Goal: Task Accomplishment & Management: Manage account settings

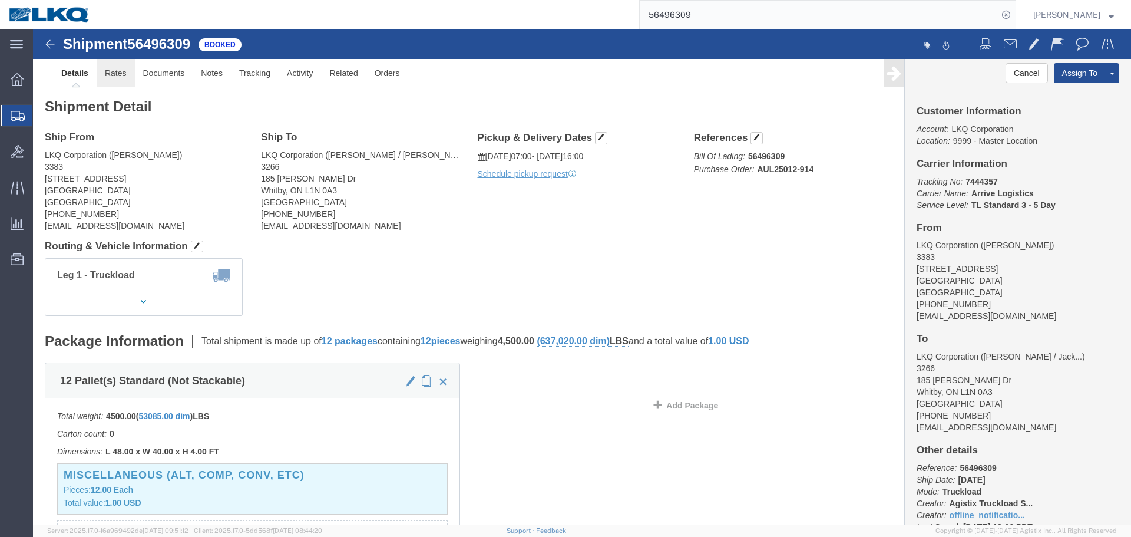
click link "Rates"
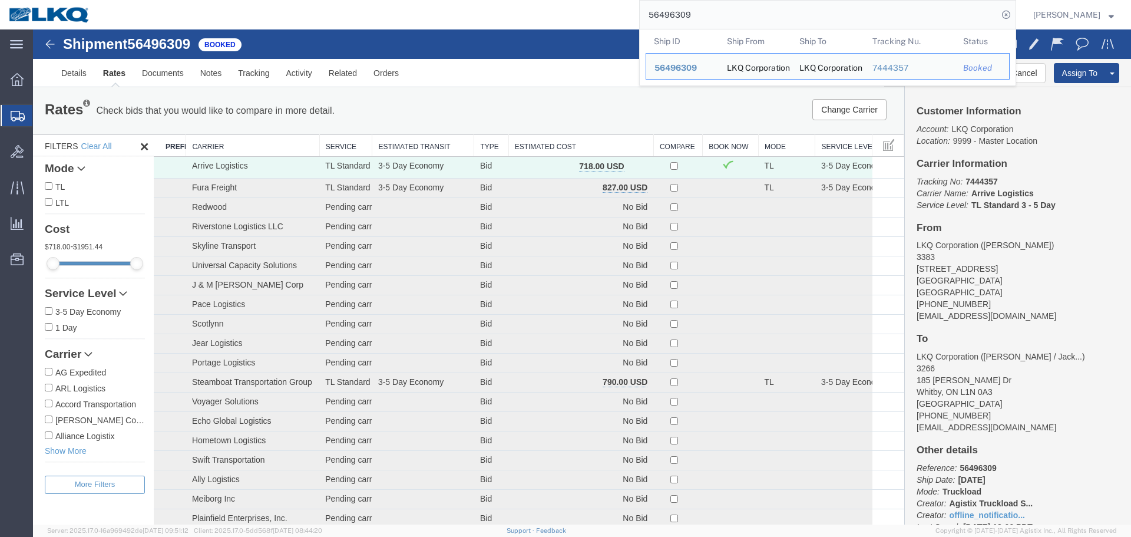
click at [863, 4] on input "56496309" at bounding box center [819, 15] width 358 height 28
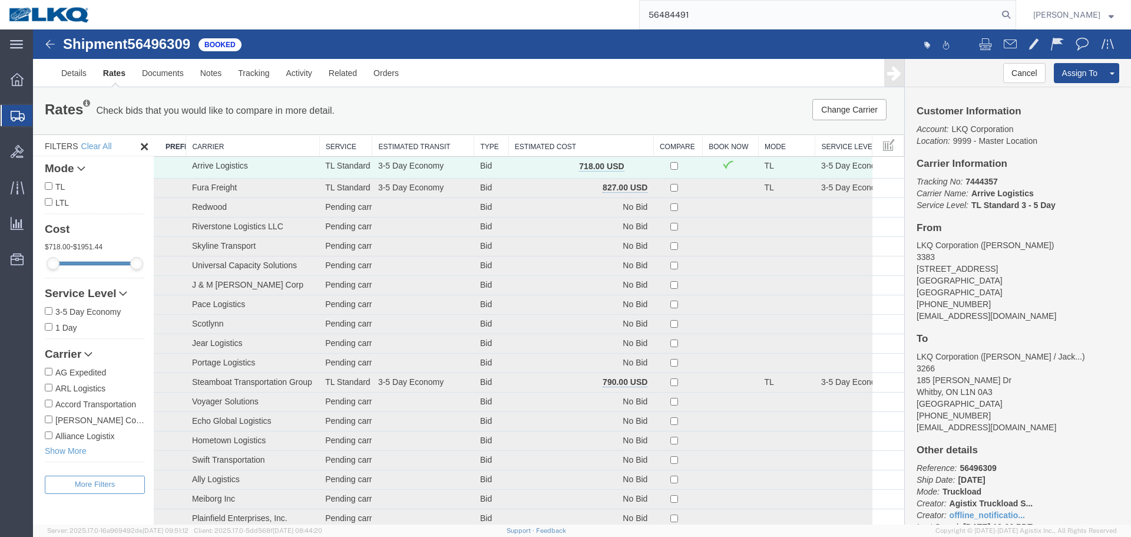
type input "56484491"
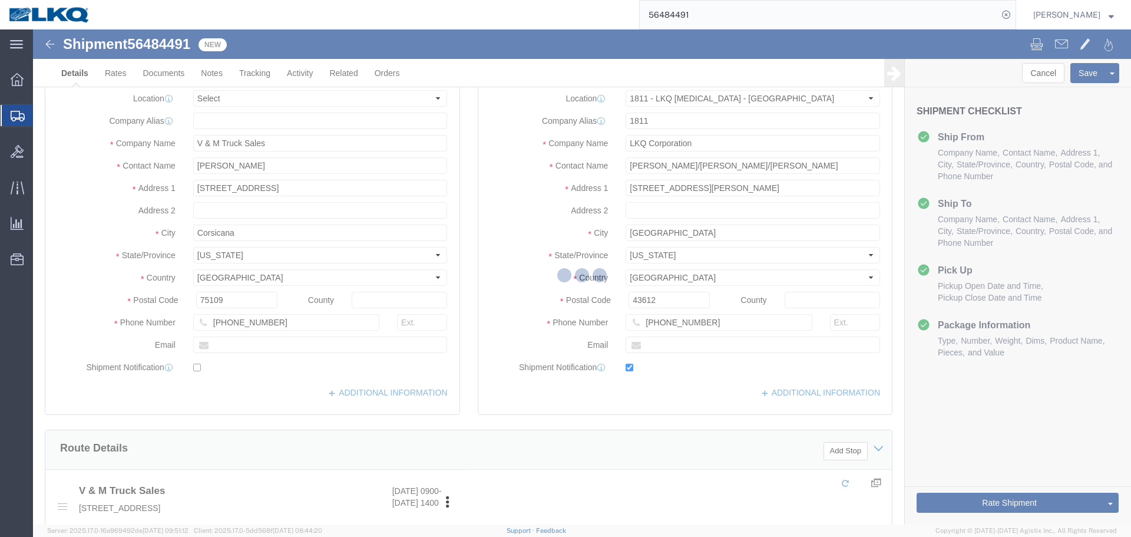
select select "27662"
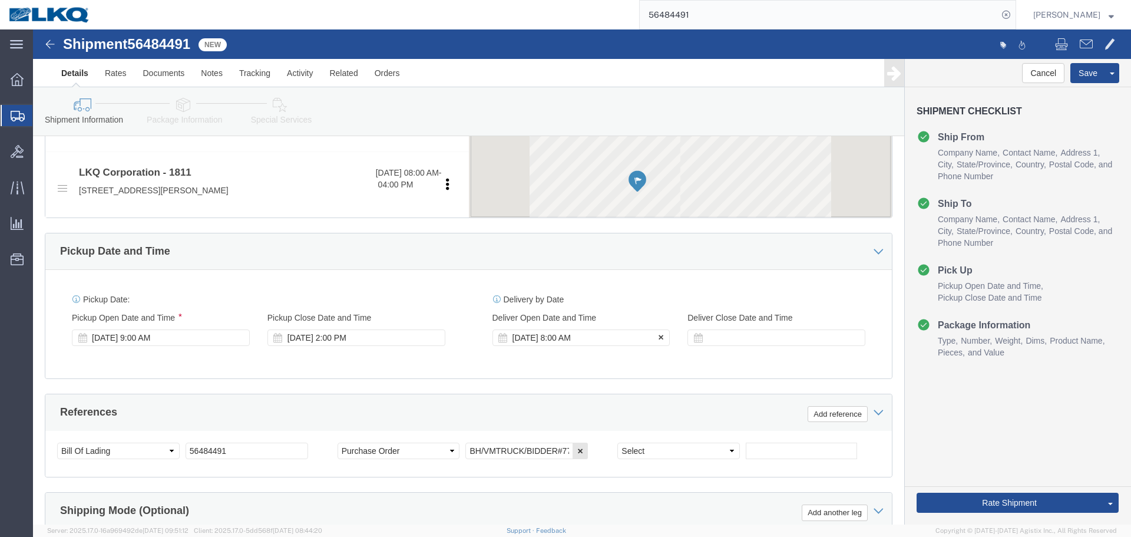
scroll to position [705, 0]
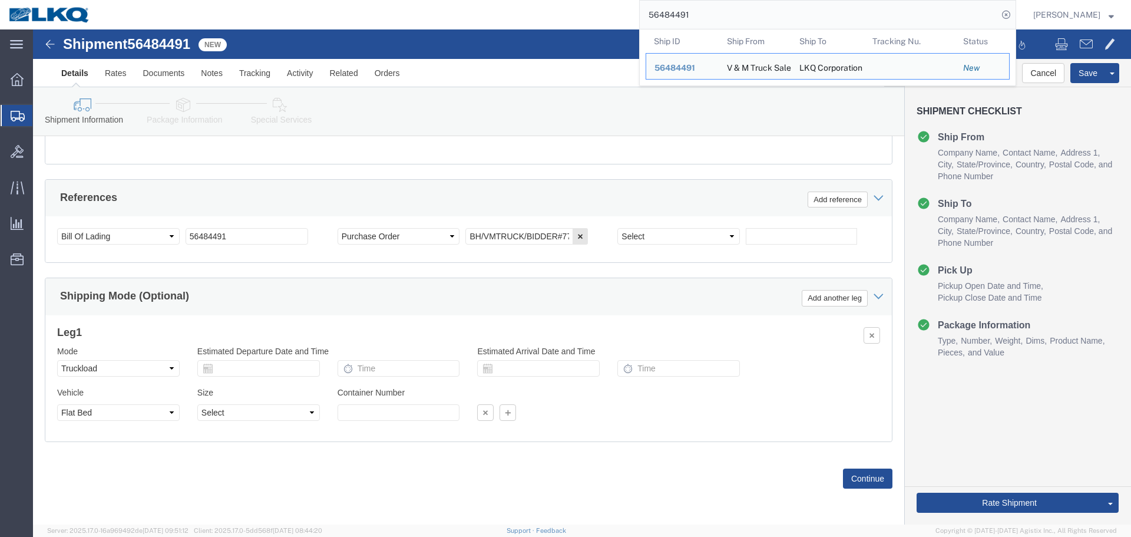
paste input "69596"
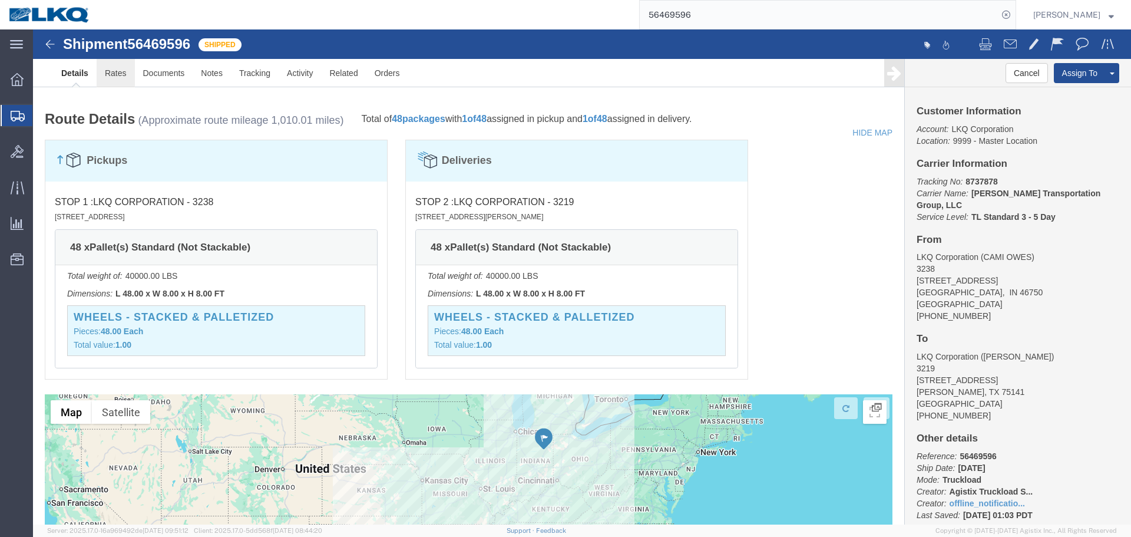
click link "Rates"
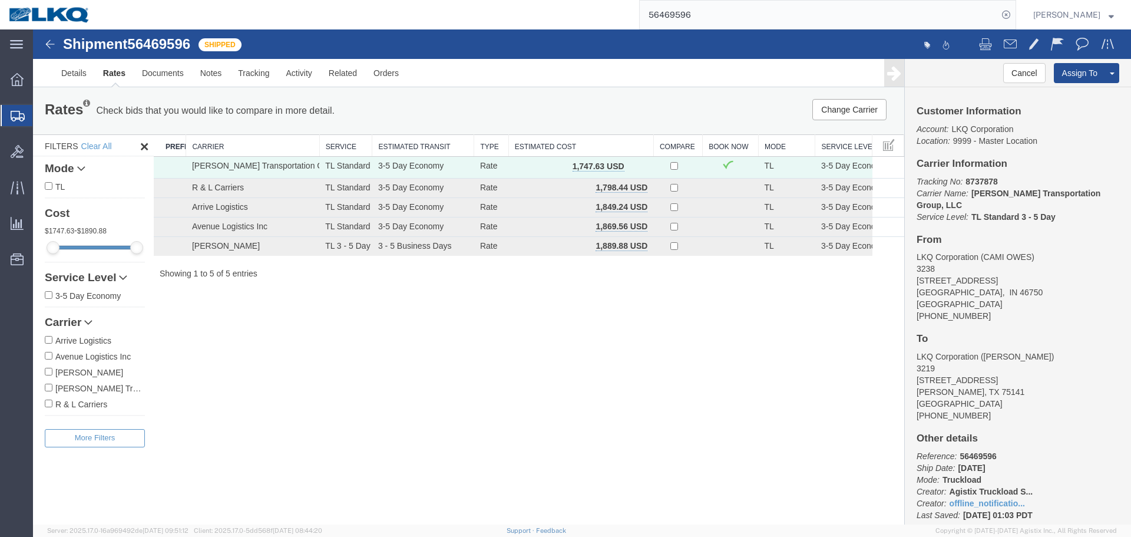
click at [683, 18] on input "56469596" at bounding box center [819, 15] width 358 height 28
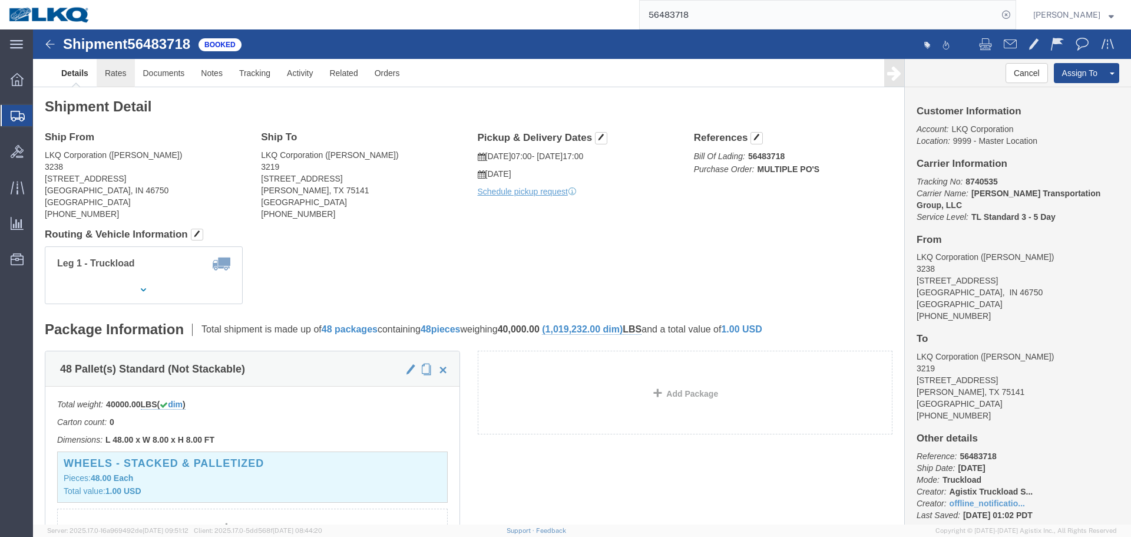
click link "Rates"
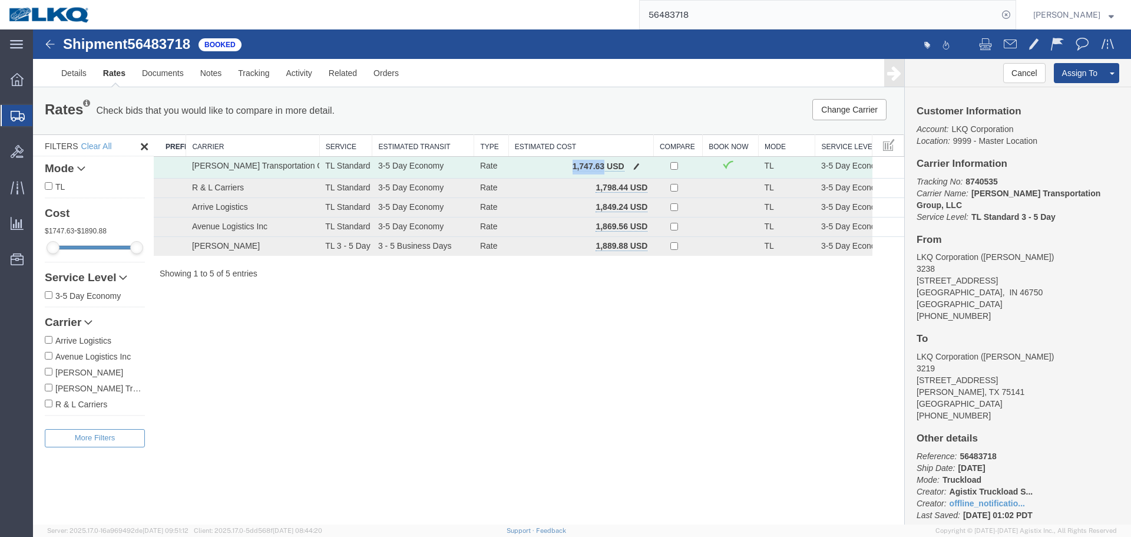
drag, startPoint x: 600, startPoint y: 165, endPoint x: 573, endPoint y: 164, distance: 27.1
click at [573, 164] on b "1,747.63 USD" at bounding box center [599, 165] width 52 height 9
copy b "1,747.63"
click at [639, 334] on div "Shipment 56483718 5 of 5 Booked Details Rates Documents Notes Tracking Activity…" at bounding box center [582, 276] width 1098 height 495
click at [845, 13] on input "56483718" at bounding box center [819, 15] width 358 height 28
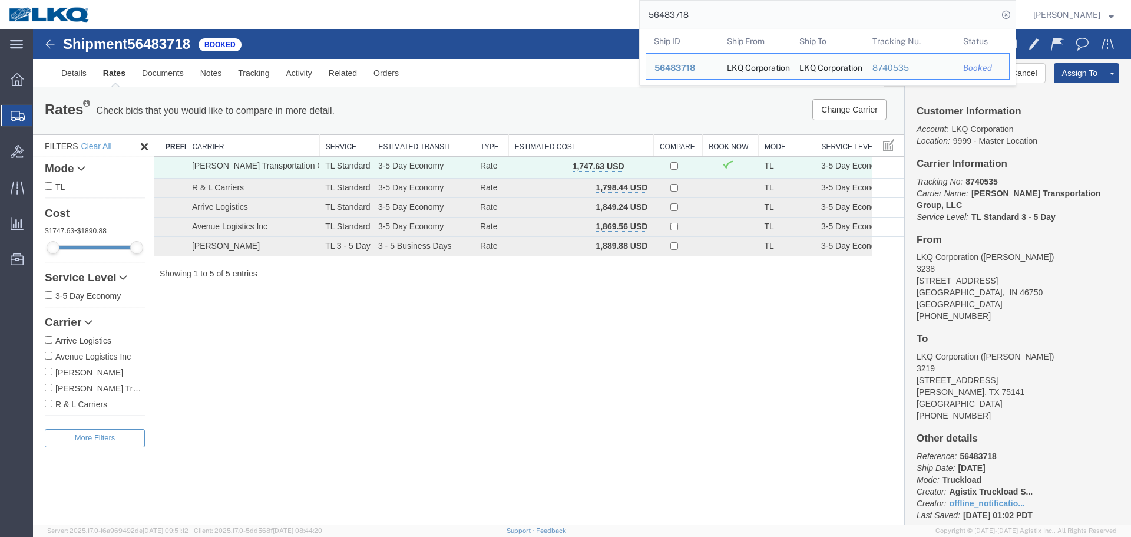
paste input "500475"
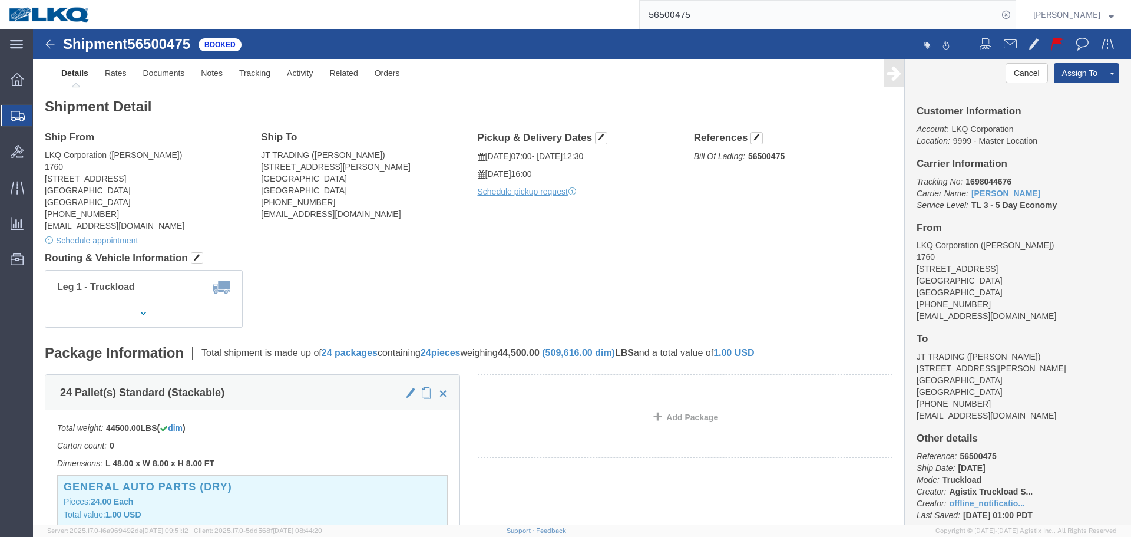
click div "Ship From LKQ Corporation (rafael jr) 1760 1710 W Mount Houston Rd Houston, TX …"
click at [767, 17] on input "56500475" at bounding box center [819, 15] width 358 height 28
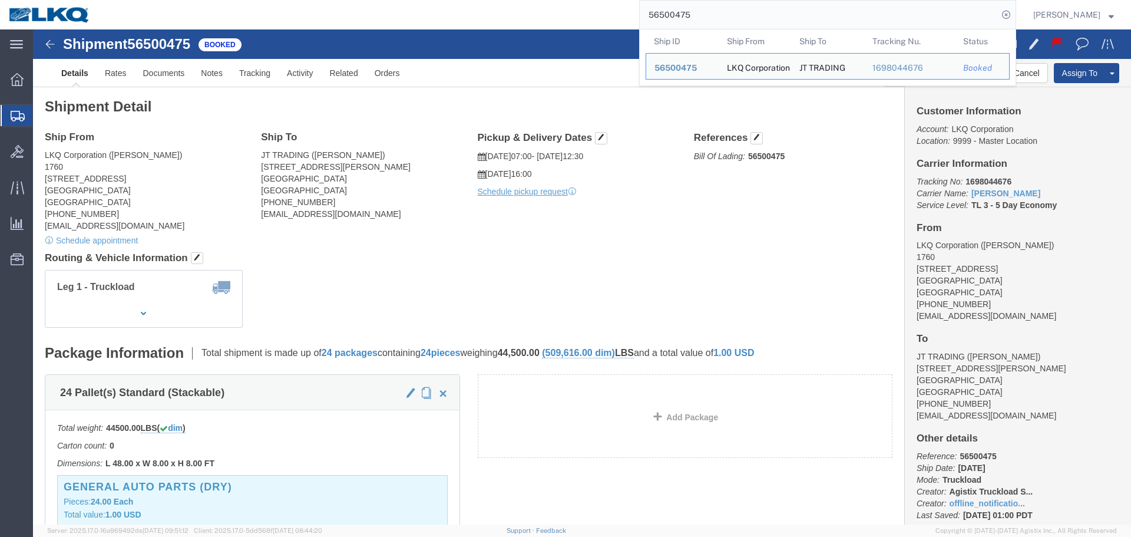
paste input "485349"
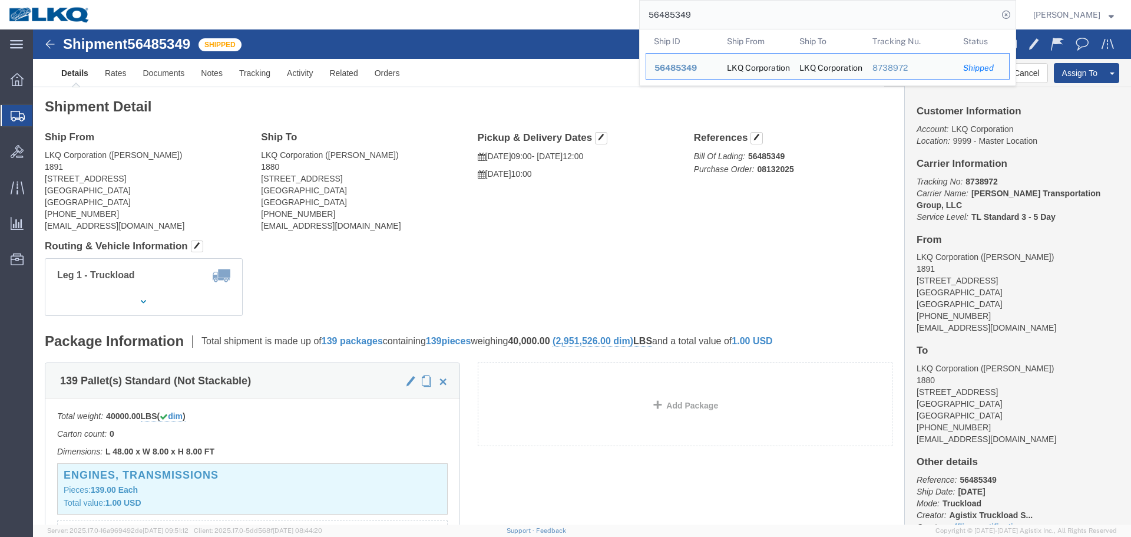
click div "Leg 1 - Truckload Vehicle 1: Standard Dry Van (53 Feet) Number of trucks: 1"
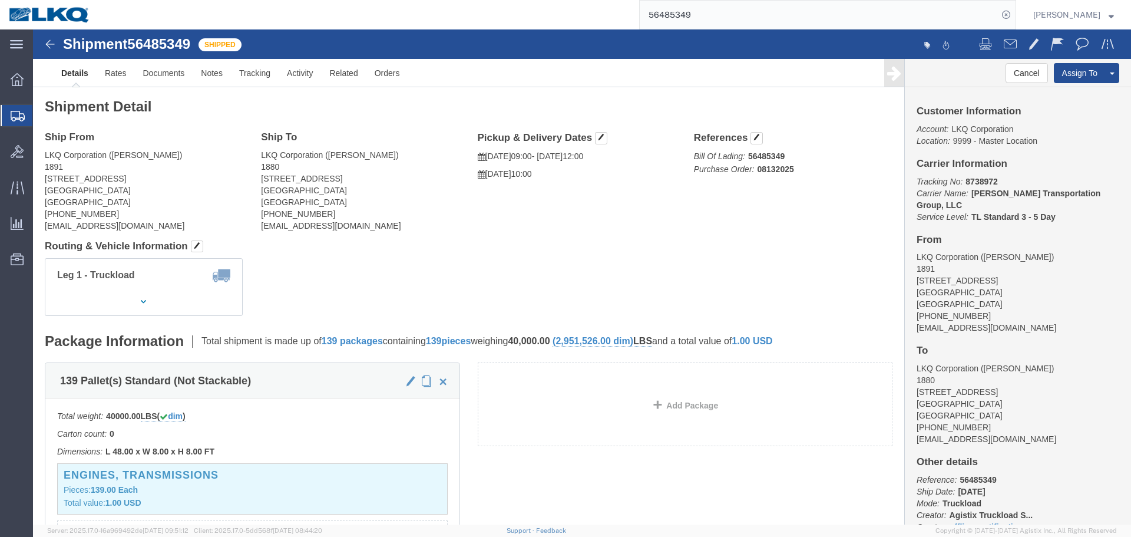
click at [744, 17] on input "56485349" at bounding box center [819, 15] width 358 height 28
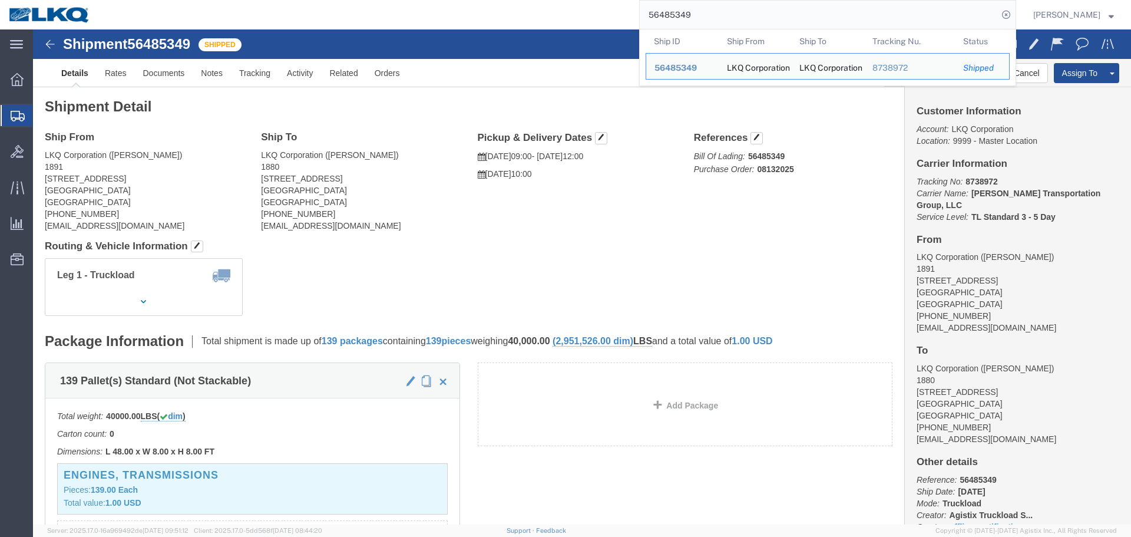
paste input "502152"
type input "56502152"
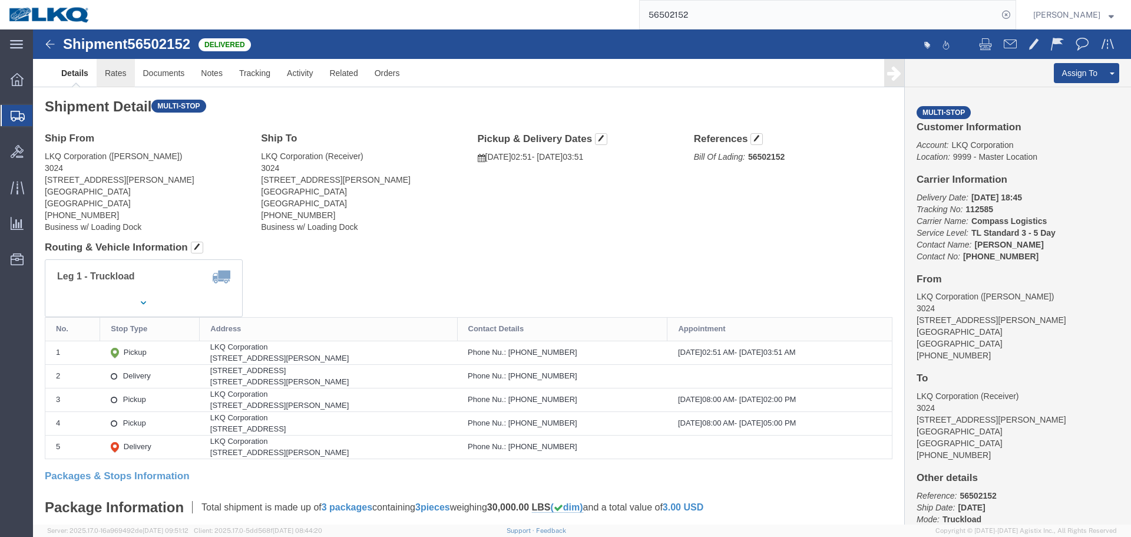
click link "Rates"
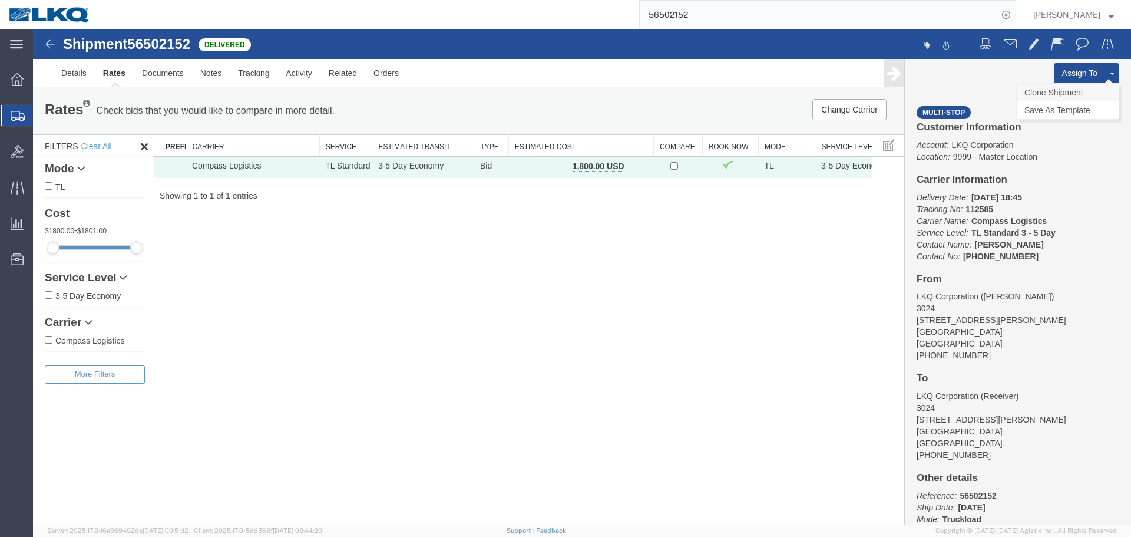
click at [1079, 89] on link "Clone Shipment" at bounding box center [1068, 93] width 102 height 18
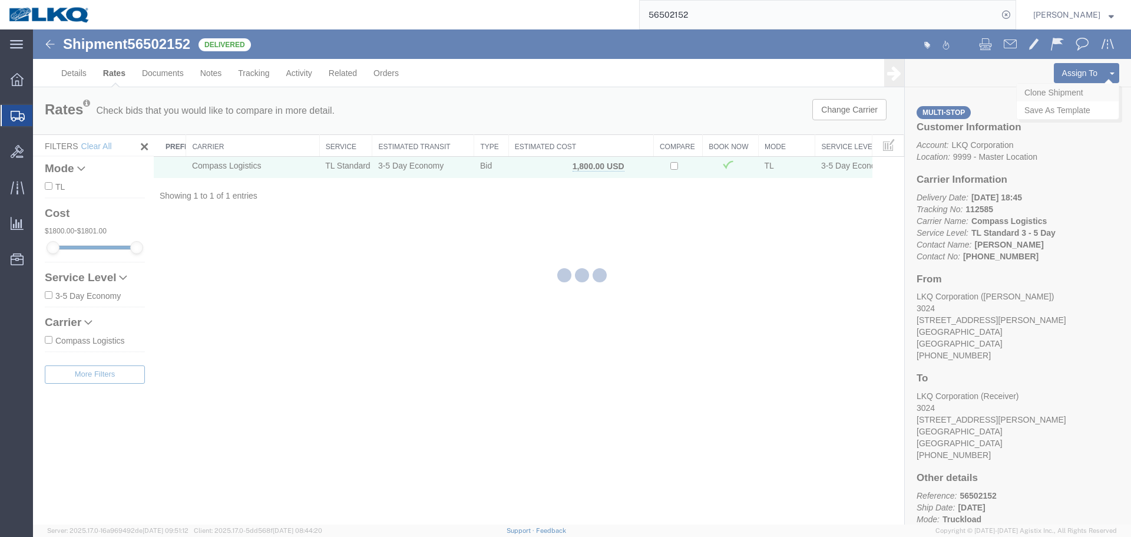
select select "38575"
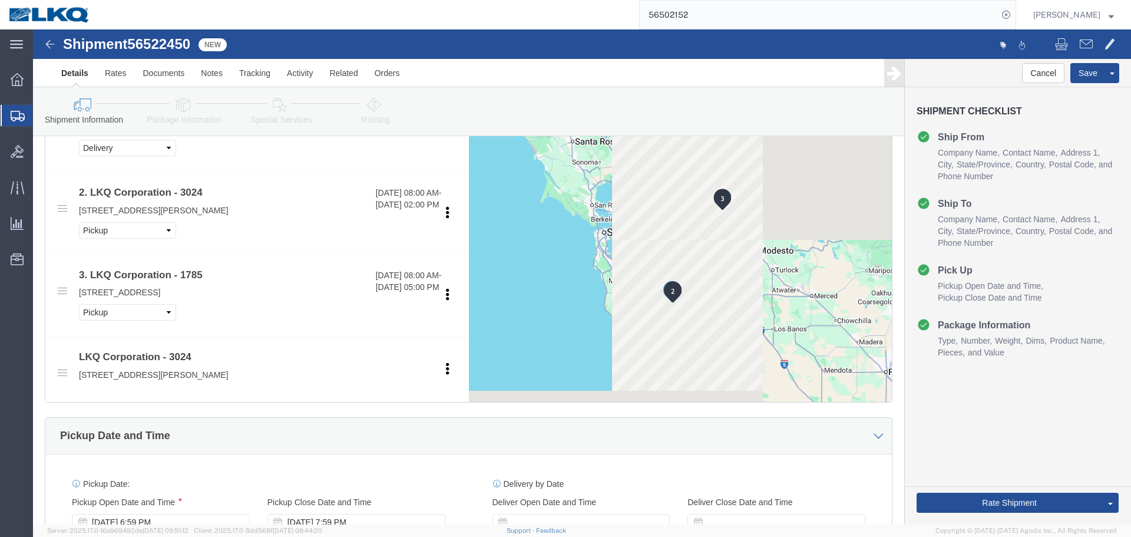
scroll to position [766, 0]
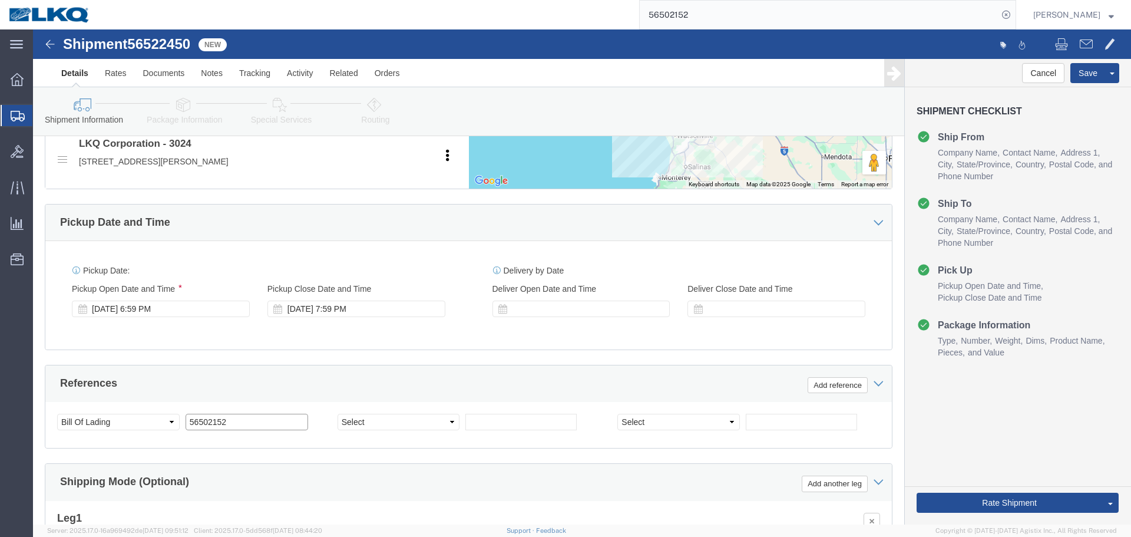
click input "56502152"
click span "56522450"
copy span "56522450"
click div "Select Account Type Activity ID Airline Appointment Number ASN Batch Request # …"
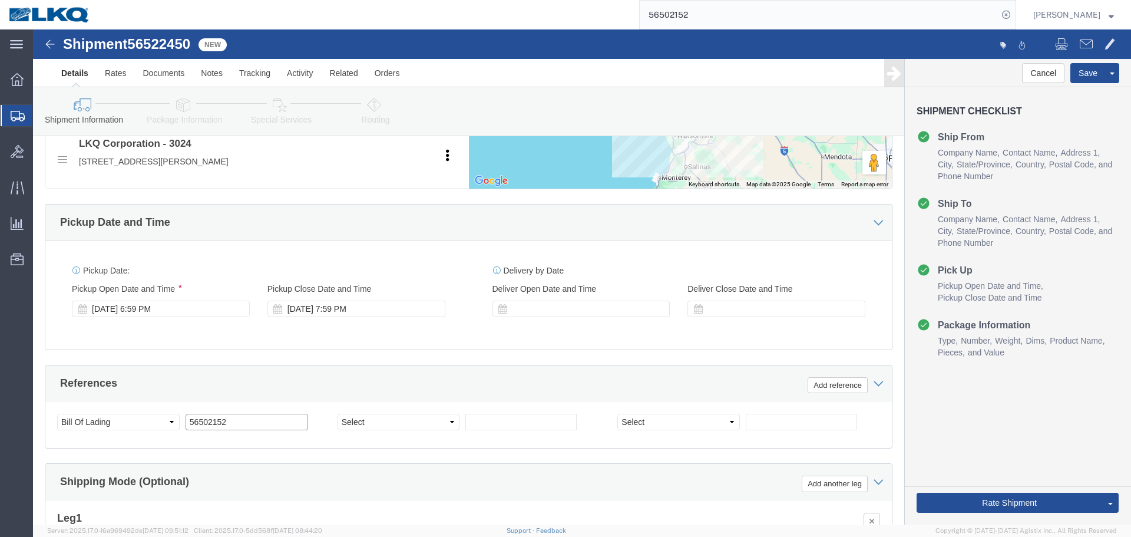
click input "56502152"
paste input "22450"
type input "56522450"
click button "Save"
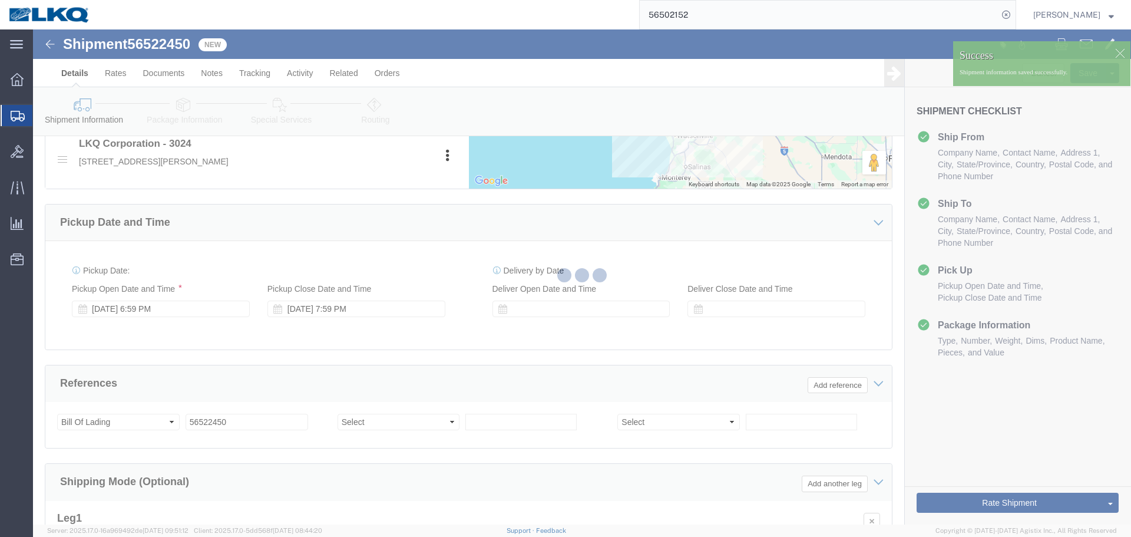
type button "Save"
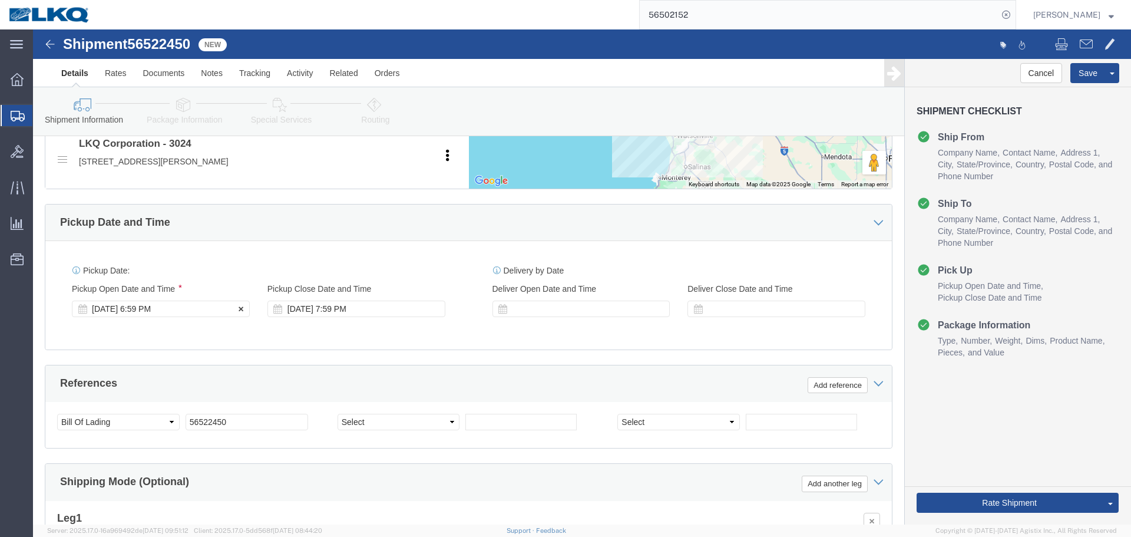
click div "Aug 18 2025 6:59 PM"
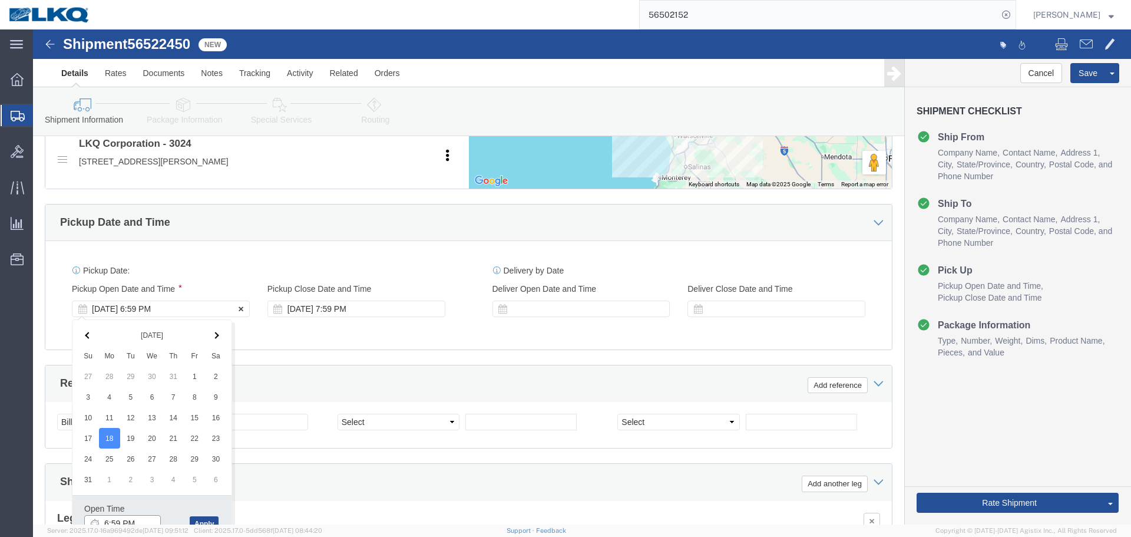
scroll to position [773, 0]
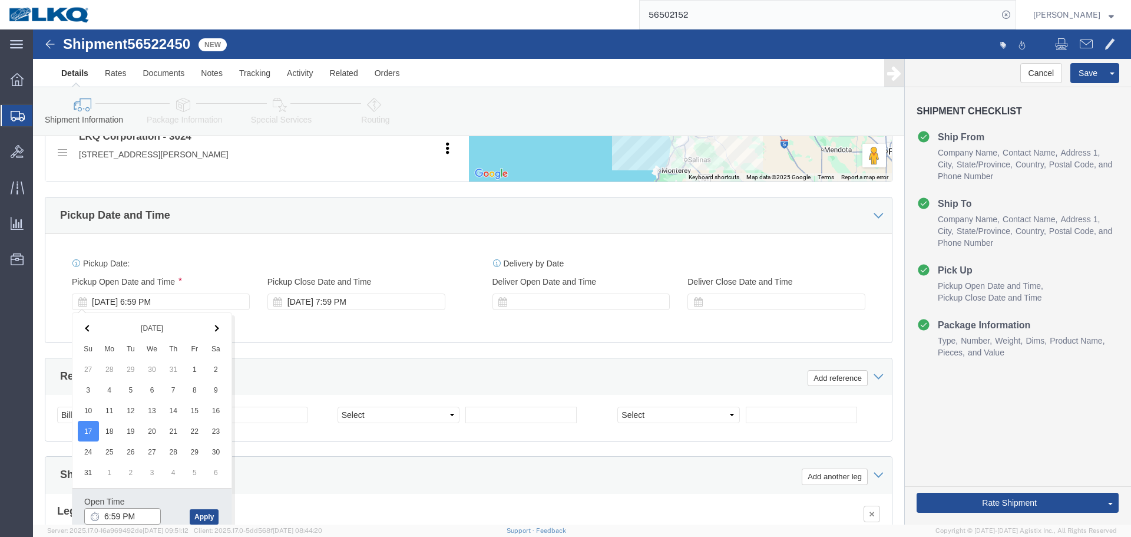
click input "6:59 PM"
type input "4:00 PM"
click button "Apply"
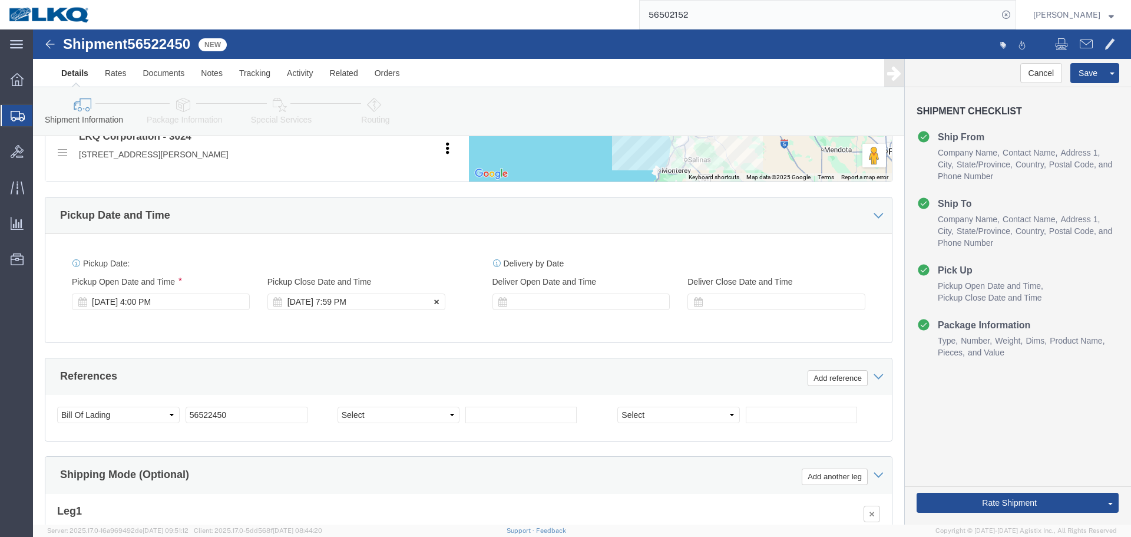
click div "Pickup Close Date Pickup Close Time Pickup Close Date and Time Aug 18 2025 7:59…"
click div "Aug 18 2025 7:59 PM"
click input "7:59 PM"
type input "6:00 PM"
click button "Apply"
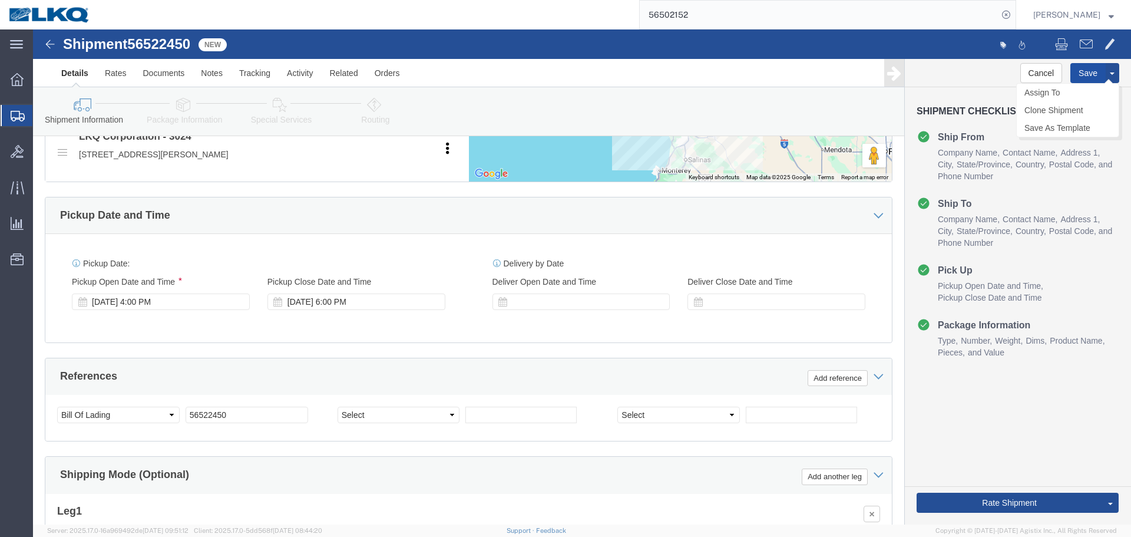
click button "Save"
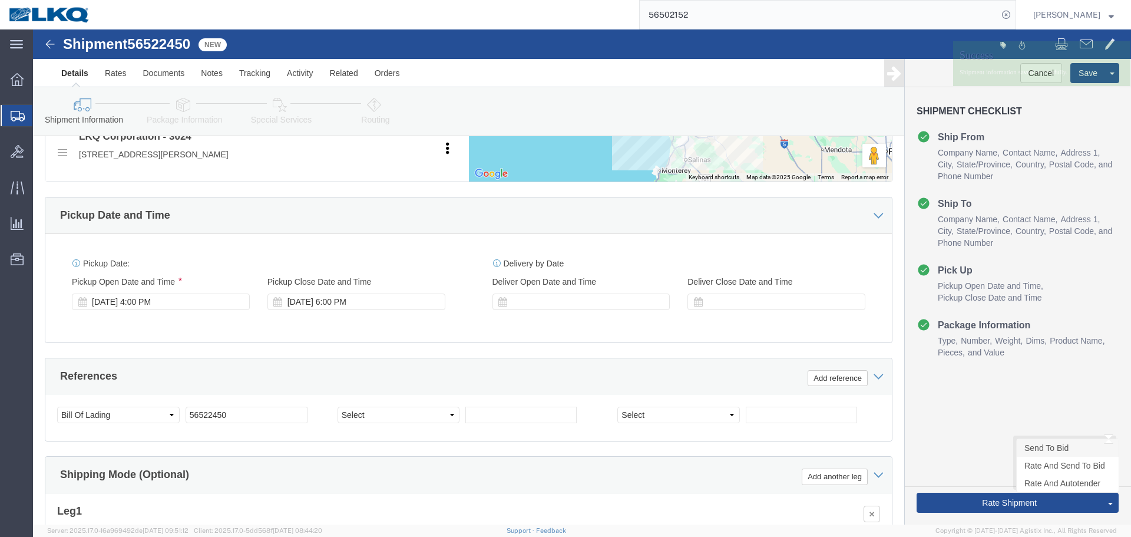
click link "Send To Bid"
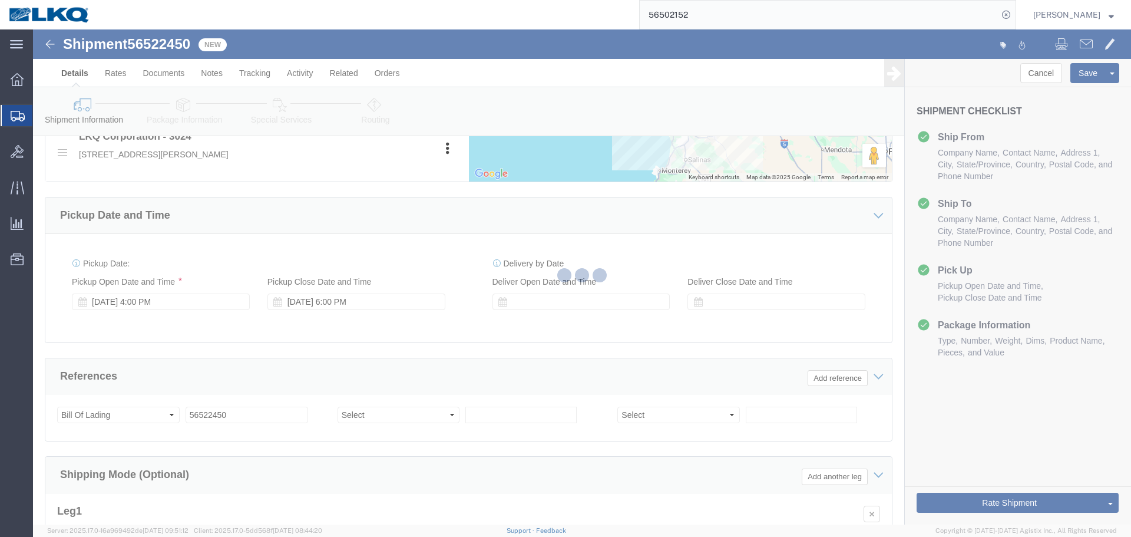
select select "38575"
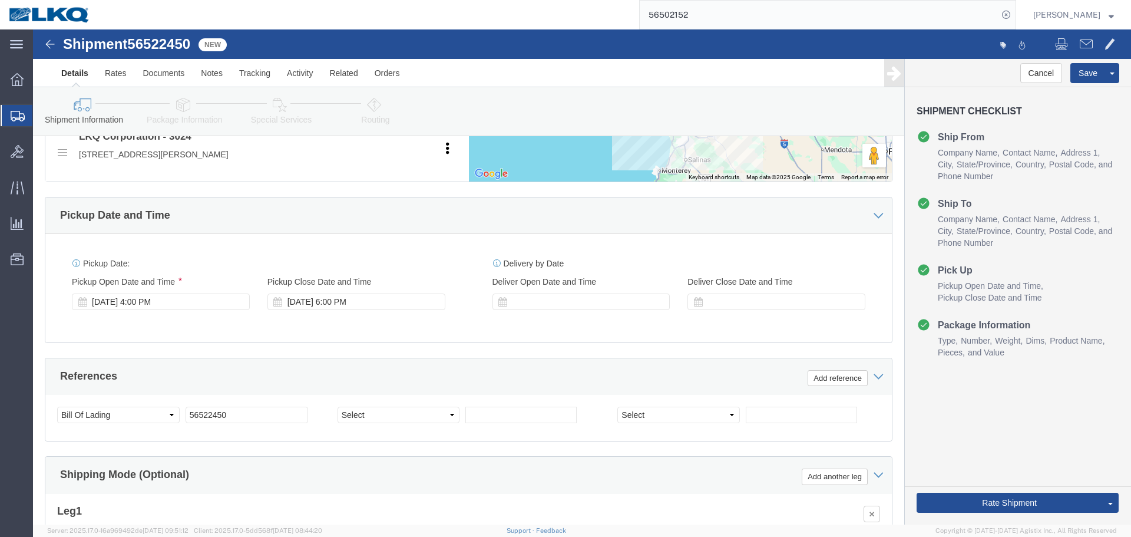
scroll to position [620, 0]
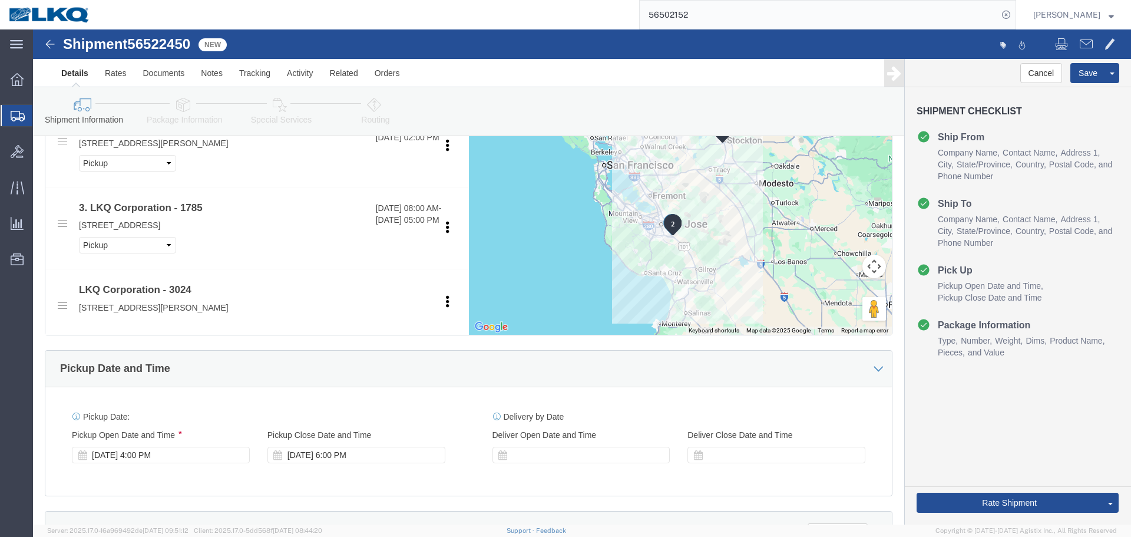
select select "38575"
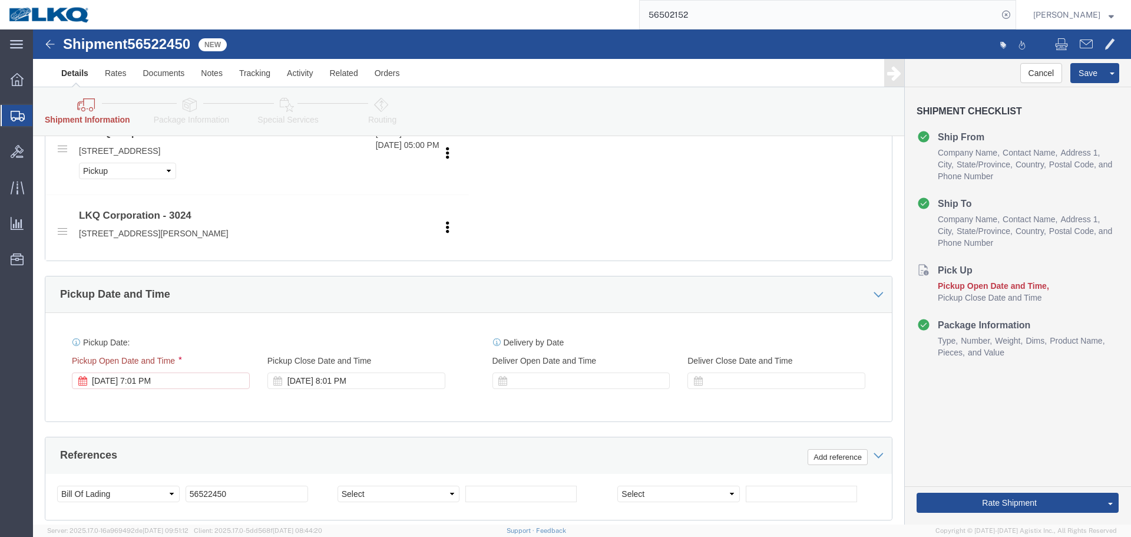
scroll to position [943, 0]
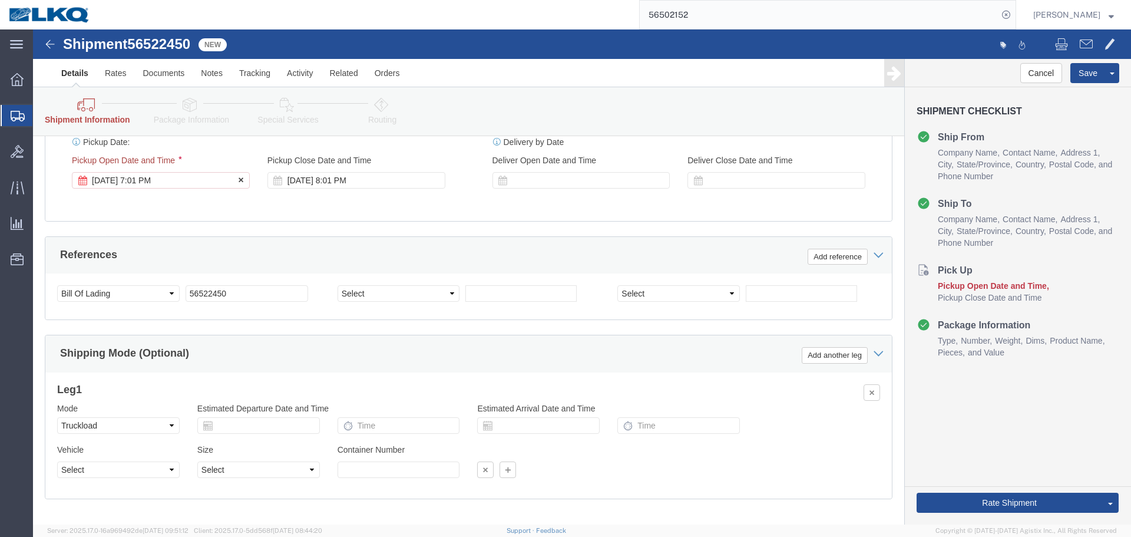
click div "Aug 18 2025 7:01 PM"
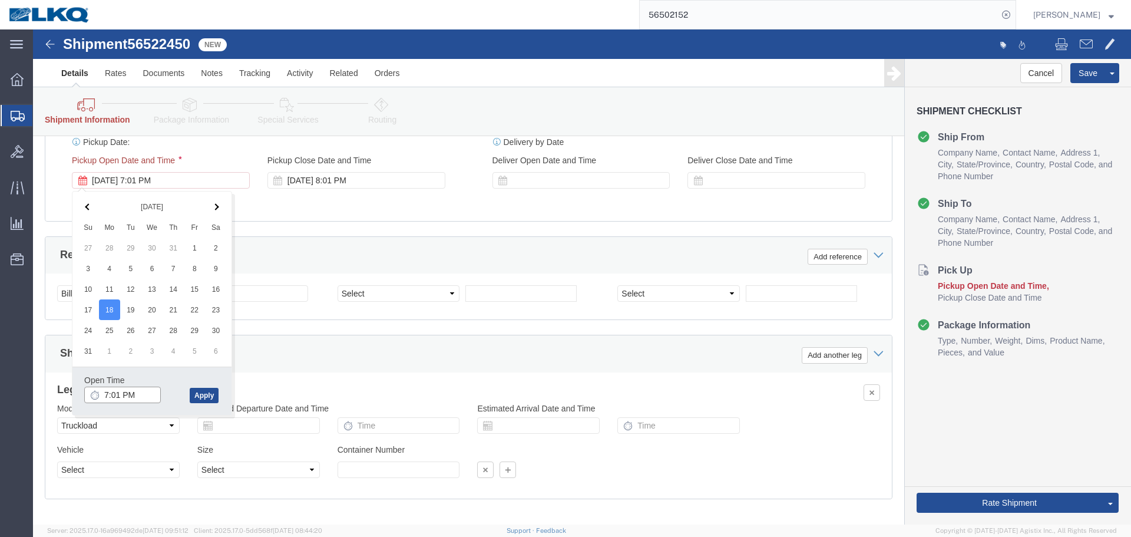
click input "7:01 PM"
type input "4:00 PM"
click button "Apply"
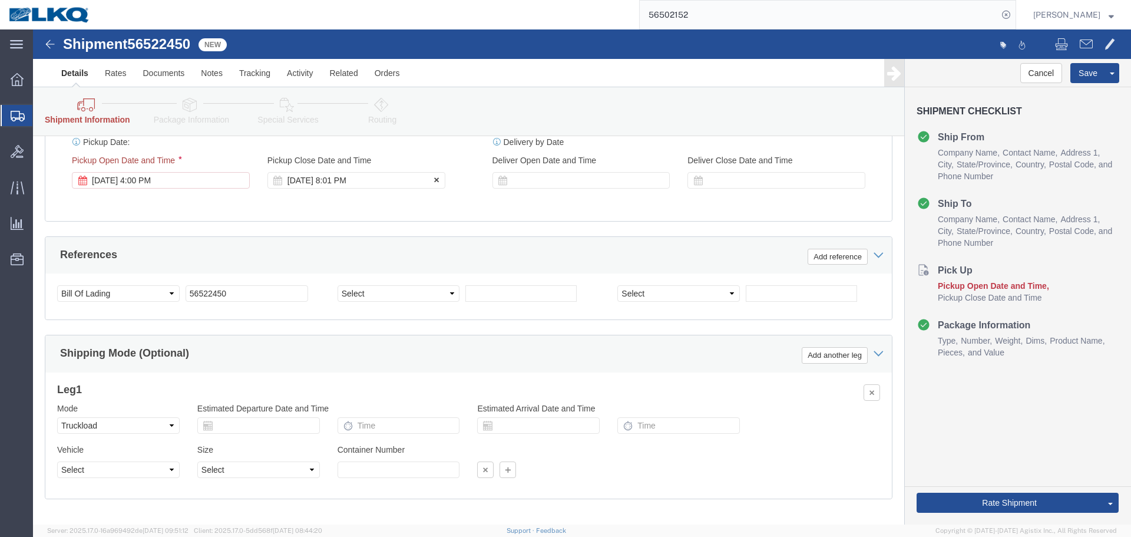
click div "Aug 18 2025 8:01 PM"
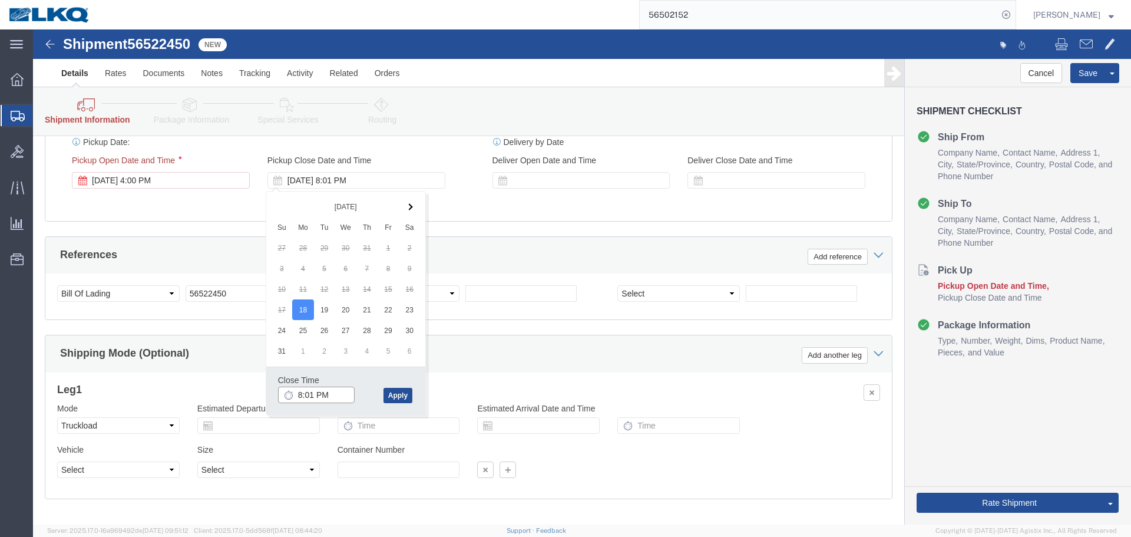
click input "8:01 PM"
type input "6:00 PM"
click button "Apply"
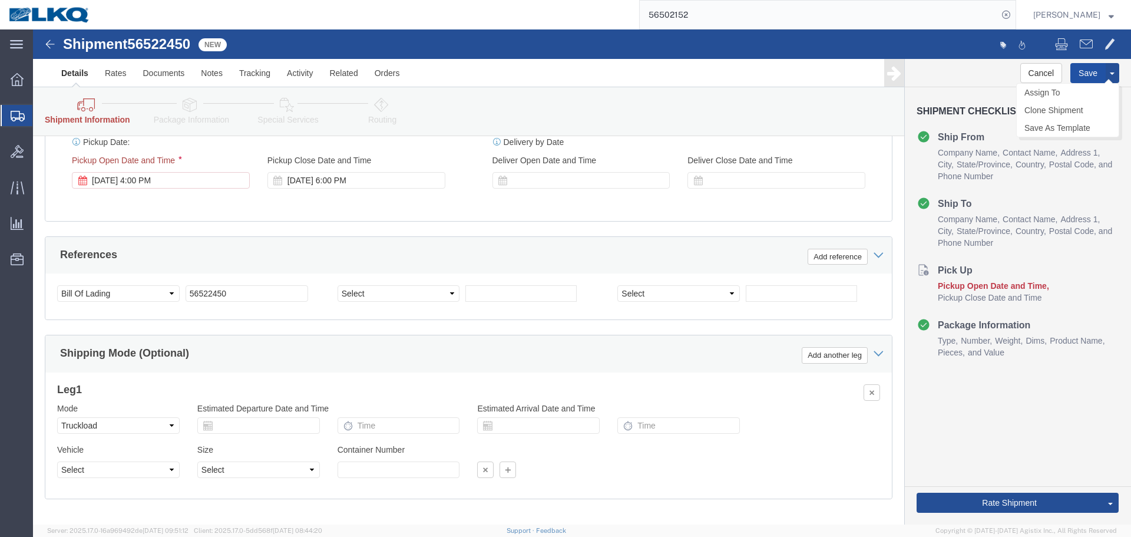
click button "Save"
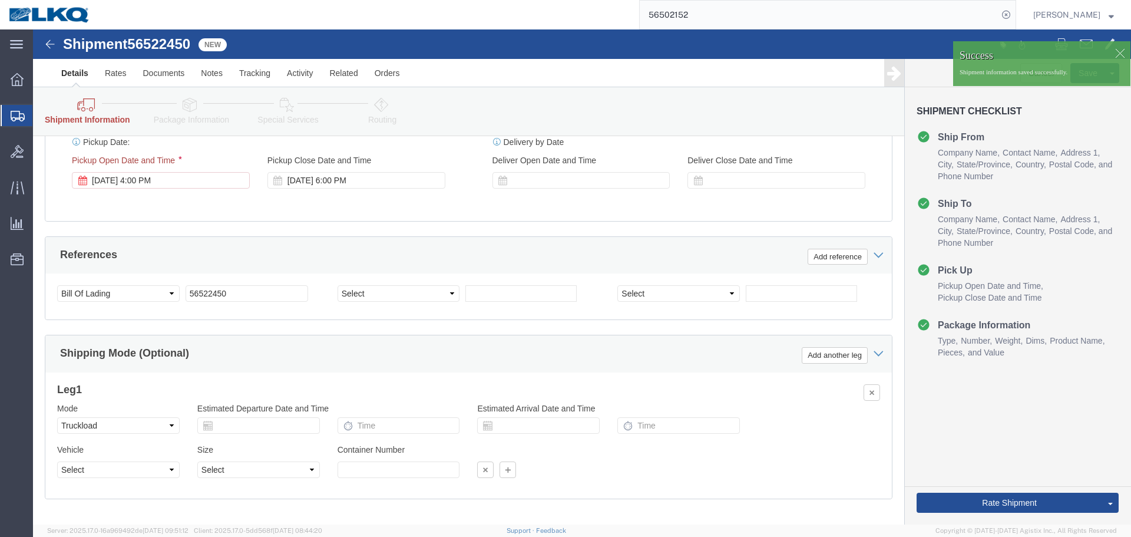
click div
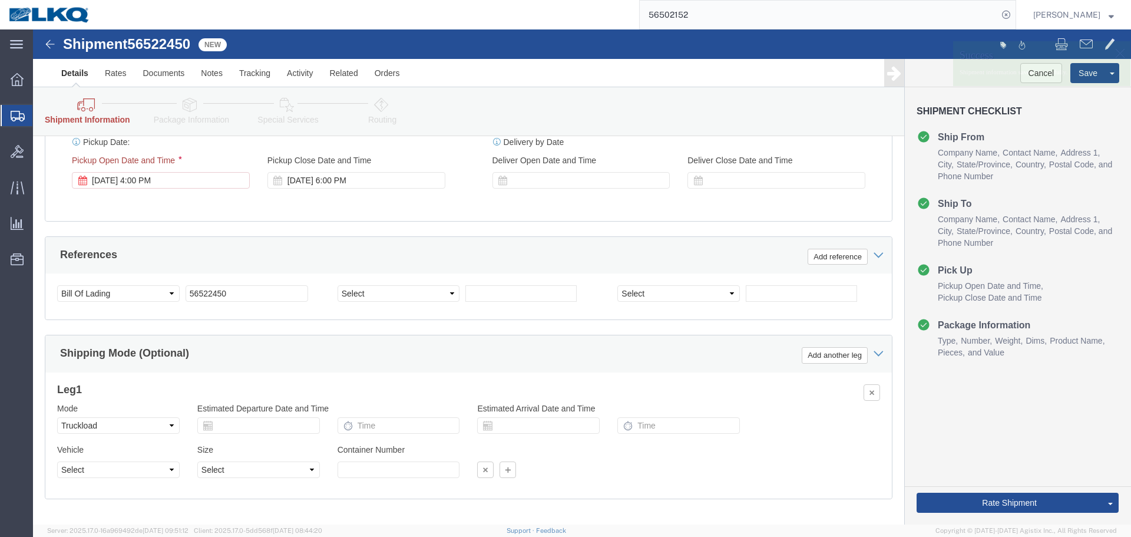
click div
click span
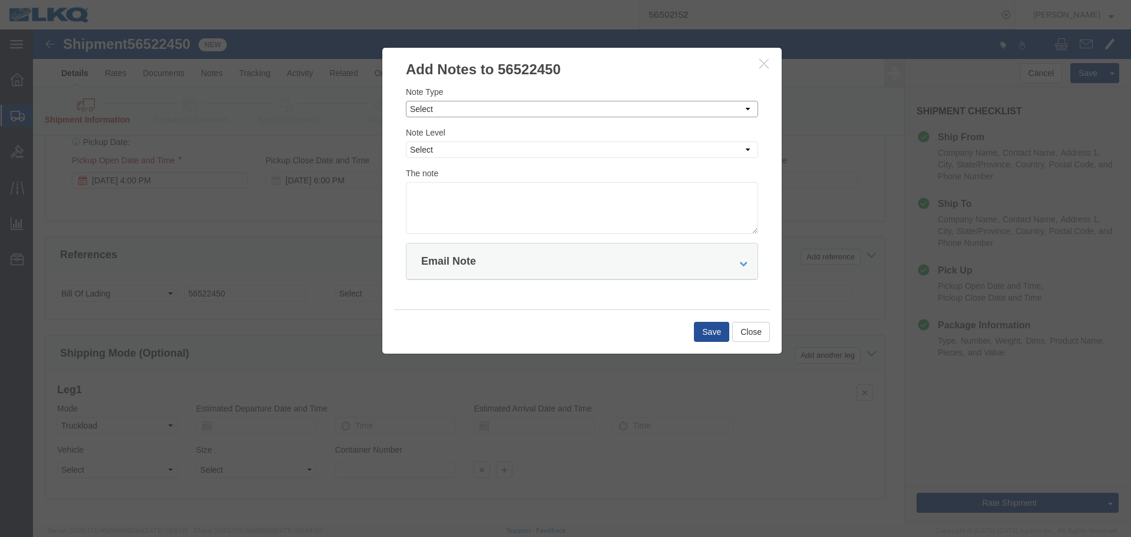
click select "Select Approval Bid Notes Carrier Change Notes Claim Notes Content Hazmat Notes…"
select select "PICK_UP_NOTES"
click select "Select Approval Bid Notes Carrier Change Notes Claim Notes Content Hazmat Notes…"
click select "Select Private to Account Private to Vendor Public"
select select "PUBLIC"
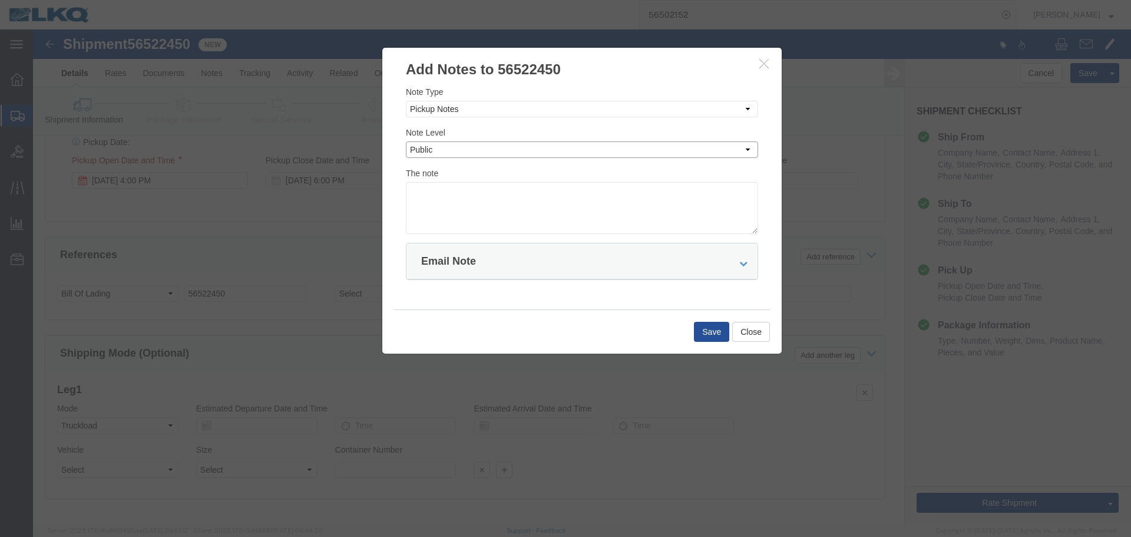
click select "Select Private to Account Private to Vendor Public"
click textarea
type textarea "load picked up on 08/17"
click button "Save"
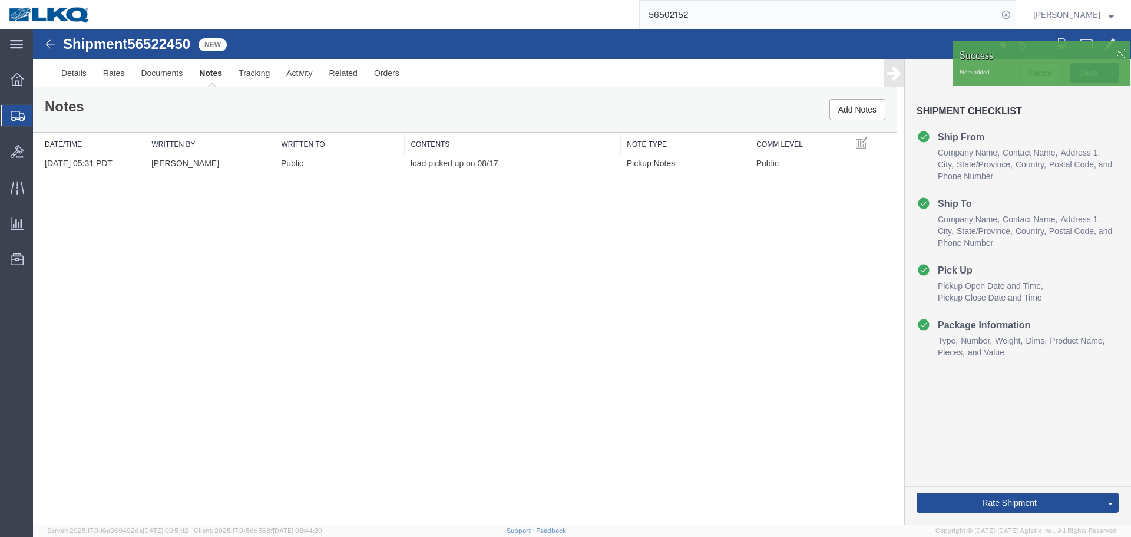
scroll to position [0, 0]
click at [1038, 448] on link "Send To Bid" at bounding box center [1068, 448] width 102 height 18
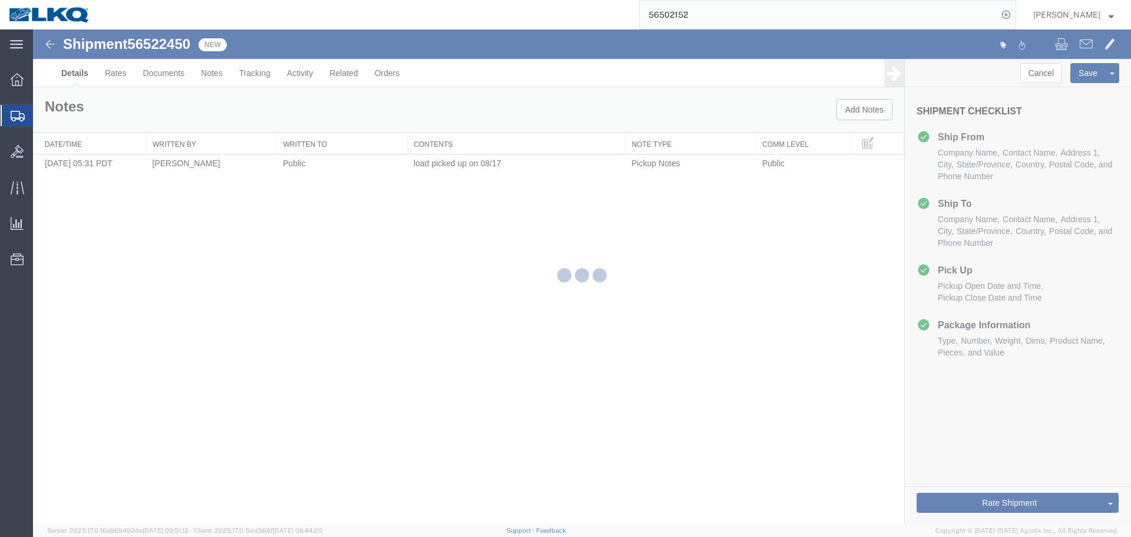
select select "38575"
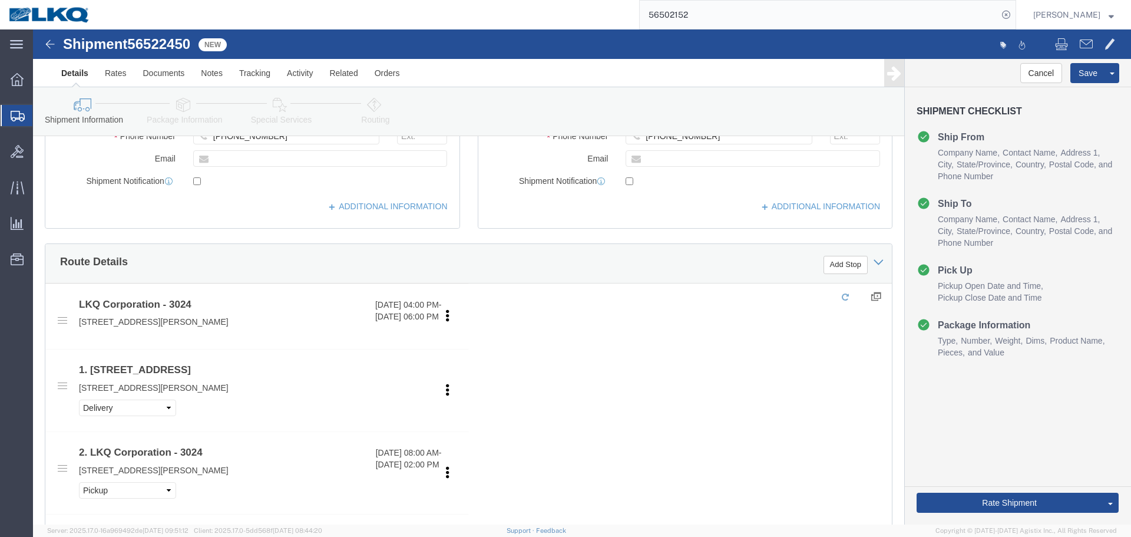
scroll to position [295, 0]
select select "38575"
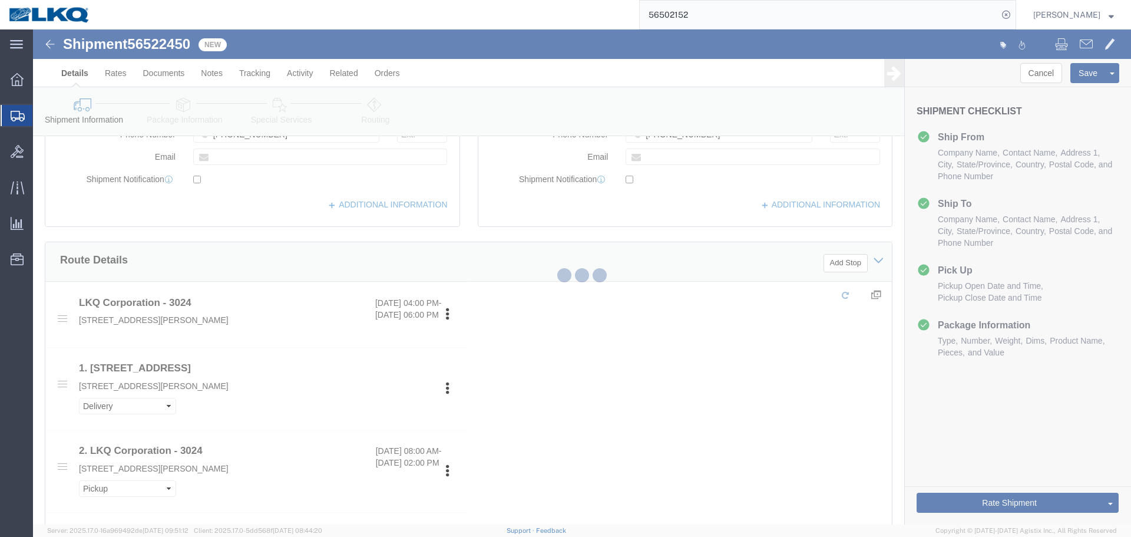
scroll to position [775, 0]
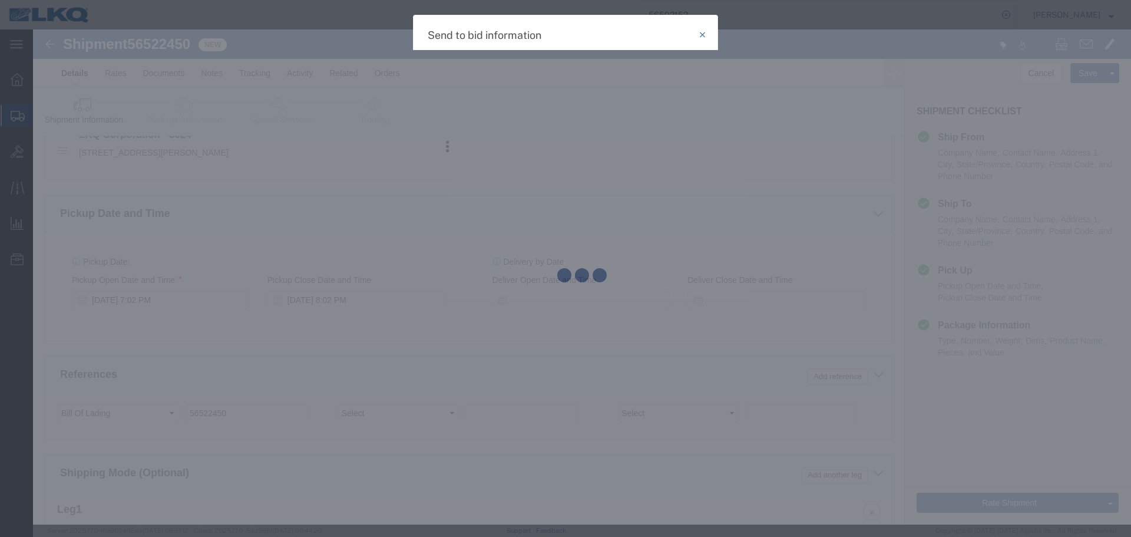
select select "TL"
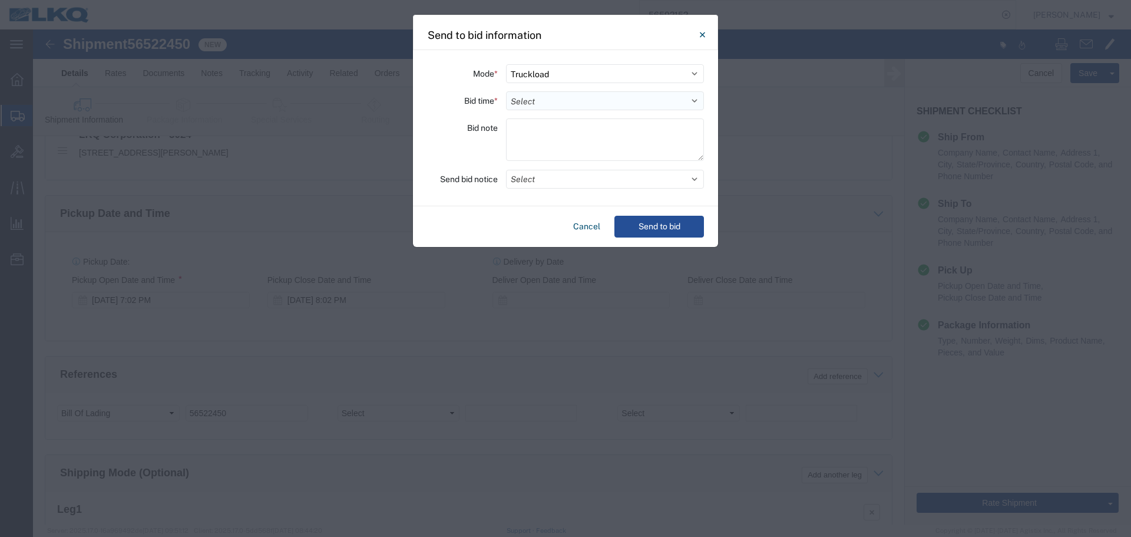
click at [533, 101] on select "Select 30 Min (Rush) 1 Hour (Rush) 2 Hours (Rush) 4 Hours (Rush) 8 Hours (Rush)…" at bounding box center [605, 100] width 198 height 19
select select "4"
click at [506, 91] on select "Select 30 Min (Rush) 1 Hour (Rush) 2 Hours (Rush) 4 Hours (Rush) 8 Hours (Rush)…" at bounding box center [605, 100] width 198 height 19
click at [540, 181] on button "Select" at bounding box center [605, 179] width 198 height 19
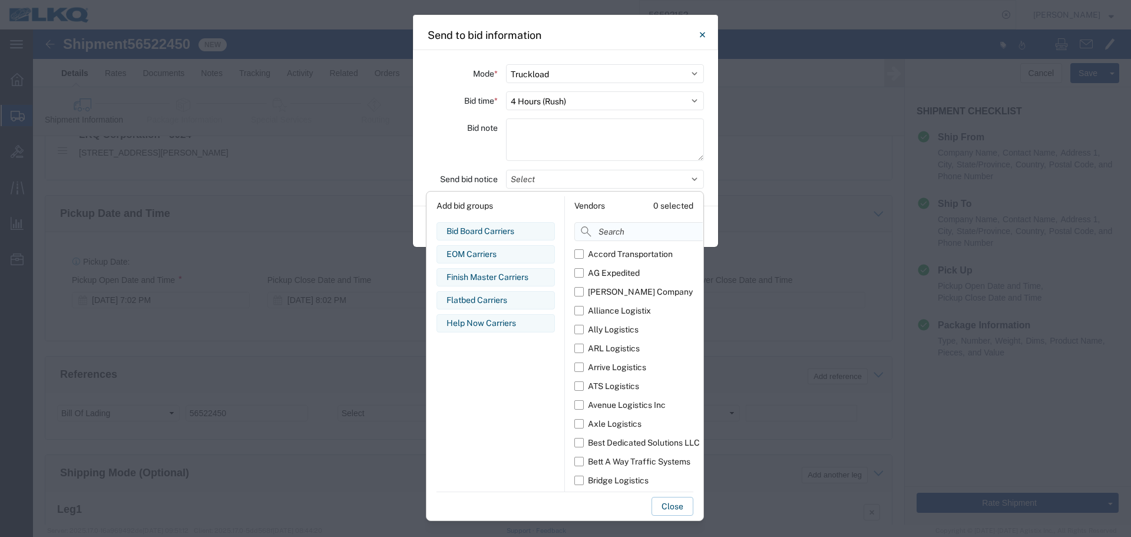
click at [595, 227] on input at bounding box center [664, 231] width 181 height 19
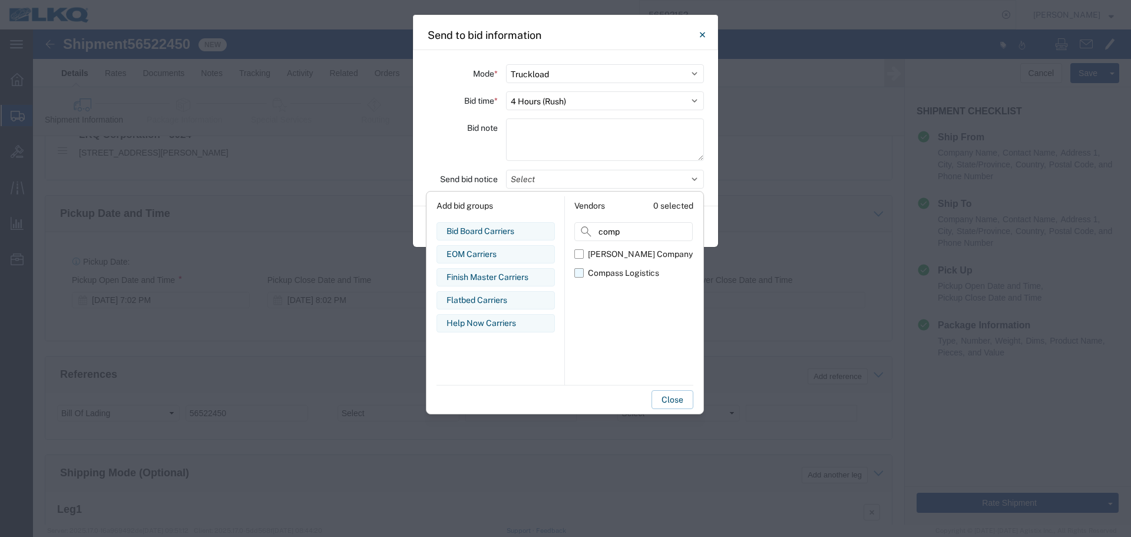
type input "comp"
click at [611, 270] on div "Compass Logistics" at bounding box center [623, 273] width 71 height 12
click at [0, 0] on input "Compass Logistics" at bounding box center [0, 0] width 0 height 0
click at [427, 144] on div "Mode * Select Small Parcel Truckload Air Rail Less than Truckload Ocean Freight…" at bounding box center [565, 128] width 305 height 156
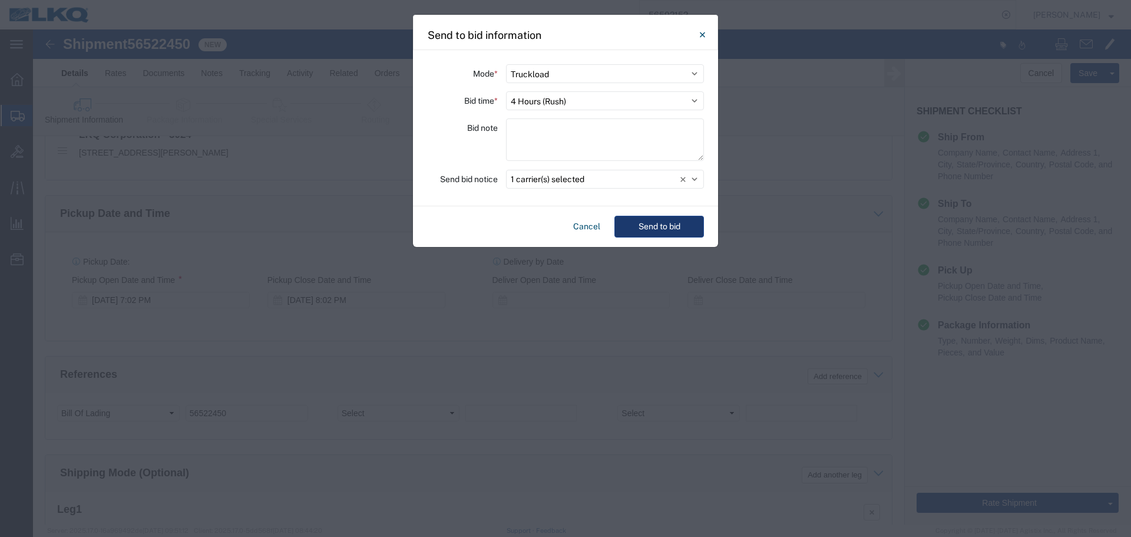
click at [679, 232] on button "Send to bid" at bounding box center [660, 227] width 90 height 22
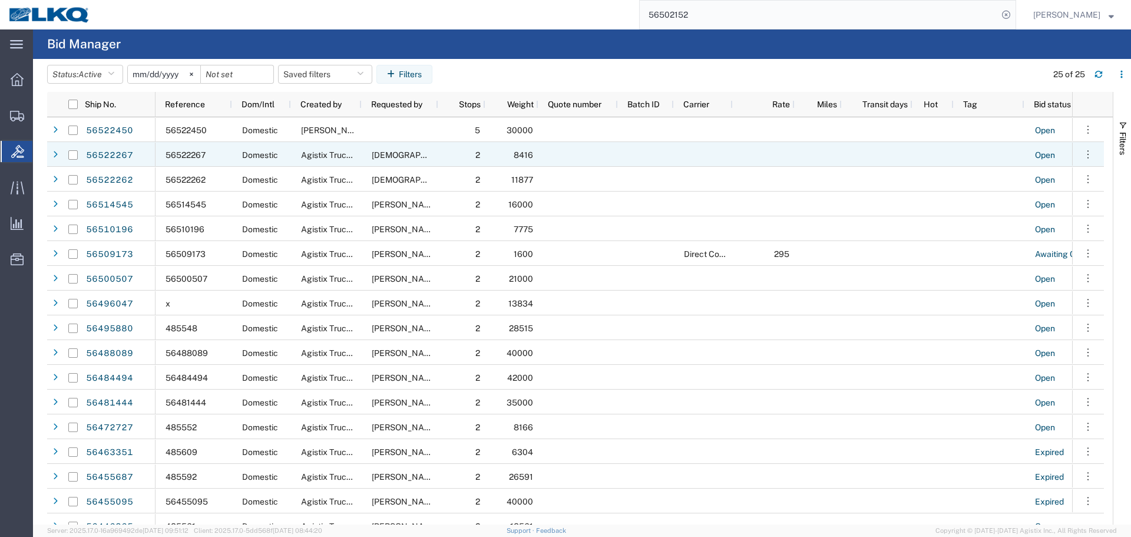
click at [734, 8] on input "56502152" at bounding box center [819, 15] width 358 height 28
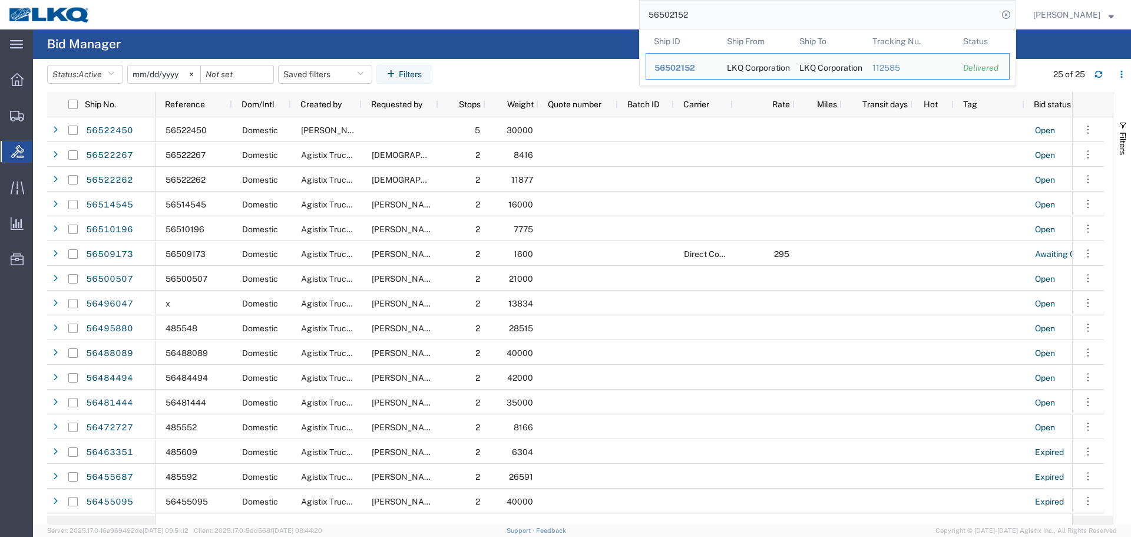
paste input "14578"
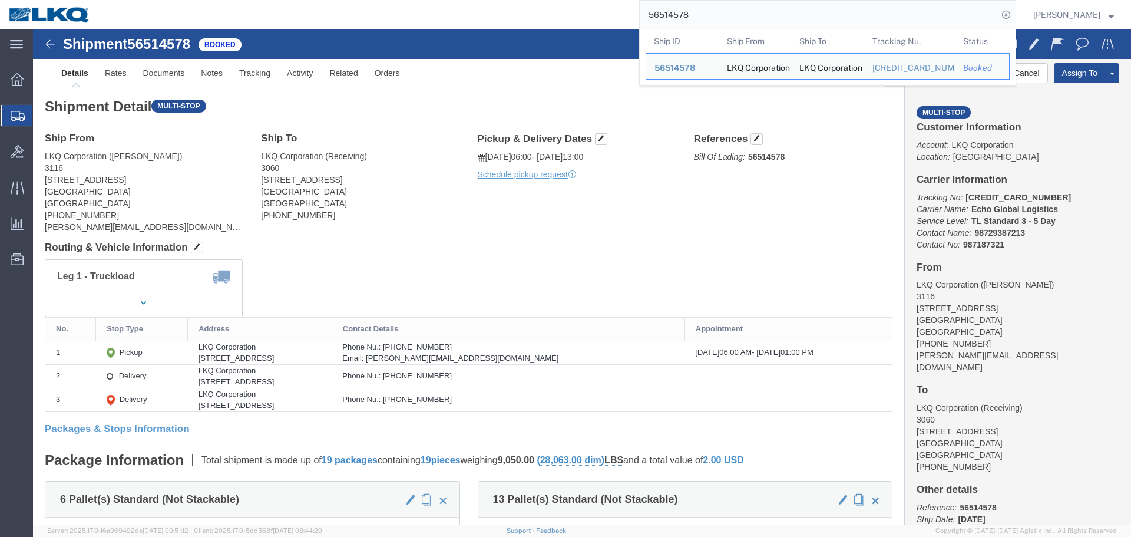
click at [726, 10] on input "56514578" at bounding box center [819, 15] width 358 height 28
paste input "499220"
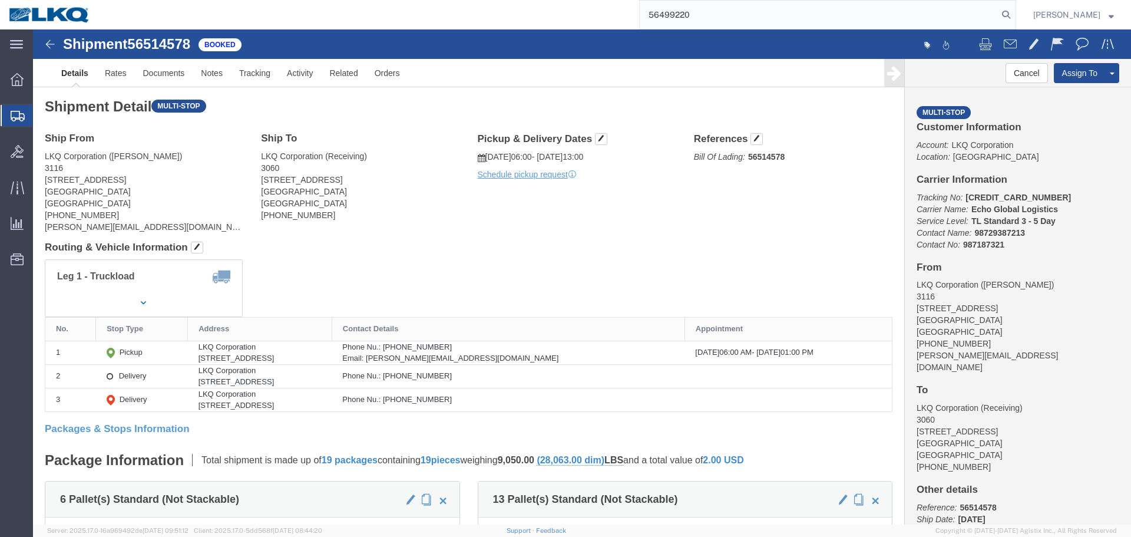
type input "56499220"
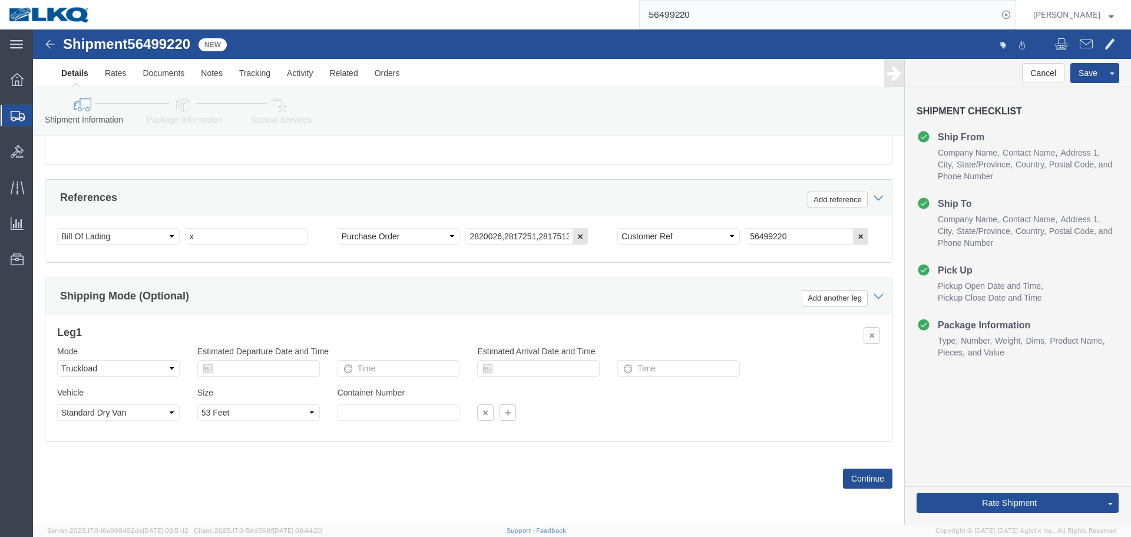
select select
select select "50211"
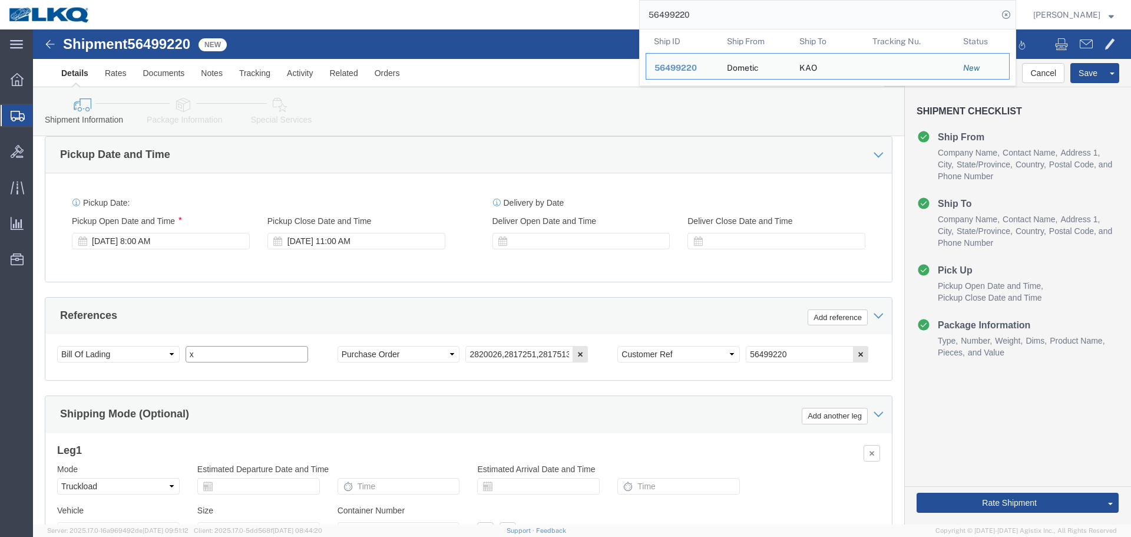
click input "x"
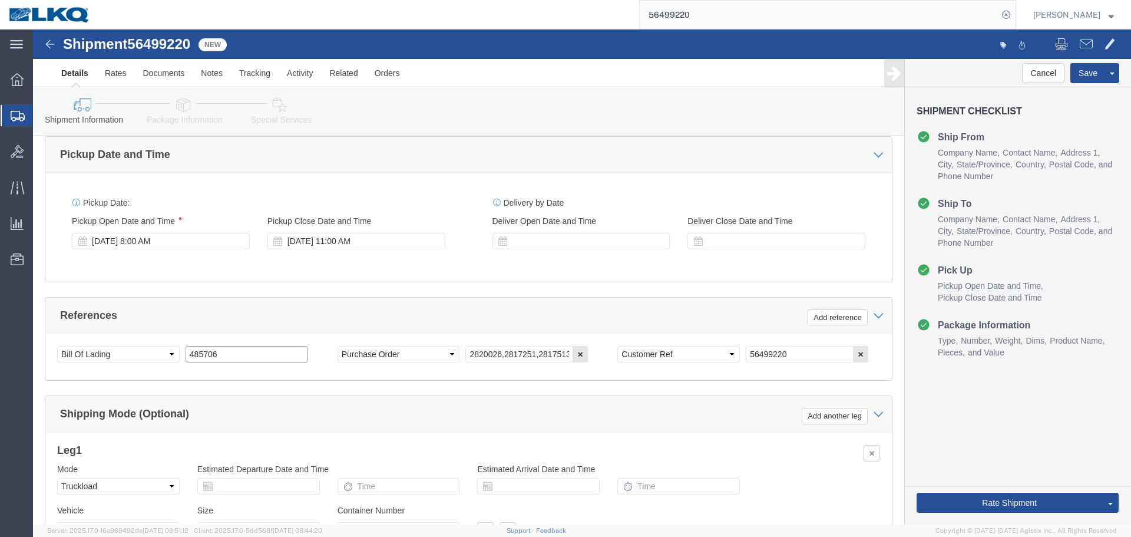
type input "485706"
click div "References Add reference"
click div
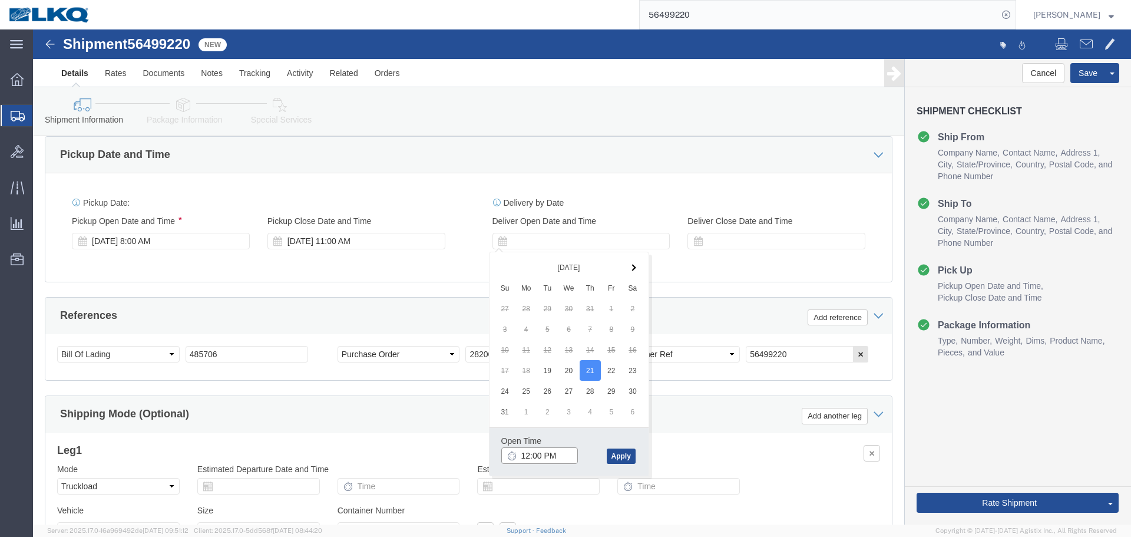
click input "12:00 PM"
type input "7:00 AM"
click button "Apply"
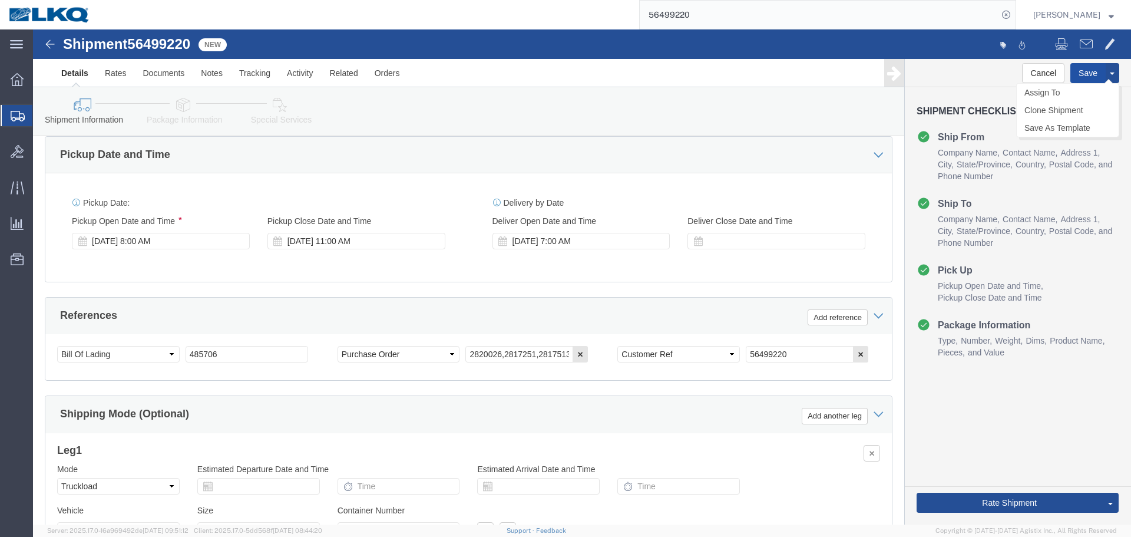
click button "Save"
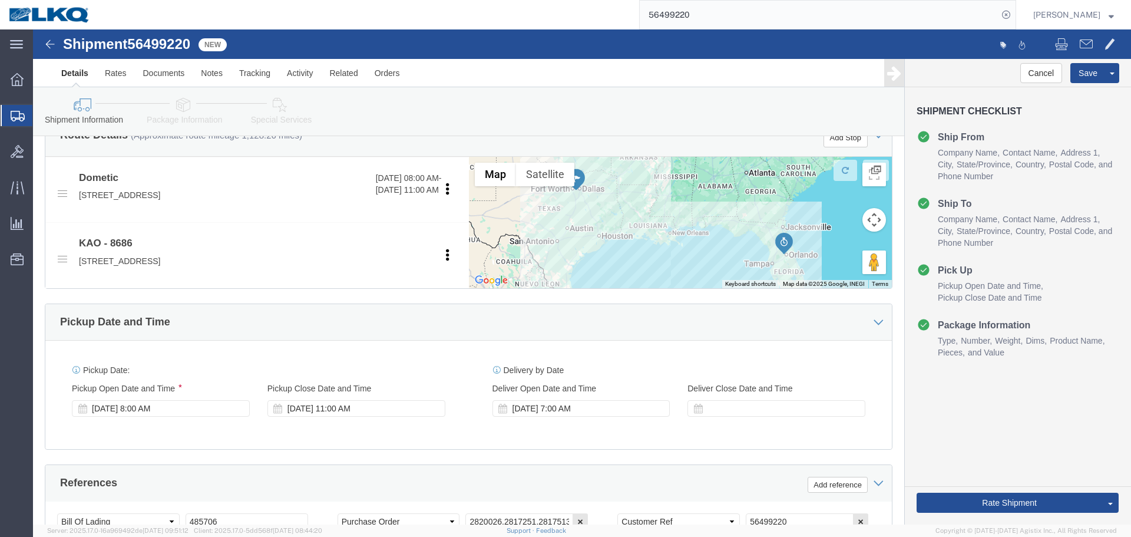
scroll to position [174, 0]
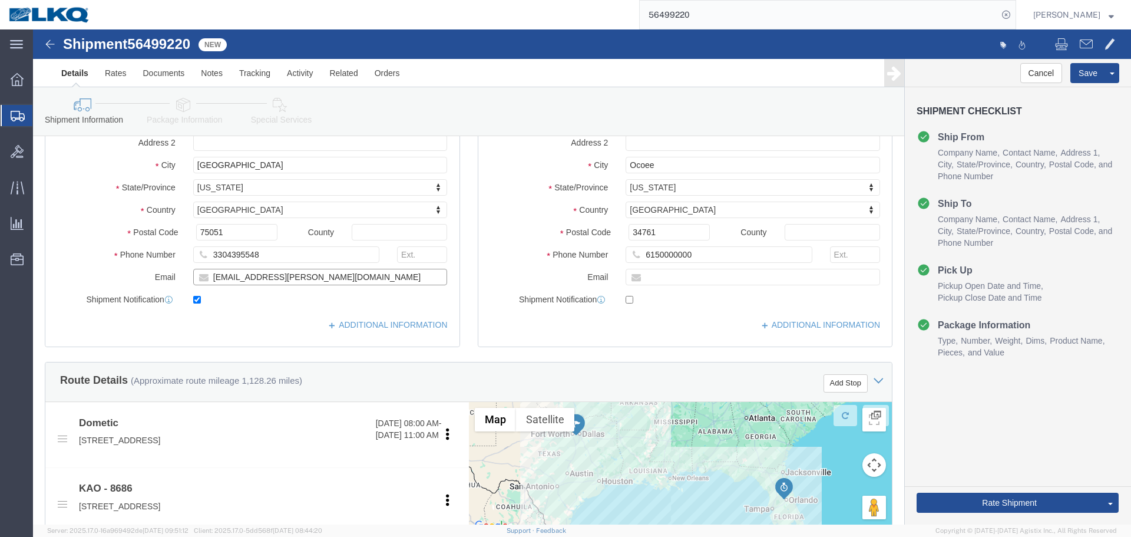
click input "donniqua.simpson@dometic.com"
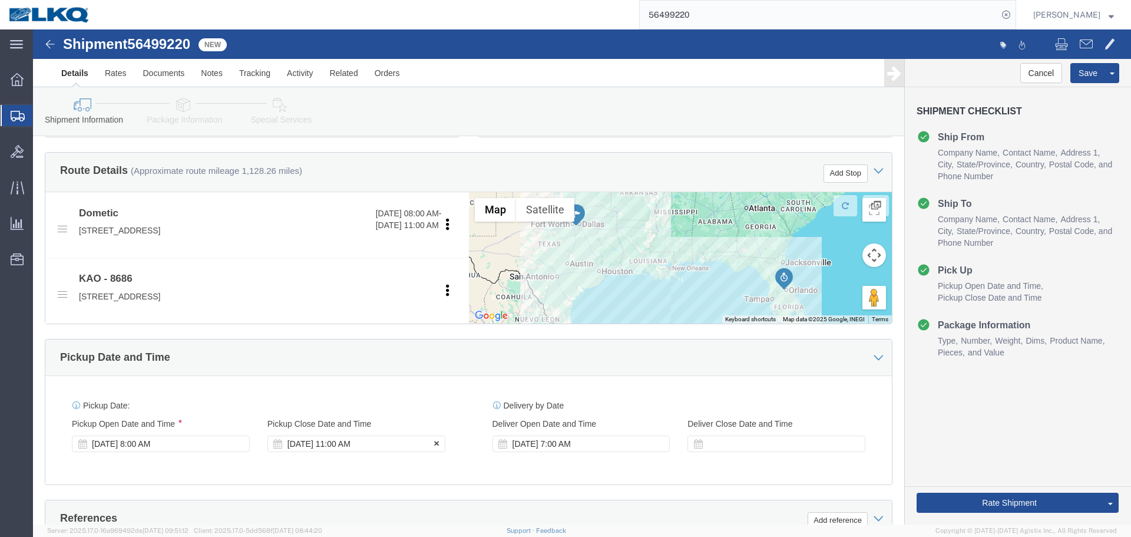
scroll to position [469, 0]
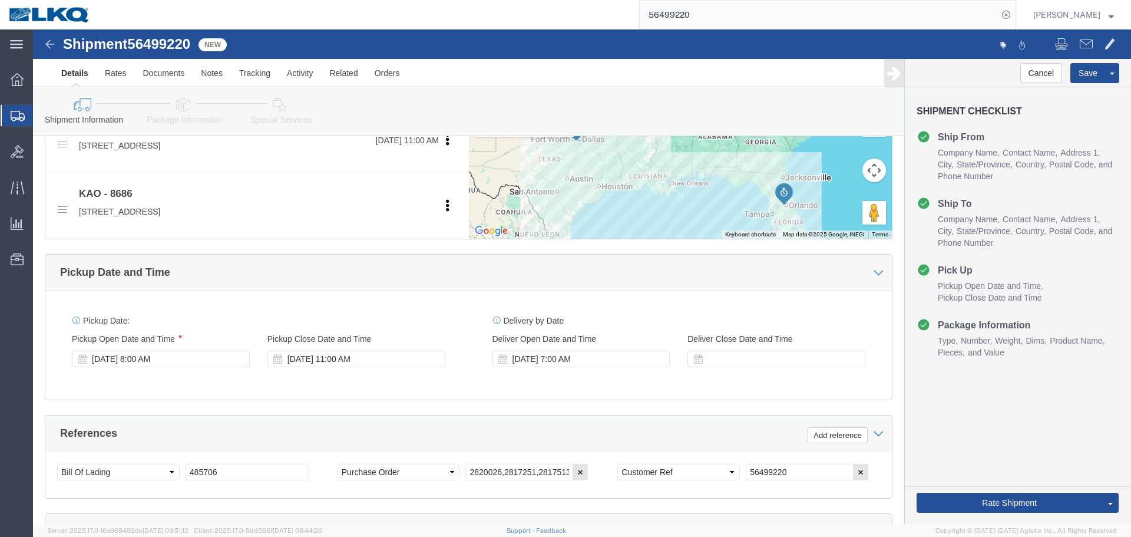
click at [799, 12] on input "56499220" at bounding box center [819, 15] width 358 height 28
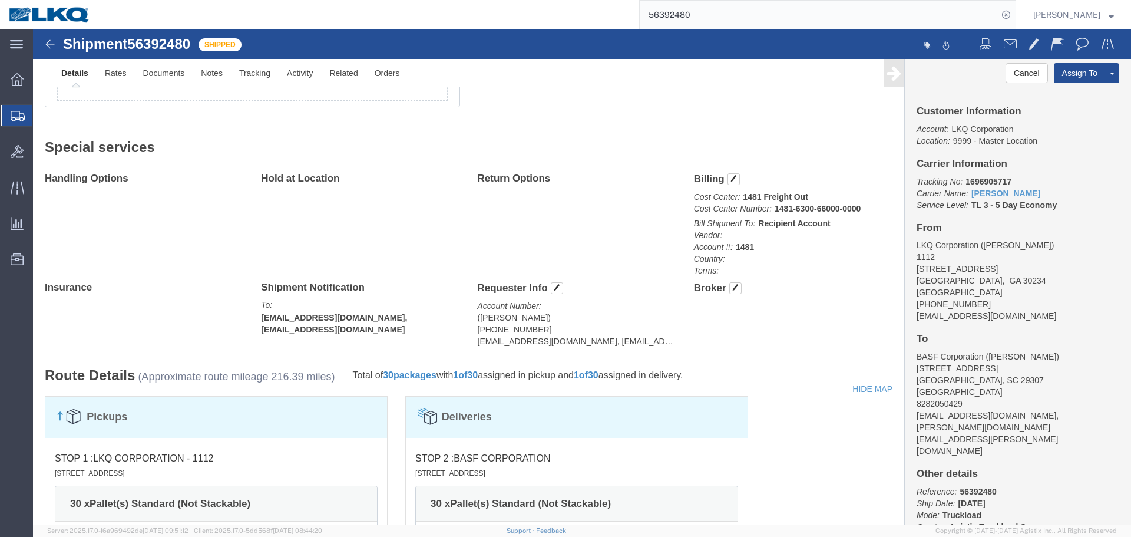
click div "30 Pallet(s) Standard (Not Stackable) Total weight: 36000.00 LBS ( dim ) Carton…"
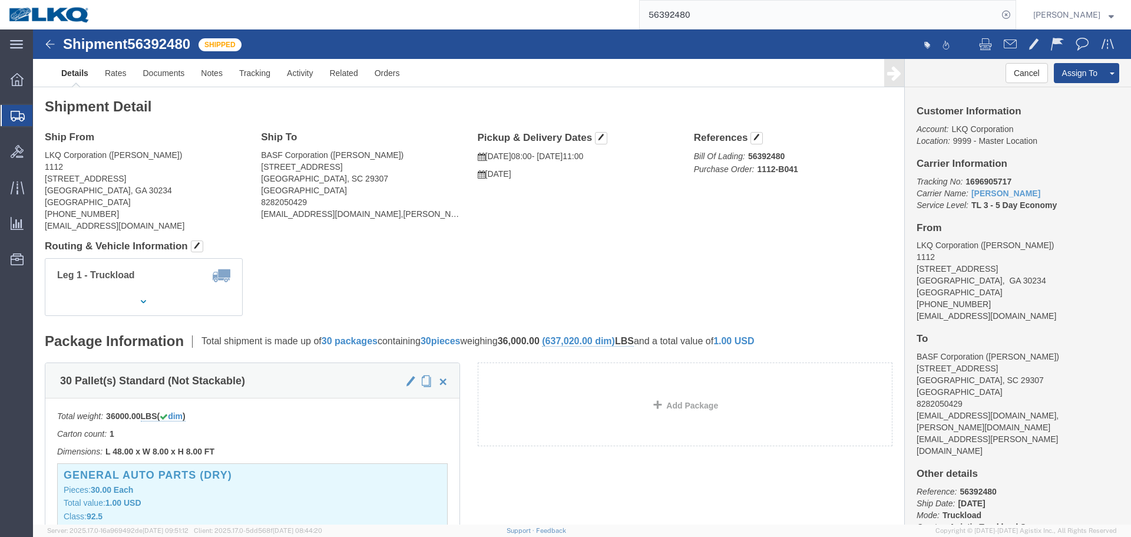
click div "Shipment Detail Ship From LKQ Corporation (Jason Griffin) 1112 2401 Highway 42 …"
click at [775, 9] on input "56392480" at bounding box center [819, 15] width 358 height 28
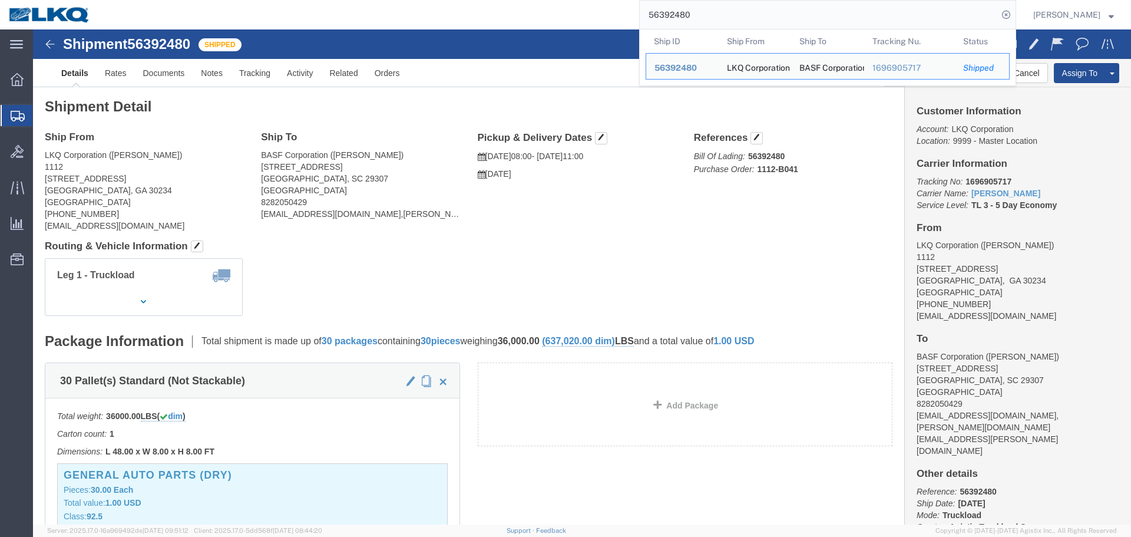
paste input "460317"
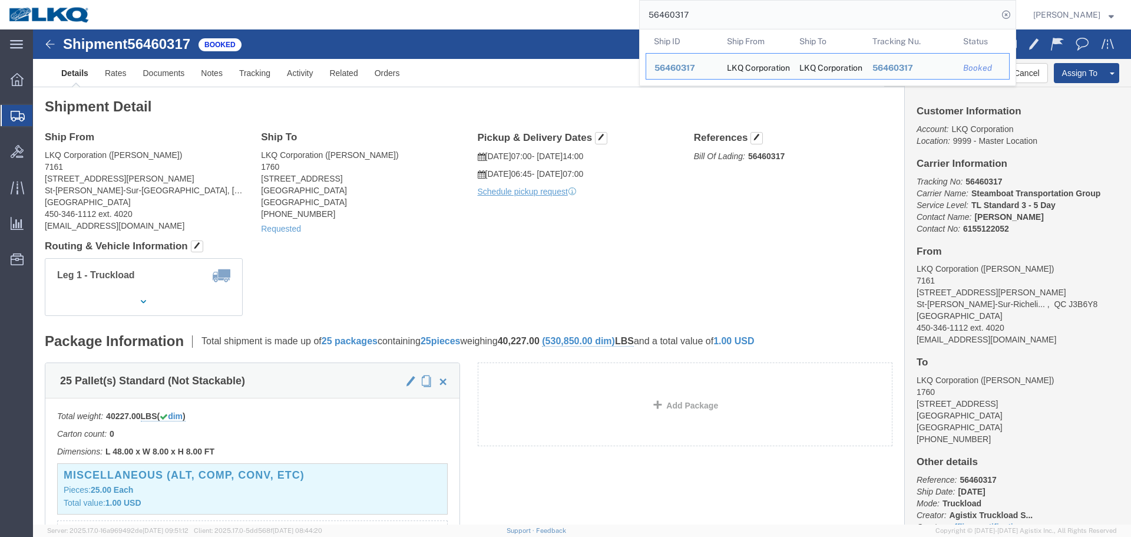
click h4 "Routing & Vehicle Information"
click at [751, 23] on input "56460317" at bounding box center [819, 15] width 358 height 28
paste input "205296"
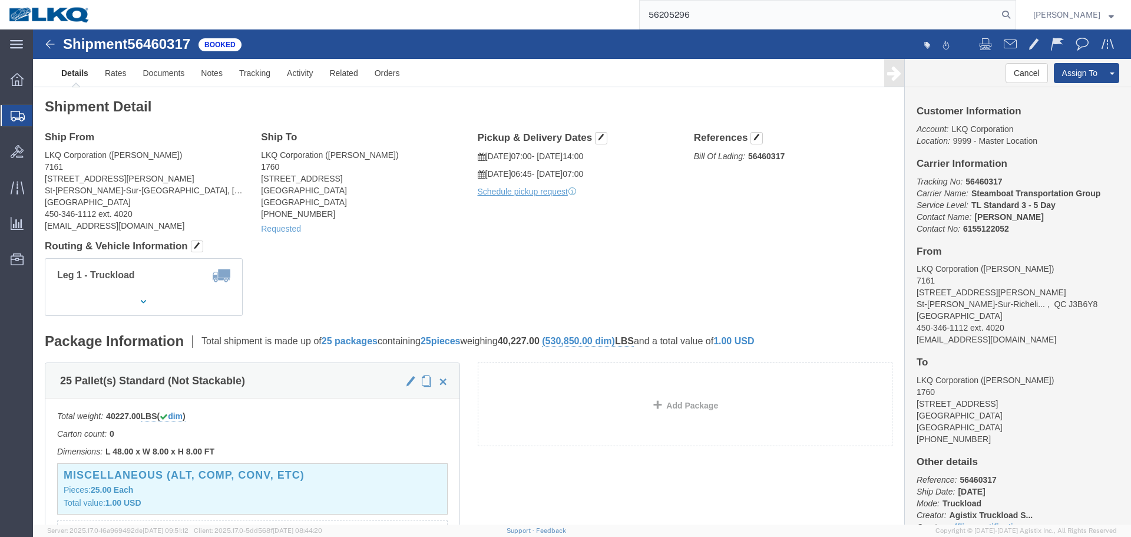
type input "56205296"
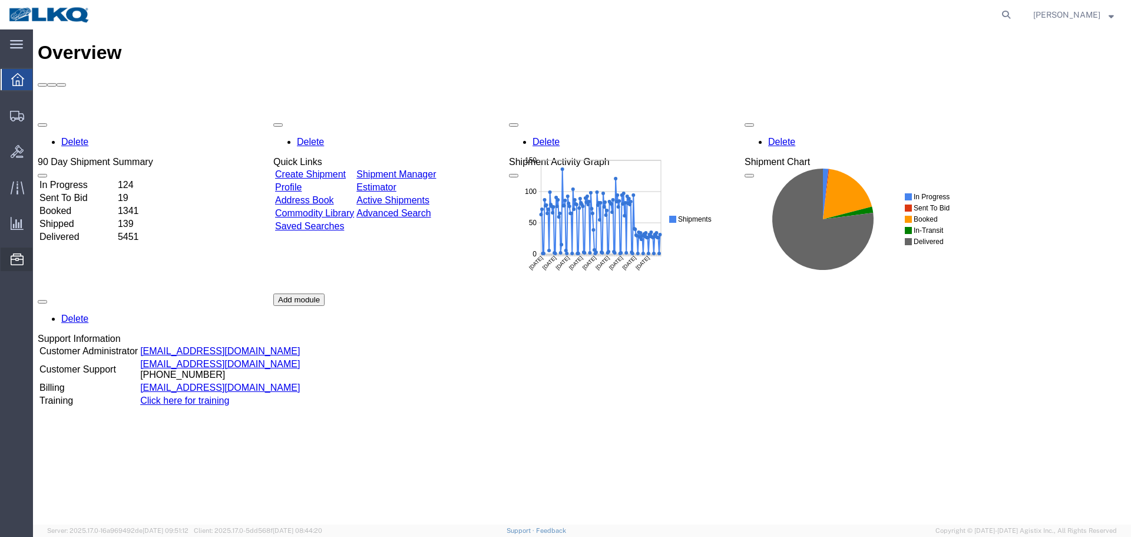
click at [0, 0] on span "Location Appointment" at bounding box center [0, 0] width 0 height 0
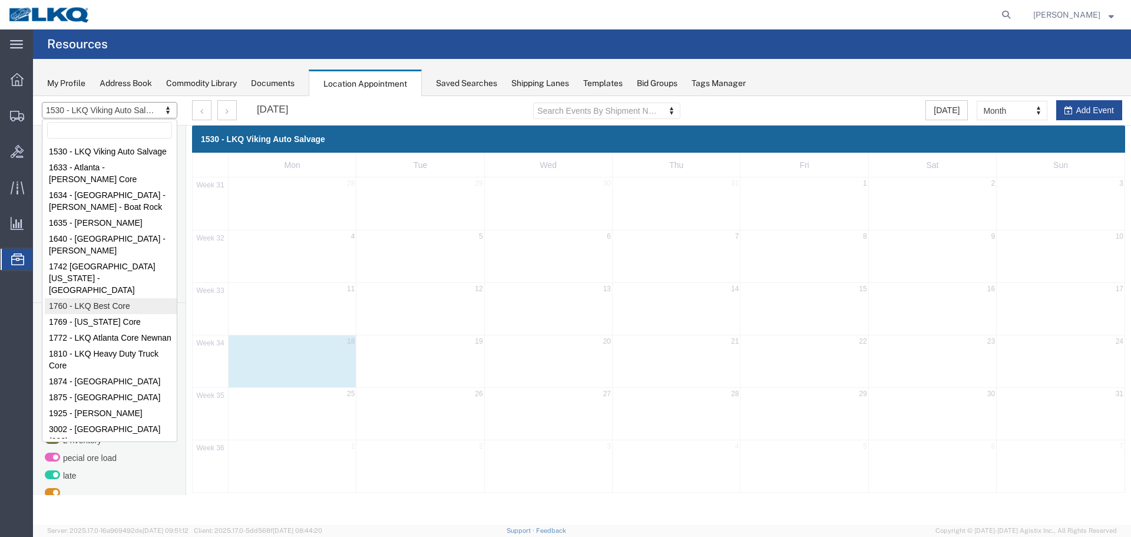
select select "27634"
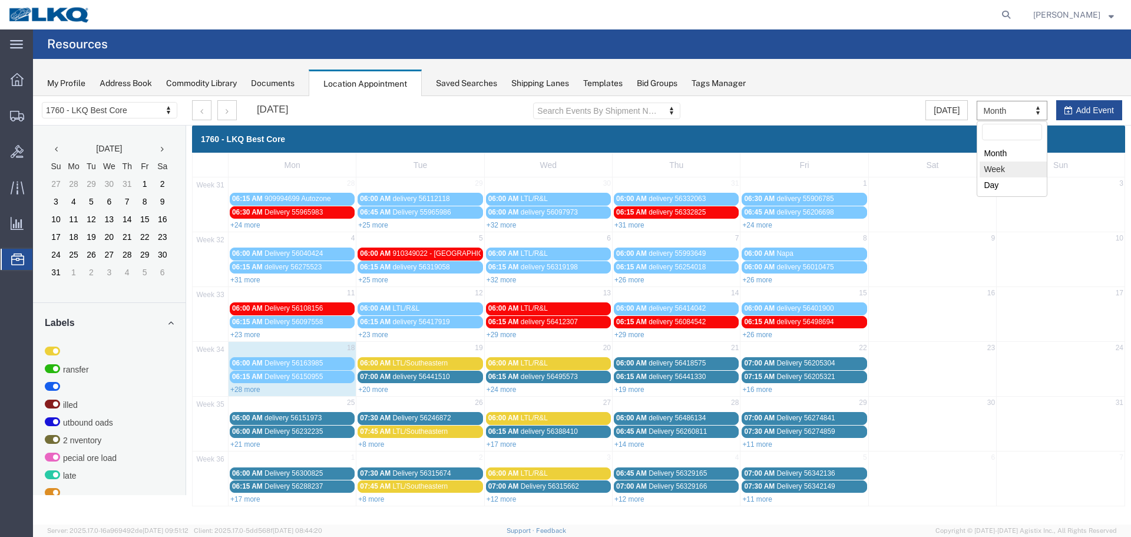
drag, startPoint x: 999, startPoint y: 172, endPoint x: 724, endPoint y: 629, distance: 533.5
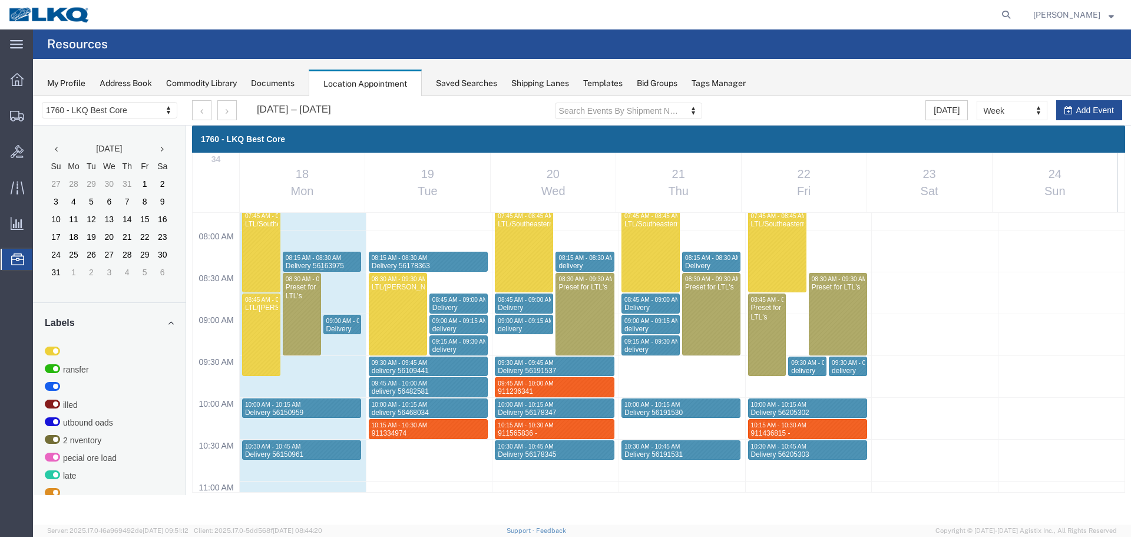
scroll to position [896, 0]
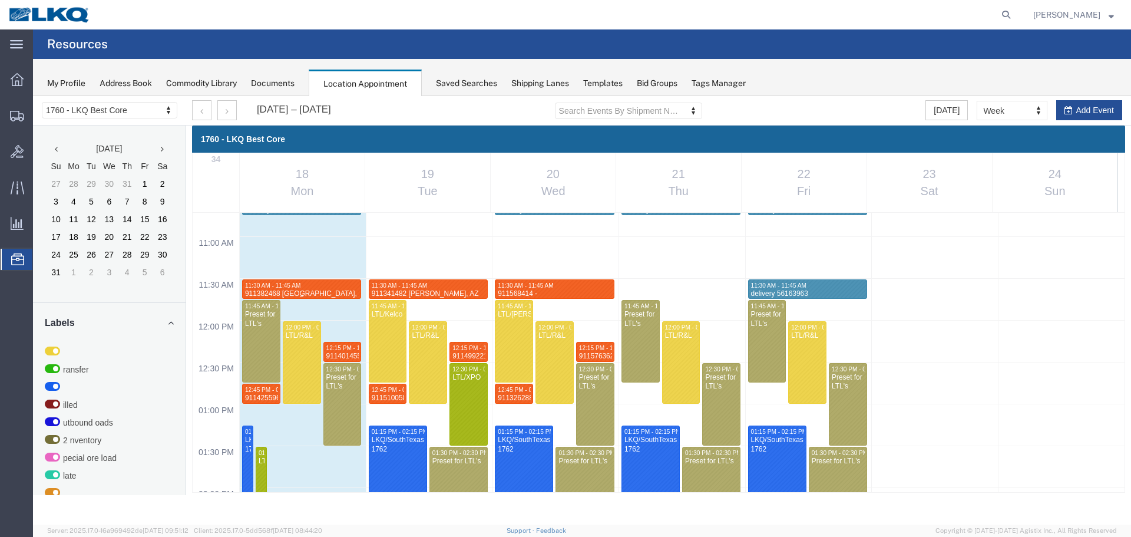
click at [325, 286] on div "11:30 AM - 11:45 AM" at bounding box center [302, 286] width 114 height 8
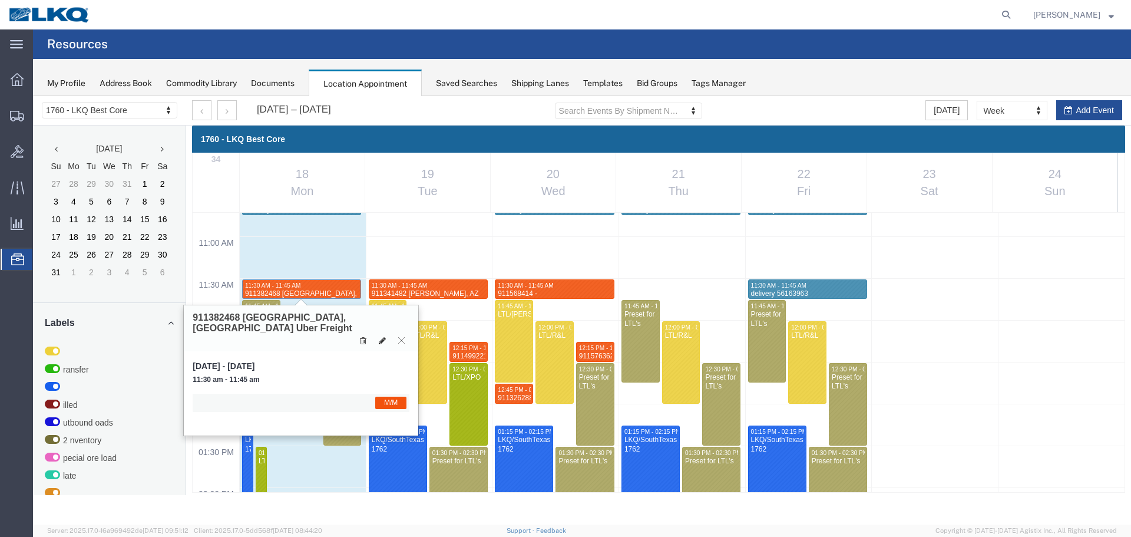
click at [382, 336] on icon at bounding box center [382, 340] width 7 height 8
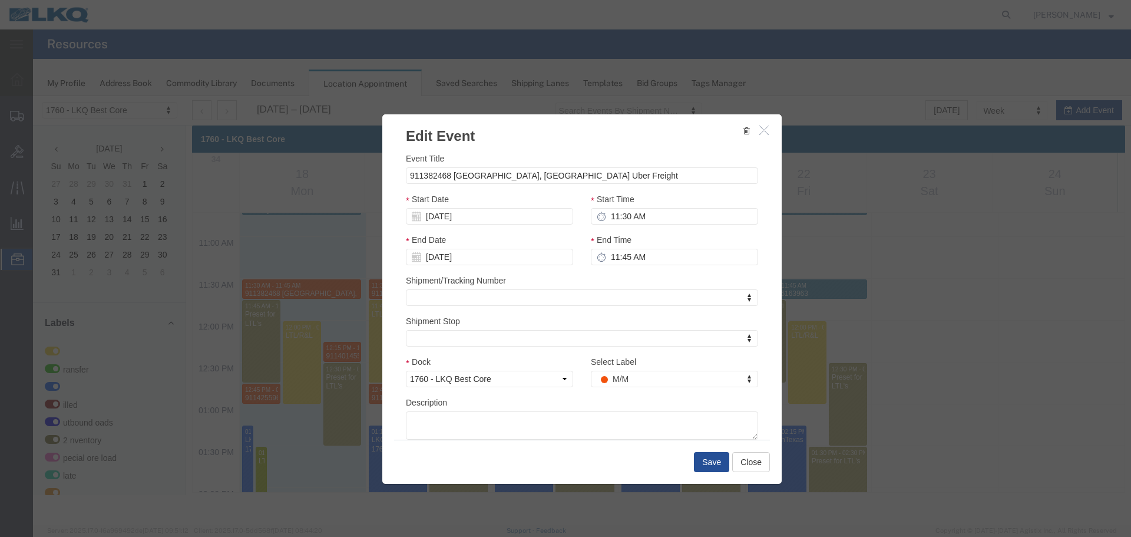
click at [477, 207] on div "Start Date 08/18/2025" at bounding box center [489, 209] width 167 height 32
click at [478, 214] on input "[DATE]" at bounding box center [489, 216] width 167 height 16
click at [474, 325] on td "20" at bounding box center [468, 325] width 18 height 18
click at [647, 227] on div "Start Time 11:30 AM" at bounding box center [674, 213] width 185 height 41
click at [649, 222] on input "11:30 AM" at bounding box center [674, 216] width 167 height 16
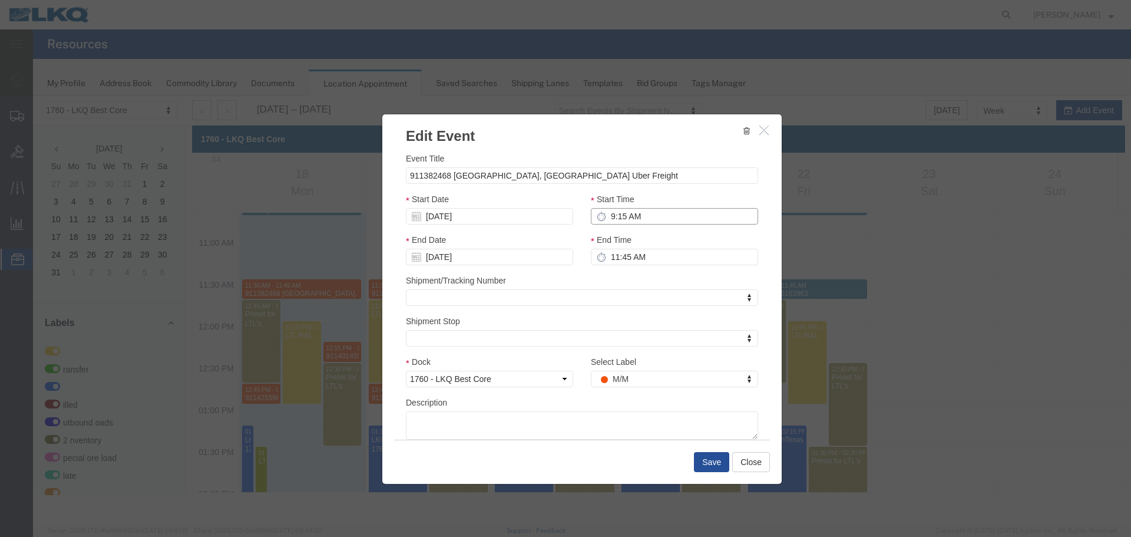
type input "9:15 AM"
click at [643, 260] on input "11:45 AM" at bounding box center [674, 257] width 167 height 16
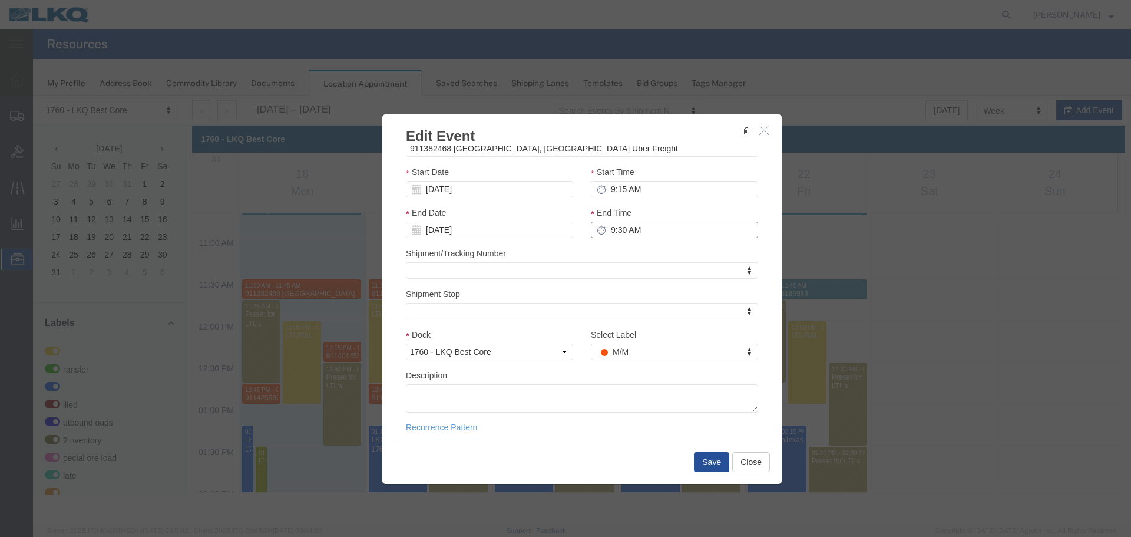
scroll to position [35, 0]
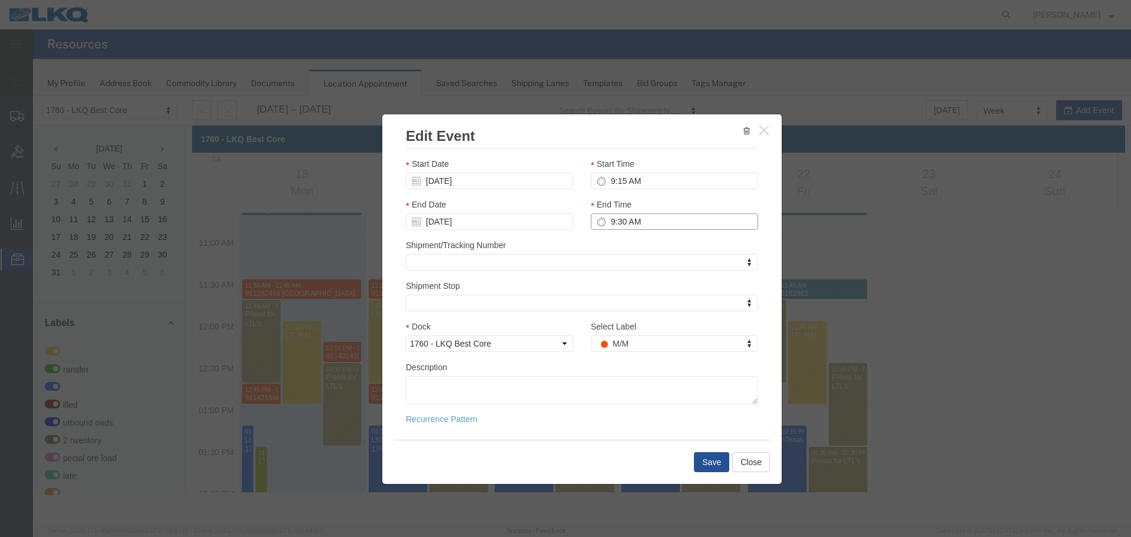
type input "9:30 AM"
click at [620, 391] on textarea "Description" at bounding box center [582, 390] width 352 height 28
paste textarea "911382468"
type textarea "911382468"
type input "m"
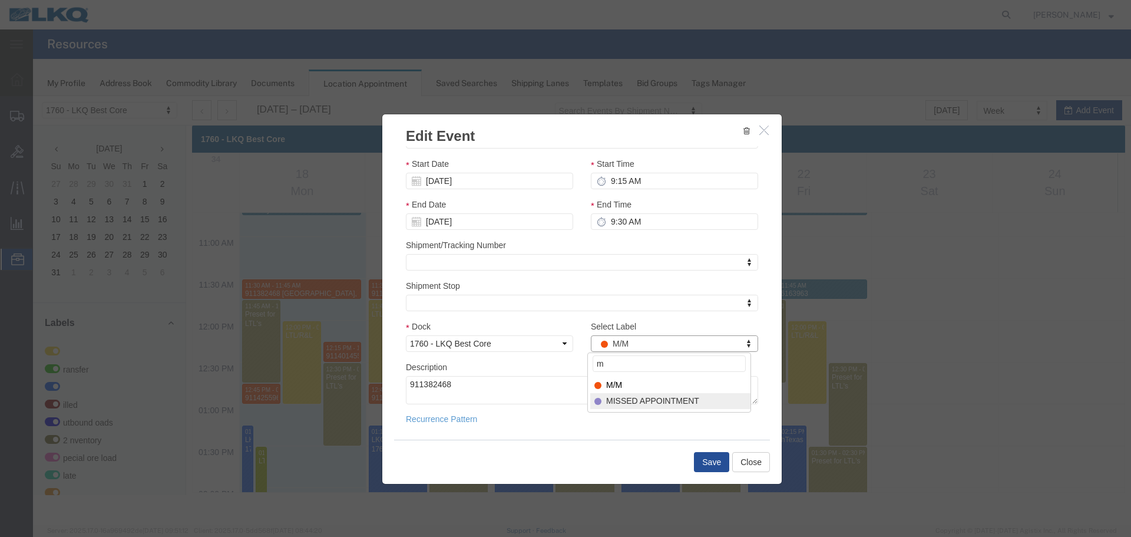
select select "100"
click at [708, 462] on button "Save" at bounding box center [711, 462] width 35 height 20
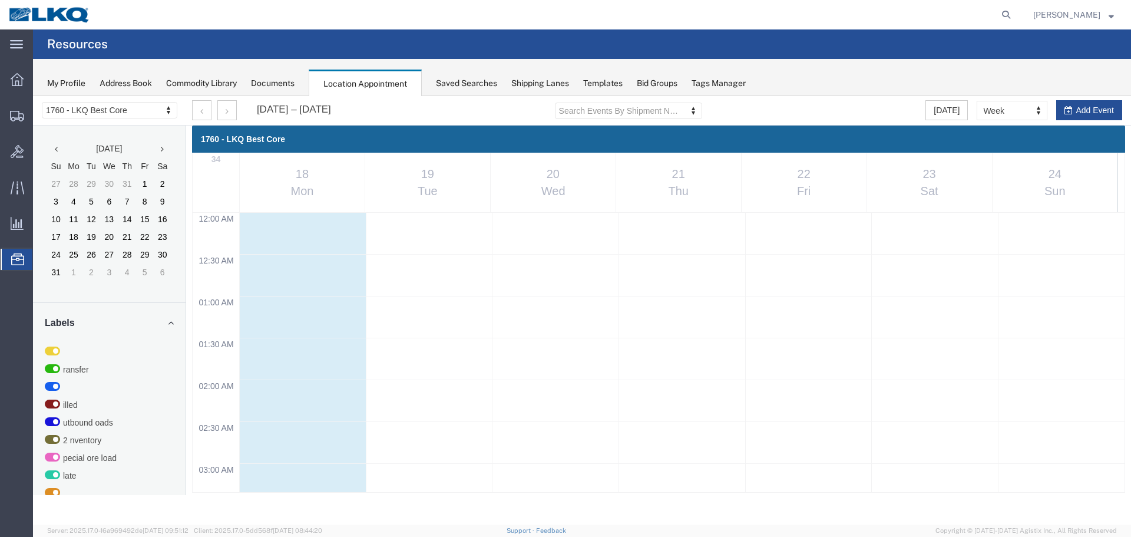
scroll to position [896, 0]
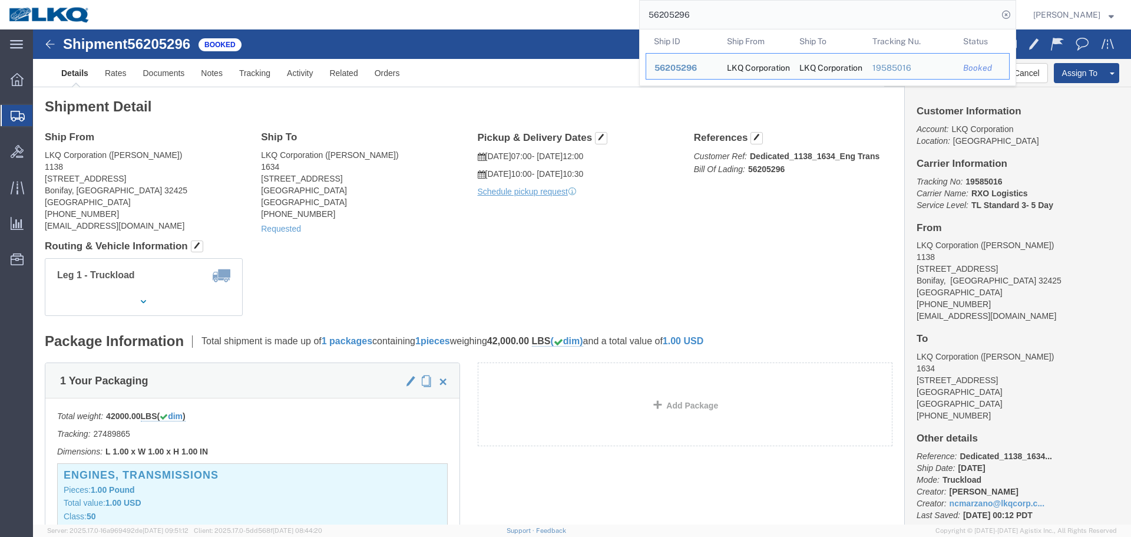
click h4 "Routing & Vehicle Information"
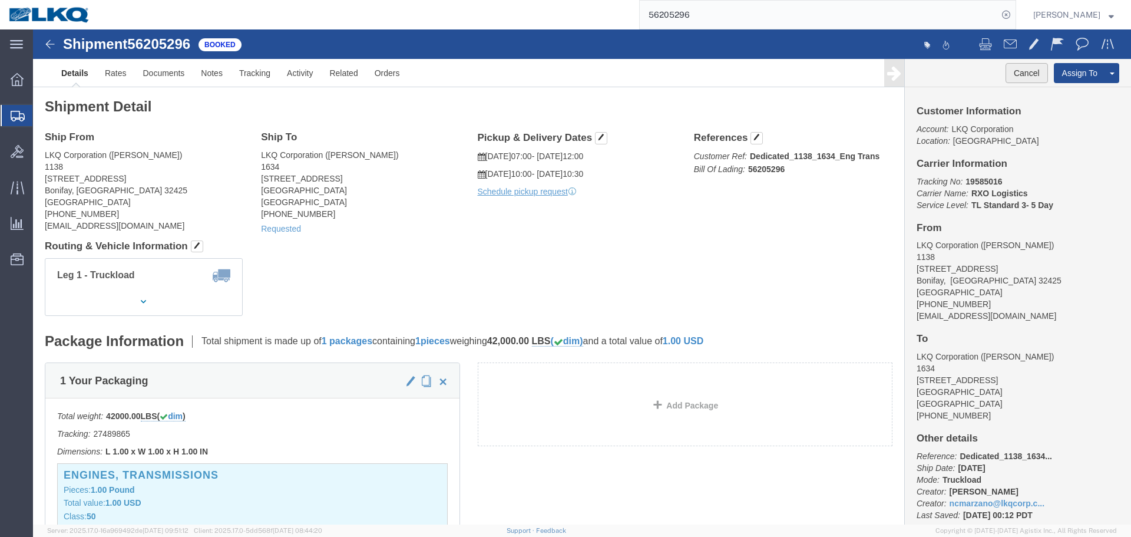
click button "Cancel"
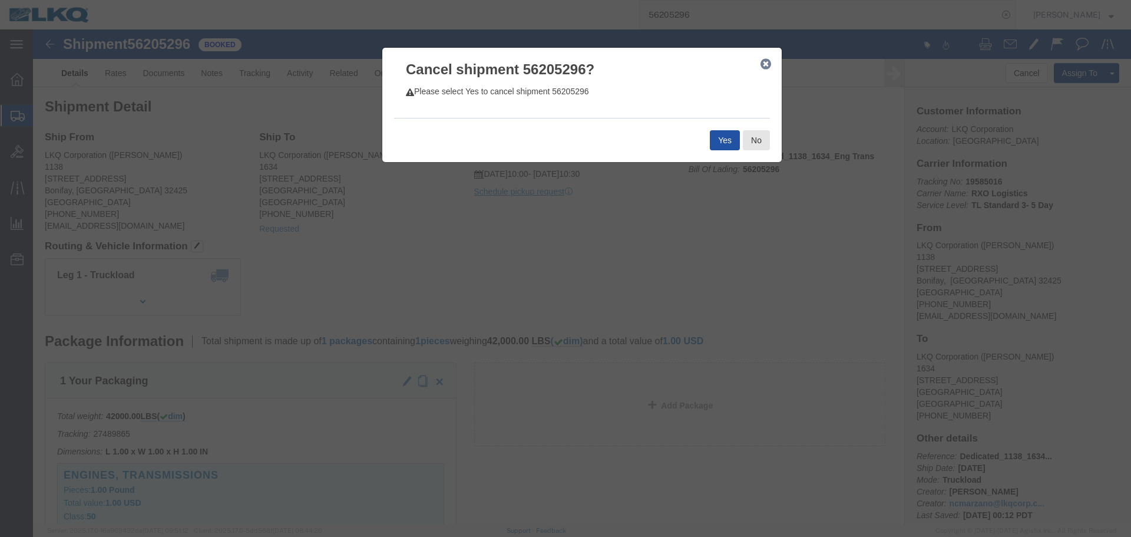
click button "Yes"
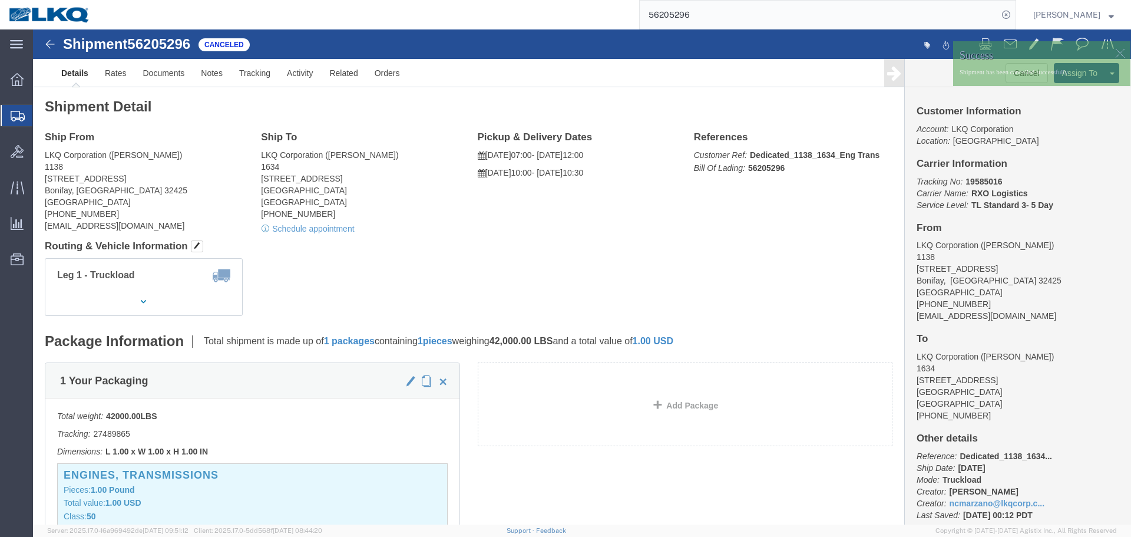
click div "Leg 1 - Truckload Number of trucks: 1"
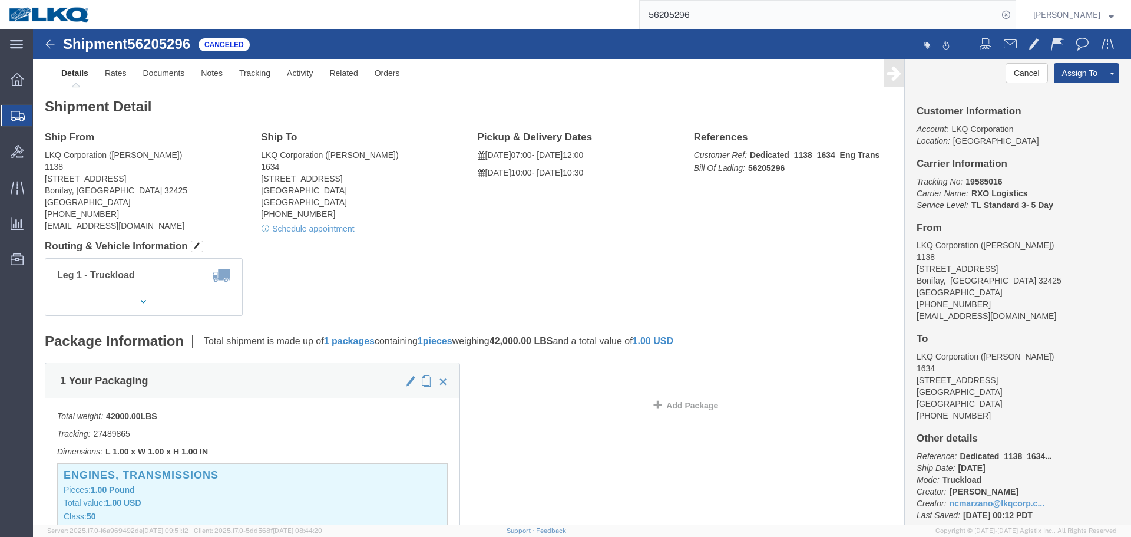
click div "Leg 1 - Truckload Number of trucks: 1"
click at [790, 9] on input "56205296" at bounding box center [819, 15] width 358 height 28
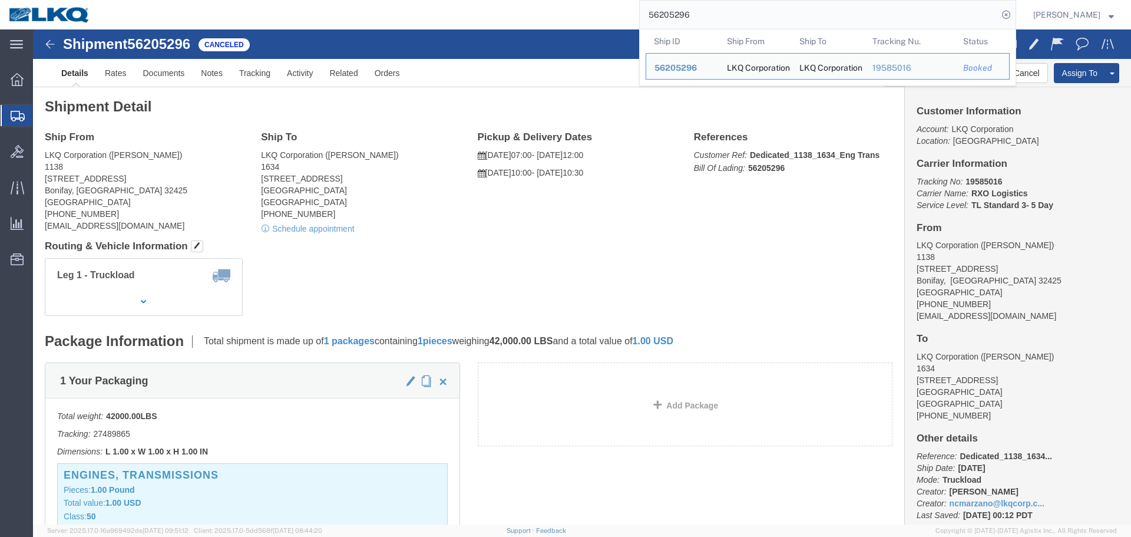
paste input "• 56522423"
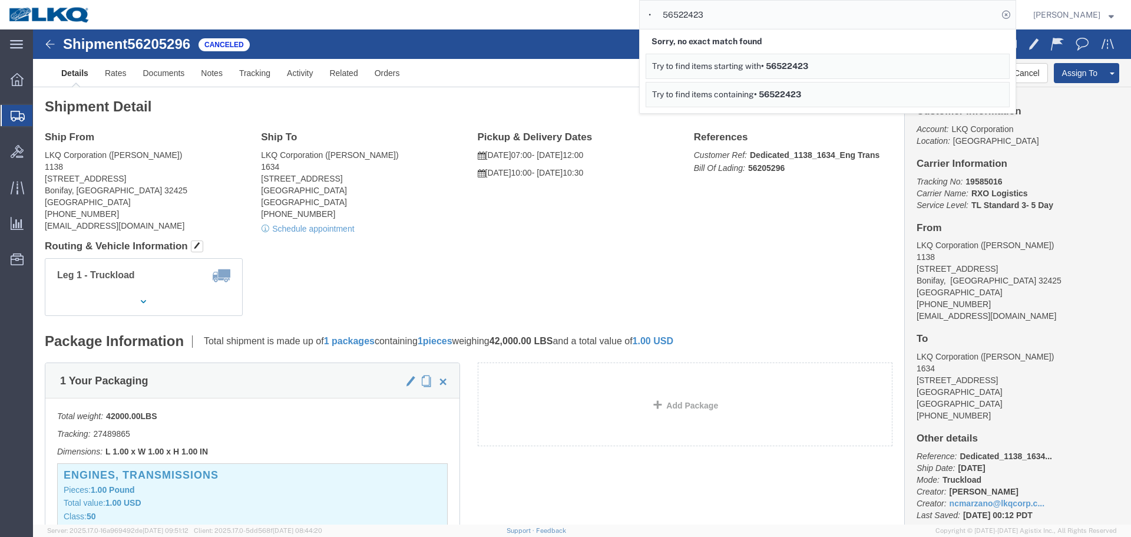
drag, startPoint x: 666, startPoint y: 24, endPoint x: 586, endPoint y: 28, distance: 80.8
click at [586, 28] on div "• 56522423 Sorry, no exact match found Try to find items starting with • 565224…" at bounding box center [557, 14] width 917 height 29
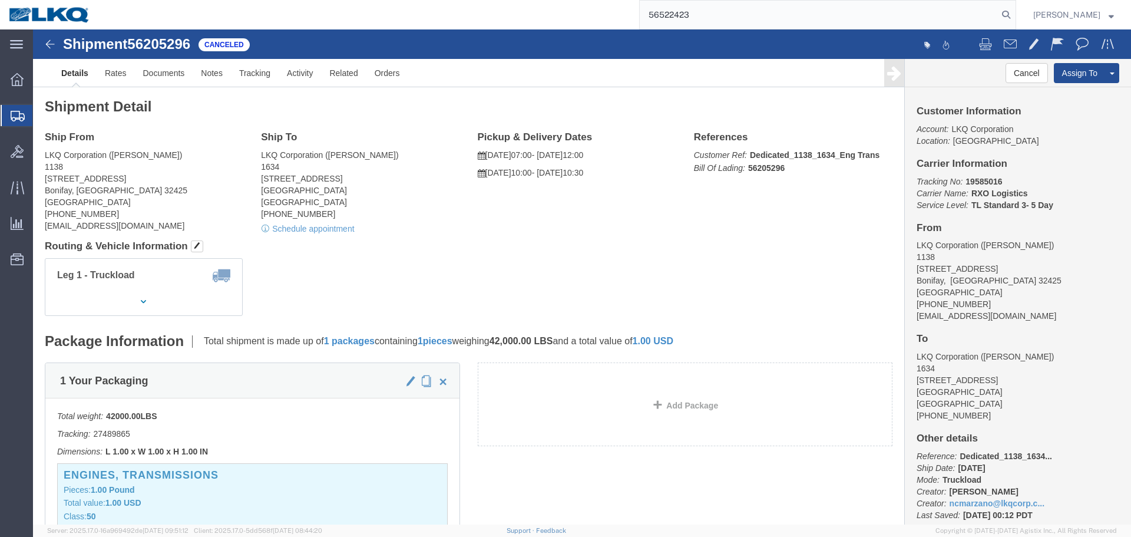
type input "56522423"
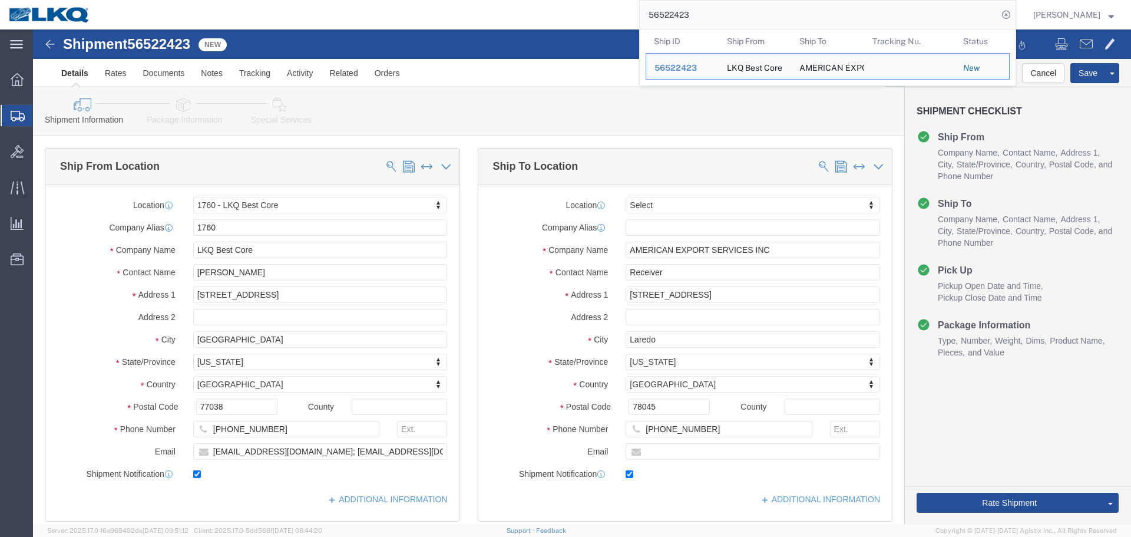
select select "27634"
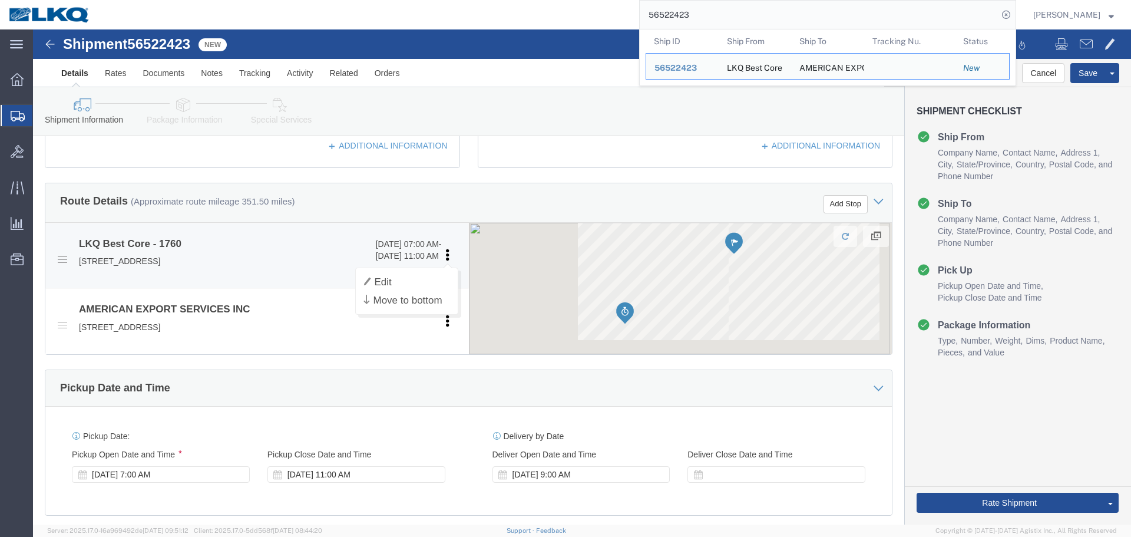
scroll to position [530, 0]
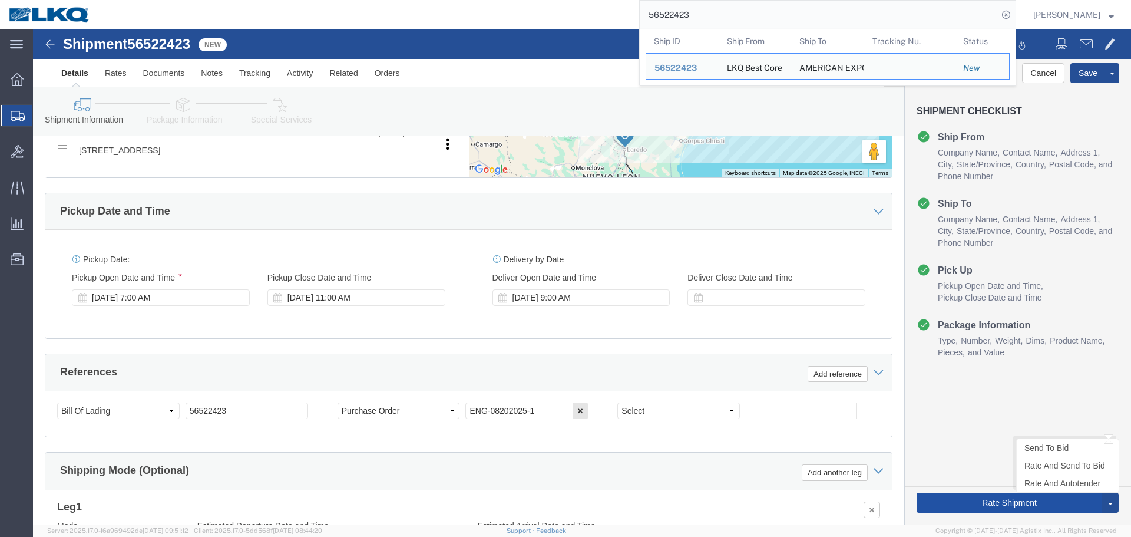
click button "Rate Shipment"
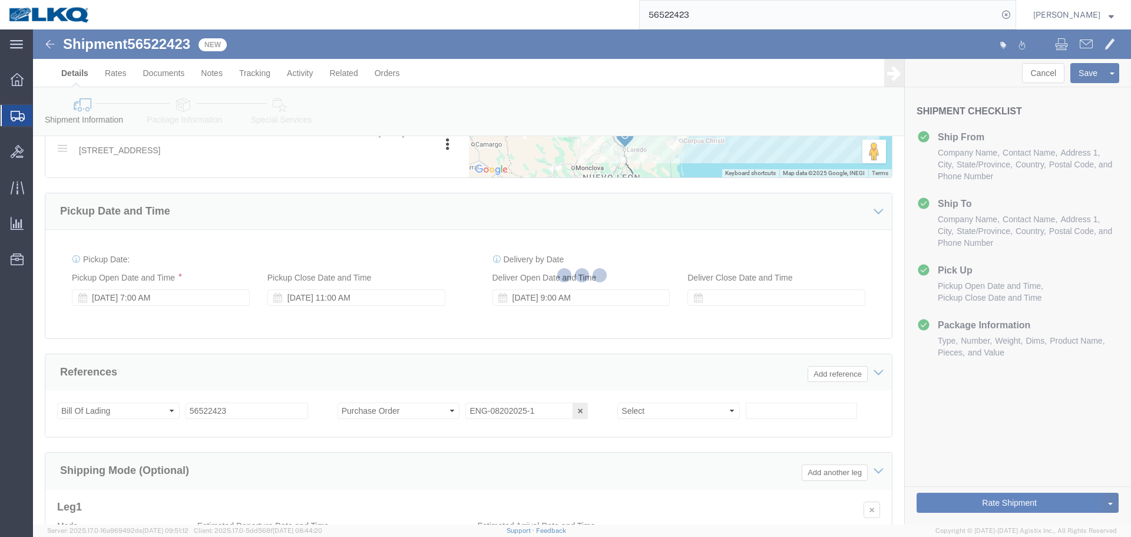
type button "Rate Shipment"
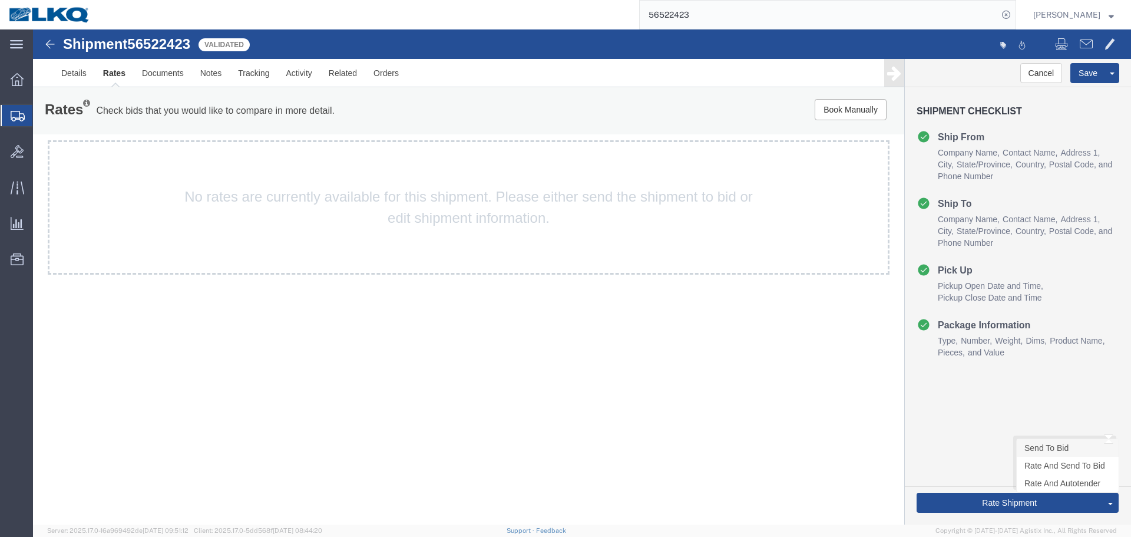
click at [1048, 448] on link "Send To Bid" at bounding box center [1068, 448] width 102 height 18
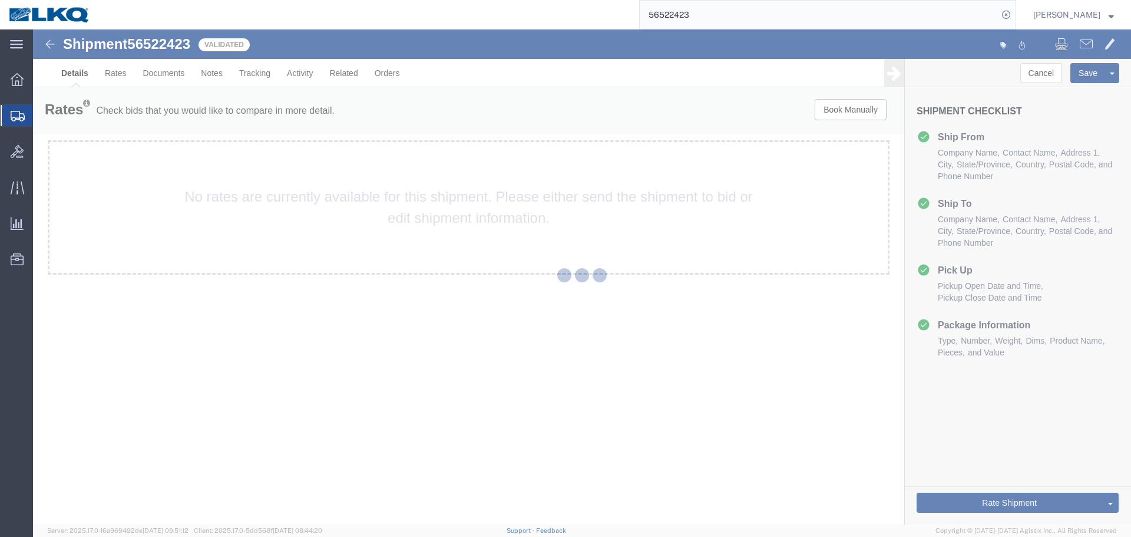
select select "27634"
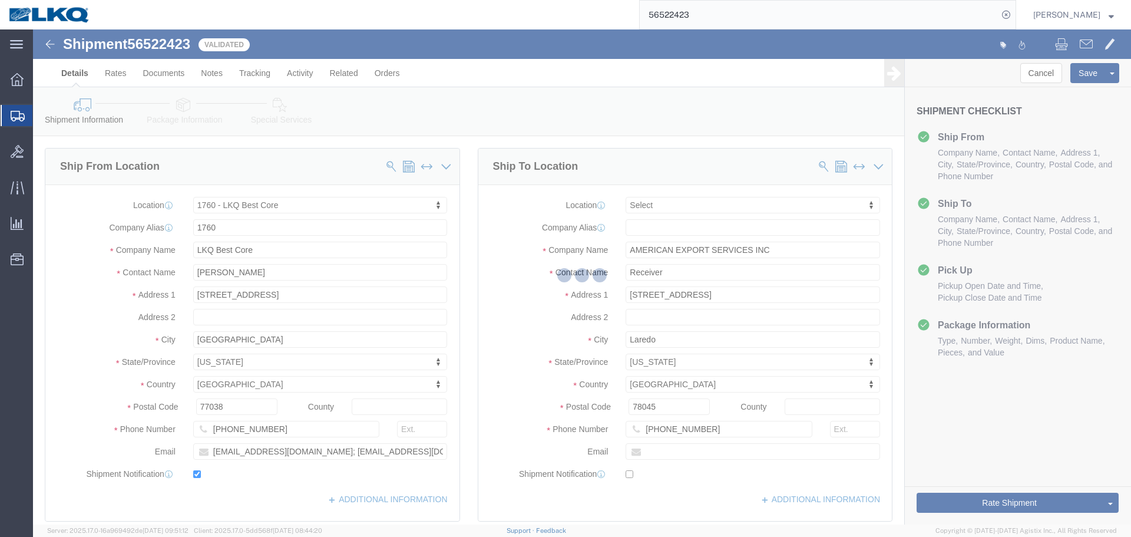
select select "TL"
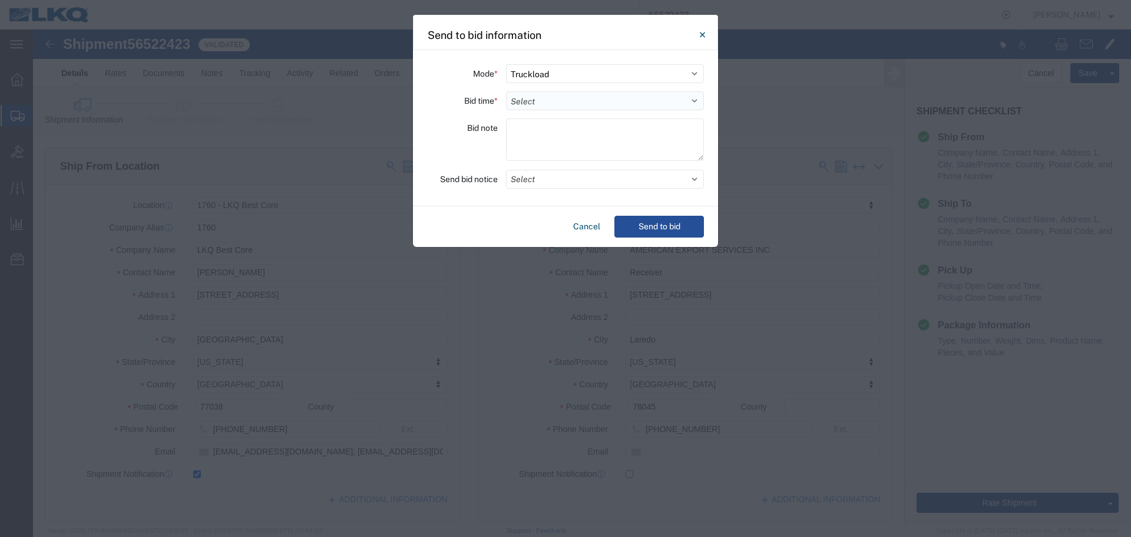
click at [543, 97] on select "Select 30 Min (Rush) 1 Hour (Rush) 2 Hours (Rush) 4 Hours (Rush) 8 Hours (Rush)…" at bounding box center [605, 100] width 198 height 19
select select "8"
click at [506, 91] on select "Select 30 Min (Rush) 1 Hour (Rush) 2 Hours (Rush) 4 Hours (Rush) 8 Hours (Rush)…" at bounding box center [605, 100] width 198 height 19
click at [573, 180] on button "Select" at bounding box center [605, 179] width 198 height 19
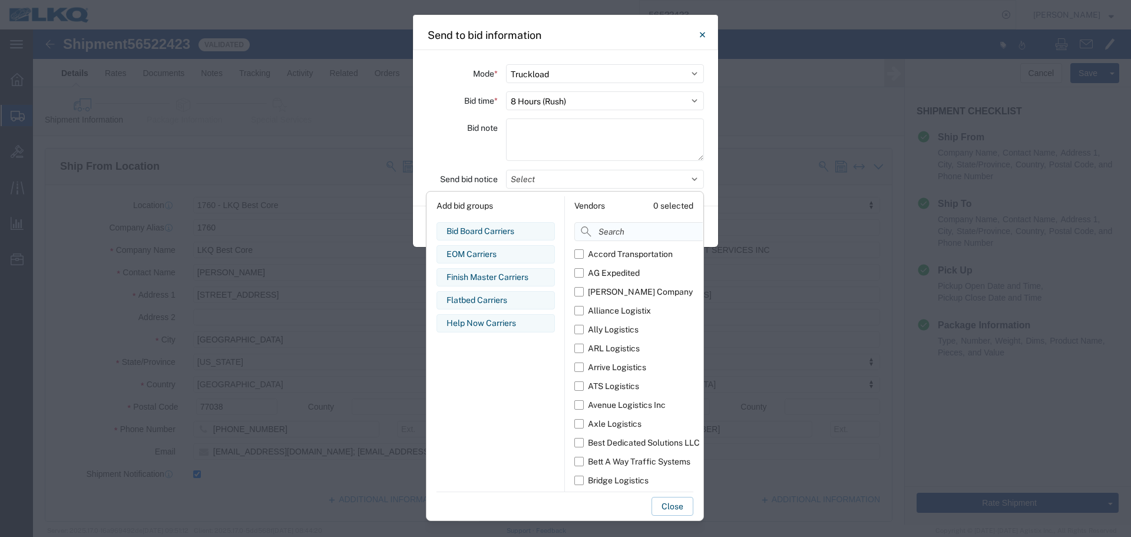
click at [630, 236] on input at bounding box center [664, 231] width 181 height 19
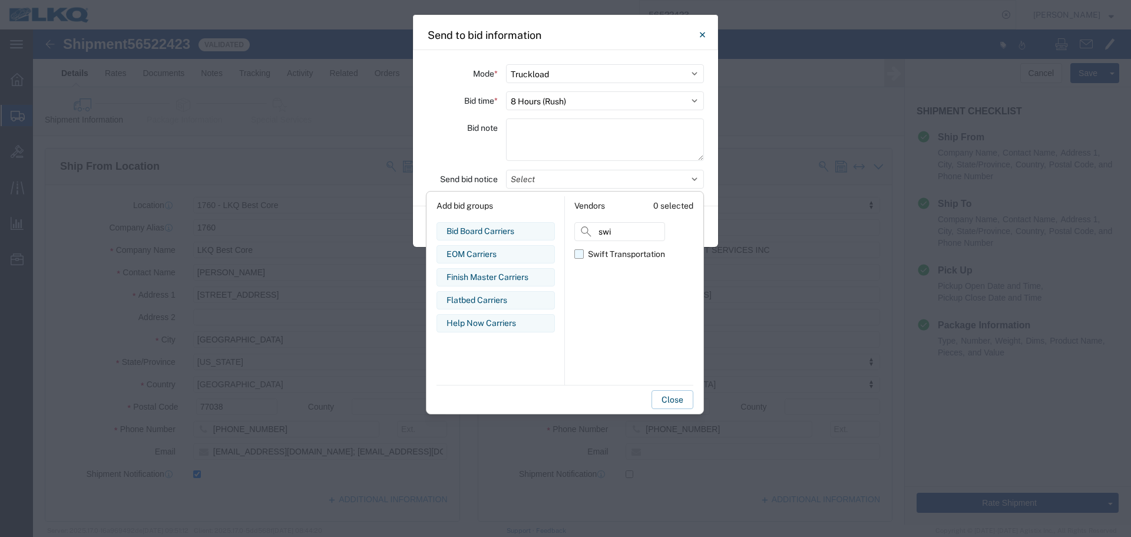
type input "swi"
click at [606, 254] on div "Swift Transportation" at bounding box center [626, 254] width 77 height 12
click at [0, 0] on input "Swift Transportation" at bounding box center [0, 0] width 0 height 0
click at [474, 146] on div "Bid note" at bounding box center [462, 141] width 71 height 46
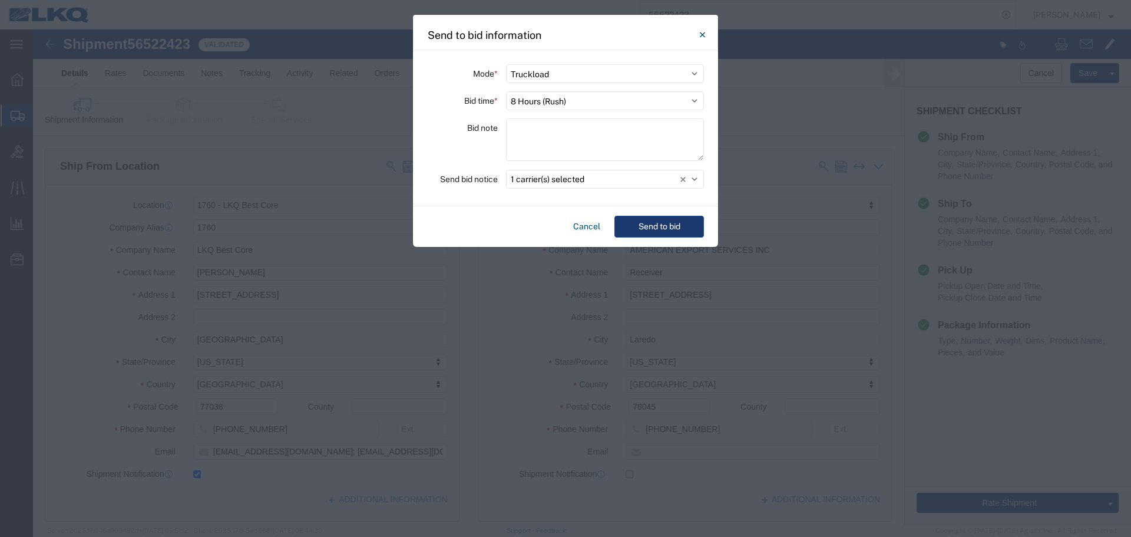
click at [665, 229] on button "Send to bid" at bounding box center [660, 227] width 90 height 22
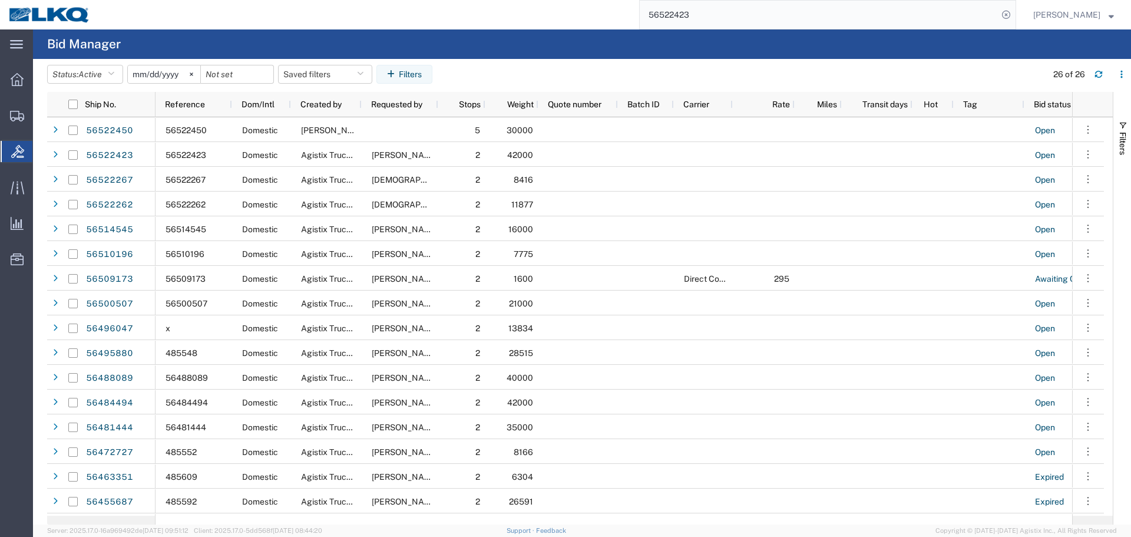
click at [716, 21] on input "56522423" at bounding box center [819, 15] width 358 height 28
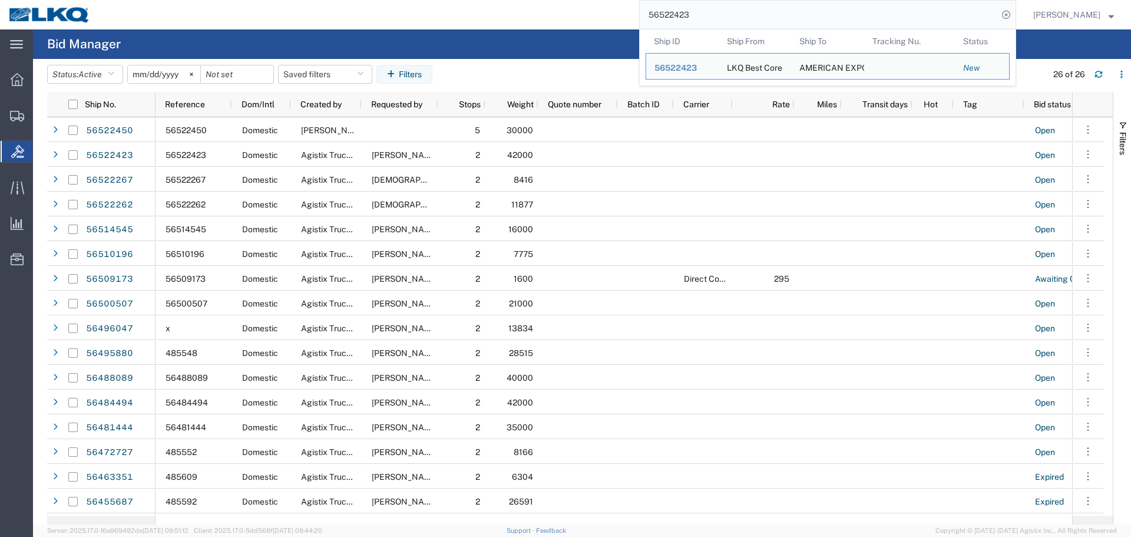
paste input "• 56522430"
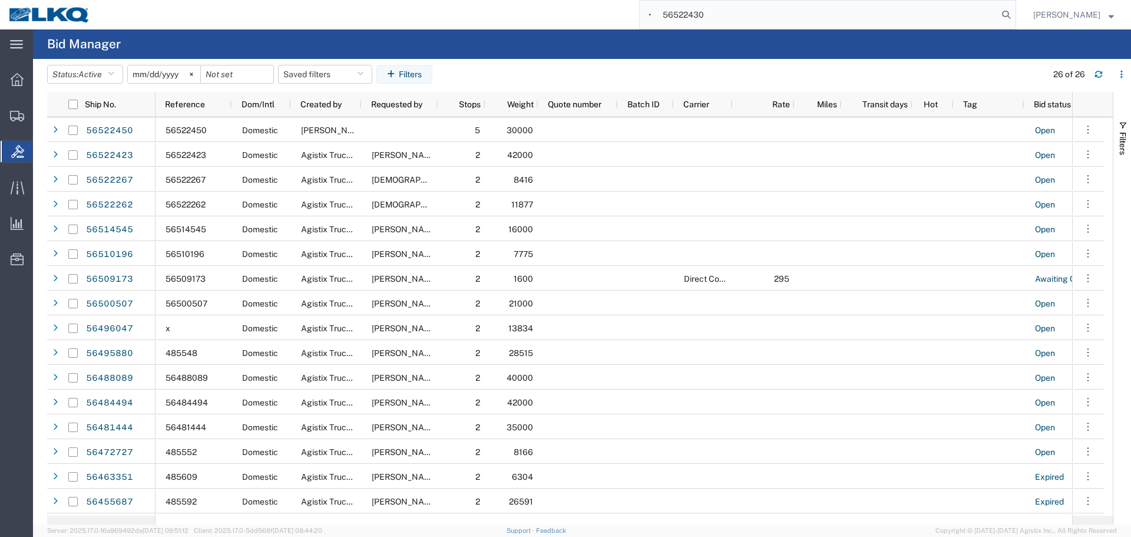
drag, startPoint x: 663, startPoint y: 16, endPoint x: 570, endPoint y: 19, distance: 92.6
click at [570, 19] on div "• 56522430" at bounding box center [557, 14] width 917 height 29
type input "56522430"
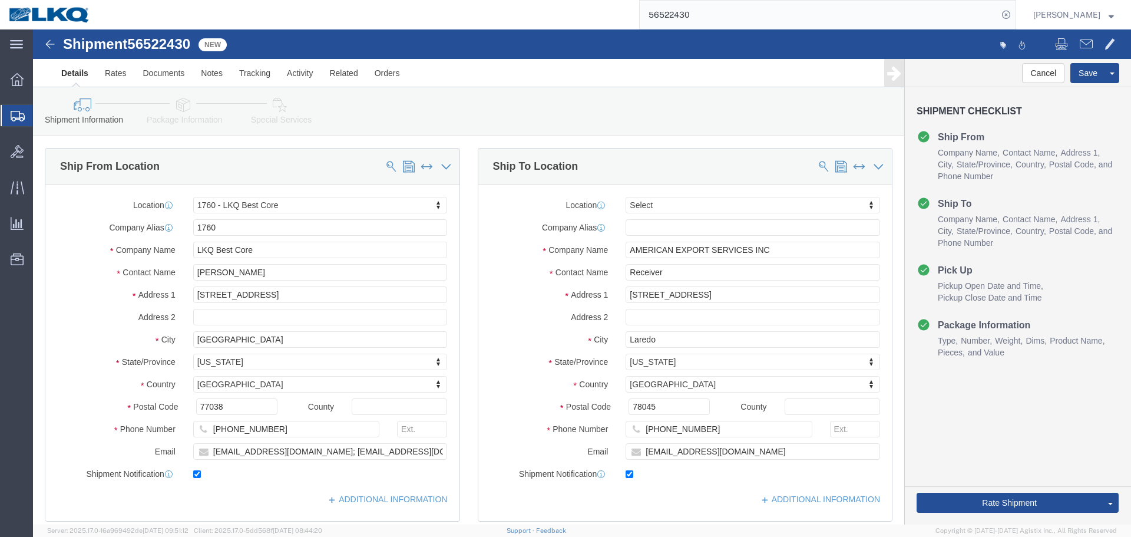
select select "27634"
select select
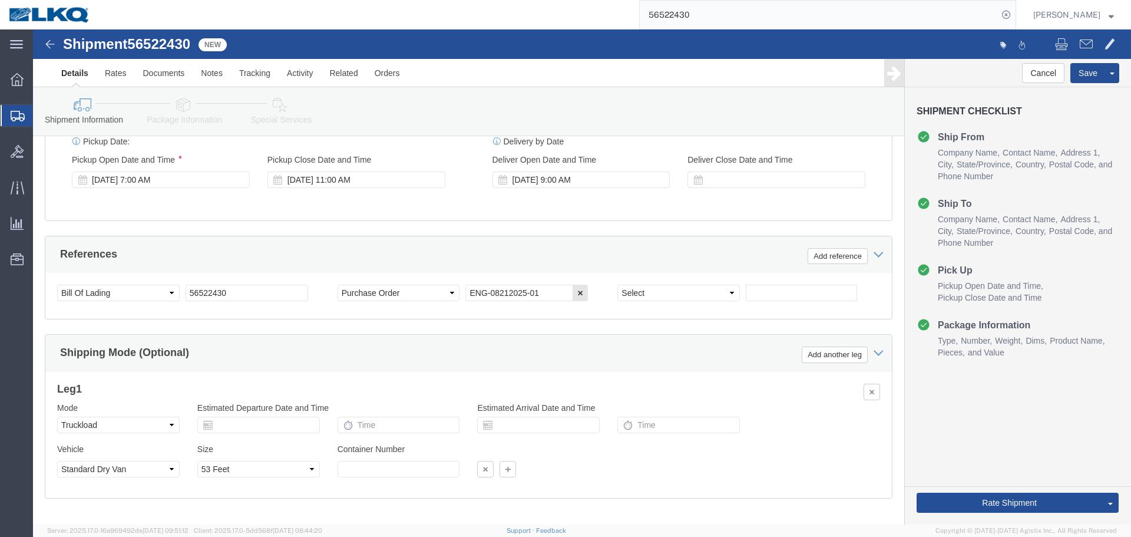
scroll to position [705, 0]
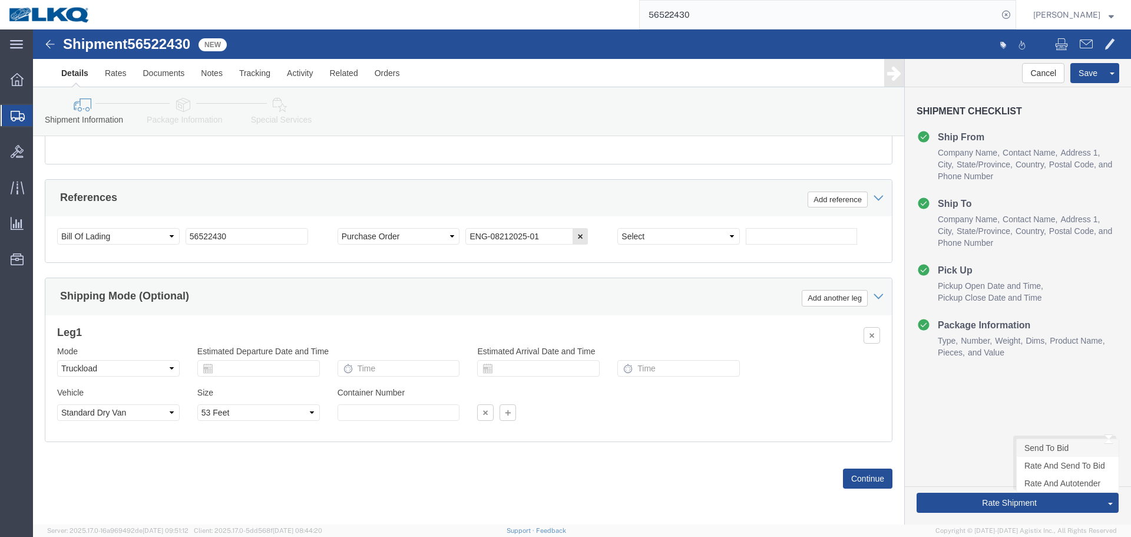
click link "Send To Bid"
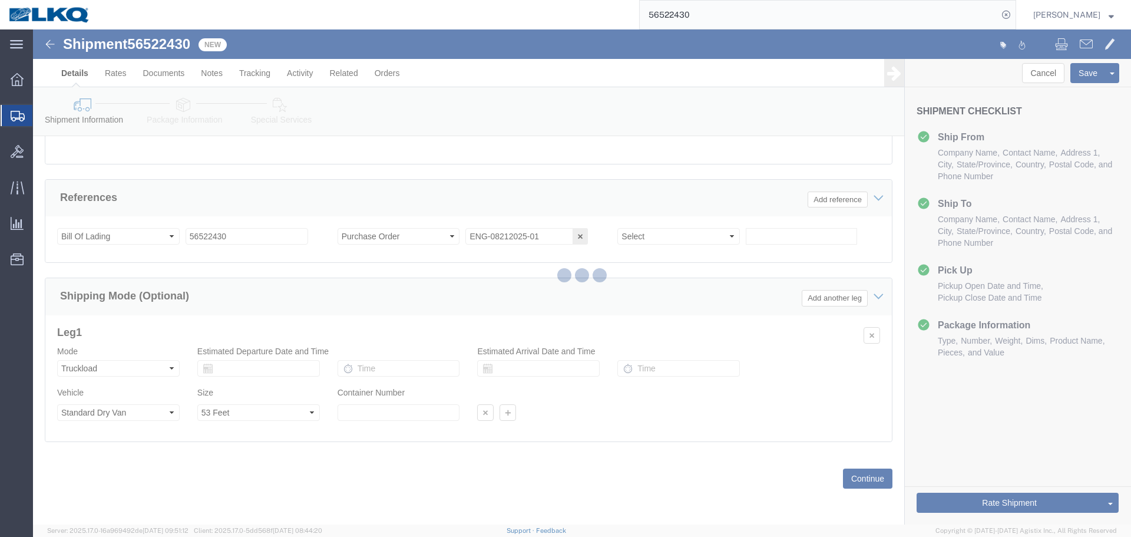
select select "TL"
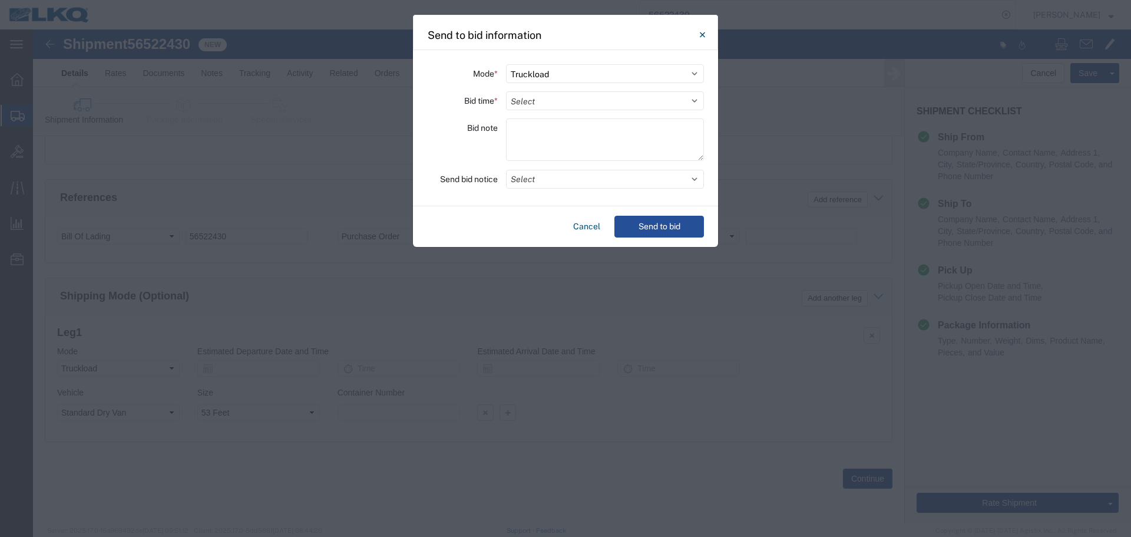
click at [585, 90] on div "Mode * Select Small Parcel Truckload Air Rail Less than Truckload Ocean Freight…" at bounding box center [565, 128] width 305 height 156
click at [585, 94] on select "Select 30 Min (Rush) 1 Hour (Rush) 2 Hours (Rush) 4 Hours (Rush) 8 Hours (Rush)…" at bounding box center [605, 100] width 198 height 19
select select "8"
click at [506, 91] on select "Select 30 Min (Rush) 1 Hour (Rush) 2 Hours (Rush) 4 Hours (Rush) 8 Hours (Rush)…" at bounding box center [605, 100] width 198 height 19
click at [577, 177] on button "Select" at bounding box center [605, 179] width 198 height 19
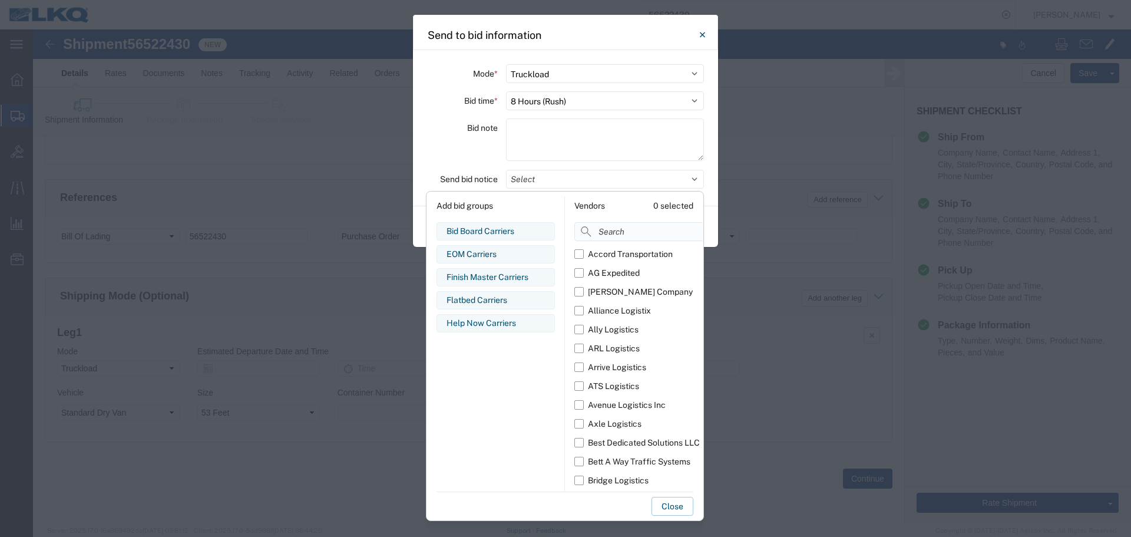
click at [604, 232] on input at bounding box center [664, 231] width 181 height 19
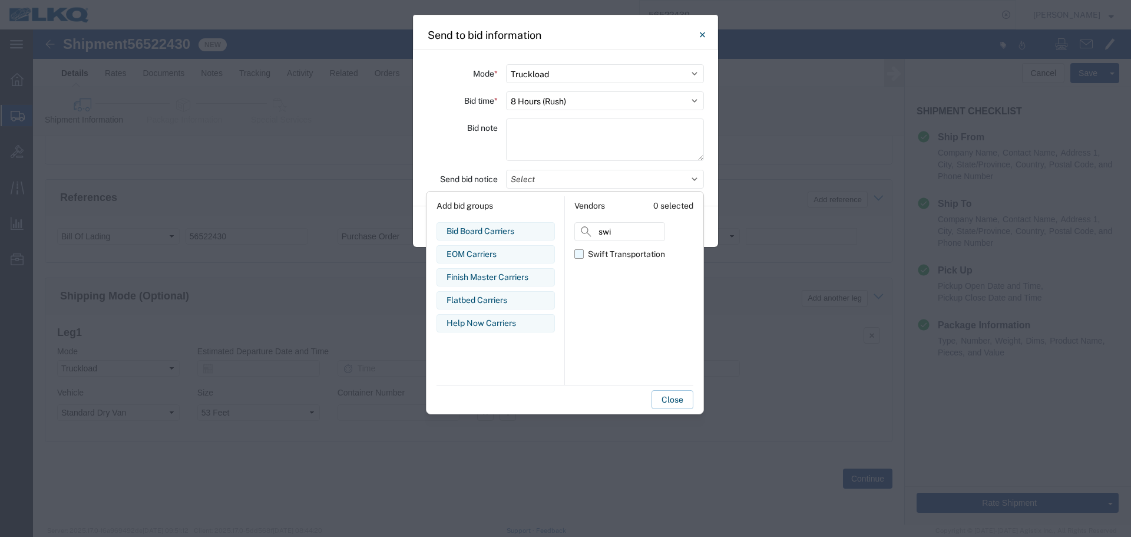
type input "swi"
click at [575, 255] on label "Swift Transportation" at bounding box center [619, 254] width 91 height 19
click at [0, 0] on input "Swift Transportation" at bounding box center [0, 0] width 0 height 0
click at [471, 160] on div "Bid note" at bounding box center [462, 141] width 71 height 46
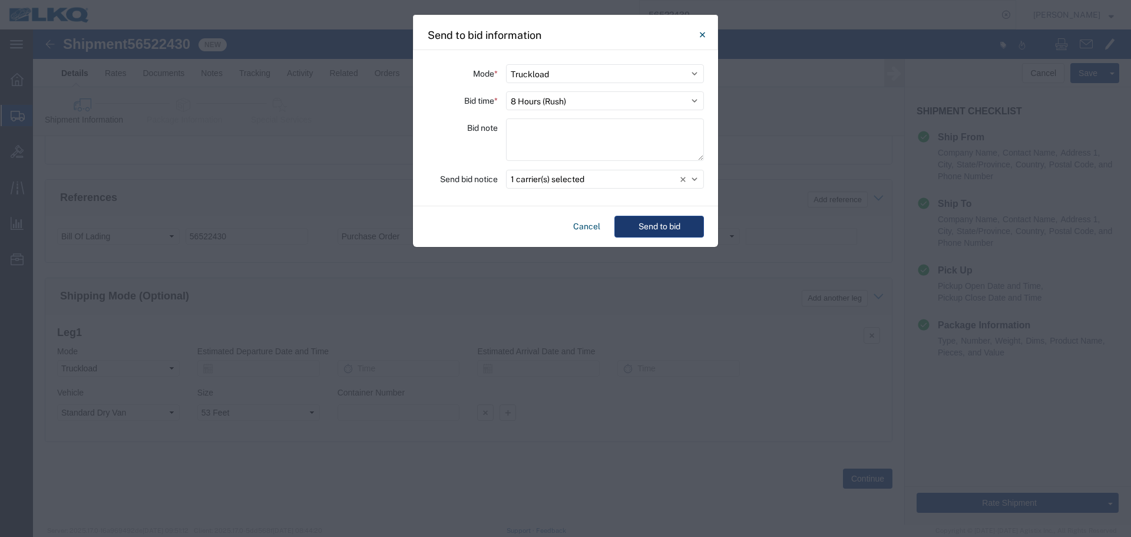
click at [643, 218] on button "Send to bid" at bounding box center [660, 227] width 90 height 22
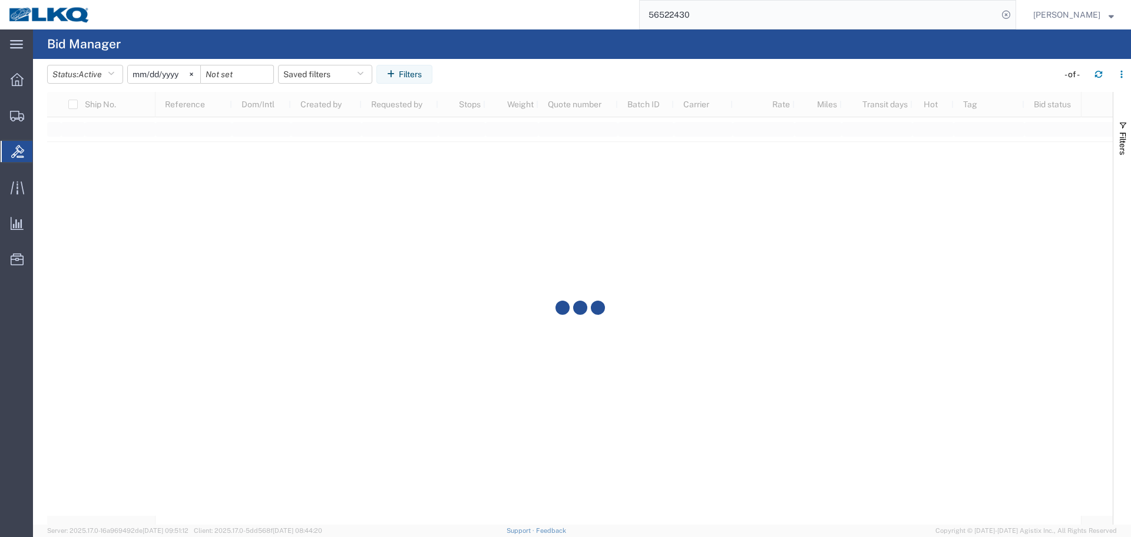
click at [698, 5] on input "56522430" at bounding box center [819, 15] width 358 height 28
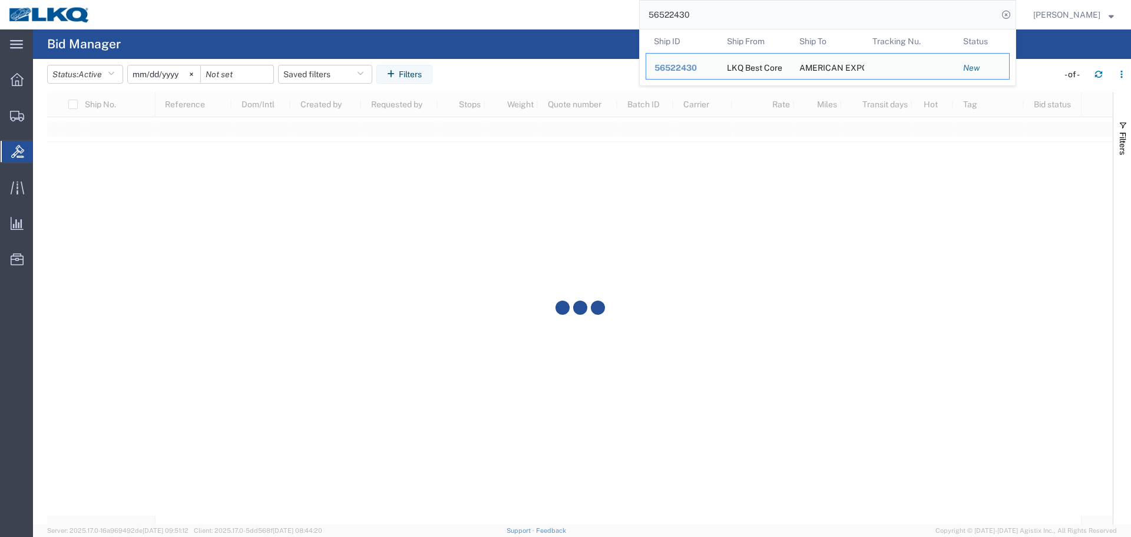
paste input "• 56522432"
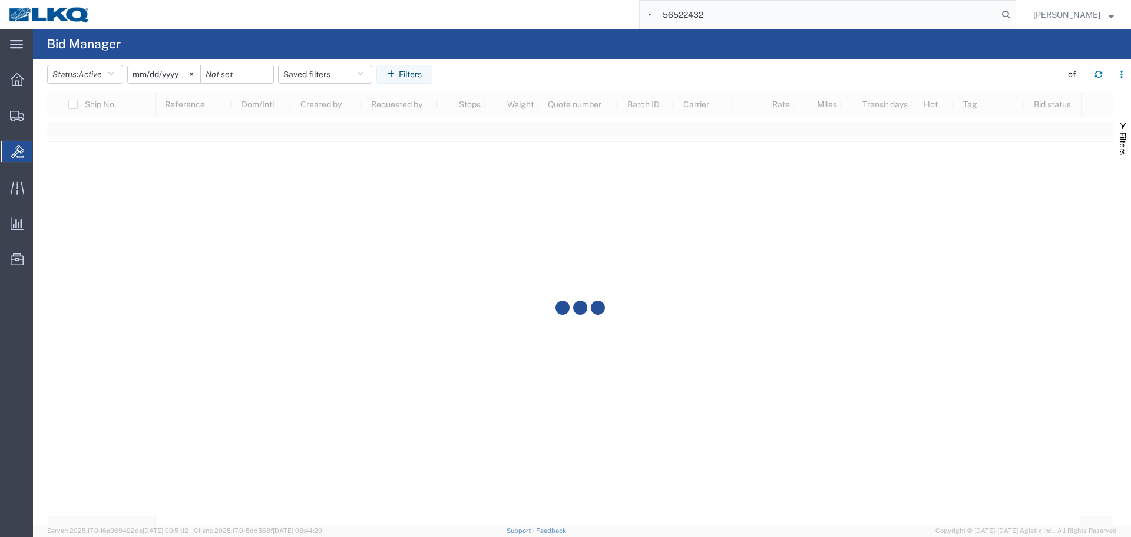
click at [607, 12] on div "• 56522432" at bounding box center [557, 14] width 917 height 29
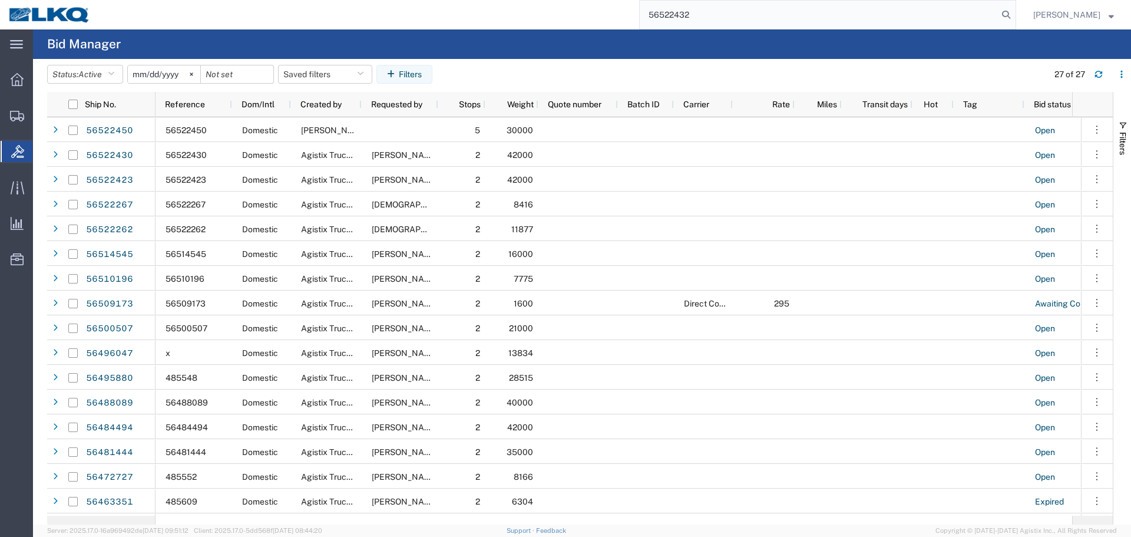
type input "56522432"
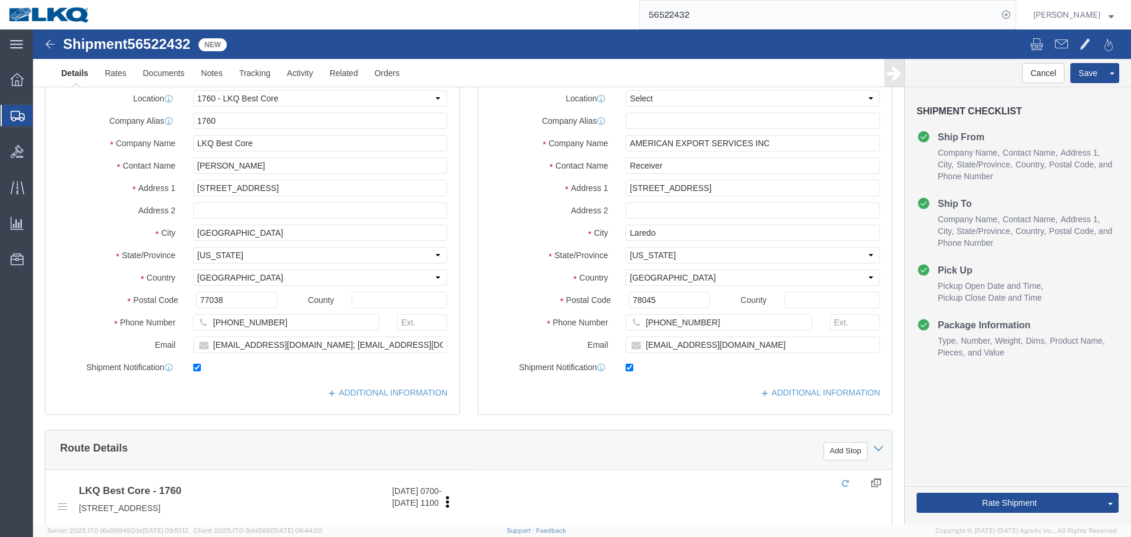
select select "27634"
select select
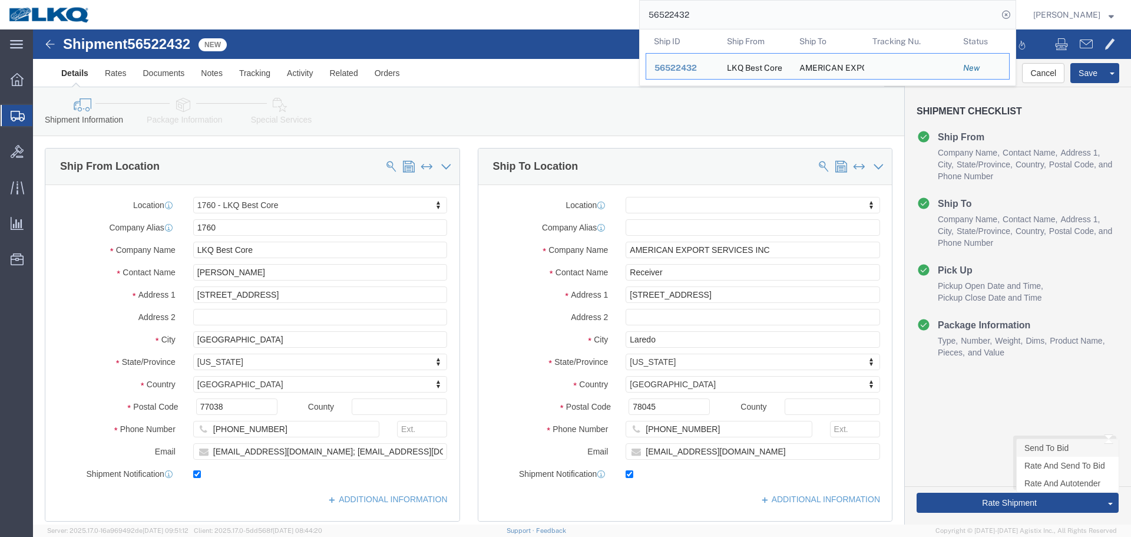
click link "Send To Bid"
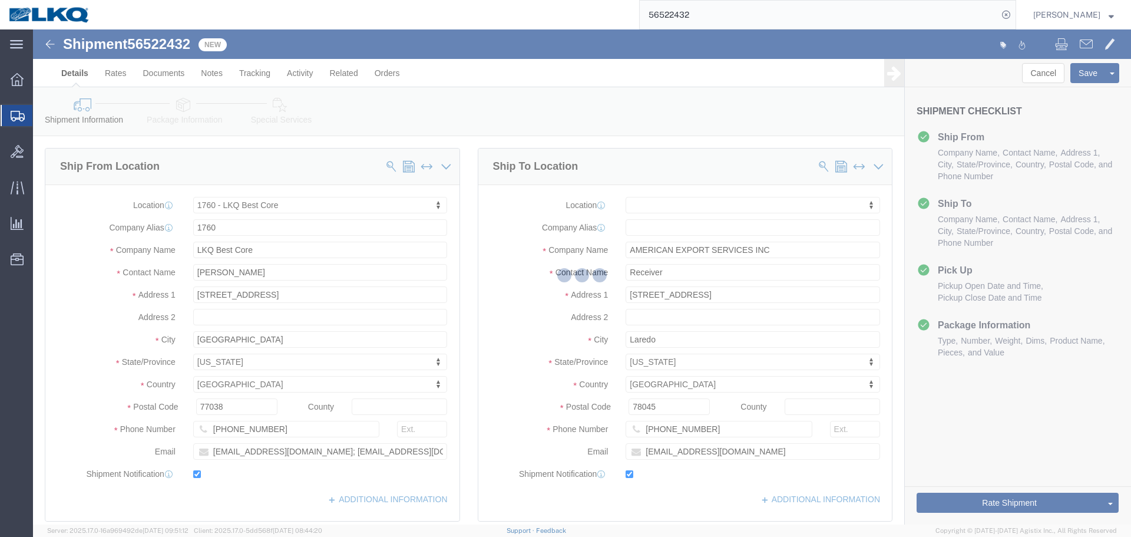
select select "TL"
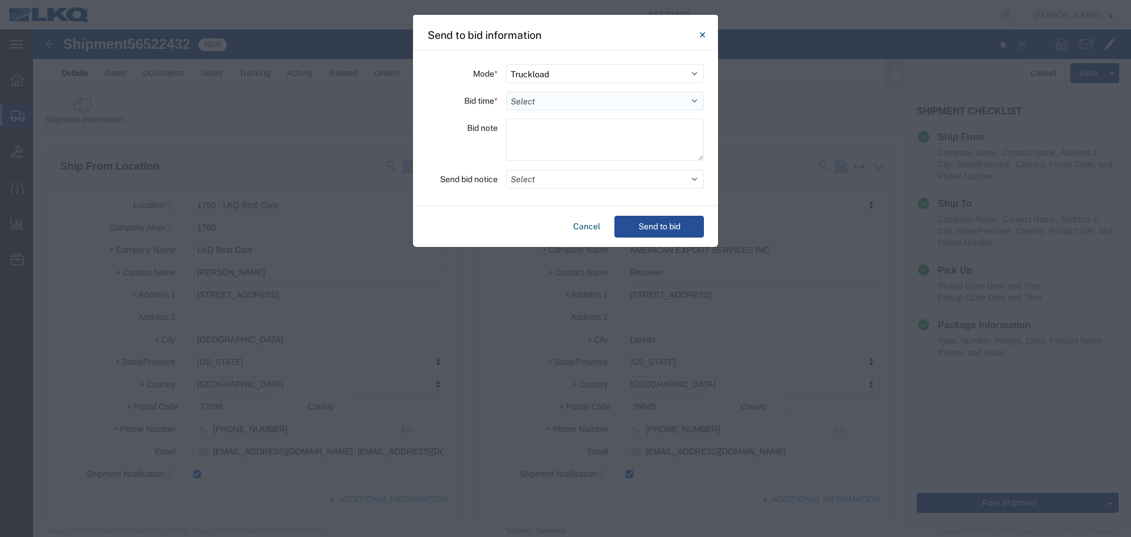
click at [609, 102] on select "Select 30 Min (Rush) 1 Hour (Rush) 2 Hours (Rush) 4 Hours (Rush) 8 Hours (Rush)…" at bounding box center [605, 100] width 198 height 19
select select "8"
click at [506, 91] on select "Select 30 Min (Rush) 1 Hour (Rush) 2 Hours (Rush) 4 Hours (Rush) 8 Hours (Rush)…" at bounding box center [605, 100] width 198 height 19
click at [548, 177] on button "Select" at bounding box center [605, 179] width 198 height 19
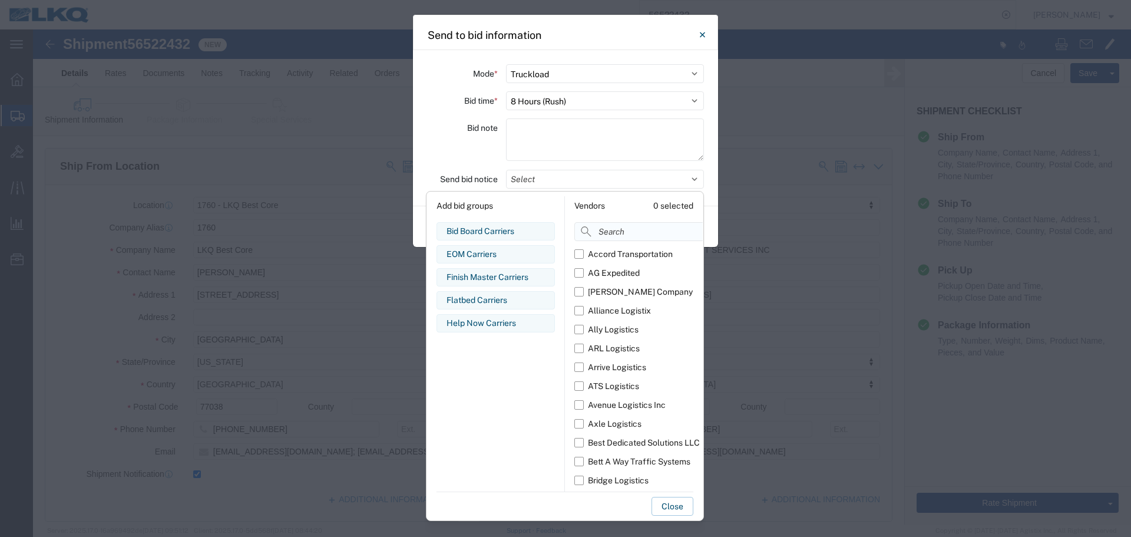
click at [633, 240] on input at bounding box center [664, 231] width 181 height 19
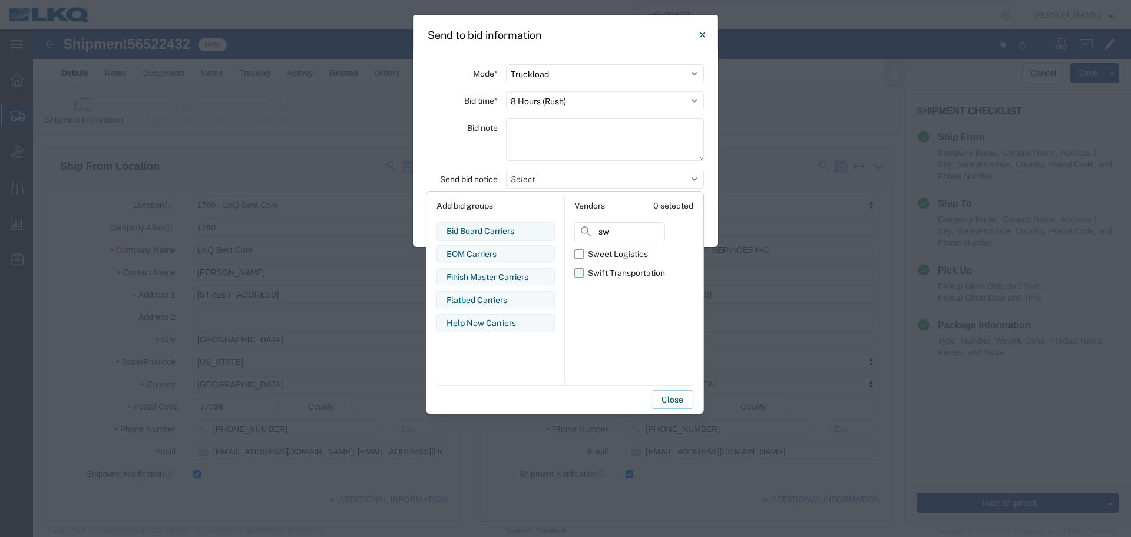
type input "sw"
click at [587, 278] on label "Swift Transportation" at bounding box center [619, 272] width 91 height 19
click at [0, 0] on input "Swift Transportation" at bounding box center [0, 0] width 0 height 0
click at [465, 157] on div "Bid note" at bounding box center [462, 141] width 71 height 46
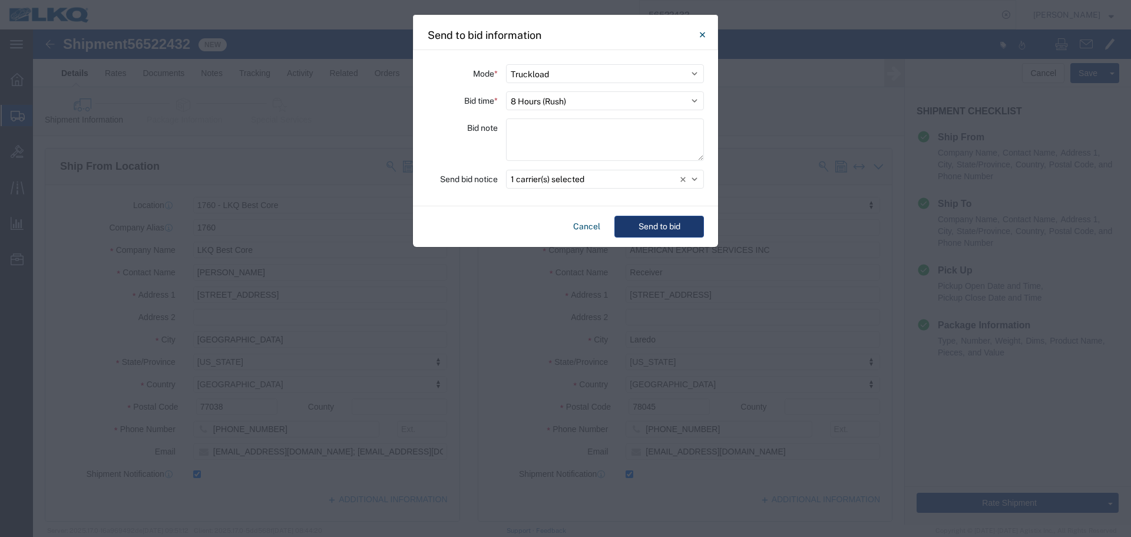
click at [637, 228] on button "Send to bid" at bounding box center [660, 227] width 90 height 22
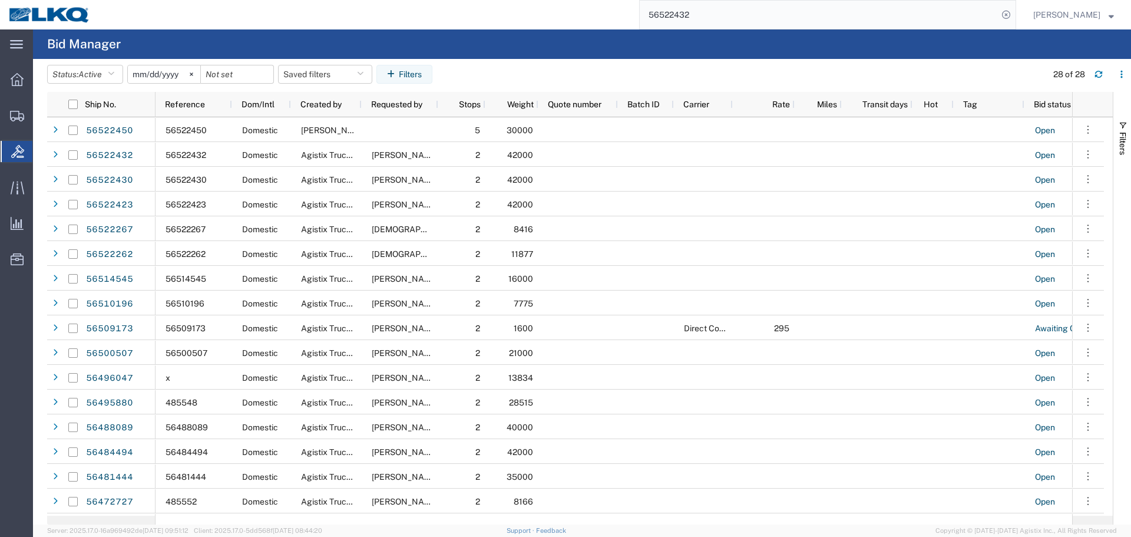
click at [748, 16] on input "56522432" at bounding box center [819, 15] width 358 height 28
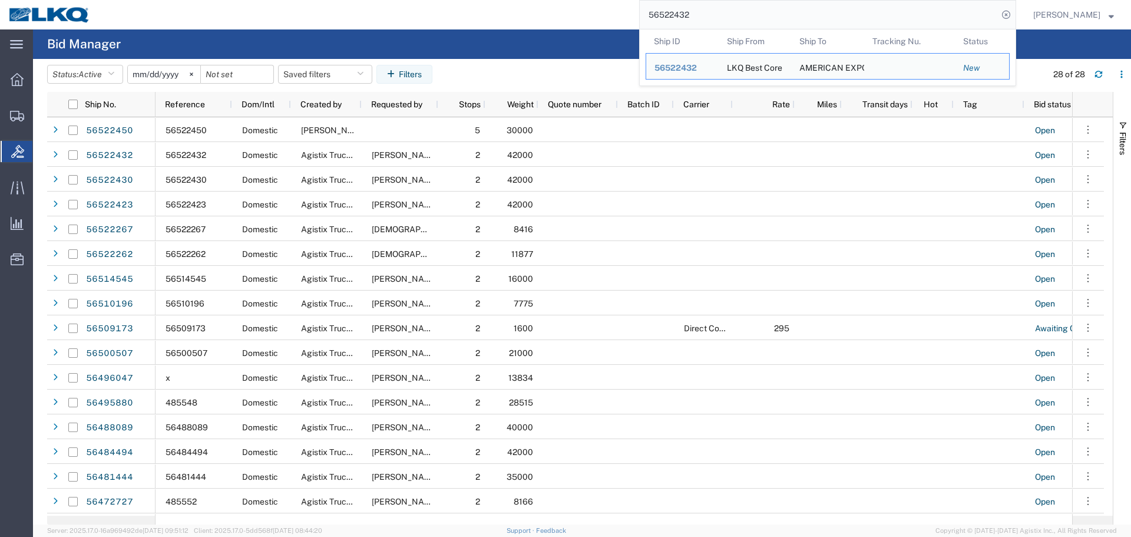
paste input "191525"
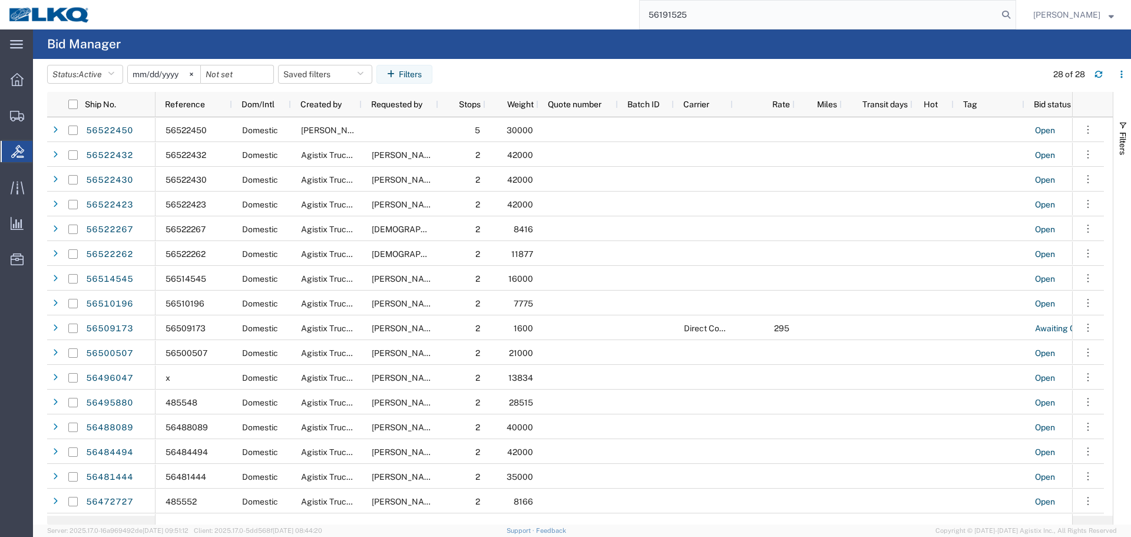
type input "56191525"
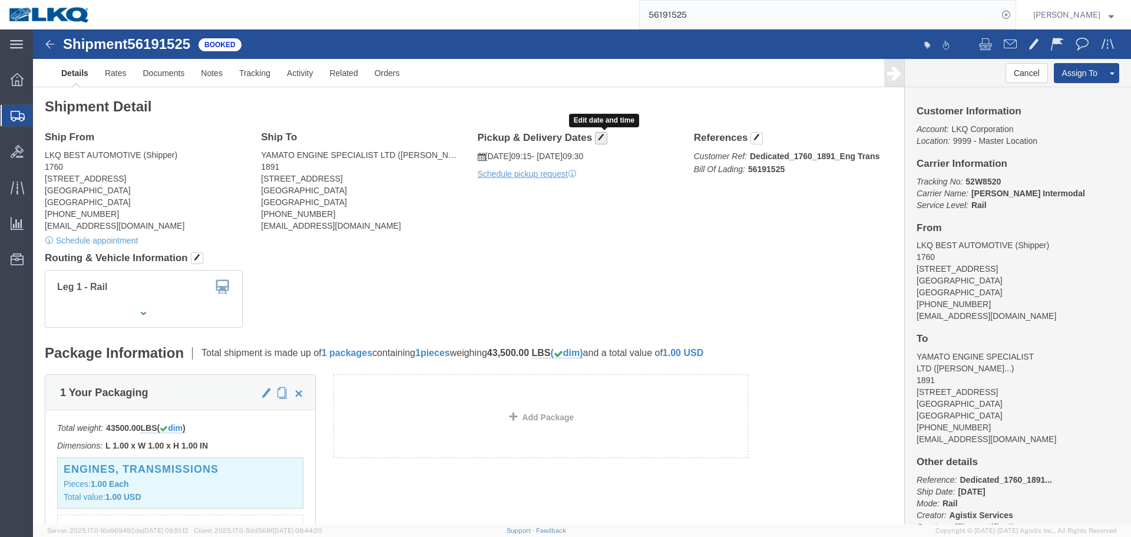
click span "button"
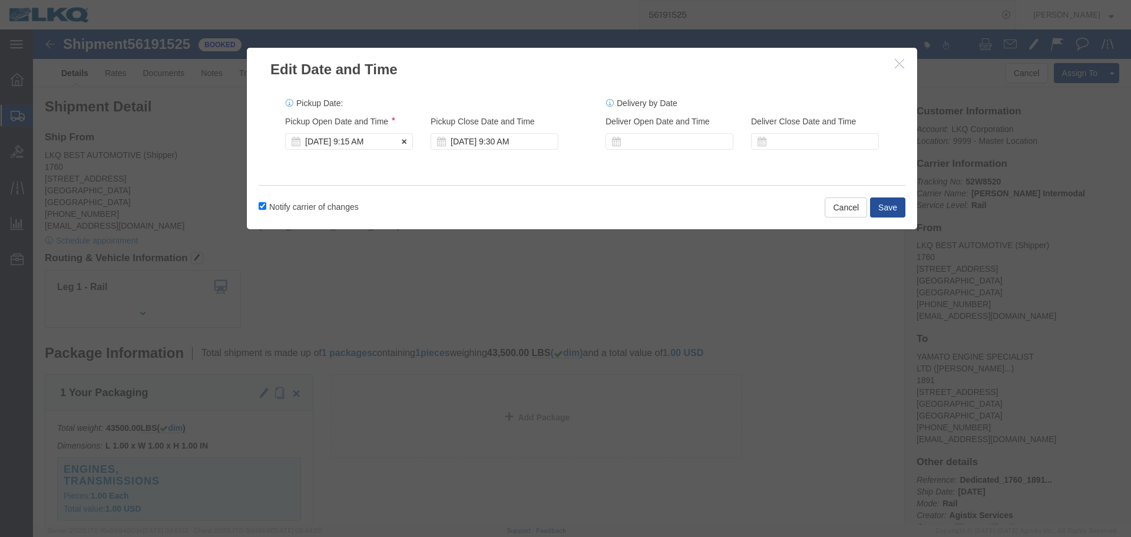
click div "Aug 19 2025 9:15 AM"
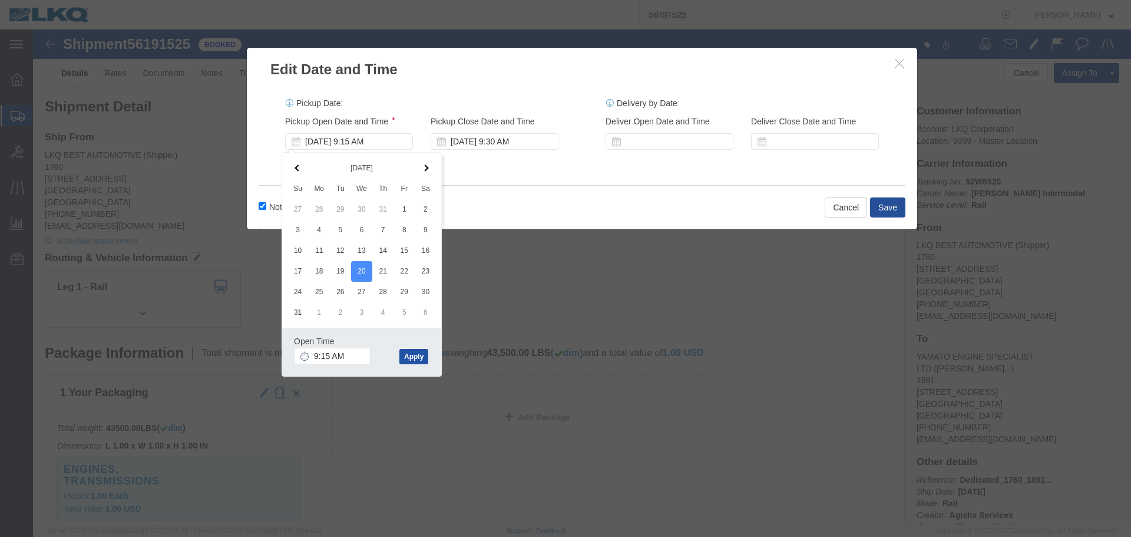
click button "Apply"
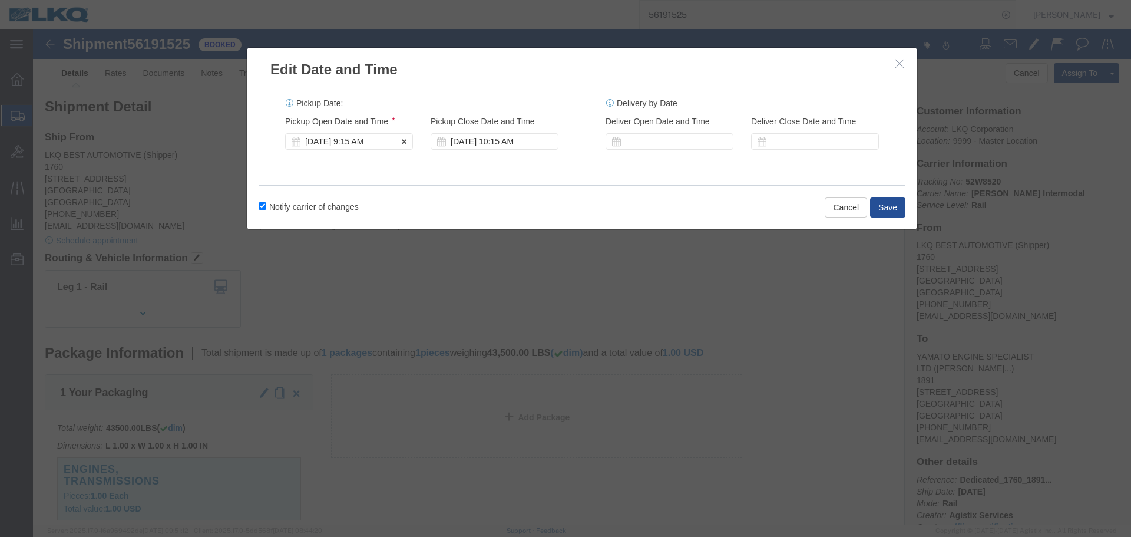
click div "Aug 20 2025 9:15 AM"
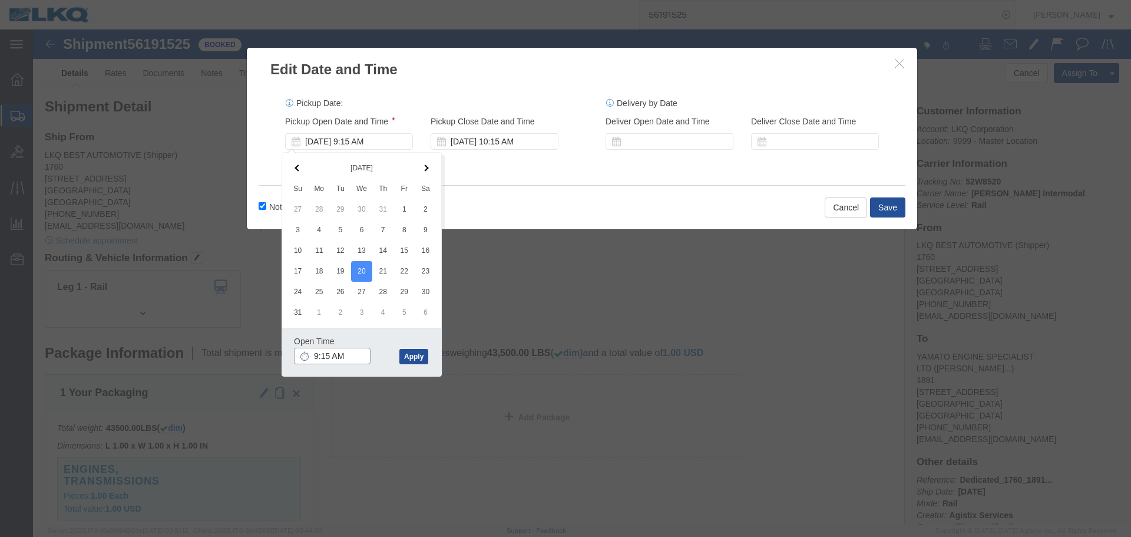
click input "9:15 AM"
type input "0815"
type input "8:15 AM"
click button "Apply"
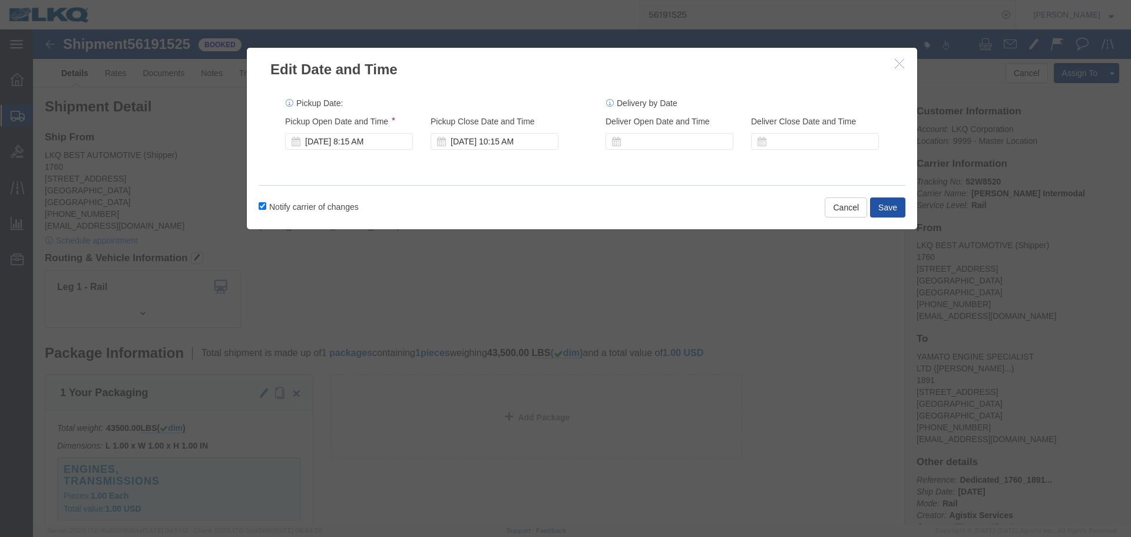
click button "Save"
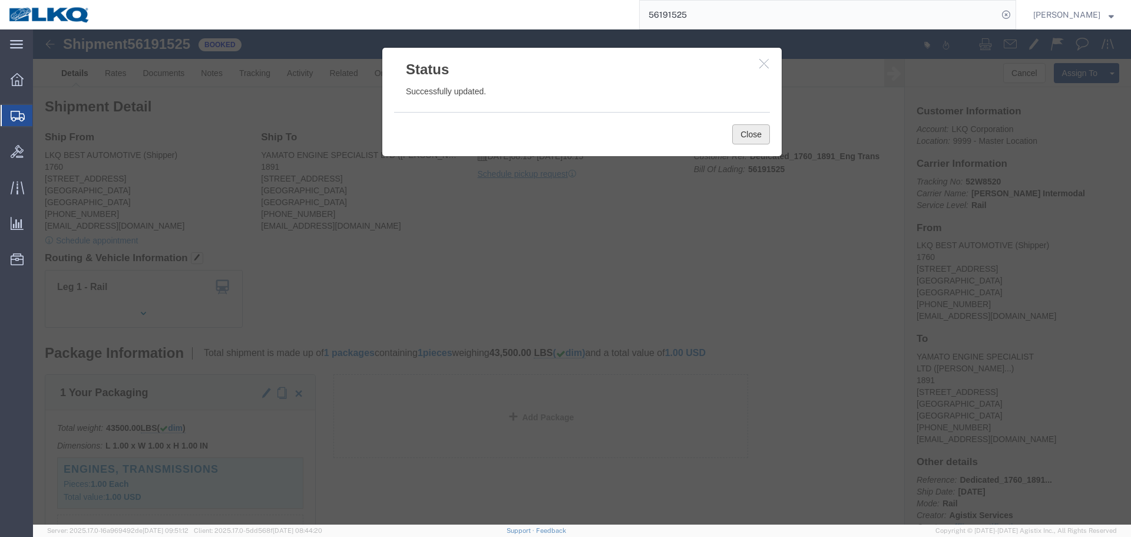
click button "Close"
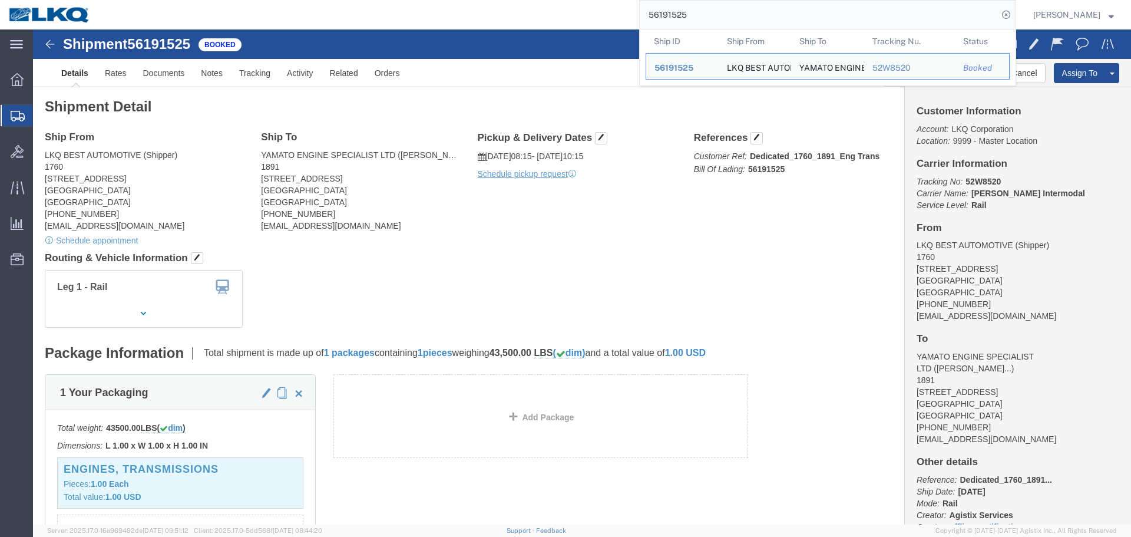
click at [828, 17] on input "56191525" at bounding box center [819, 15] width 358 height 28
paste input "522450"
type input "56522450"
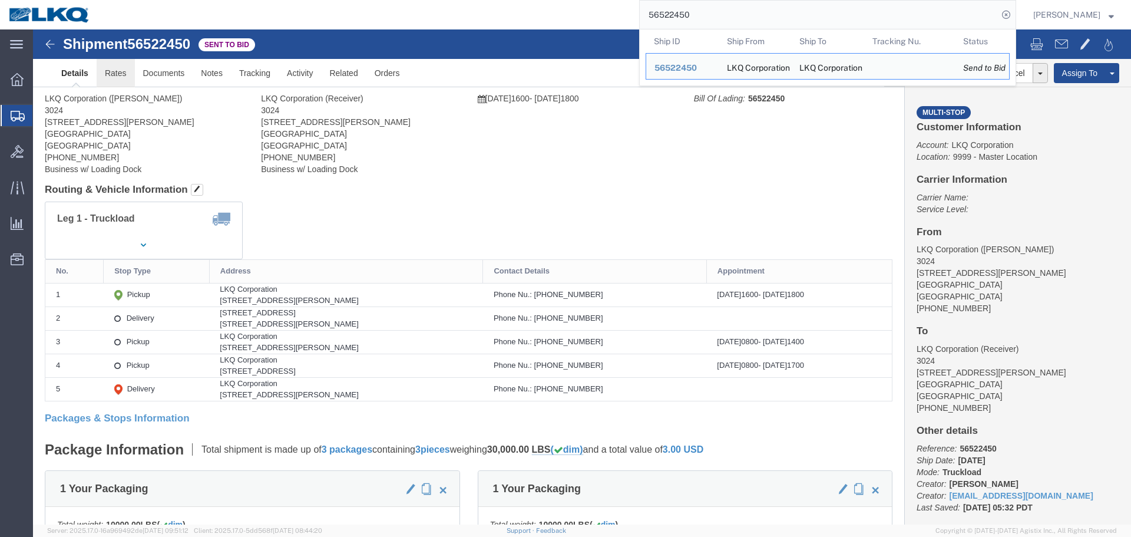
click body "Shipment 56522450 Sent to Bid Details Rates Documents Notes Tracking Activity R…"
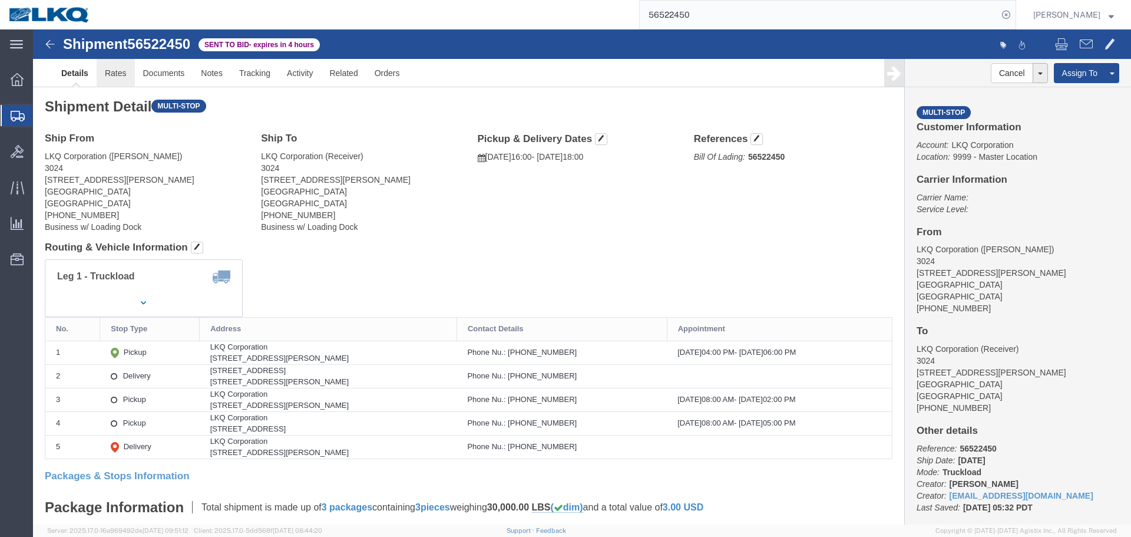
click link "Rates"
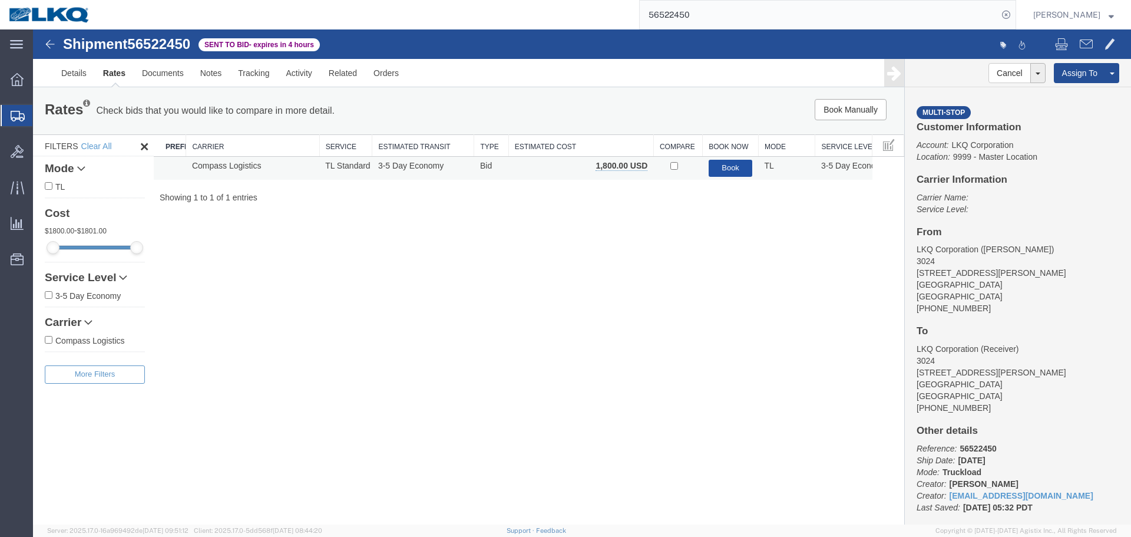
click at [732, 165] on button "Book" at bounding box center [731, 168] width 44 height 17
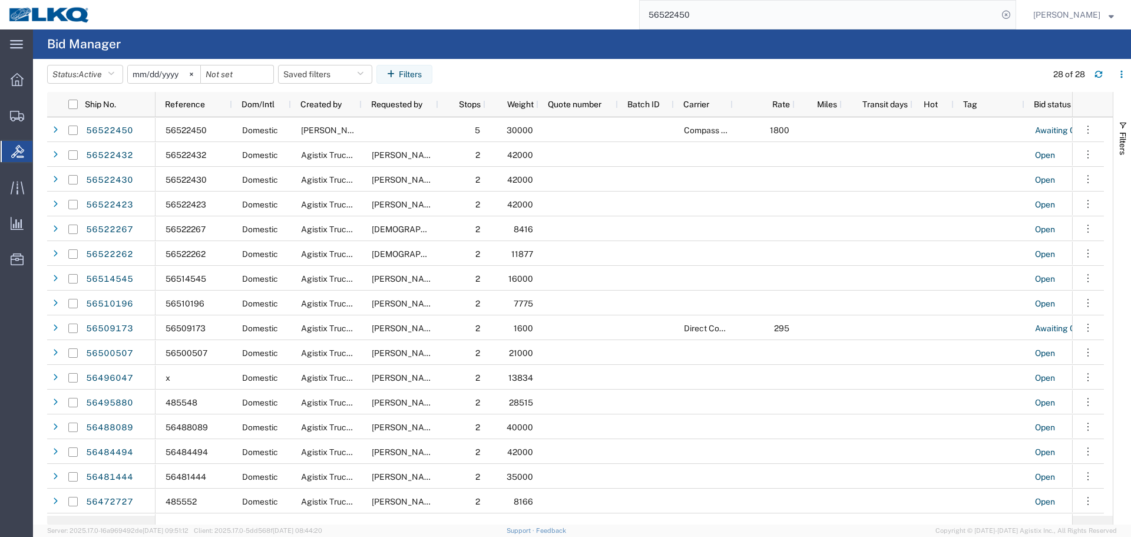
click at [798, 16] on input "56522450" at bounding box center [819, 15] width 358 height 28
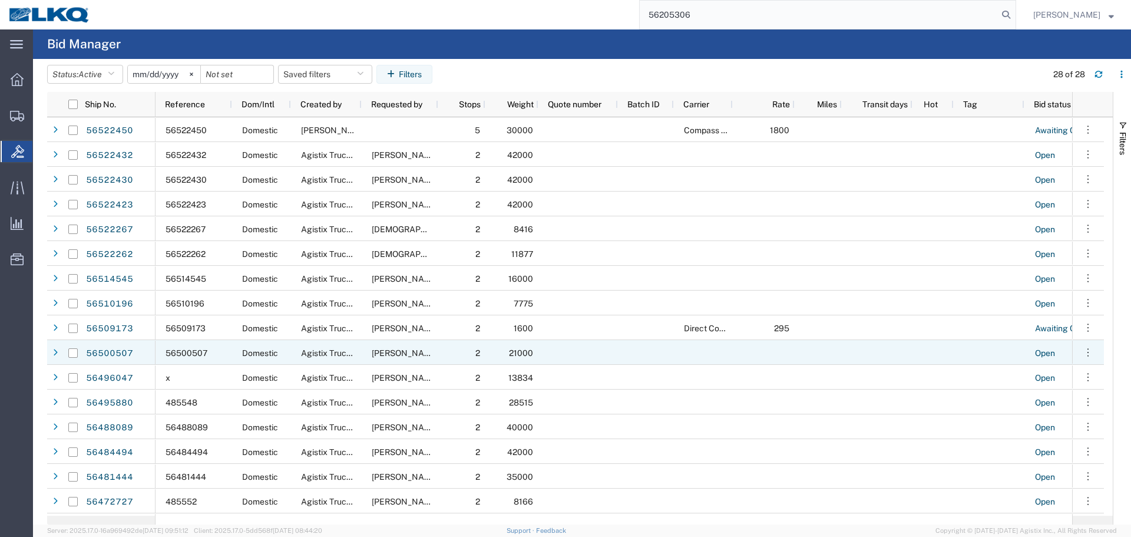
type input "56205306"
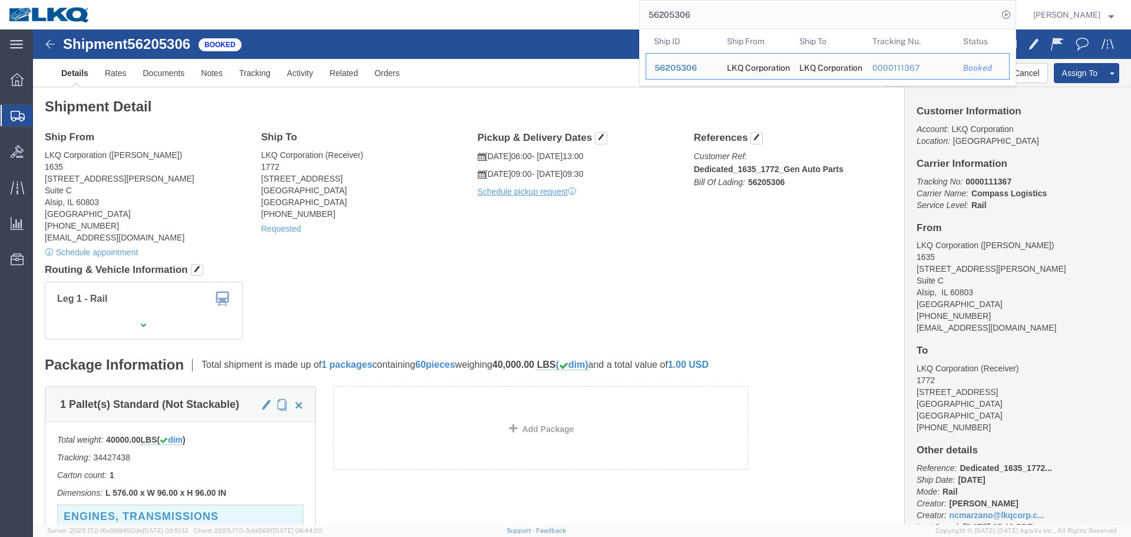
click div "Ship From LKQ Corporation (John Herman) 1635 11800 S. Austin Ave. Suite C Alsip…"
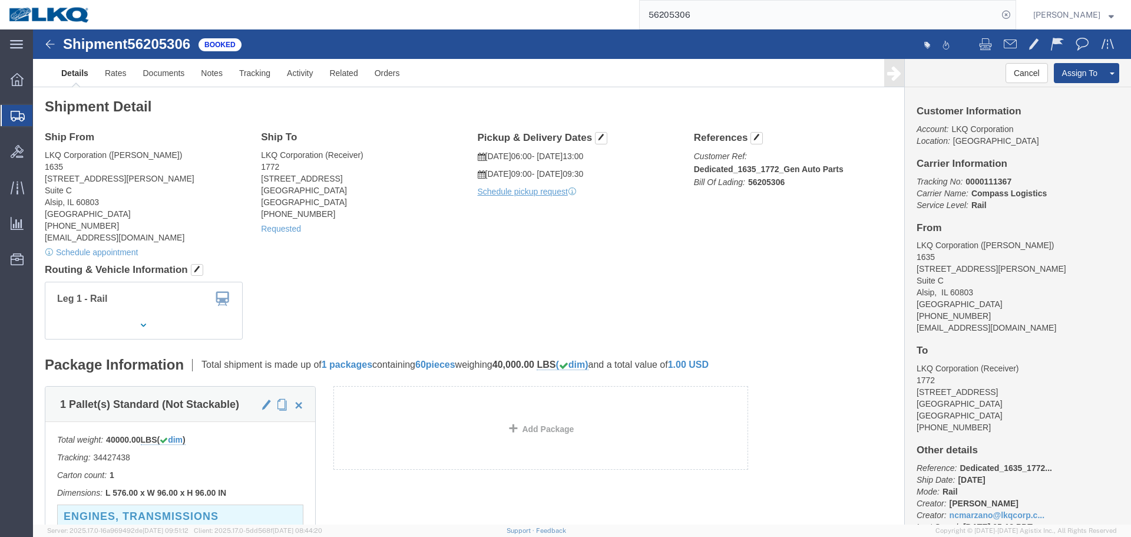
click div "Ship From LKQ Corporation (John Herman) 1635 11800 S. Austin Ave. Suite C Alsip…"
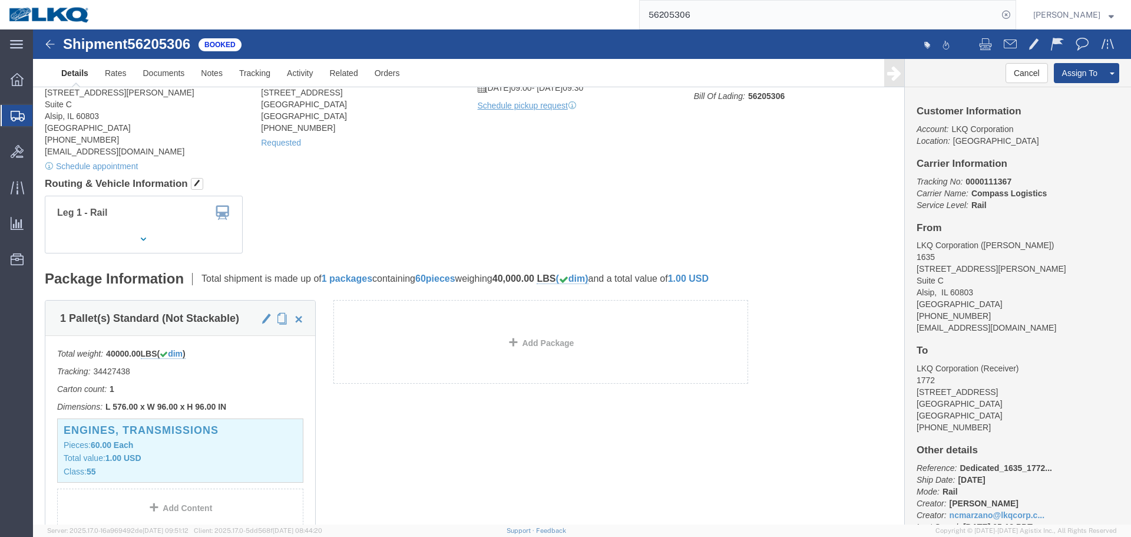
scroll to position [177, 0]
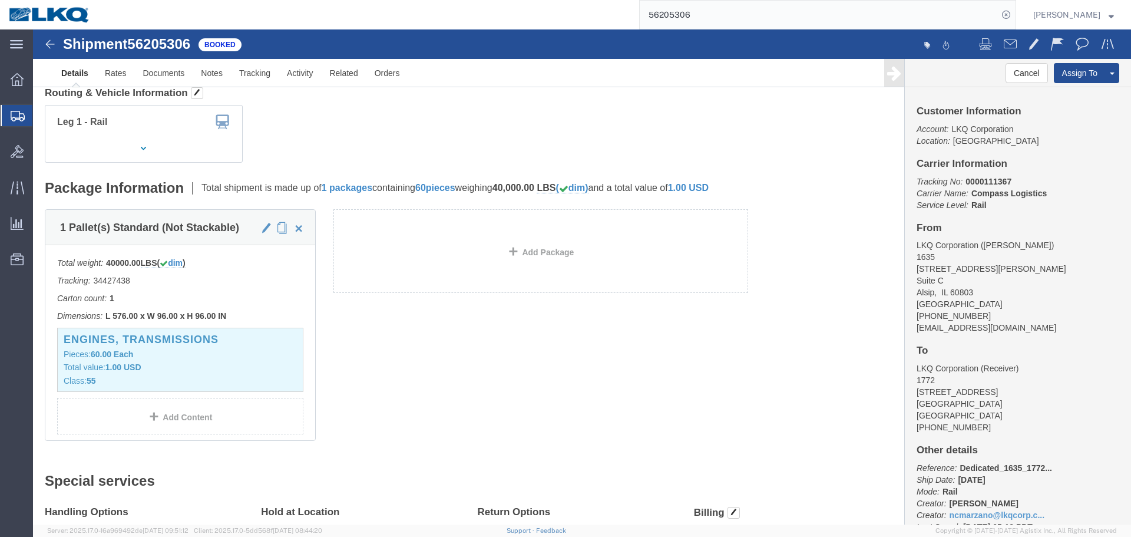
click icon "Reference:"
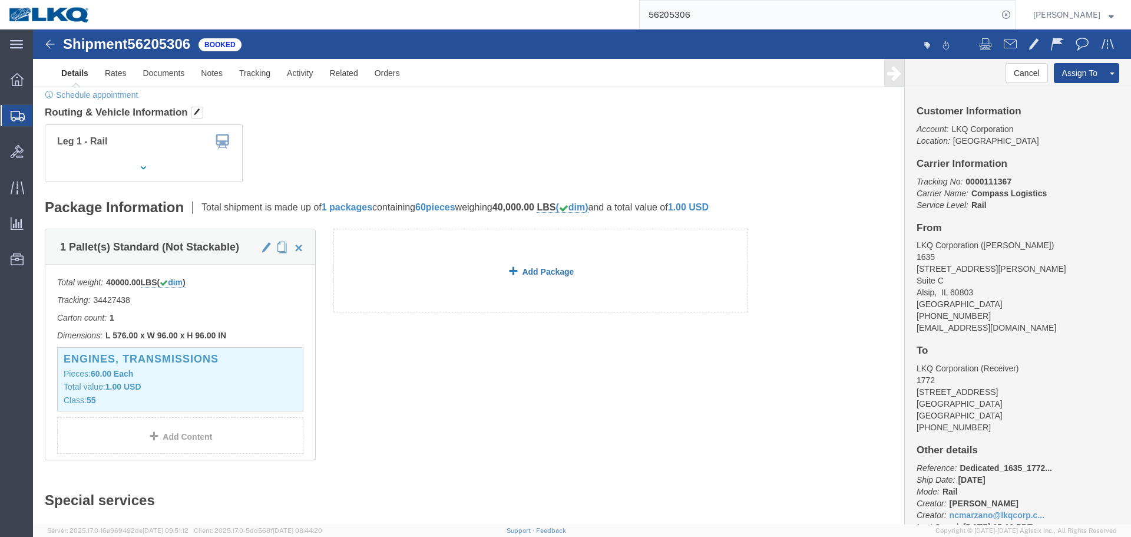
scroll to position [0, 0]
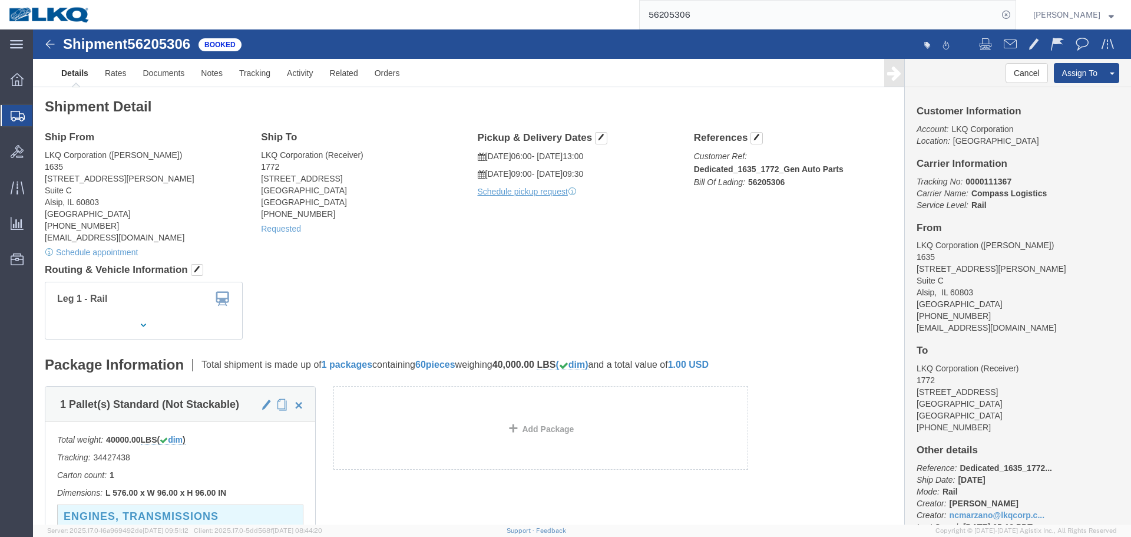
click p "Reference: Dedicated_1635_1772... Ship Date: 08/20/2025 Mode: Rail Creator: Nic…"
click span "Dedicated_1635_1772..."
click b "Dedicated_1635_1772_Gen Auto Parts"
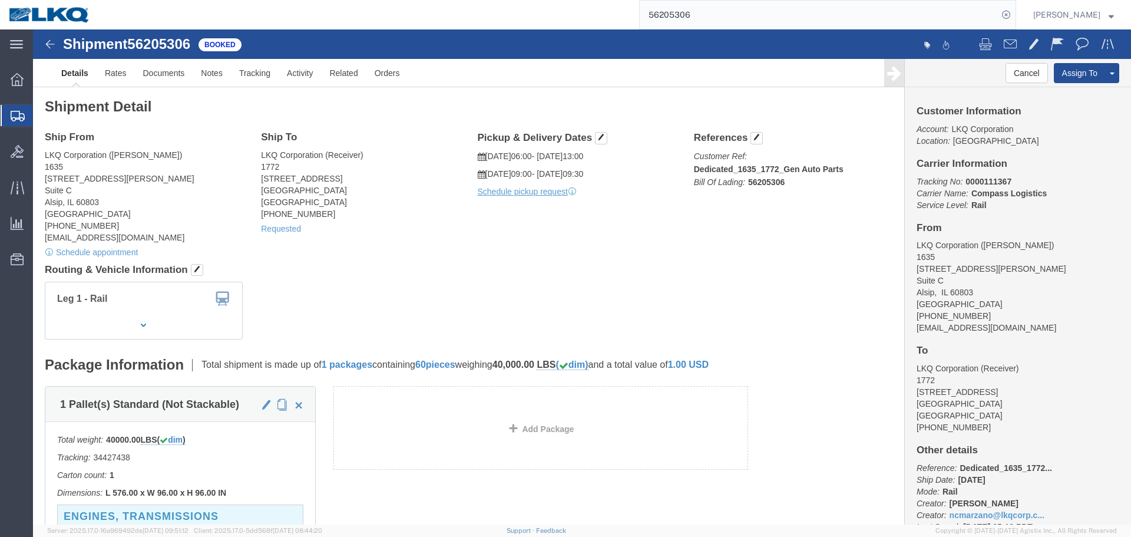
click h4 "Routing & Vehicle Information"
click link "Clone Shipment"
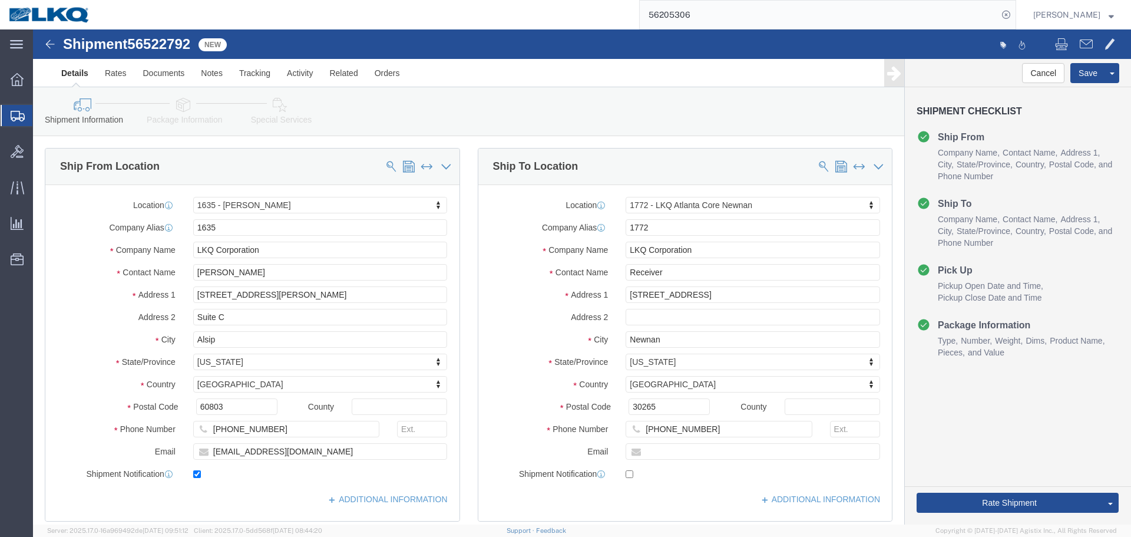
click span "56522792"
select select "27578"
select select "30704"
click span "56522792"
copy span "56522792"
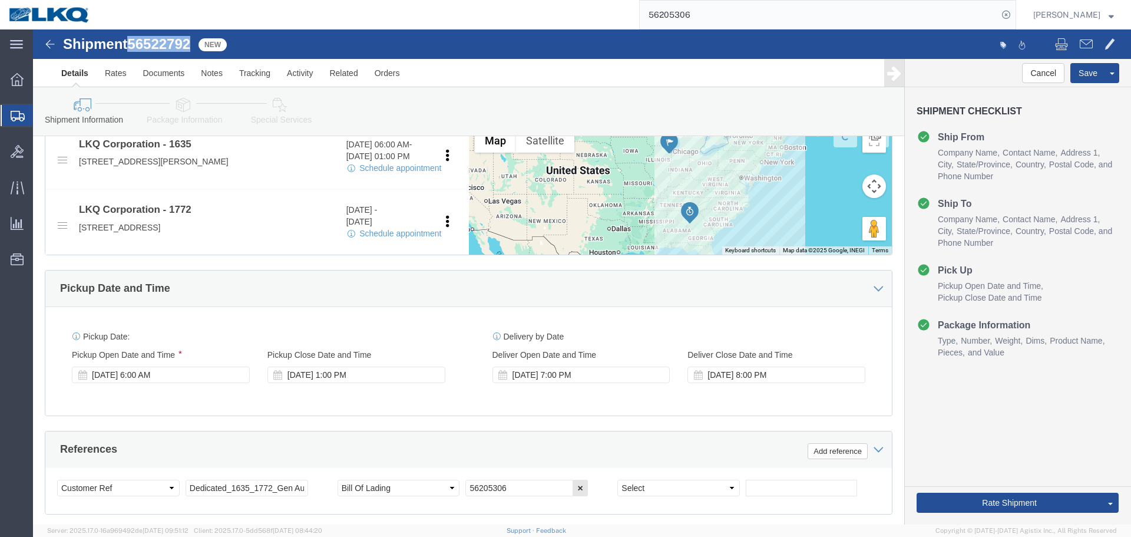
scroll to position [589, 0]
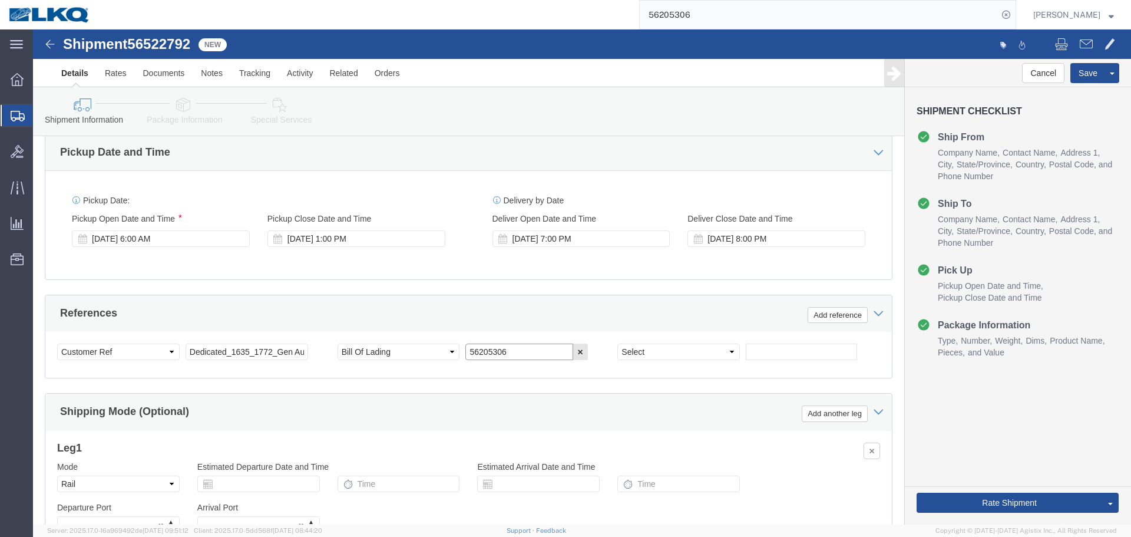
click input "56205306"
paste input "522792"
type input "56522792"
click div "Aug 20 2025 6:00 AM"
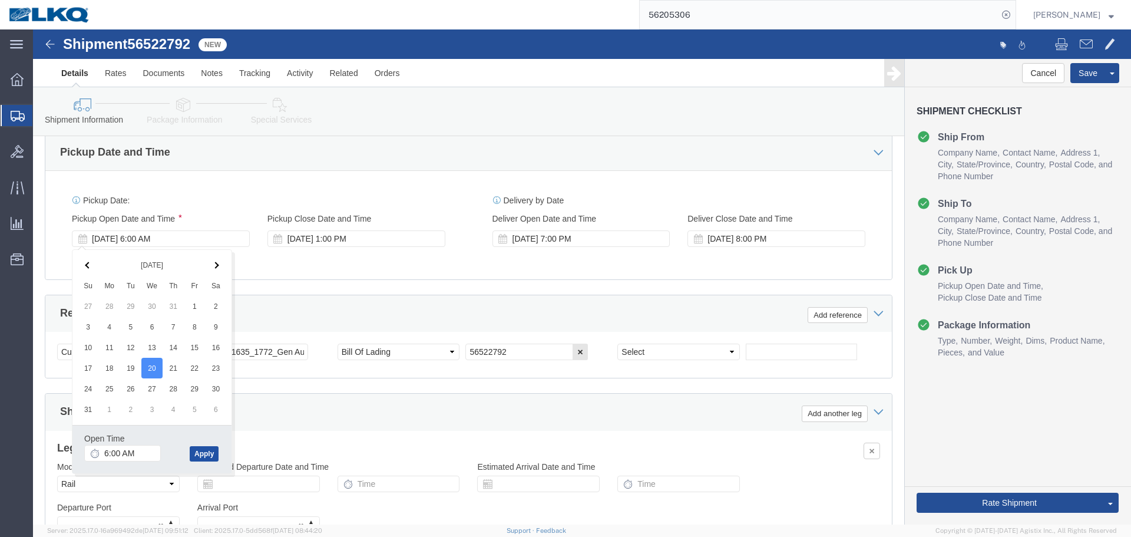
click button "Apply"
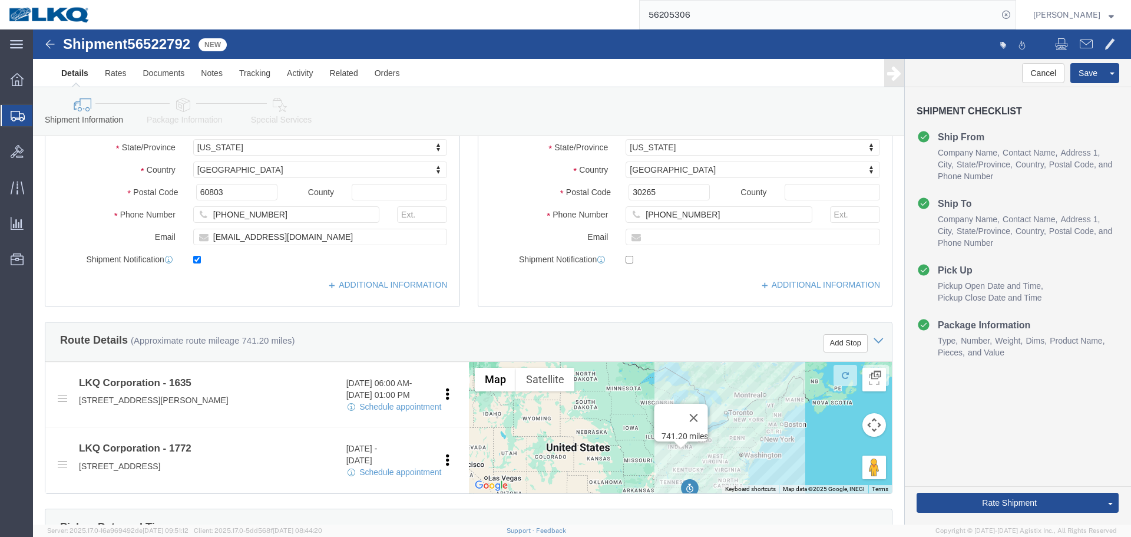
scroll to position [627, 0]
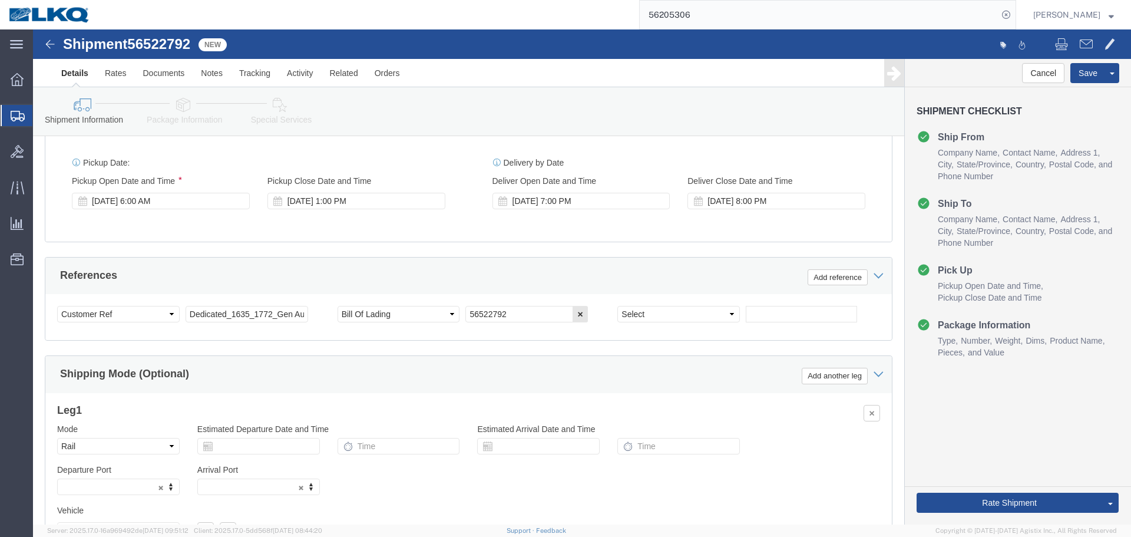
click div "Delivery Start Date Delivery Start Time Deliver Open Date and Time Aug 25 2025 …"
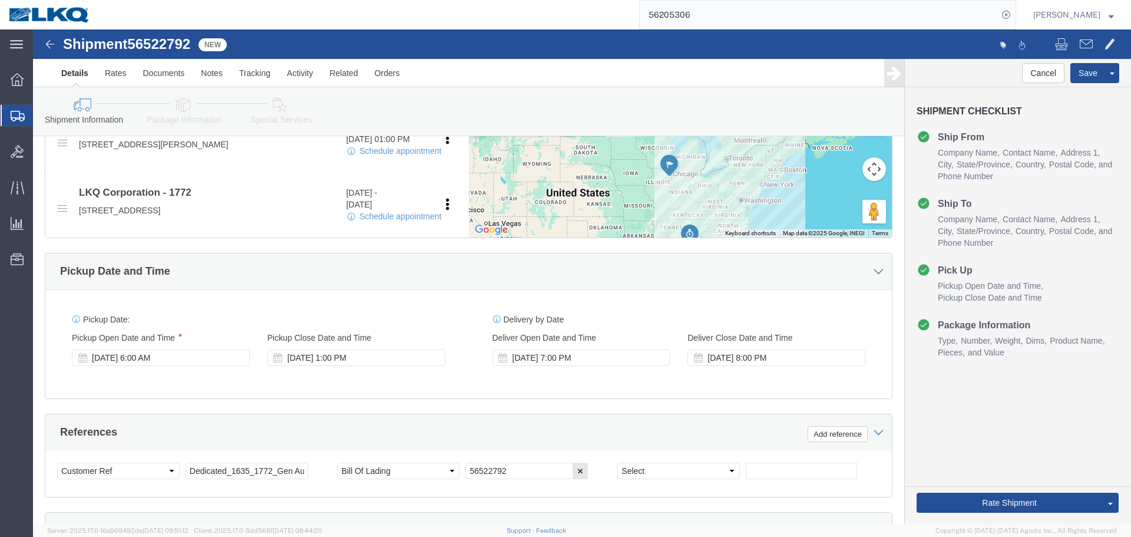
scroll to position [450, 0]
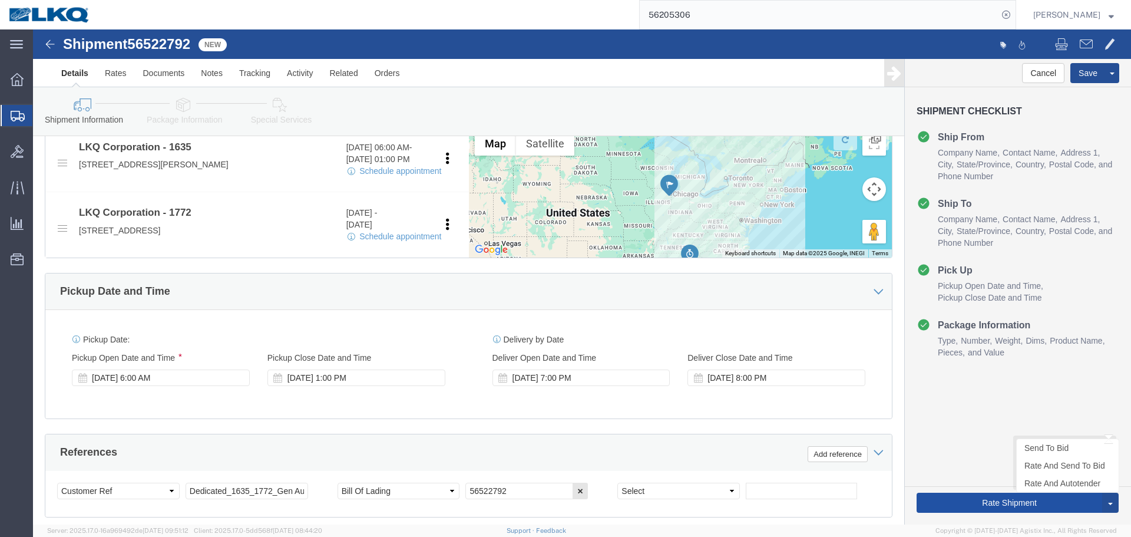
click button "Rate Shipment"
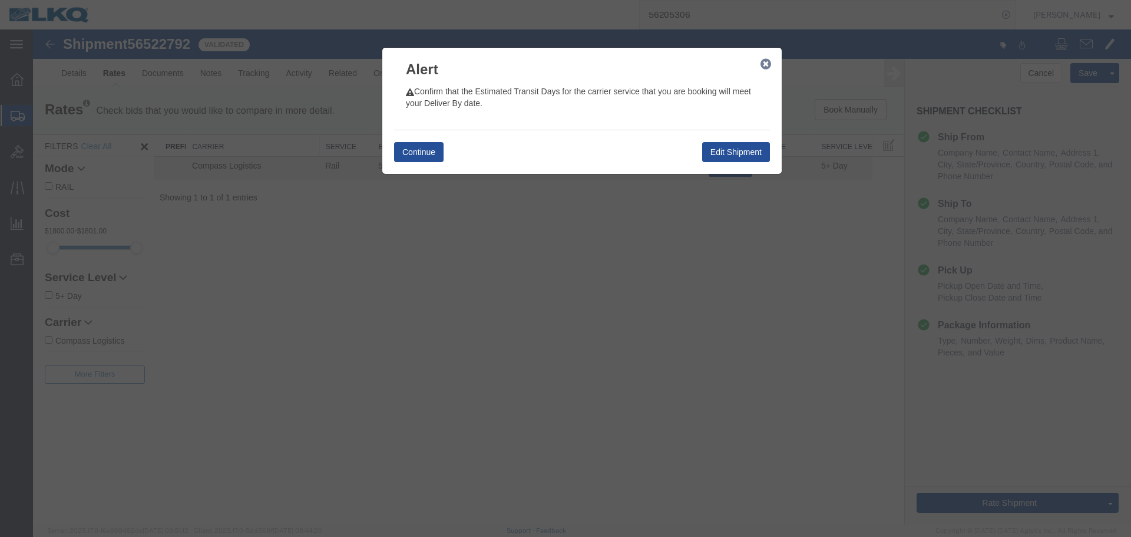
click at [766, 63] on icon "button" at bounding box center [766, 64] width 11 height 9
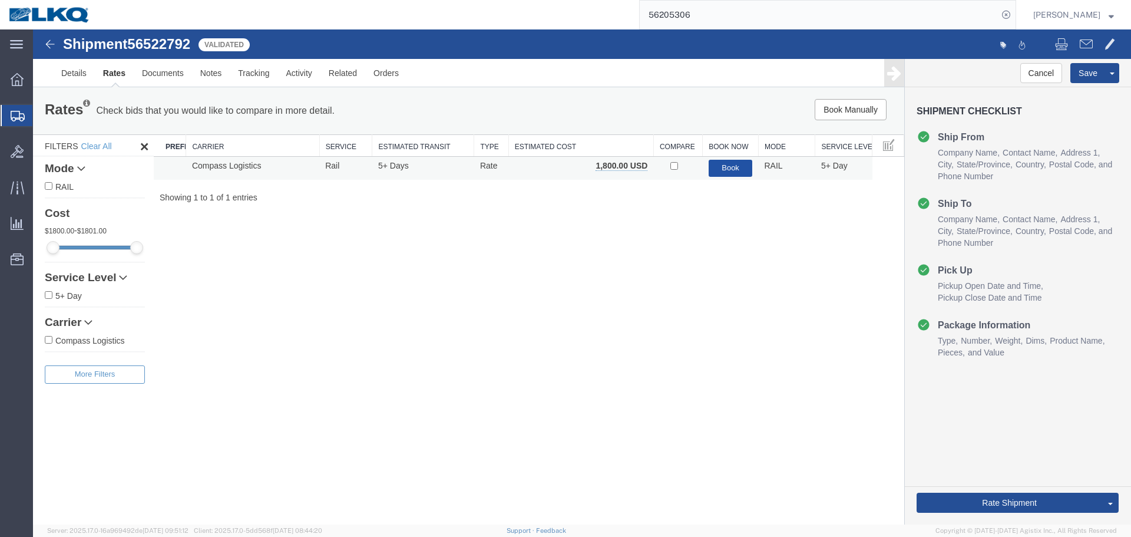
click at [735, 169] on button "Book" at bounding box center [731, 168] width 44 height 17
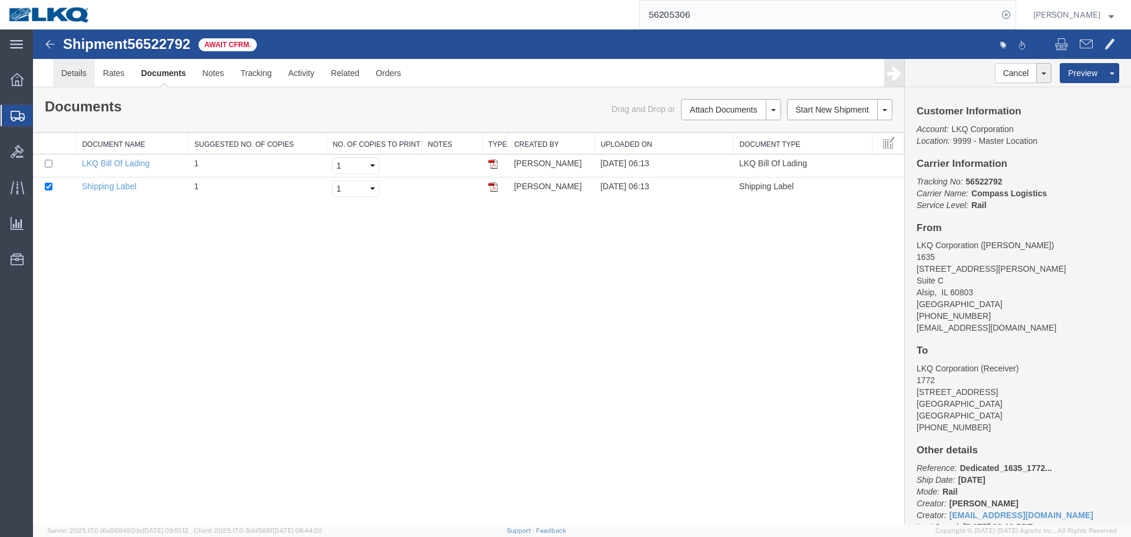
click at [80, 68] on link "Details" at bounding box center [74, 73] width 42 height 28
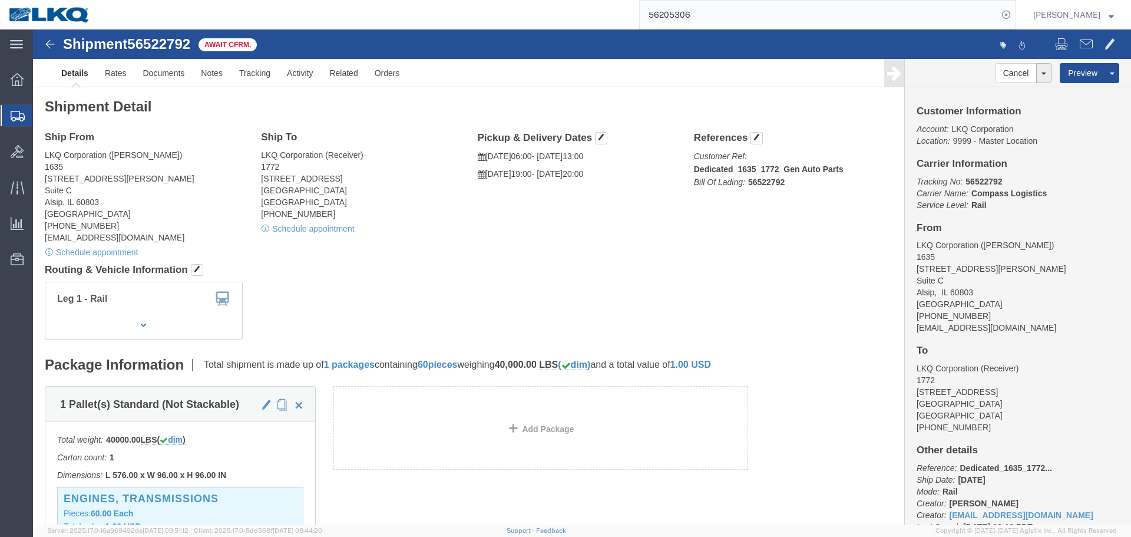
click span "56522792"
copy span "56522792"
click div "Shipment Detail Ship From LKQ Corporation (John Herman) 1635 11800 S. Austin Av…"
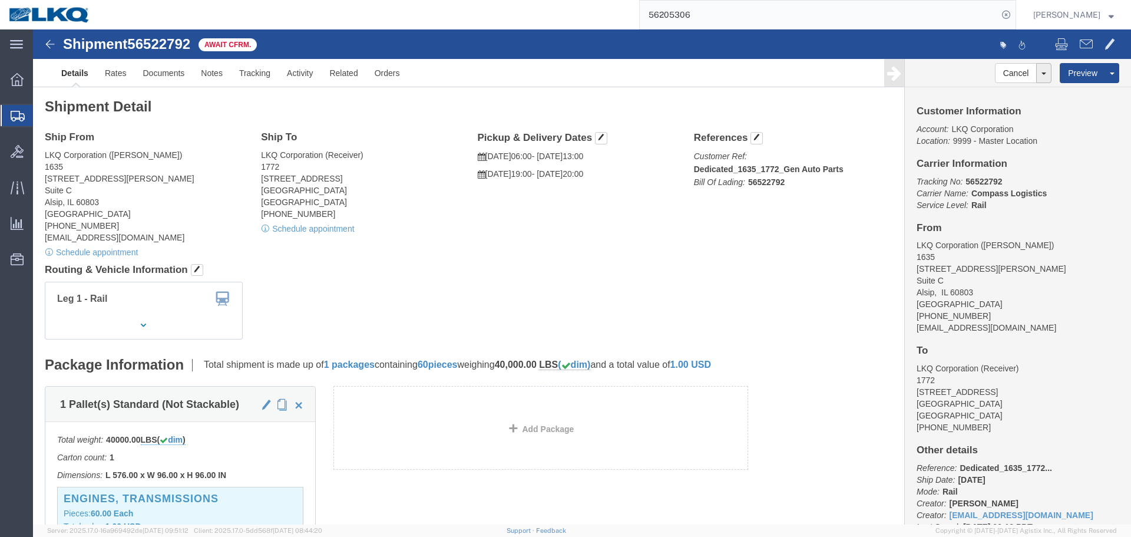
click div "Shipment Detail Ship From LKQ Corporation (John Herman) 1635 11800 S. Austin Av…"
click div "Ship From LKQ Corporation (John Herman) 1635 11800 S. Austin Ave. Suite C Alsip…"
click div "Shipment Detail Ship From LKQ Corporation (John Herman) 1635 11800 S. Austin Av…"
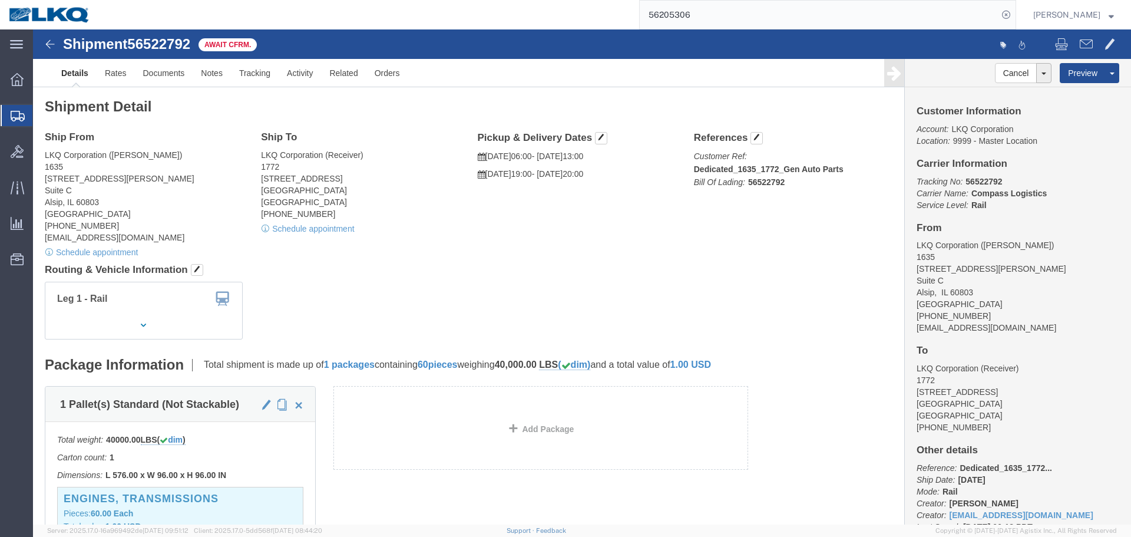
click div "Shipment Detail Ship From LKQ Corporation (John Herman) 1635 11800 S. Austin Av…"
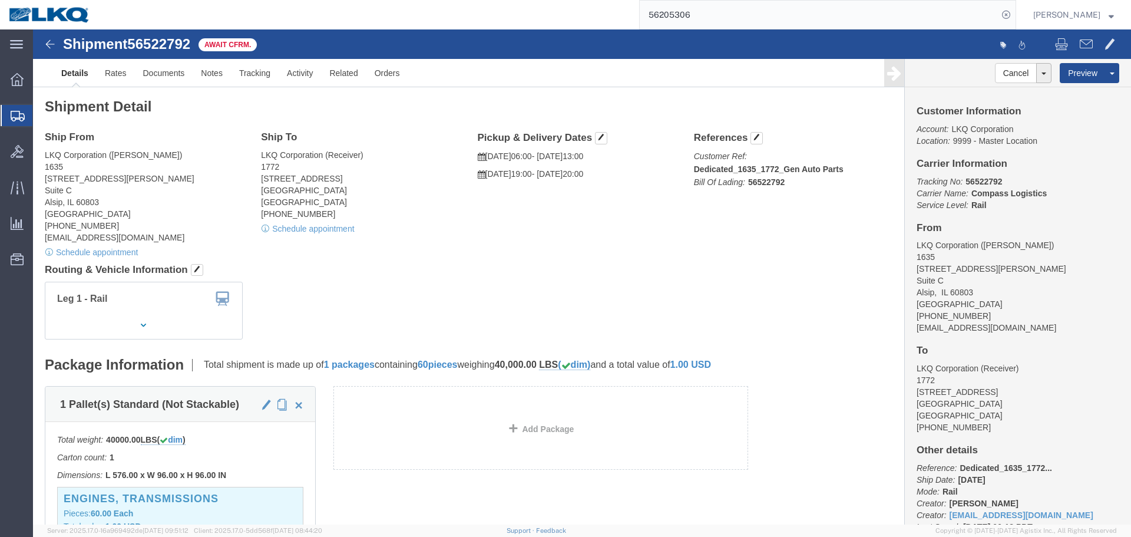
click div "Shipment Detail Ship From LKQ Corporation (John Herman) 1635 11800 S. Austin Av…"
click h4 "Routing & Vehicle Information"
click div "Shipment Detail Ship From LKQ Corporation (John Herman) 1635 11800 S. Austin Av…"
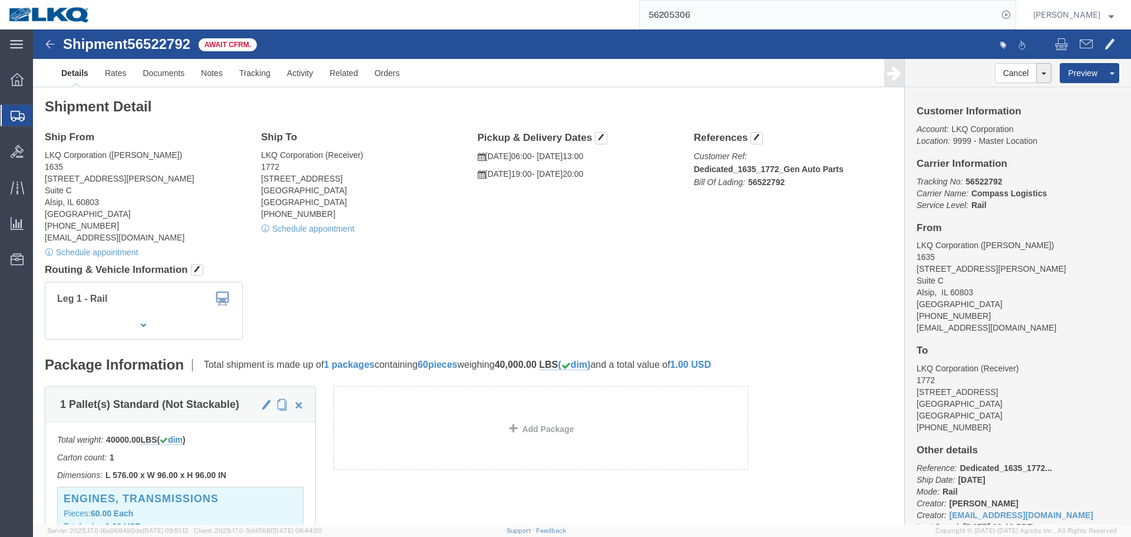
click div "Ship From LKQ Corporation (John Herman) 1635 11800 S. Austin Ave. Suite C Alsip…"
click div "Leg 1 - Rail"
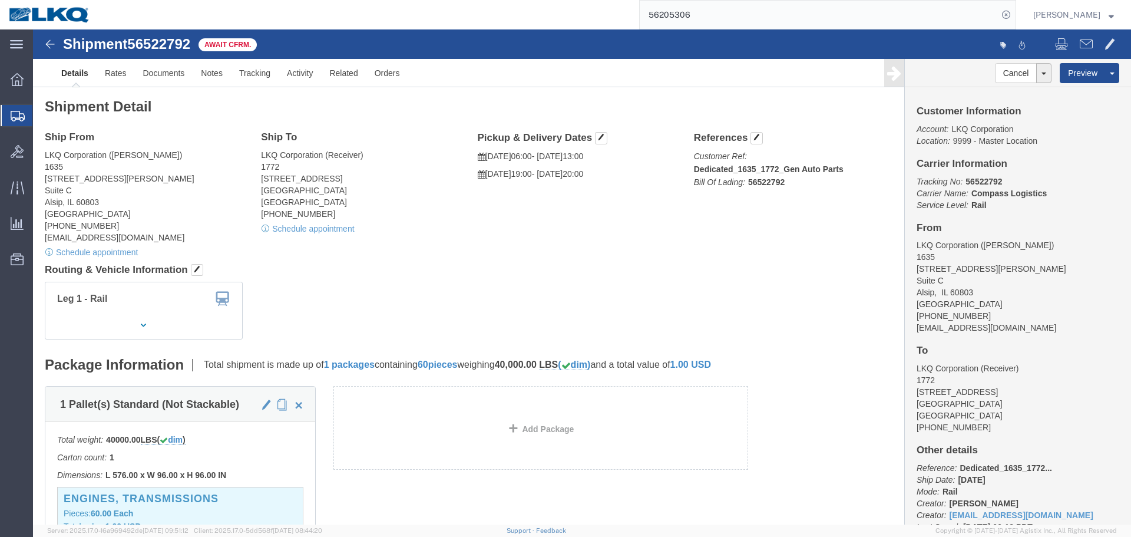
click div "Leg 1 - Rail"
click h4 "Routing & Vehicle Information"
click div "Shipment Detail Ship From LKQ Corporation (John Herman) 1635 11800 S. Austin Av…"
click div "Leg 1 - Rail"
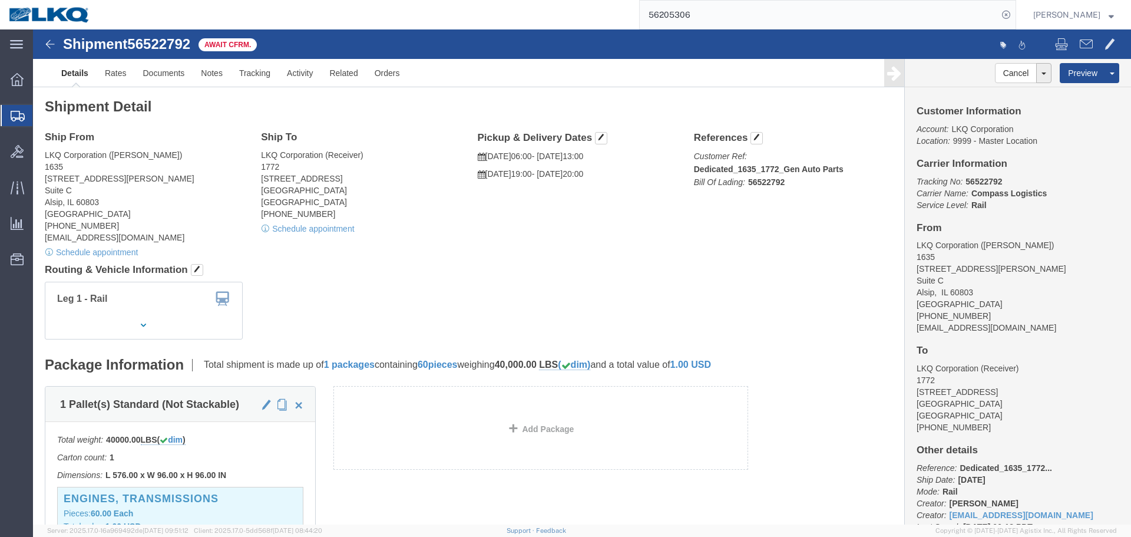
click h4 "Routing & Vehicle Information"
click div "Shipment Detail Ship From LKQ Corporation (John Herman) 1635 11800 S. Austin Av…"
click div "Leg 1 - Rail"
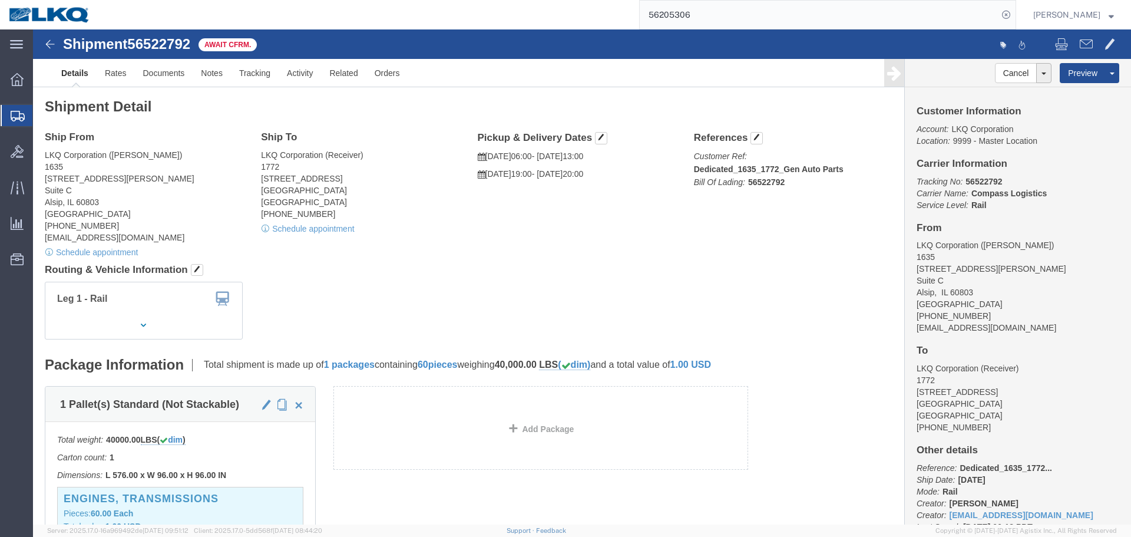
click h4 "Routing & Vehicle Information"
click at [765, 20] on input "56205306" at bounding box center [819, 15] width 358 height 28
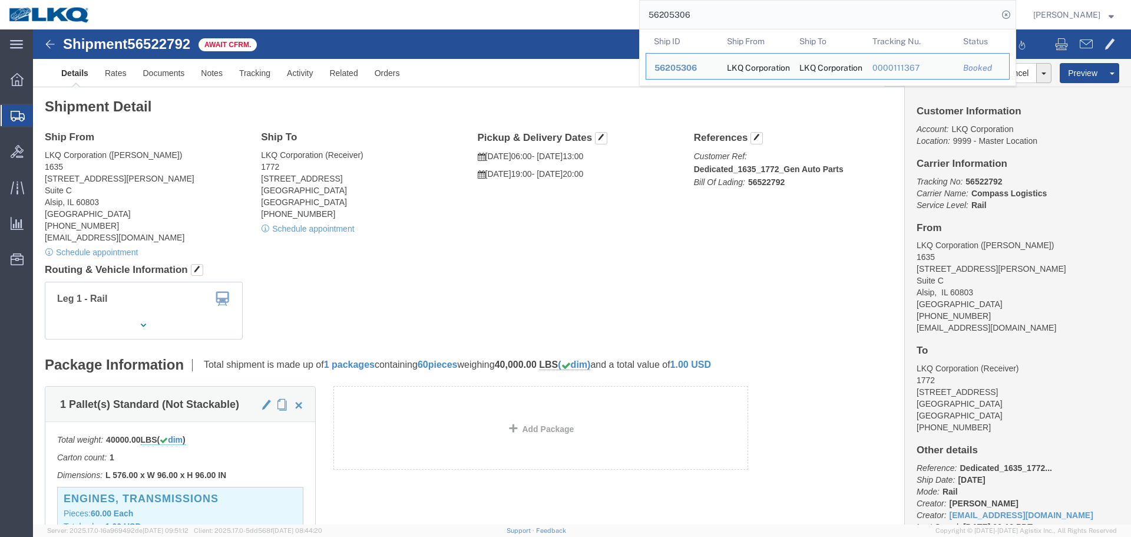
paste input "522425"
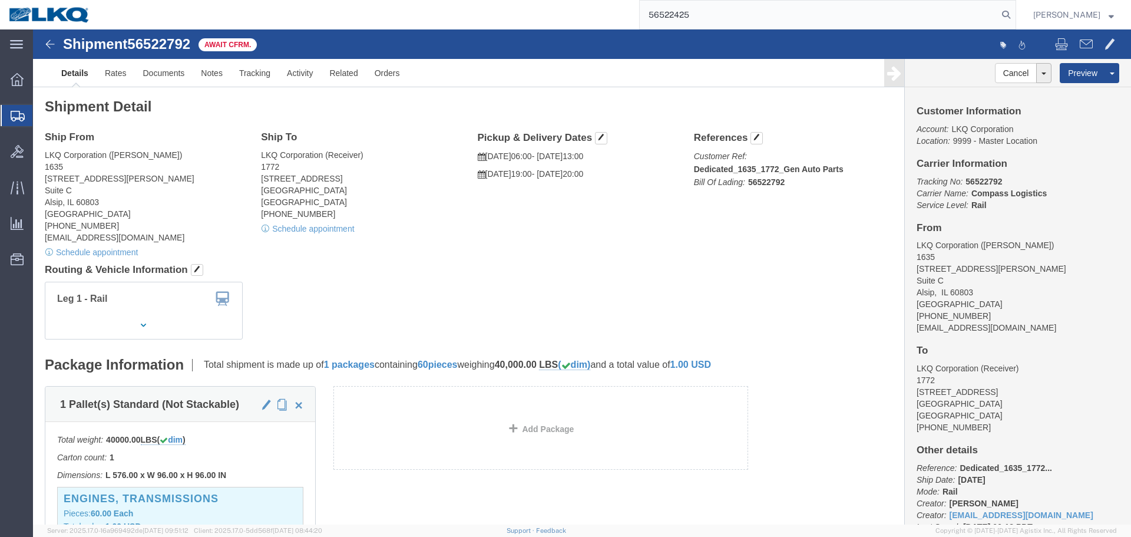
type input "56522425"
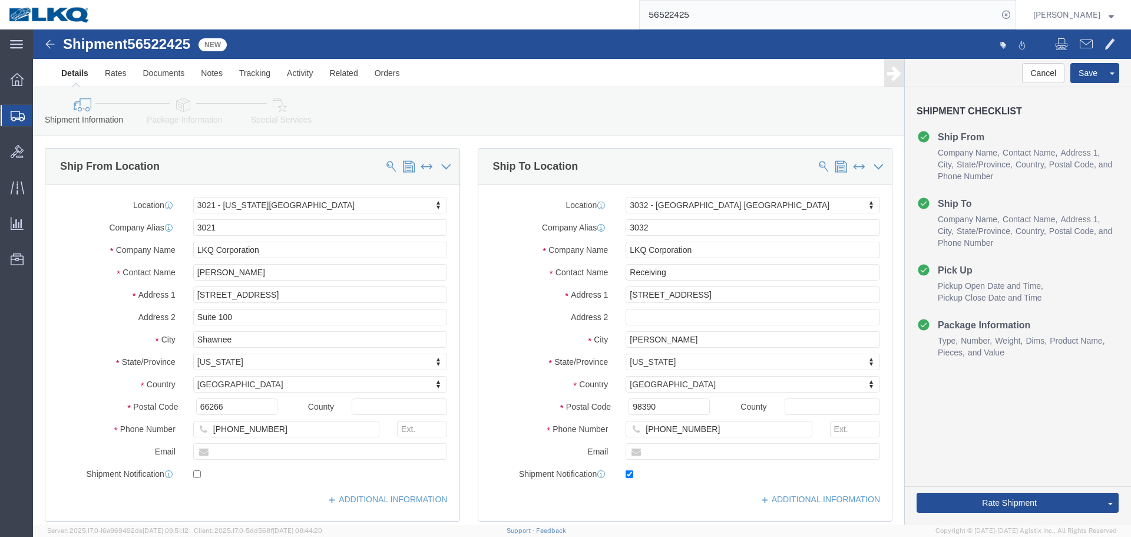
select select "27738"
select select "28720"
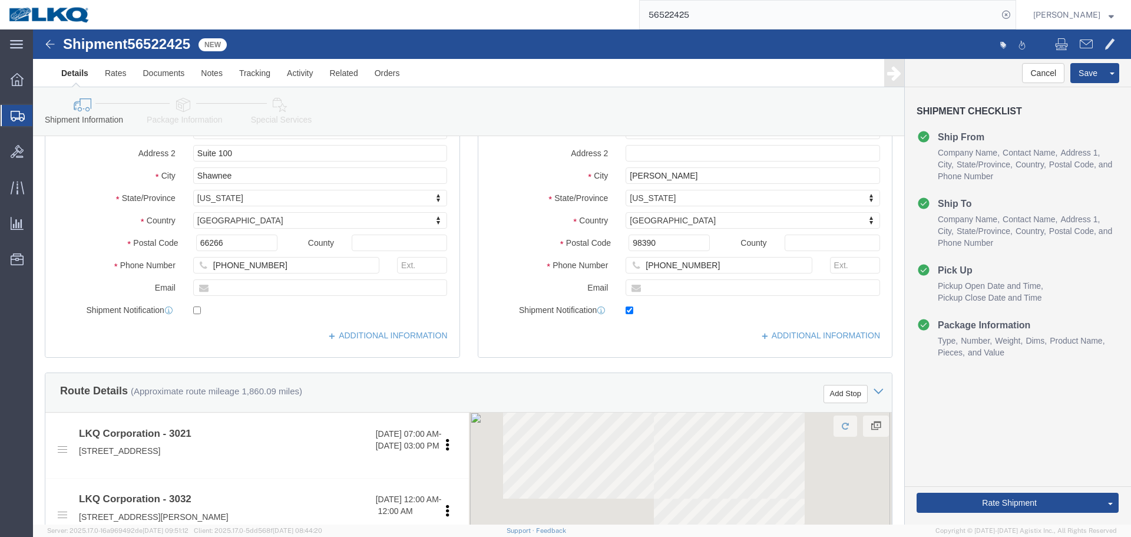
scroll to position [177, 0]
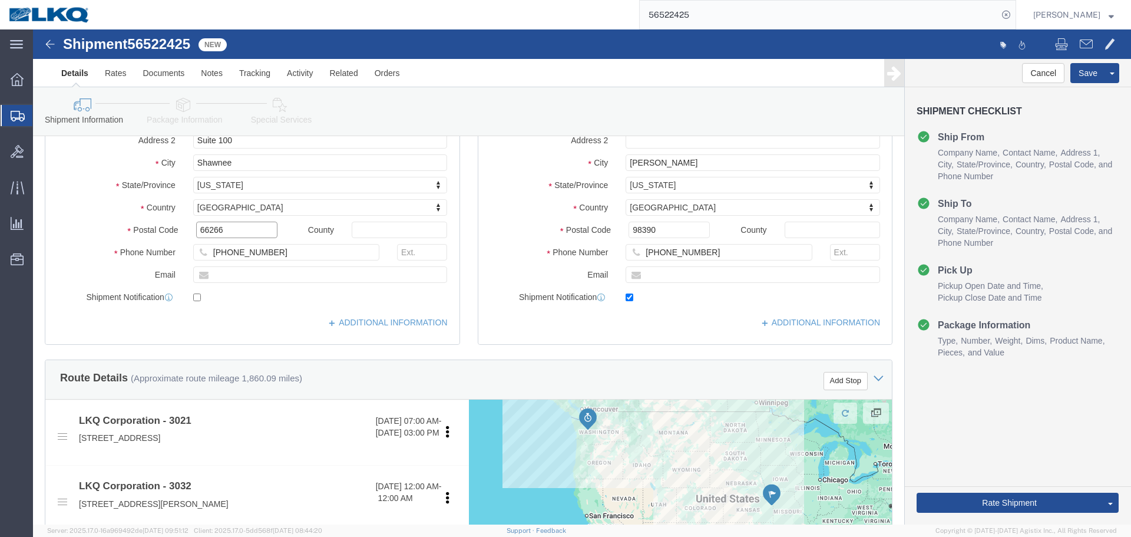
click input "66266"
click input "98390"
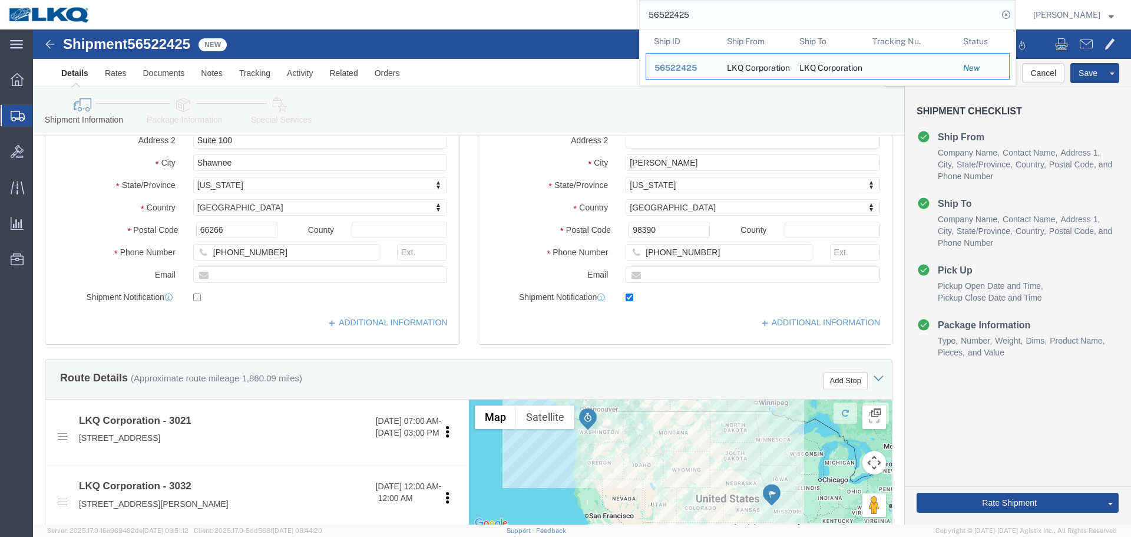
click at [718, 11] on input "56522425" at bounding box center [819, 15] width 358 height 28
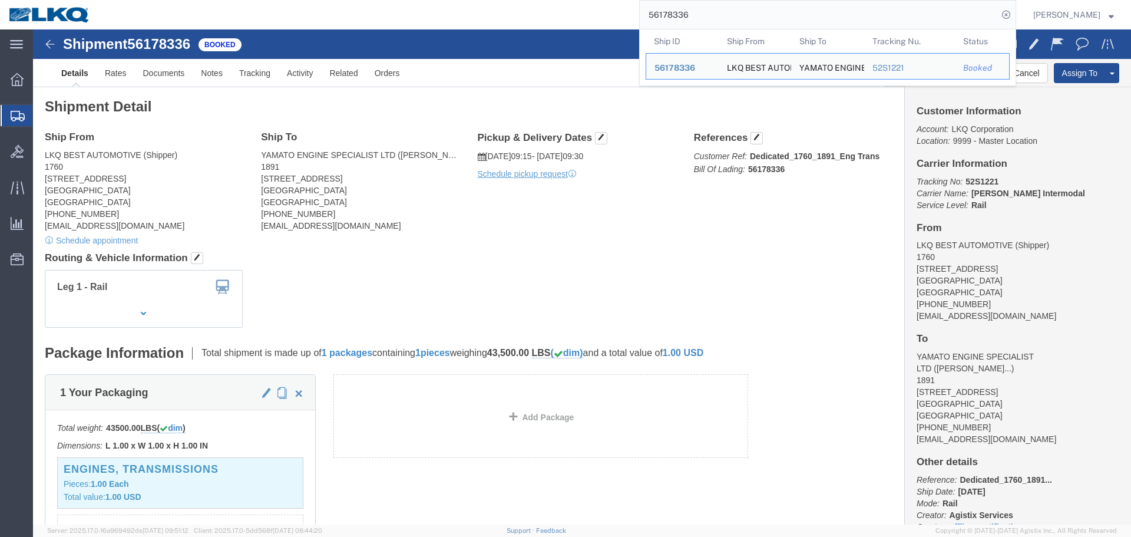
click address "LKQ BEST AUTOMOTIVE (Shipper) 1760 1710 WEST MOUNT HOUSTON RD Houston, TX 77038…"
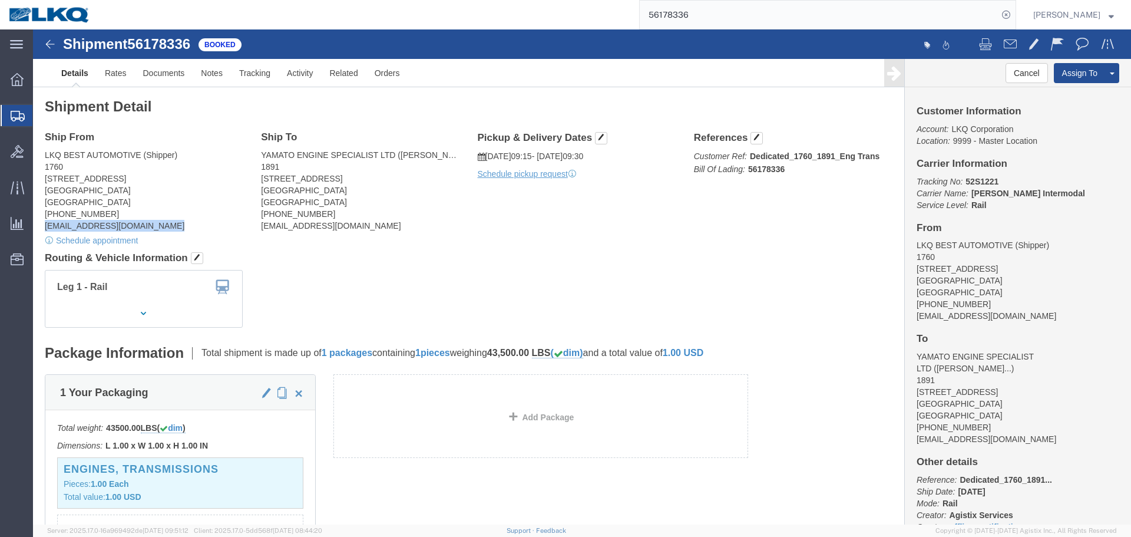
click address "LKQ BEST AUTOMOTIVE (Shipper) 1760 1710 WEST MOUNT HOUSTON RD Houston, TX 77038…"
copy address "lkqcoreship@lkqcorp.com"
click at [784, 3] on input "56178336" at bounding box center [819, 15] width 358 height 28
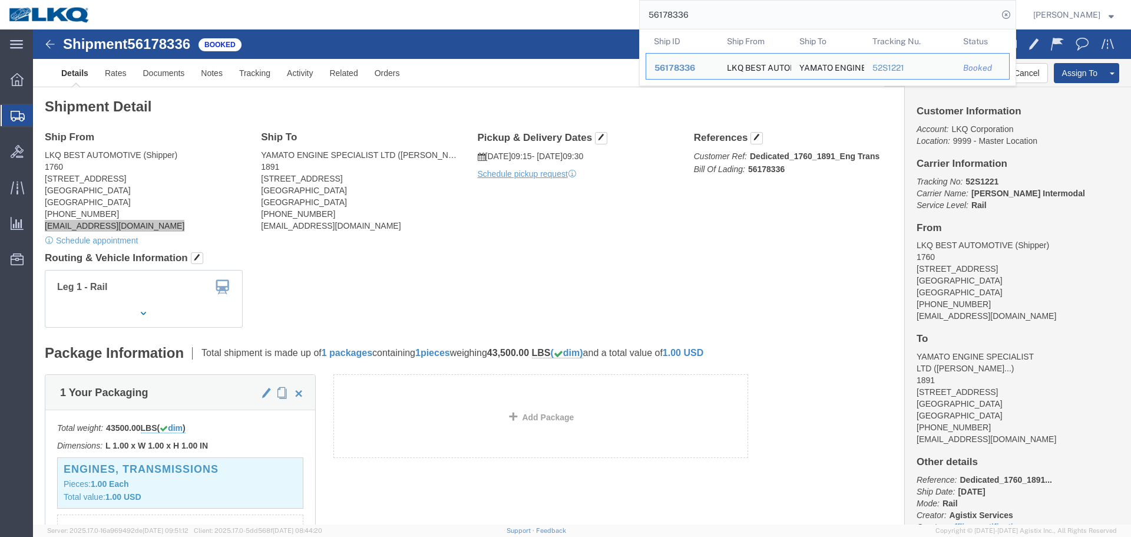
paste input "425773"
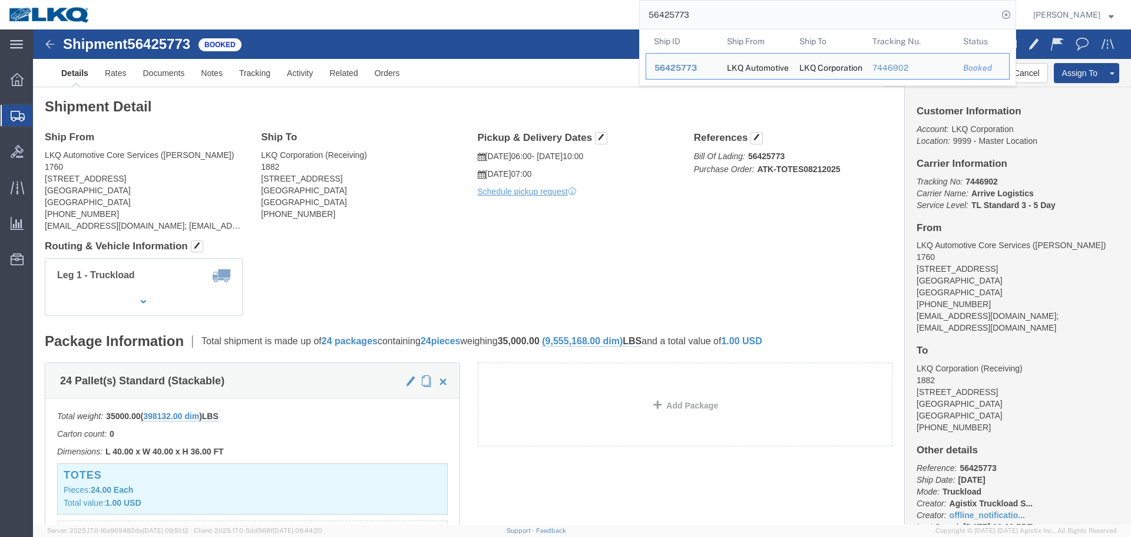
click at [784, 20] on input "56425773" at bounding box center [819, 15] width 358 height 28
paste input "509711"
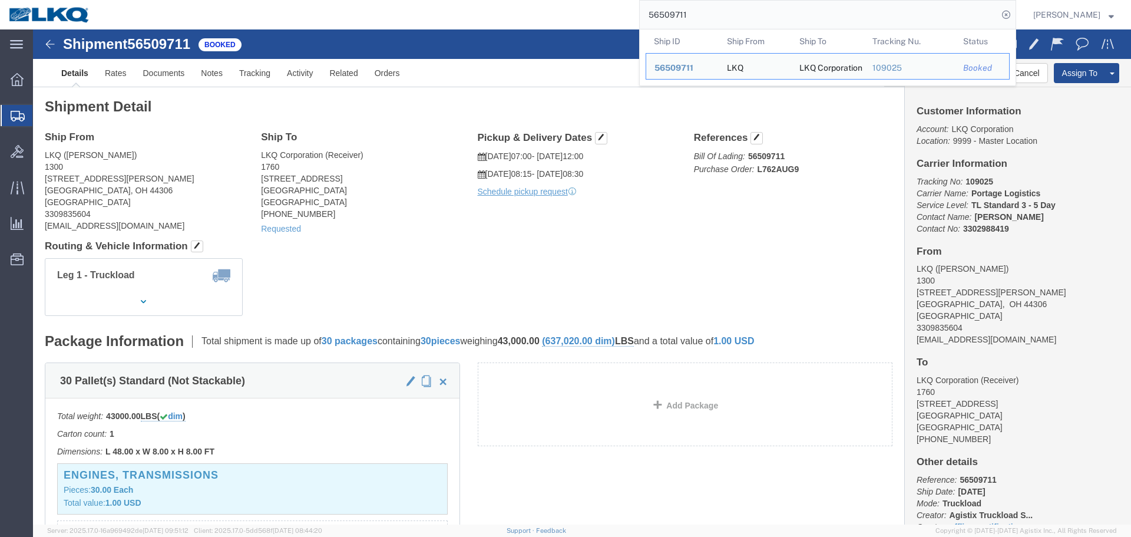
click div "Ship From LKQ (Kari McManigal) 1300 1435 Triplett Blvd. Akron, OH 44306 United …"
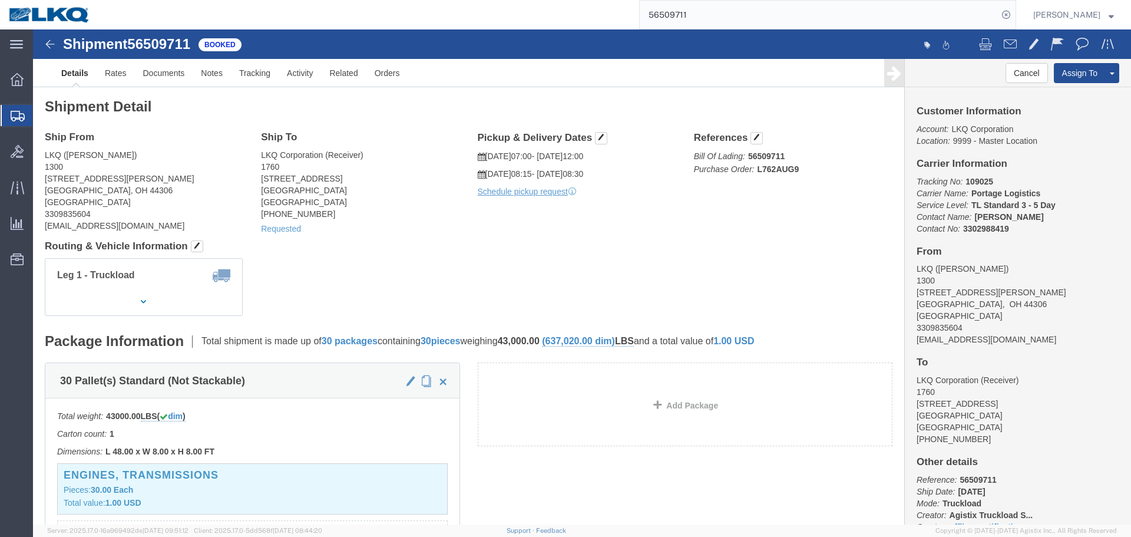
click at [673, 18] on input "56509711" at bounding box center [819, 15] width 358 height 28
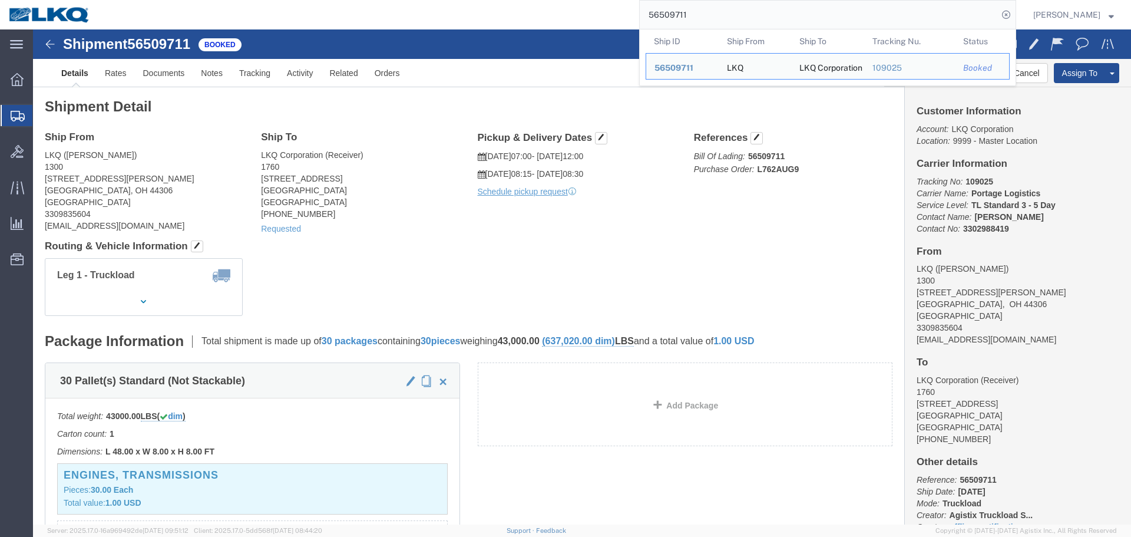
paste input "22792"
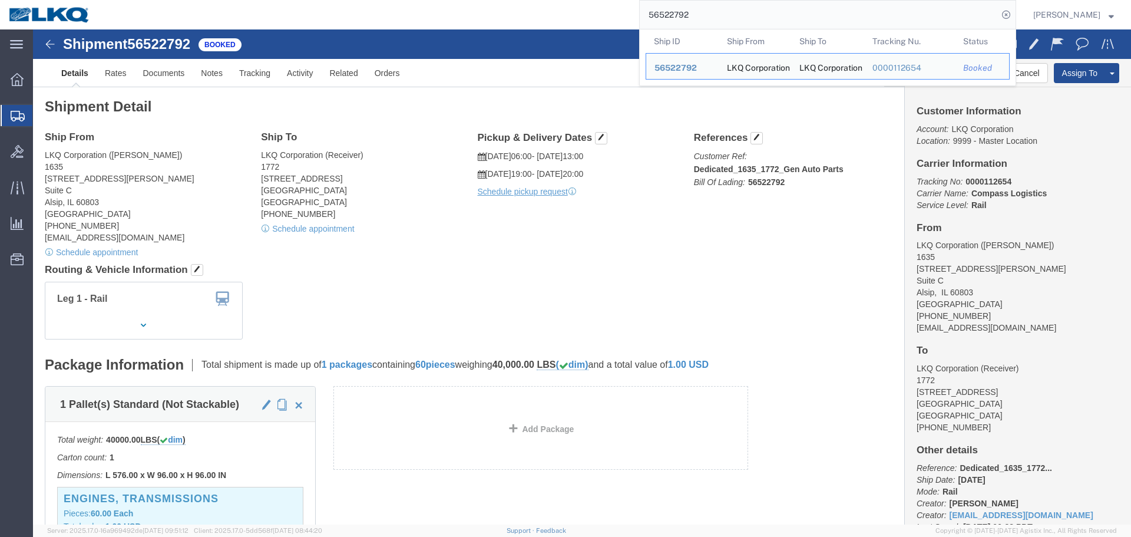
click at [722, 11] on input "56522792" at bounding box center [819, 15] width 358 height 28
paste input "428101"
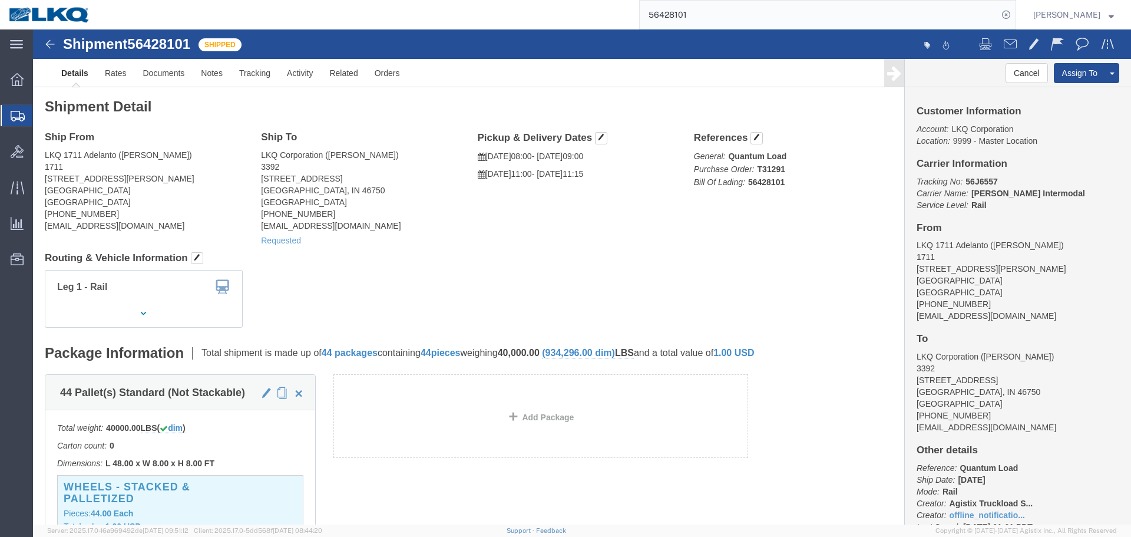
click h4 "Routing & Vehicle Information"
click address "LKQ Corporation (Christopher Reynolds) 3392 1750 Riverfork Dr Huntington, IN 46…"
copy address "ctreynolds@lkqcorp.com"
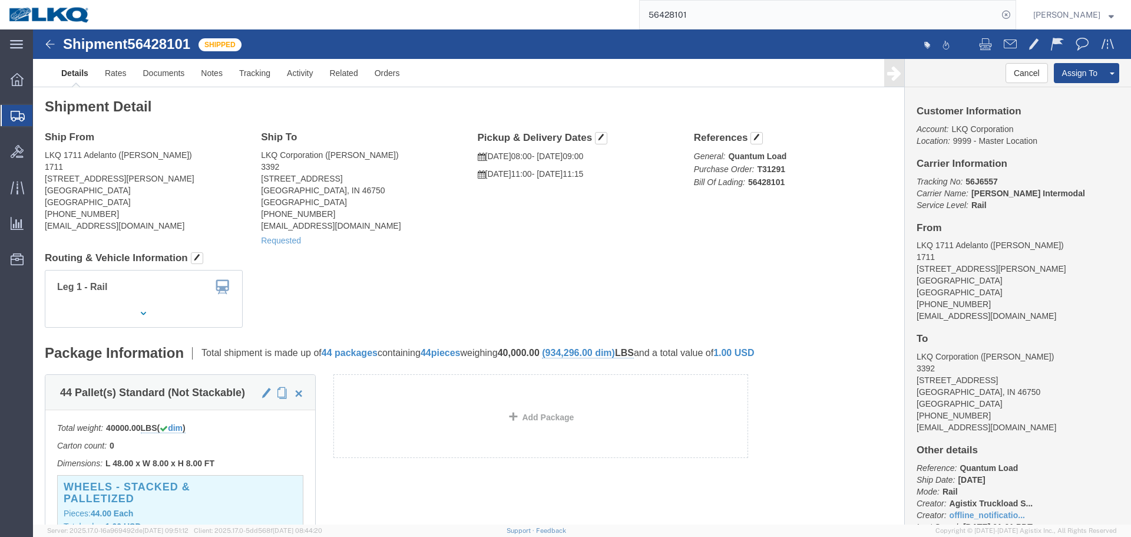
click div "Shipment Detail Ship From LKQ 1711 Adelanto (Nick Castillo) 1711 11200 Alden Rd…"
click at [830, 6] on input "56428101" at bounding box center [819, 15] width 358 height 28
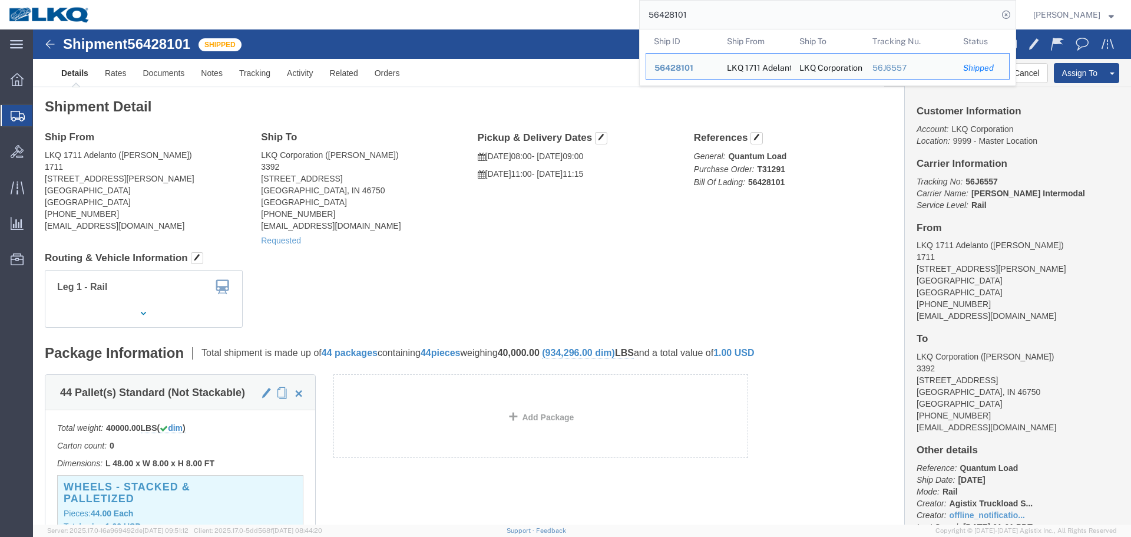
paste input "5640"
type input "56425640"
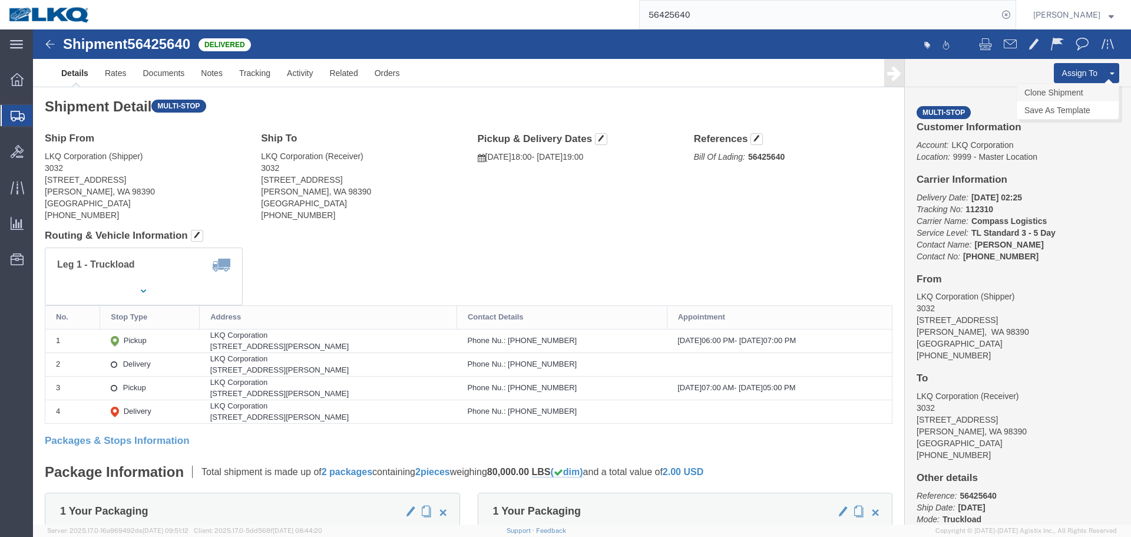
click link "Clone Shipment"
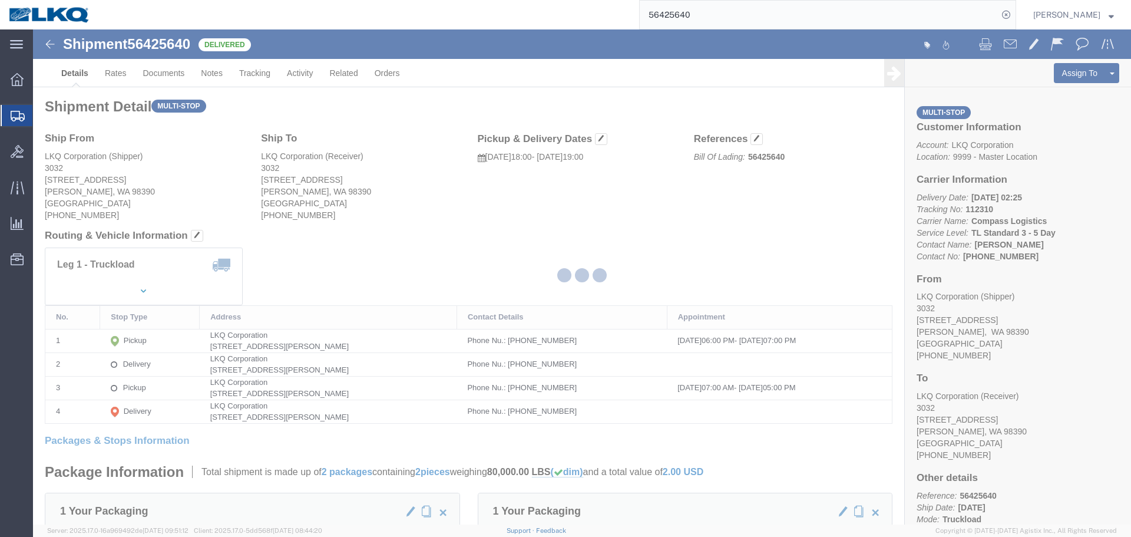
select select "28720"
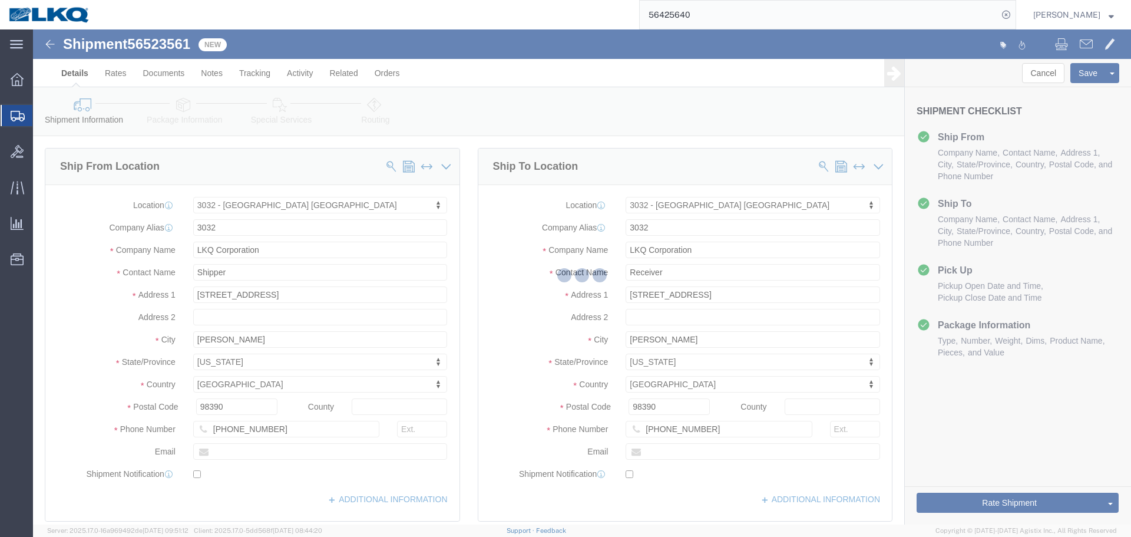
click at [176, 41] on div at bounding box center [582, 276] width 1098 height 495
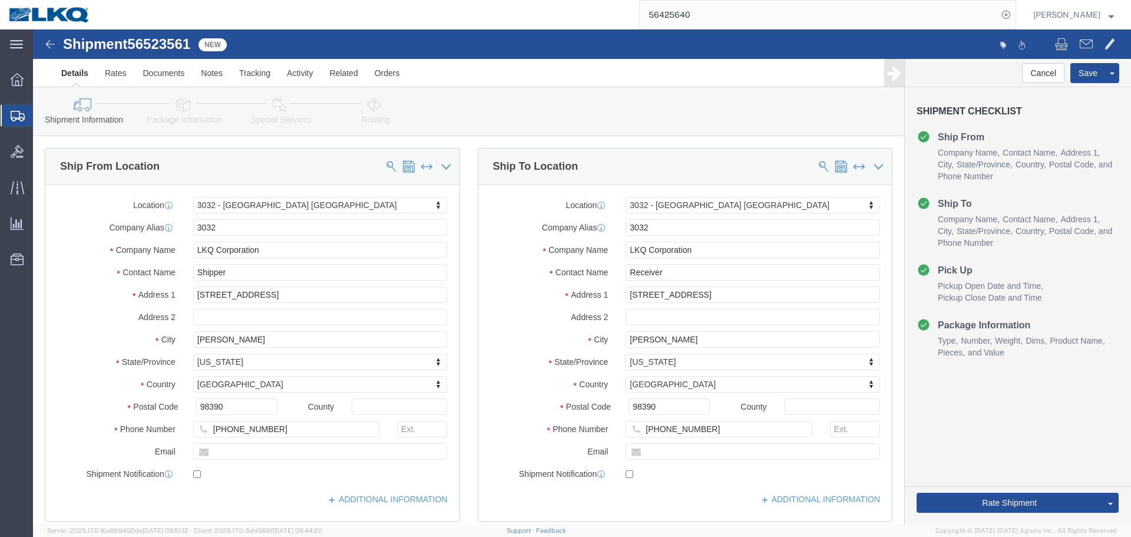
click span "56523561"
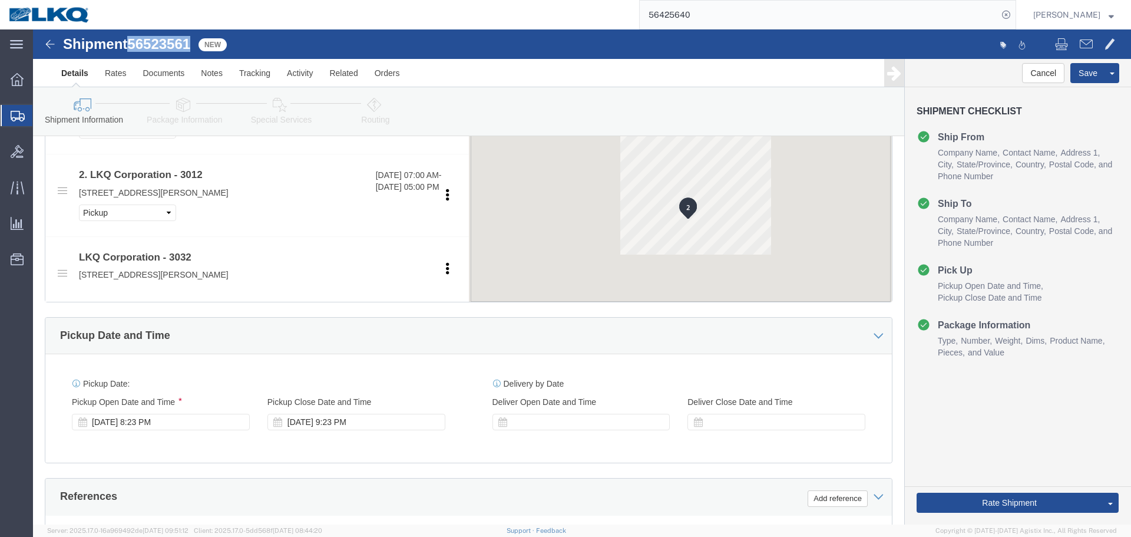
scroll to position [825, 0]
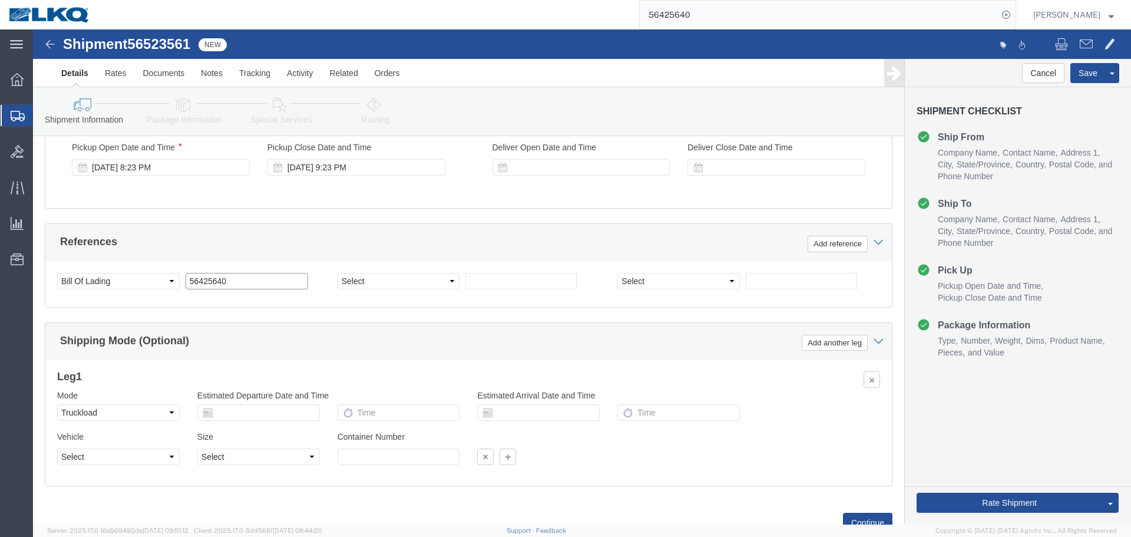
drag, startPoint x: 198, startPoint y: 249, endPoint x: 210, endPoint y: 257, distance: 14.4
click input "56425640"
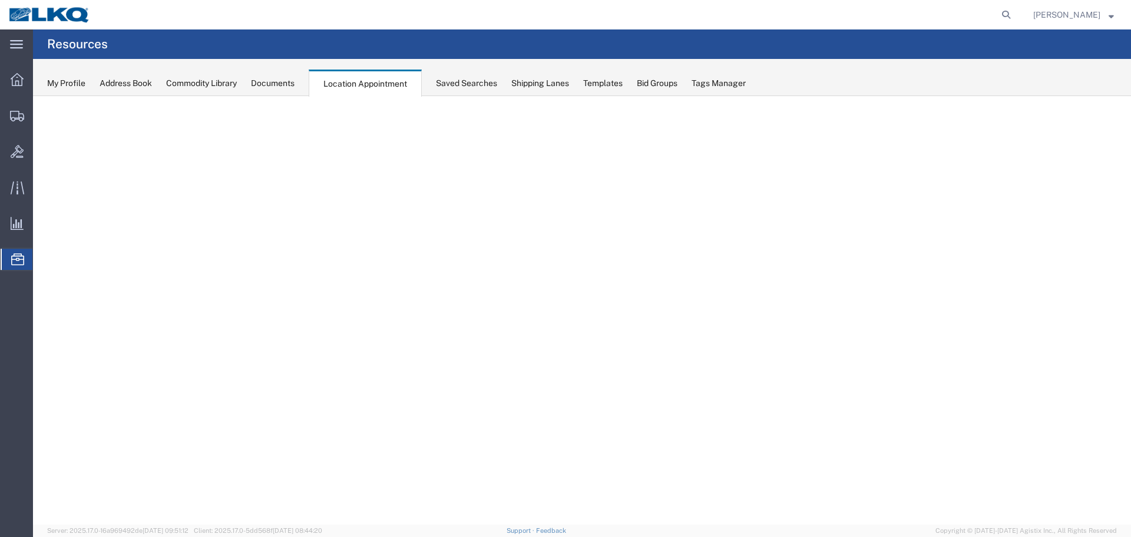
select select "27634"
select select "agendaWeek"
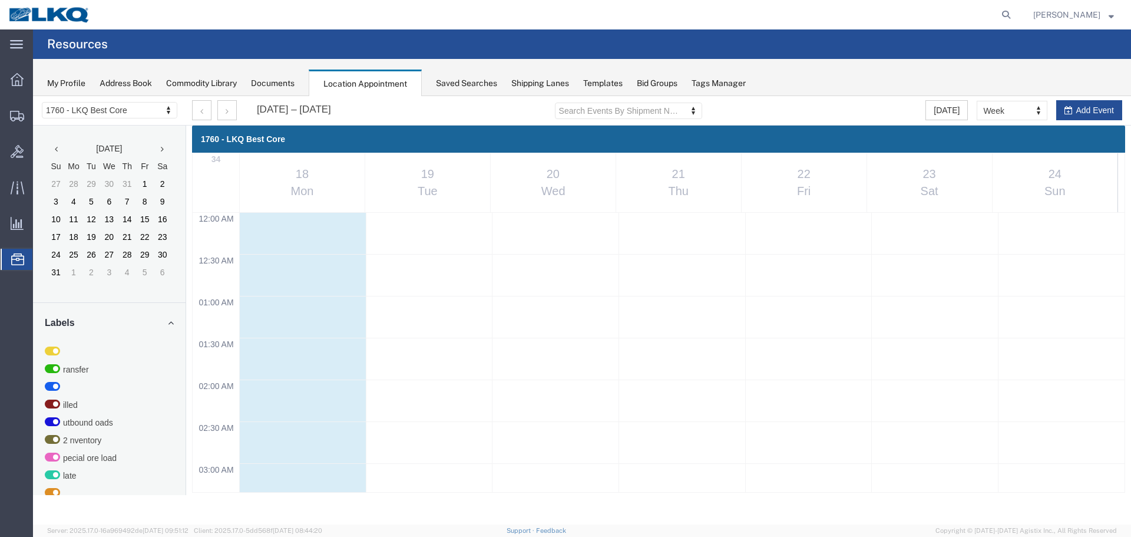
scroll to position [896, 0]
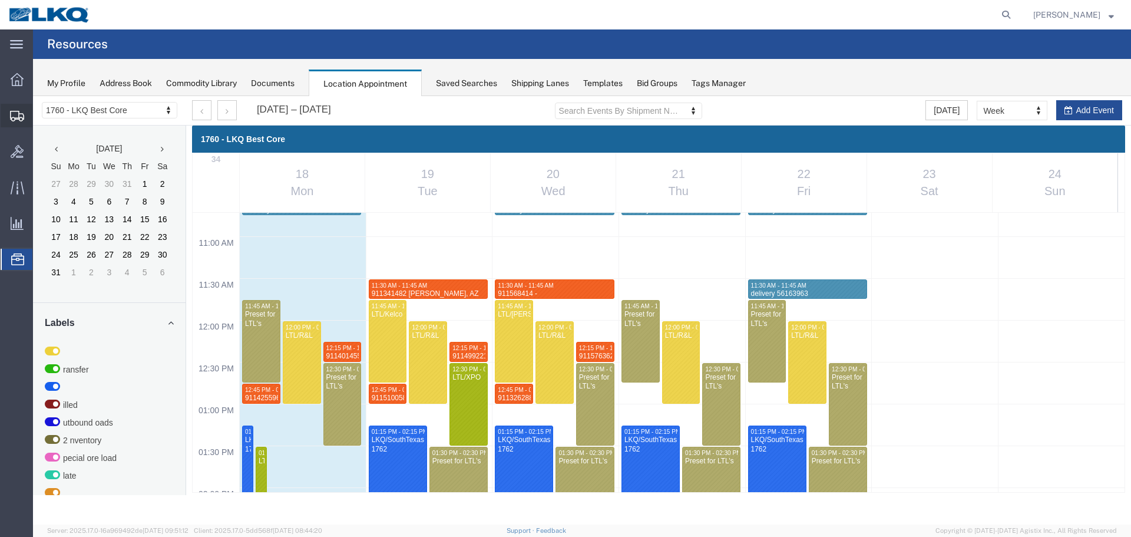
click at [0, 0] on span "Shipment Manager" at bounding box center [0, 0] width 0 height 0
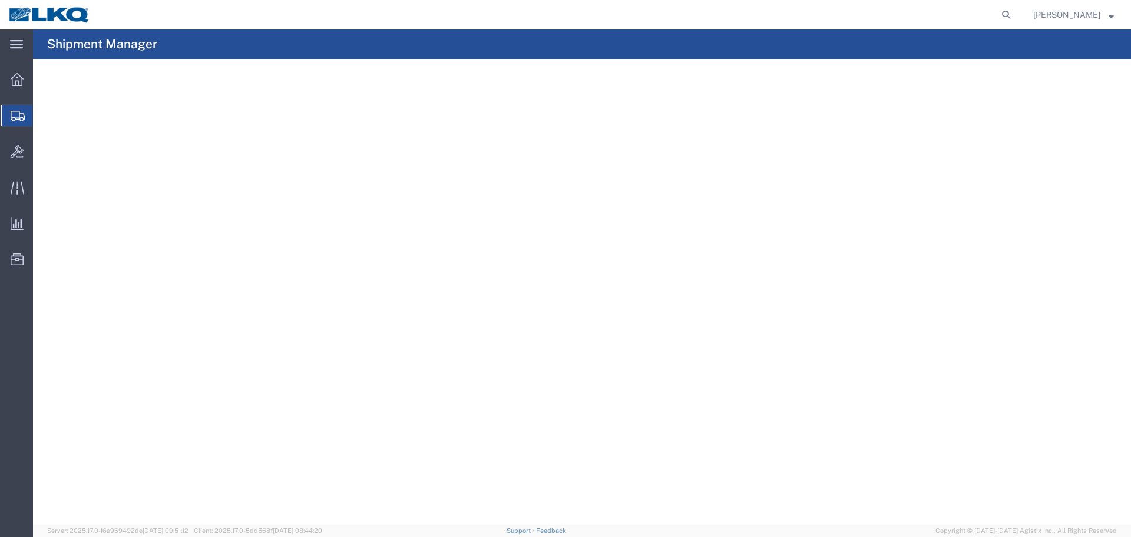
click at [610, 44] on agx-page-header "Shipment Manager" at bounding box center [582, 43] width 1098 height 29
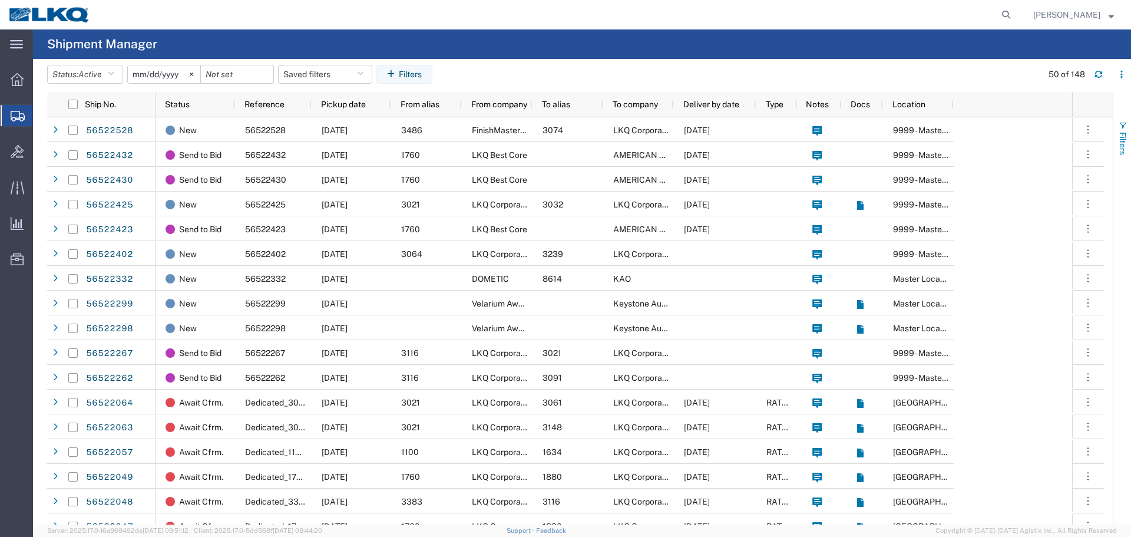
click at [1128, 145] on button "Filters" at bounding box center [1123, 138] width 18 height 64
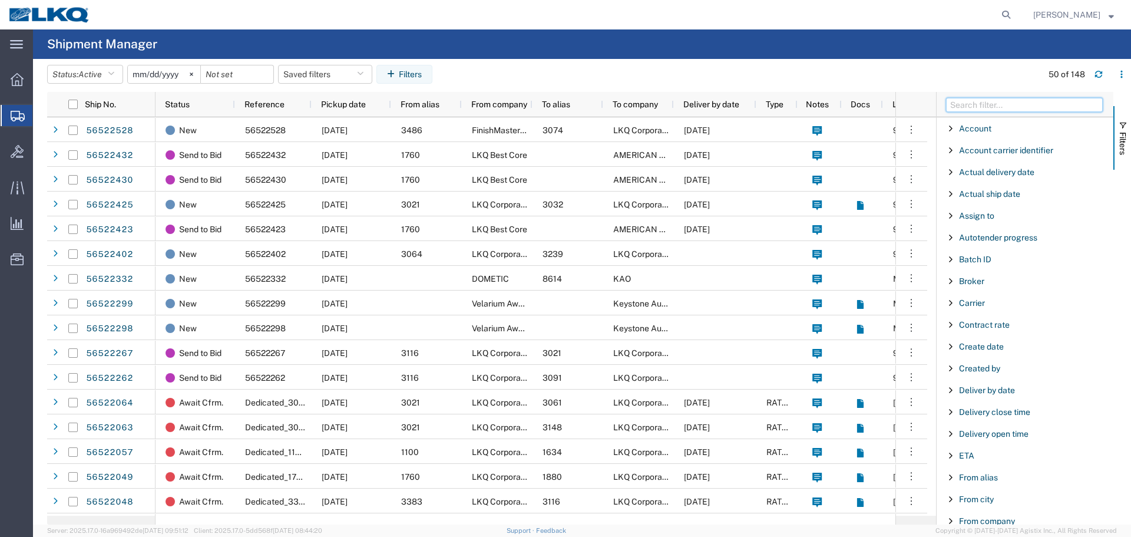
click at [1001, 104] on input "Filter Columns Input" at bounding box center [1024, 105] width 157 height 14
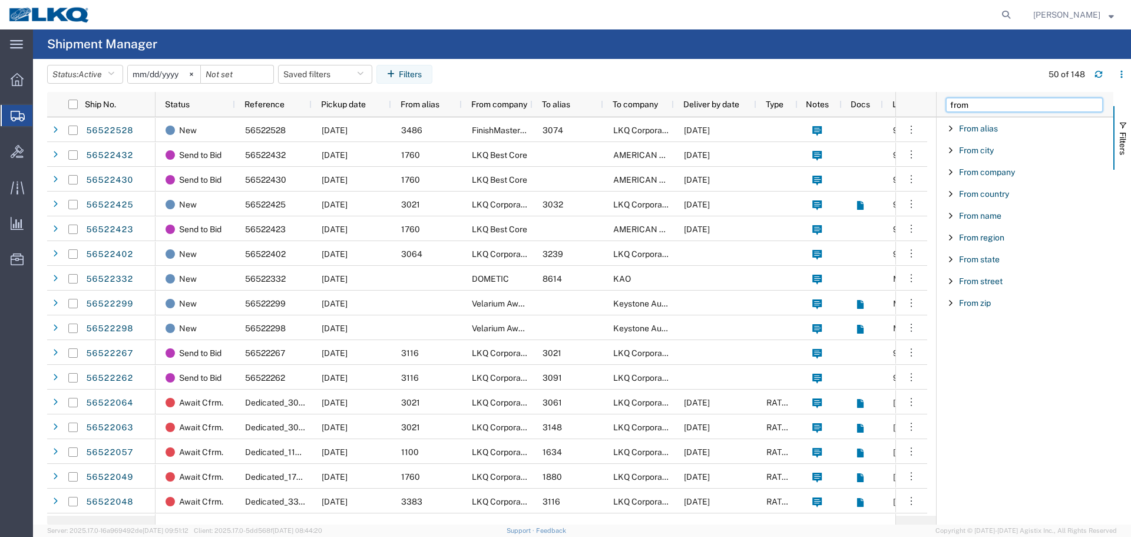
type input "from"
click at [948, 148] on span "Filter List 9 Filters" at bounding box center [950, 150] width 9 height 9
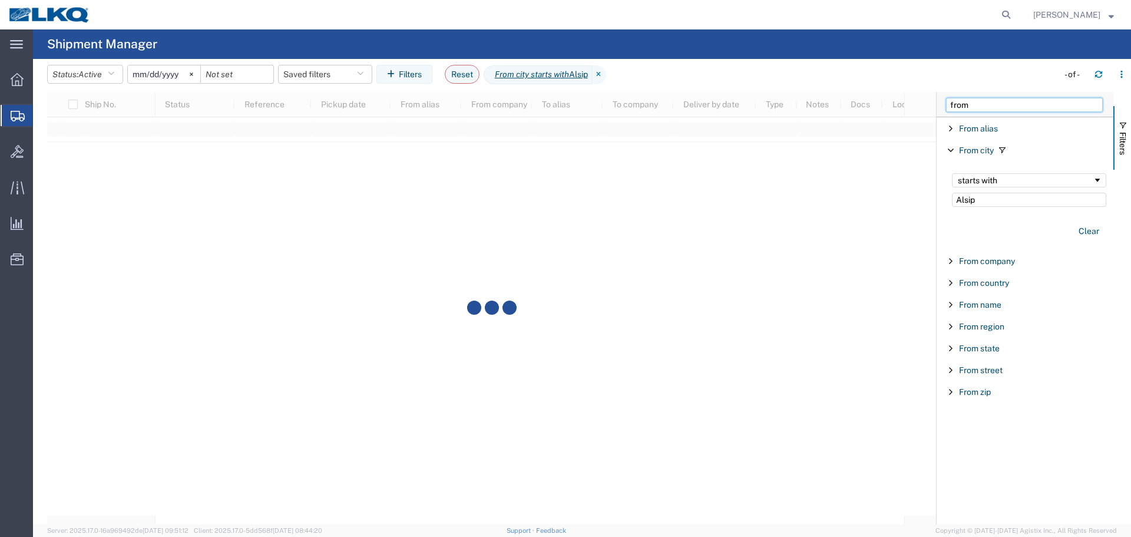
click at [992, 104] on input "from" at bounding box center [1024, 105] width 157 height 14
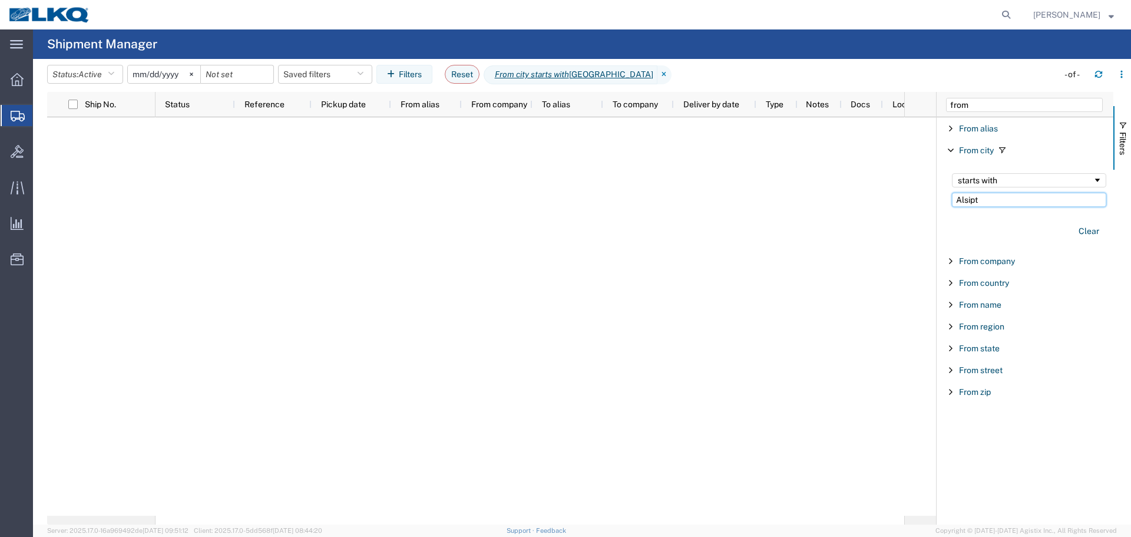
type input "Alsip"
click at [968, 110] on input "from" at bounding box center [1024, 105] width 157 height 14
drag, startPoint x: 975, startPoint y: 107, endPoint x: 913, endPoint y: 97, distance: 62.6
click at [913, 97] on div "Ship No. Status Reference Pickup date From alias From company To alias To compa…" at bounding box center [589, 308] width 1084 height 432
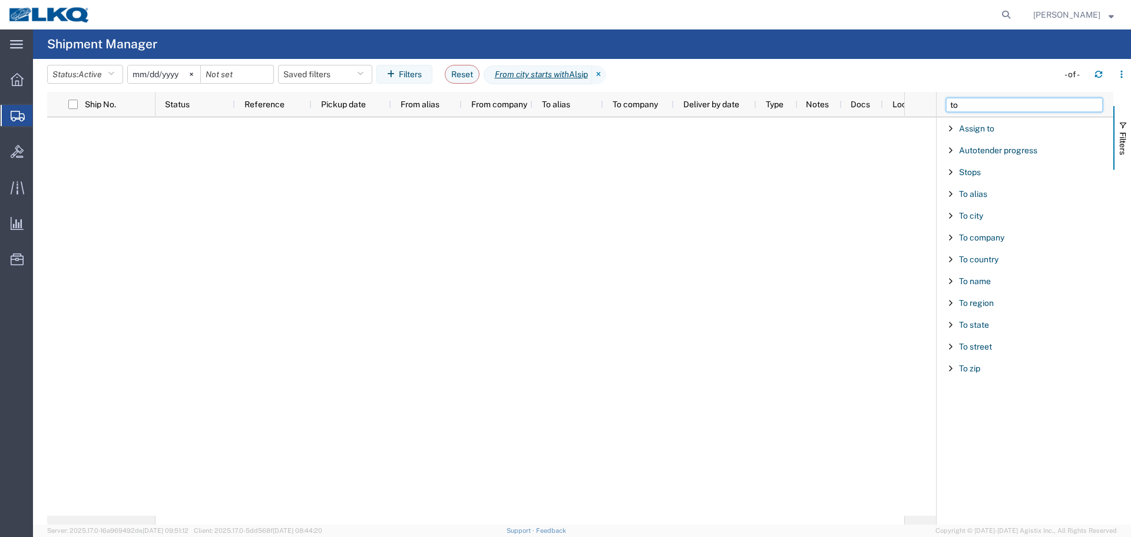
type input "to"
click at [949, 214] on span "Filter List 12 Filters" at bounding box center [950, 215] width 9 height 9
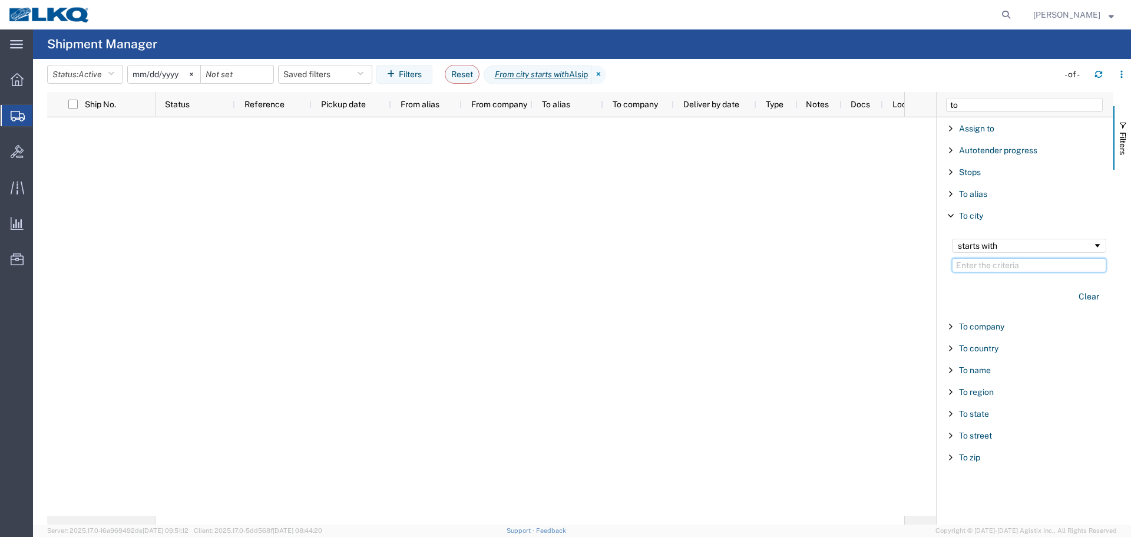
paste input "Newnan"
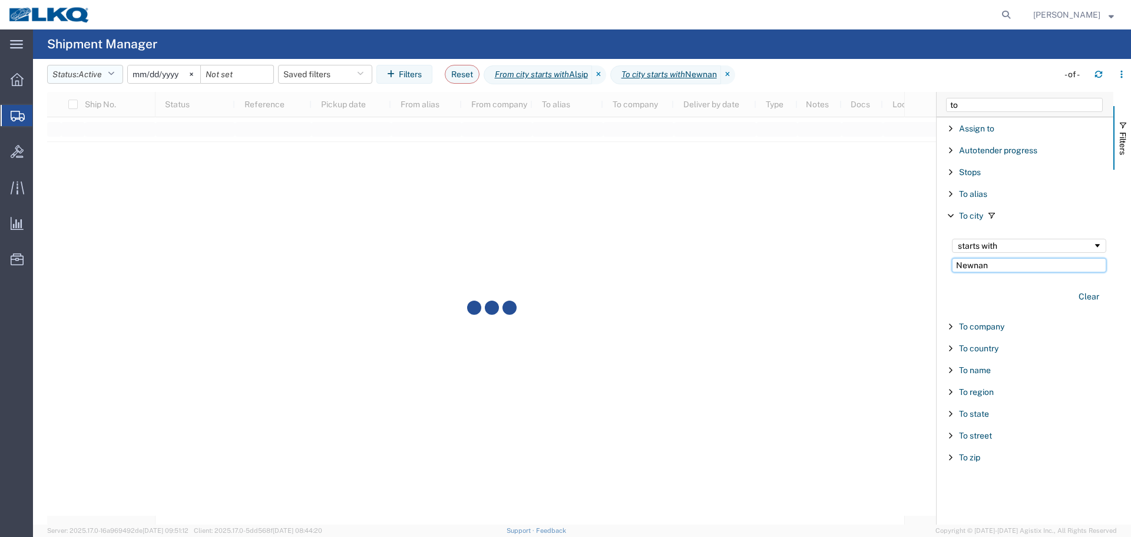
type input "Newnan"
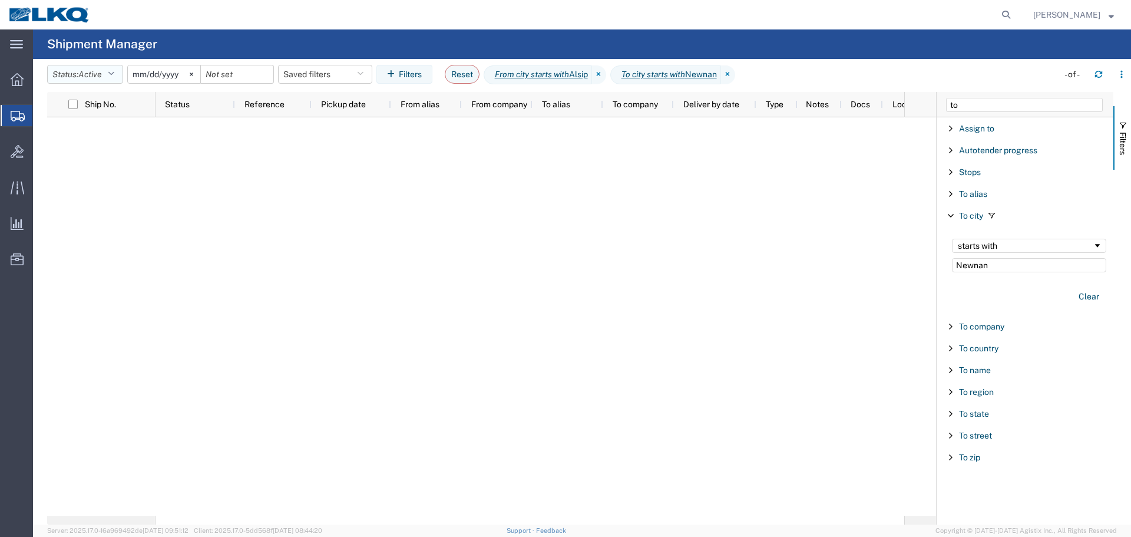
click at [85, 75] on span "Active" at bounding box center [90, 74] width 24 height 9
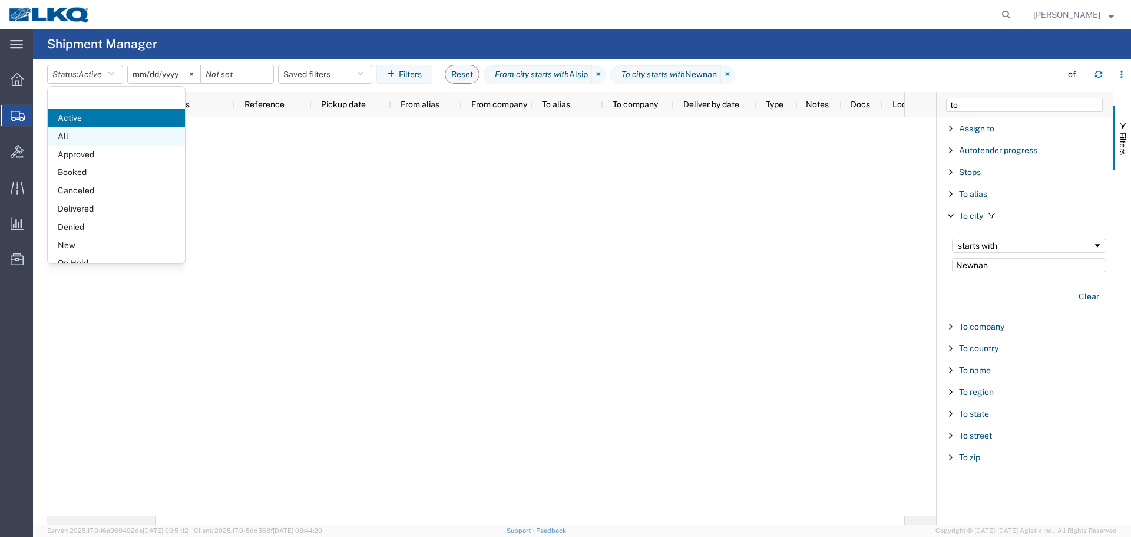
click at [79, 136] on span "All" at bounding box center [116, 136] width 137 height 18
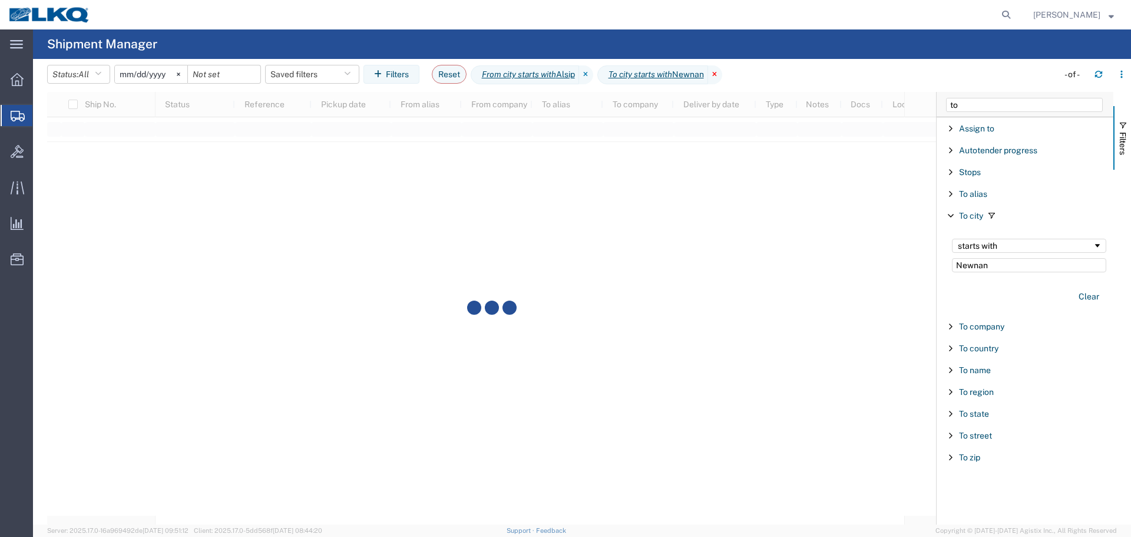
click at [722, 74] on icon at bounding box center [715, 74] width 14 height 19
click at [593, 76] on icon at bounding box center [586, 74] width 14 height 19
click at [1005, 263] on input "Filter Value" at bounding box center [1029, 265] width 154 height 14
paste input "Newnan"
type input "Newnan"
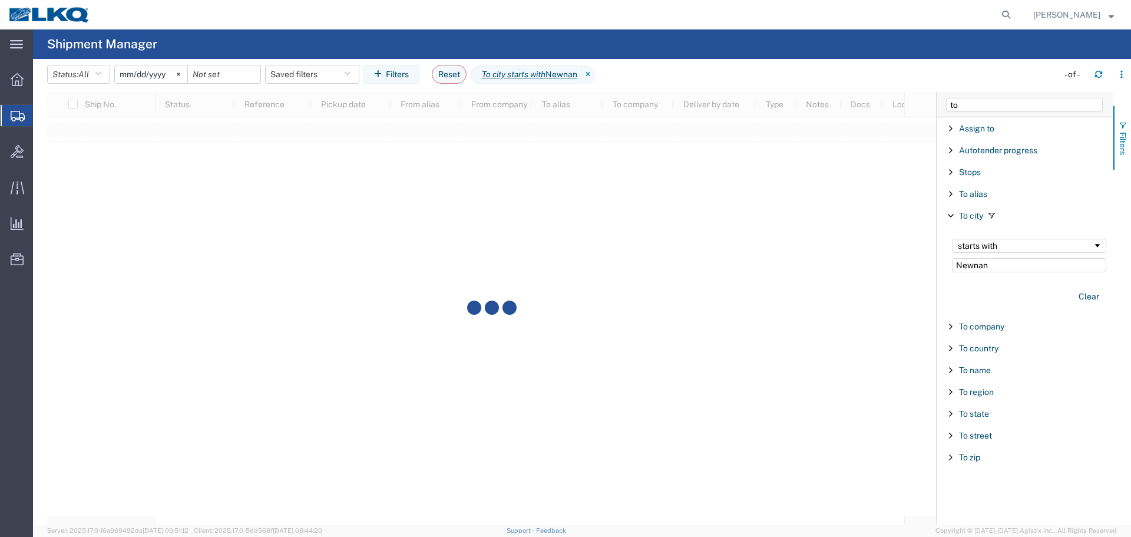
click at [1131, 122] on button "Filters" at bounding box center [1123, 138] width 18 height 64
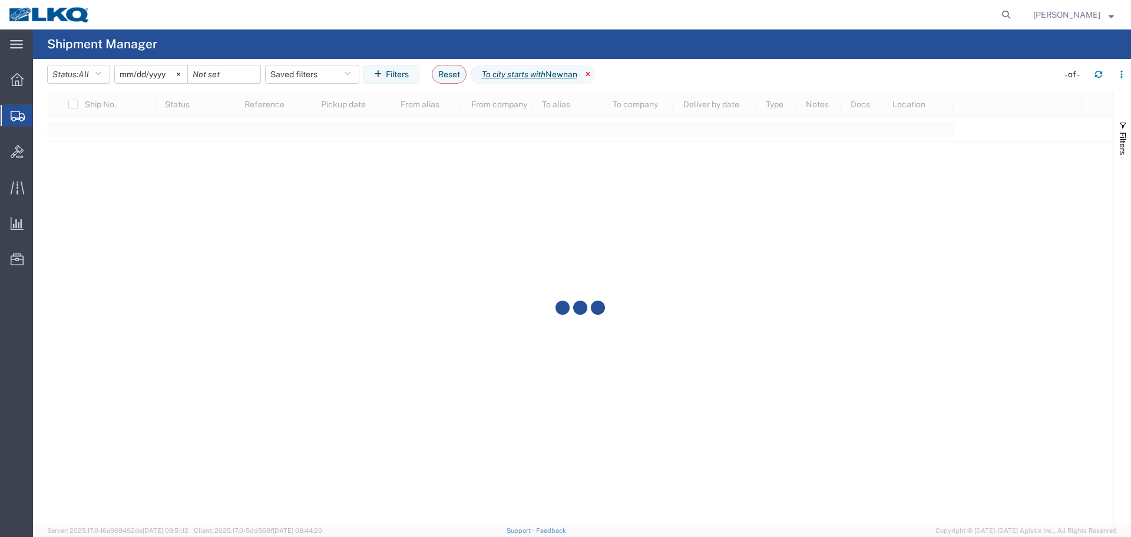
click at [596, 72] on icon at bounding box center [589, 74] width 14 height 19
click at [154, 77] on input "[DATE]" at bounding box center [151, 74] width 72 height 18
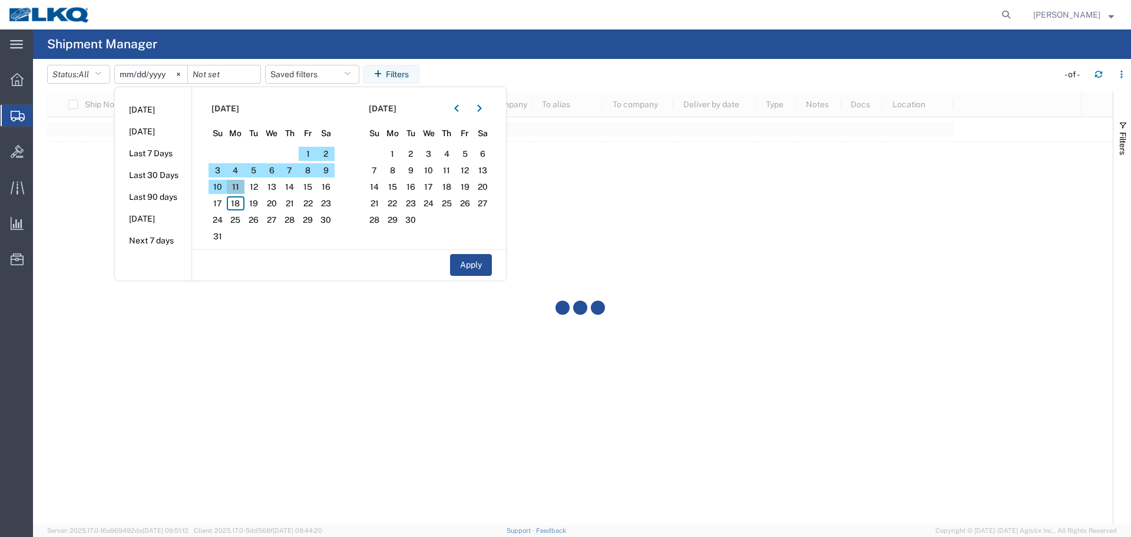
click at [235, 189] on span "11" at bounding box center [236, 187] width 18 height 14
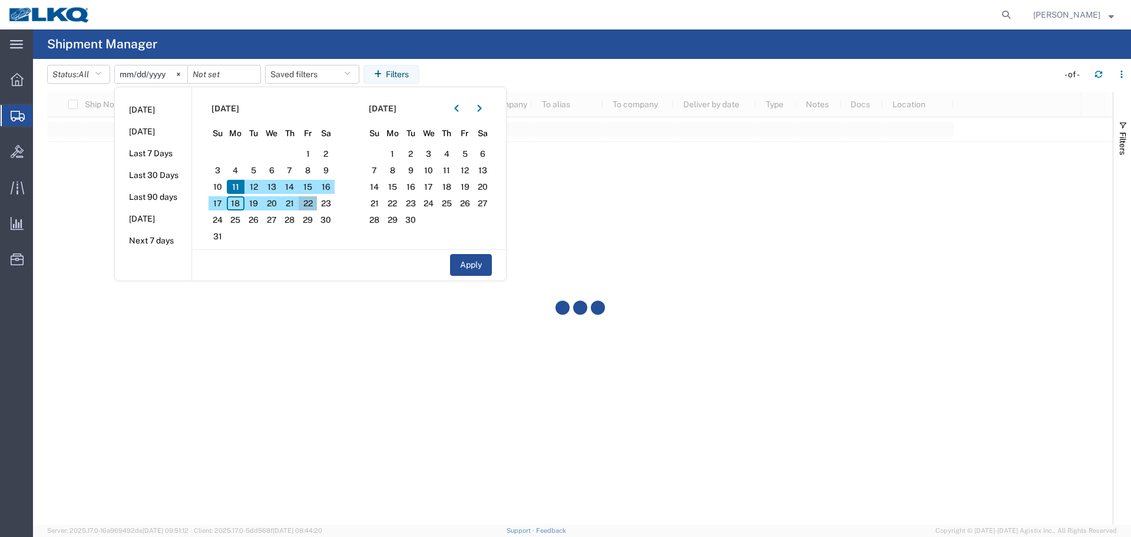
click at [309, 203] on span "22" at bounding box center [308, 203] width 18 height 14
click at [465, 261] on button "Apply" at bounding box center [471, 265] width 42 height 22
type input "2025-08-11"
type input "2025-08-22"
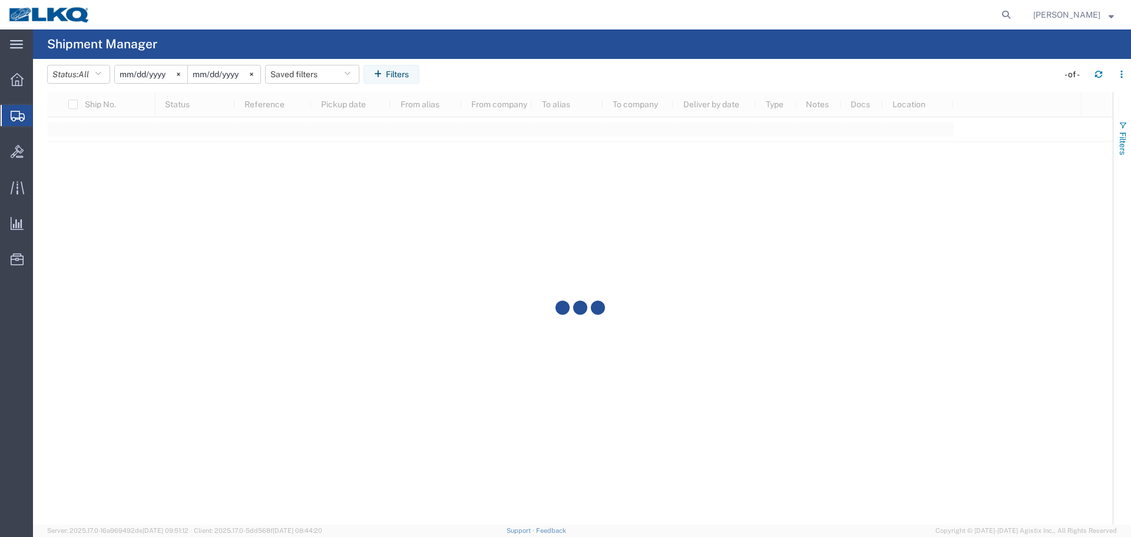
click at [1127, 146] on span "Filters" at bounding box center [1122, 143] width 9 height 23
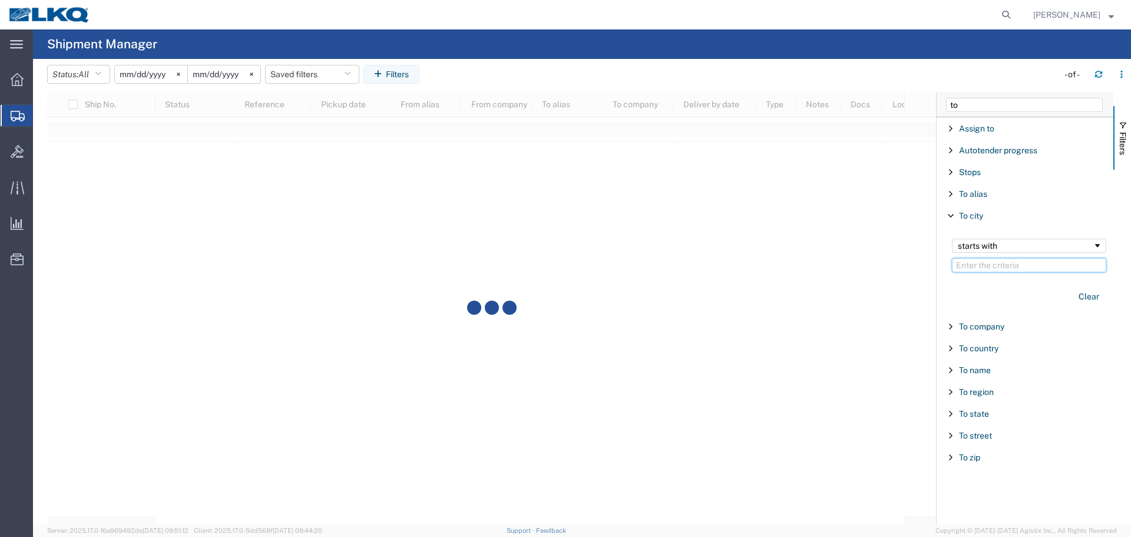
click at [1016, 266] on input "Filter Value" at bounding box center [1029, 265] width 154 height 14
paste input "Newnan"
type input "Newnan"
click at [972, 103] on input "to" at bounding box center [1024, 105] width 157 height 14
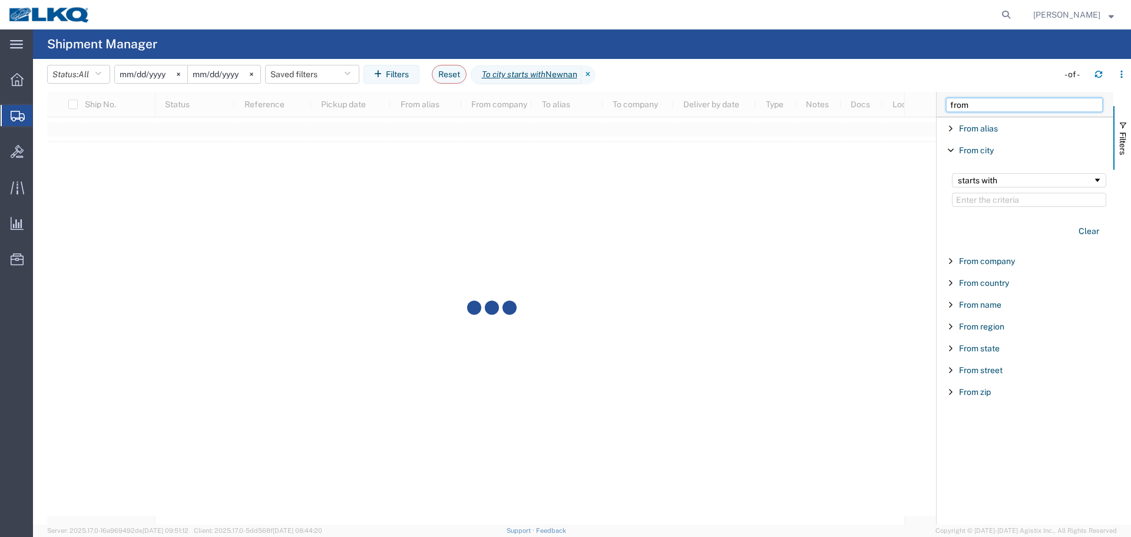
type input "from"
click at [1011, 205] on input "Filter Value" at bounding box center [1029, 200] width 154 height 14
type input "alsip"
click at [1131, 139] on button "Filters" at bounding box center [1123, 138] width 18 height 64
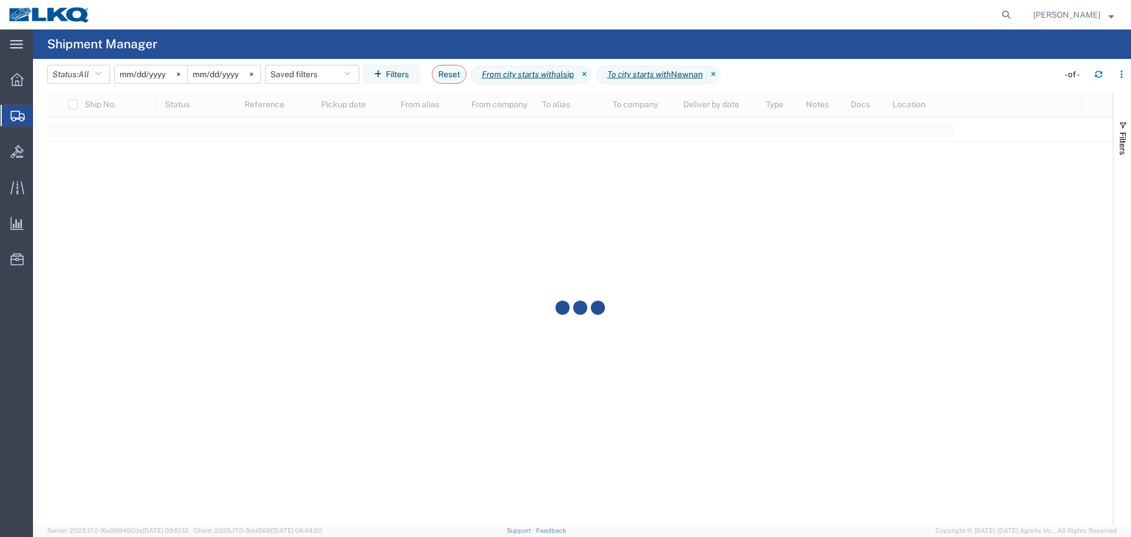
click at [830, 244] on div at bounding box center [580, 308] width 1066 height 432
click at [0, 0] on span "Shipment Manager" at bounding box center [0, 0] width 0 height 0
drag, startPoint x: 351, startPoint y: 263, endPoint x: 332, endPoint y: 242, distance: 27.9
click at [351, 262] on div at bounding box center [580, 308] width 1066 height 432
click at [102, 78] on span "Active" at bounding box center [90, 74] width 24 height 9
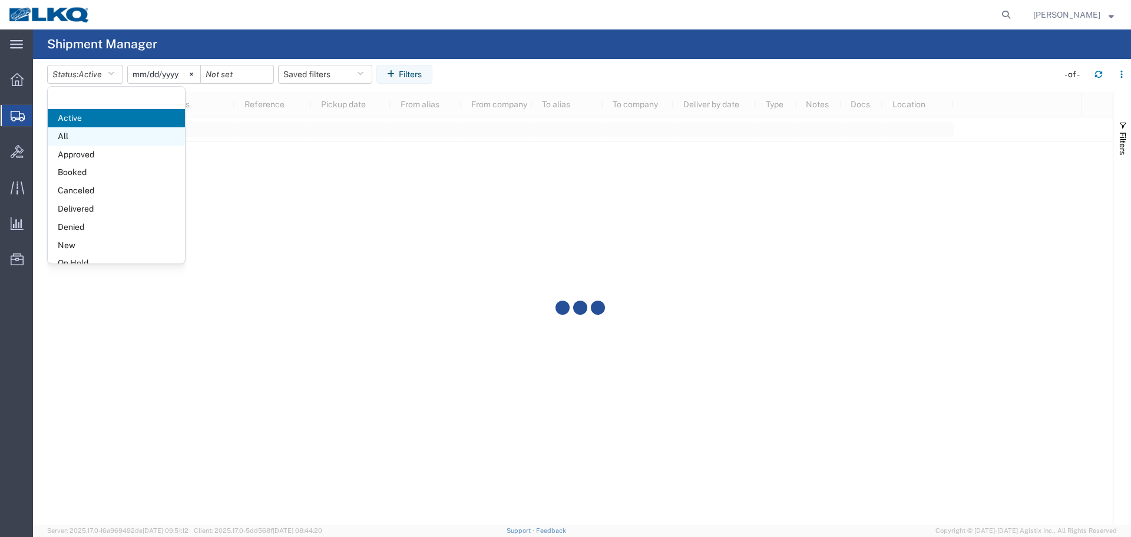
click at [77, 135] on span "All" at bounding box center [116, 136] width 137 height 18
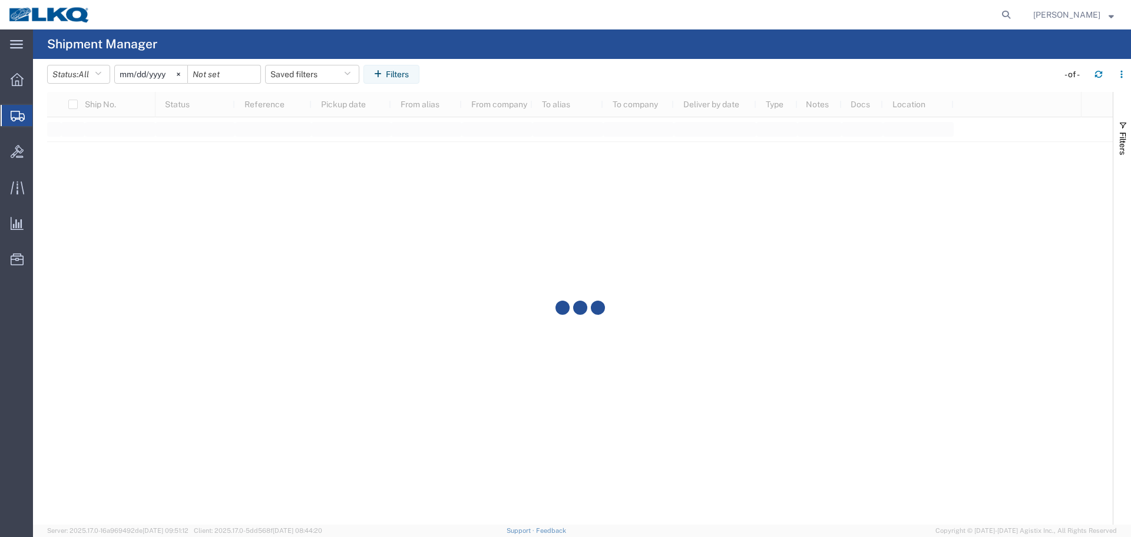
click at [143, 72] on input "2025-07-18" at bounding box center [151, 74] width 72 height 18
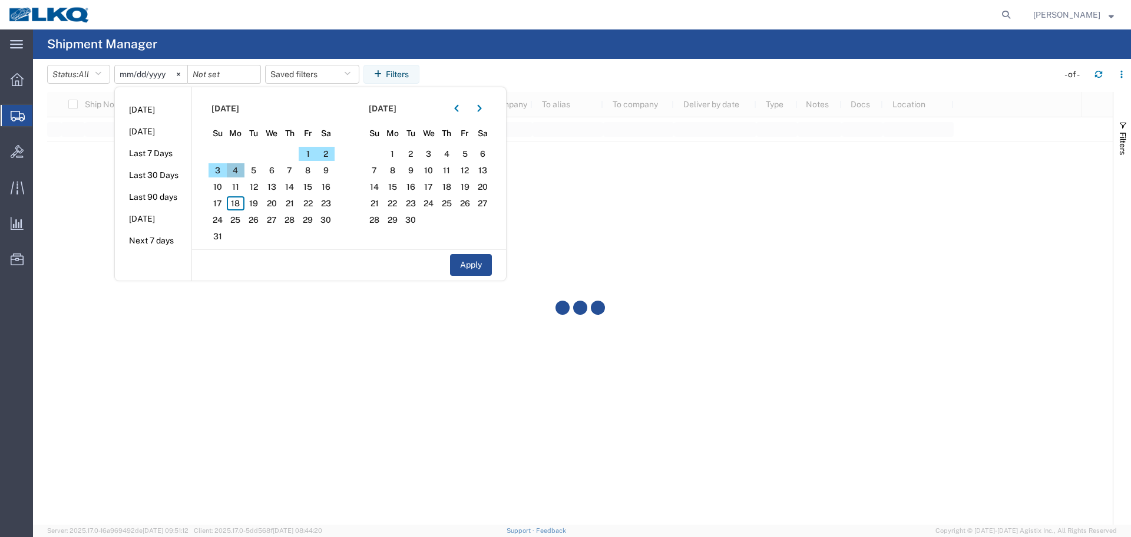
click at [240, 171] on span "4" at bounding box center [236, 170] width 18 height 14
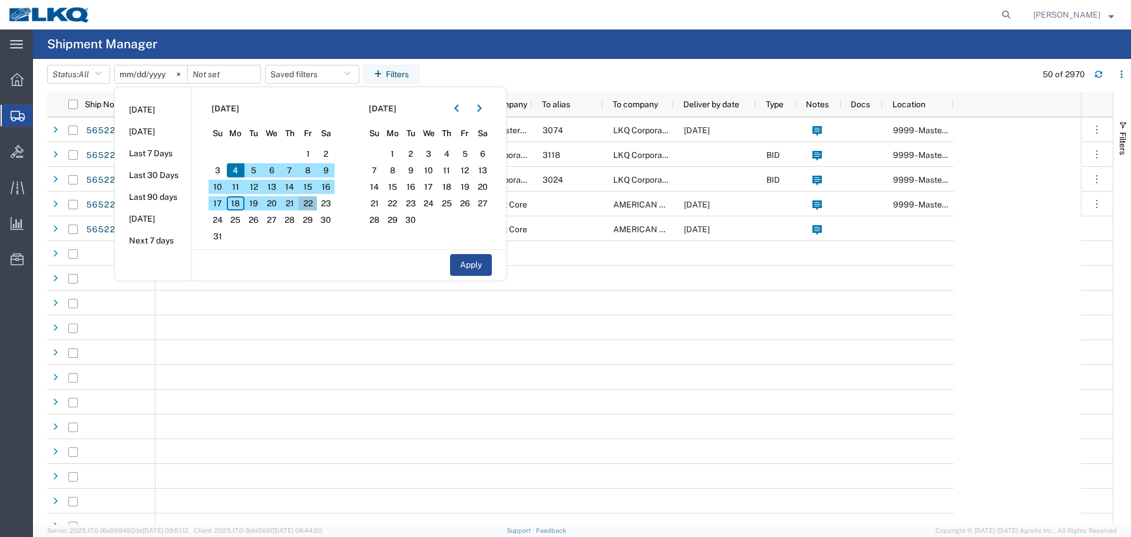
click at [311, 203] on span "22" at bounding box center [308, 203] width 18 height 14
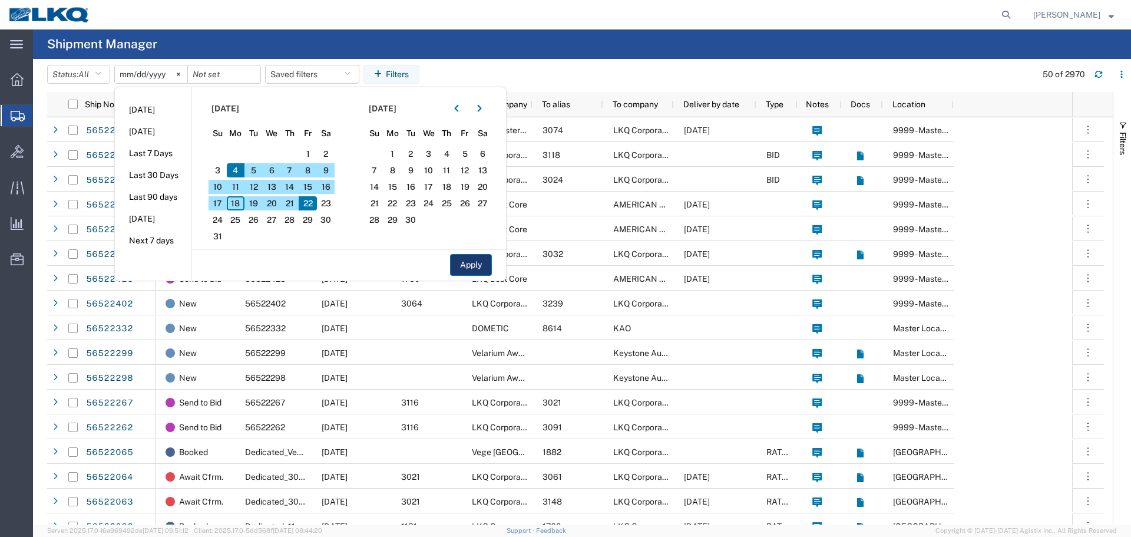
click at [468, 265] on button "Apply" at bounding box center [471, 265] width 42 height 22
type input "[DATE]"
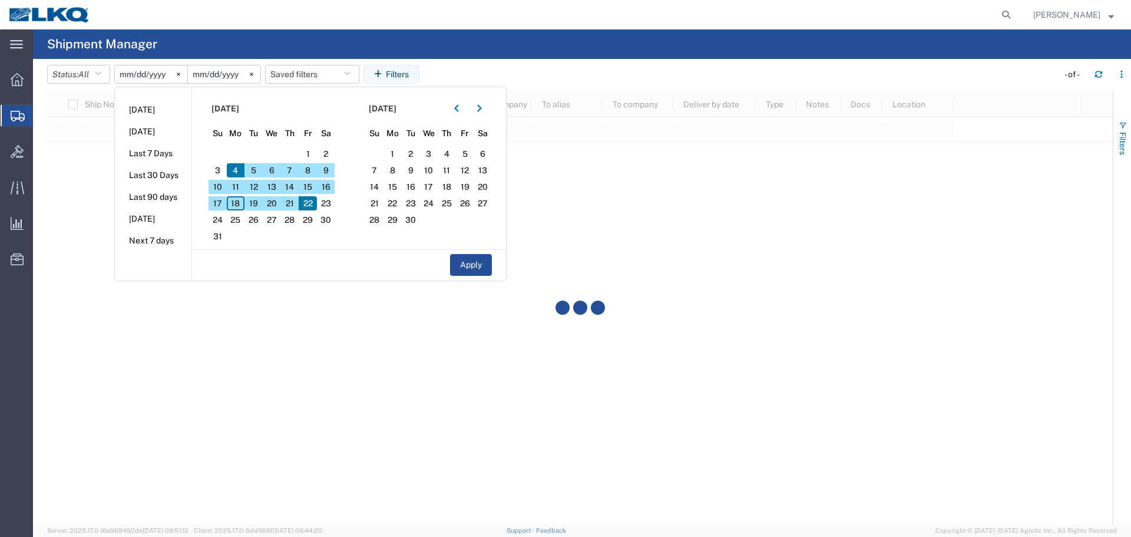
click at [1127, 138] on span "Filters" at bounding box center [1122, 143] width 9 height 23
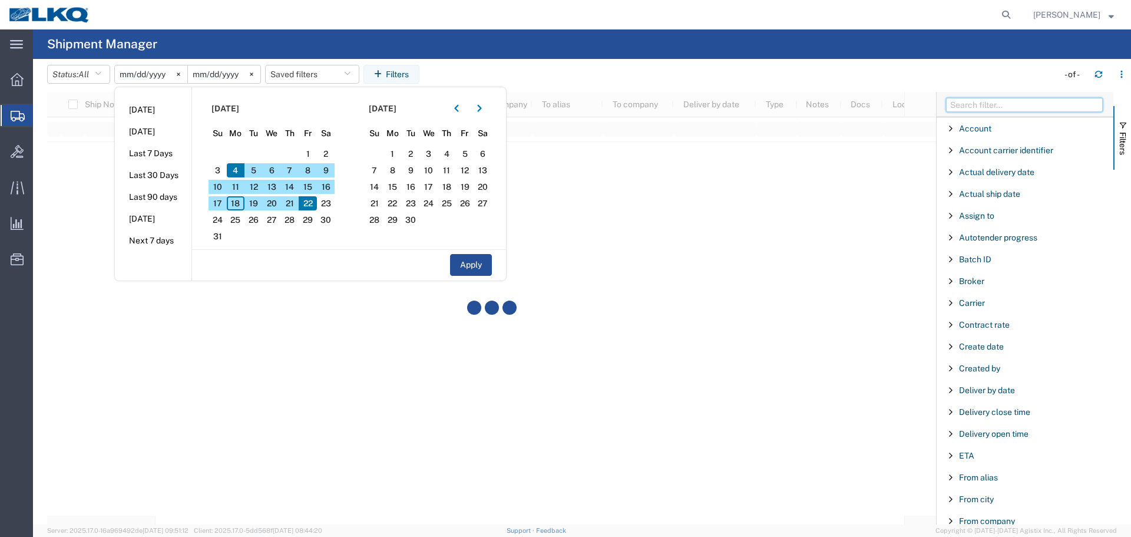
click at [1063, 107] on input "Filter Columns Input" at bounding box center [1024, 105] width 157 height 14
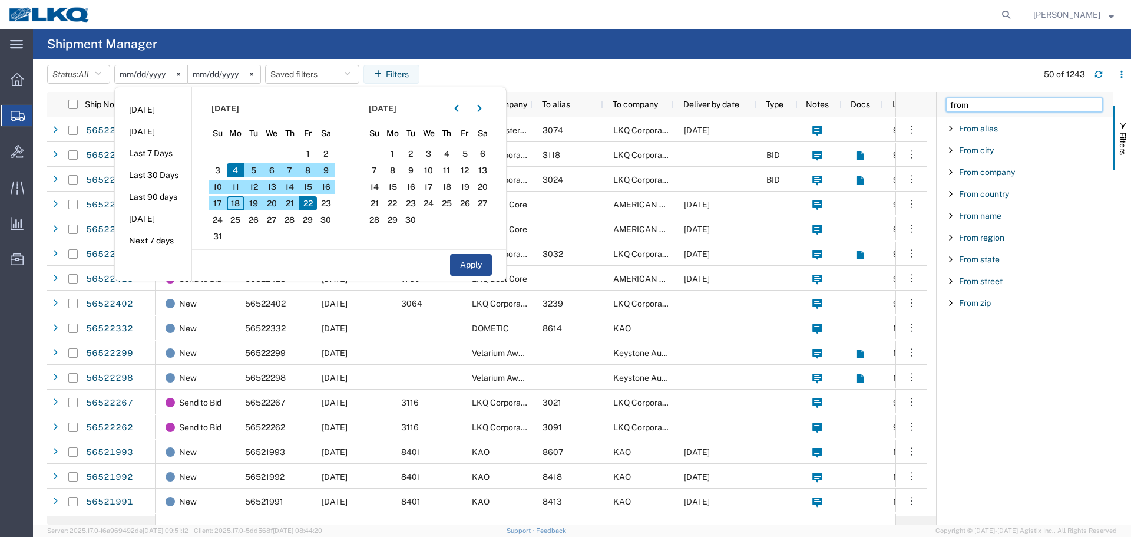
type input "from"
click at [952, 151] on span "Filter List 9 Filters" at bounding box center [950, 150] width 9 height 9
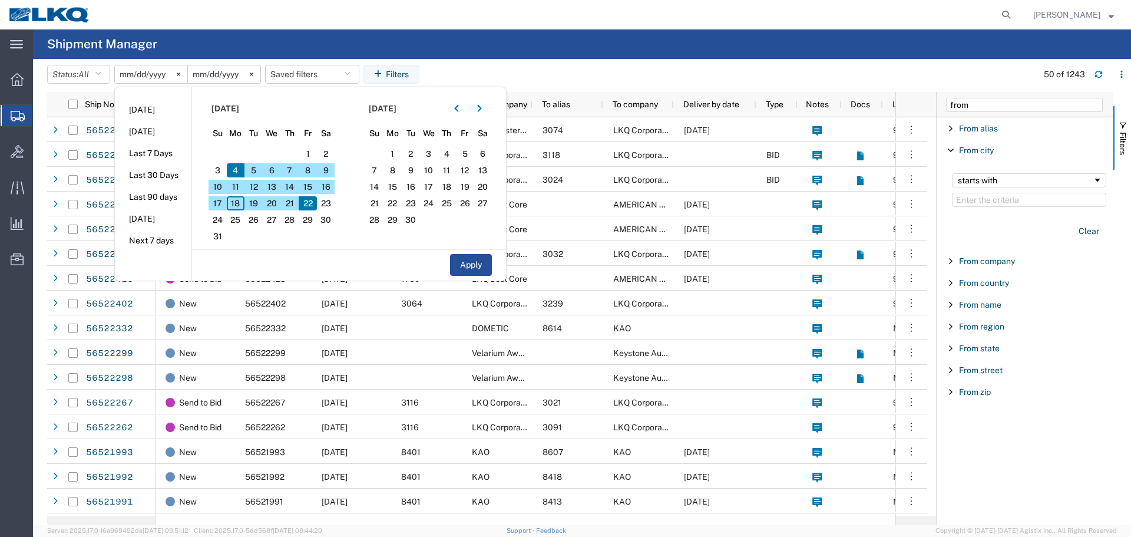
click at [1001, 194] on input "Filter Value" at bounding box center [1029, 200] width 154 height 14
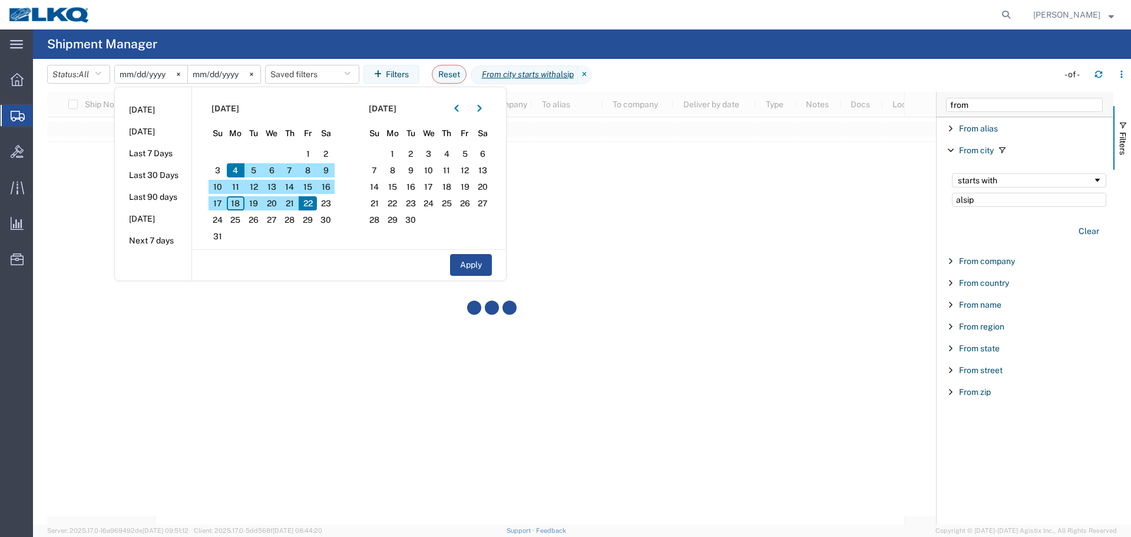
type input "alsip"
click at [1005, 104] on input "from" at bounding box center [1024, 105] width 157 height 14
type input "to"
click at [952, 190] on span "Filter List 12 Filters" at bounding box center [950, 193] width 9 height 9
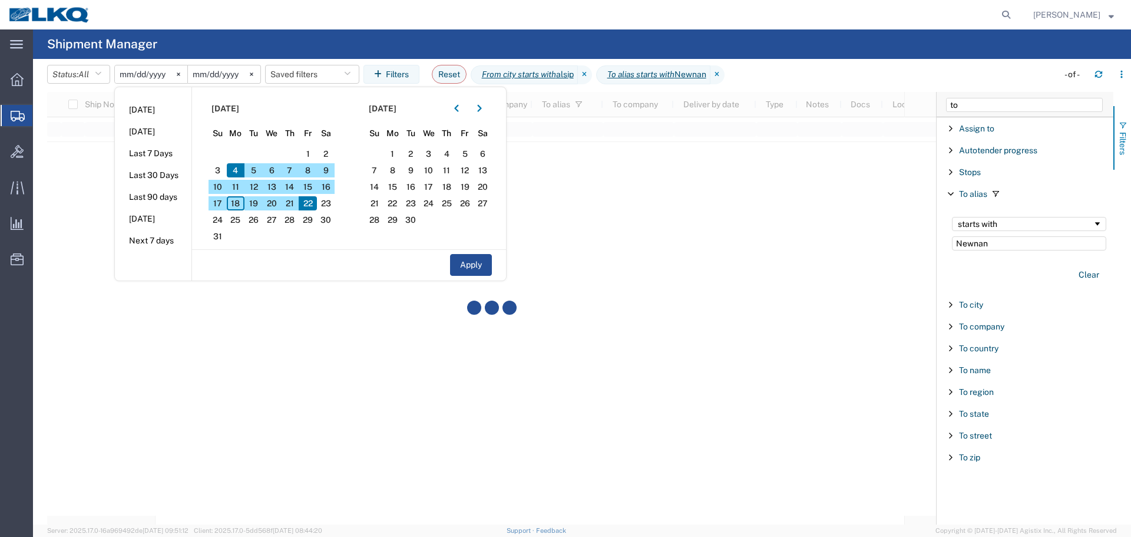
type input "Newnan"
click at [1131, 116] on button "Filters" at bounding box center [1123, 138] width 18 height 64
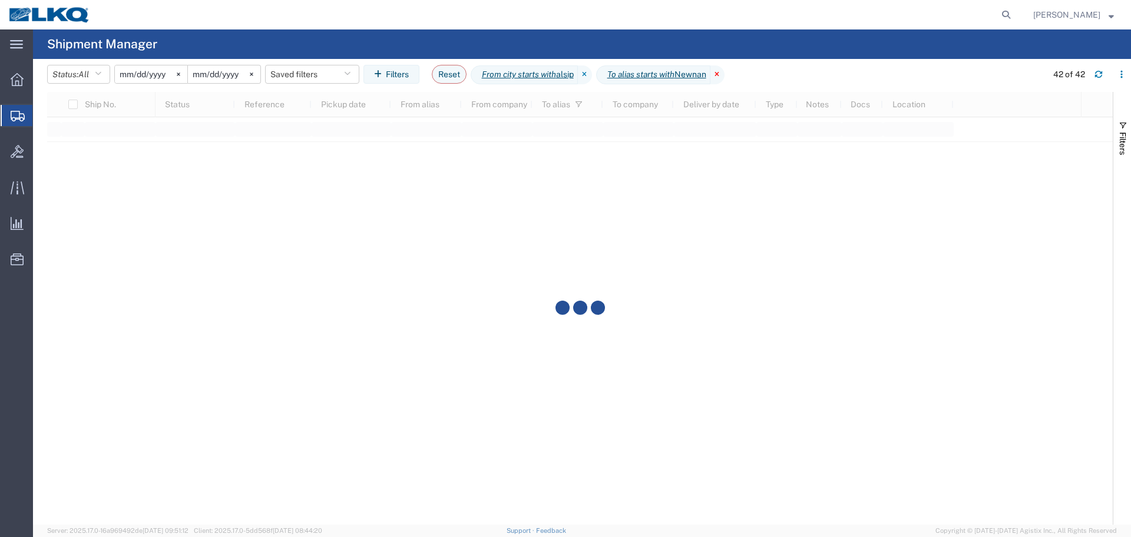
click at [725, 73] on icon at bounding box center [718, 74] width 14 height 19
click at [1130, 144] on button "Filters" at bounding box center [1123, 138] width 18 height 64
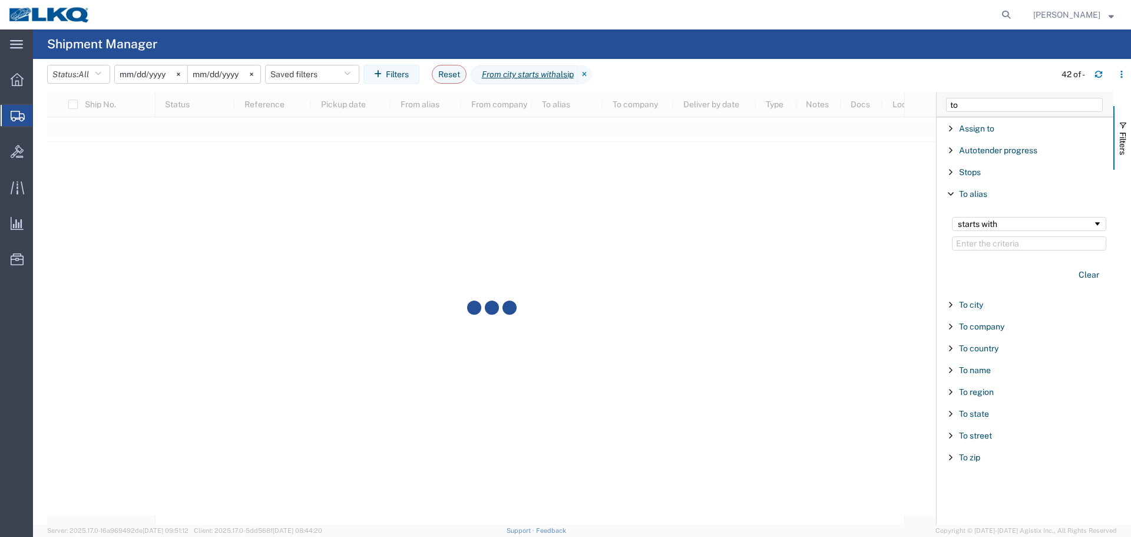
click at [949, 192] on span "Filter List 12 Filters" at bounding box center [950, 193] width 9 height 9
click at [951, 213] on span "Filter List 12 Filters" at bounding box center [950, 215] width 9 height 9
type input "Newnan"
click at [1131, 133] on button "Filters" at bounding box center [1123, 138] width 18 height 64
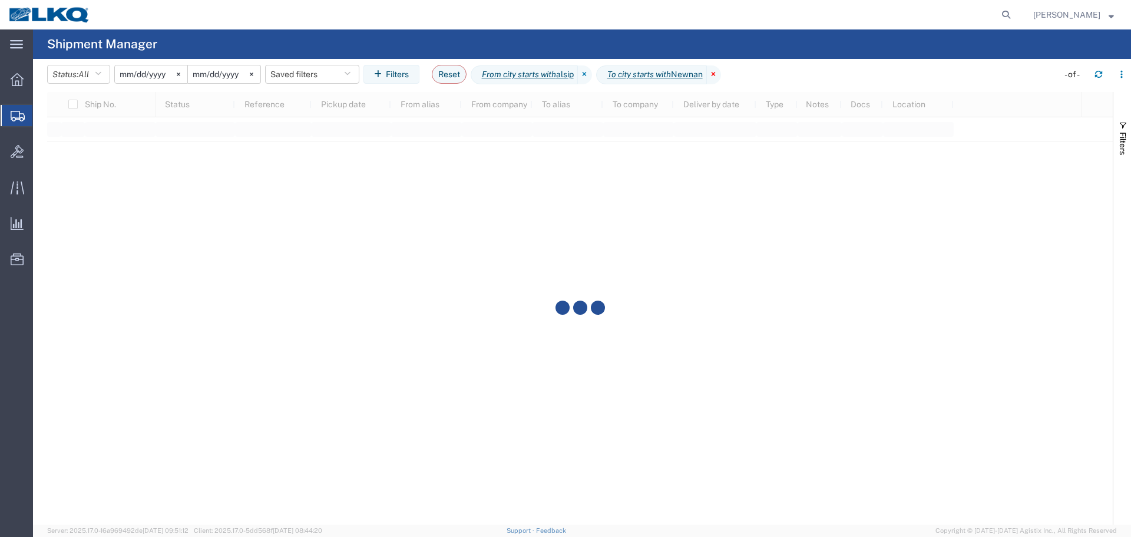
click at [721, 76] on icon at bounding box center [714, 74] width 14 height 19
click at [592, 73] on icon at bounding box center [585, 74] width 14 height 19
click at [78, 76] on button "Status: All" at bounding box center [78, 74] width 63 height 19
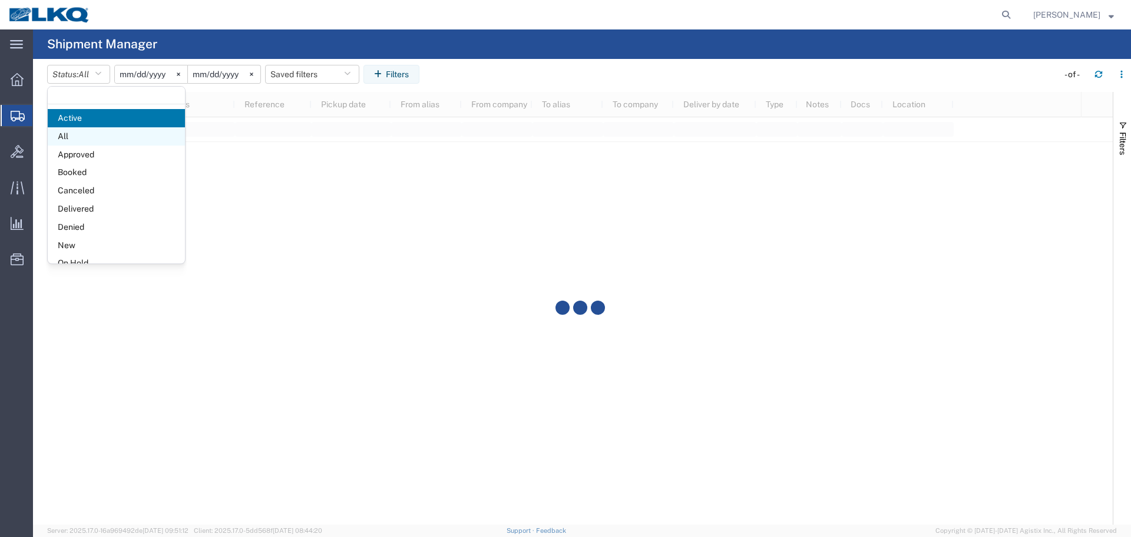
click at [81, 134] on span "All" at bounding box center [116, 136] width 137 height 18
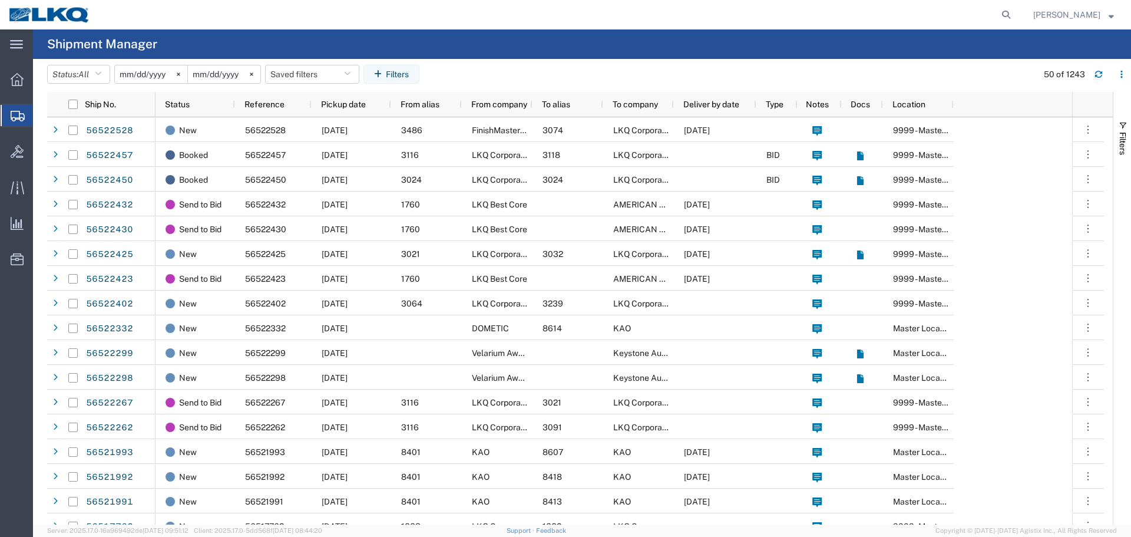
click at [143, 72] on input "[DATE]" at bounding box center [151, 74] width 72 height 18
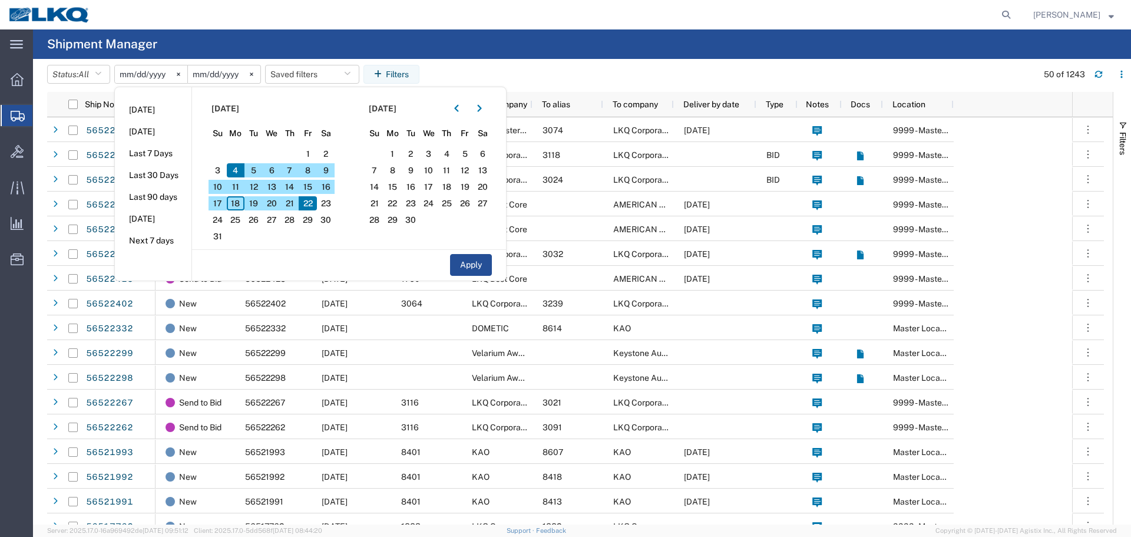
click at [240, 170] on span "4" at bounding box center [236, 170] width 18 height 14
click at [311, 200] on span "22" at bounding box center [308, 203] width 18 height 14
click at [467, 257] on button "Apply" at bounding box center [471, 265] width 42 height 22
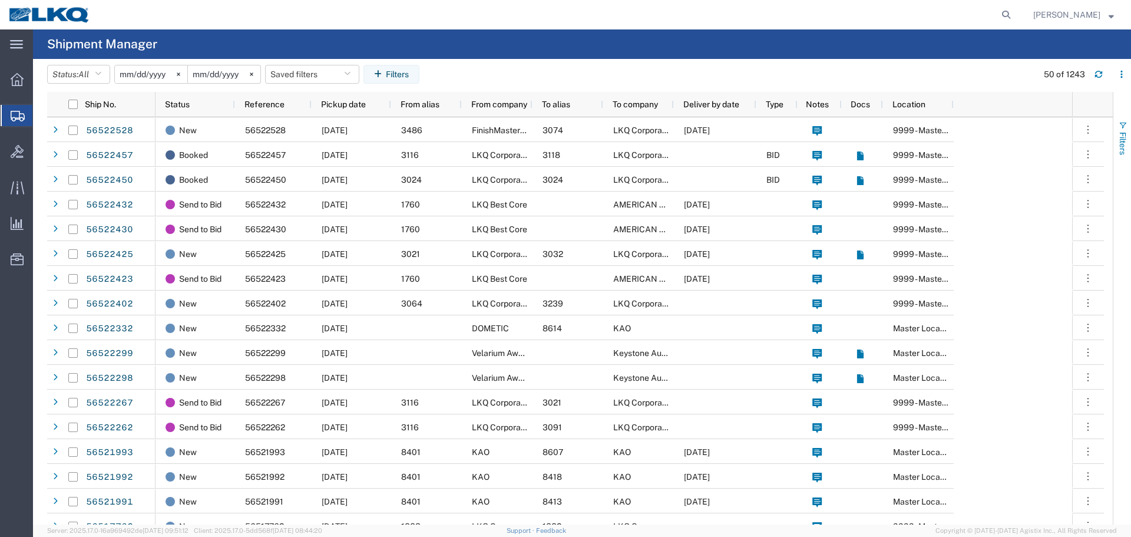
click at [1131, 139] on button "Filters" at bounding box center [1123, 138] width 18 height 64
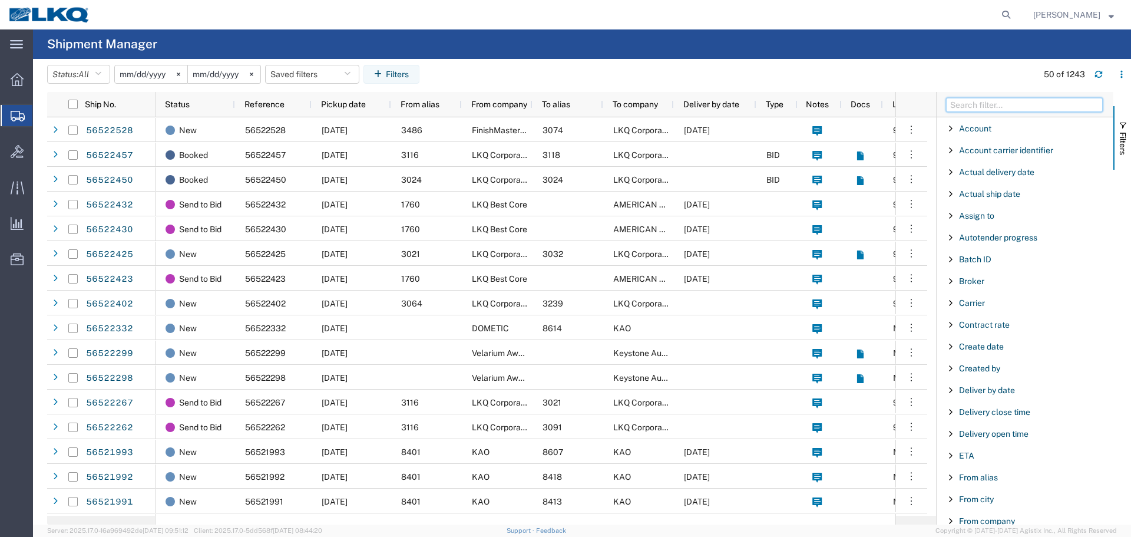
click at [1012, 111] on input "Filter Columns Input" at bounding box center [1024, 105] width 157 height 14
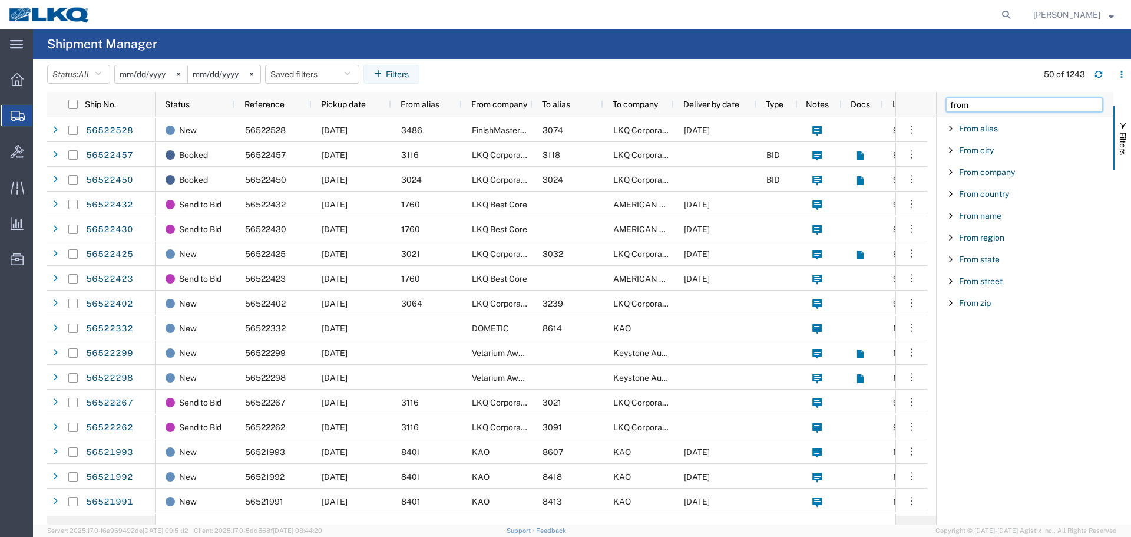
type input "from"
click at [950, 153] on span "Filter List 9 Filters" at bounding box center [950, 150] width 9 height 9
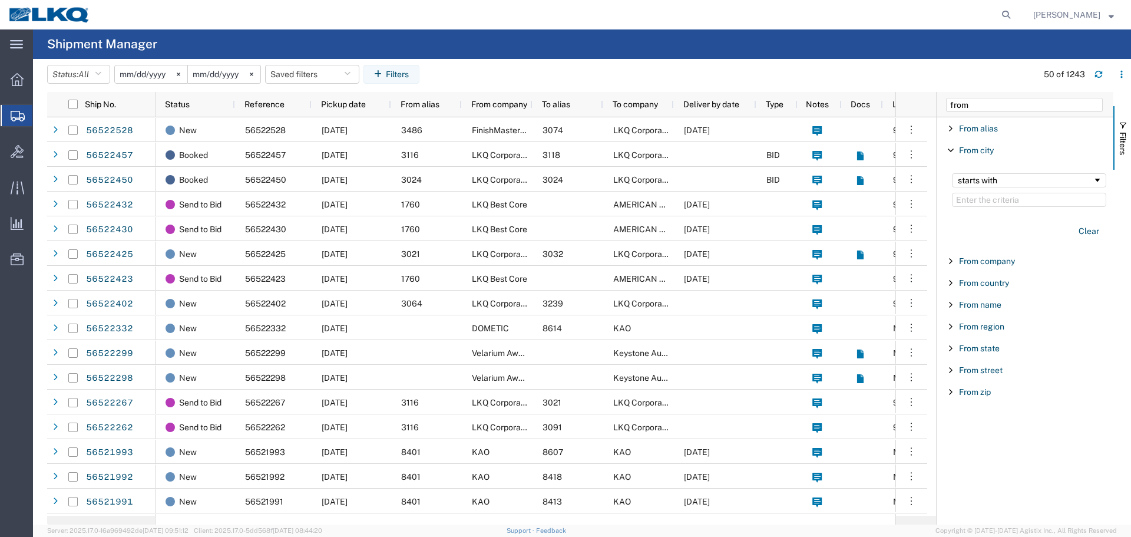
click at [998, 199] on input "Filter Value" at bounding box center [1029, 200] width 154 height 14
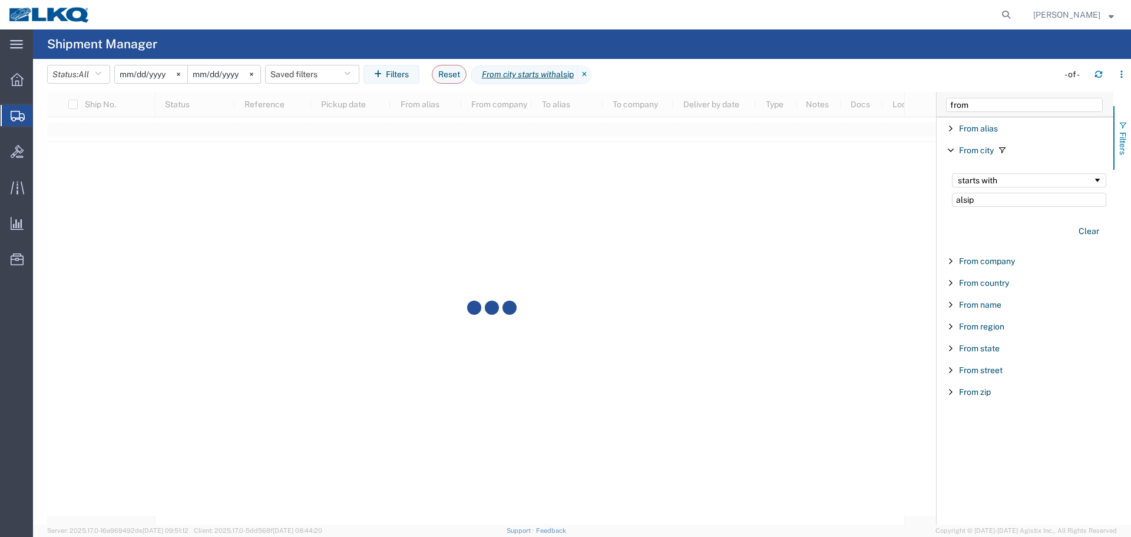
type input "alsip"
click at [1126, 147] on span "Filters" at bounding box center [1122, 143] width 9 height 23
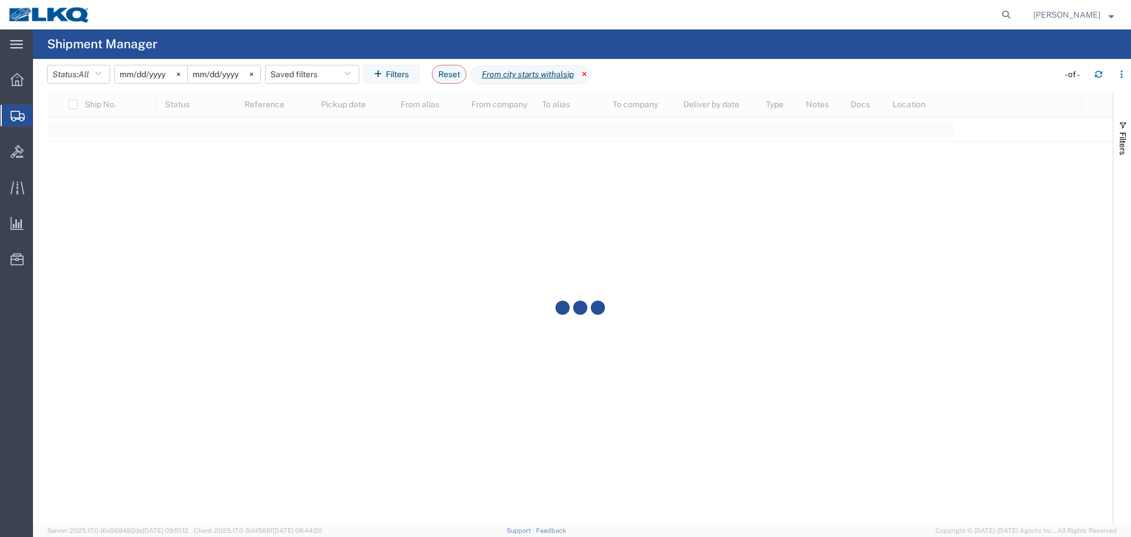
click at [591, 79] on icon at bounding box center [585, 74] width 14 height 19
click at [1131, 134] on button "Filters" at bounding box center [1123, 138] width 18 height 64
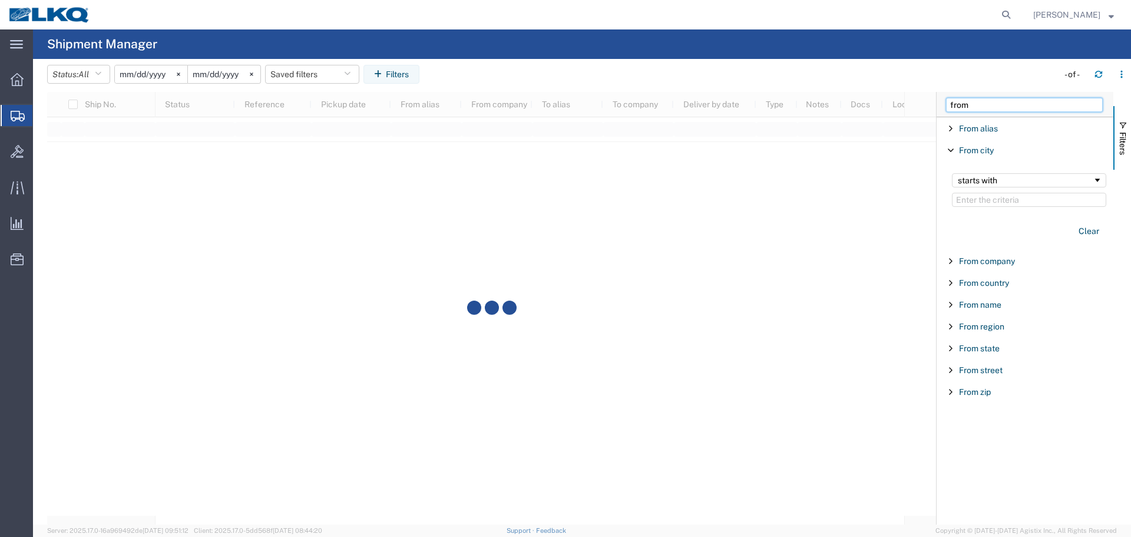
drag, startPoint x: 1018, startPoint y: 107, endPoint x: 899, endPoint y: 110, distance: 119.6
click at [899, 110] on div "Ship No. Status Reference Pickup date From alias From company To alias To compa…" at bounding box center [589, 308] width 1084 height 432
type input "to"
click at [950, 213] on span "Filter List 12 Filters" at bounding box center [950, 215] width 9 height 9
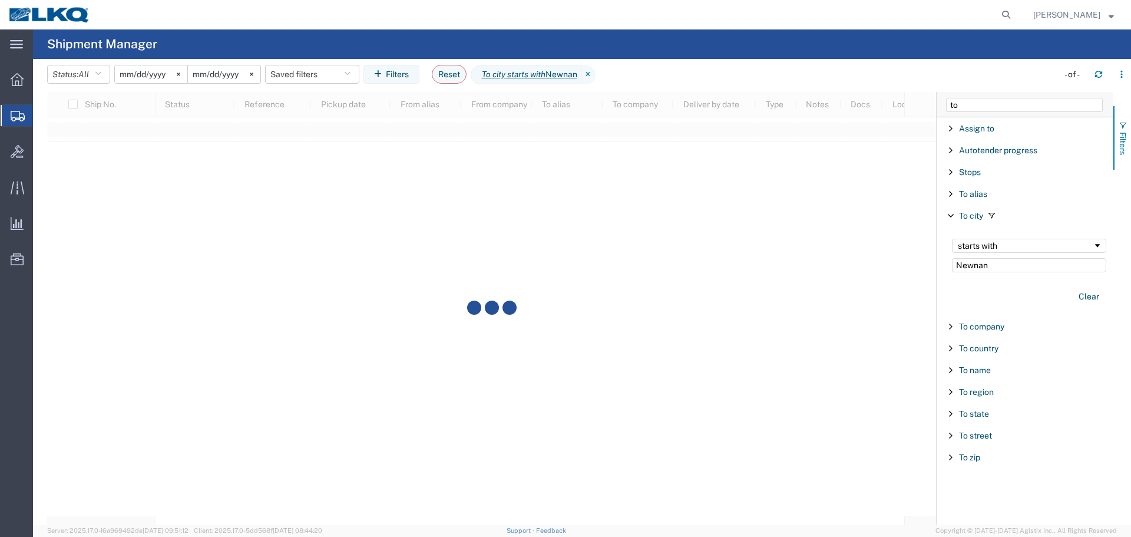
type input "Newnan"
click at [1129, 139] on button "Filters" at bounding box center [1123, 138] width 18 height 64
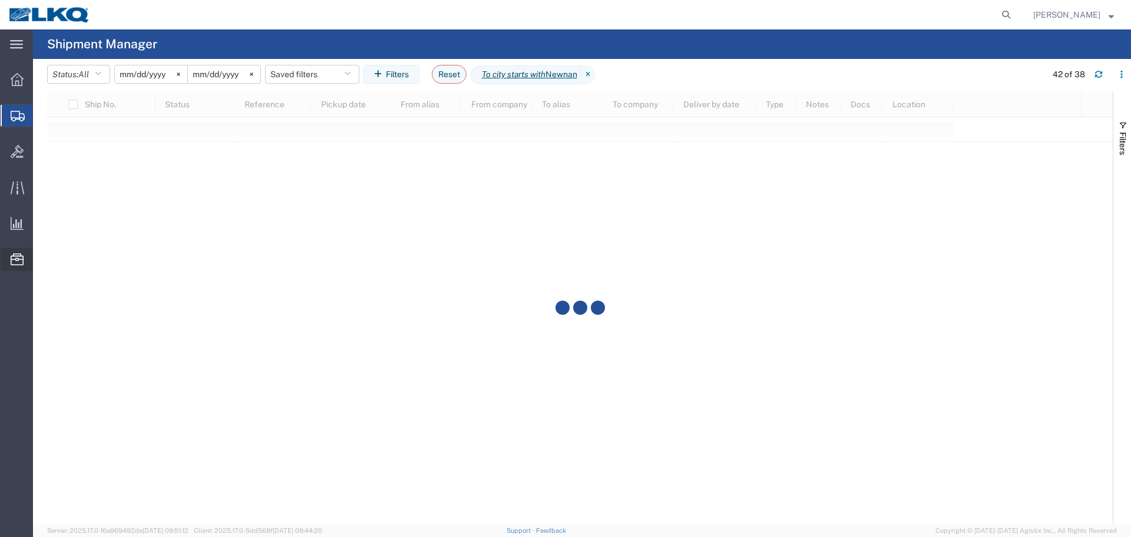
click at [0, 0] on span "Location Appointment" at bounding box center [0, 0] width 0 height 0
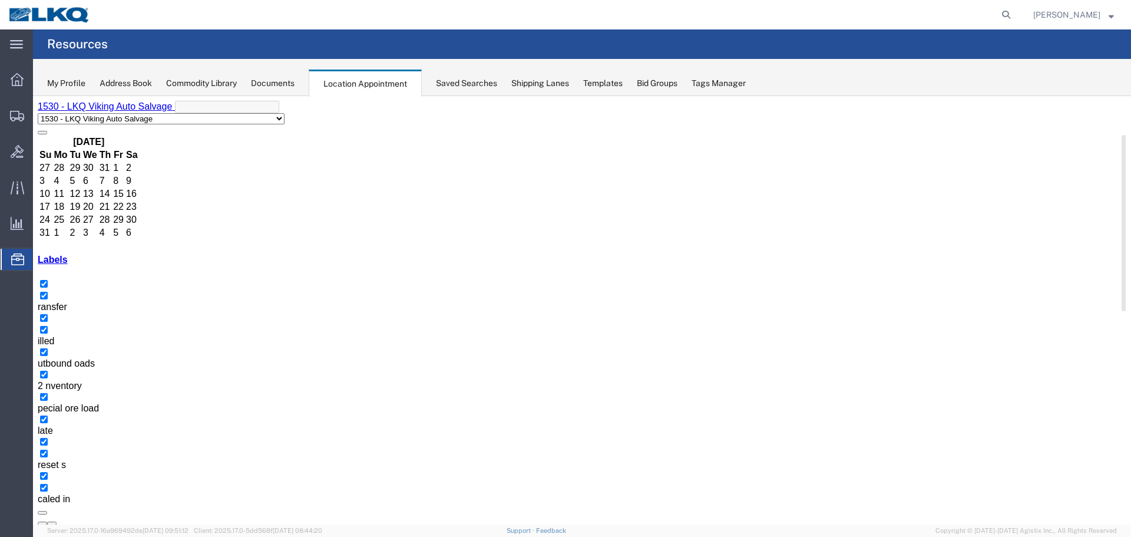
scroll to position [118, 0]
select select "30704"
click at [57, 521] on button "button" at bounding box center [51, 523] width 9 height 4
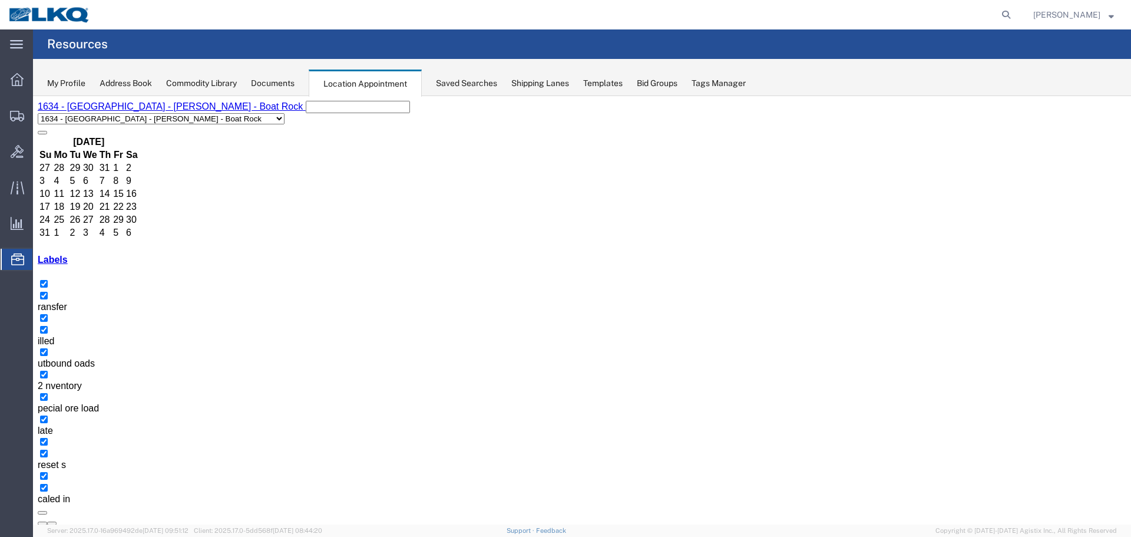
click at [57, 521] on button "button" at bounding box center [51, 523] width 9 height 4
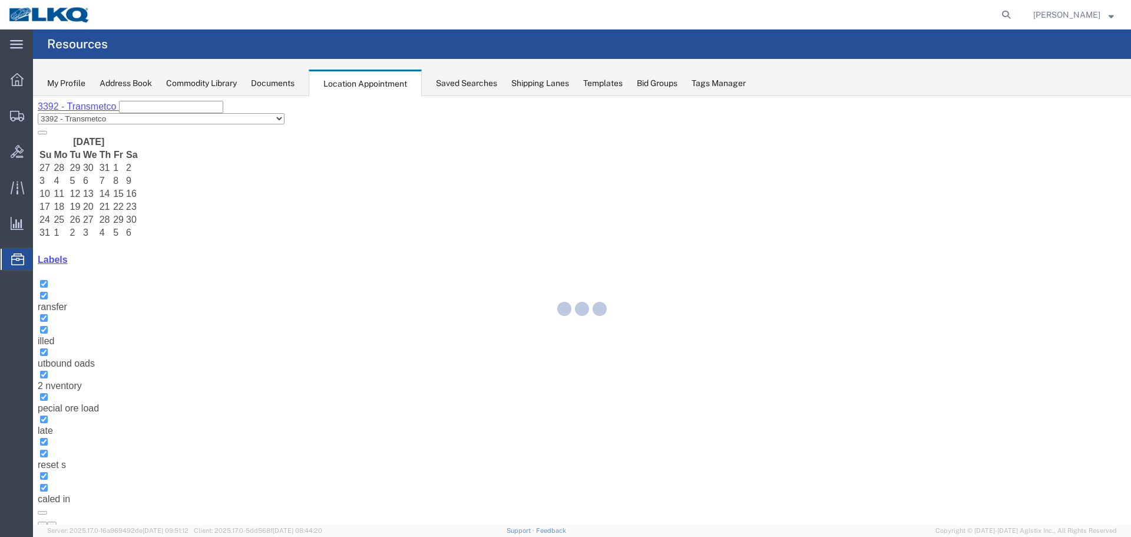
click at [1005, 113] on div at bounding box center [582, 310] width 1098 height 428
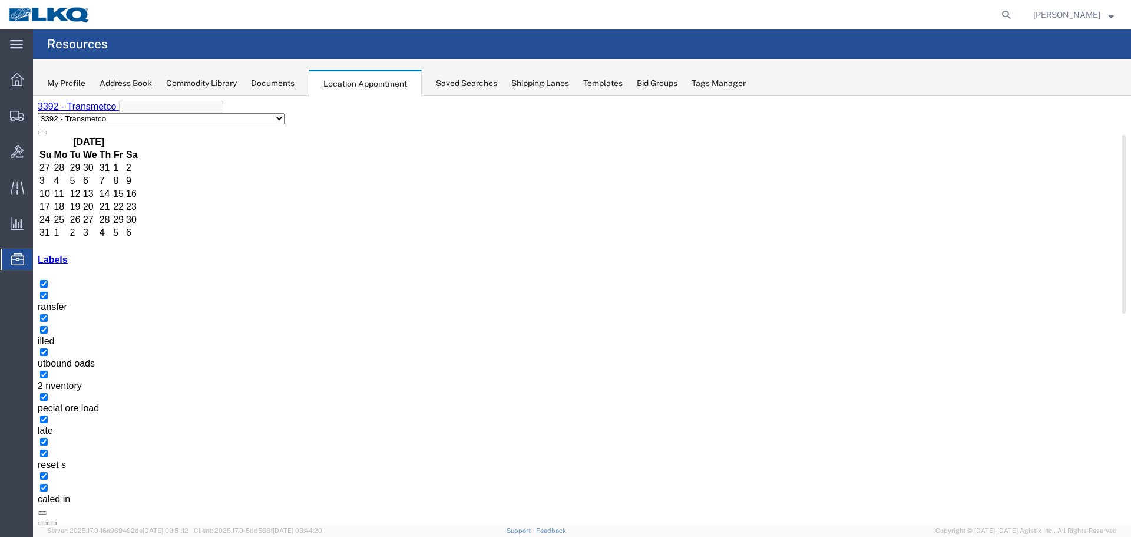
scroll to position [100, 0]
drag, startPoint x: 98, startPoint y: 203, endPoint x: 813, endPoint y: 103, distance: 721.0
select select "30704"
click at [57, 521] on button "button" at bounding box center [51, 523] width 9 height 4
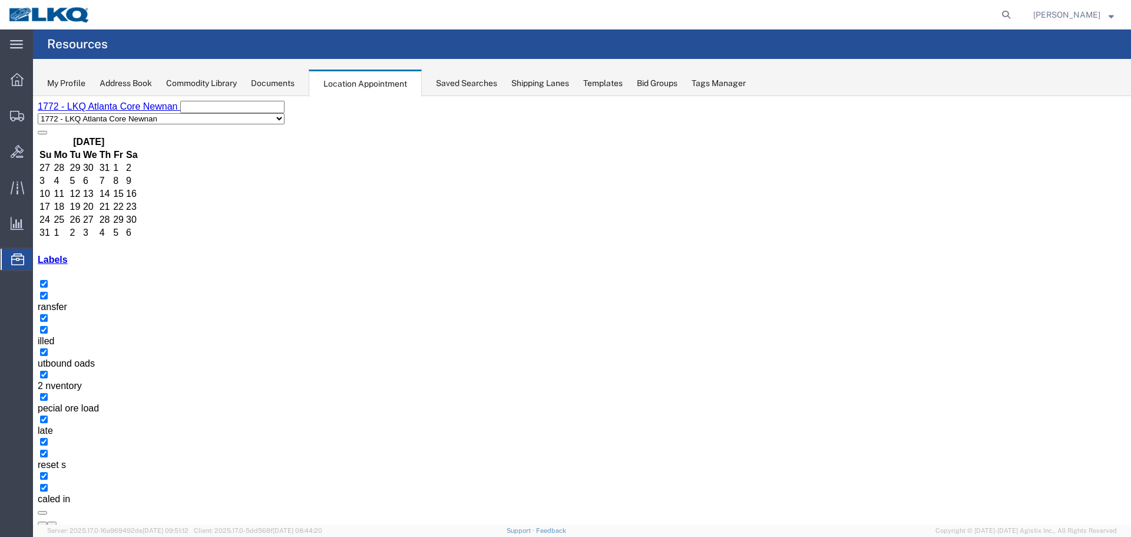
scroll to position [620, 0]
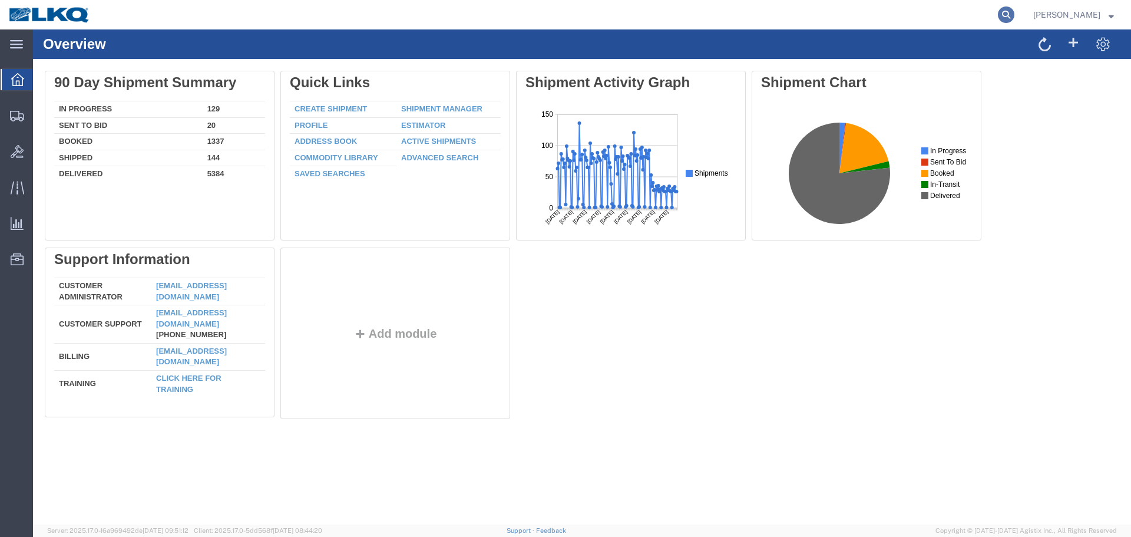
click at [1011, 13] on icon at bounding box center [1006, 14] width 16 height 16
paste input "56522792"
type input "56522792"
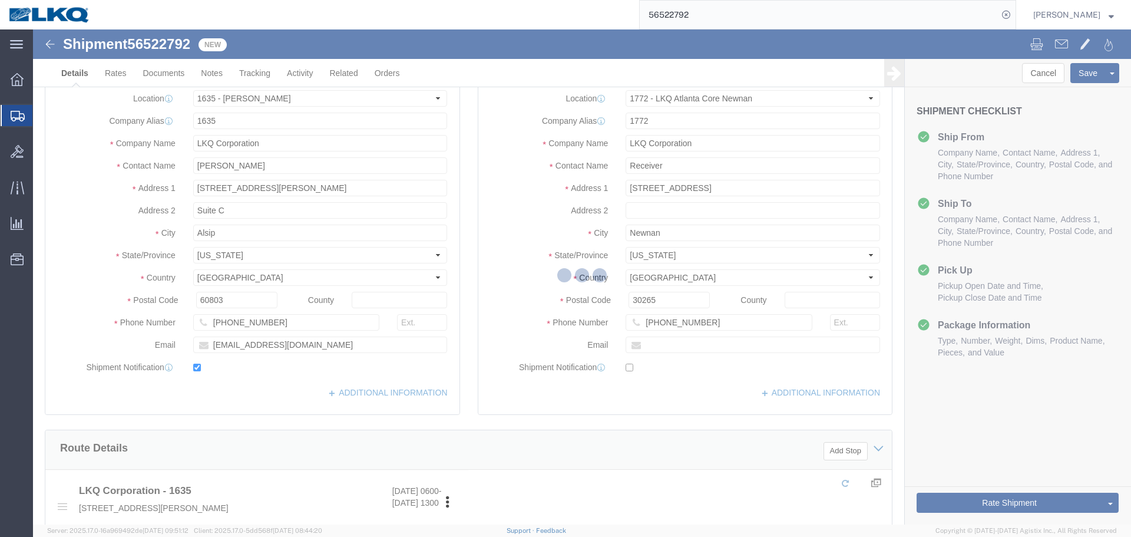
select select "27578"
select select "30704"
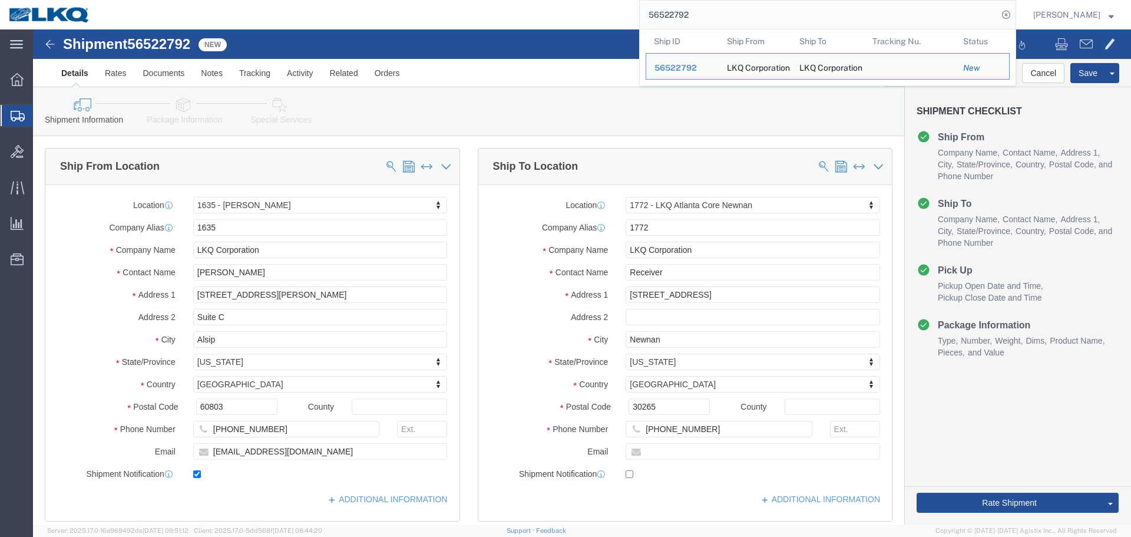
click at [62, 15] on img at bounding box center [49, 15] width 82 height 18
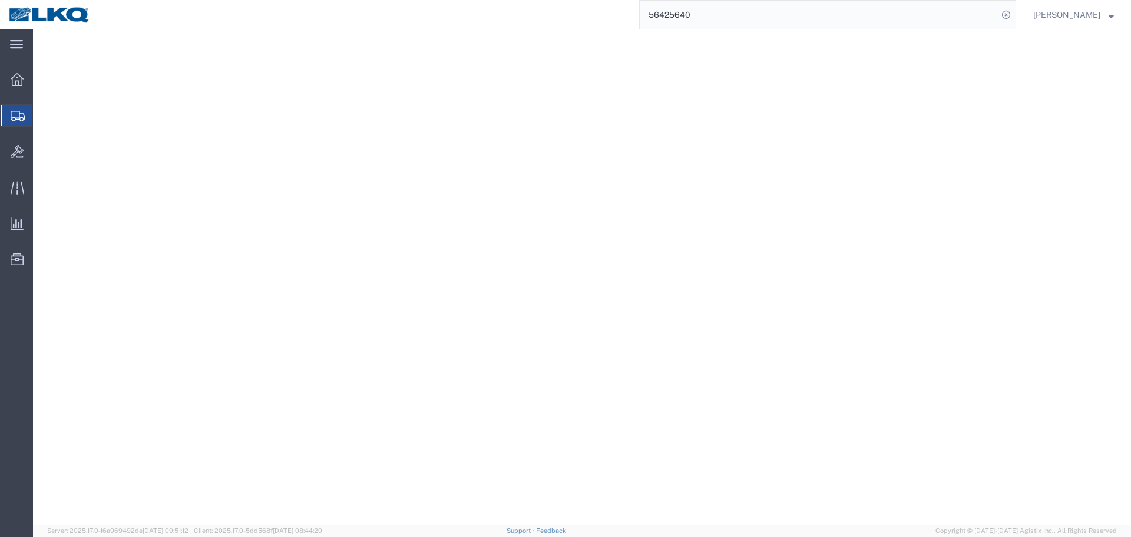
select select "28720"
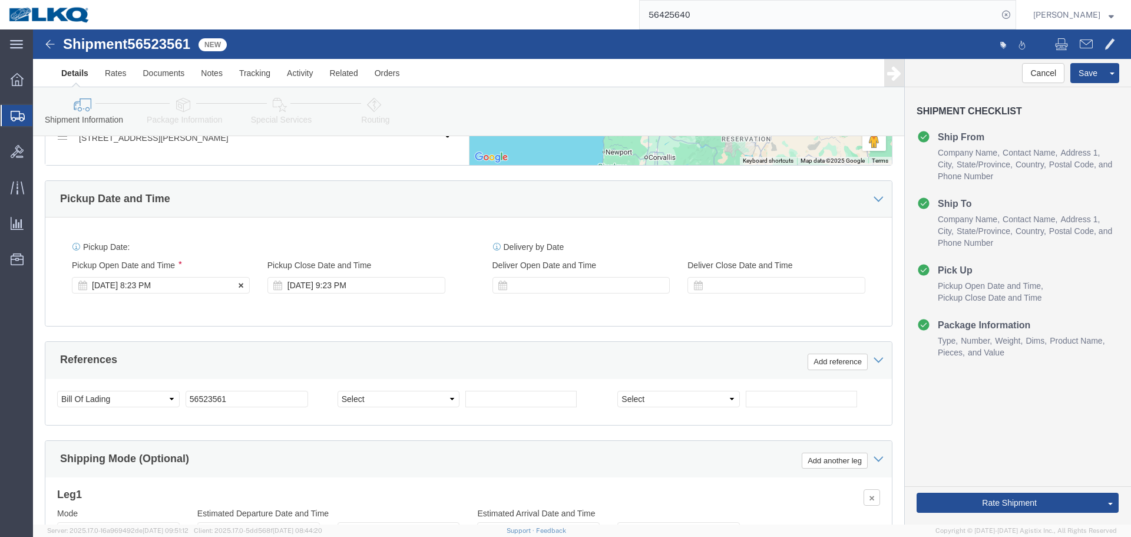
scroll to position [707, 0]
type input "56523561"
click div "[DATE] 8:23 PM"
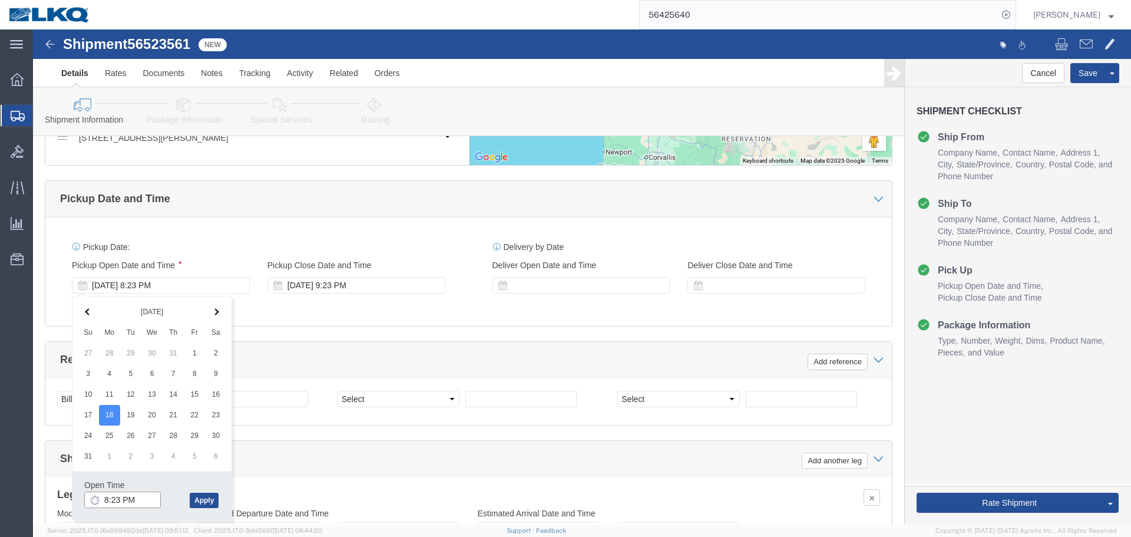
click input "8:23 PM"
type input "18"
type input "6:00 PM"
click button "Apply"
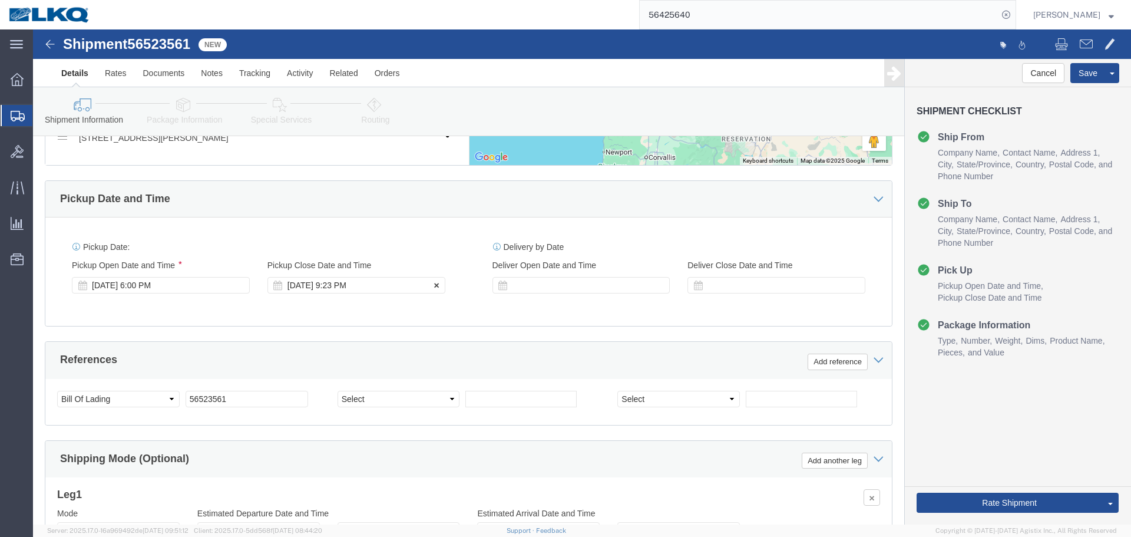
click div "[DATE] 9:23 PM"
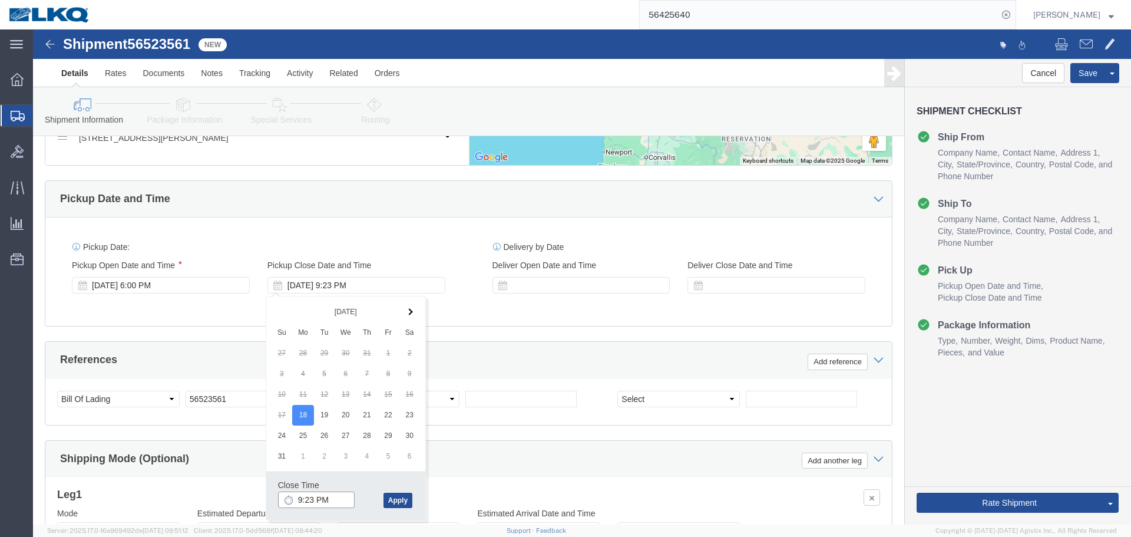
click input "9:23 PM"
type input "19"
type input "7:00 PM"
click button "Apply"
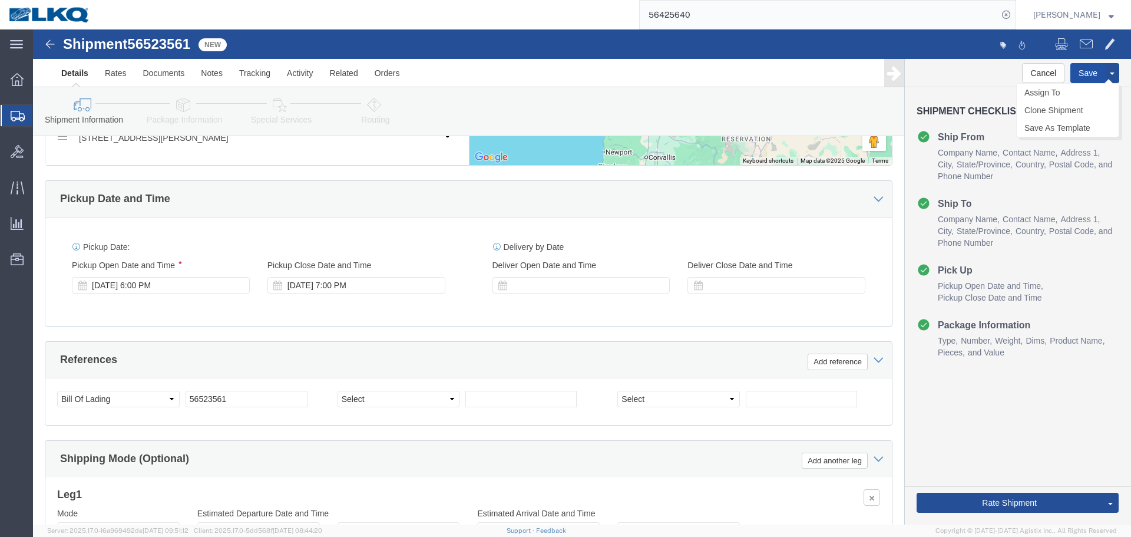
click button "Save"
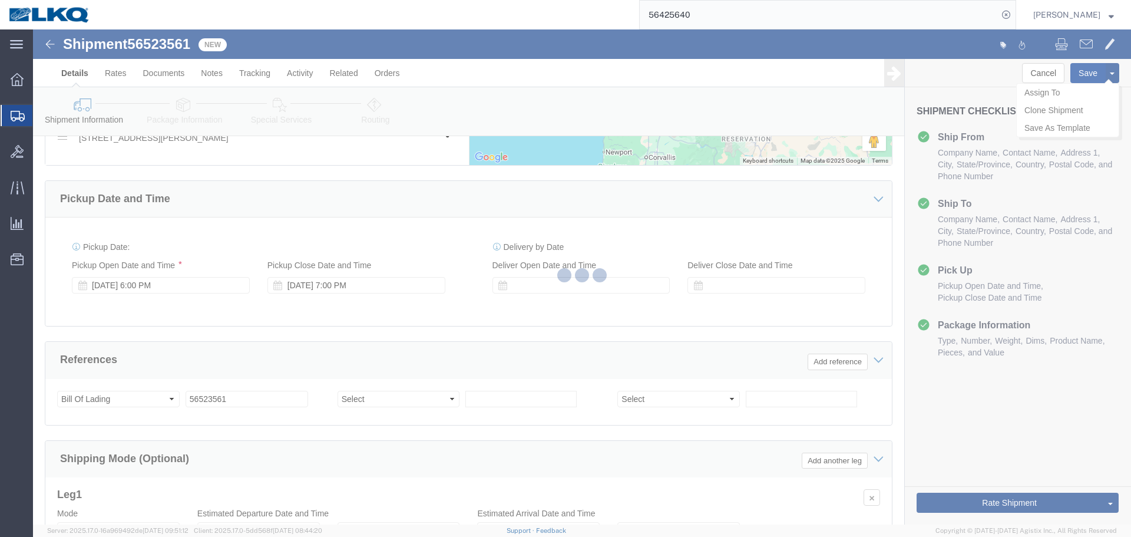
click at [1076, 72] on div at bounding box center [582, 276] width 1098 height 495
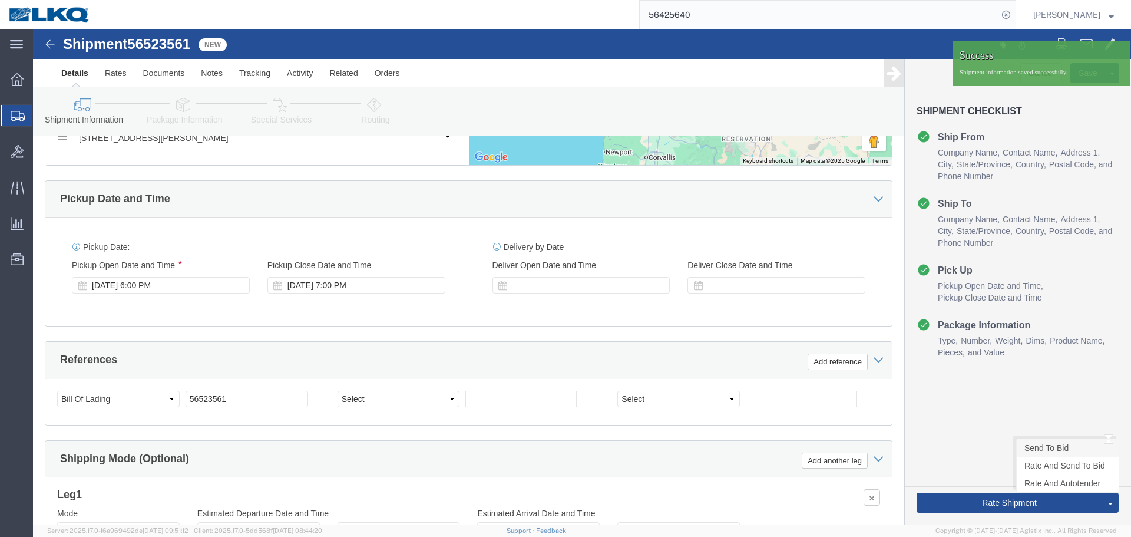
click link "Send To Bid"
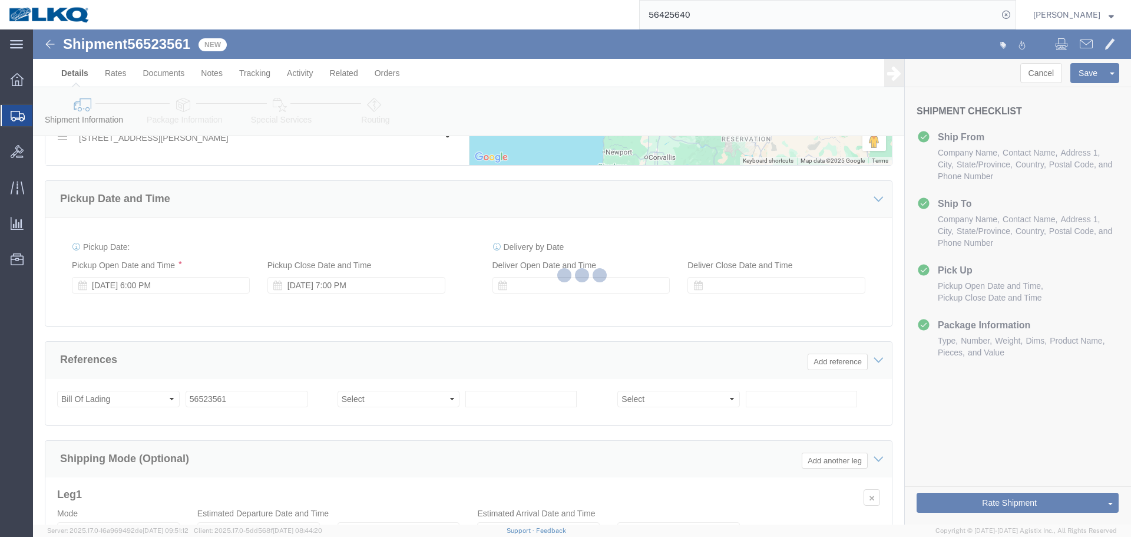
select select "28720"
select select "TL"
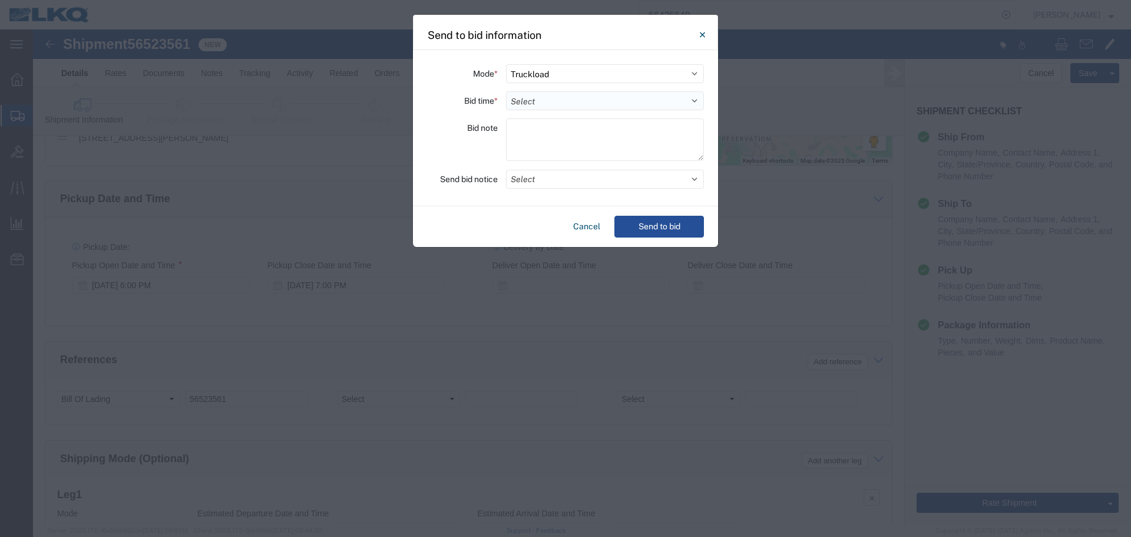
drag, startPoint x: 638, startPoint y: 109, endPoint x: 636, endPoint y: 103, distance: 6.6
click at [638, 109] on select "Select 30 Min (Rush) 1 Hour (Rush) 2 Hours (Rush) 4 Hours (Rush) 8 Hours (Rush)…" at bounding box center [605, 100] width 198 height 19
select select "4"
click at [506, 91] on select "Select 30 Min (Rush) 1 Hour (Rush) 2 Hours (Rush) 4 Hours (Rush) 8 Hours (Rush)…" at bounding box center [605, 100] width 198 height 19
click at [597, 180] on button "Select" at bounding box center [605, 179] width 198 height 19
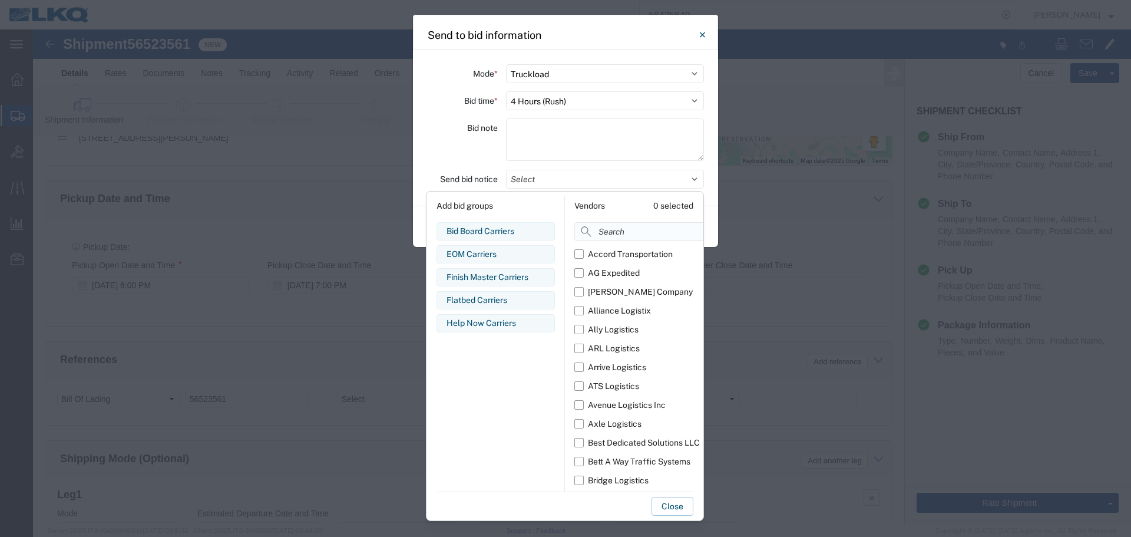
click at [617, 229] on input at bounding box center [664, 231] width 181 height 19
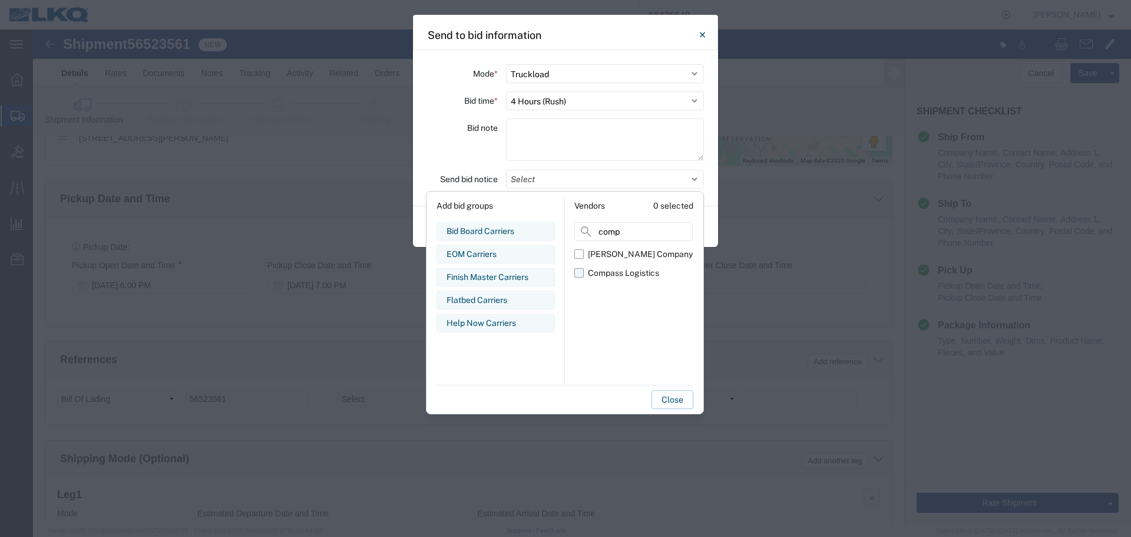
type input "comp"
click at [609, 279] on div "Compass Logistics" at bounding box center [623, 273] width 71 height 12
click at [0, 0] on input "Compass Logistics" at bounding box center [0, 0] width 0 height 0
click at [451, 141] on div "Bid note" at bounding box center [462, 141] width 71 height 46
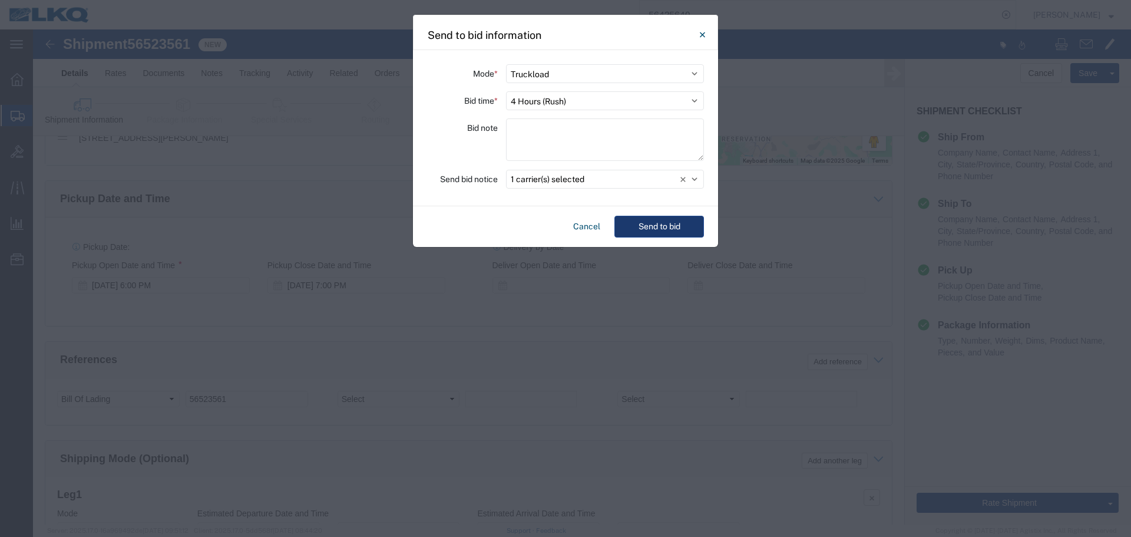
click at [680, 223] on button "Send to bid" at bounding box center [660, 227] width 90 height 22
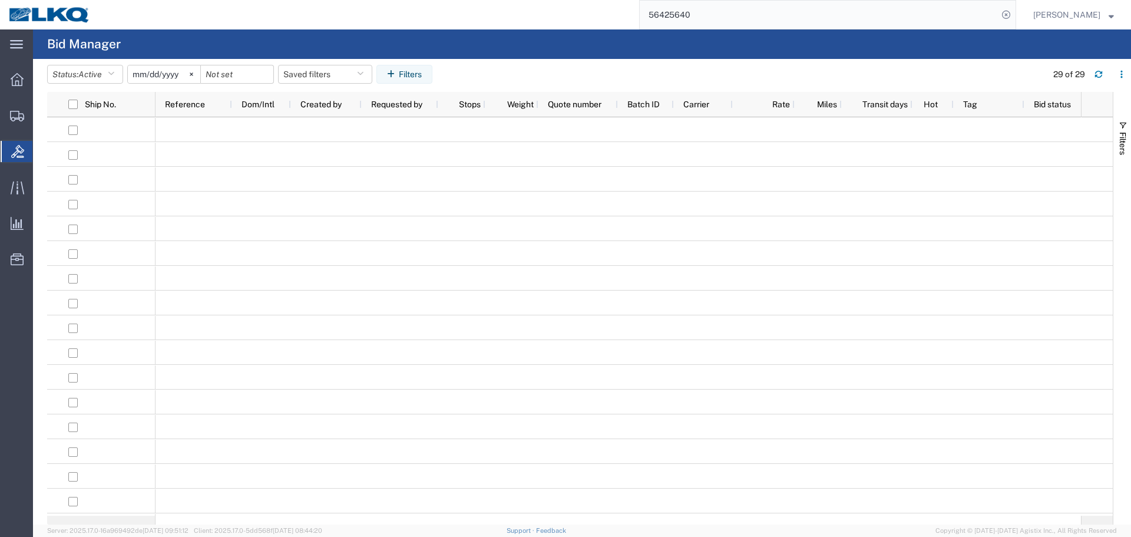
click at [796, 13] on input "56425640" at bounding box center [819, 15] width 358 height 28
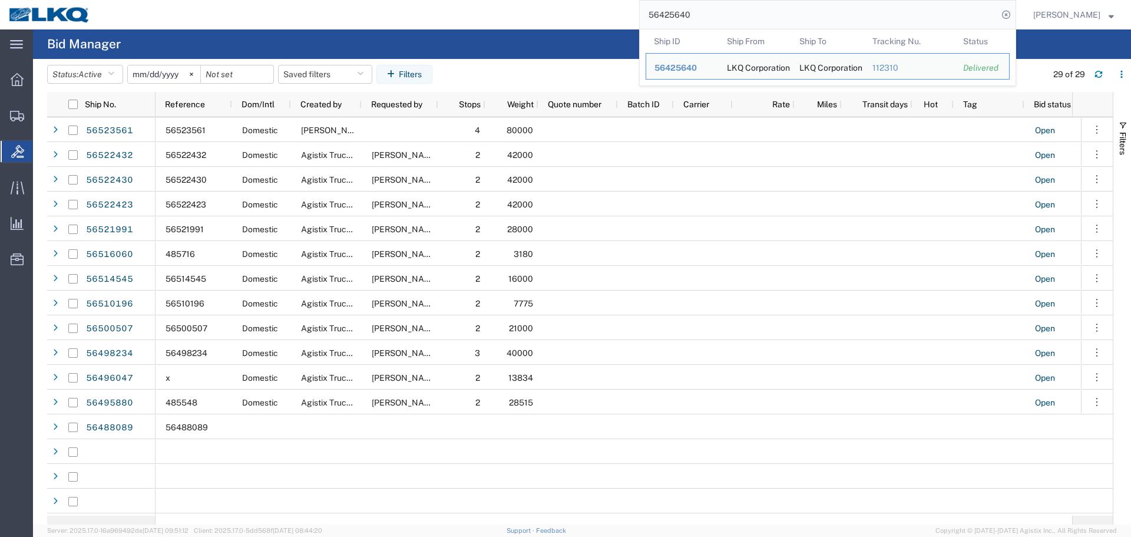
click at [790, 13] on input "56425640" at bounding box center [819, 15] width 358 height 28
paste input "69747"
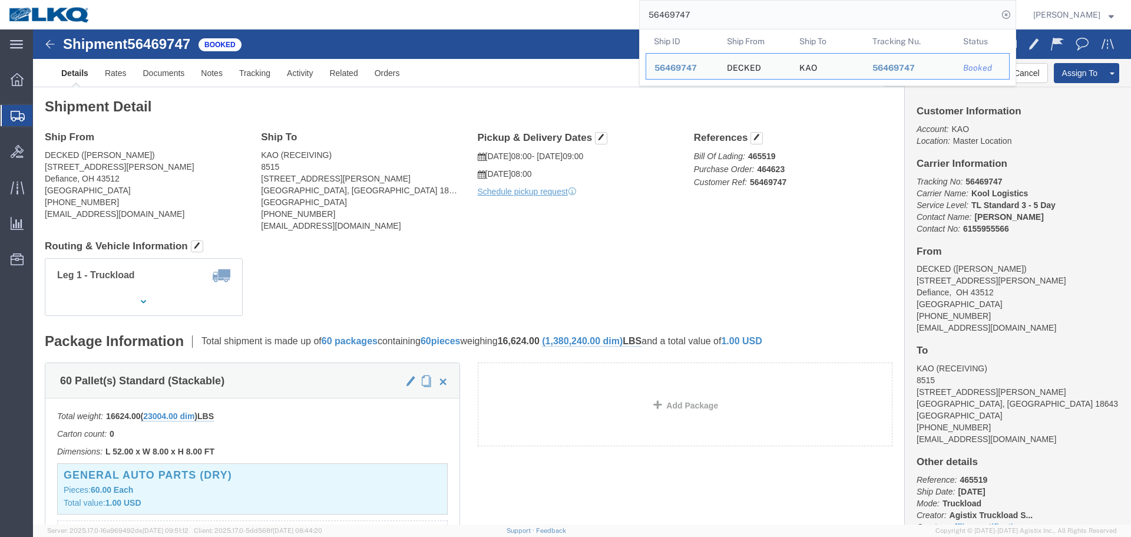
click div "Leg 1 - Truckload Vehicle 1: Standard Dry Van (53 Feet) Number of trucks: 1"
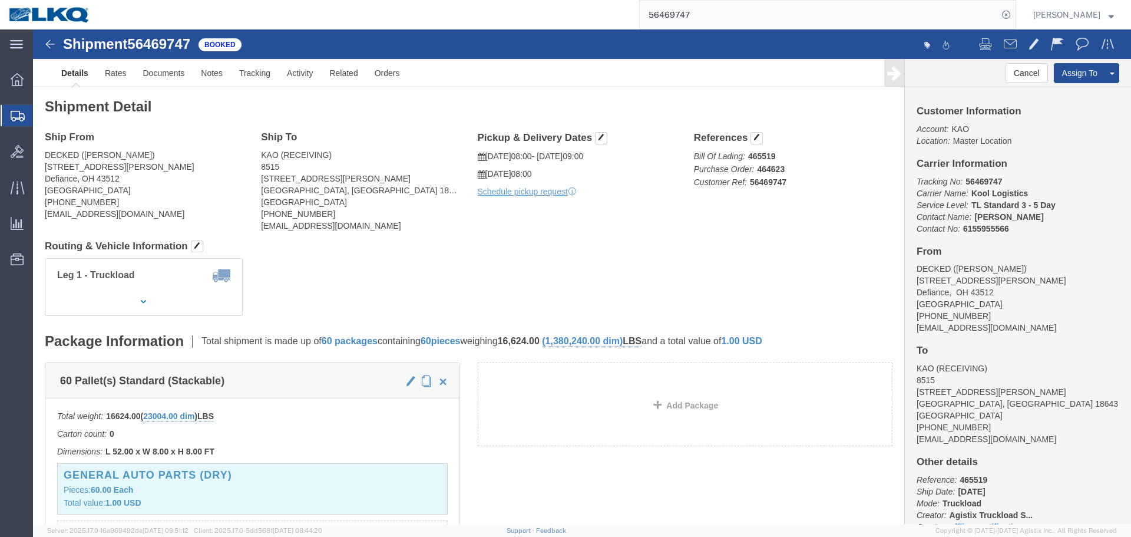
click address "DECKED ([PERSON_NAME]) [STREET_ADDRESS][PERSON_NAME] [PHONE_NUMBER] [EMAIL_ADDR…"
copy div "[EMAIL_ADDRESS][DOMAIN_NAME]"
click at [785, 25] on input "56469747" at bounding box center [819, 15] width 358 height 28
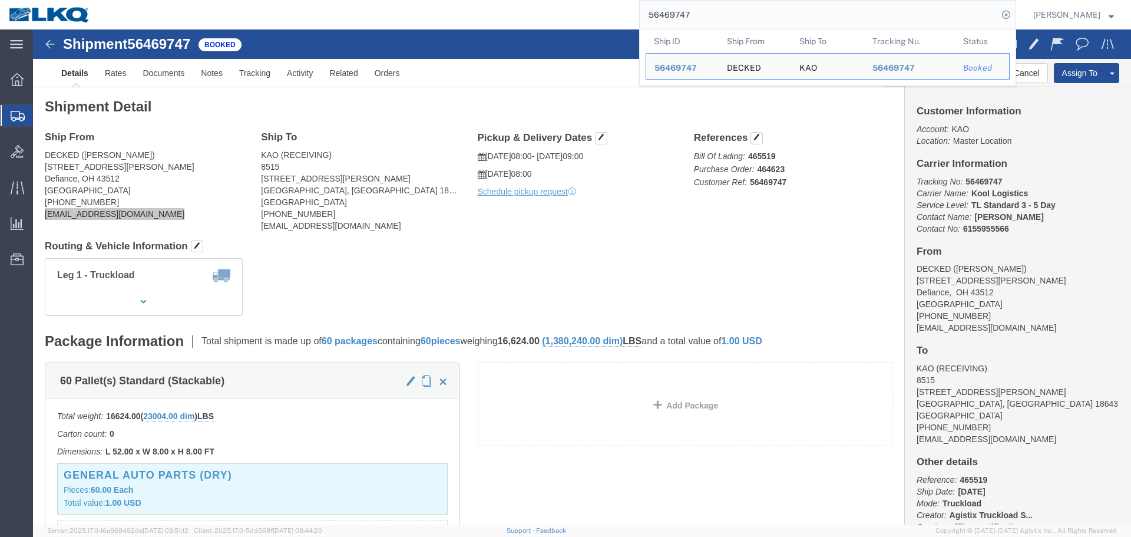
paste input "178335"
type input "56178335"
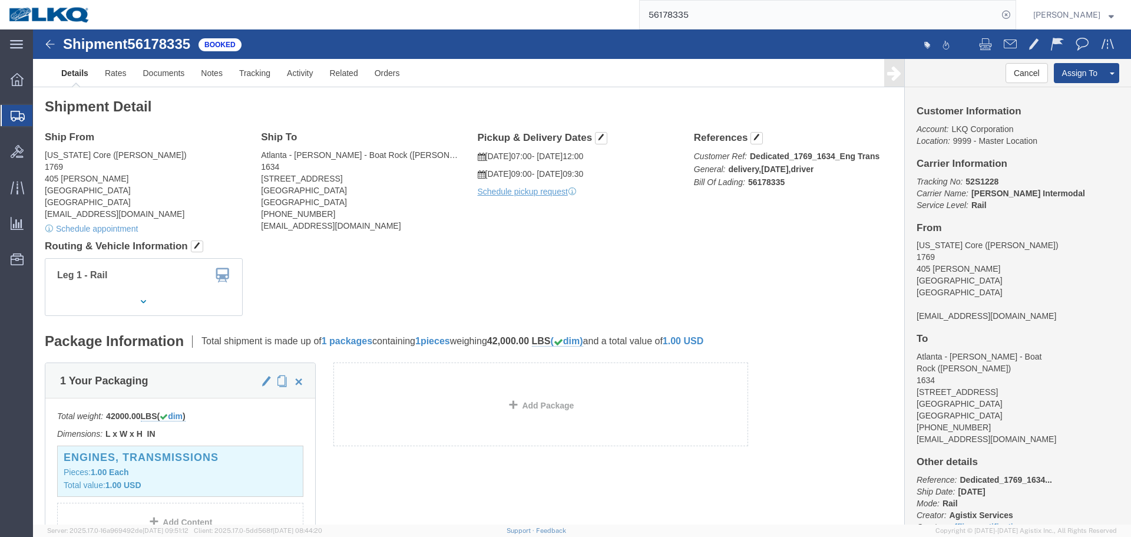
click h4 "Routing & Vehicle Information"
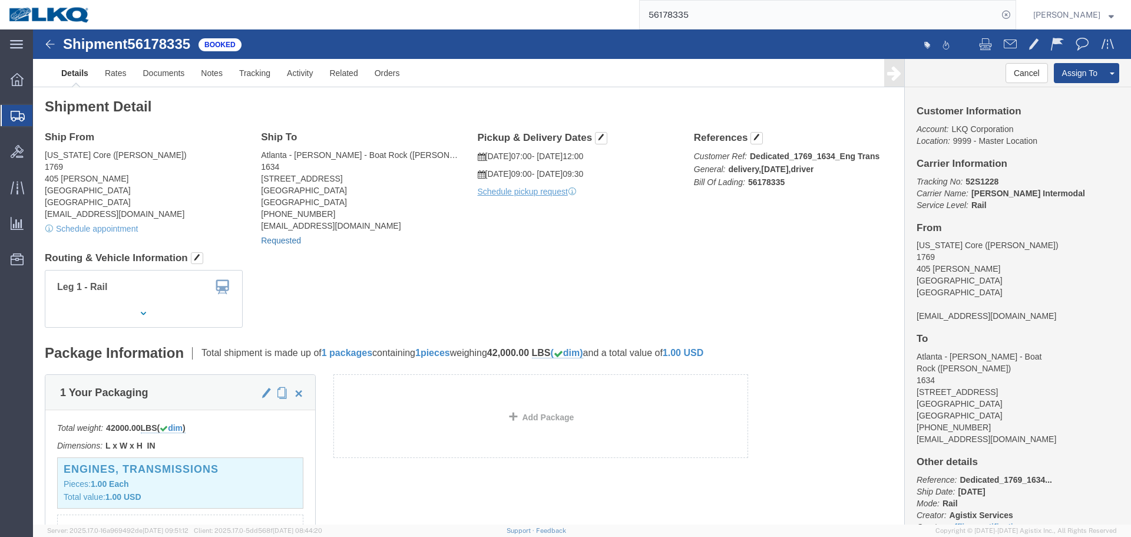
click link "Requested"
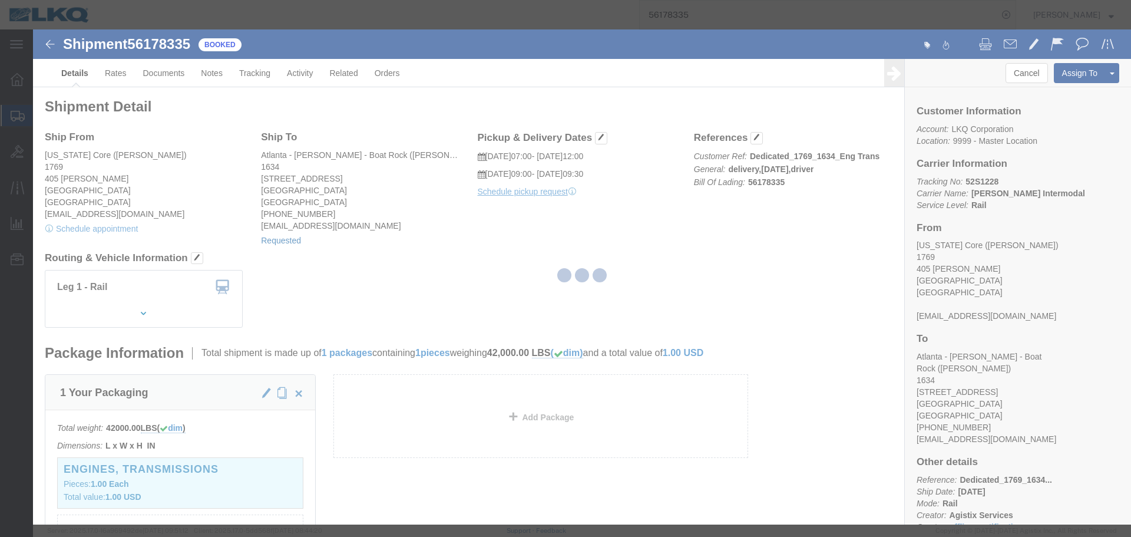
select select
select select "30"
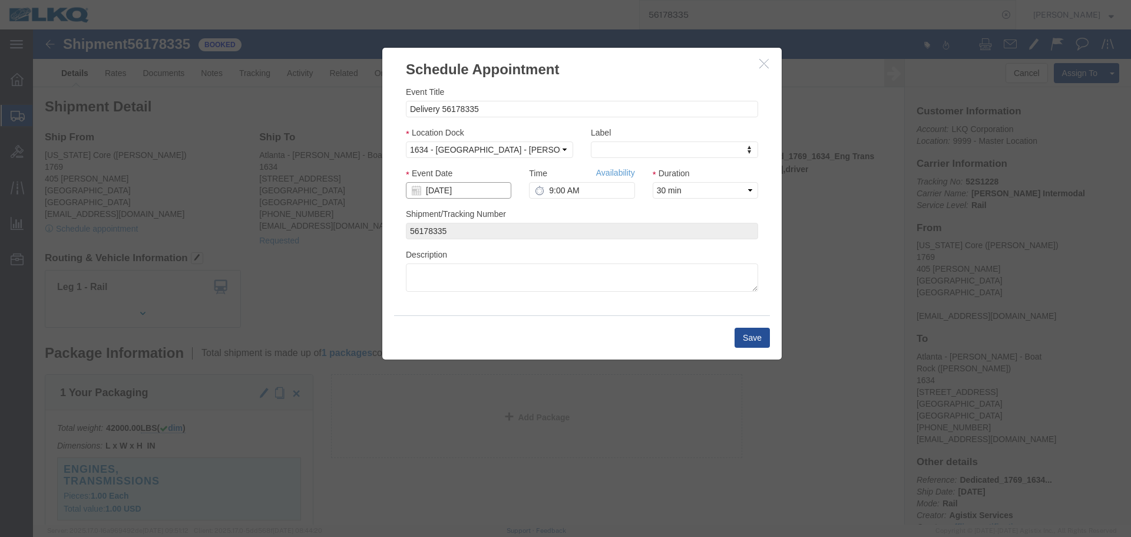
click input "[DATE]"
click td "25"
click input "9:00 AM"
type input "8:00 AM"
click button "Save"
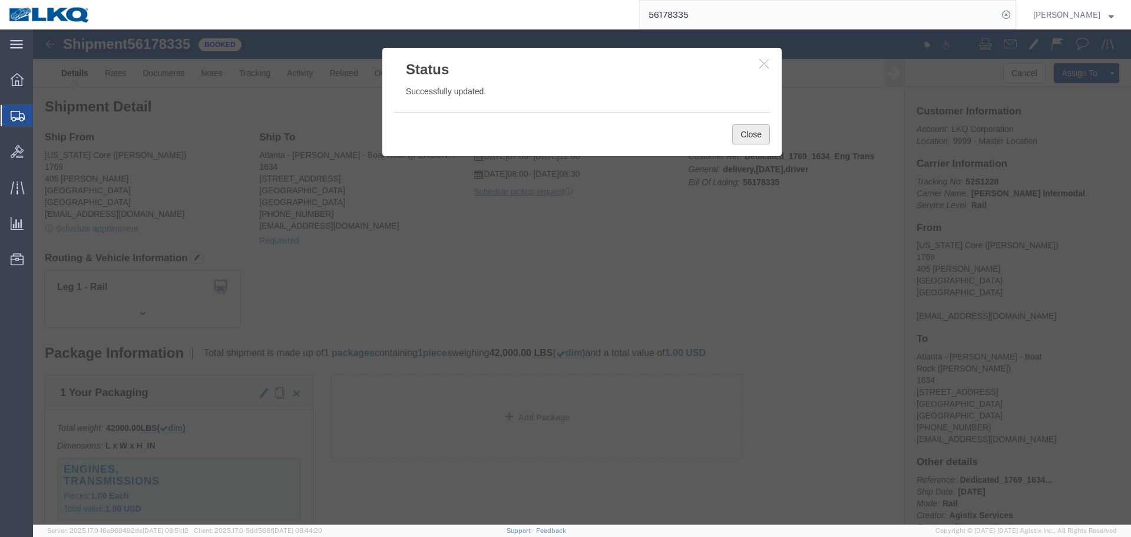
click button "Close"
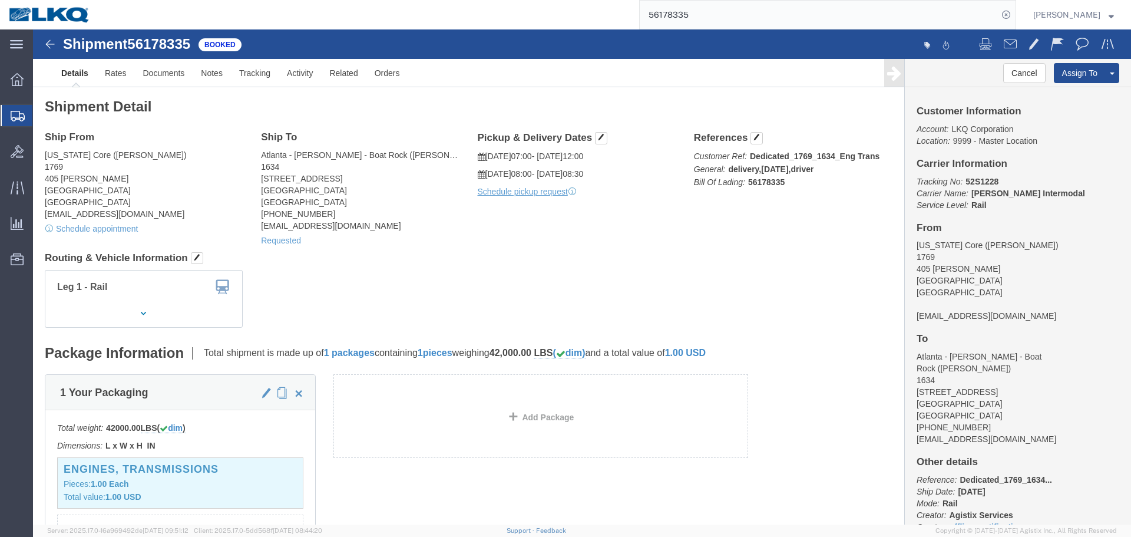
click at [712, 5] on input "56178335" at bounding box center [819, 15] width 358 height 28
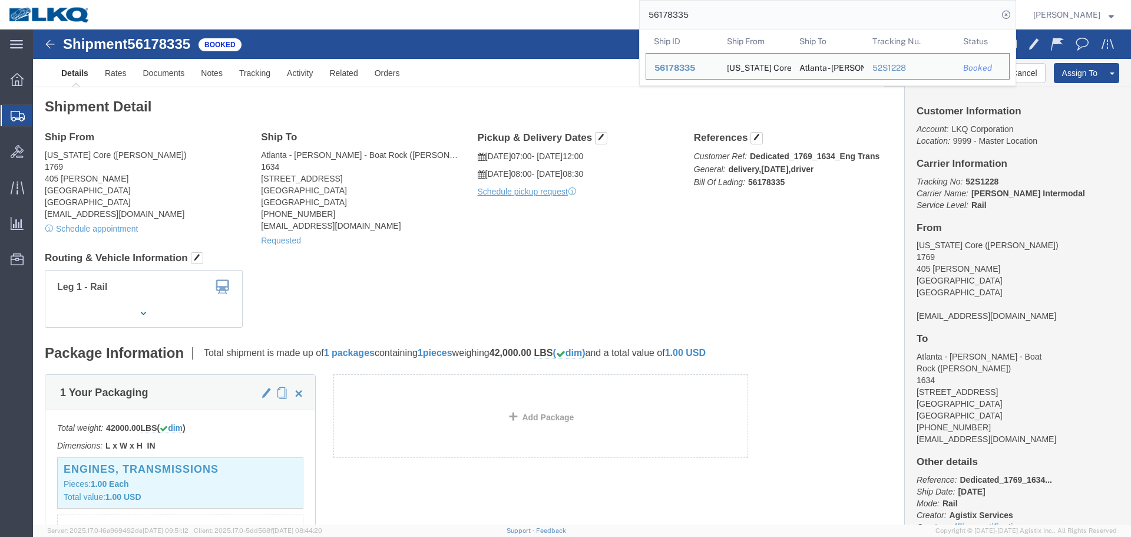
paste input "7"
type input "56178337"
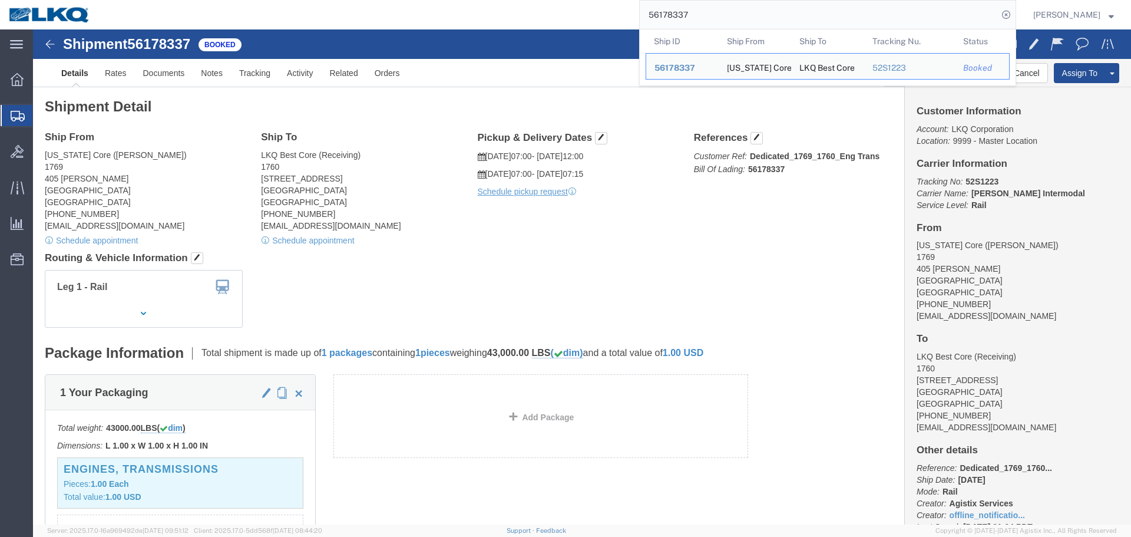
click h4 "Routing & Vehicle Information"
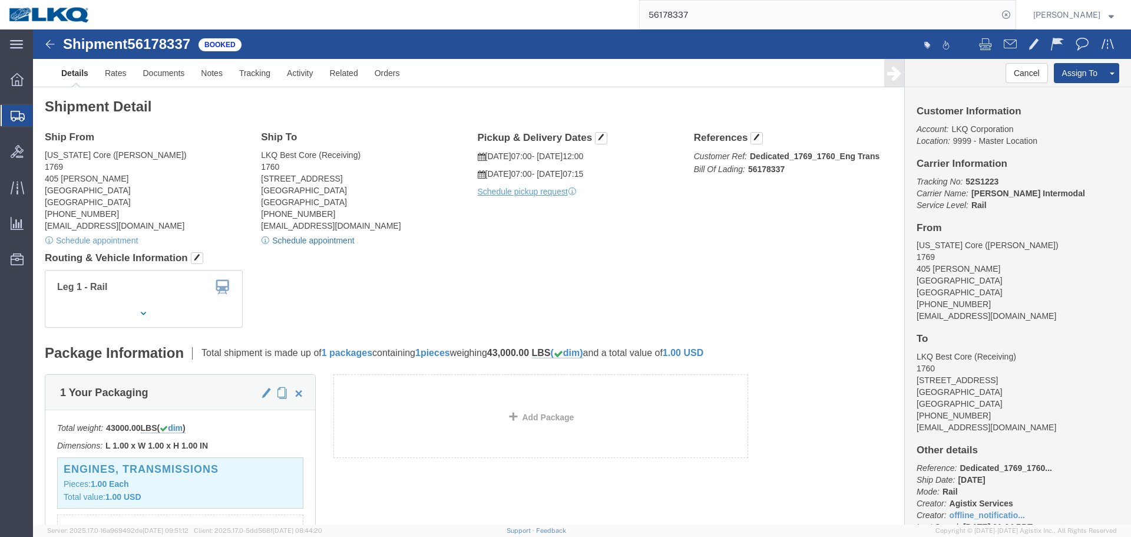
click link "Schedule appointment"
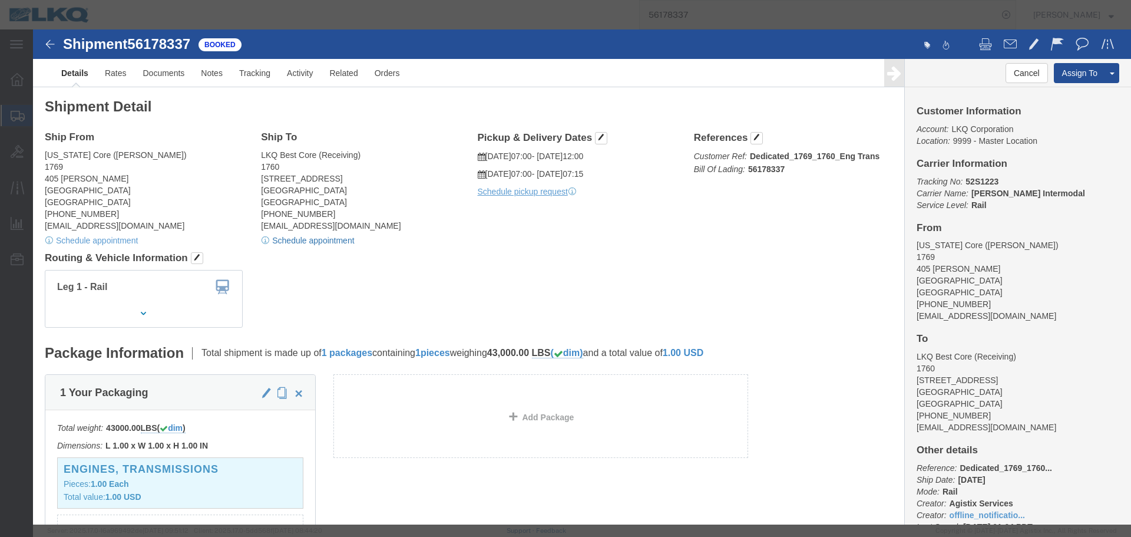
select select
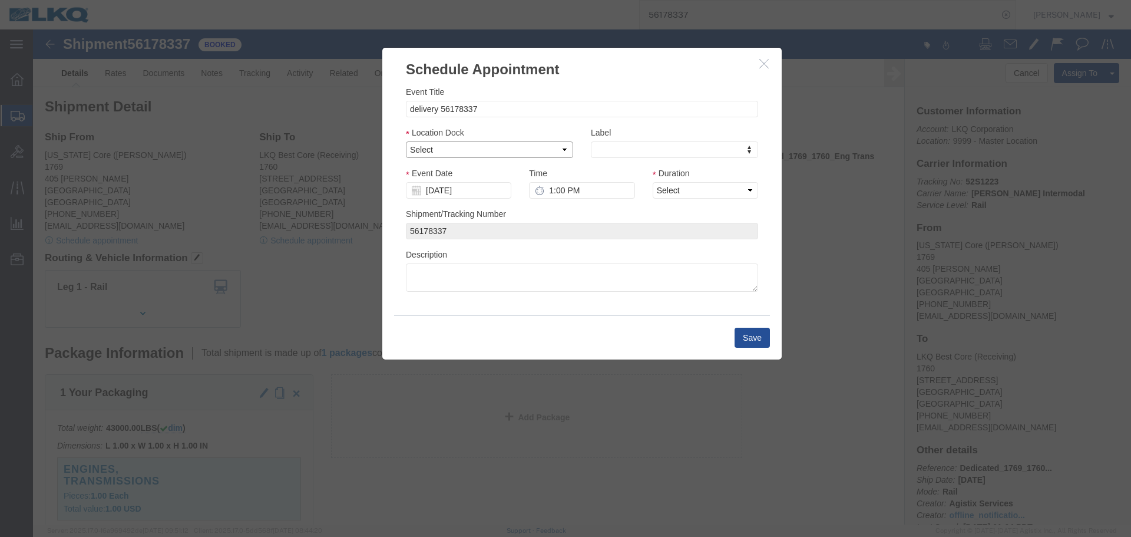
drag, startPoint x: 417, startPoint y: 121, endPoint x: 418, endPoint y: 128, distance: 7.3
click select "Select 1760 - LKQ Best Core 1760 - Outbound Loads"
select select "1"
click select "Select 1760 - LKQ Best Core 1760 - Outbound Loads"
click div
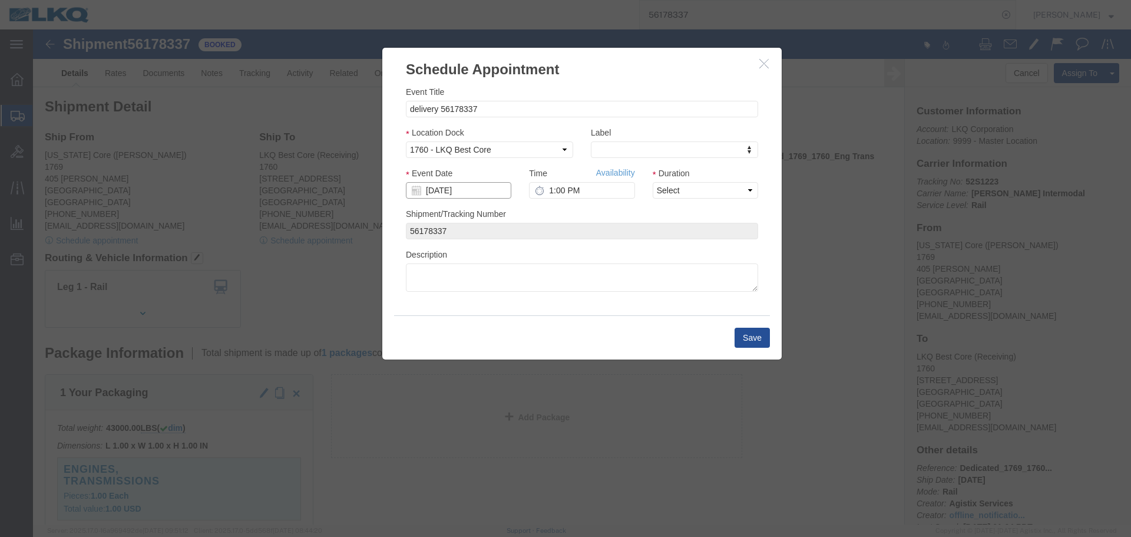
click input "[DATE]"
click td "27"
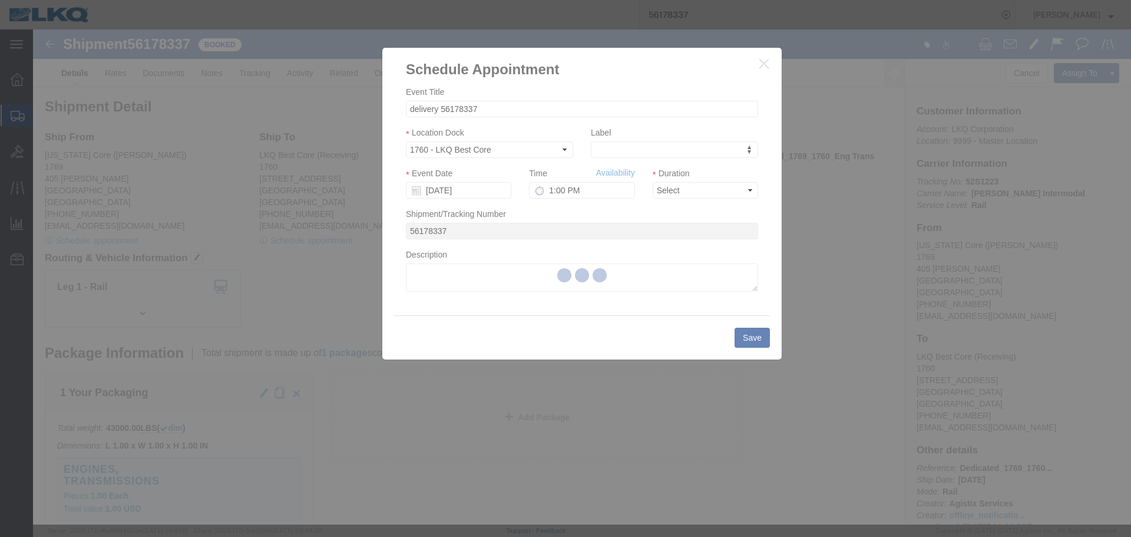
click at [587, 191] on div at bounding box center [582, 276] width 1098 height 495
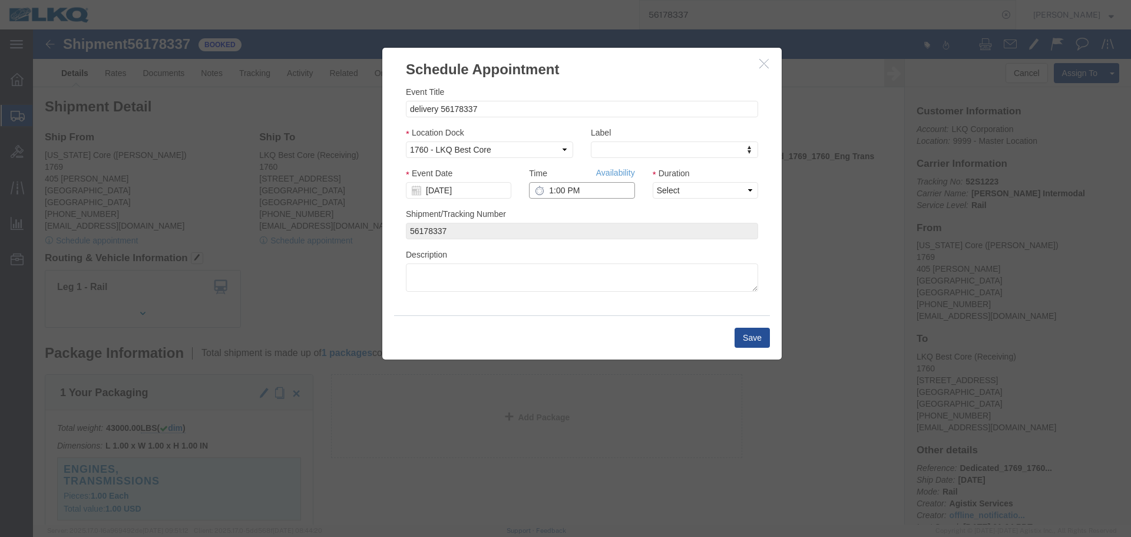
click input "1:00 PM"
type input "9:15 AM"
click select "Select 15 min 30 min 45 min 1 hr 2 hr 3 hr 4 hr"
select select "15"
click select "Select 15 min 30 min 45 min 1 hr 2 hr 3 hr 4 hr"
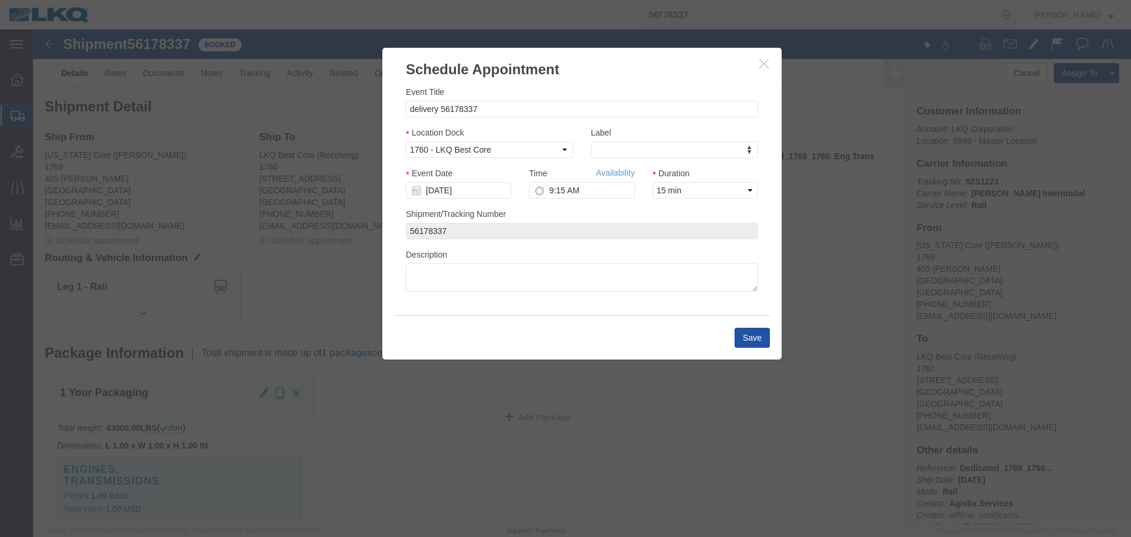
click button "Save"
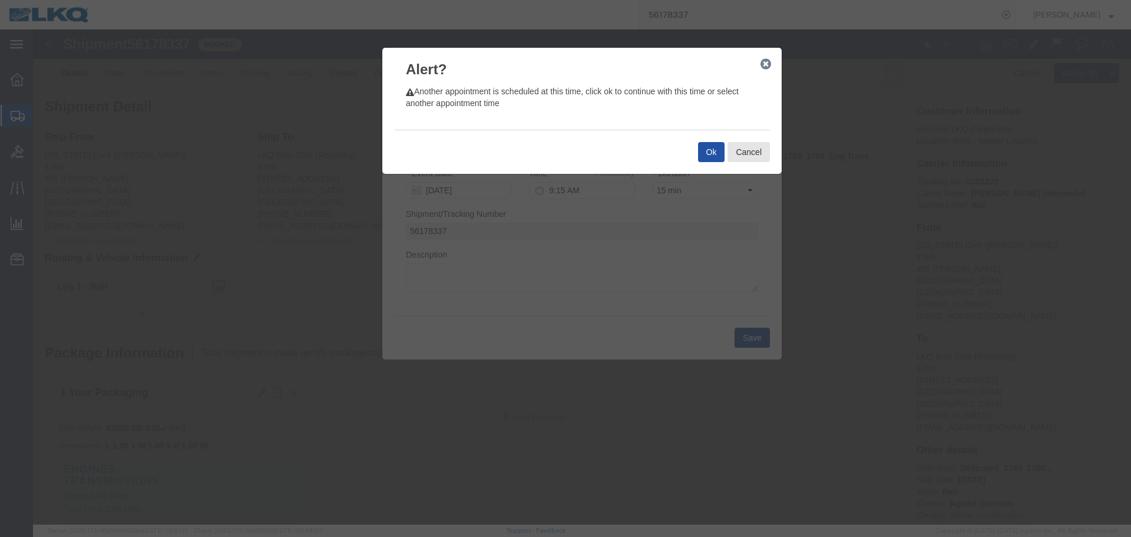
click button "Ok"
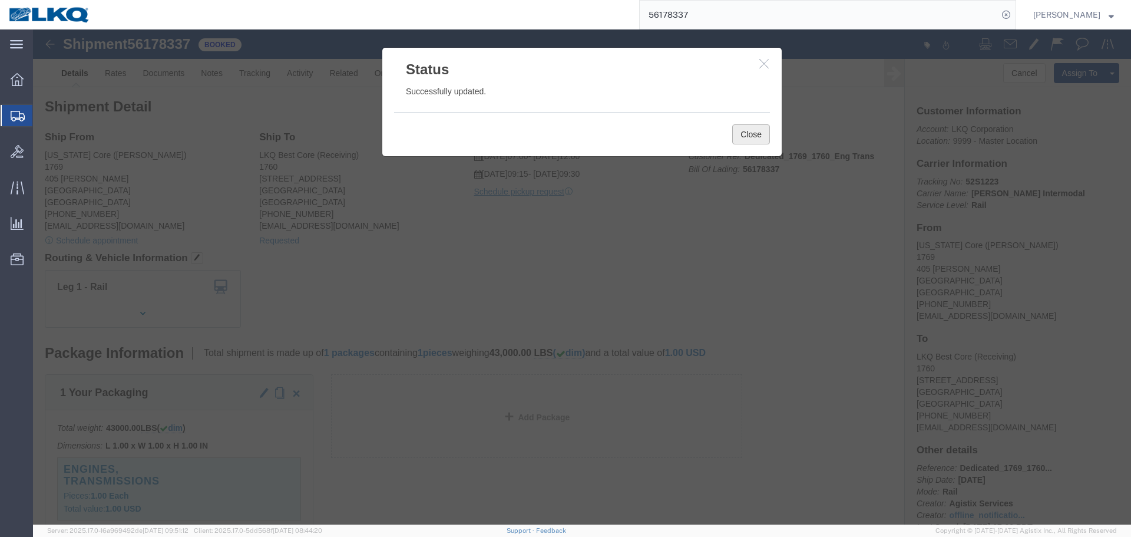
click button "Close"
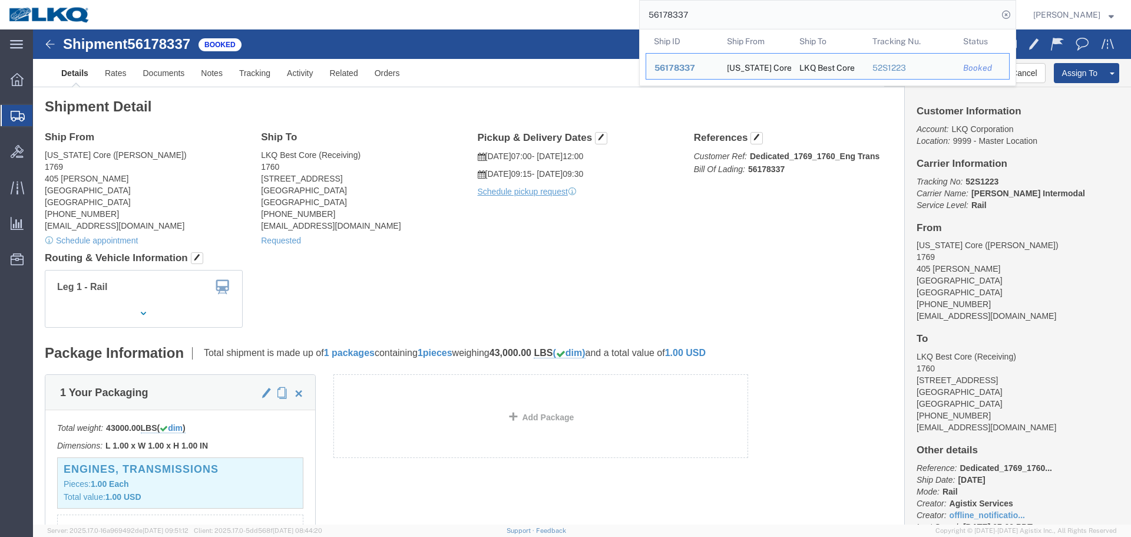
click at [732, 24] on input "56178337" at bounding box center [819, 15] width 358 height 28
paste input "514369"
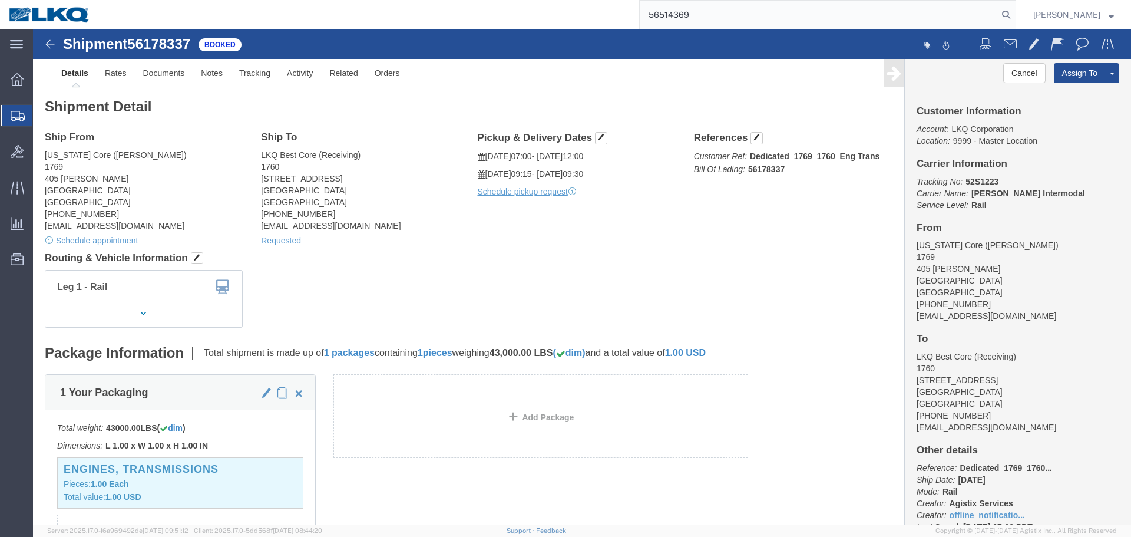
type input "56514369"
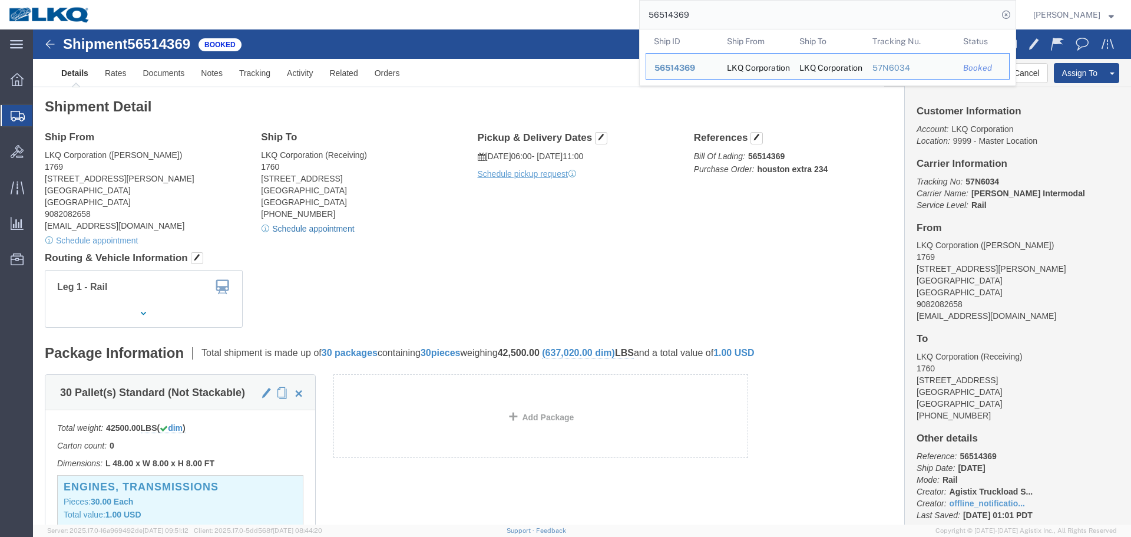
click link "Schedule appointment"
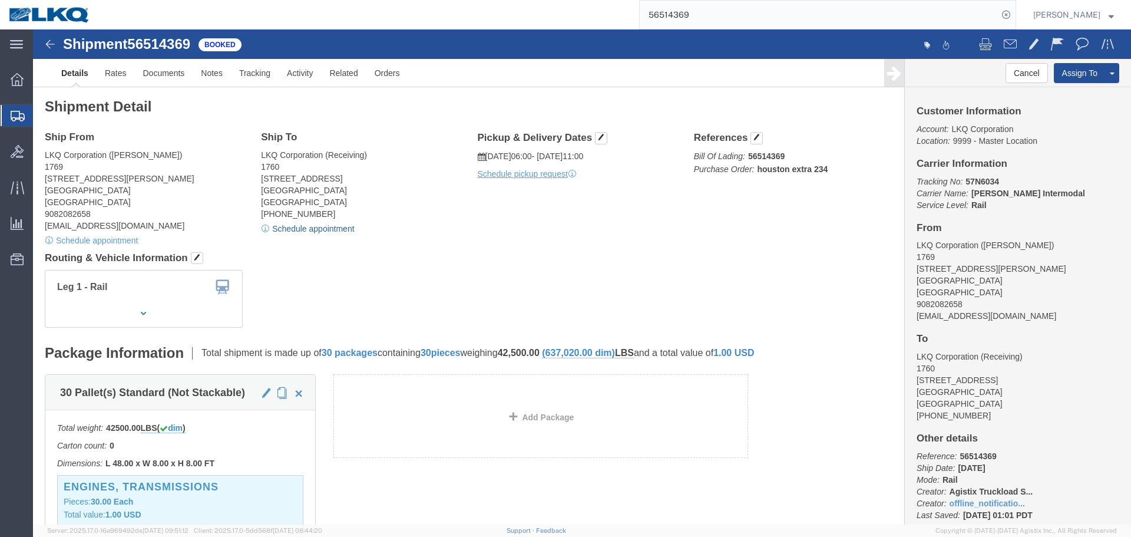
select select
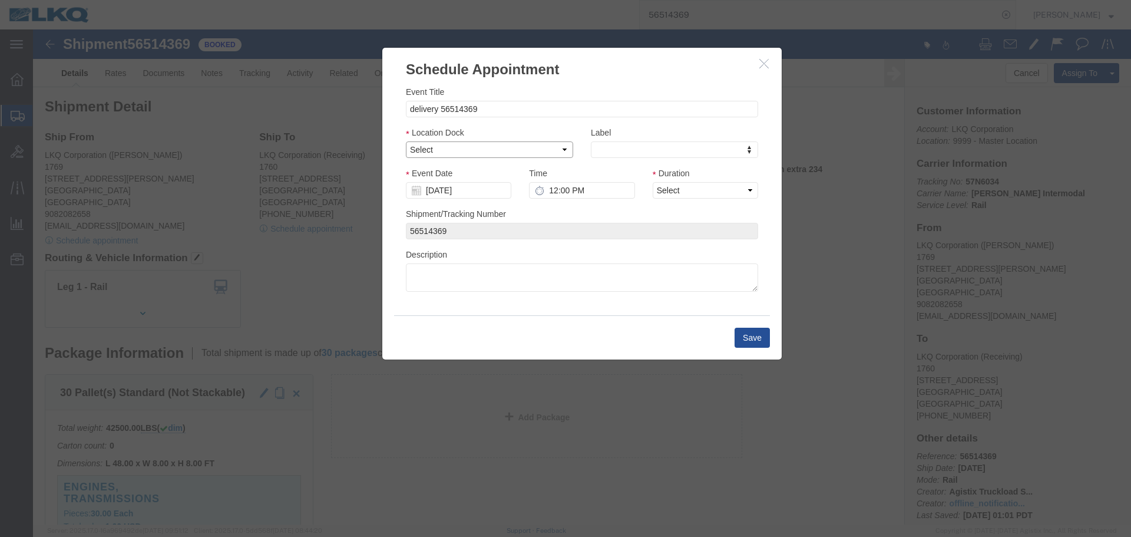
click select "Select 1760 - LKQ Best Core 1760 - Outbound Loads"
select select "1"
click select "Select 1760 - LKQ Best Core 1760 - Outbound Loads"
click input "[DATE]"
click td "26"
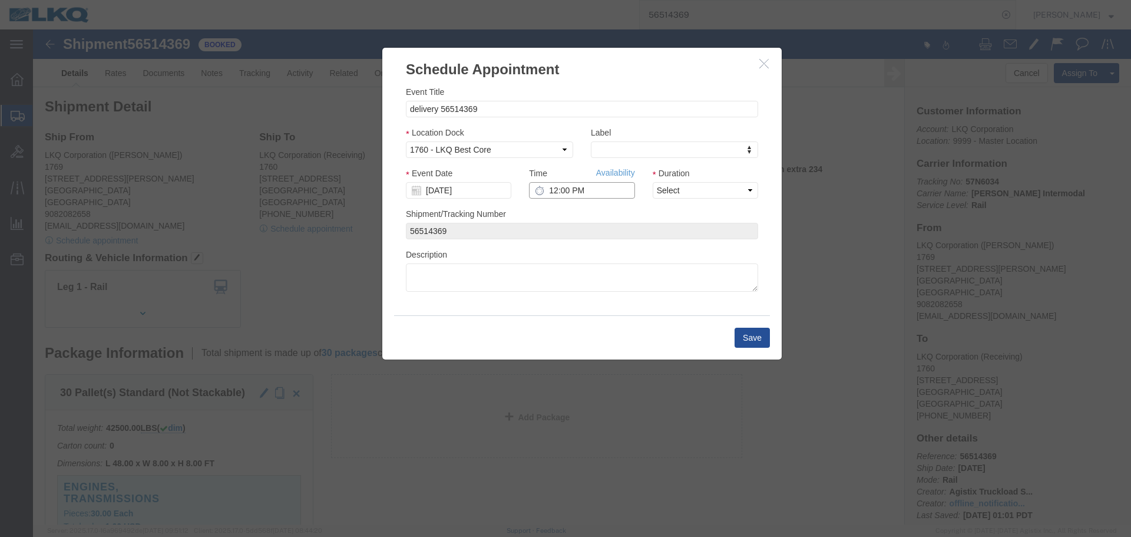
click input "12:00 PM"
type input "9:00 AM"
click select "Select 15 min 30 min 45 min 1 hr 2 hr 3 hr 4 hr"
select select "15"
click select "Select 15 min 30 min 45 min 1 hr 2 hr 3 hr 4 hr"
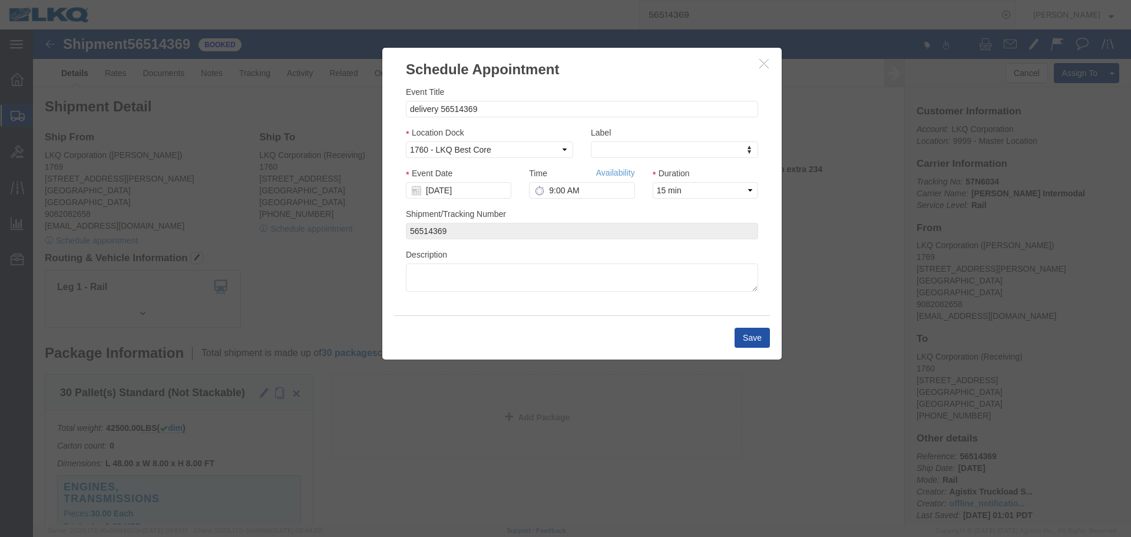
click button "Save"
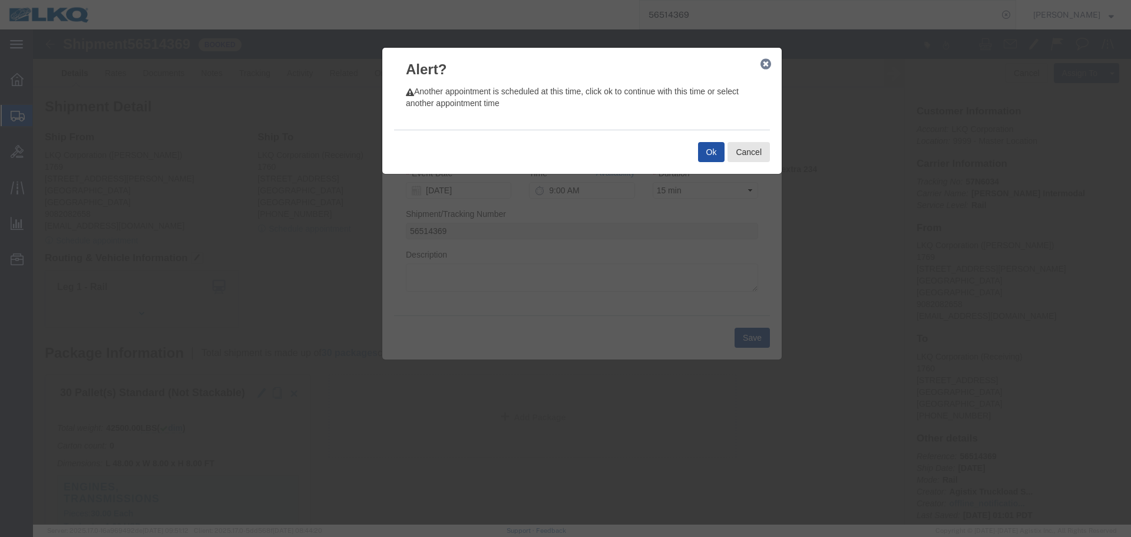
click button "Ok"
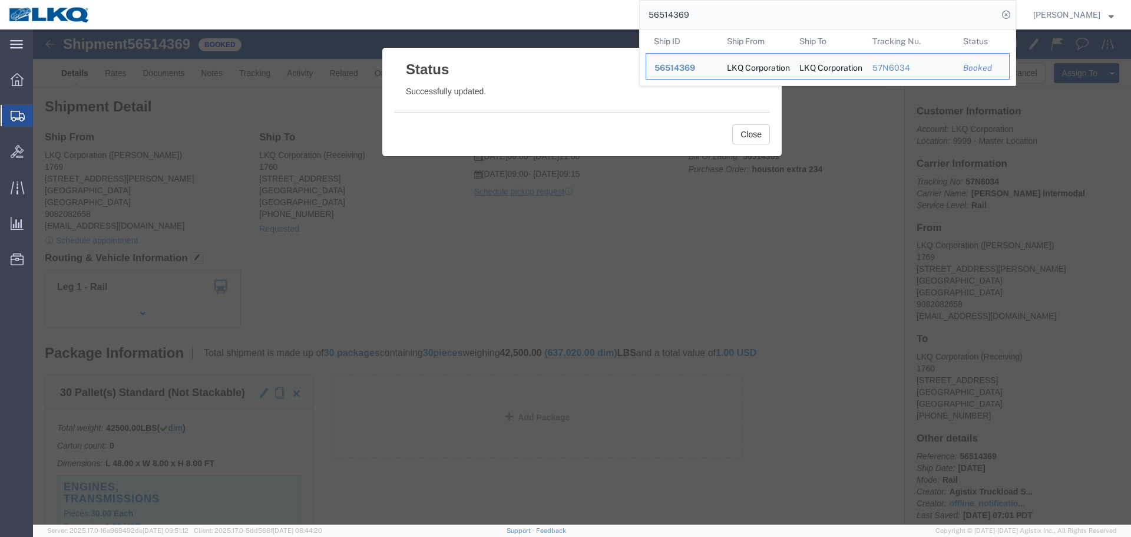
click at [821, 10] on input "56514369" at bounding box center [819, 15] width 358 height 28
paste input "38940"
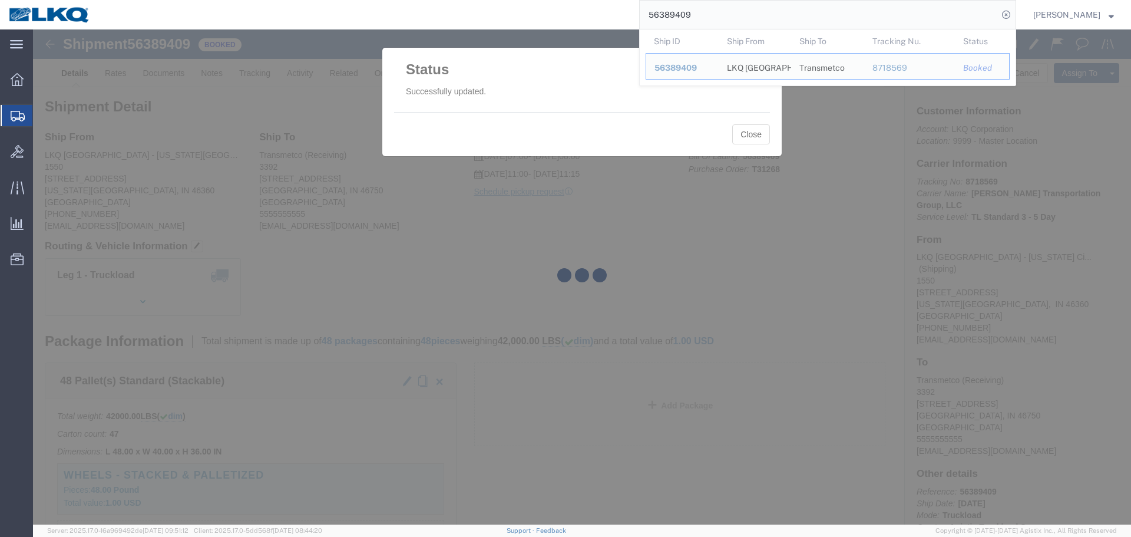
click at [753, 137] on div at bounding box center [582, 276] width 1098 height 495
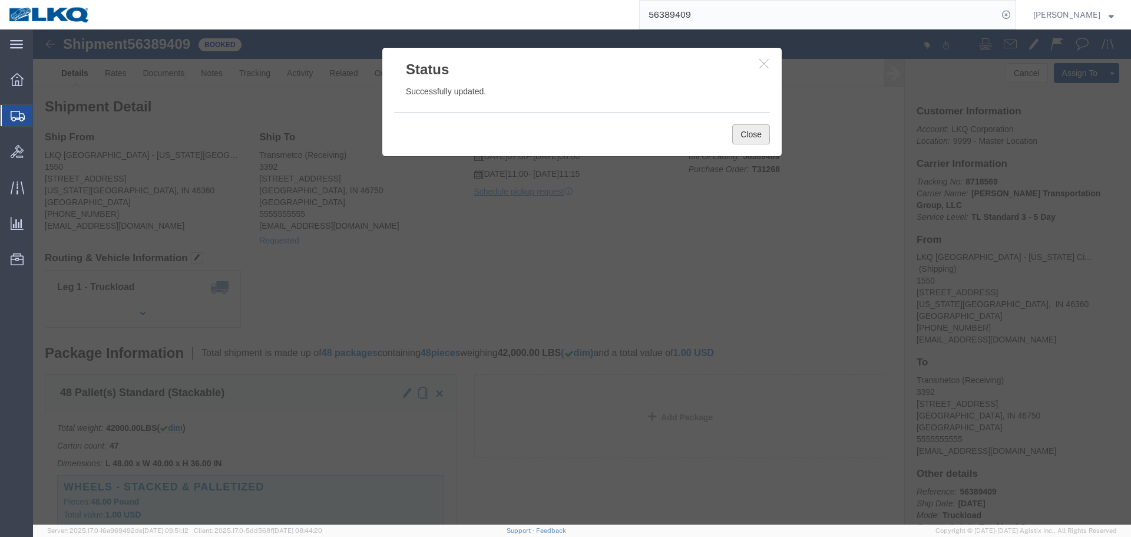
click button "Close"
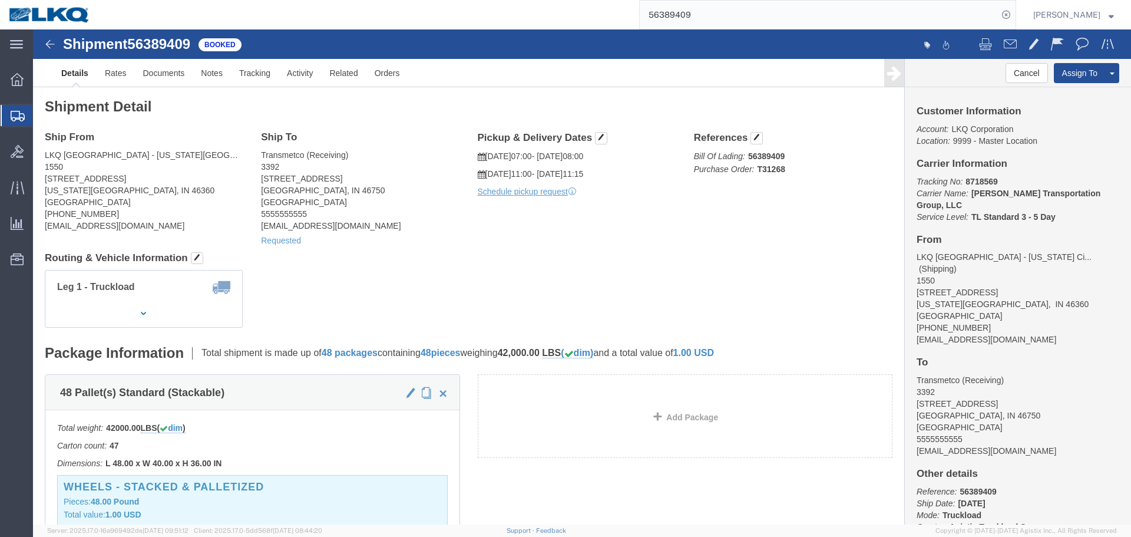
click address "Transmetco (Receiving) 3392 1750 Riverfork Dr E Huntington, IN 46750 United Sta…"
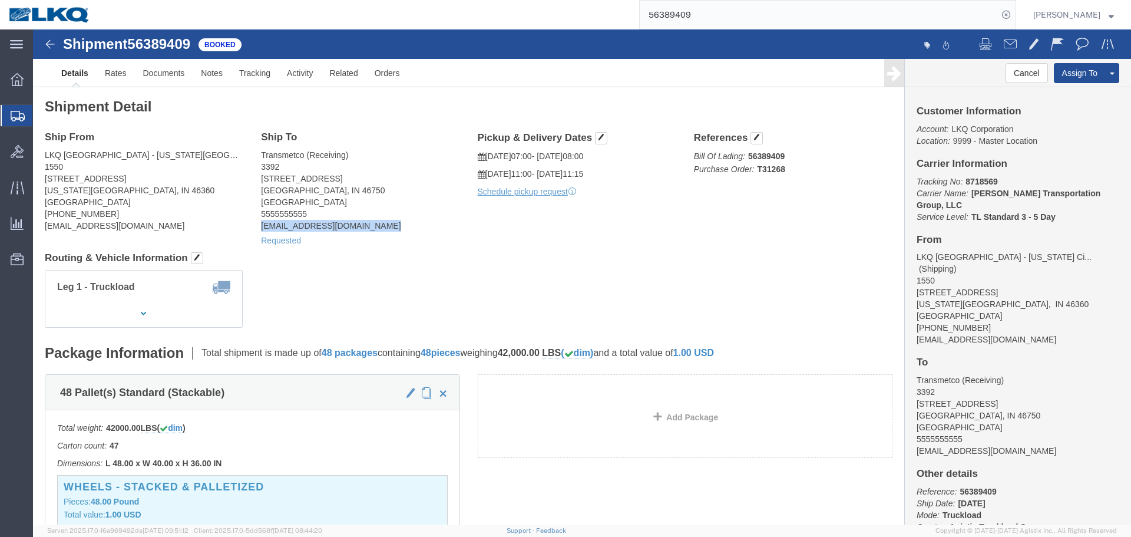
click address "Transmetco (Receiving) 3392 1750 Riverfork Dr E Huntington, IN 46750 United Sta…"
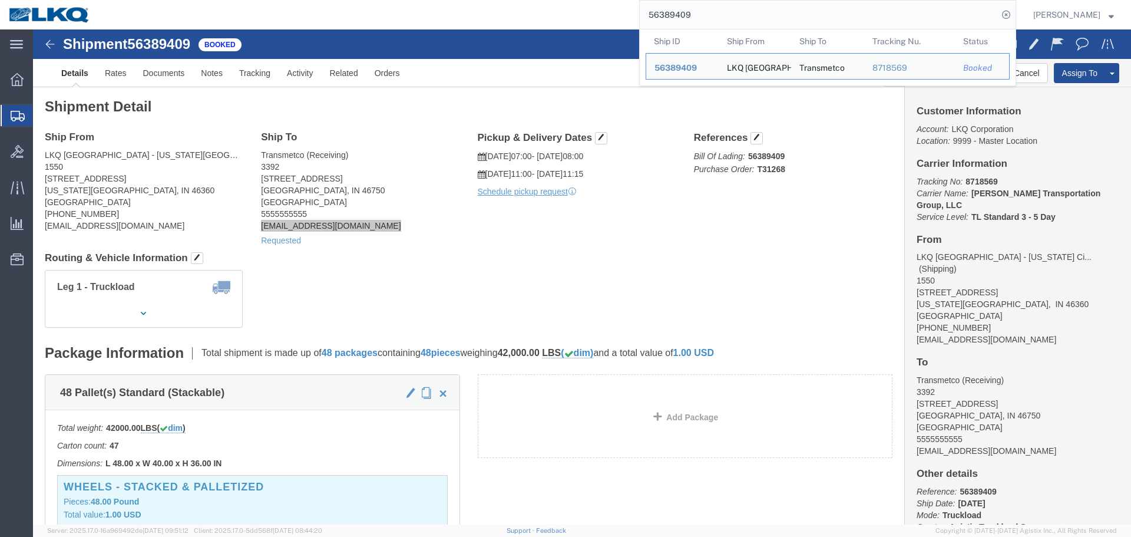
click at [727, 17] on input "56389409" at bounding box center [819, 15] width 358 height 28
paste input "50878"
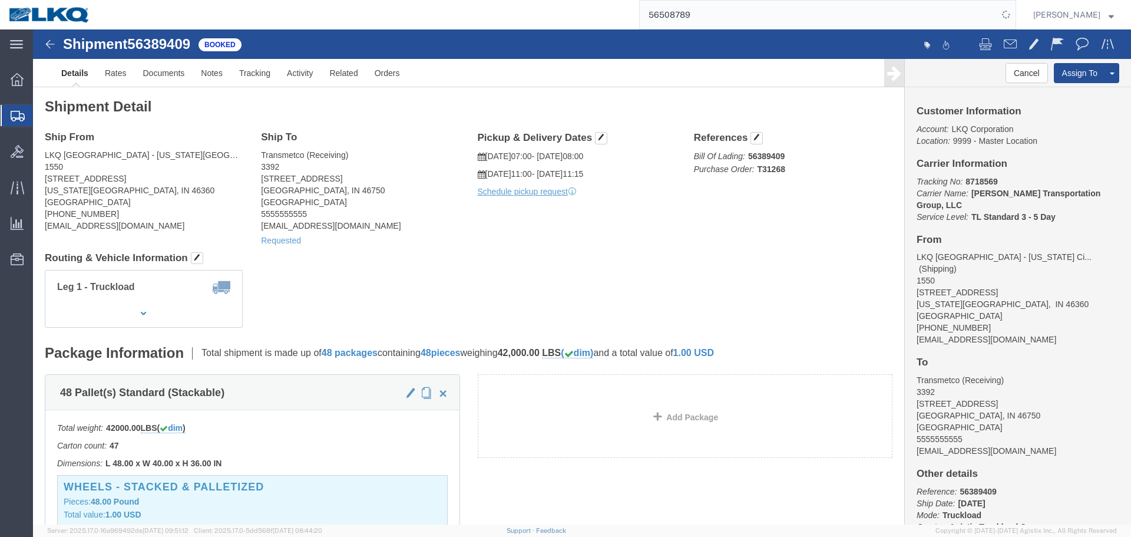
click div "Ship From LKQ Great Lakes - Michigan City, In (Shipping) 1550 728 West US Highw…"
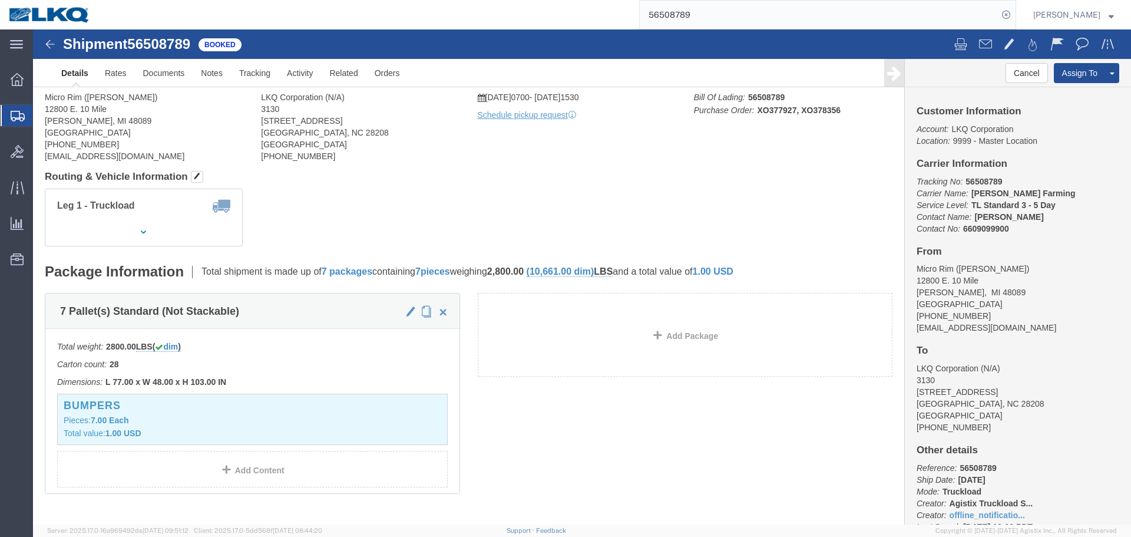
click div "Leg 1 - Truckload Vehicle 1: Standard Dry Van (53 Feet) Number of trucks: 1"
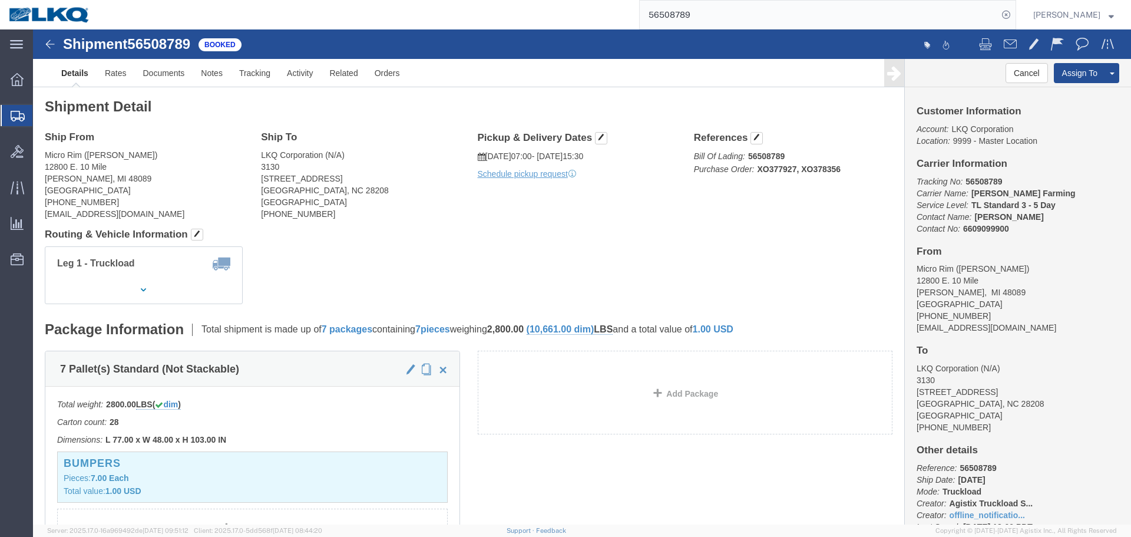
click at [881, 0] on form "56508789" at bounding box center [827, 14] width 377 height 29
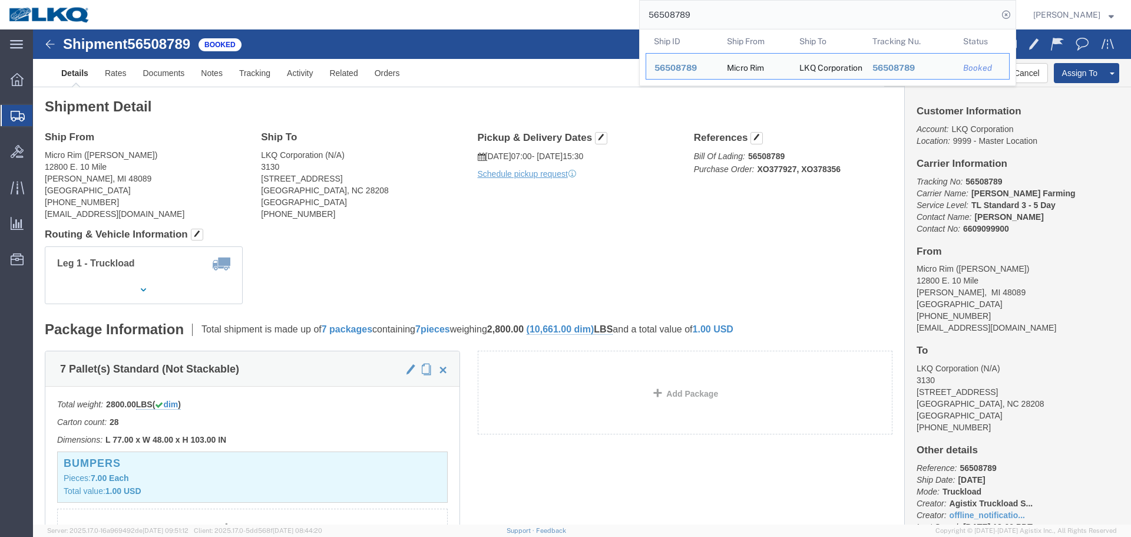
click at [877, 14] on input "56508789" at bounding box center [819, 15] width 358 height 28
paste input "23561"
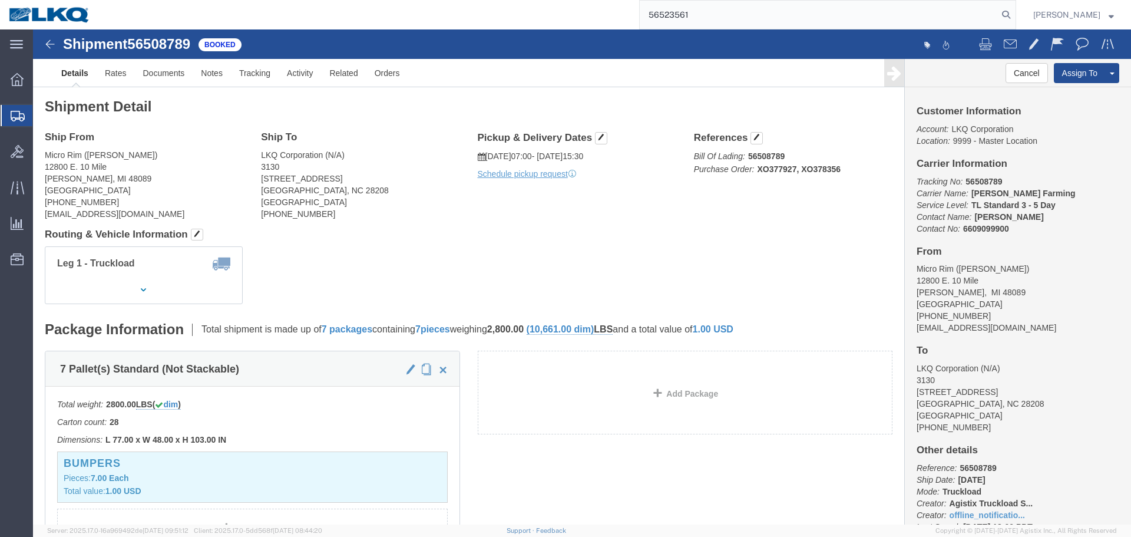
type input "56523561"
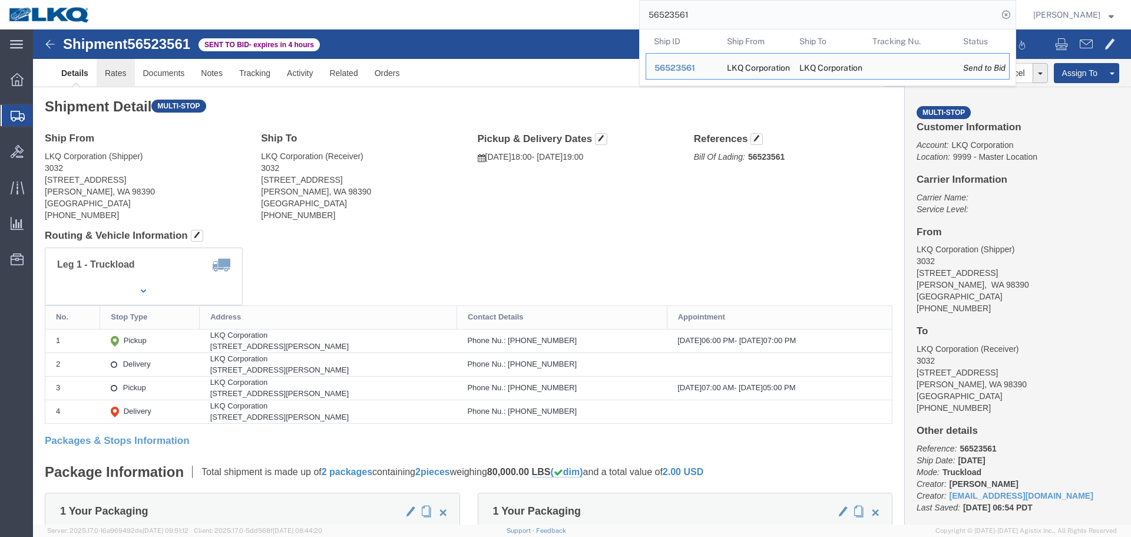
click link "Rates"
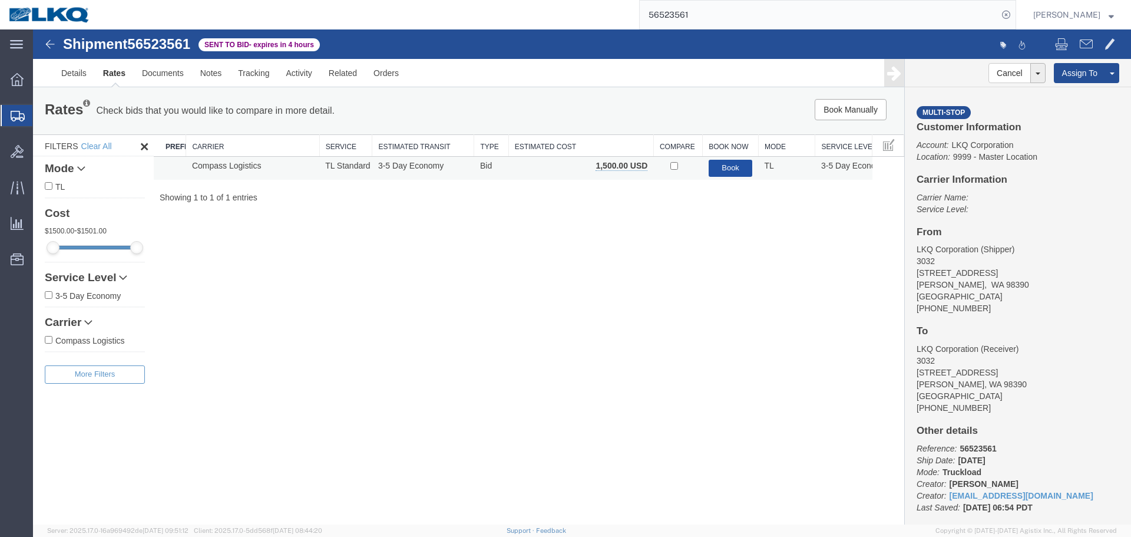
click at [731, 169] on button "Book" at bounding box center [731, 168] width 44 height 17
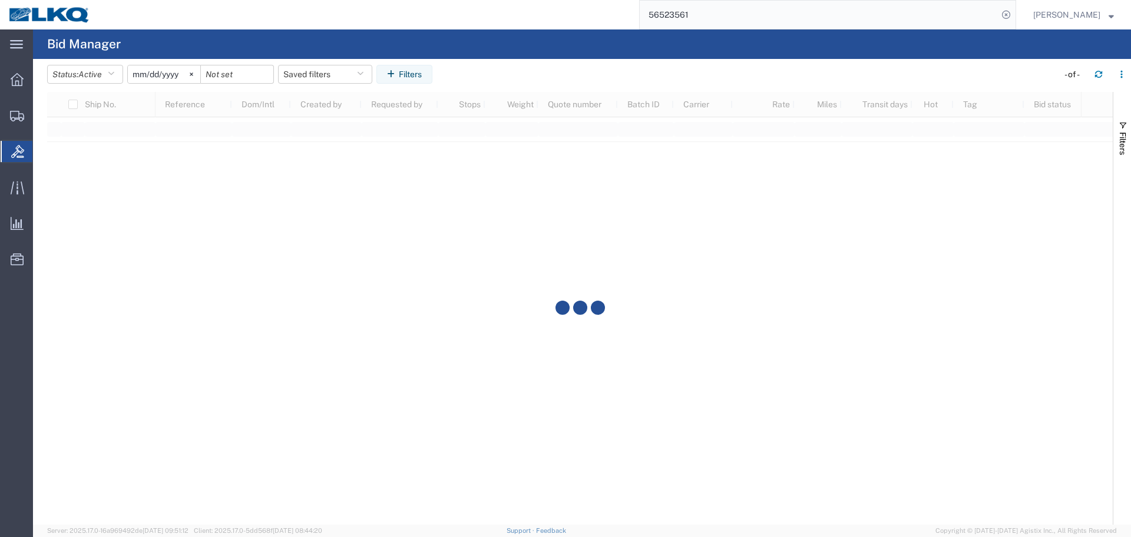
click at [783, 5] on input "56523561" at bounding box center [819, 15] width 358 height 28
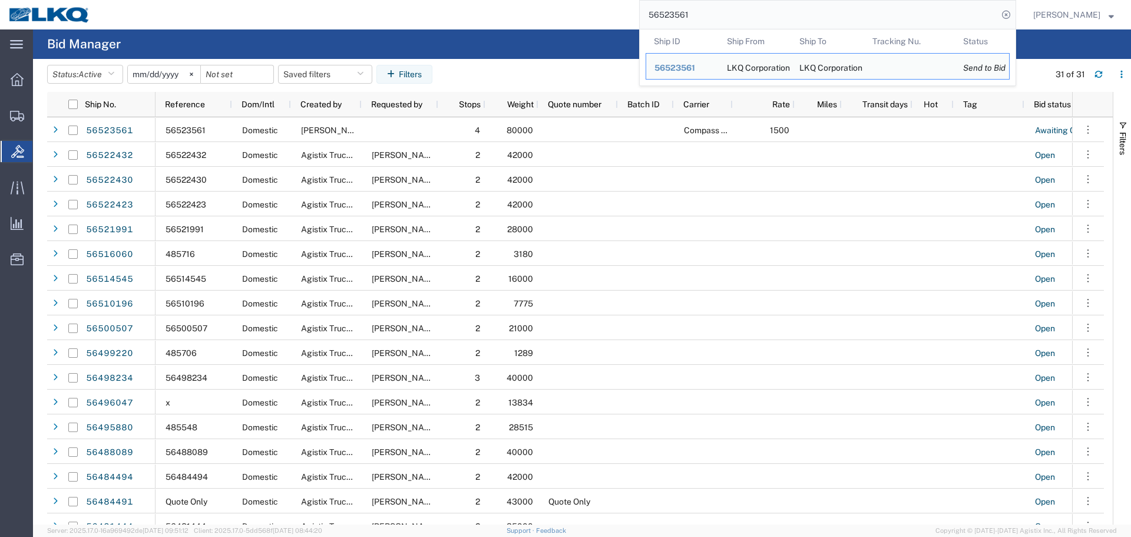
click at [746, 18] on input "56523561" at bounding box center [819, 15] width 358 height 28
paste input "389409"
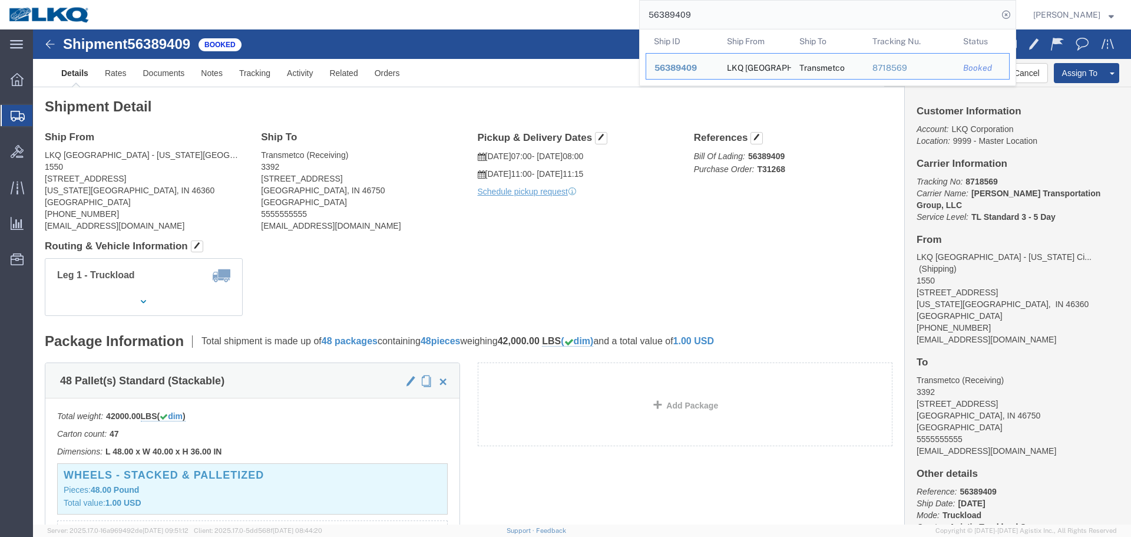
click div "Ship From LKQ Great Lakes - Michigan City, In (Shipping) 1550 728 West US Highw…"
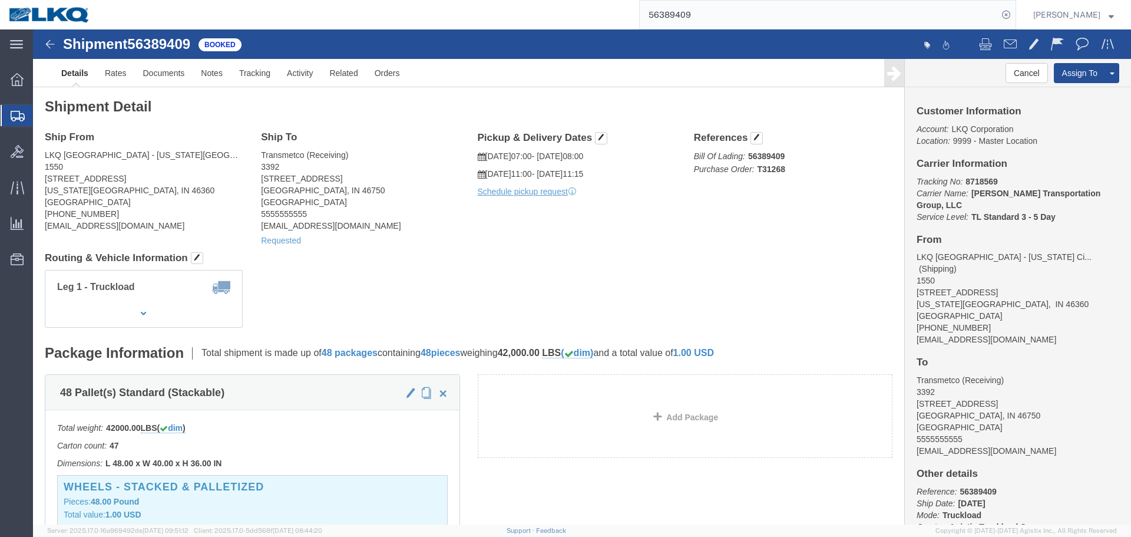
click span "56389409"
drag, startPoint x: 134, startPoint y: 12, endPoint x: 295, endPoint y: 15, distance: 161.5
click span "56389409"
copy span "56389409"
click at [795, 7] on input "56389409" at bounding box center [819, 15] width 358 height 28
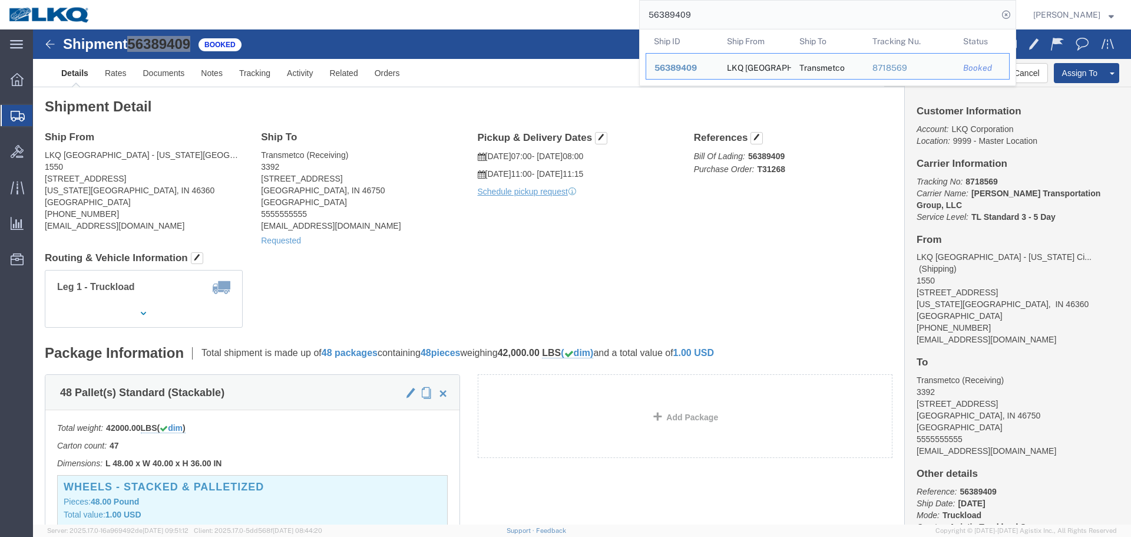
paste input "522792"
type input "56522792"
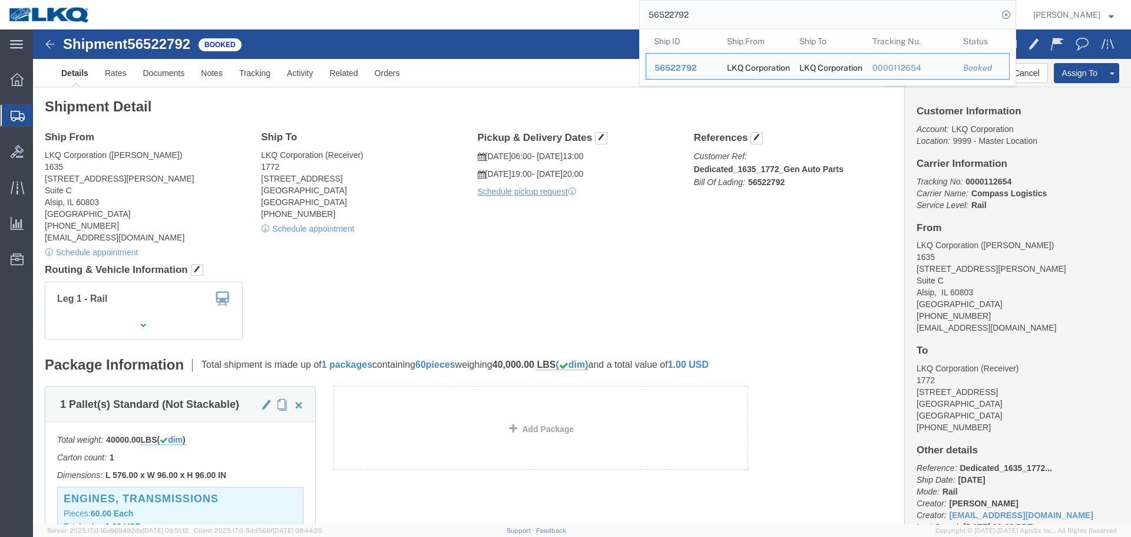
click div "Schedule appointment"
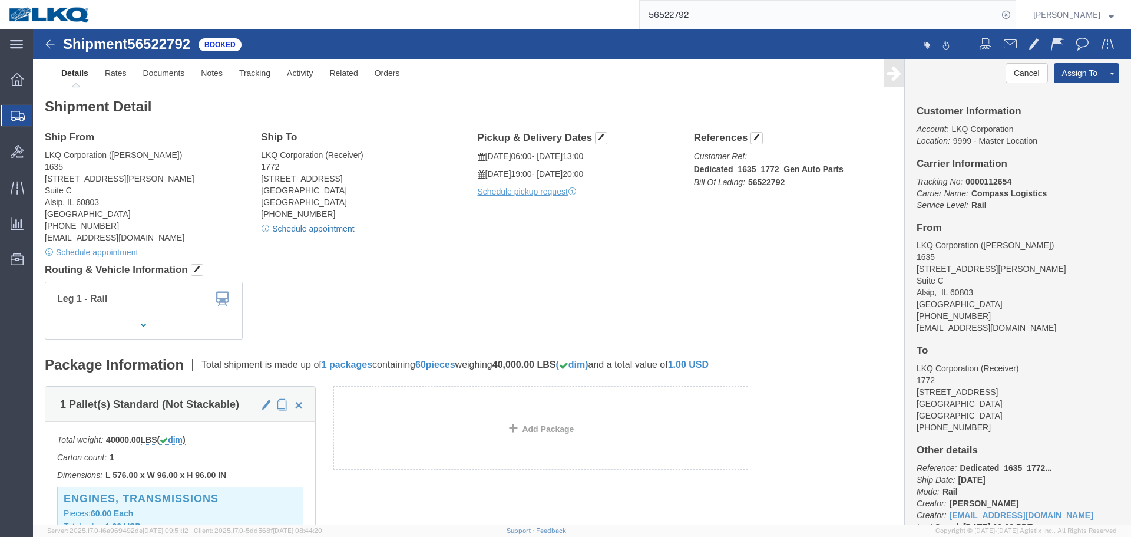
click link "Schedule appointment"
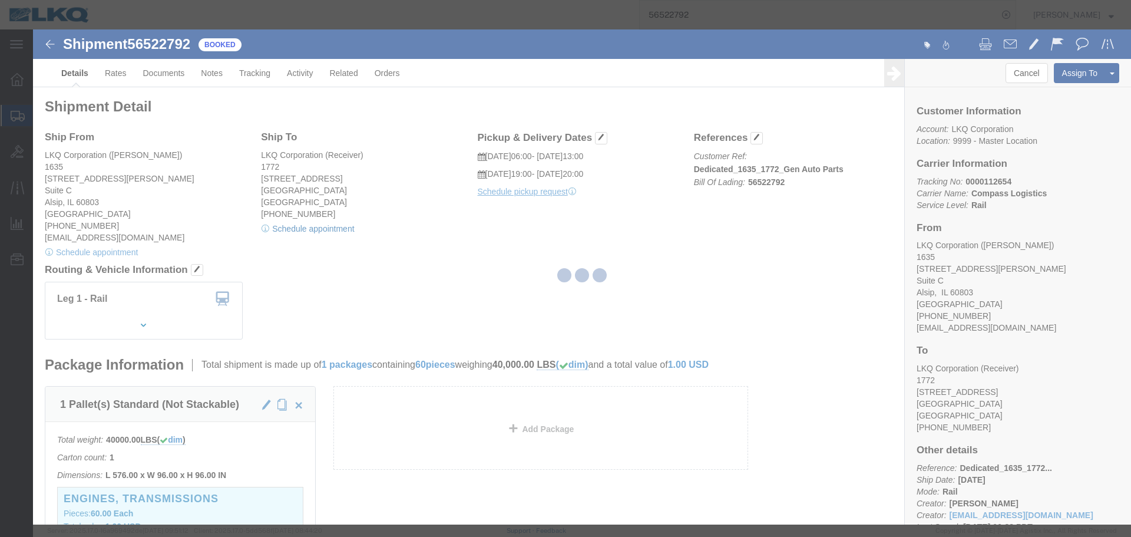
select select
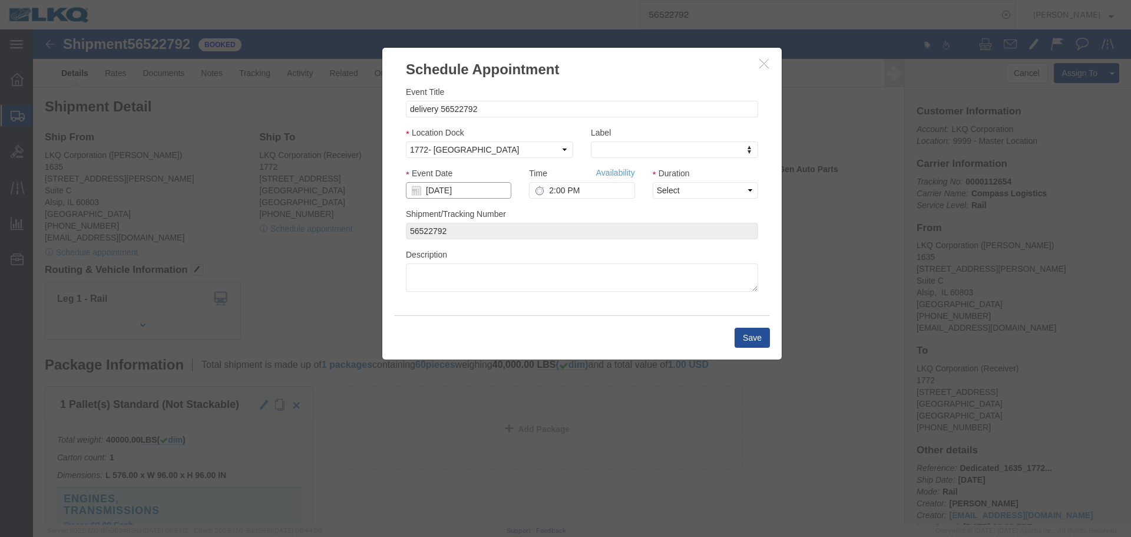
click input "08/20/2025"
click td "25"
click input "2:00 PM"
type input "12:00 PM"
drag, startPoint x: 634, startPoint y: 158, endPoint x: 638, endPoint y: 164, distance: 7.7
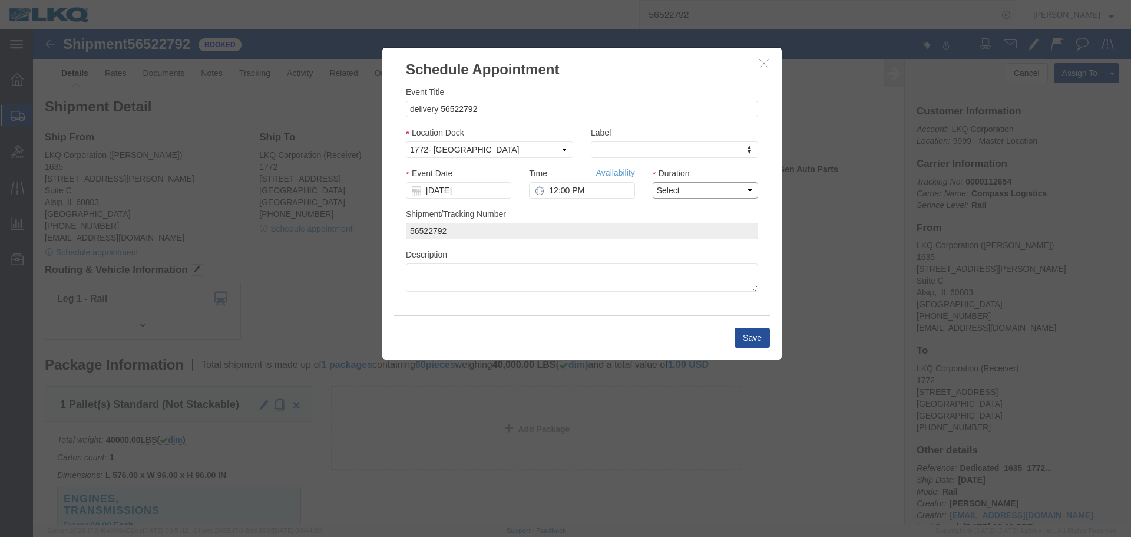
click select "Select 15 min 30 min 45 min 1 hr 2 hr 3 hr 4 hr"
select select "15"
click select "Select 15 min 30 min 45 min 1 hr 2 hr 3 hr 4 hr"
click button "Save"
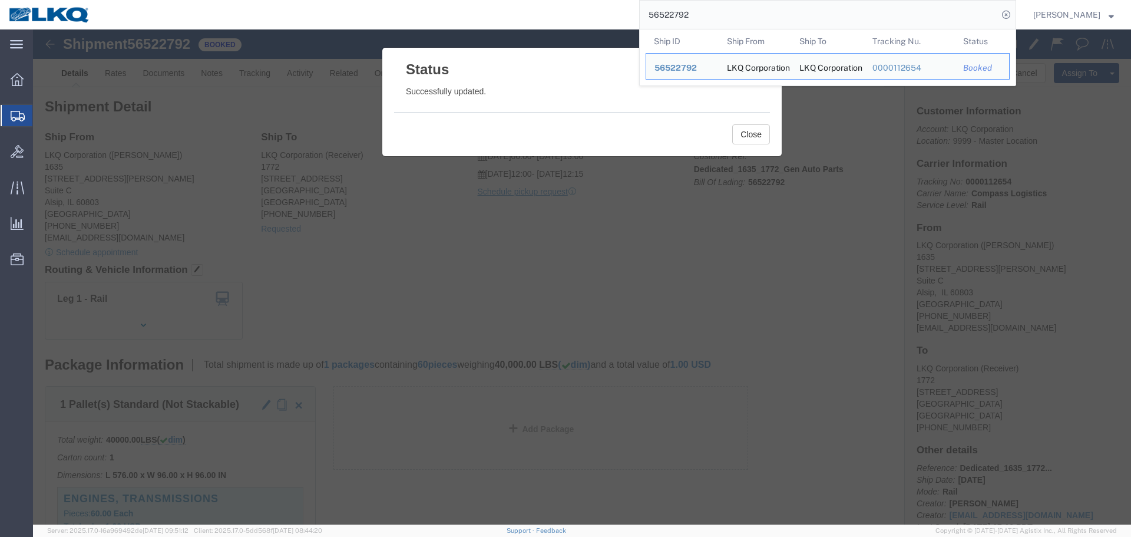
click at [740, 23] on input "56522792" at bounding box center [819, 15] width 358 height 28
paste input "481444"
click button "Close"
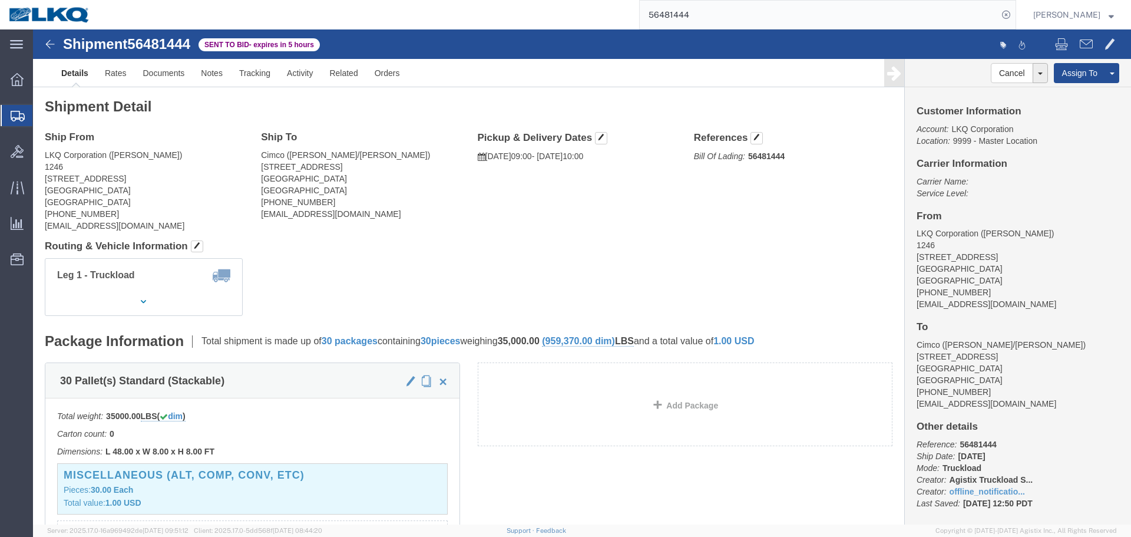
click h4 "Routing & Vehicle Information"
click div "Leg 1 - Truckload Vehicle 1: Standard Dry Van (53 Feet) Number of trucks: 1"
click div "Ship From LKQ Corporation (Diane Sosack) 1246 700 East 21st street North Wichit…"
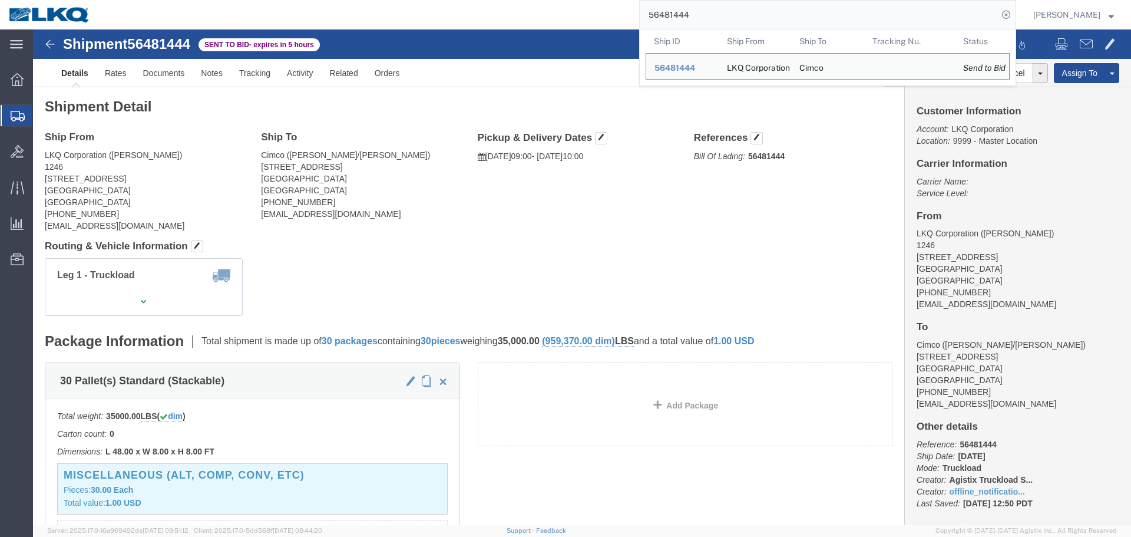
click at [708, 17] on input "56481444" at bounding box center [819, 15] width 358 height 28
paste input "392480"
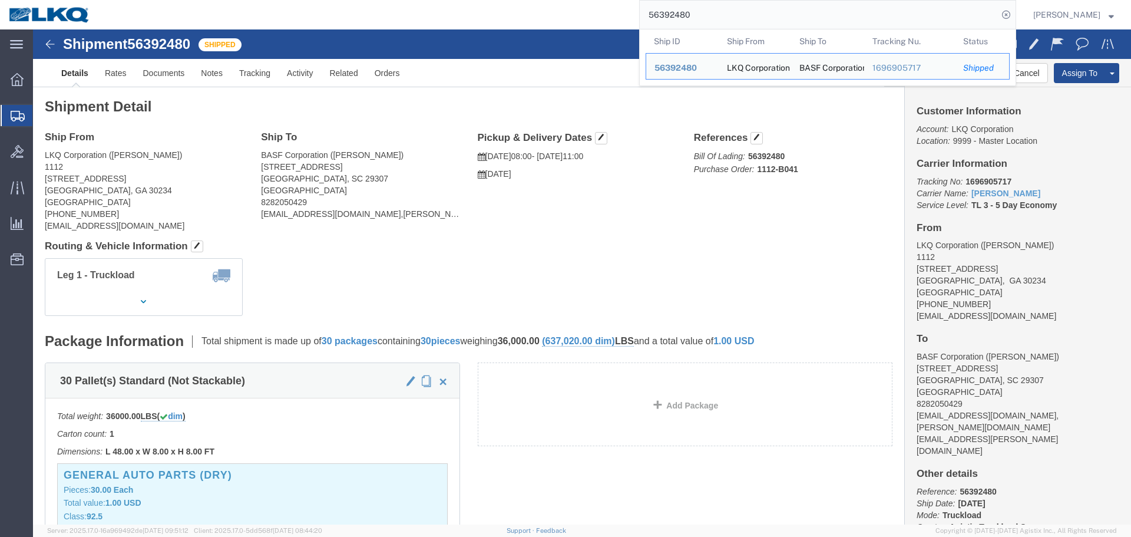
click div "Ship From LKQ Corporation (Jason Griffin) 1112 2401 Highway 42 N Jenkinsburg, G…"
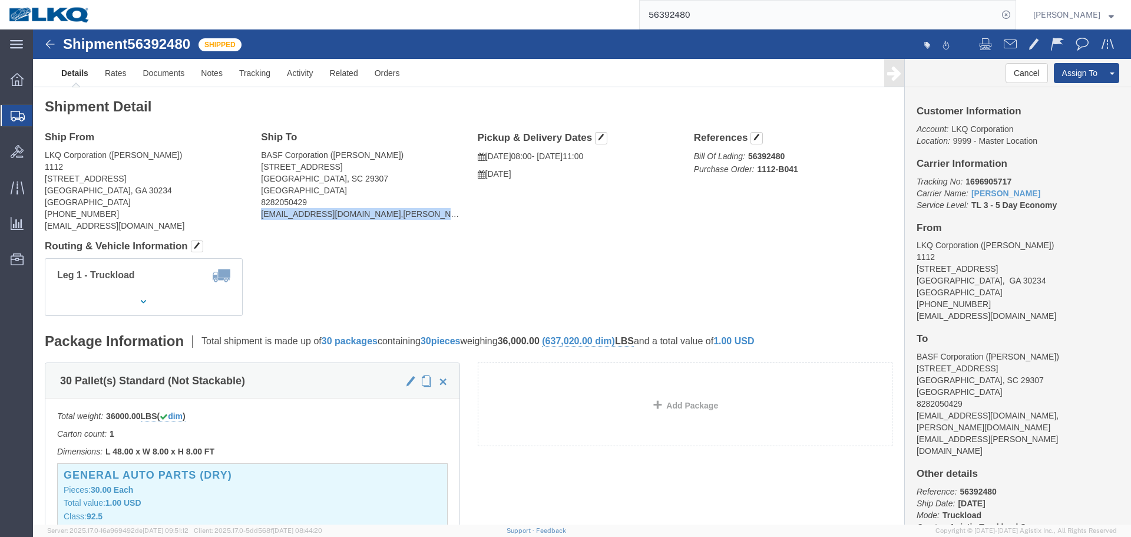
drag, startPoint x: 225, startPoint y: 186, endPoint x: 418, endPoint y: 188, distance: 192.7
click div "Ship To BASF Corporation (Jason Garza) 230 Old Converse Road Spartanburg, SC 29…"
copy address "converse-logistics@basf-catalystsmetals.com,meag"
click at [771, 9] on input "56392480" at bounding box center [819, 15] width 358 height 28
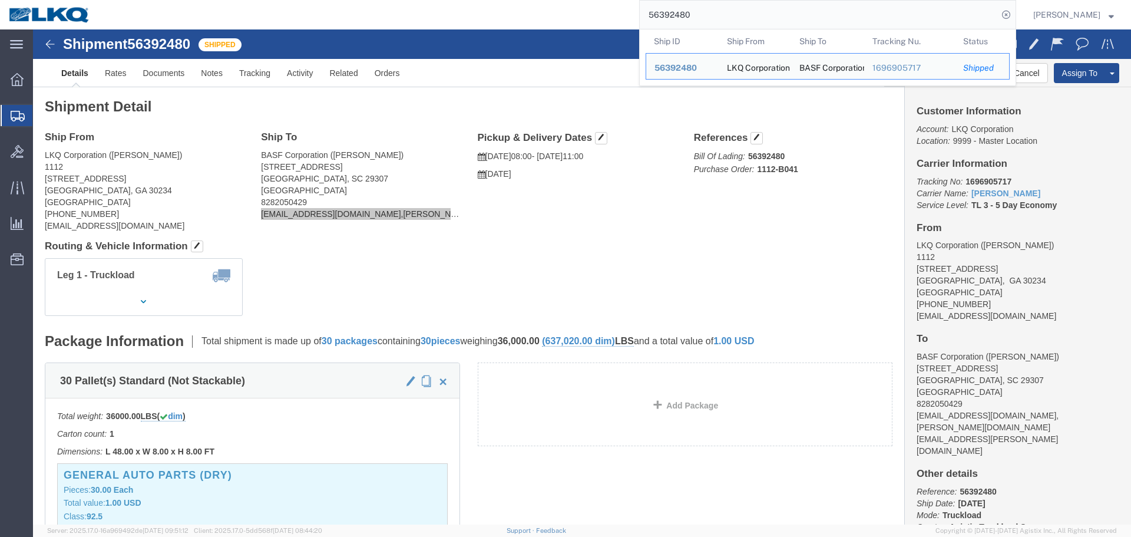
paste input "495624"
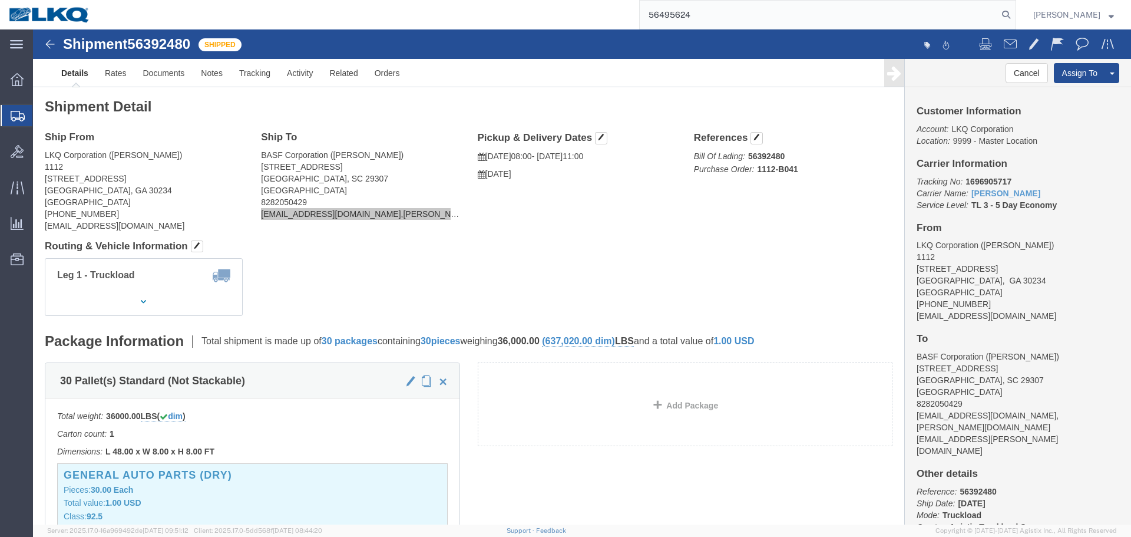
type input "56495624"
click h4 "Routing & Vehicle Information"
click div "Ship From LKQ Corporation (Jason Griffin) 1112 2401 Highway 42 N Jenkinsburg, G…"
click at [704, 9] on input "56495624" at bounding box center [819, 15] width 358 height 28
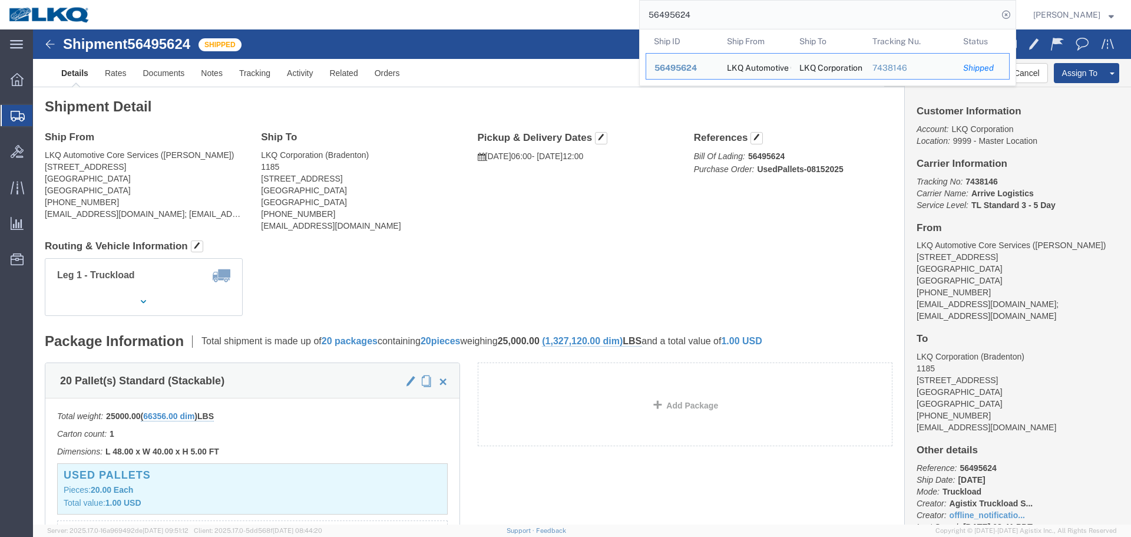
click div "Ship From LKQ Automotive Core Services (Alfredo Canales) 1714 West Mout Houston…"
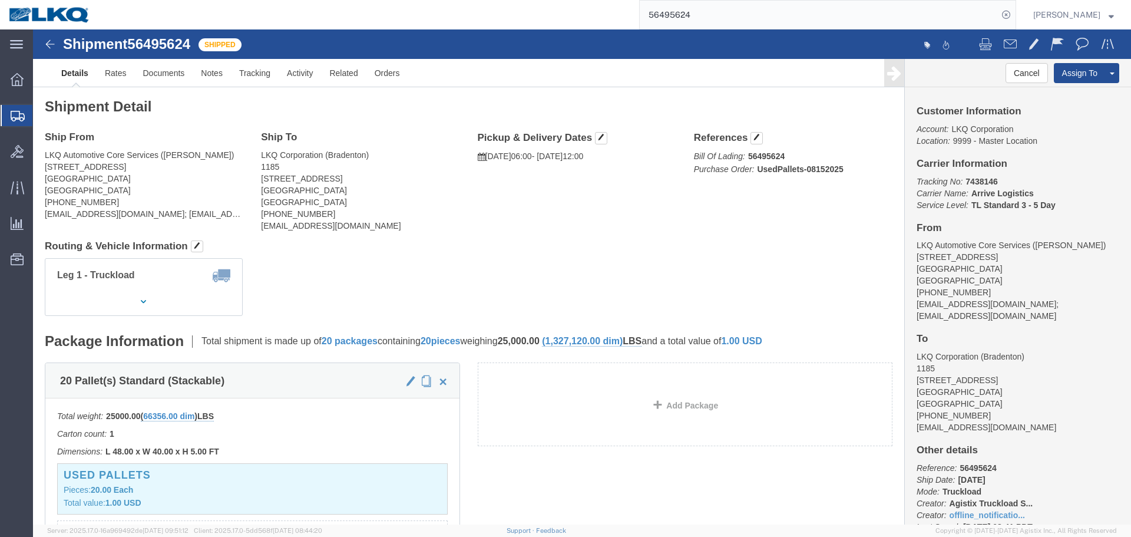
click div "Shipment Detail Ship From LKQ Automotive Core Services (Alfredo Canales) 1714 W…"
click address "LKQ Corporation (Bradenton) [STREET_ADDRESS] [PHONE_NUMBER] [EMAIL_ADDRESS][DOM…"
copy div "[EMAIL_ADDRESS][DOMAIN_NAME]"
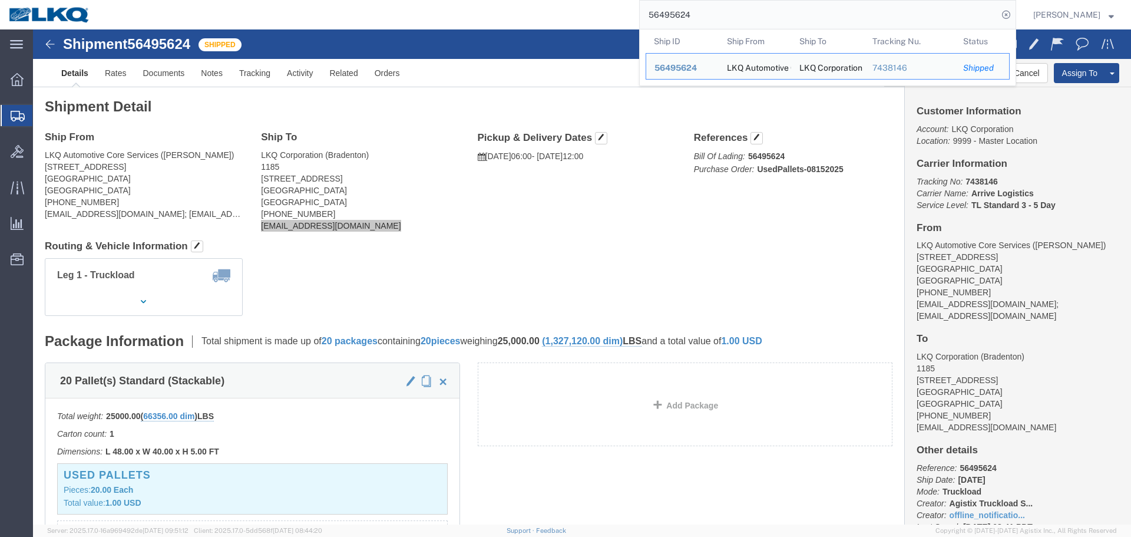
click at [757, 5] on input "56495624" at bounding box center [819, 15] width 358 height 28
paste input "9220"
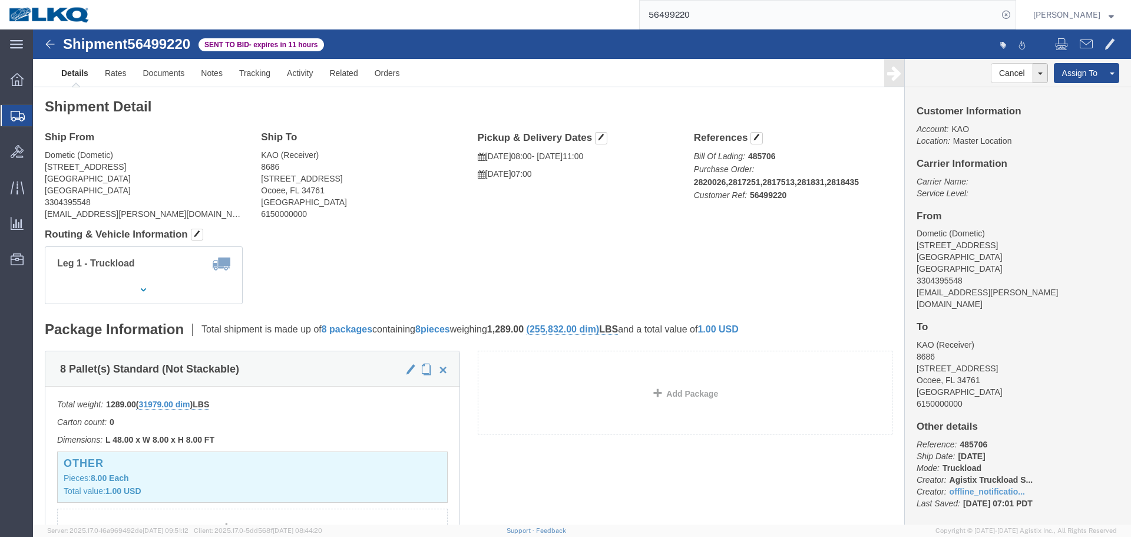
click h4 "Routing & Vehicle Information"
click address "Dometic (Dometic) [STREET_ADDRESS] 3304395548 [EMAIL_ADDRESS][PERSON_NAME][DOMA…"
copy address "75051"
click address "KAO (Receiver) 8686 [STREET_ADDRESS]"
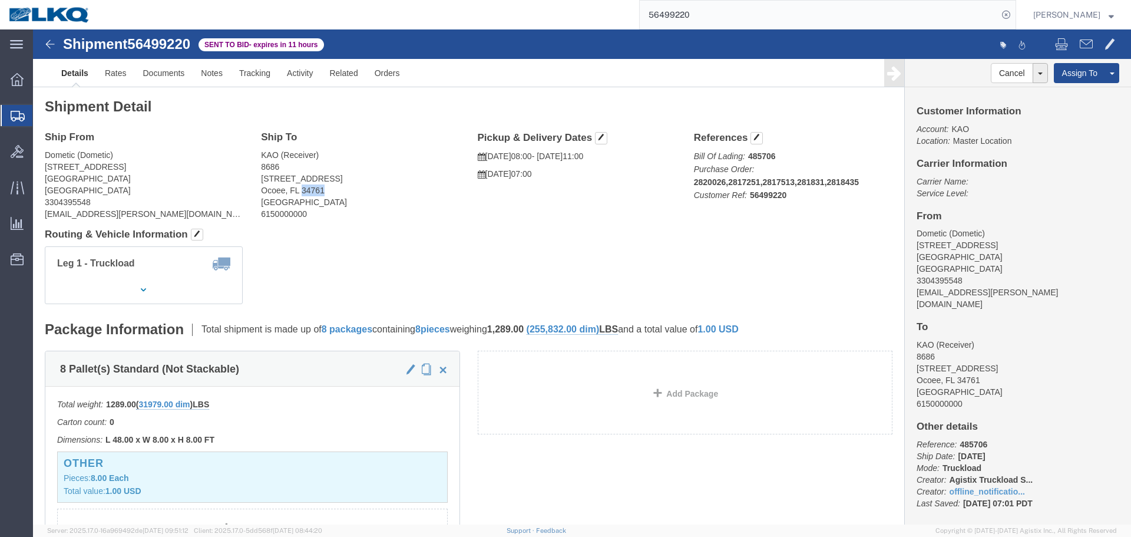
click address "KAO (Receiver) 8686 [STREET_ADDRESS]"
copy address "34761"
click link "Rates"
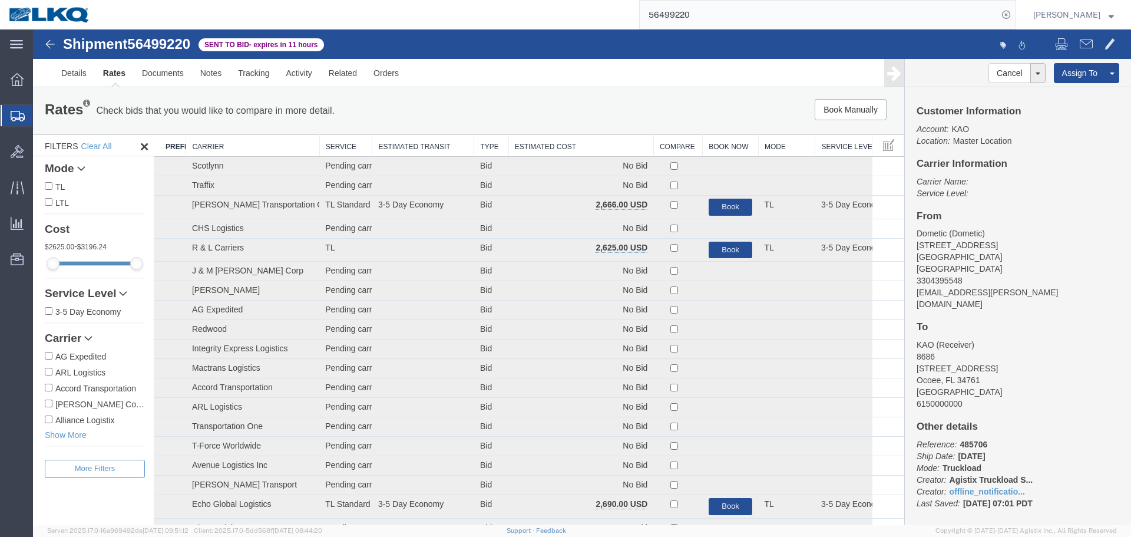
click at [589, 152] on th "Estimated Cost" at bounding box center [581, 146] width 145 height 22
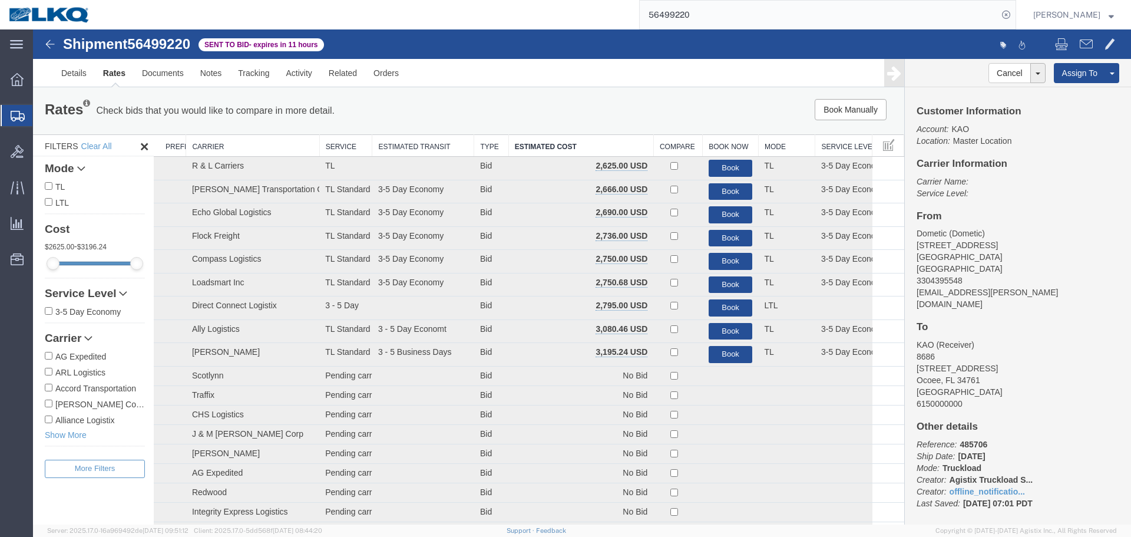
click at [558, 97] on div "Rates Check bids that you would like to compare in more detail. Compare Filter …" at bounding box center [468, 110] width 871 height 47
click at [746, 13] on input "56499220" at bounding box center [819, 15] width 358 height 28
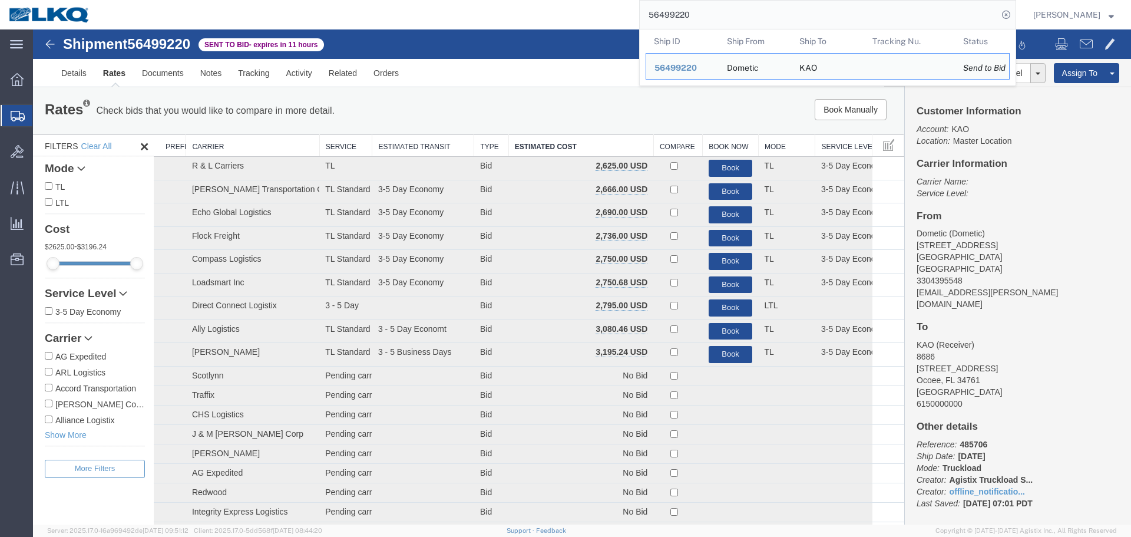
paste input "509711"
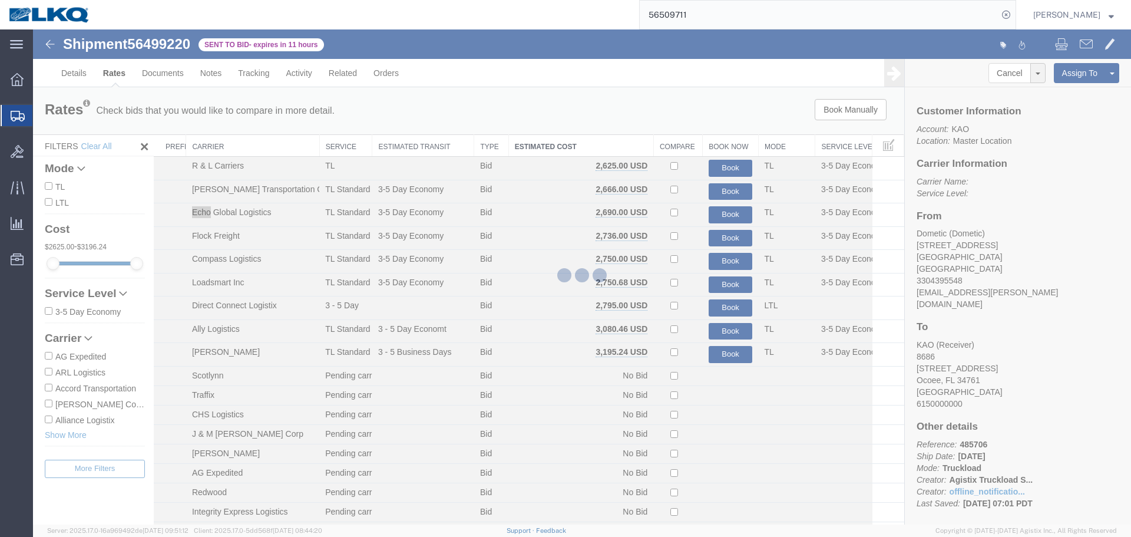
click at [709, 47] on div at bounding box center [582, 276] width 1098 height 495
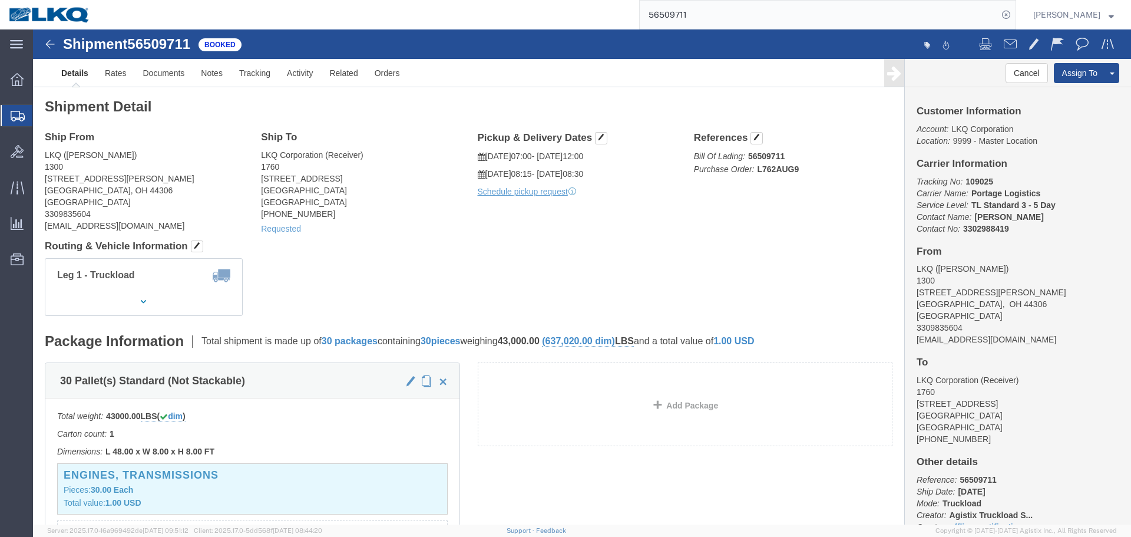
click div "Requested"
click div "Ship From LKQ ([PERSON_NAME]) 1300 [STREET_ADDRESS][PERSON_NAME] [GEOGRAPHIC_DA…"
click at [740, 20] on input "56509711" at bounding box center [819, 15] width 358 height 28
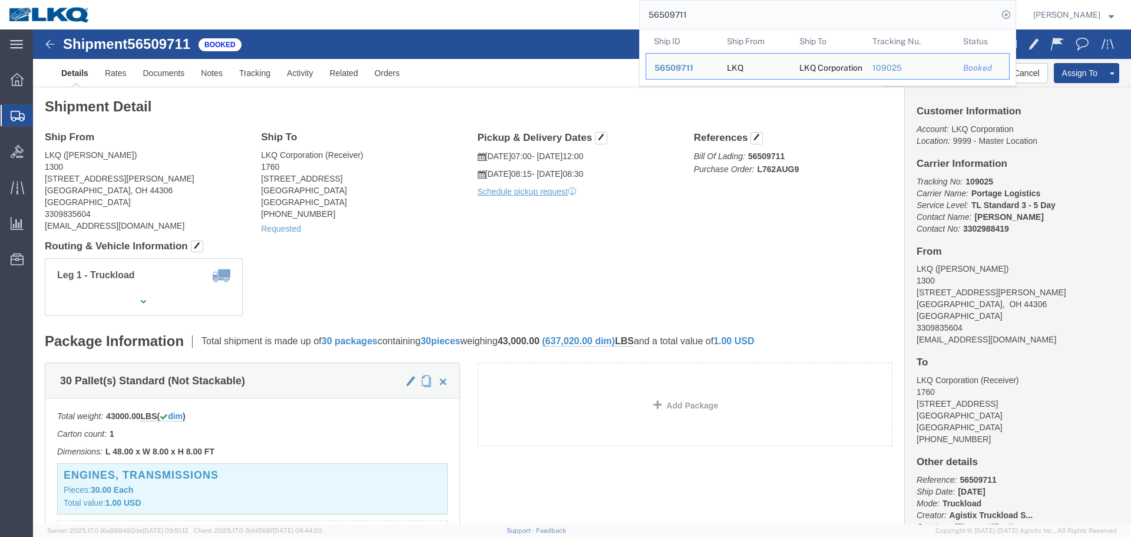
paste input "482300"
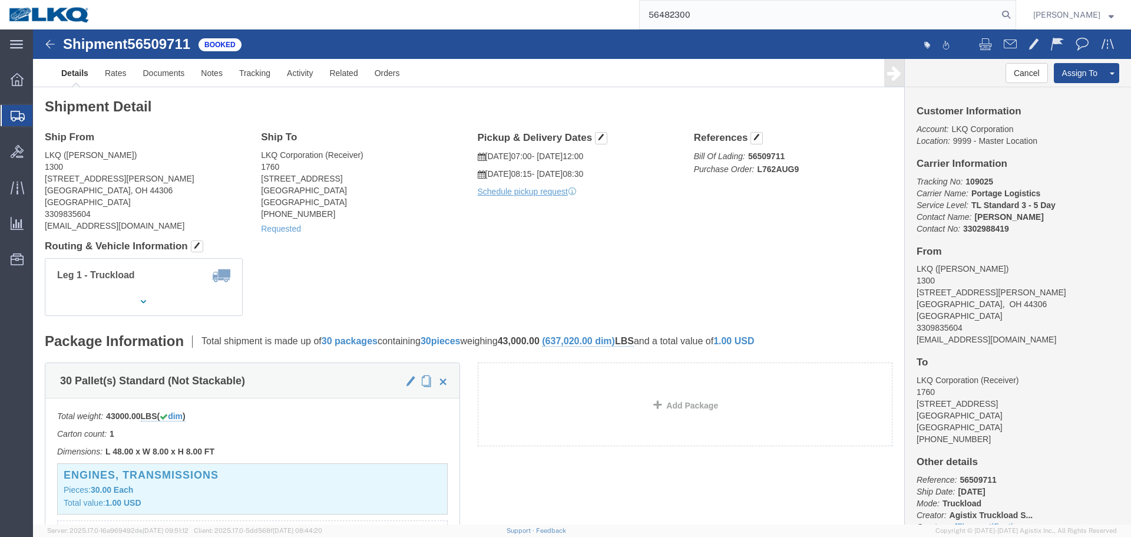
type input "56482300"
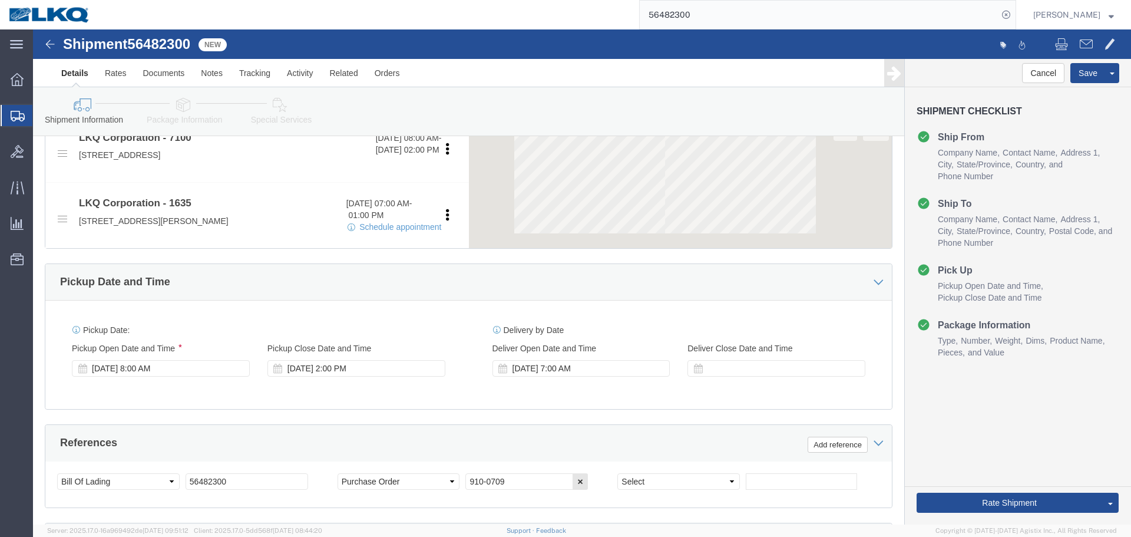
scroll to position [471, 0]
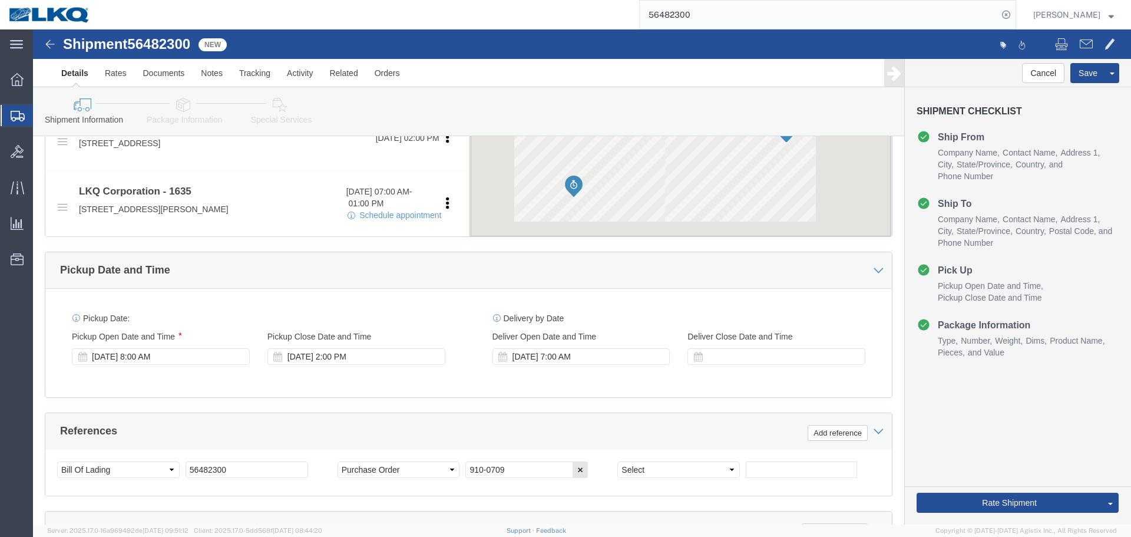
select select "28124"
select select "27578"
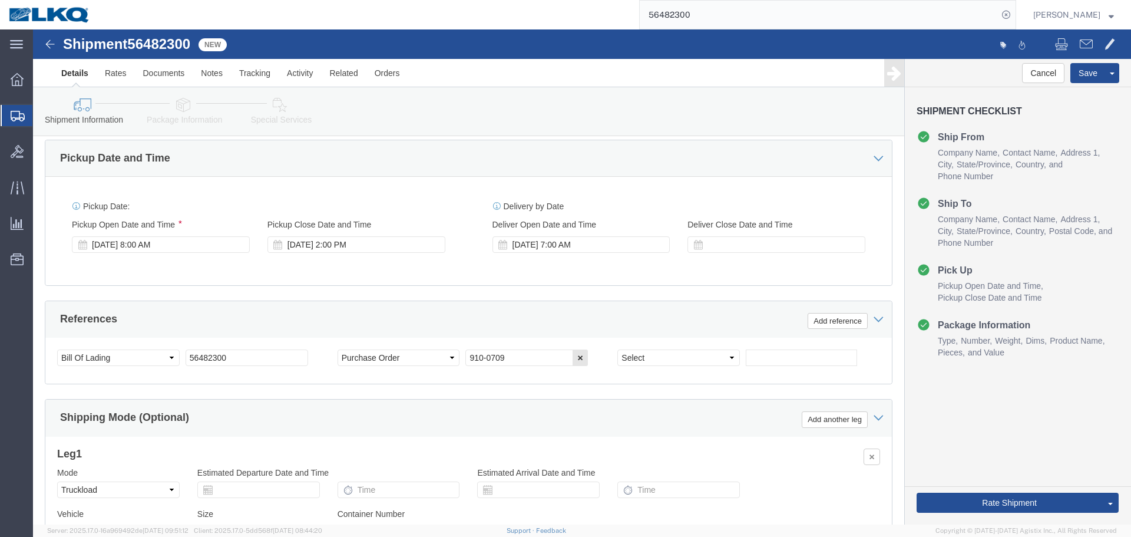
scroll to position [469, 0]
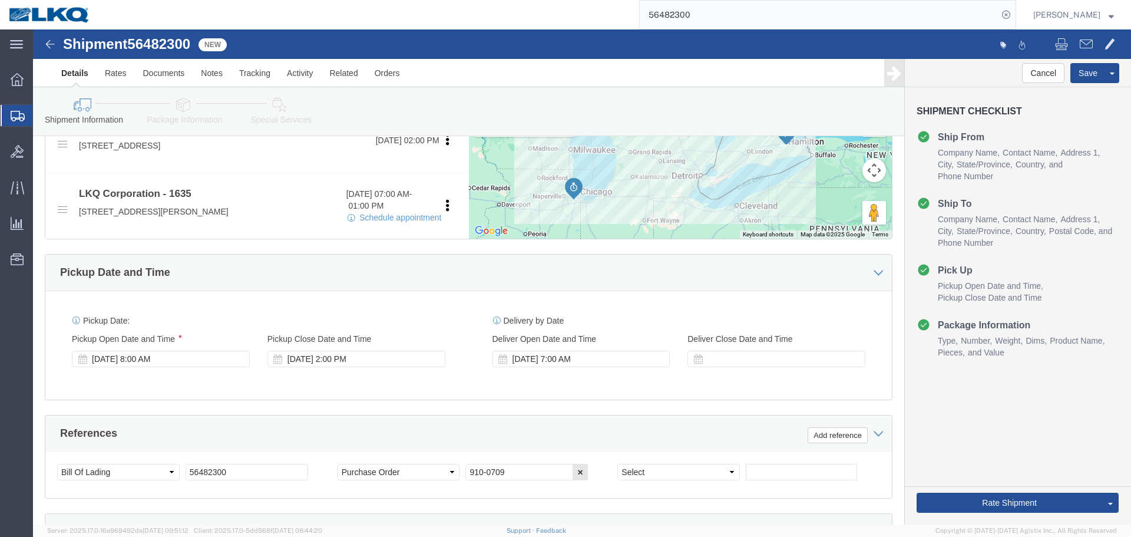
click span "56482300"
copy span "56482300"
click at [712, 16] on input "56482300" at bounding box center [819, 15] width 358 height 28
click at [654, 9] on input "56482300" at bounding box center [819, 15] width 358 height 28
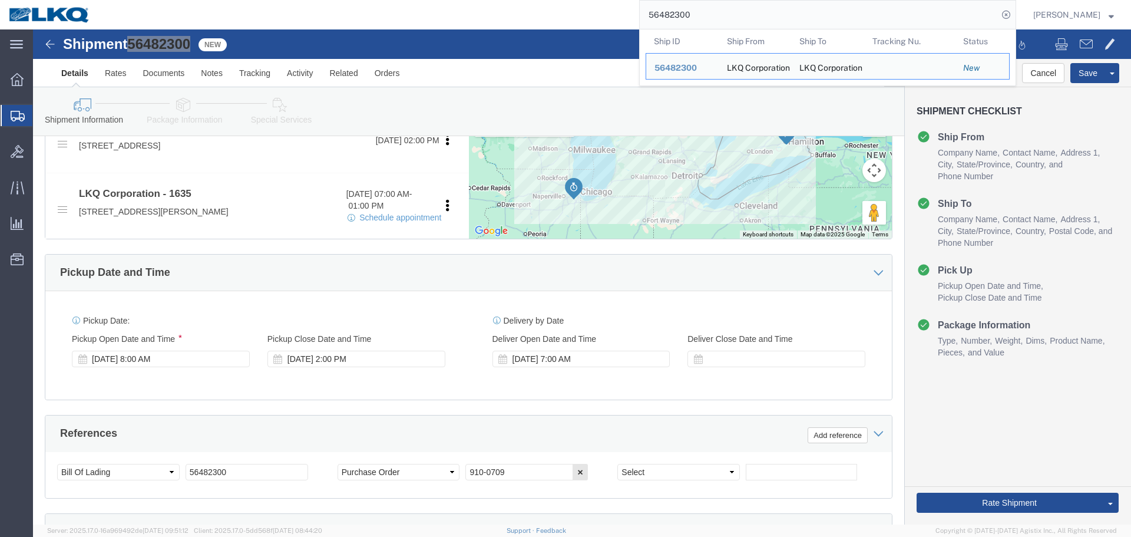
paste input "96881"
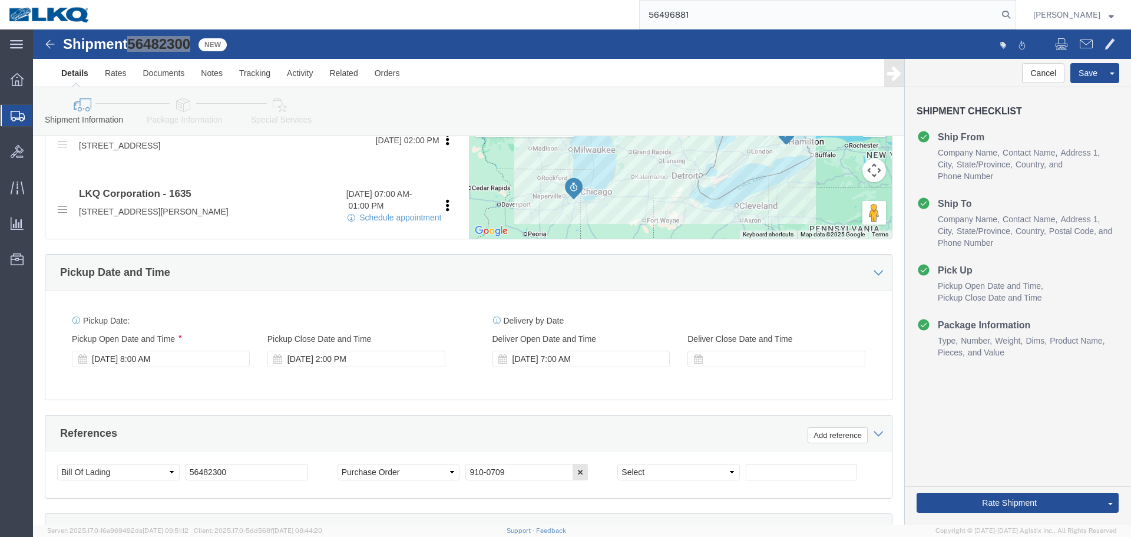
type input "56496881"
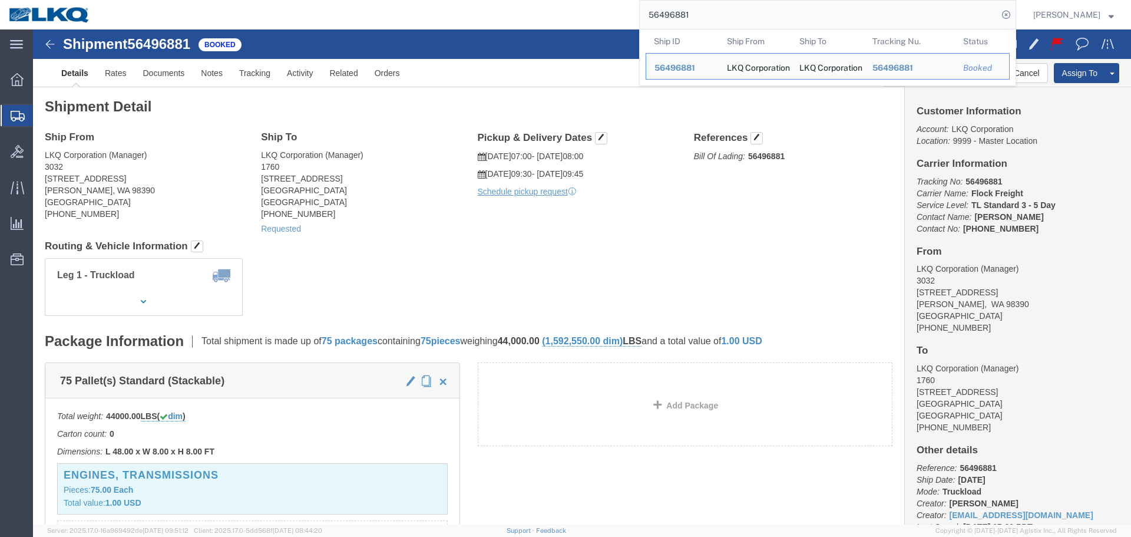
click h4 "Routing & Vehicle Information"
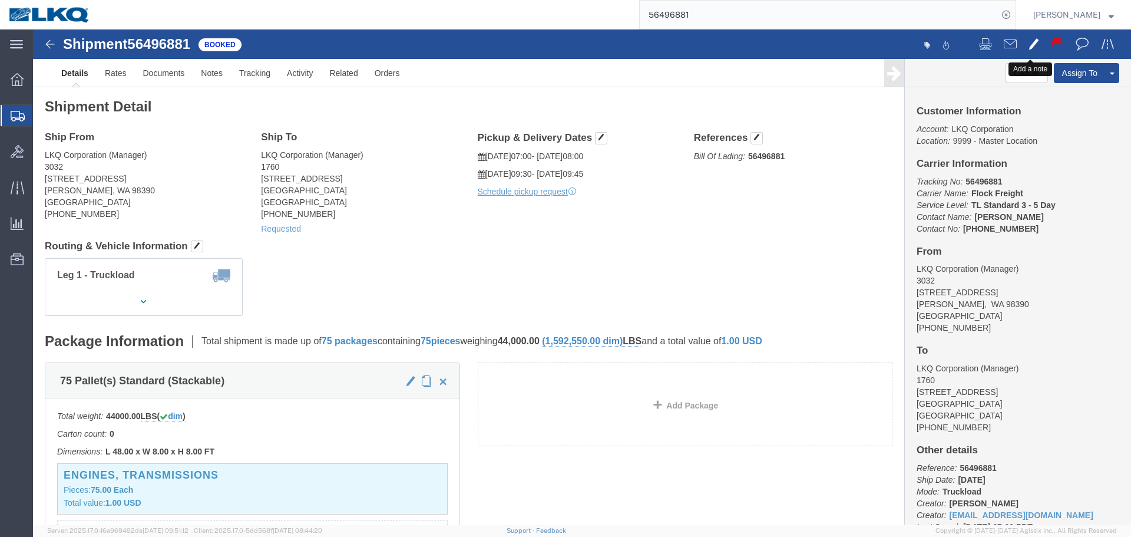
click span
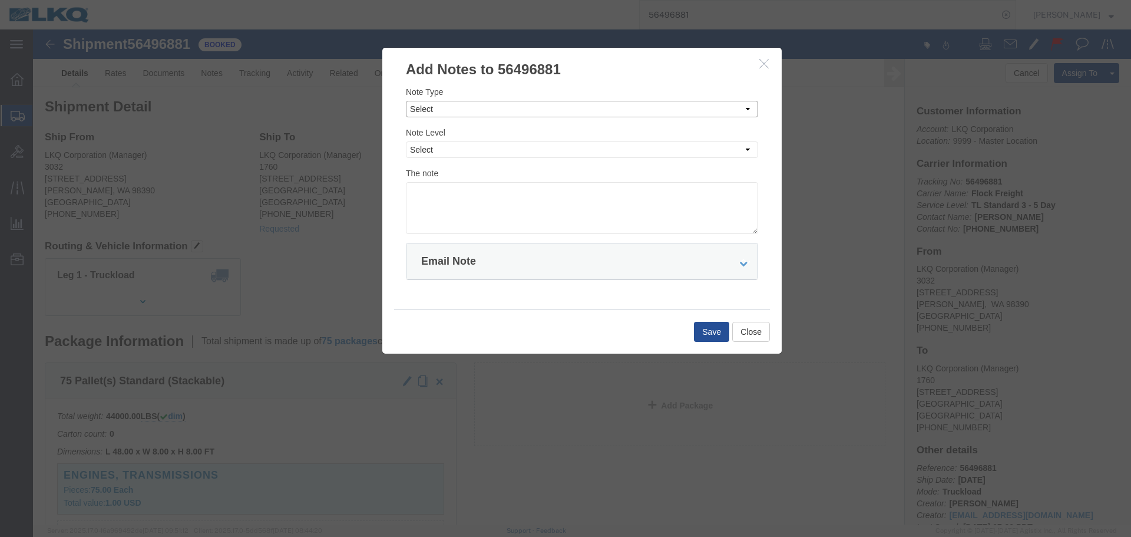
click select "Select Approval Bid Notes Carrier Change Notes Claim Notes Content Hazmat Notes…"
select select "PICK_UP_NOTES"
click select "Select Approval Bid Notes Carrier Change Notes Claim Notes Content Hazmat Notes…"
click select "Select Private to Account Private to Vendor Public"
select select "PUBLIC"
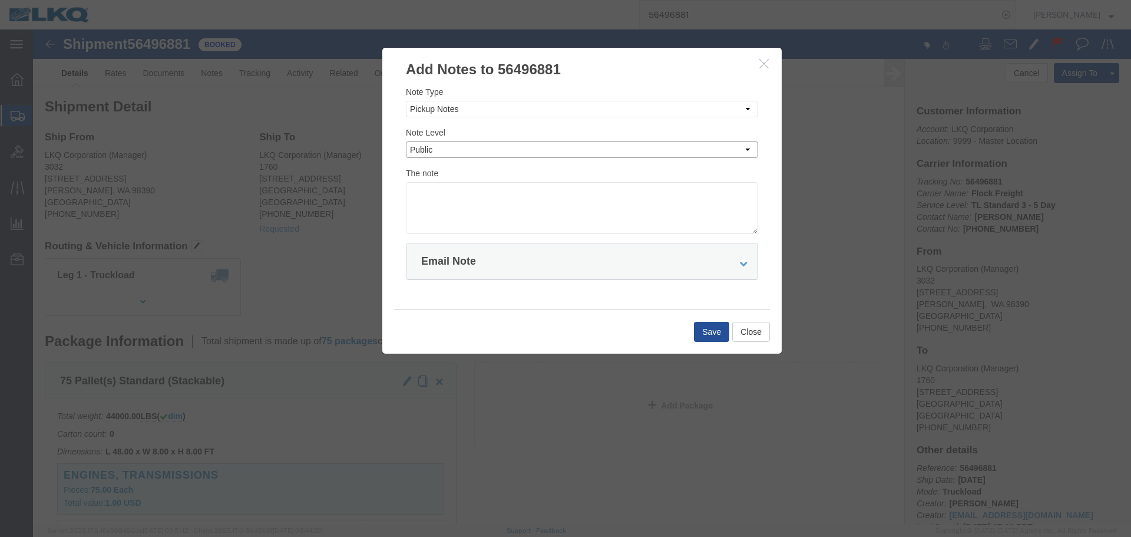
click select "Select Private to Account Private to Vendor Public"
click textarea
type textarea "08/18 missed"
click div "Save Close"
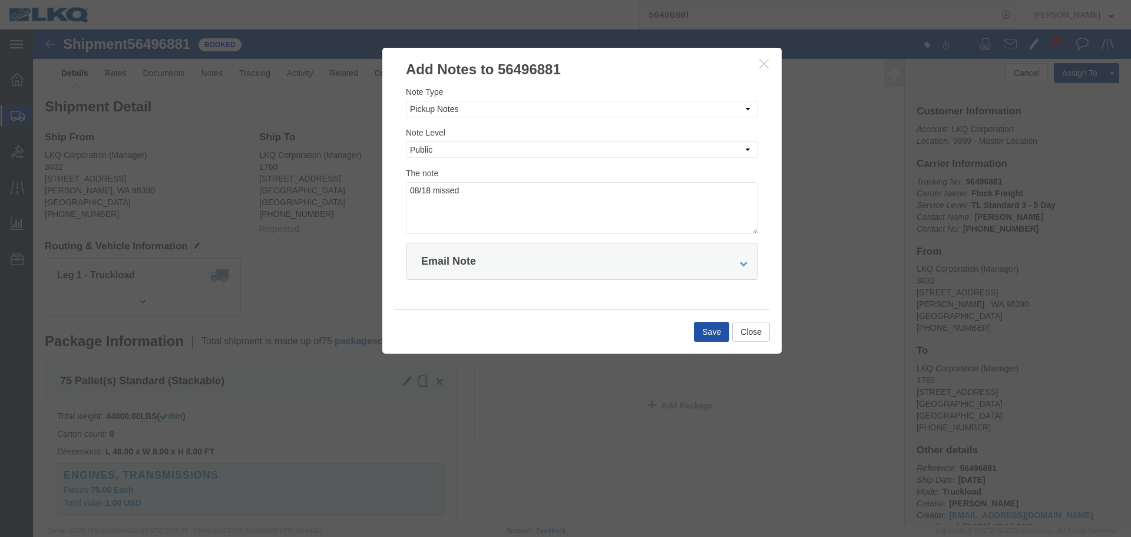
click button "Save"
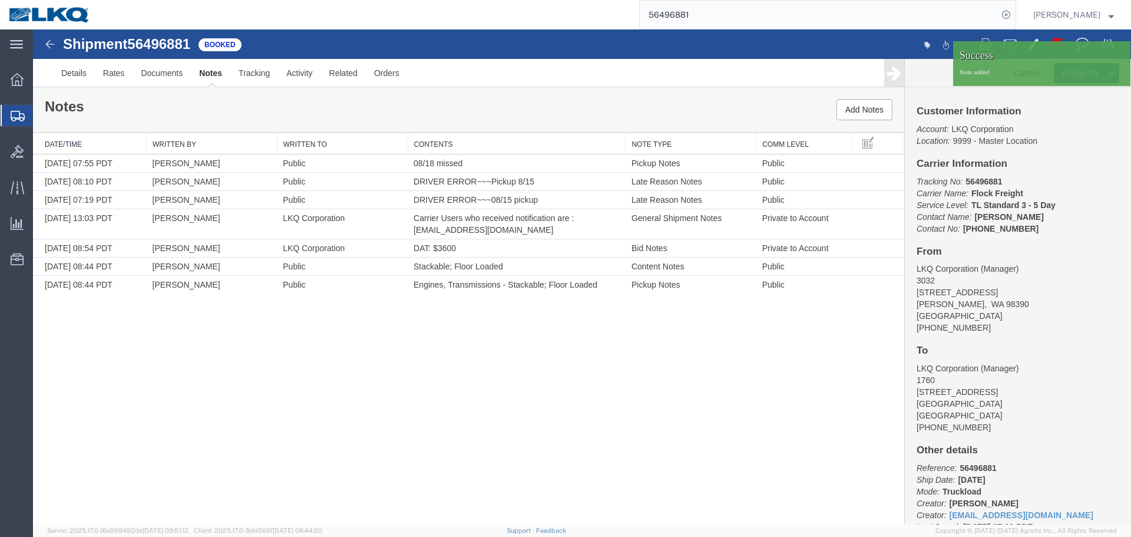
click at [527, 445] on div "Shipment 56496881 7 of 7 Booked Details Rates Documents Notes Tracking Activity…" at bounding box center [582, 276] width 1098 height 495
click at [1121, 54] on div at bounding box center [1120, 53] width 18 height 18
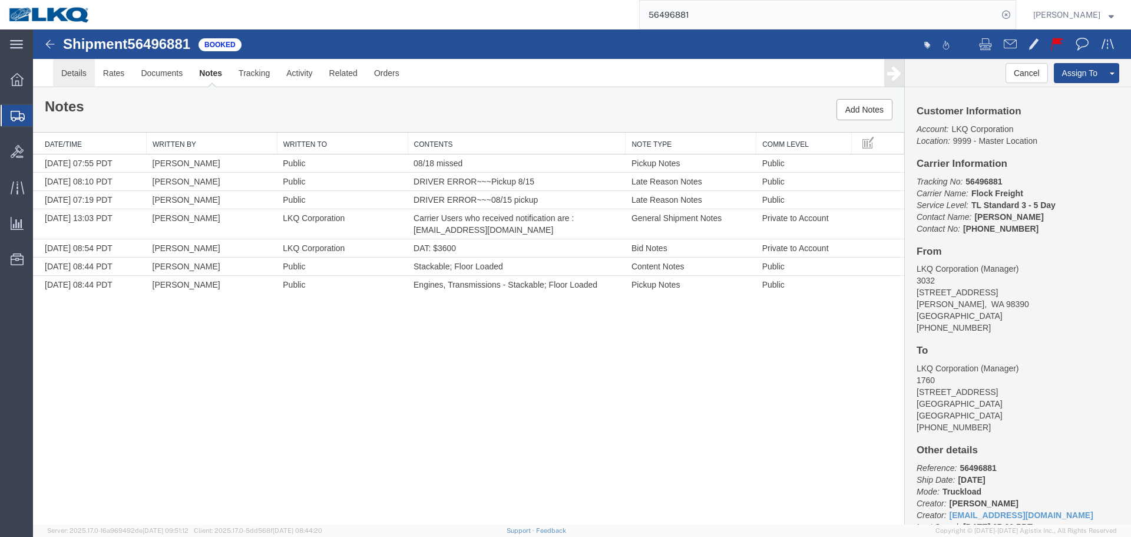
click at [80, 82] on link "Details" at bounding box center [74, 73] width 42 height 28
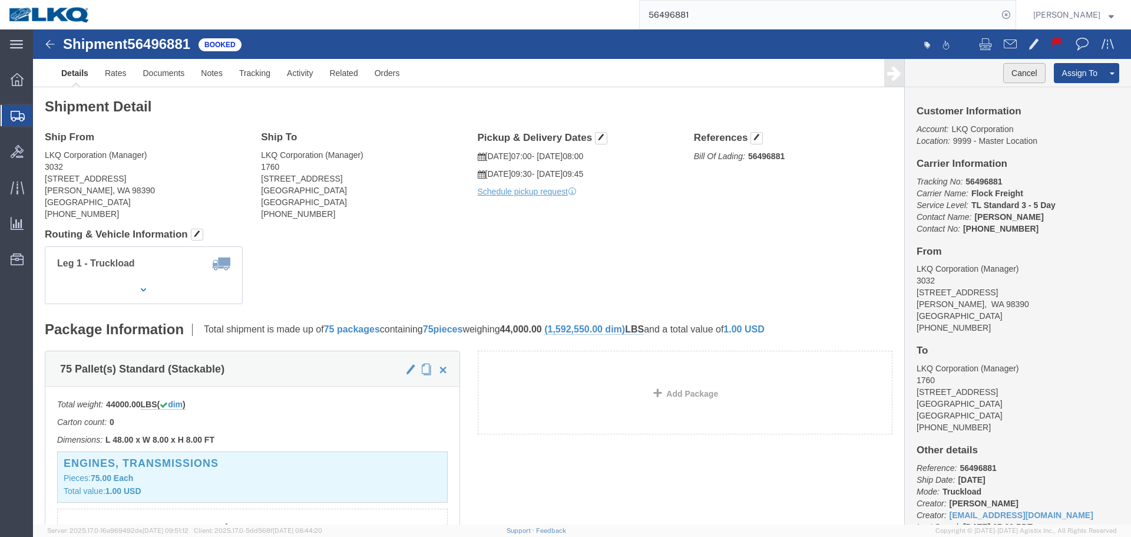
click button "Cancel"
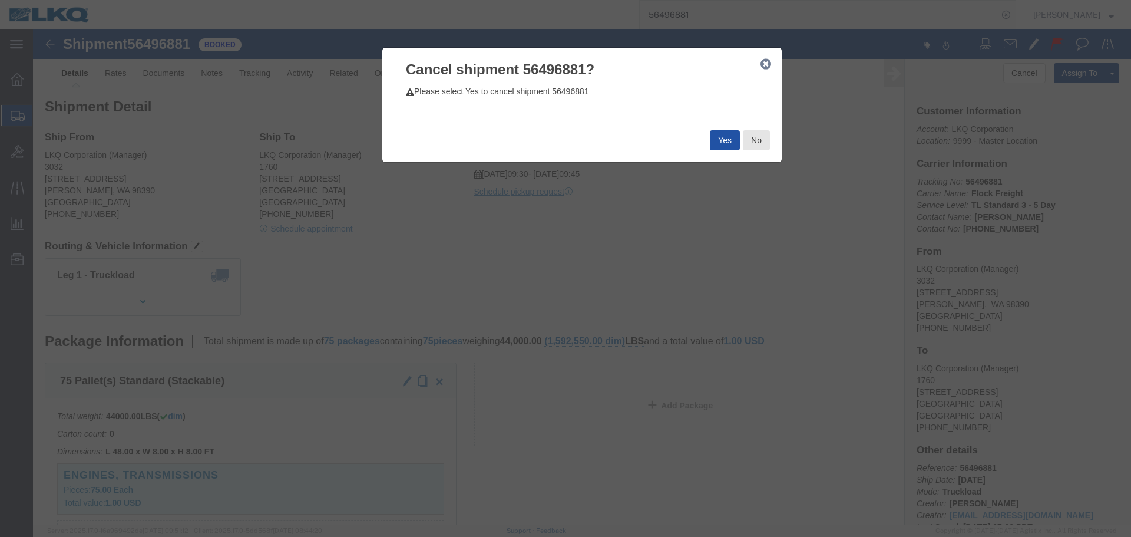
click button "Yes"
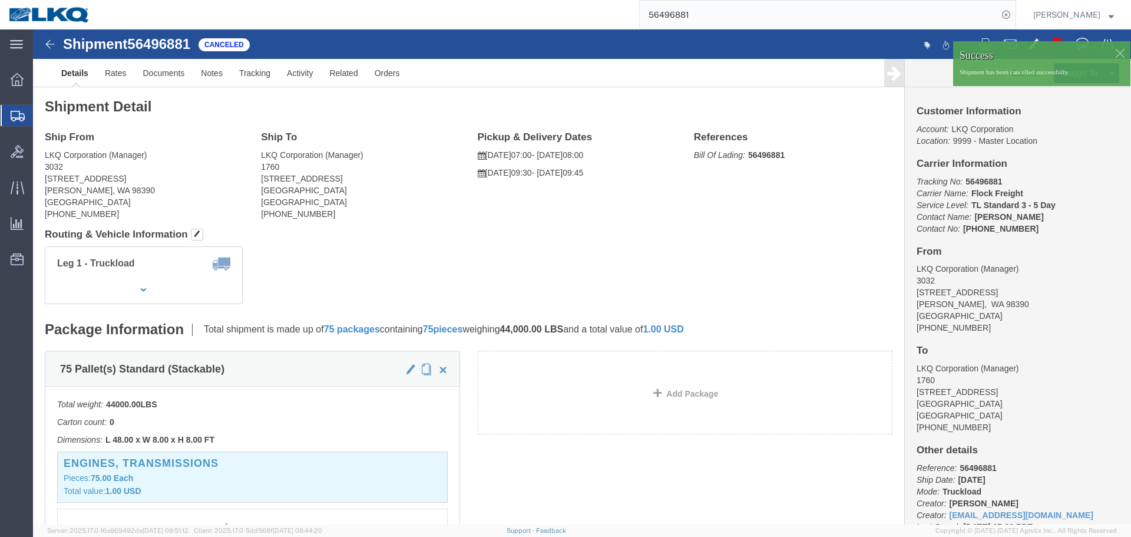
click div "Ship From LKQ Corporation (Manager) 3032 4123 142nd Ave E Suite 100 Sumner, WA …"
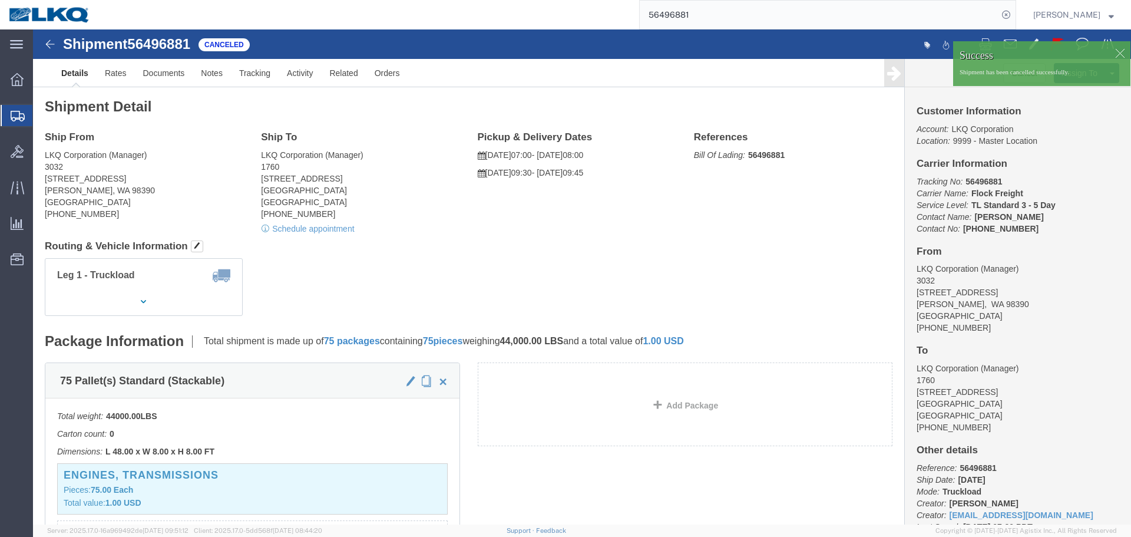
scroll to position [542, 0]
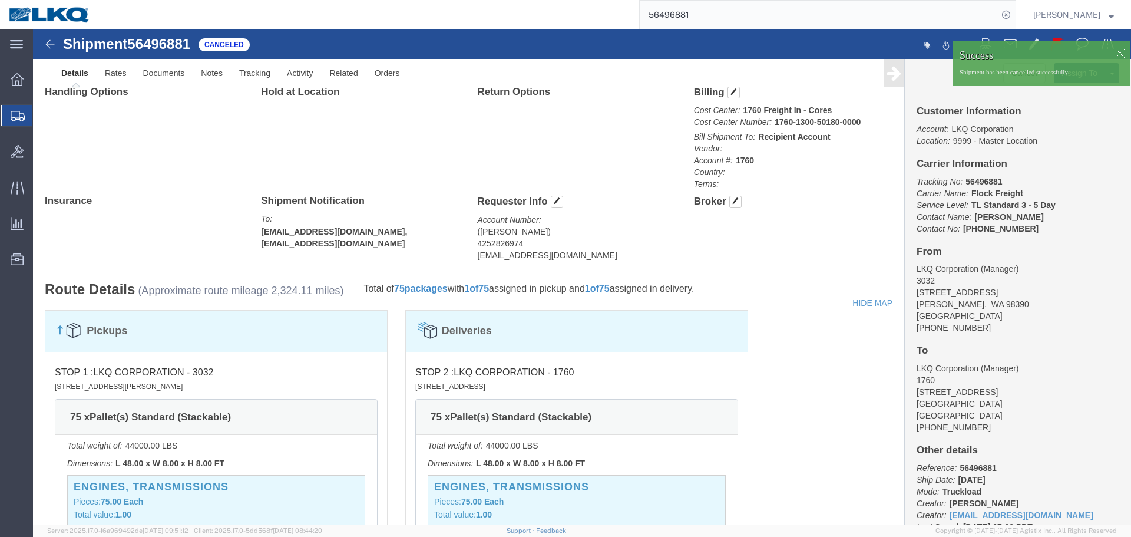
click address "(Tim Mclaren) 4252826974 tgmclaren@lkqcorp.com"
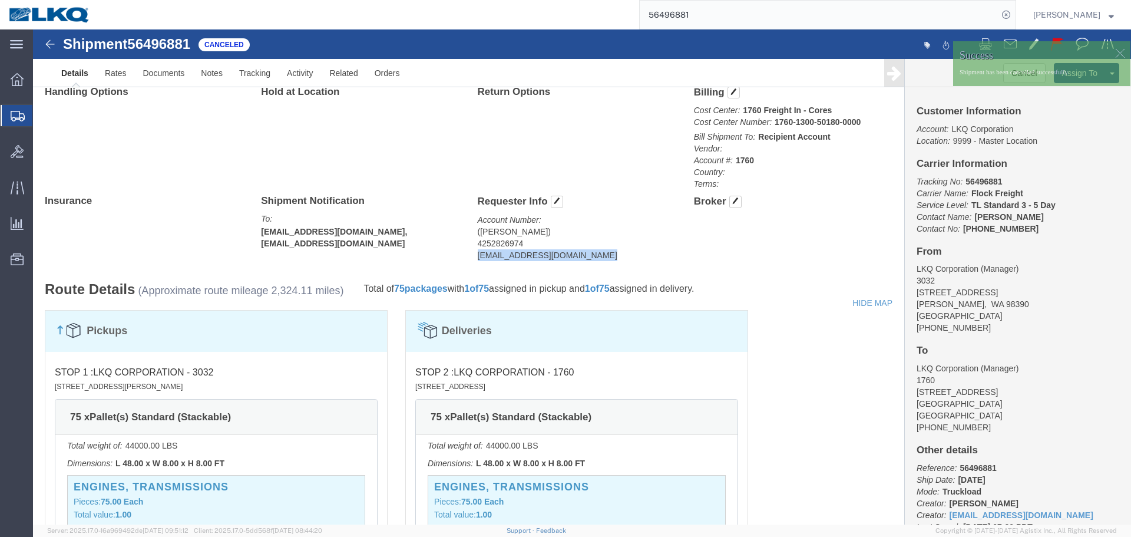
click address "(Tim Mclaren) 4252826974 tgmclaren@lkqcorp.com"
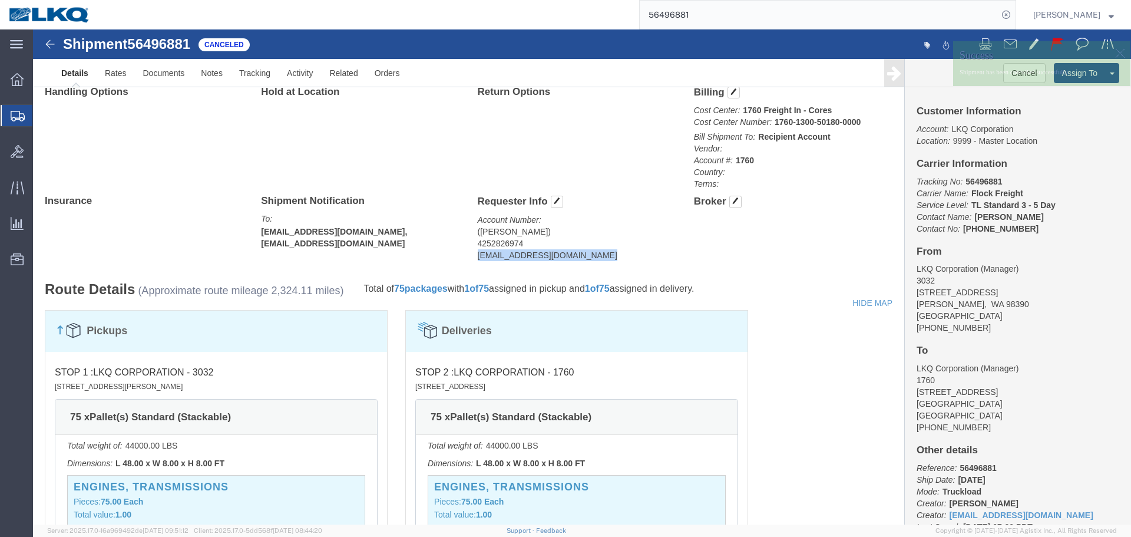
copy div "tgmclaren@lkqcorp.com Edit Requester Info Location Select Select My Profile Loc…"
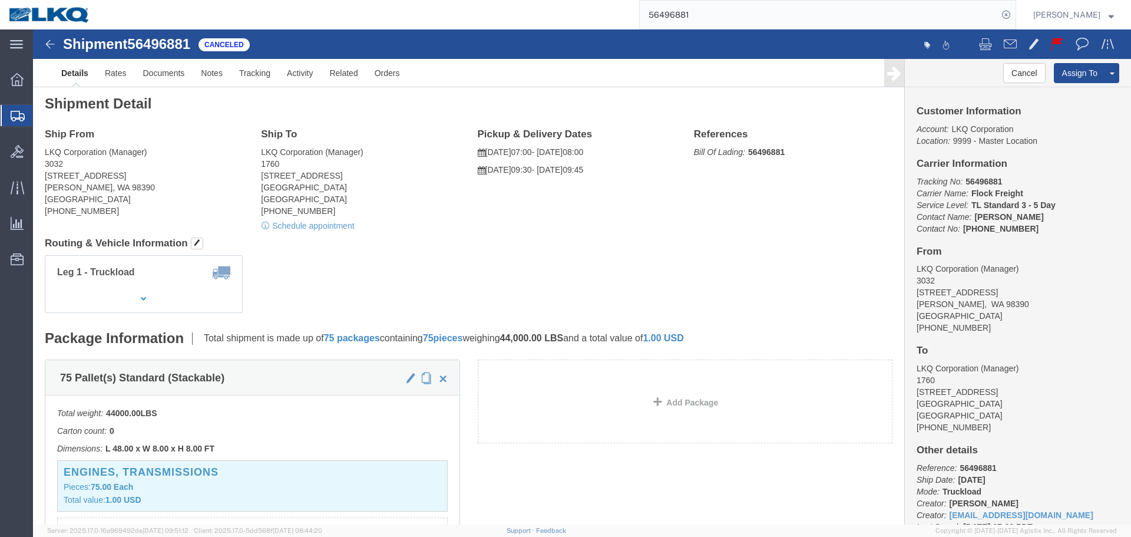
scroll to position [0, 0]
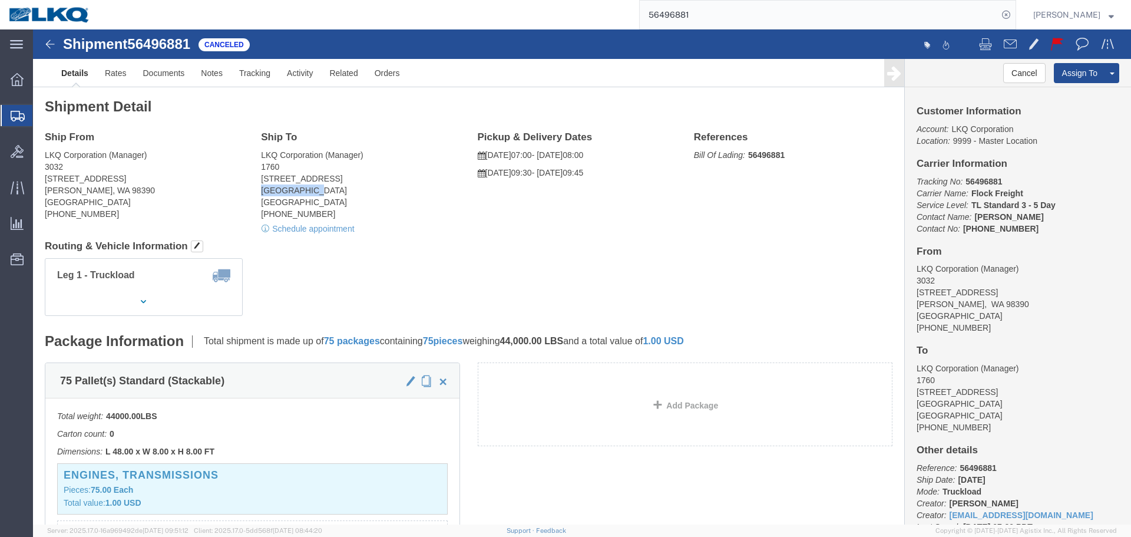
drag, startPoint x: 275, startPoint y: 160, endPoint x: 227, endPoint y: 163, distance: 47.2
click address "LKQ Corporation (Manager) 1760 1710 W Mount Houston Rd Houston, TX 77038 United…"
copy address "Houston, TX"
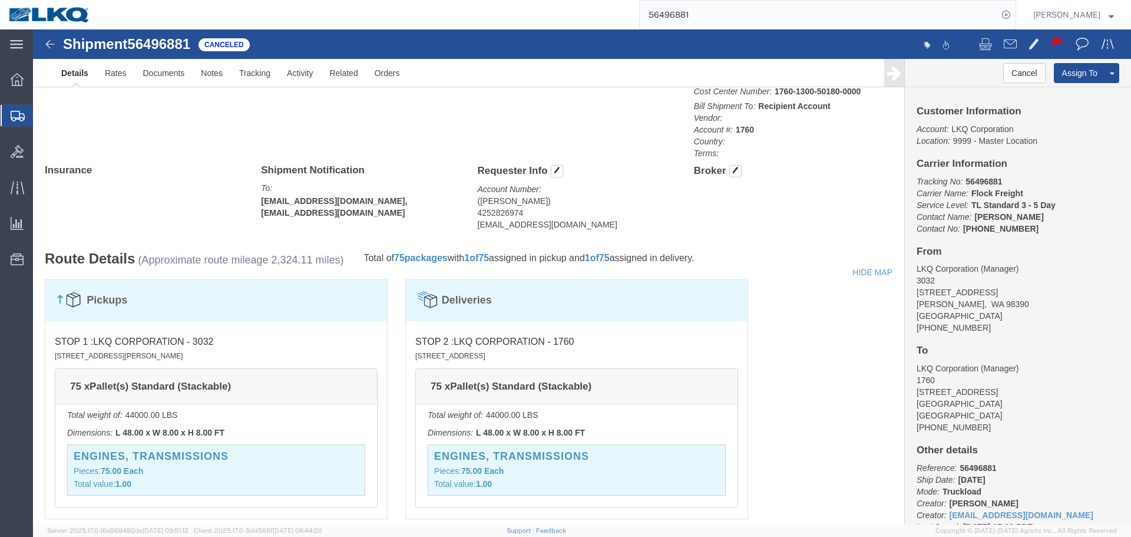
scroll to position [707, 0]
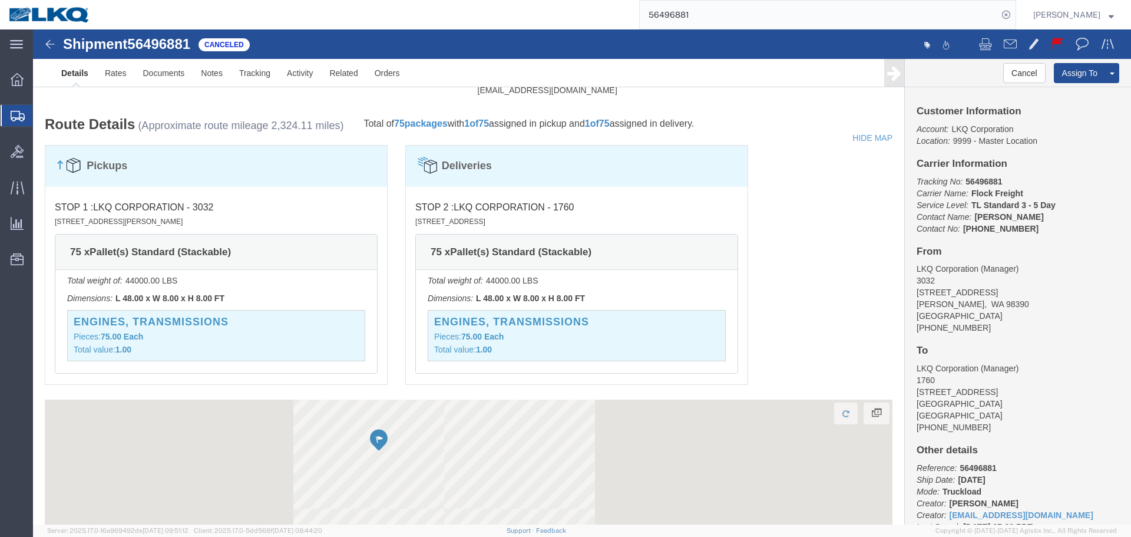
click div "Pickups STOP 1 : LKQ Corporation - 3032 4123 142nd Ave E Suite 100, Sumner, WA,…"
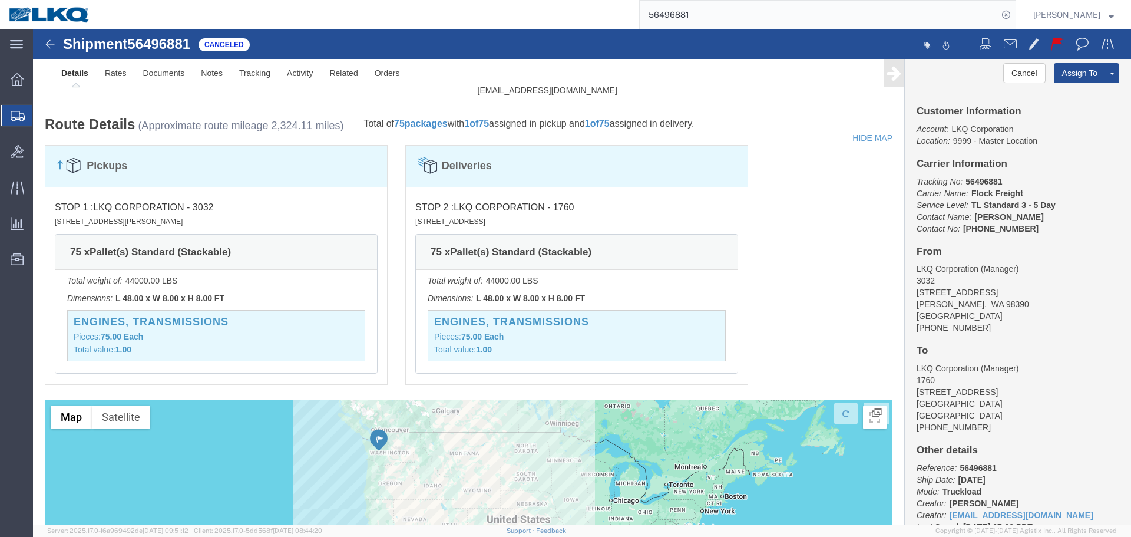
click at [765, 12] on input "56496881" at bounding box center [819, 15] width 358 height 28
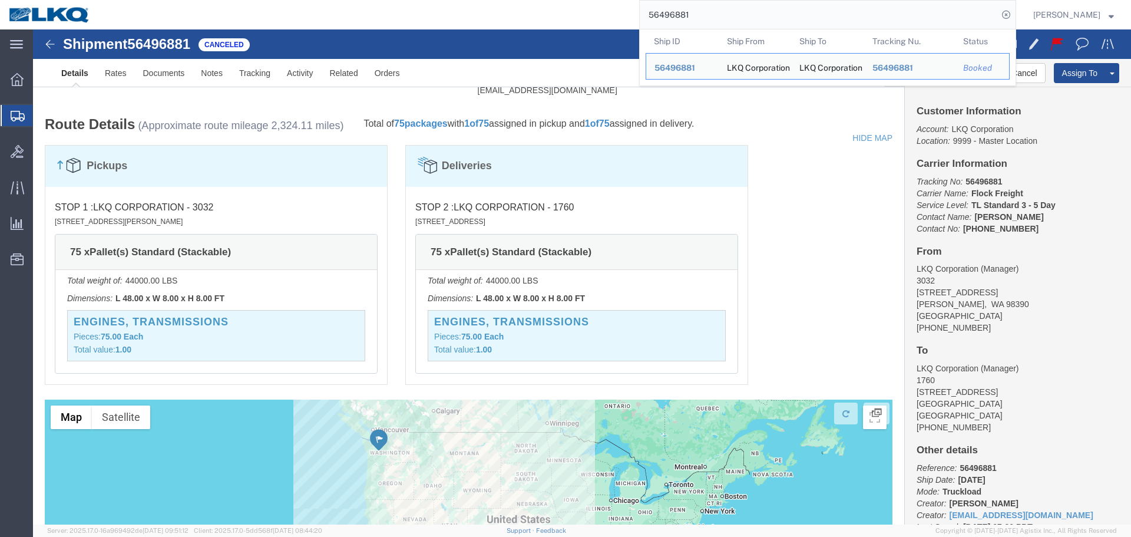
paste input "205315"
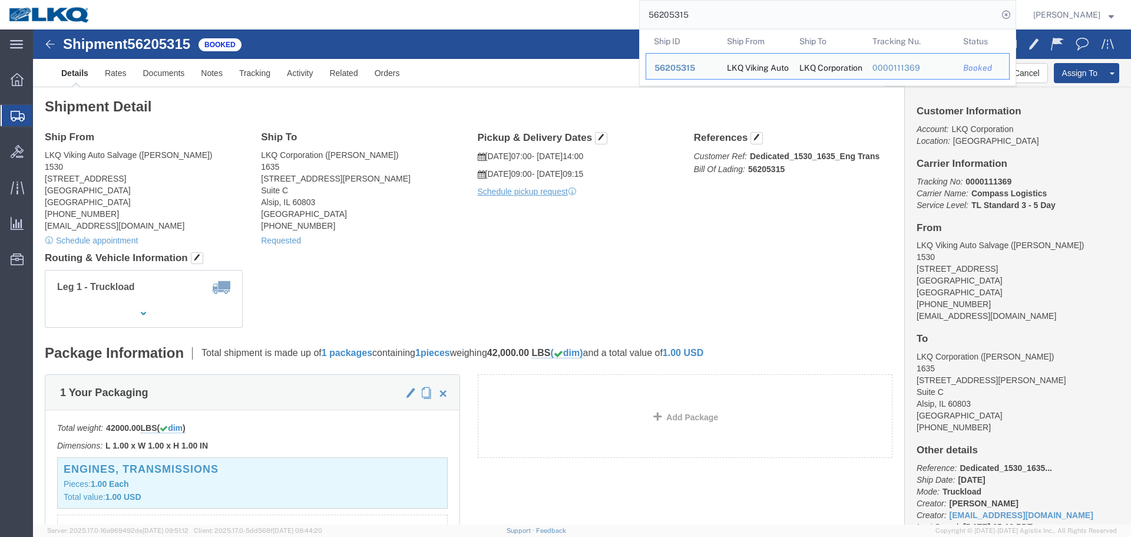
click h4 "Routing & Vehicle Information"
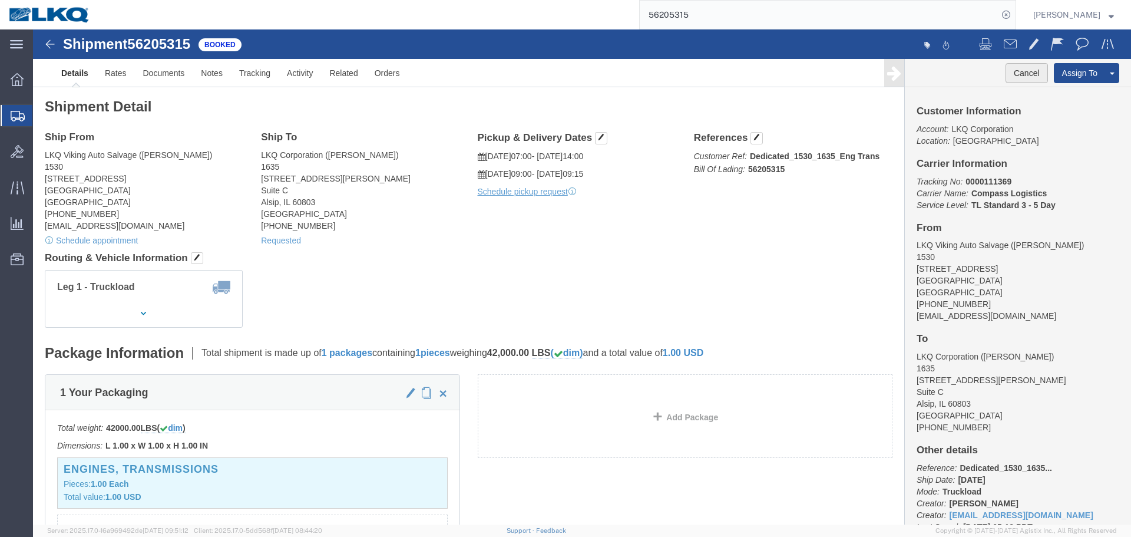
click button "Cancel"
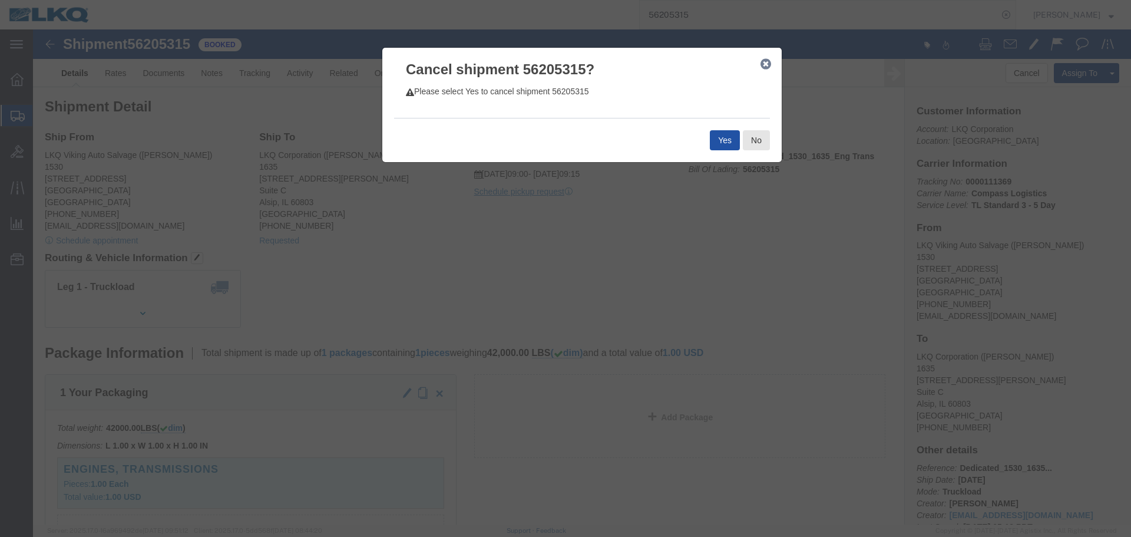
click button "Yes"
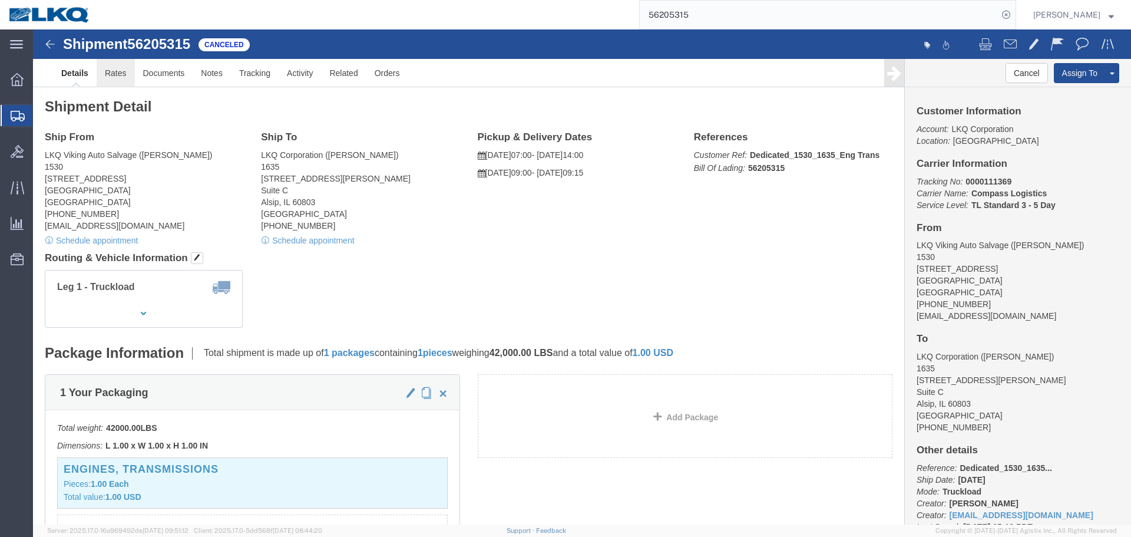
click link "Rates"
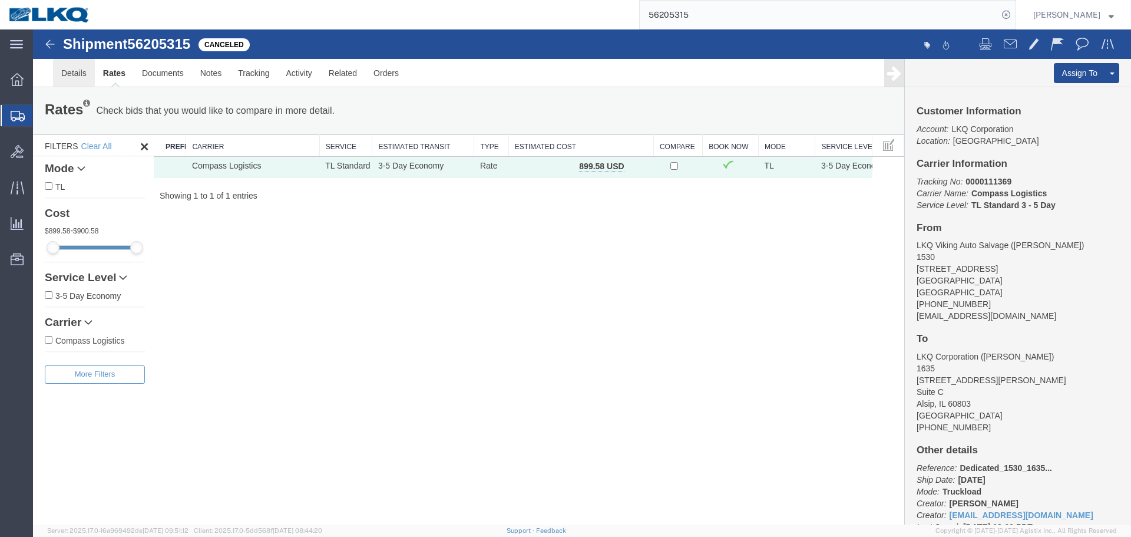
click at [80, 74] on link "Details" at bounding box center [74, 73] width 42 height 28
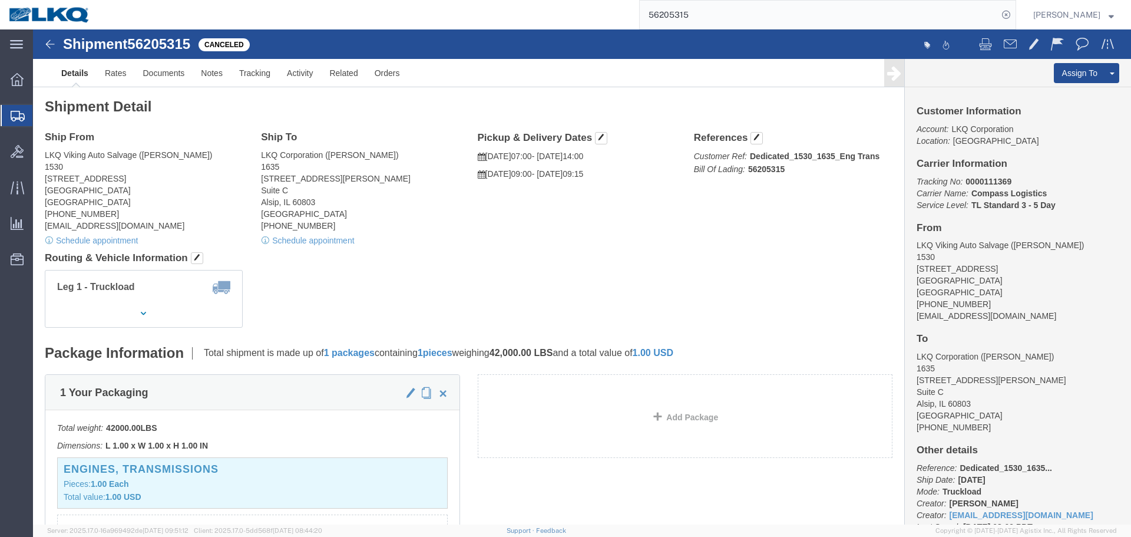
click address "LKQ Viking Auto Salvage (Brian Benson) 1530 26548 Chippendale Avenue Northfield…"
copy address "55057"
click address "LKQ Corporation (John Herman) 1635 11800 S. Austin Ave. Suite C Alsip, IL 60803…"
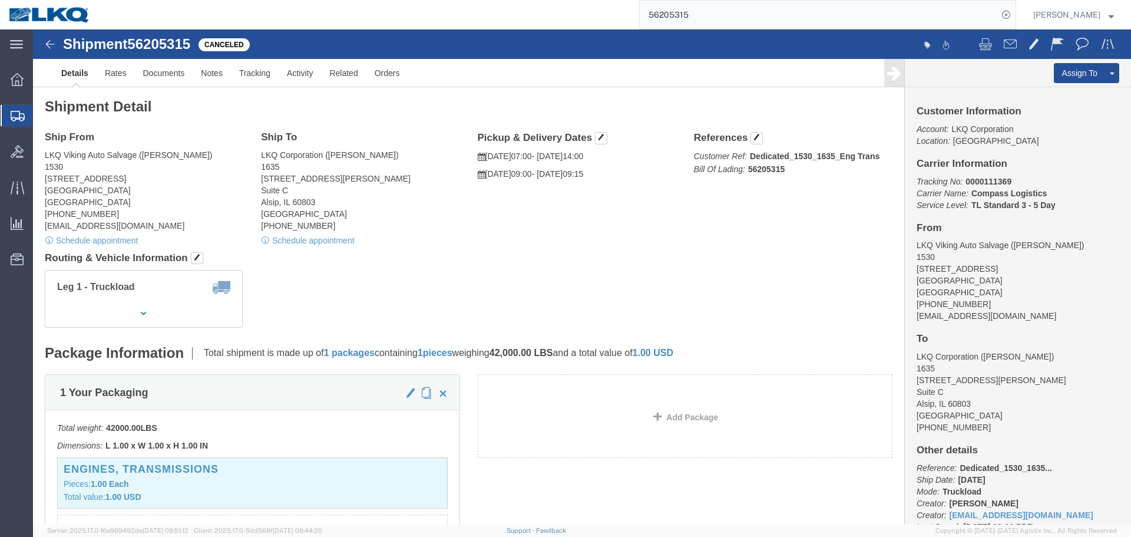
click address "LKQ Corporation (John Herman) 1635 11800 S. Austin Ave. Suite C Alsip, IL 60803…"
copy address "60803"
click div "Ship From LKQ Viking Auto Salvage (Brian Benson) 1530 26548 Chippendale Avenue …"
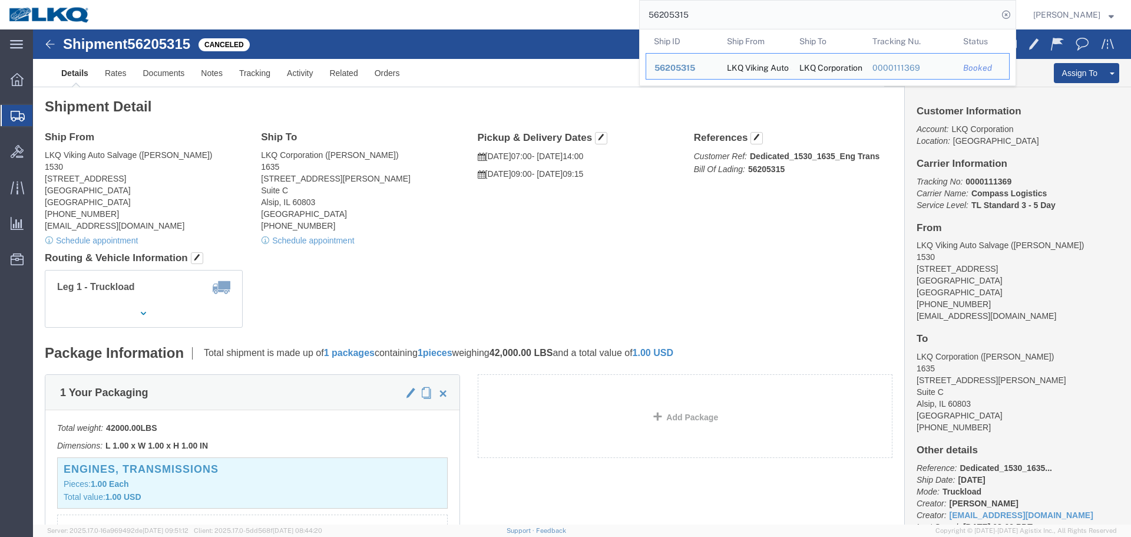
click at [679, 10] on input "56205315" at bounding box center [819, 15] width 358 height 28
paste input "496881"
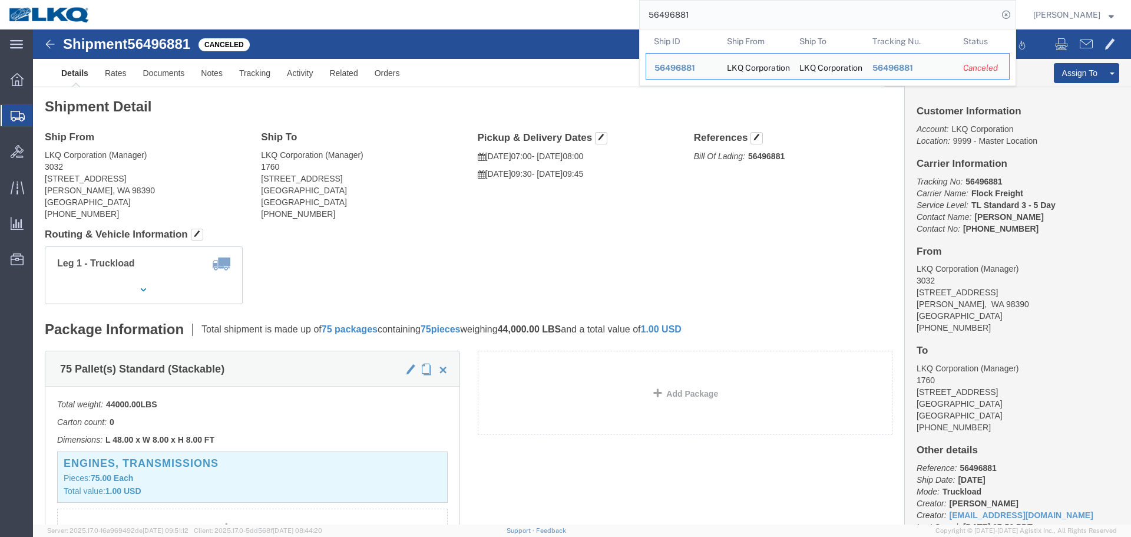
drag, startPoint x: 103, startPoint y: 191, endPoint x: 543, endPoint y: 6, distance: 477.5
click address "LKQ Corporation (Manager) 3032 4123 142nd Ave E Suite 100 Sumner, WA 98390 Unit…"
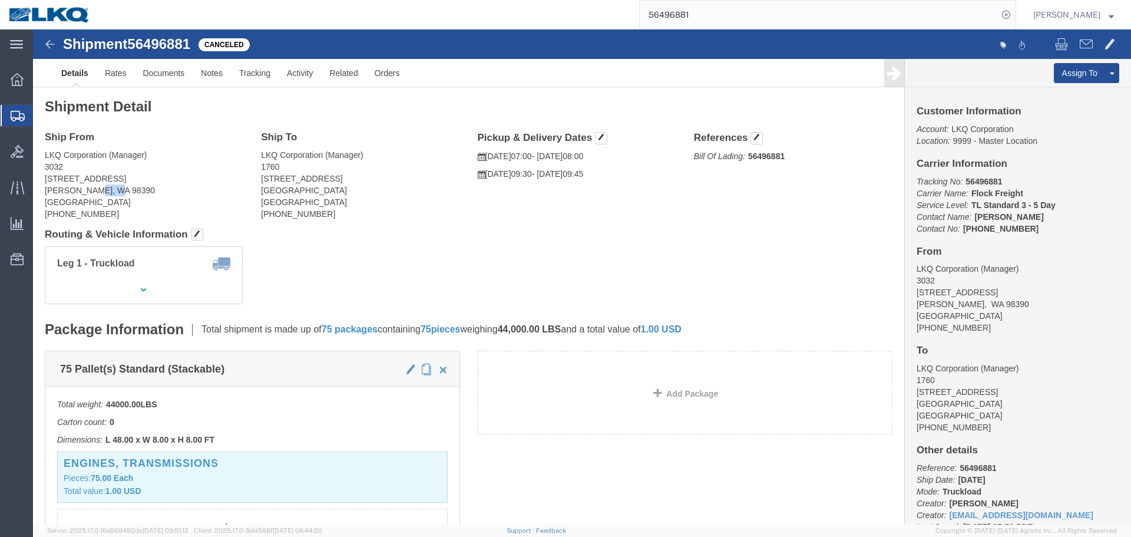
click address "LKQ Corporation (Manager) 3032 4123 142nd Ave E Suite 100 Sumner, WA 98390 Unit…"
copy address "98390"
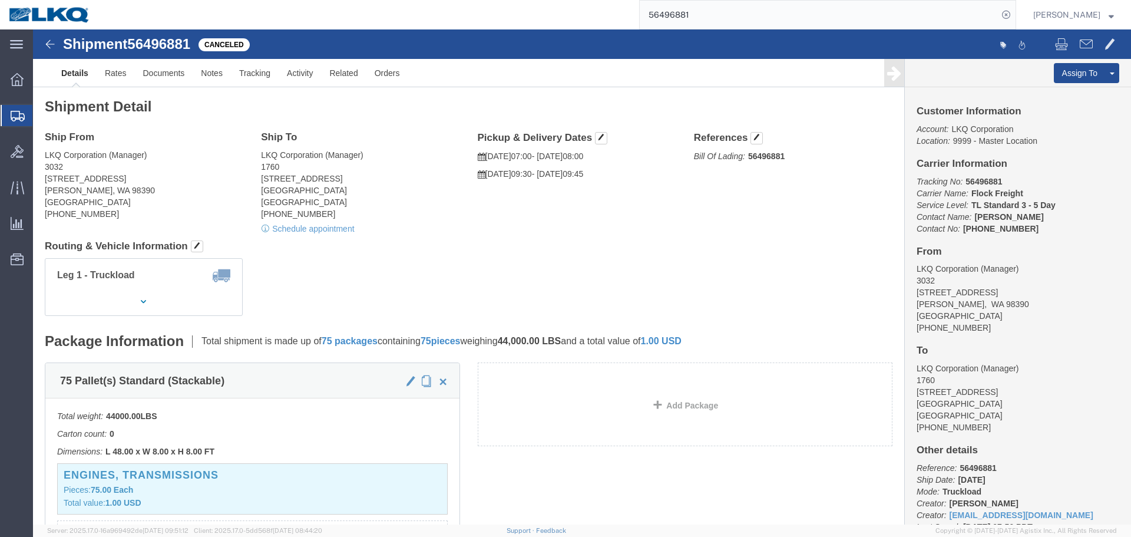
click address "LKQ Corporation (Manager) 1760 1710 W Mount Houston Rd Houston, TX 77038 United…"
copy address "77038"
click link "Rates"
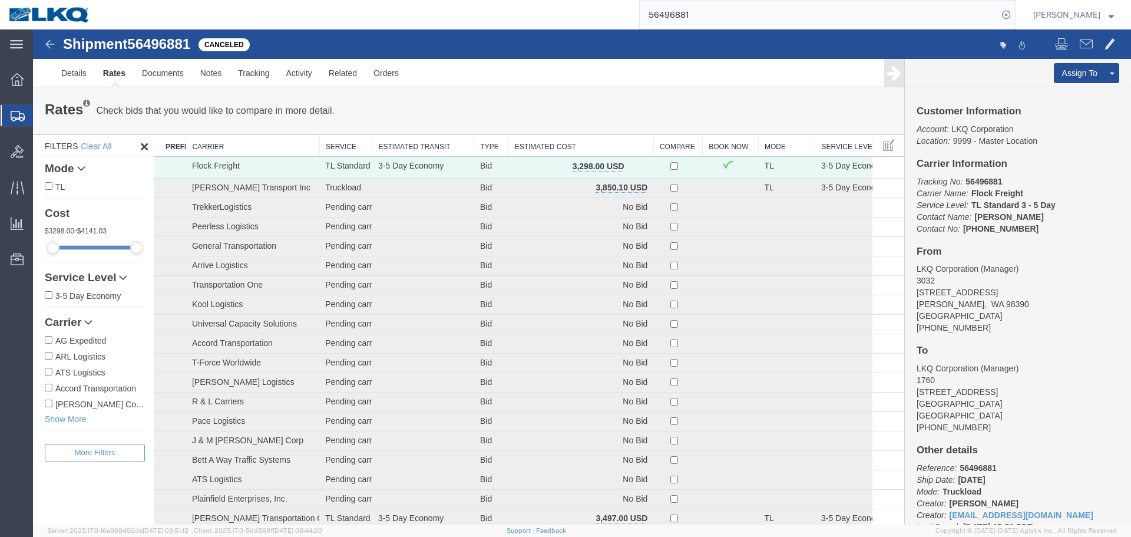
click at [550, 137] on th "Estimated Cost" at bounding box center [581, 146] width 145 height 22
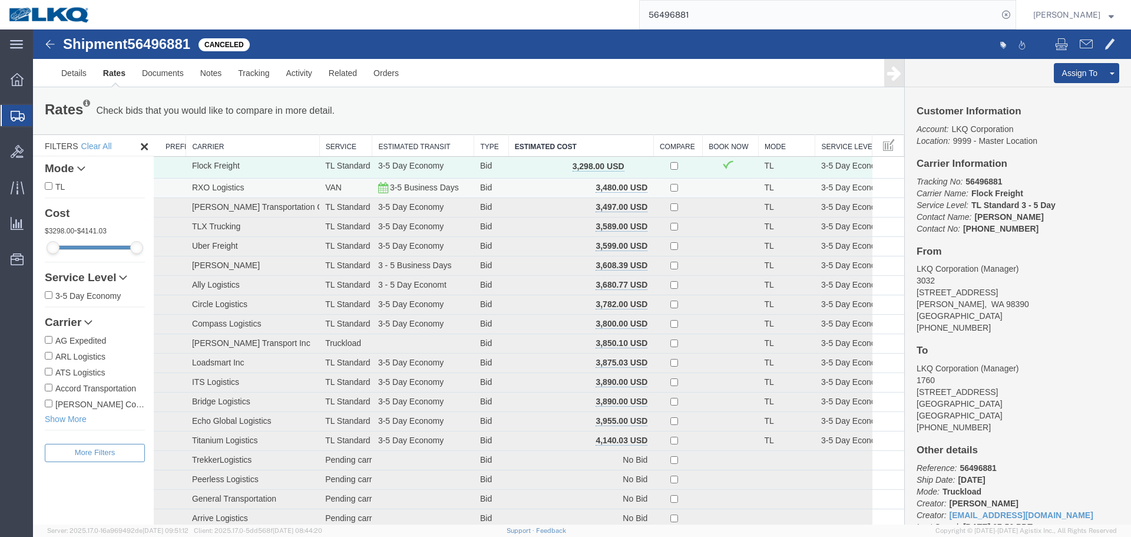
click at [375, 189] on td "3-5 Business Days" at bounding box center [423, 187] width 102 height 19
click at [381, 189] on icon at bounding box center [383, 188] width 10 height 8
click at [543, 83] on ul "Details Rates Documents Notes Tracking Activity Related Orders" at bounding box center [582, 73] width 1058 height 28
click at [557, 107] on div "Rates Check bids that you would like to compare in more detail. Compare Filter …" at bounding box center [469, 111] width 866 height 24
click at [657, 108] on div "Rates Check bids that you would like to compare in more detail. Compare Filter …" at bounding box center [469, 111] width 866 height 24
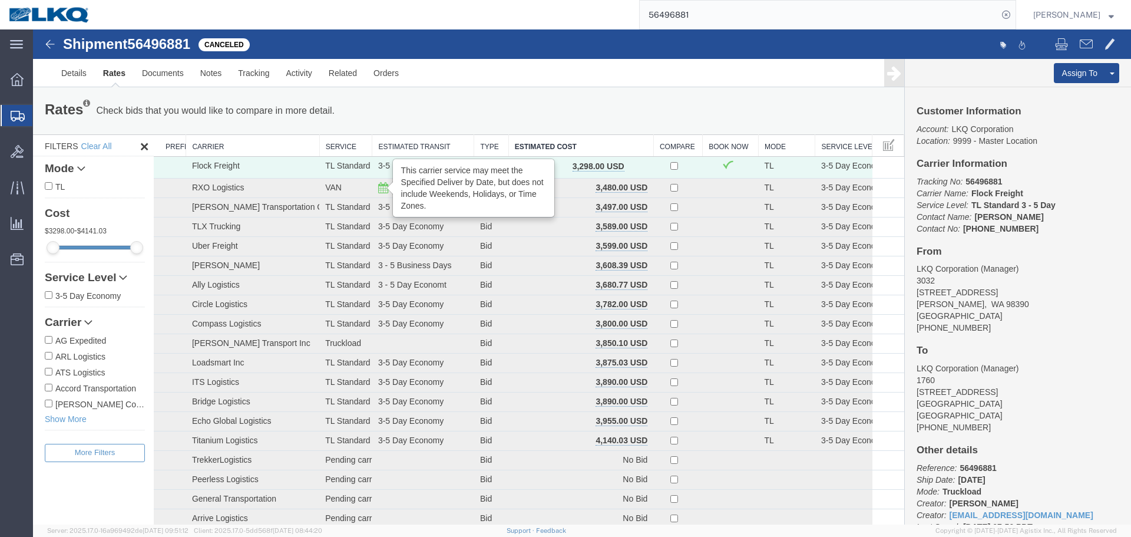
click at [755, 24] on input "56496881" at bounding box center [819, 15] width 358 height 28
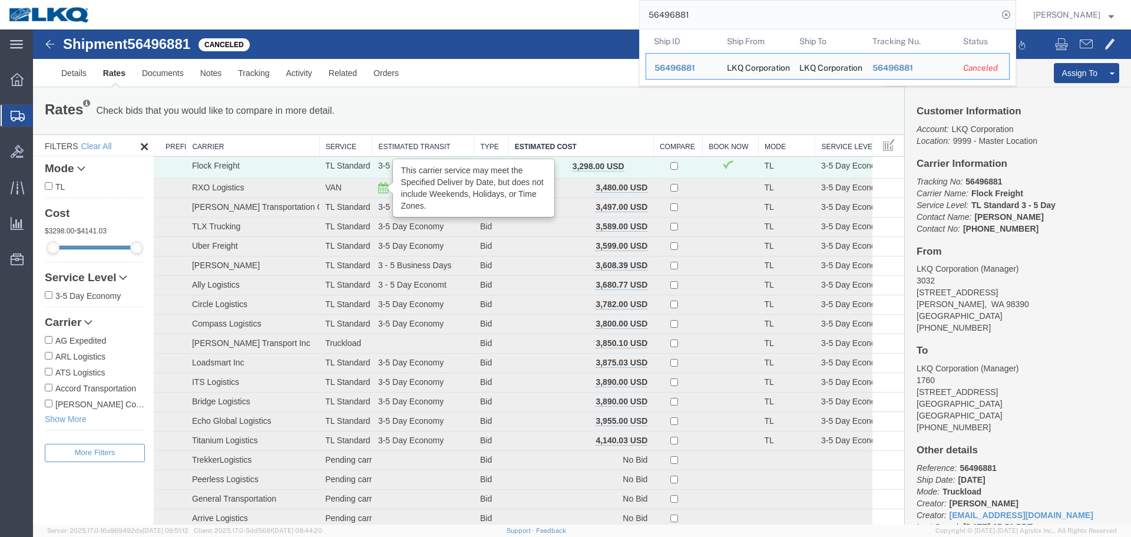
paste input "514578"
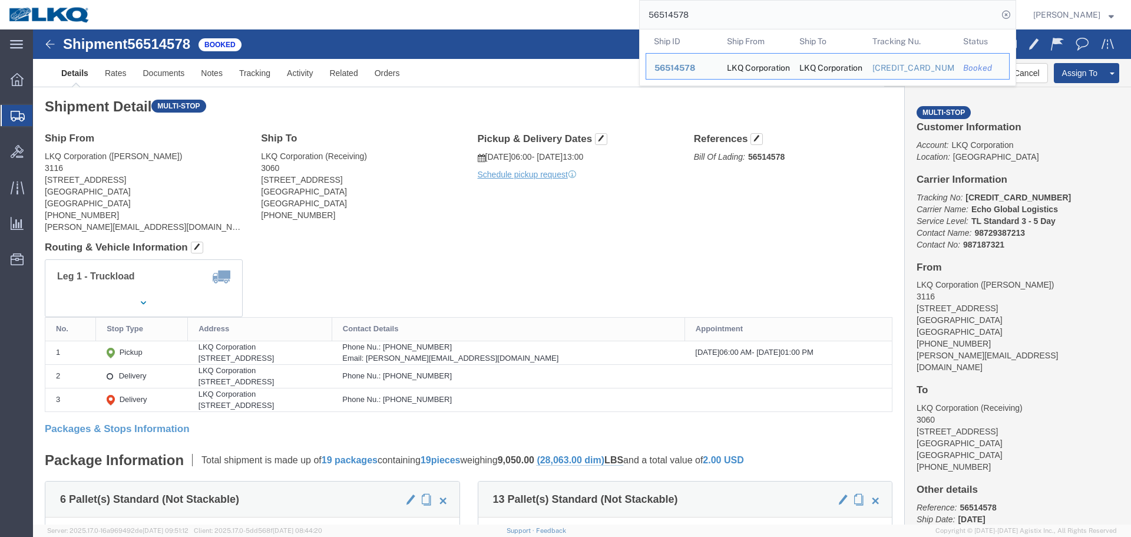
paste input "24183"
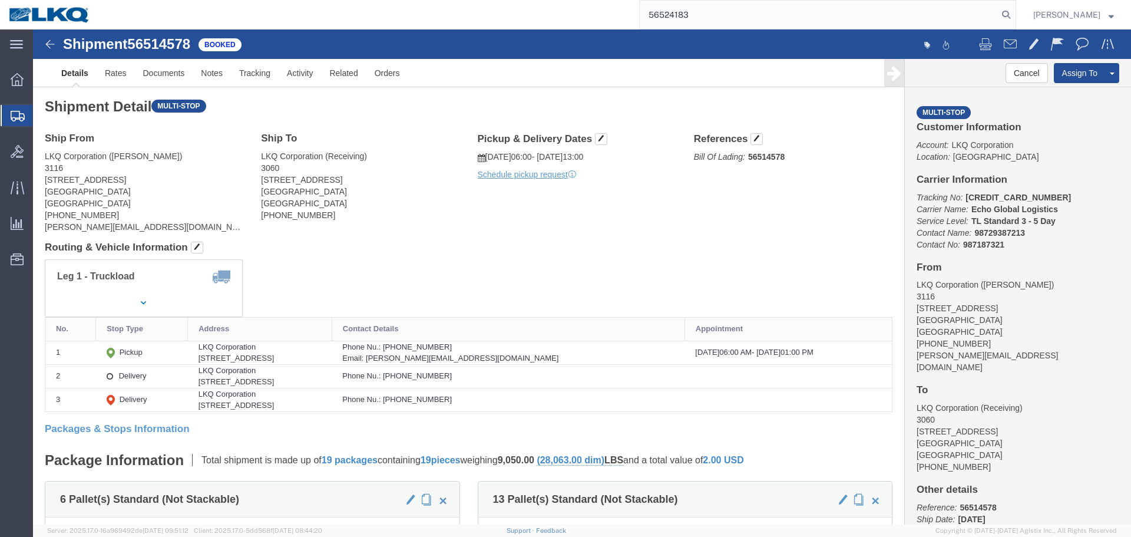
type input "56524183"
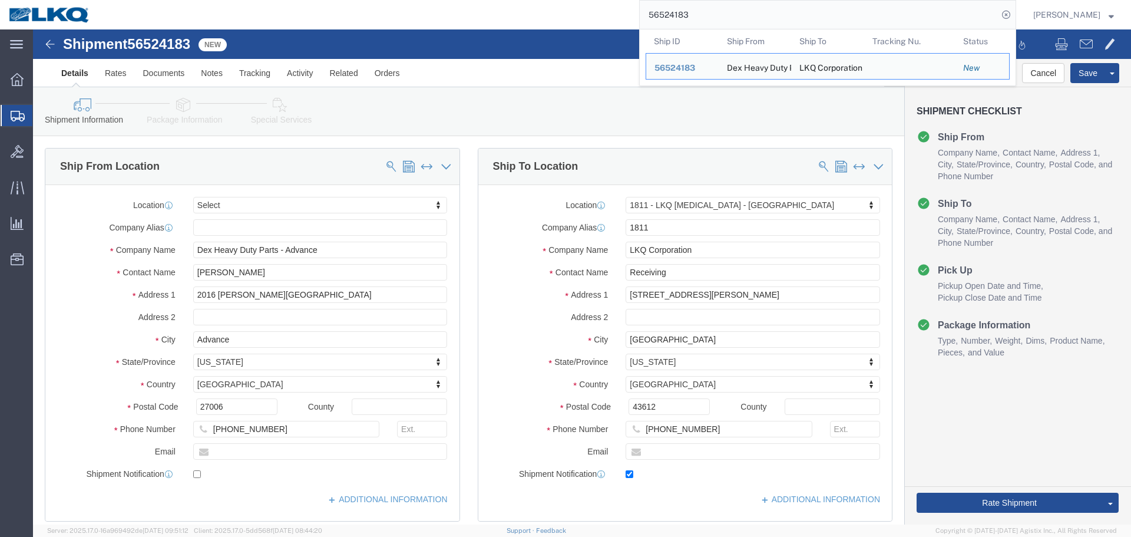
select select "27662"
click div
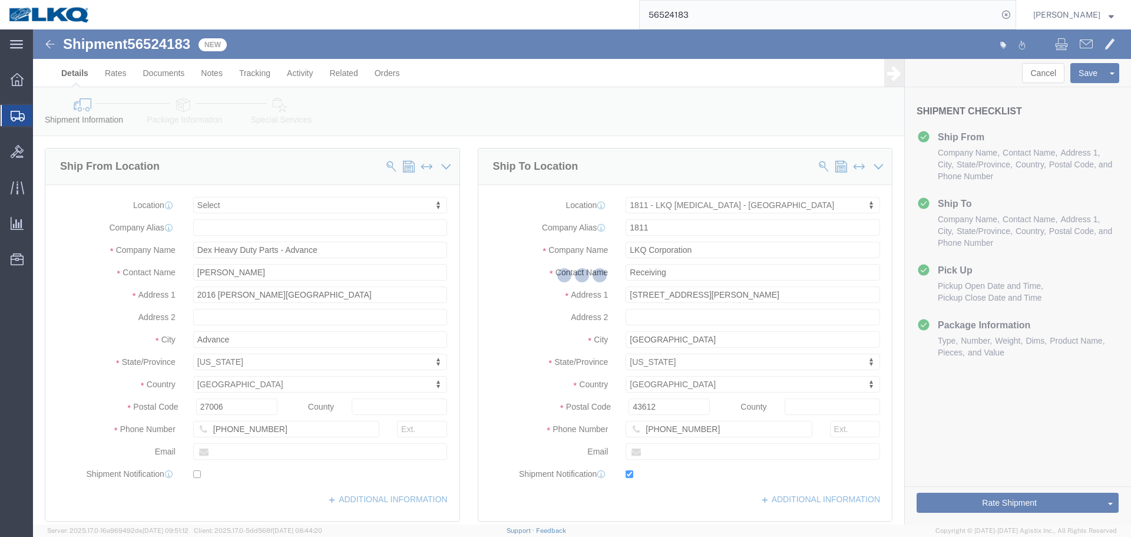
scroll to position [598, 0]
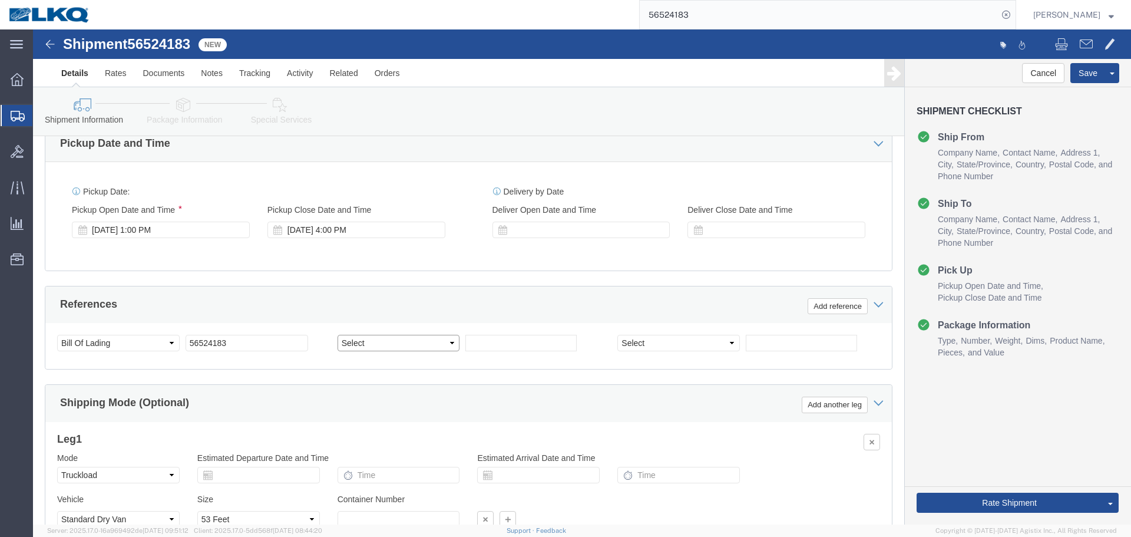
drag, startPoint x: 394, startPoint y: 345, endPoint x: 361, endPoint y: 315, distance: 44.2
click select "Select Account Type Activity ID Airline Appointment Number ASN Batch Request # …"
select select "PRONUMBER"
click select "Select Account Type Activity ID Airline Appointment Number ASN Batch Request # …"
click input "text"
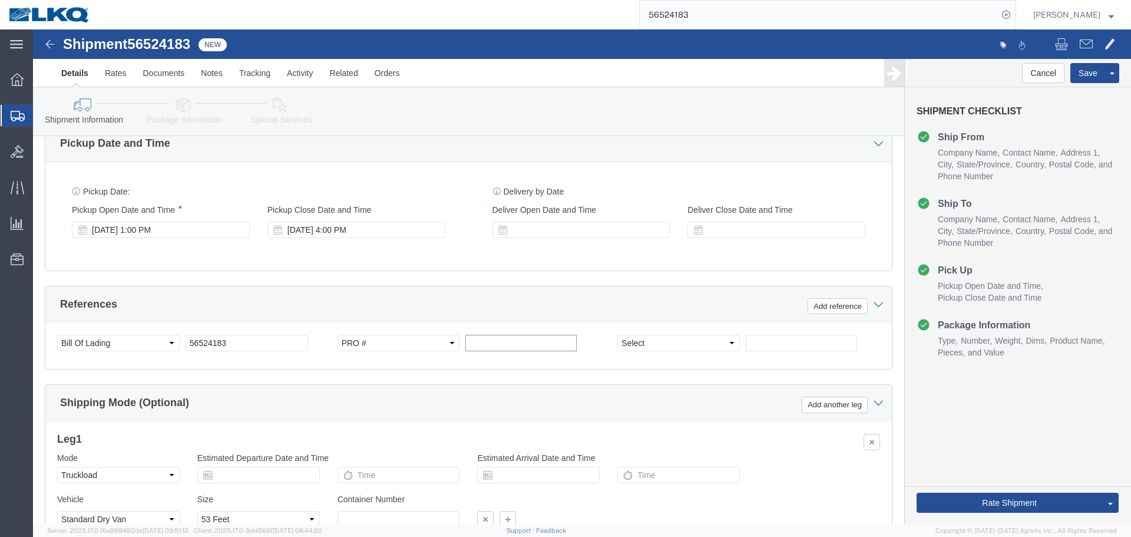
click input "text"
paste input "quote"
type input "quote only"
click button "Save"
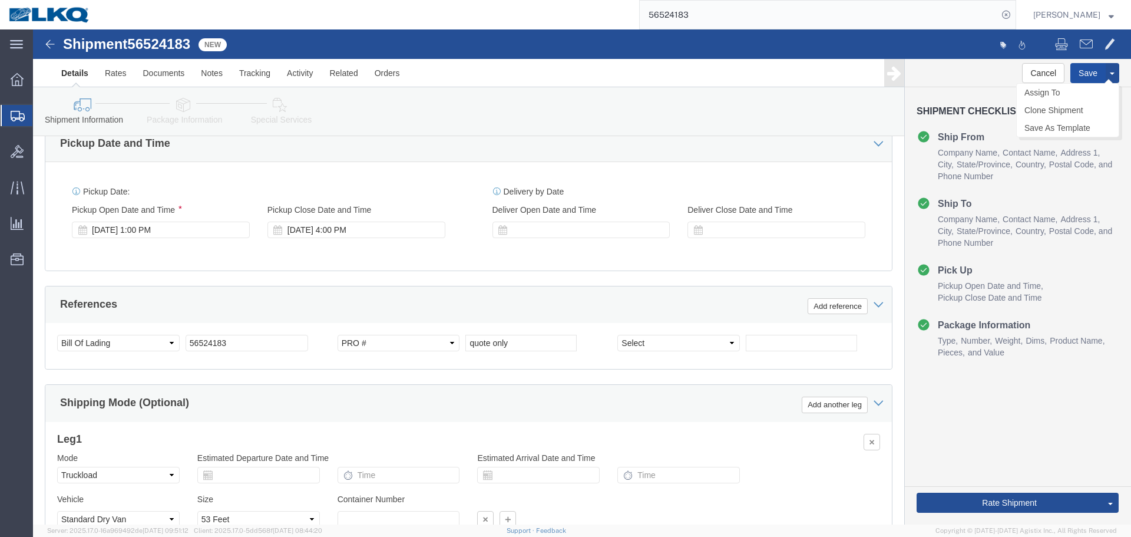
type button "Save"
click link "Send To Bid"
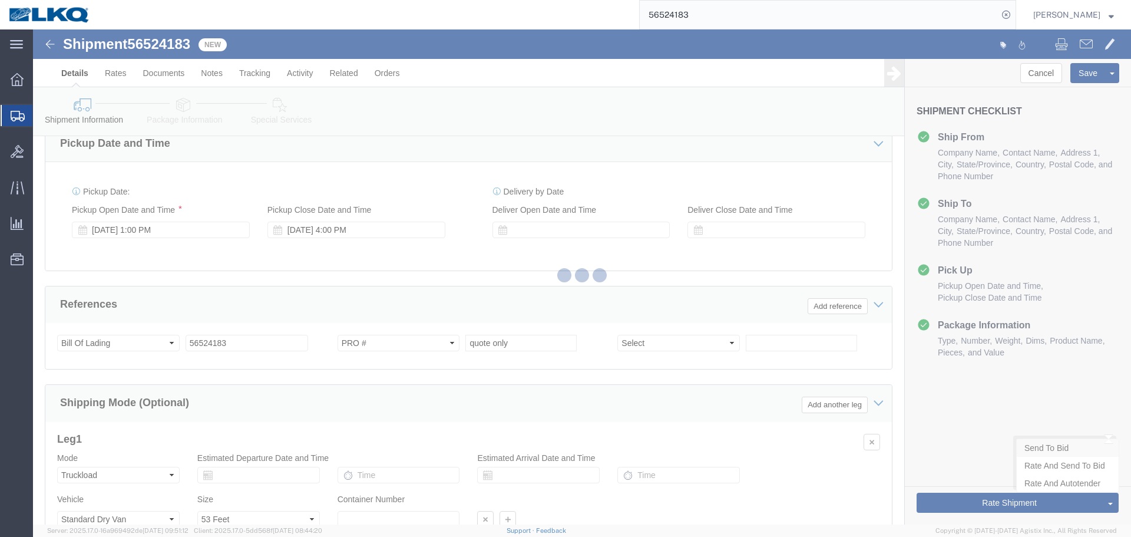
select select "TL"
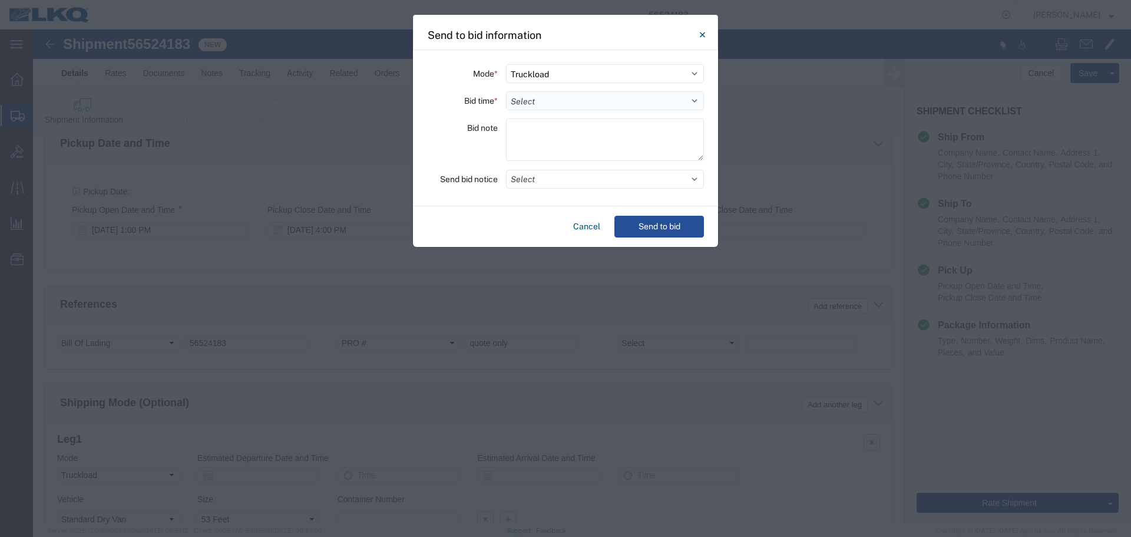
click at [540, 96] on select "Select 30 Min (Rush) 1 Hour (Rush) 2 Hours (Rush) 4 Hours (Rush) 8 Hours (Rush)…" at bounding box center [605, 100] width 198 height 19
select select "8"
click at [506, 91] on select "Select 30 Min (Rush) 1 Hour (Rush) 2 Hours (Rush) 4 Hours (Rush) 8 Hours (Rush)…" at bounding box center [605, 100] width 198 height 19
click at [674, 226] on button "Send to bid" at bounding box center [660, 227] width 90 height 22
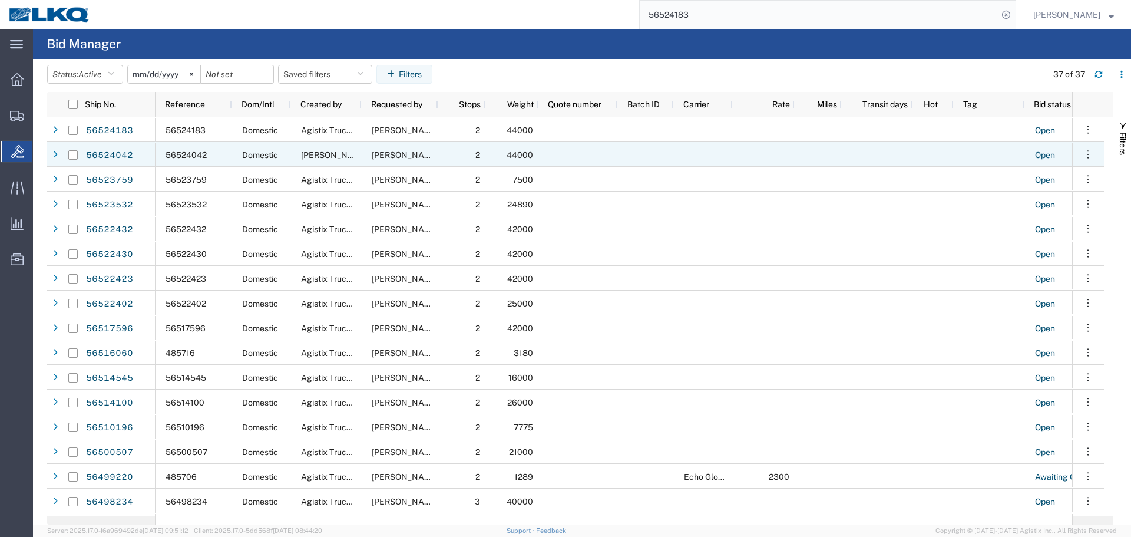
drag, startPoint x: 119, startPoint y: 155, endPoint x: 14, endPoint y: 150, distance: 105.0
click at [119, 155] on link "56524042" at bounding box center [109, 155] width 48 height 19
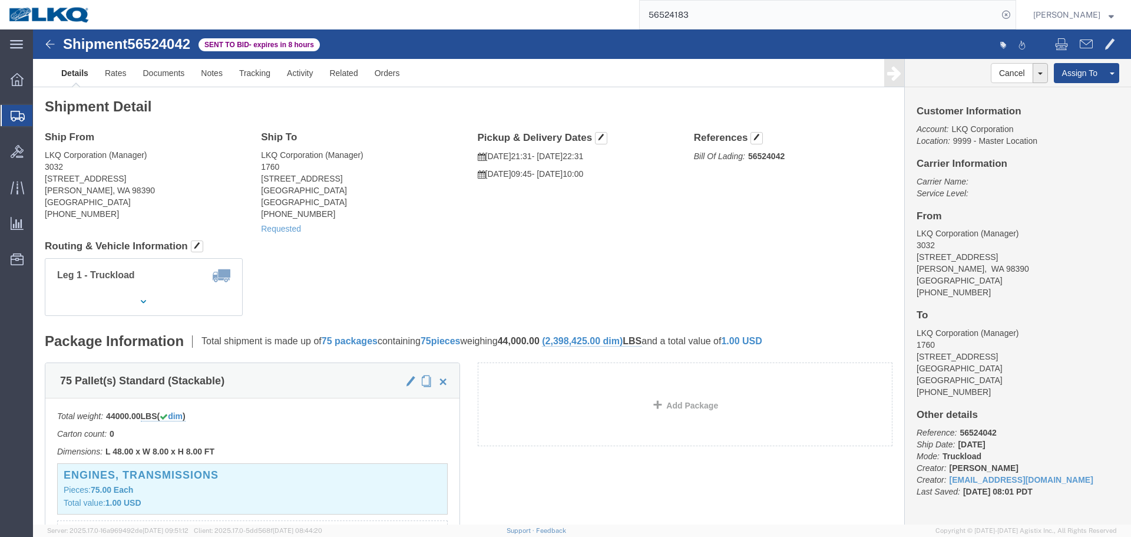
click div "Ship From LKQ Corporation (Manager) 3032 4123 142nd Ave E Suite 100 Sumner, WA …"
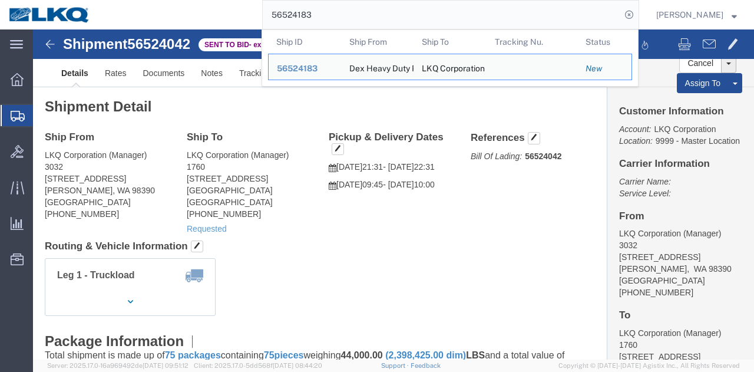
click at [472, 14] on input "56524183" at bounding box center [442, 15] width 358 height 28
paste input "315655"
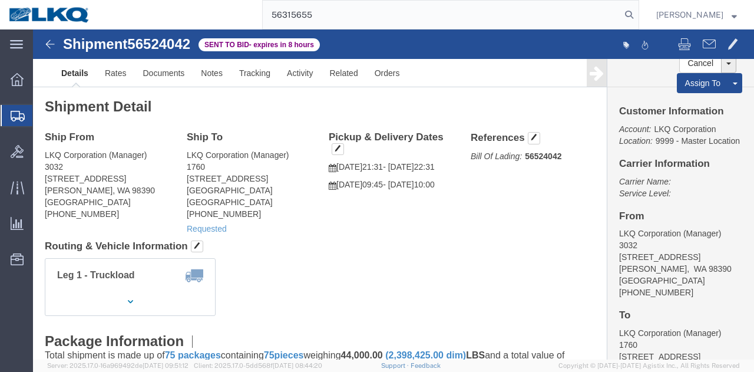
type input "56315655"
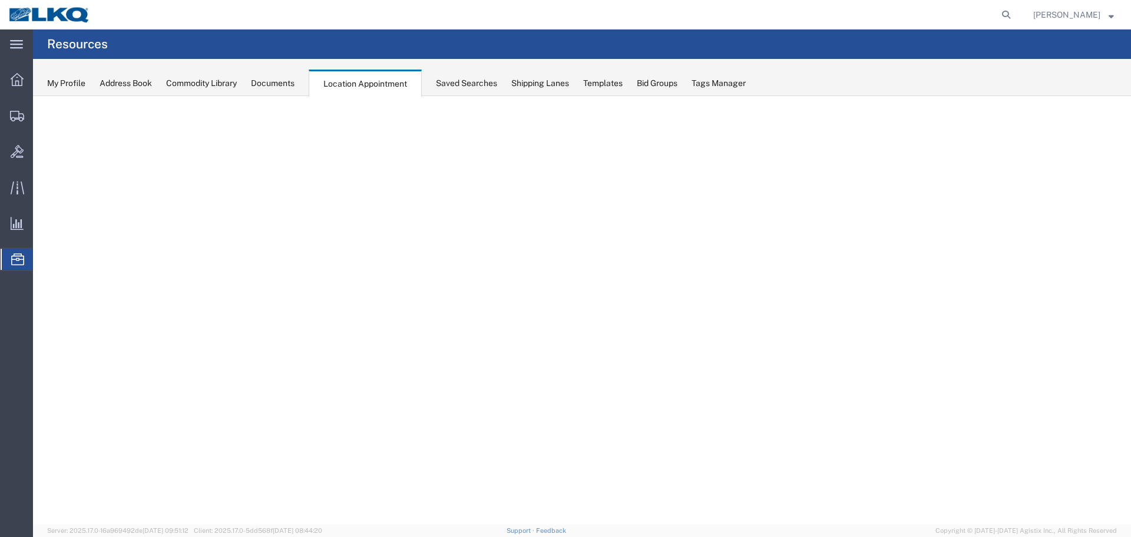
select select "30704"
select select "agendaWeek"
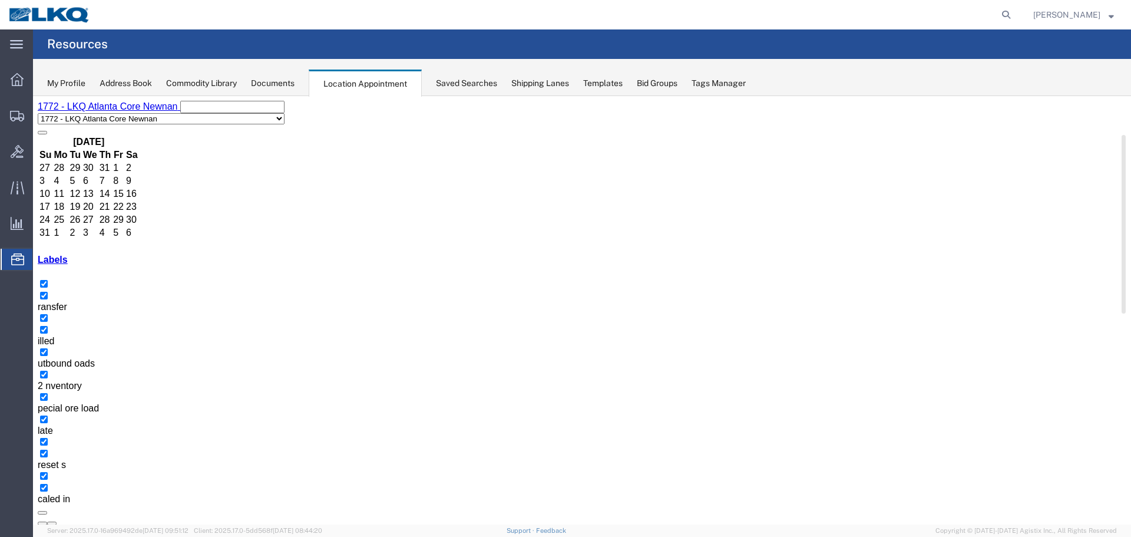
drag, startPoint x: 33, startPoint y: 96, endPoint x: 113, endPoint y: 98, distance: 80.2
click at [113, 101] on div "1772 - LKQ Atlanta Core Newnan 1530 - LKQ Viking Auto Salvage 1633 - [GEOGRAPHI…" at bounding box center [582, 113] width 1089 height 24
select select "27634"
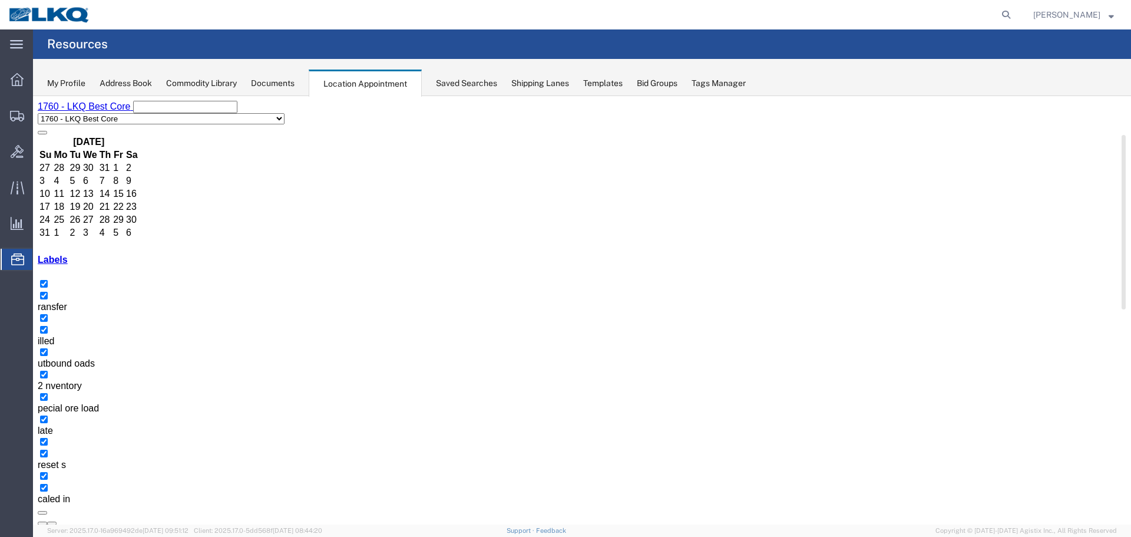
click at [653, 329] on div "12:00 AM 12:30 AM 01:00 AM 01:30 AM 02:00 AM 02:30 AM 03:00 AM 03:30 AM 04:00 A…" at bounding box center [581, 485] width 1085 height 1256
select select "1"
select select
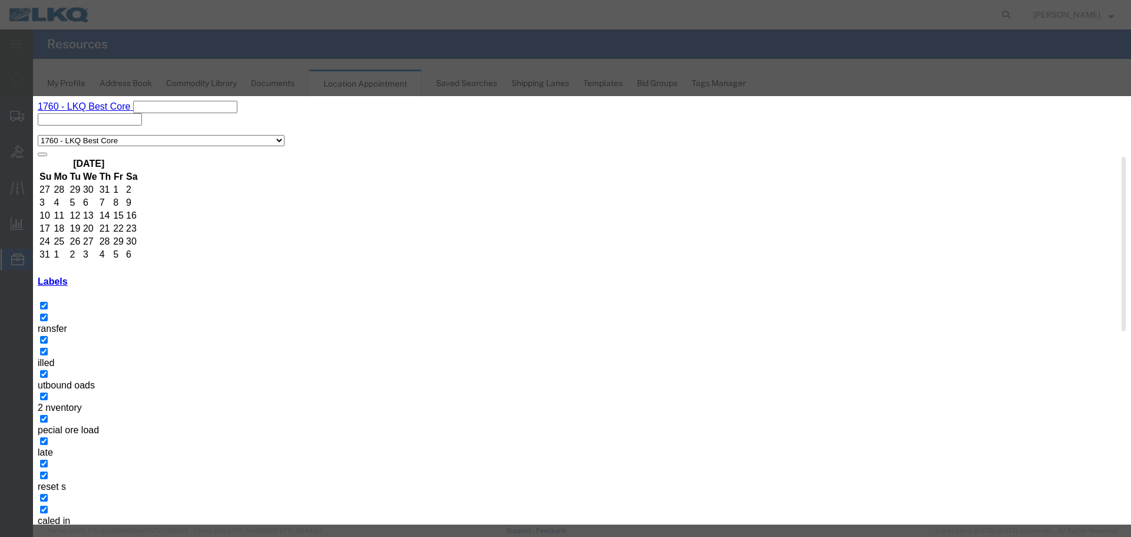
paste input "911653270 - [PERSON_NAME], [GEOGRAPHIC_DATA]"
type input "911653270 - [PERSON_NAME], [GEOGRAPHIC_DATA]"
type input "11:45 AM"
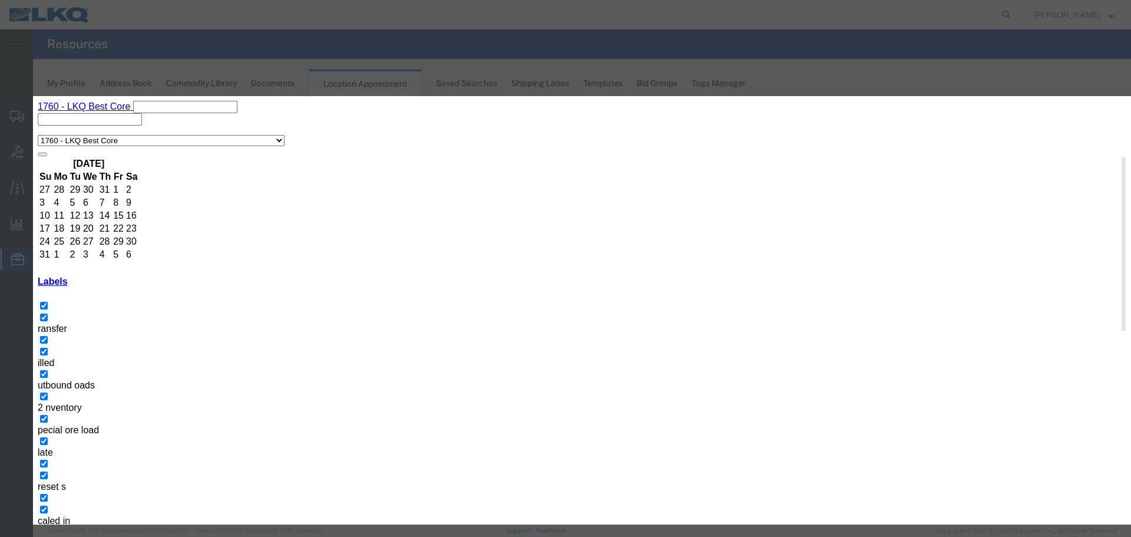
type input "1130"
drag, startPoint x: 547, startPoint y: 129, endPoint x: 698, endPoint y: 134, distance: 150.3
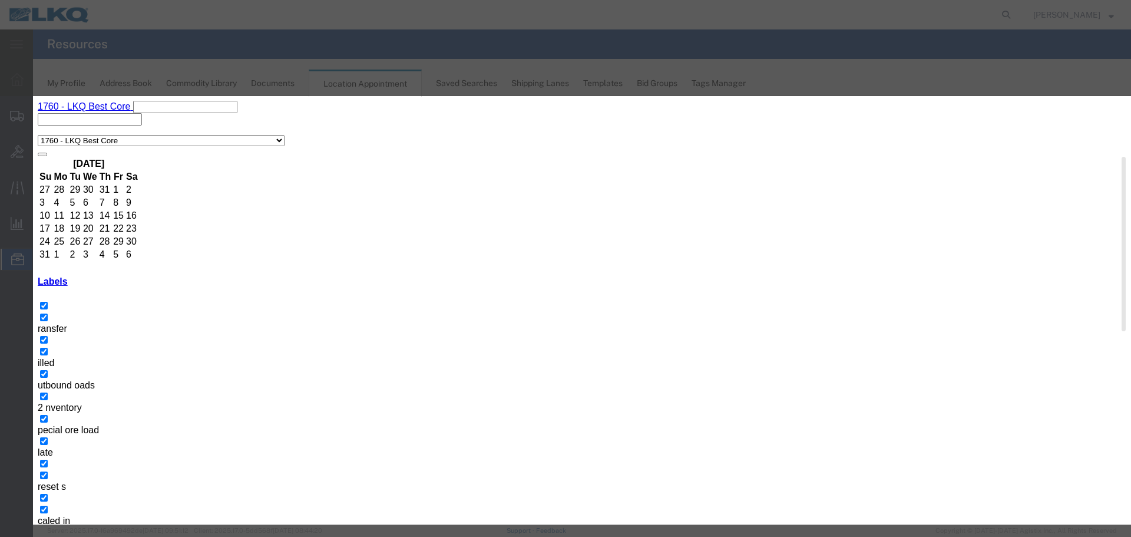
type input "11:30 AM"
type input "11:45 AM"
type input "m"
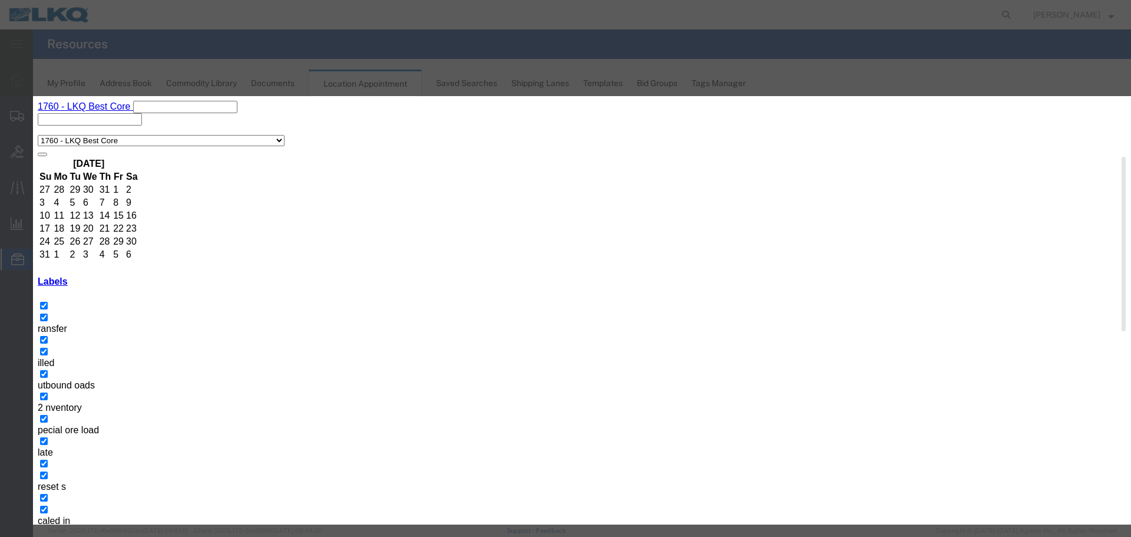
select select "24"
paste textarea "911653270 - [PERSON_NAME], [GEOGRAPHIC_DATA]"
type textarea "911653270 - [PERSON_NAME], [GEOGRAPHIC_DATA]"
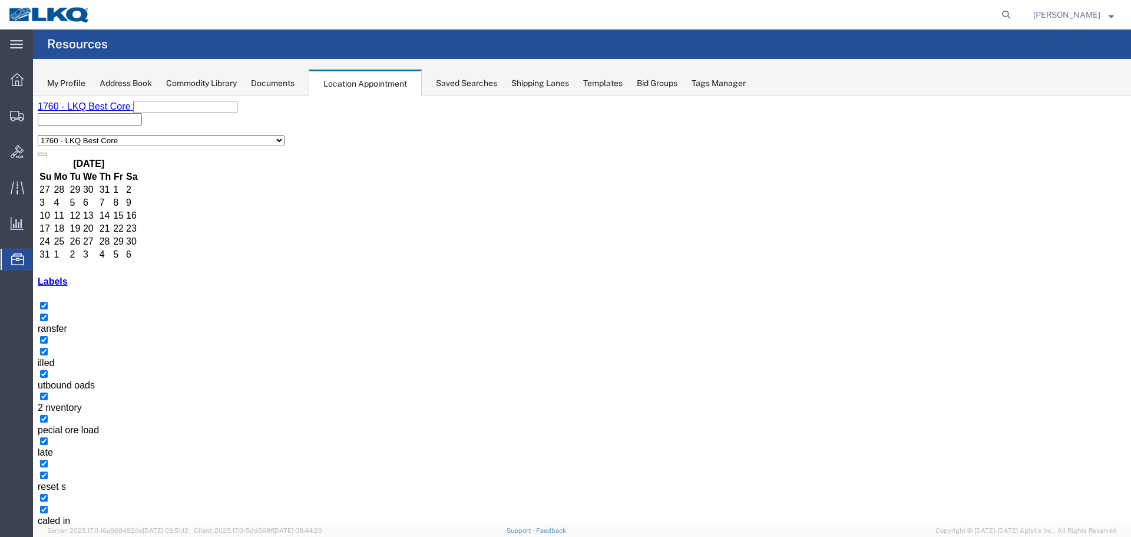
scroll to position [679, 0]
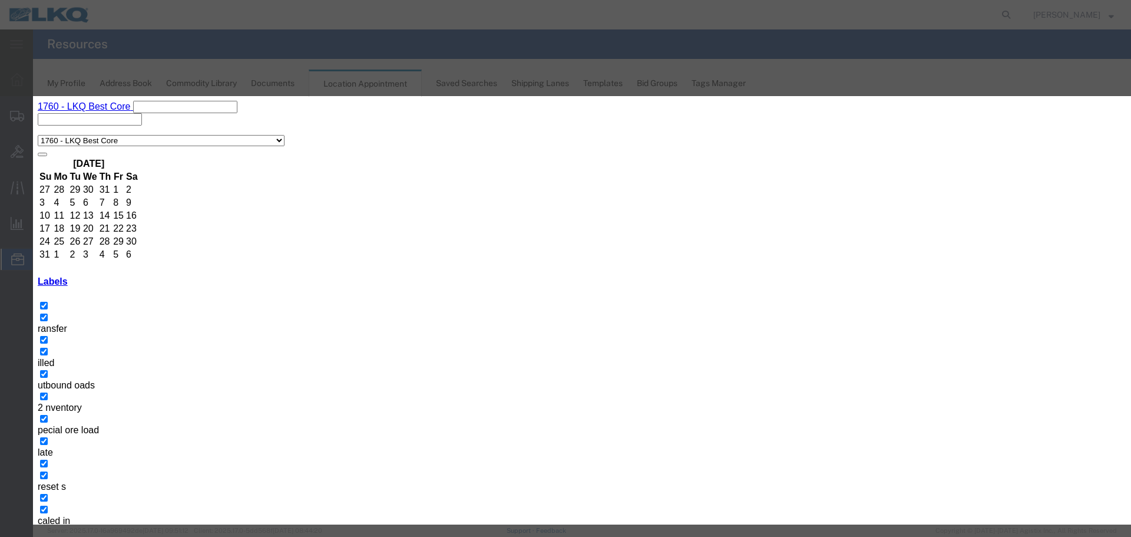
drag, startPoint x: 754, startPoint y: 200, endPoint x: 896, endPoint y: 126, distance: 159.7
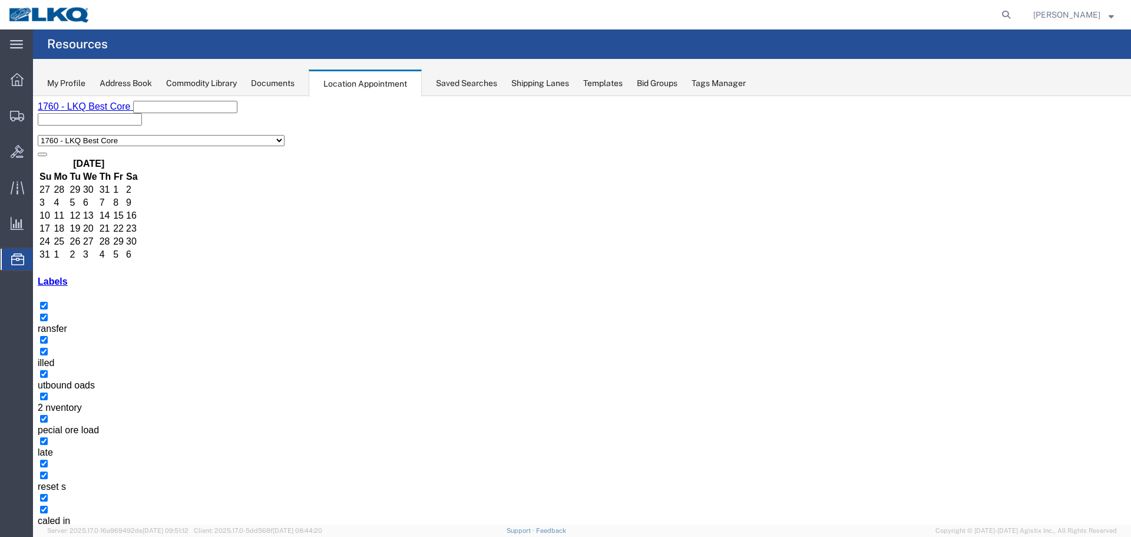
scroll to position [900, 0]
click at [52, 536] on icon "button" at bounding box center [52, 545] width 0 height 0
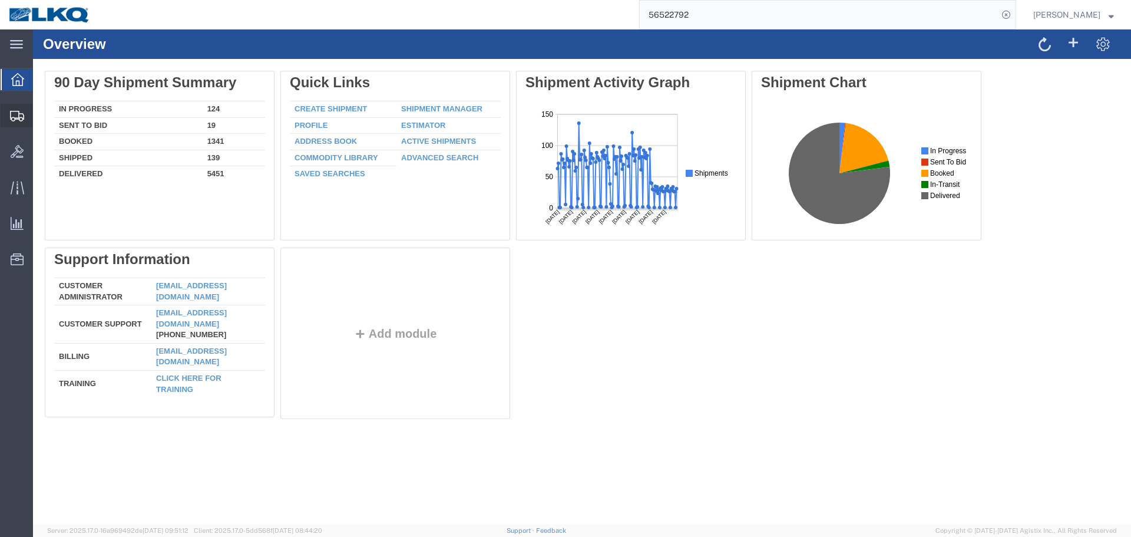
click at [0, 0] on span "Shipment Manager" at bounding box center [0, 0] width 0 height 0
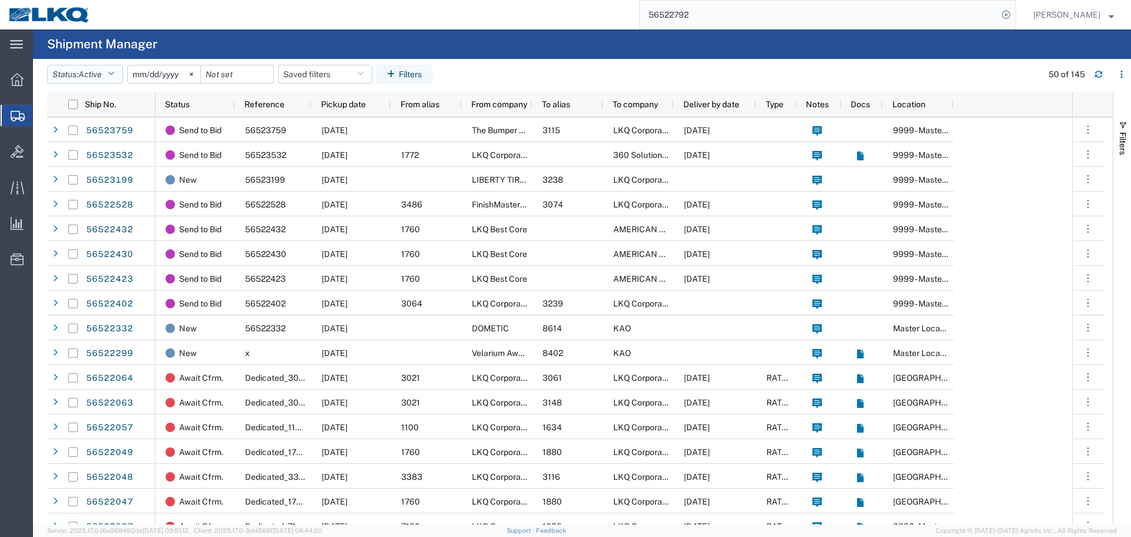
click at [81, 70] on button "Status: Active" at bounding box center [85, 74] width 76 height 19
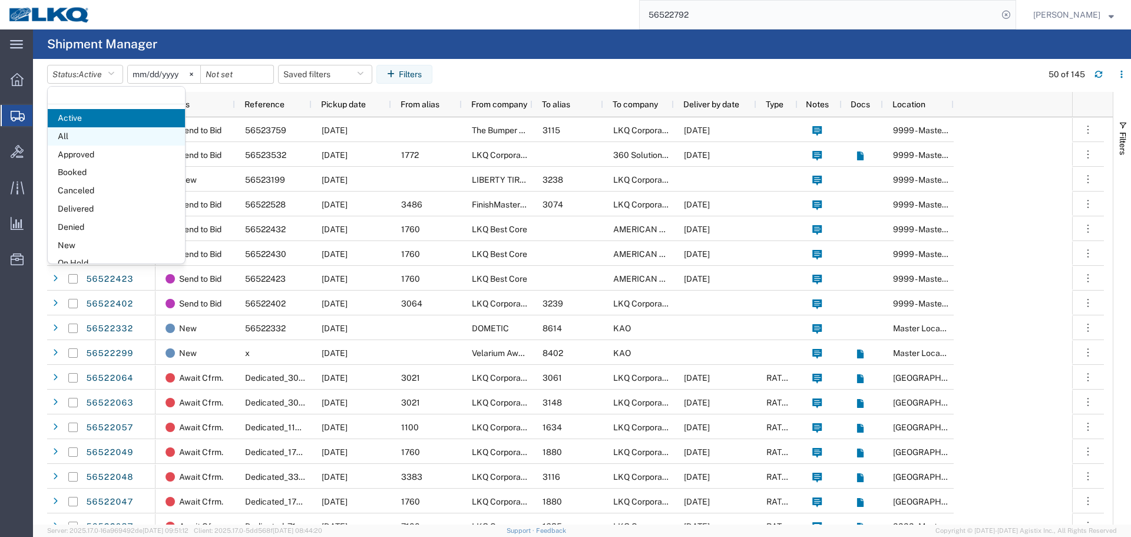
click at [78, 130] on span "All" at bounding box center [116, 136] width 137 height 18
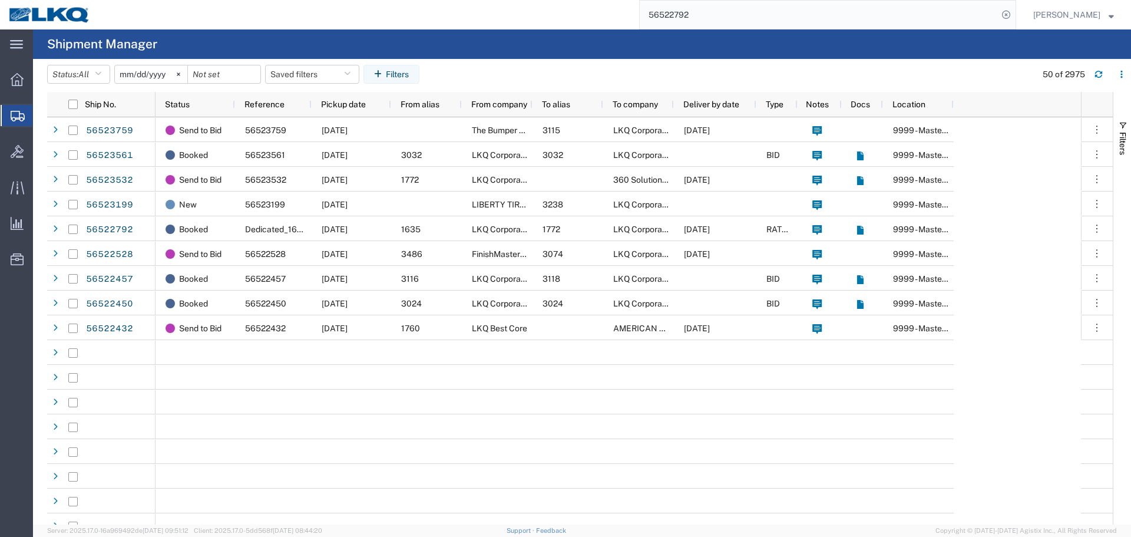
click at [142, 75] on input "[DATE]" at bounding box center [151, 74] width 72 height 18
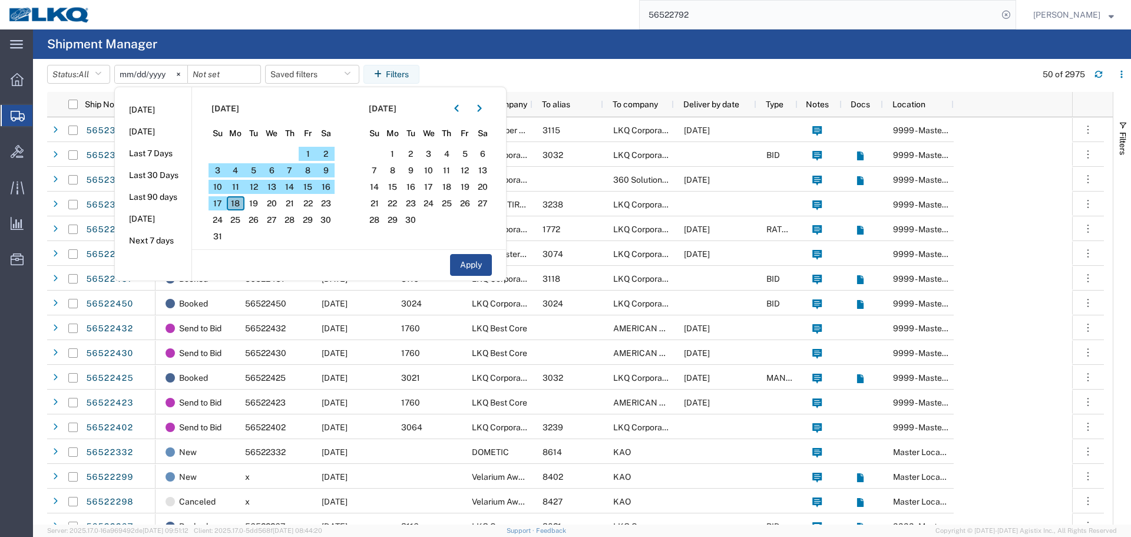
click at [237, 206] on span "18" at bounding box center [236, 203] width 18 height 14
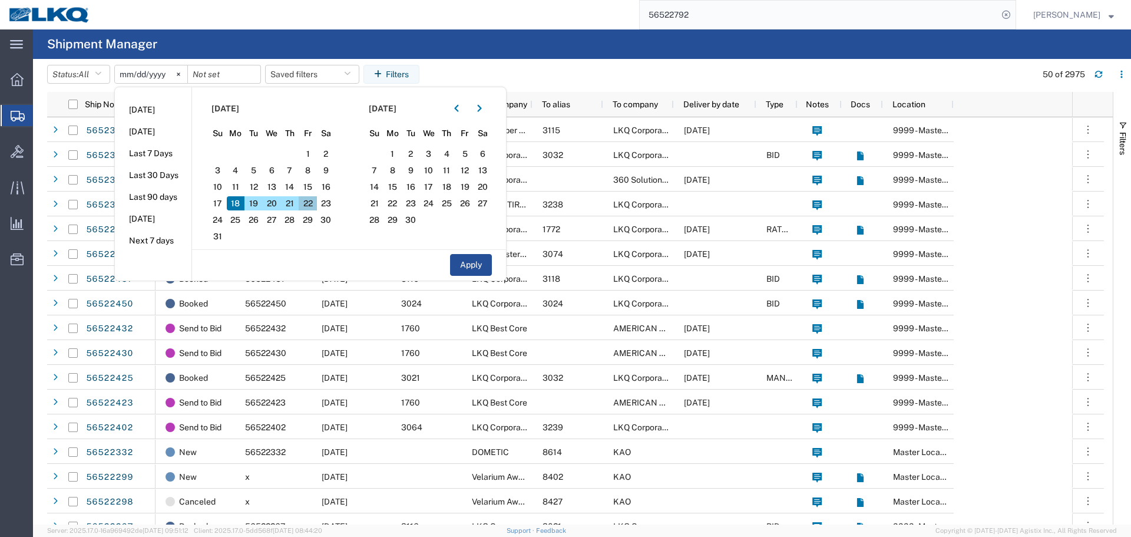
click at [313, 202] on span "22" at bounding box center [308, 203] width 18 height 14
click at [477, 261] on button "Apply" at bounding box center [471, 265] width 42 height 22
type input "2025-08-18"
type input "2025-08-22"
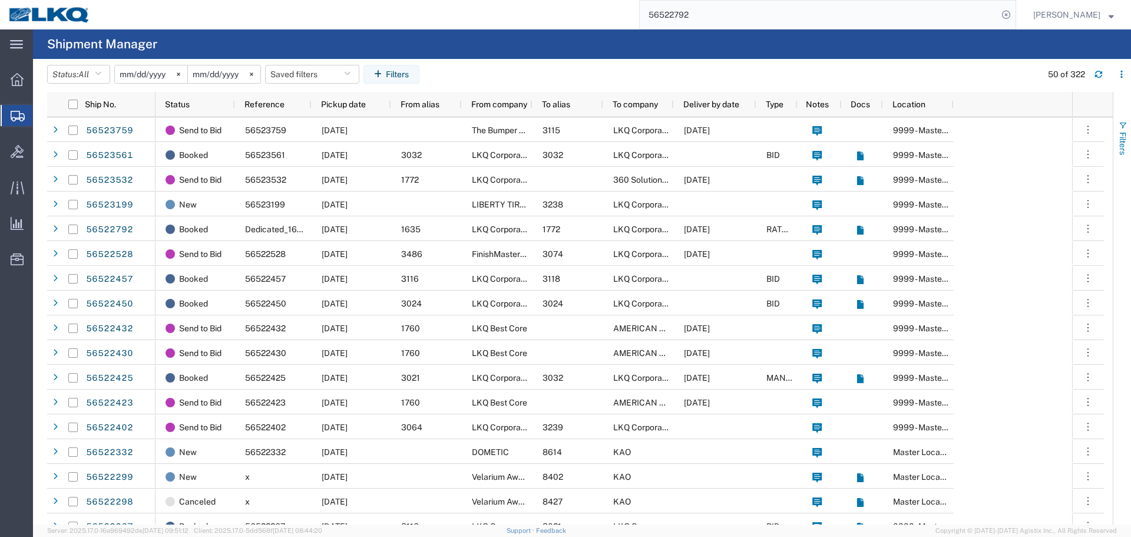
click at [1127, 134] on span "Filters" at bounding box center [1122, 143] width 9 height 23
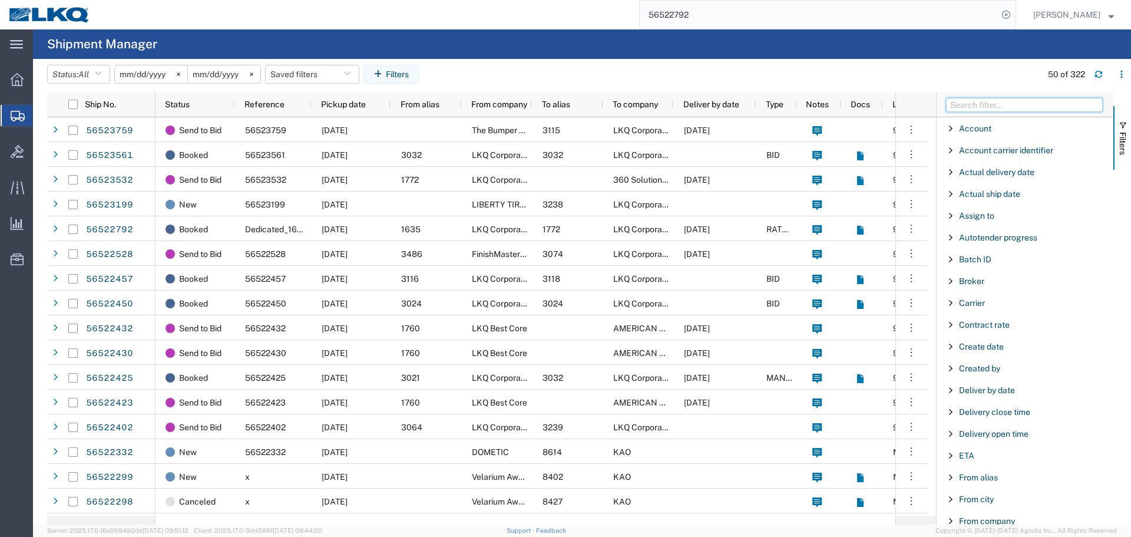
click at [1021, 110] on input "Filter Columns Input" at bounding box center [1024, 105] width 157 height 14
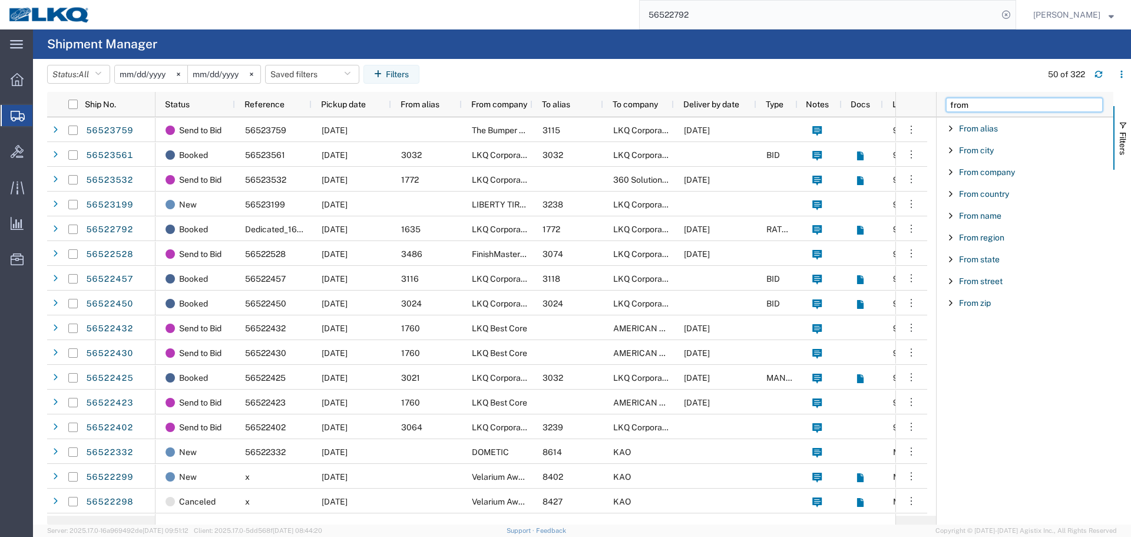
type input "from"
click at [950, 131] on span "Filter List 9 Filters" at bounding box center [950, 128] width 9 height 9
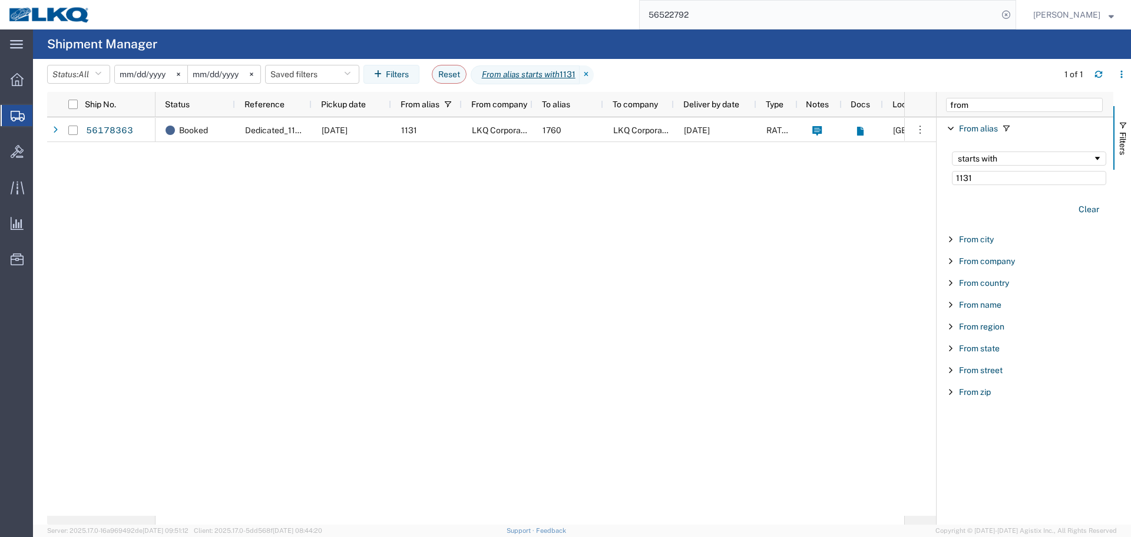
type input "1131"
click at [610, 200] on div "Booked Dedicated_1131_1760_Eng Trans 08/18/2025 1131 LKQ Corporation 1760 LKQ C…" at bounding box center [530, 316] width 749 height 398
click at [1127, 150] on span "Filters" at bounding box center [1122, 143] width 9 height 23
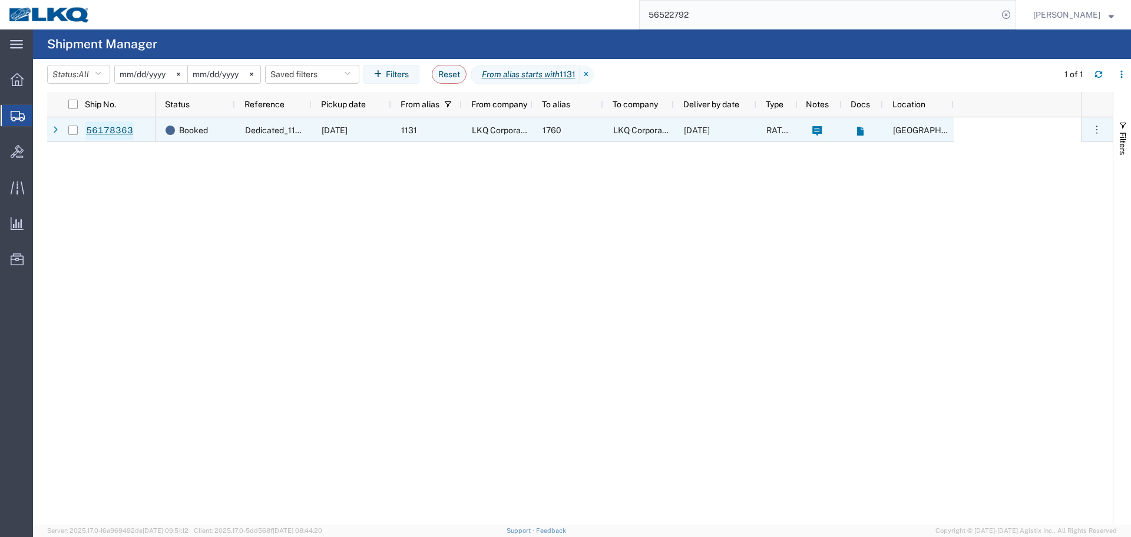
click at [108, 133] on link "56178363" at bounding box center [109, 130] width 48 height 19
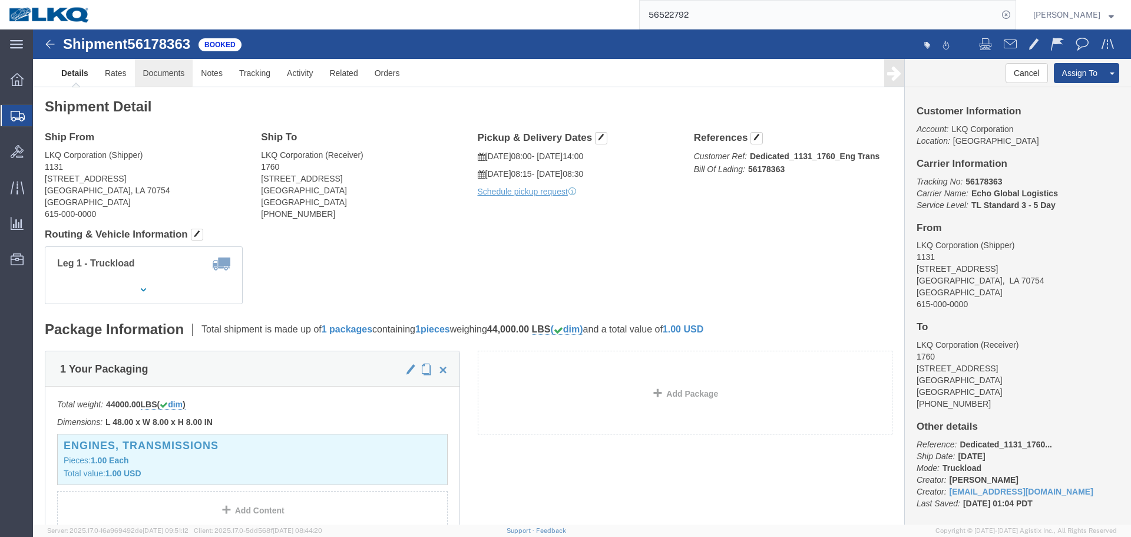
click link "Documents"
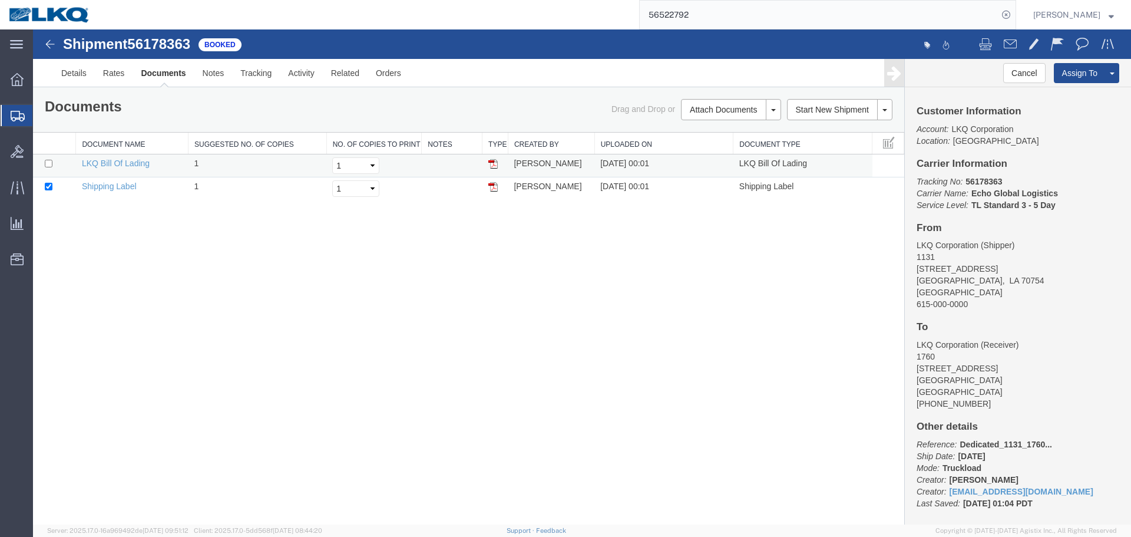
click at [493, 166] on img at bounding box center [492, 163] width 9 height 9
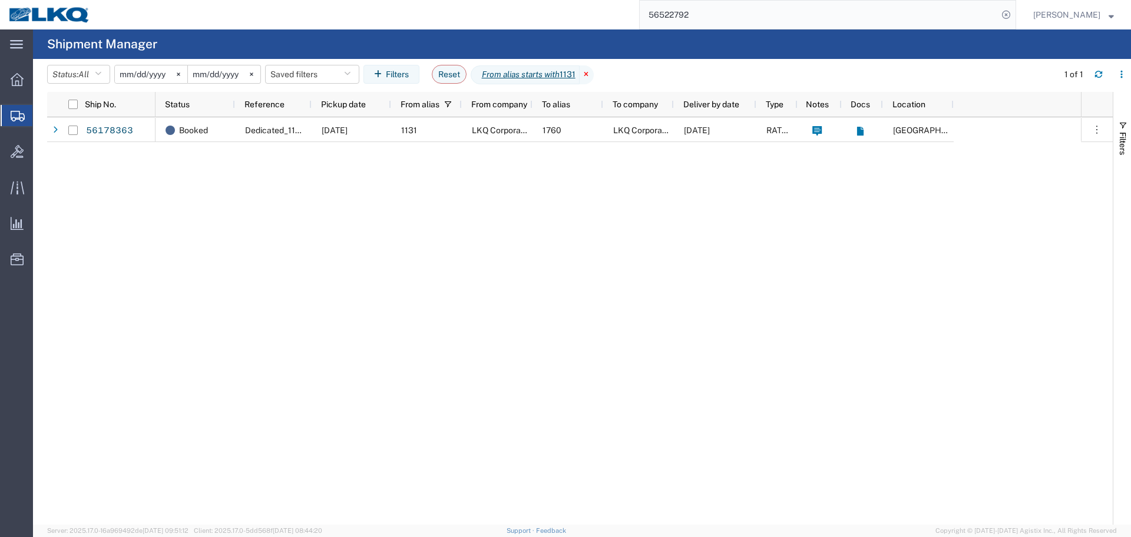
click at [593, 77] on icon at bounding box center [587, 74] width 14 height 19
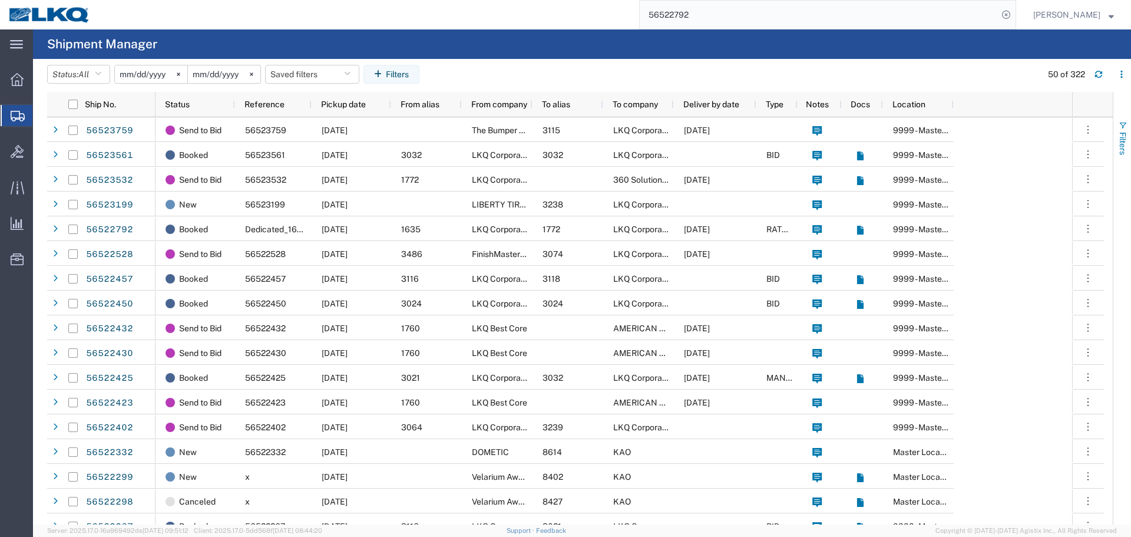
click at [1120, 130] on button "Filters" at bounding box center [1123, 138] width 18 height 64
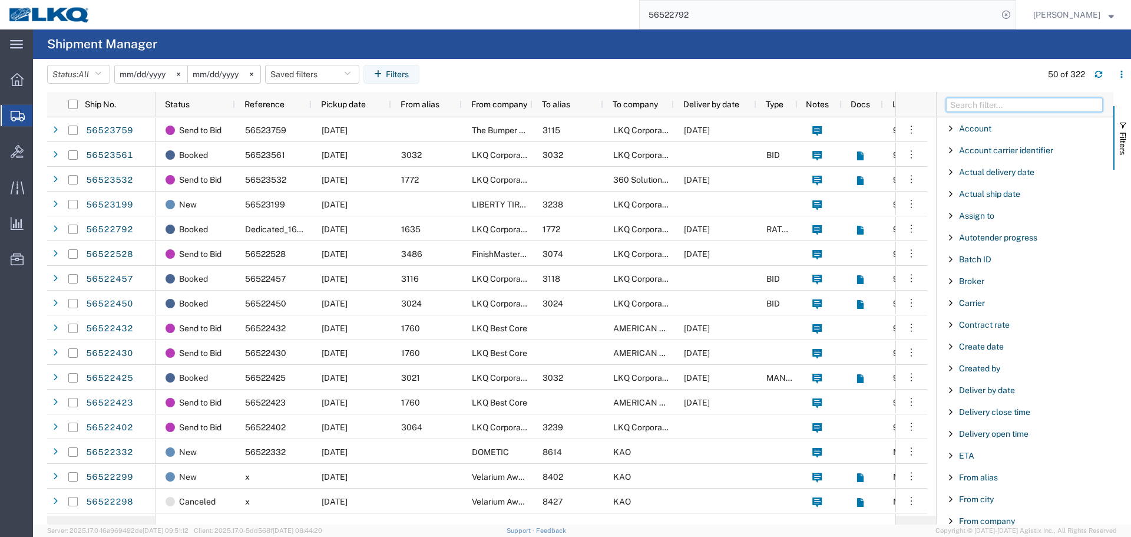
click at [1005, 103] on input "Filter Columns Input" at bounding box center [1024, 105] width 157 height 14
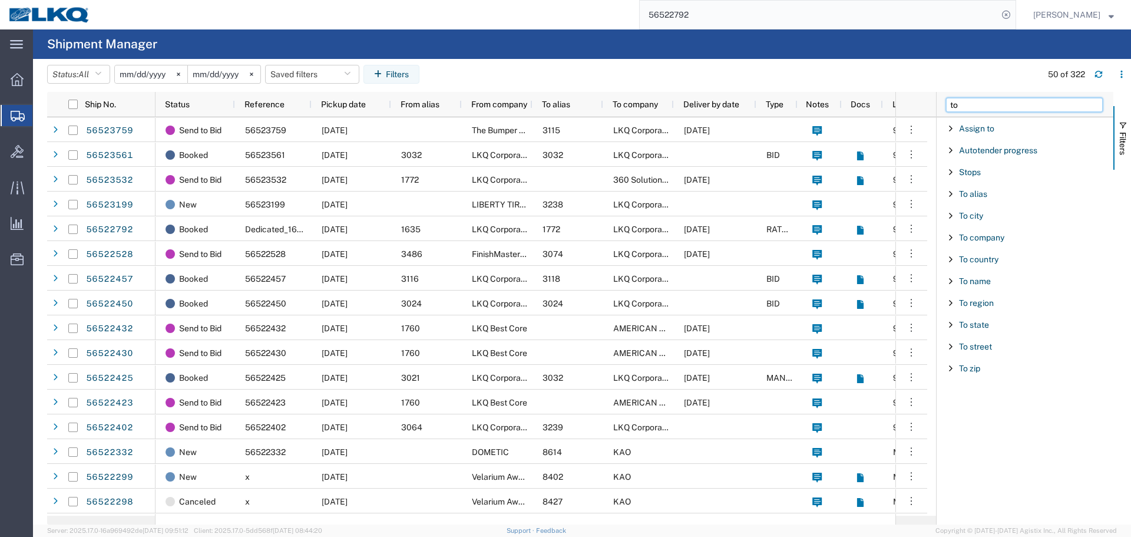
type input "t"
type input "from"
click at [952, 150] on span "Filter List 9 Filters" at bounding box center [950, 150] width 9 height 9
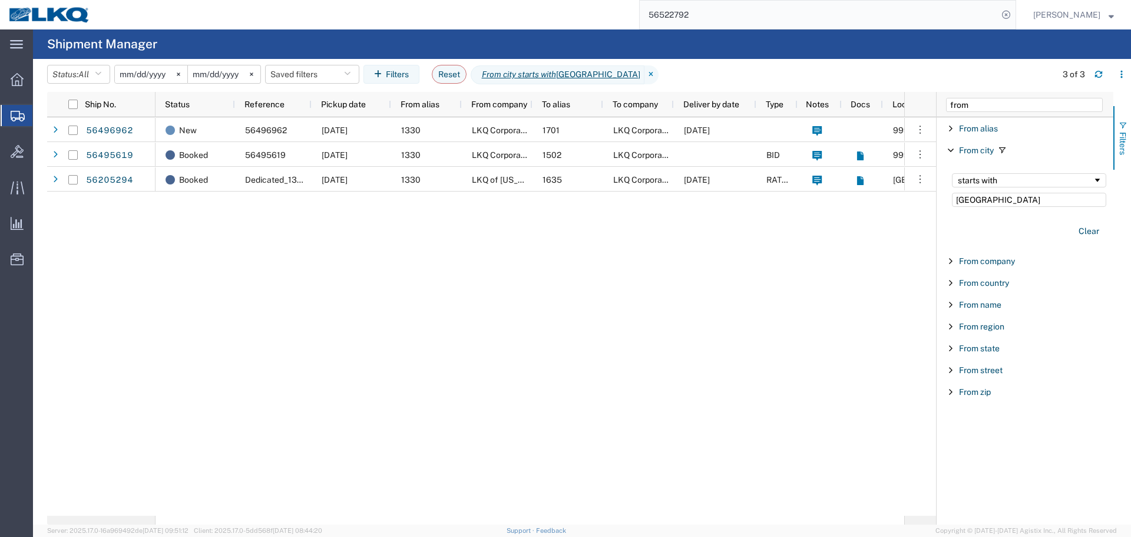
type input "Belleville"
click at [1131, 144] on button "Filters" at bounding box center [1123, 138] width 18 height 64
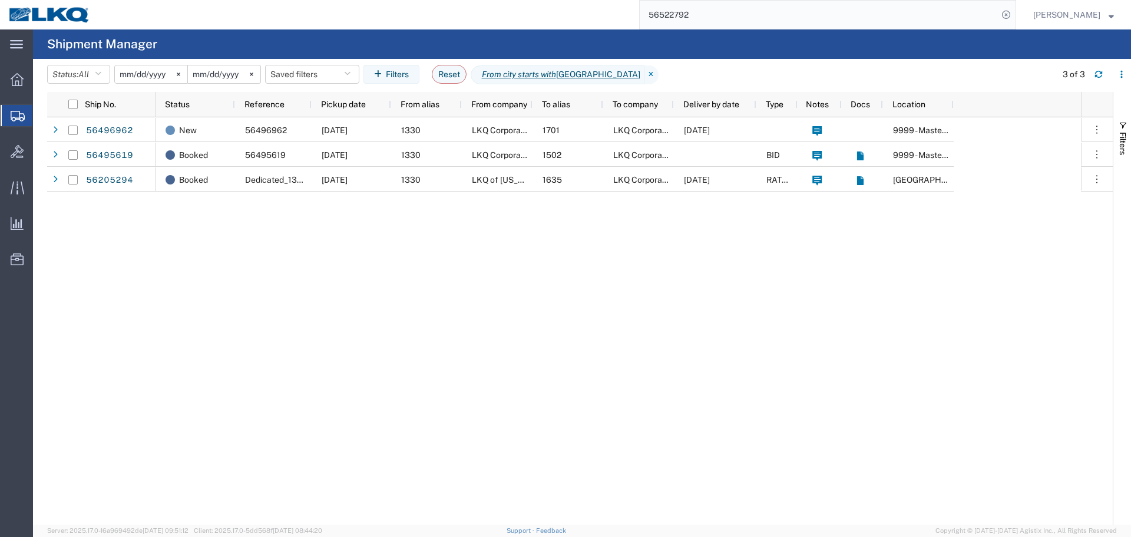
click at [466, 318] on div "New 56496962 08/19/2025 1330 LKQ Corporation 1701 LKQ Corporation 08/21/2025 99…" at bounding box center [619, 320] width 926 height 407
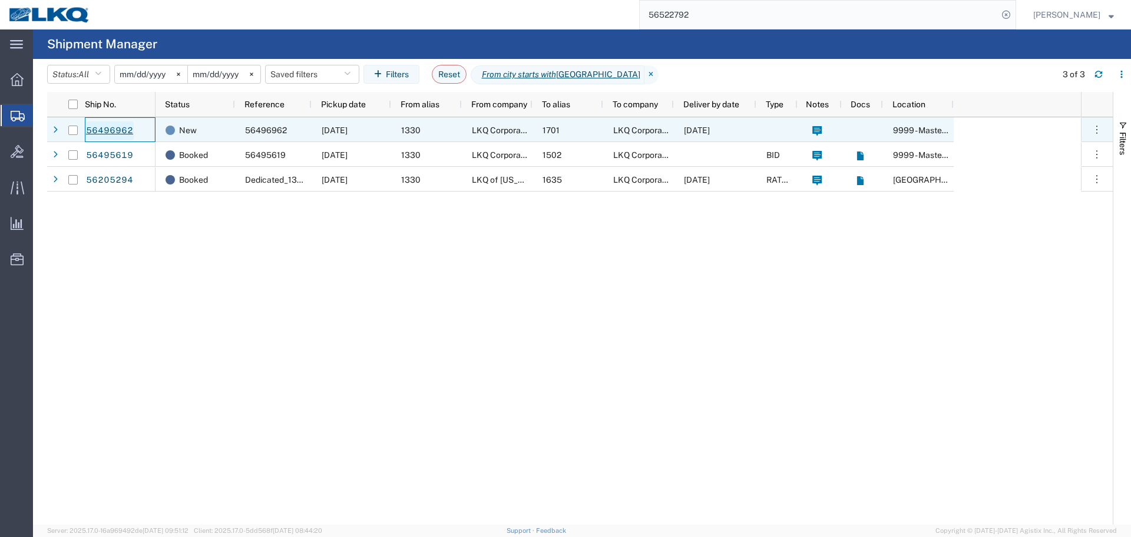
click at [107, 127] on link "56496962" at bounding box center [109, 130] width 48 height 19
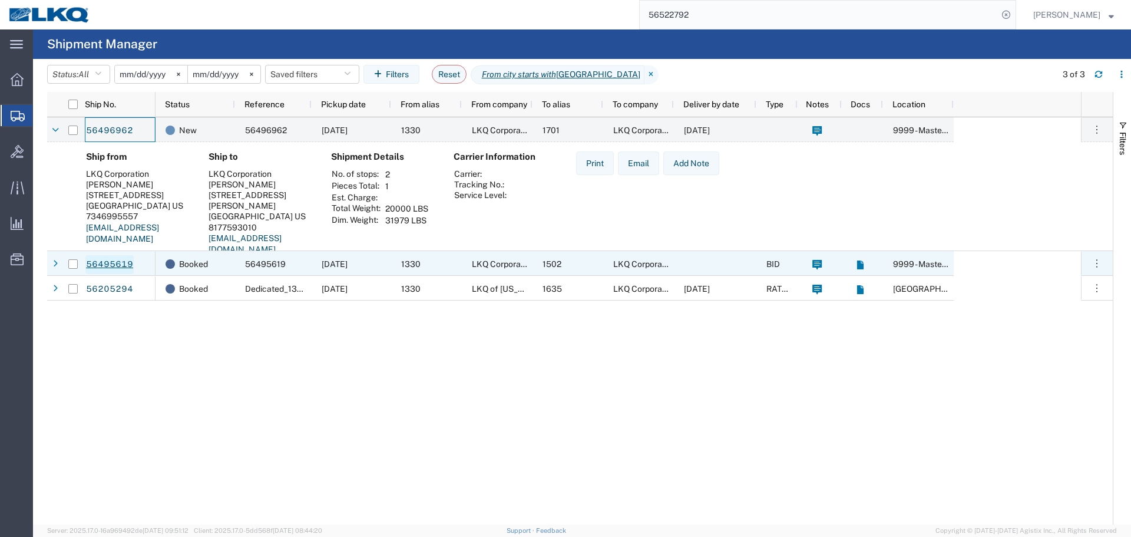
click at [111, 252] on div "56495619" at bounding box center [120, 263] width 71 height 25
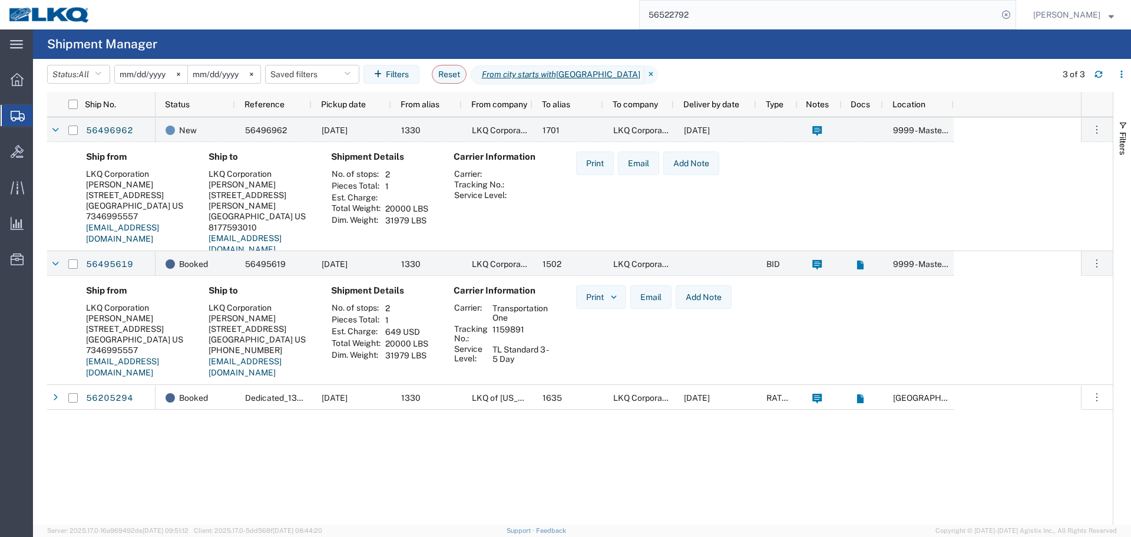
click at [117, 383] on div "Ship from LKQ Corporation Michael Tromotola 41247 E. Huron River Drive Bellevil…" at bounding box center [580, 336] width 1066 height 121
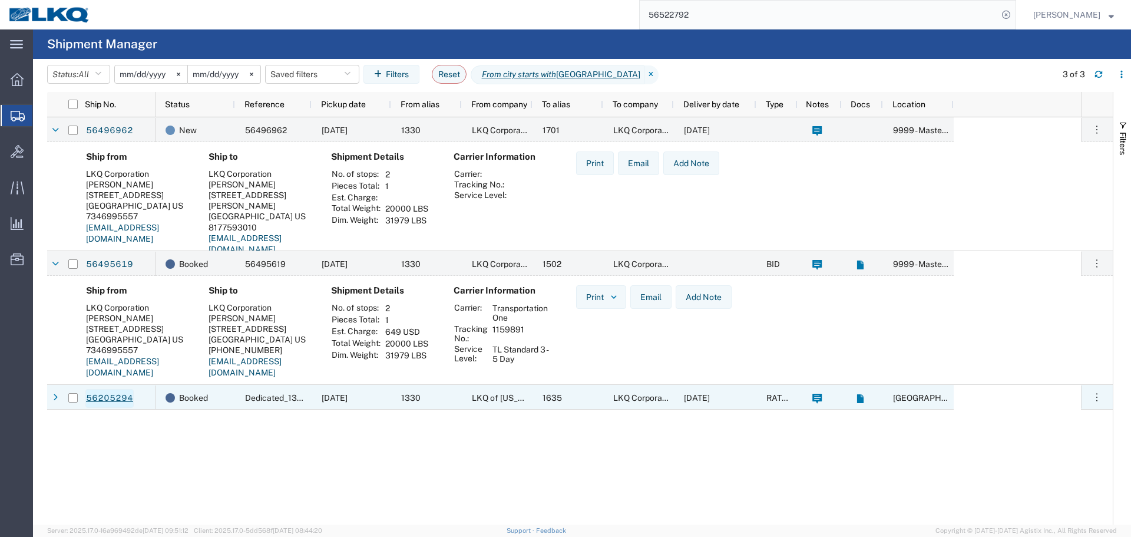
click at [119, 395] on link "56205294" at bounding box center [109, 398] width 48 height 19
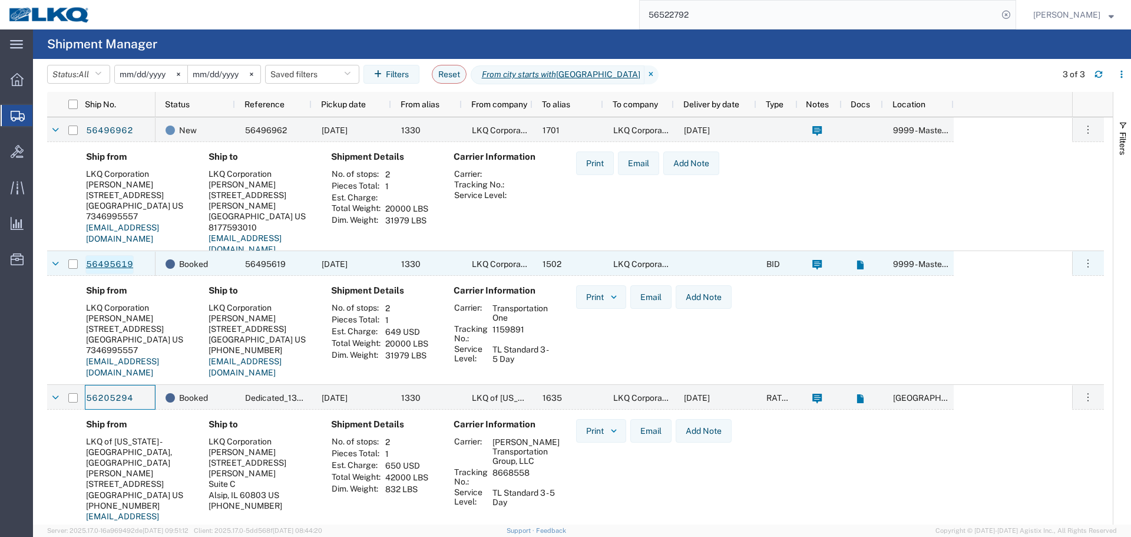
click at [116, 266] on link "56495619" at bounding box center [109, 264] width 48 height 19
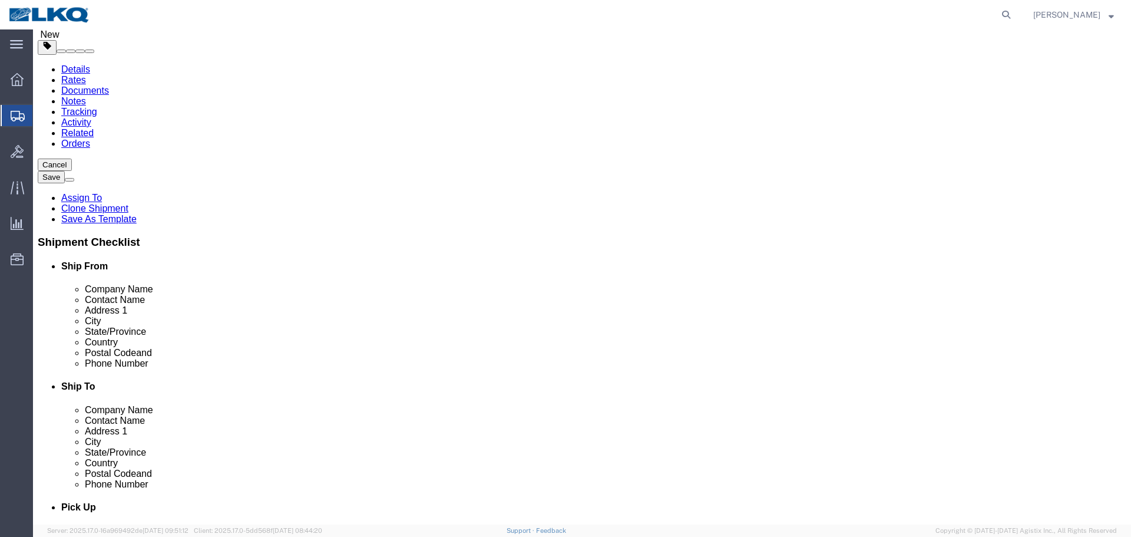
scroll to position [412, 0]
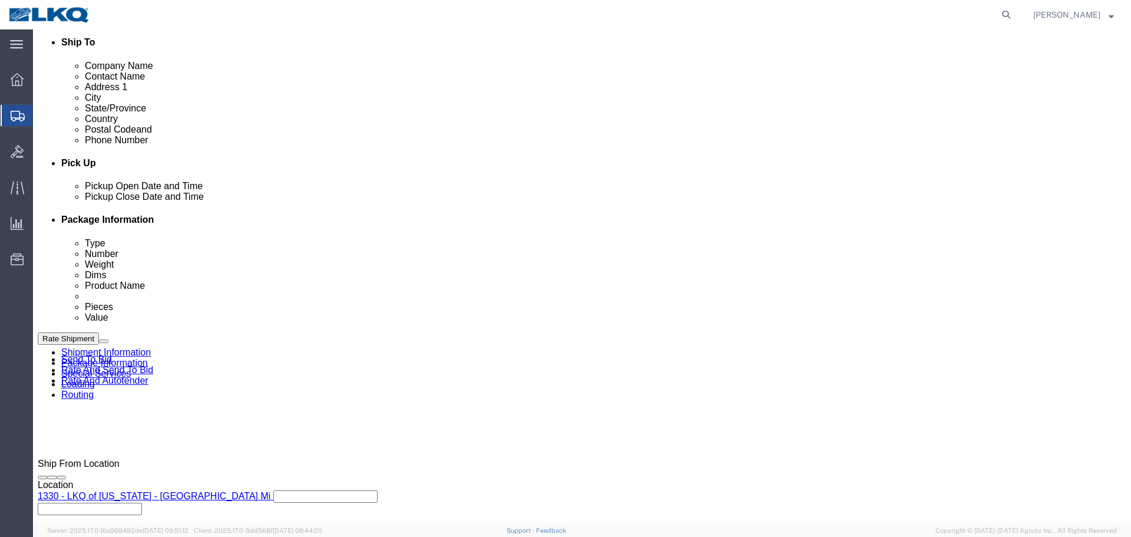
select select "27508"
select select "27592"
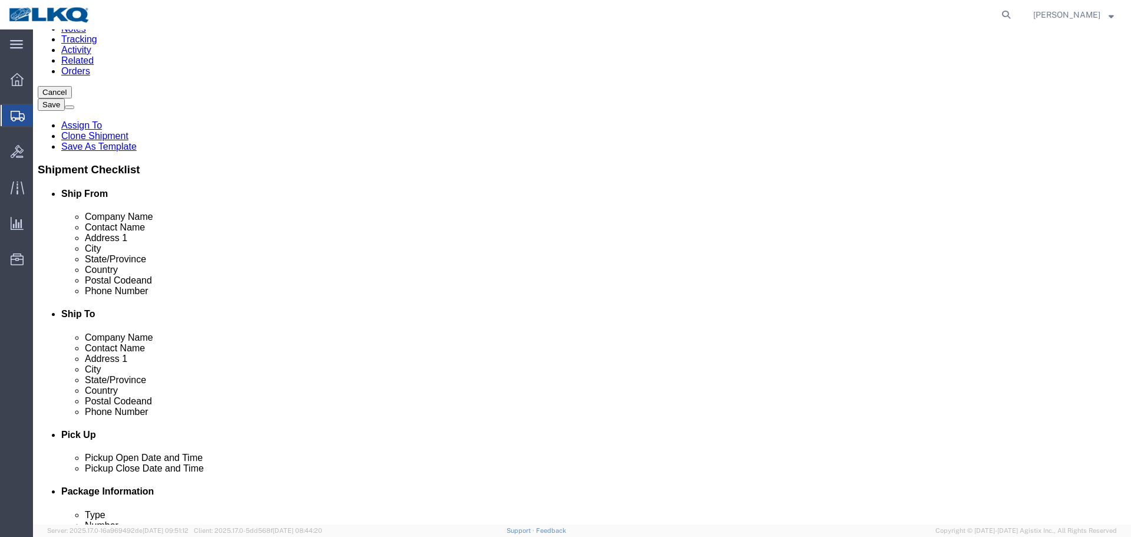
scroll to position [236, 0]
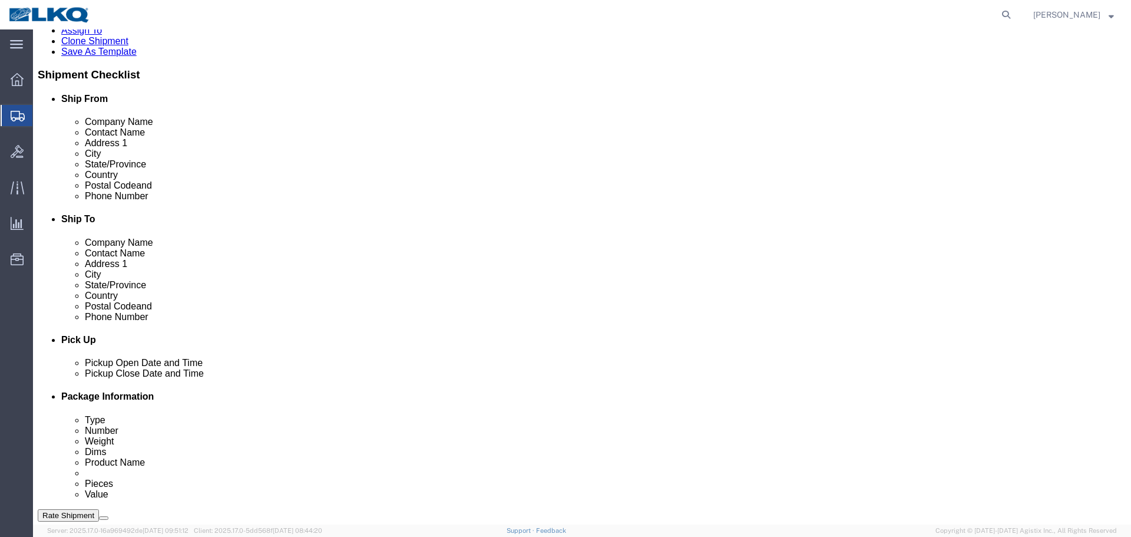
click span "56496962"
copy span "56496962"
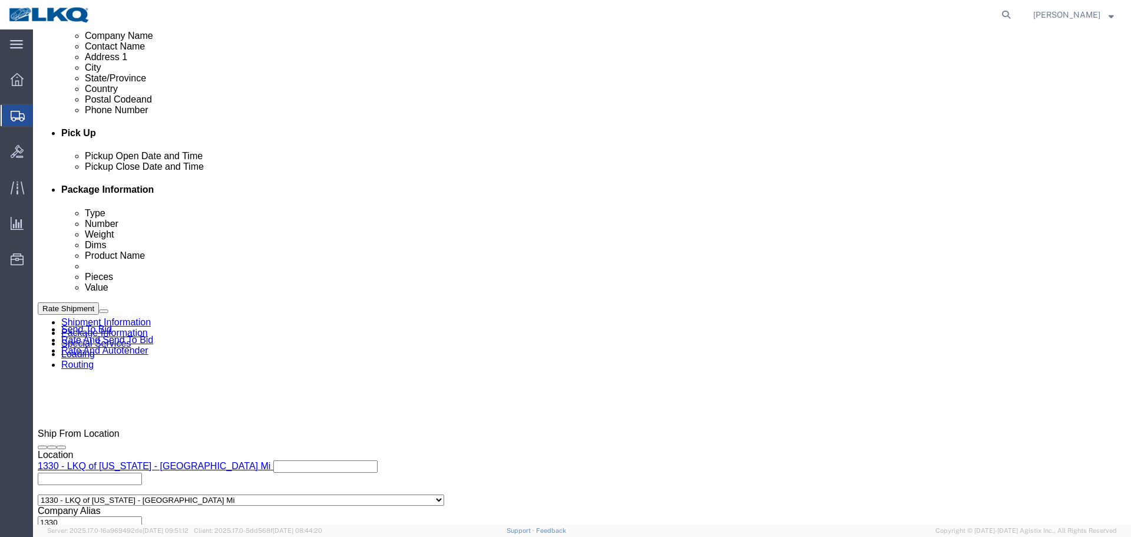
scroll to position [530, 0]
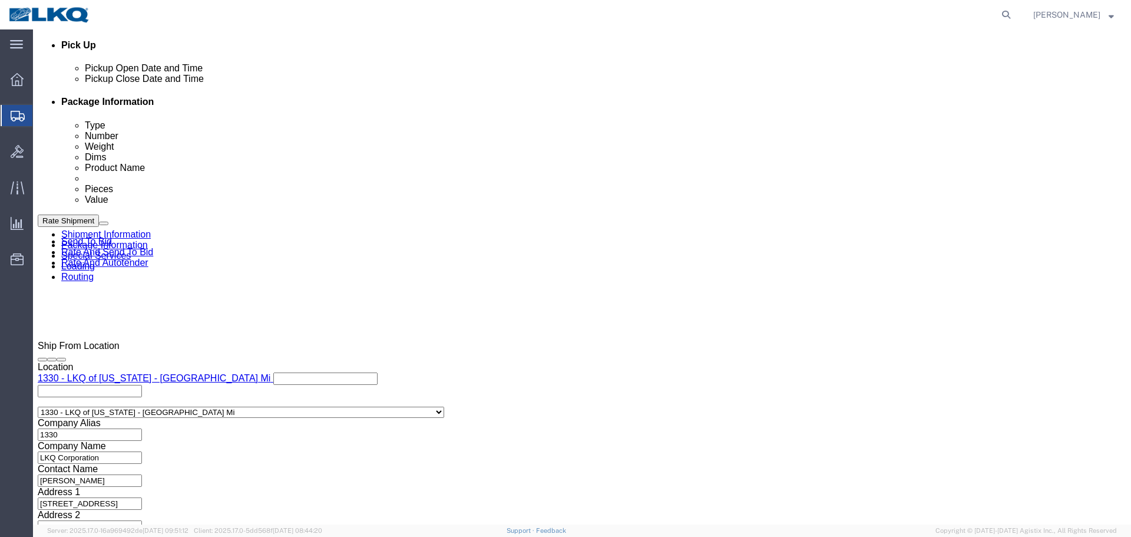
click span "56496962"
copy span "56496962"
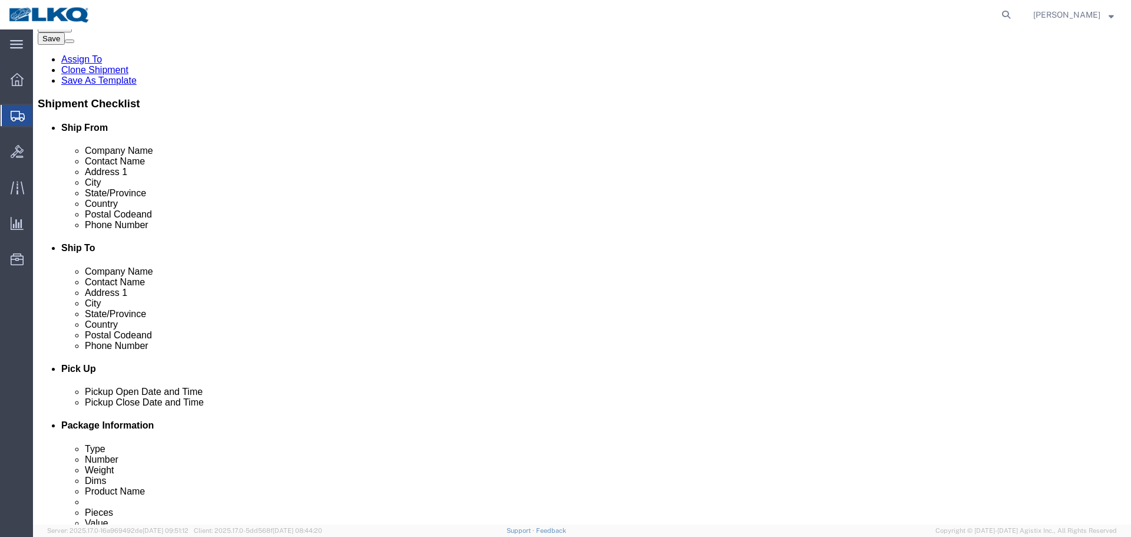
scroll to position [59, 0]
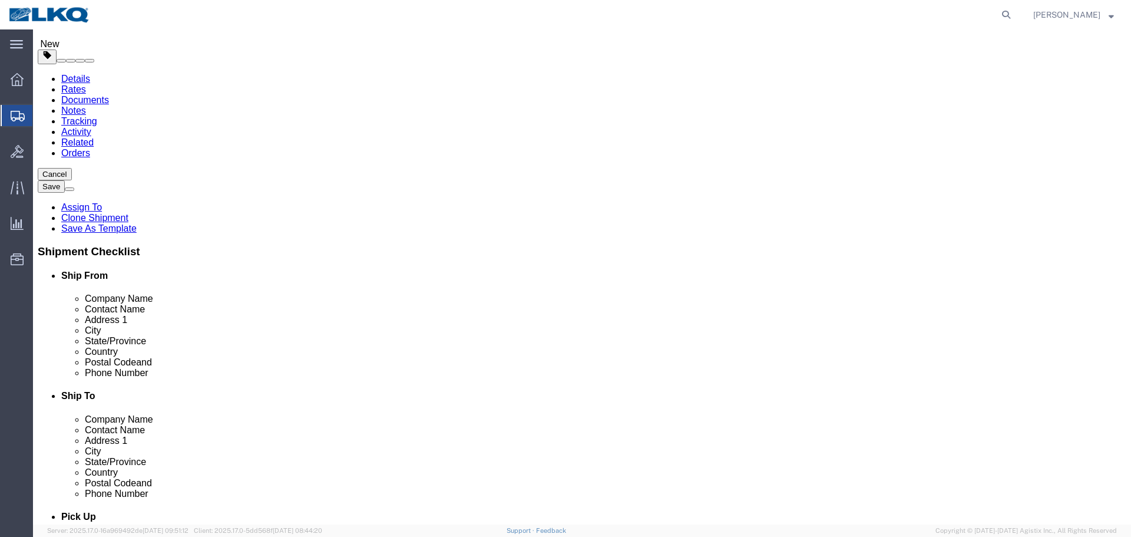
click input "[PERSON_NAME]"
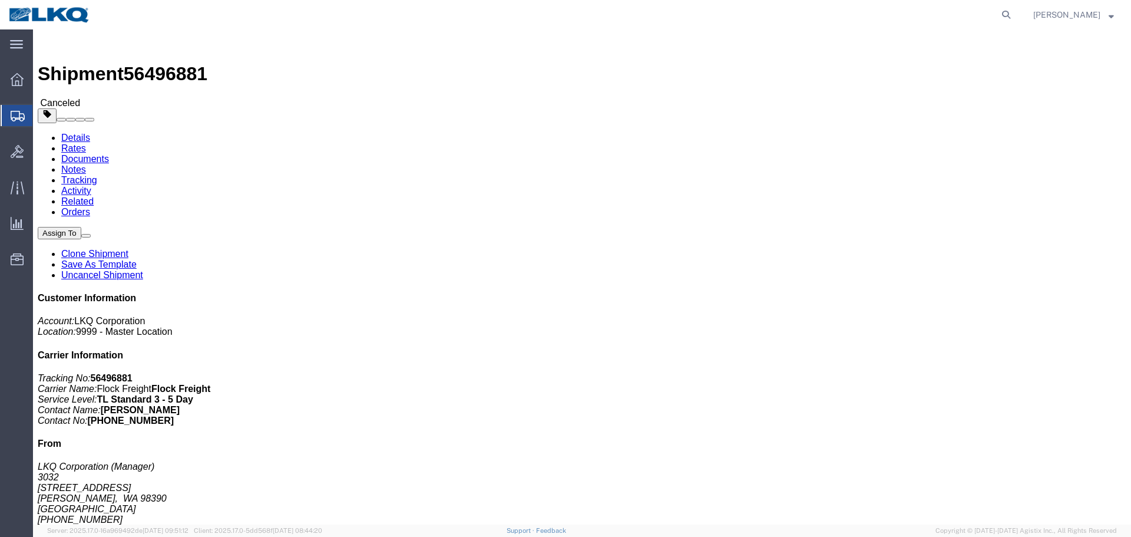
click link "Clone Shipment"
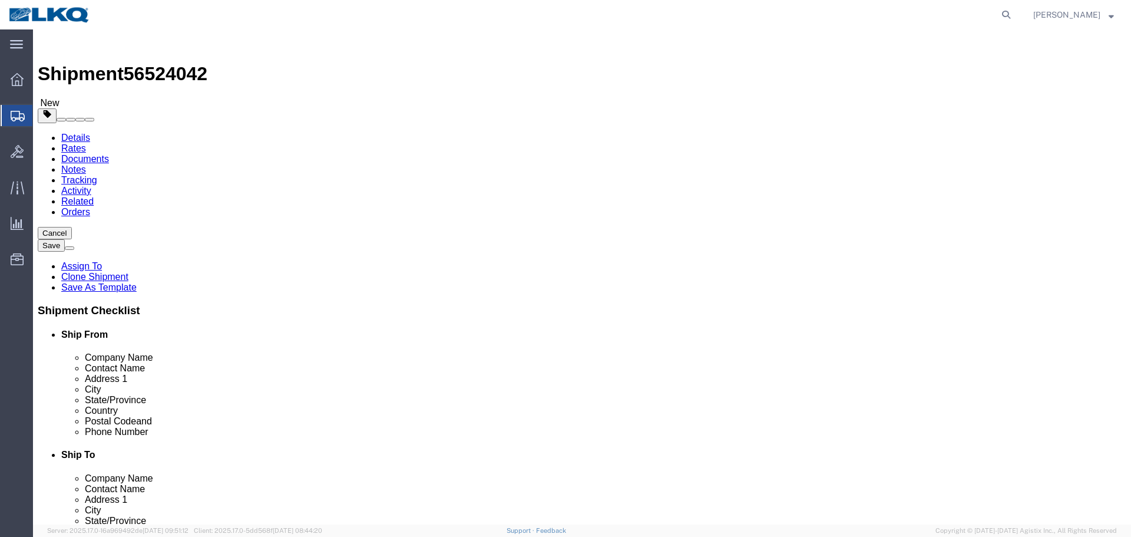
click span "56524042"
copy span "56524042"
select select "28720"
select select "27634"
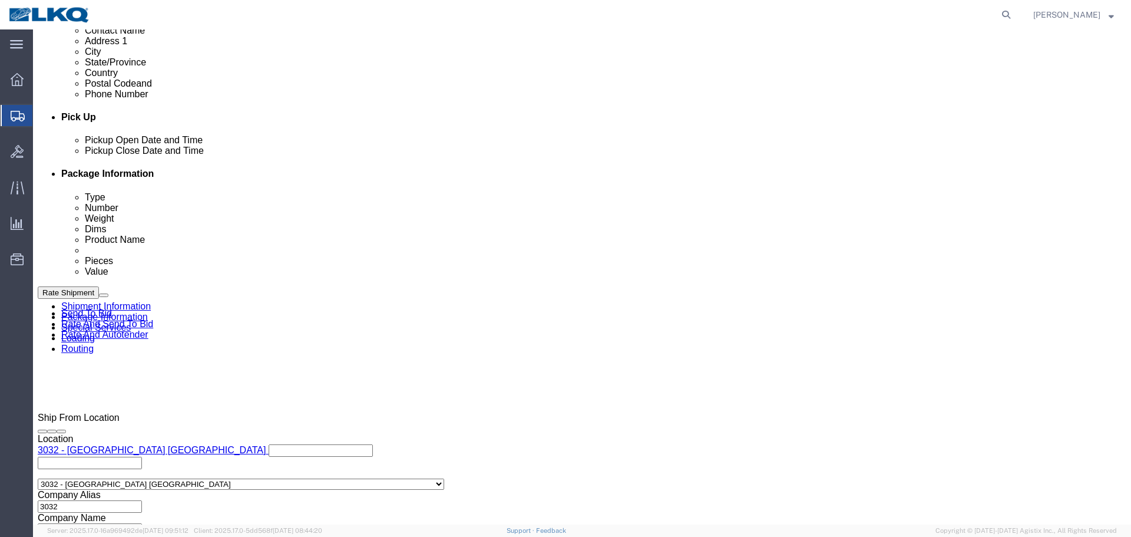
scroll to position [589, 0]
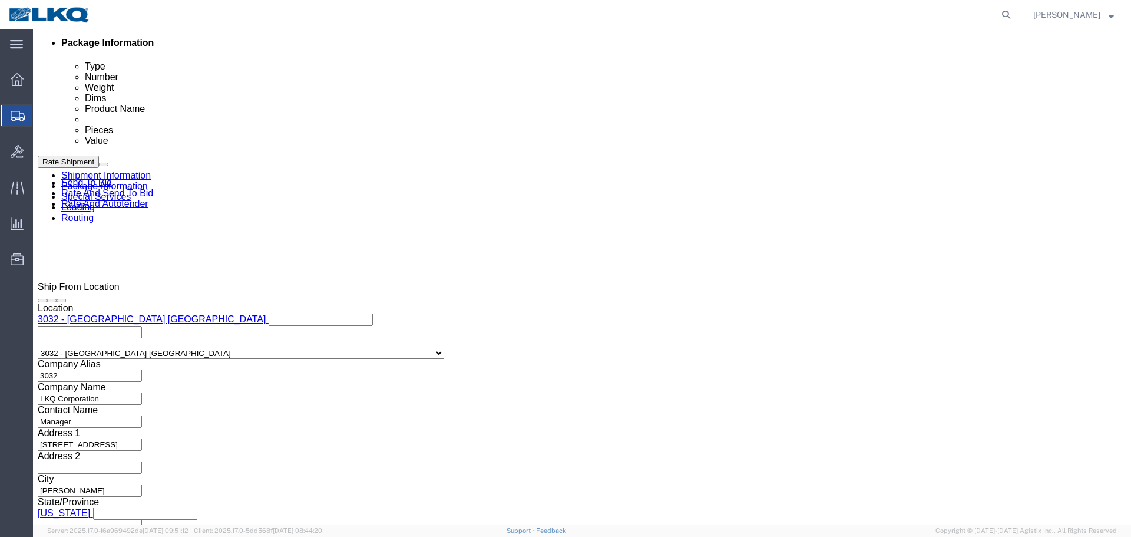
click input "56496881"
paste input "524042"
type input "56524042"
click span "56524042"
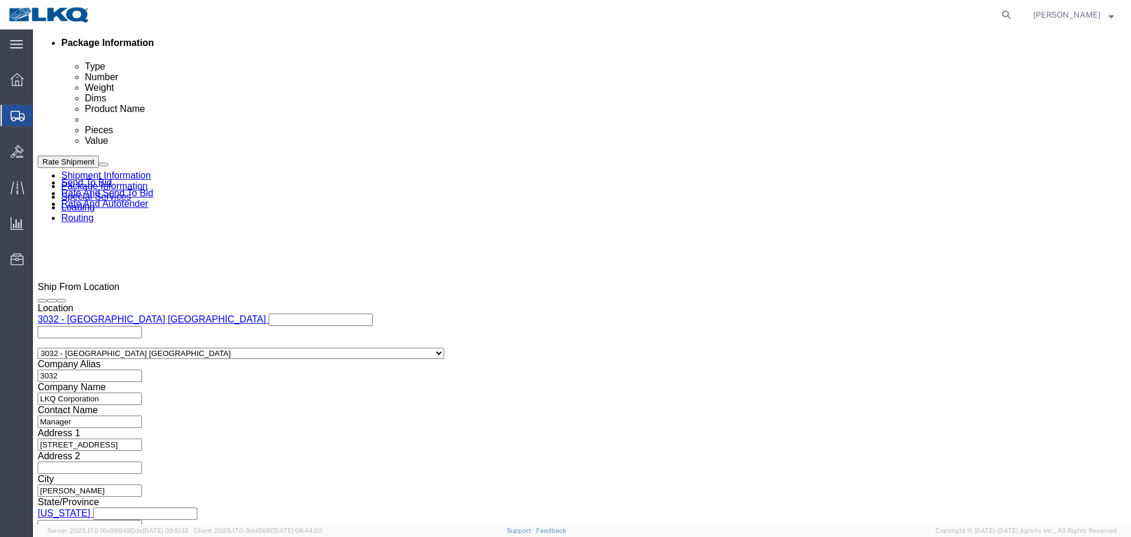
copy span "56524042"
click div "[DATE] 9:27 PM"
click input "9:27 PM"
type input "8:00 AM"
click button "Apply"
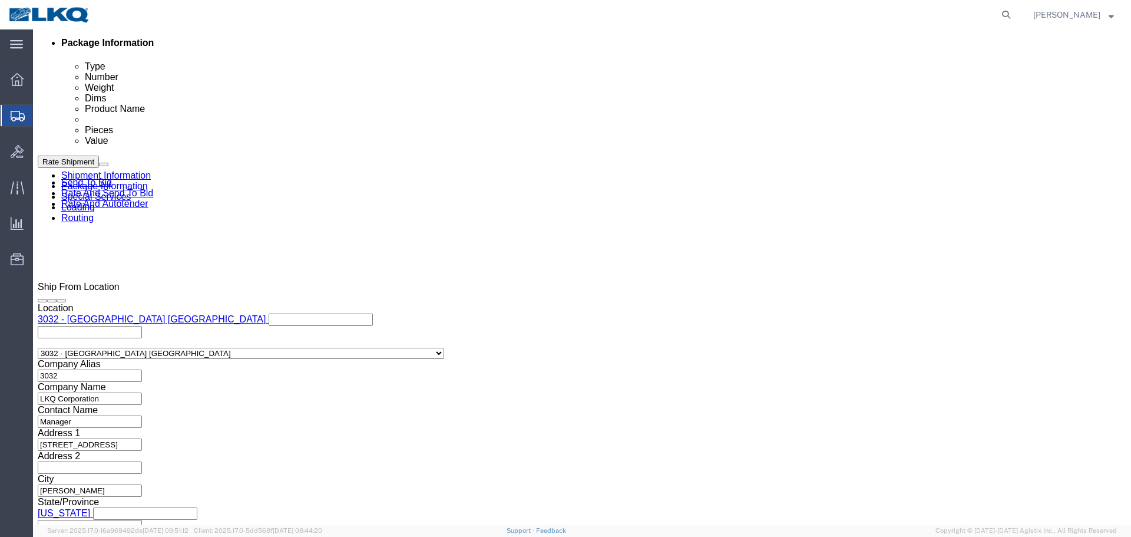
click div "[DATE] 10:27 PM"
click input "10:27 PM"
type input "13"
type input "1:00 PM"
click button "Apply"
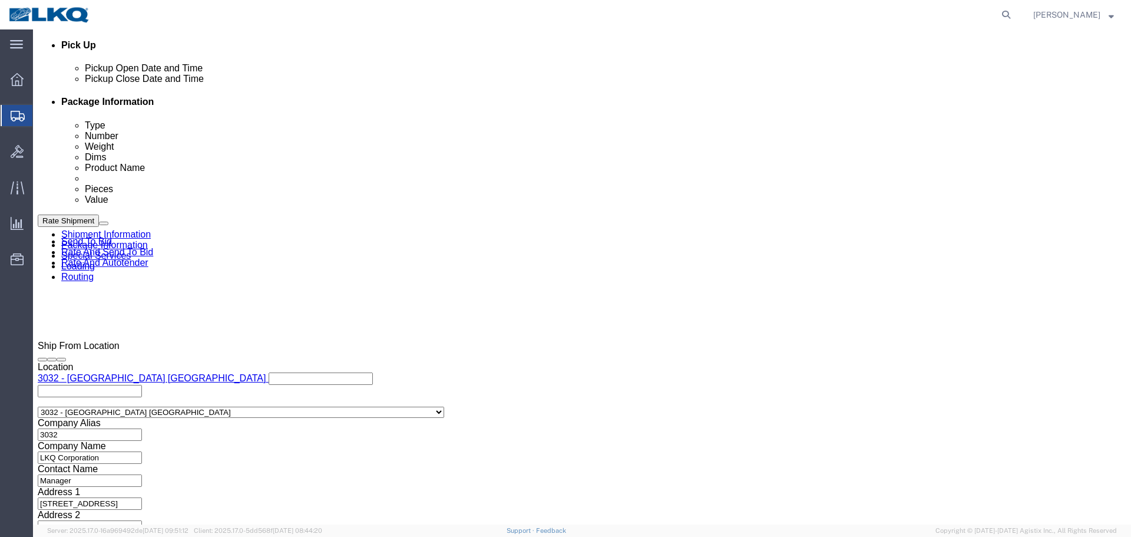
scroll to position [412, 0]
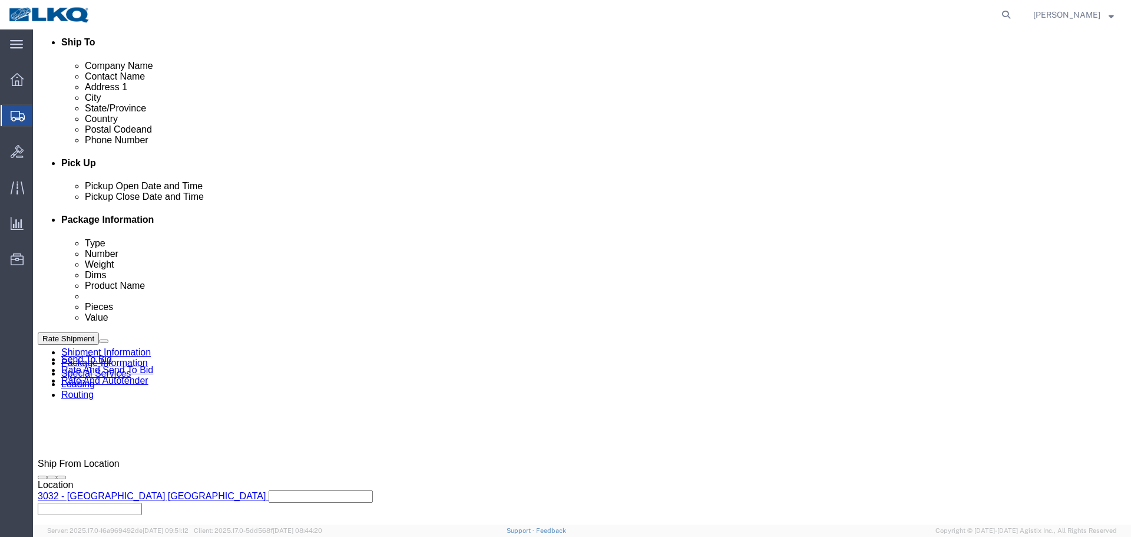
click link "Schedule appointment"
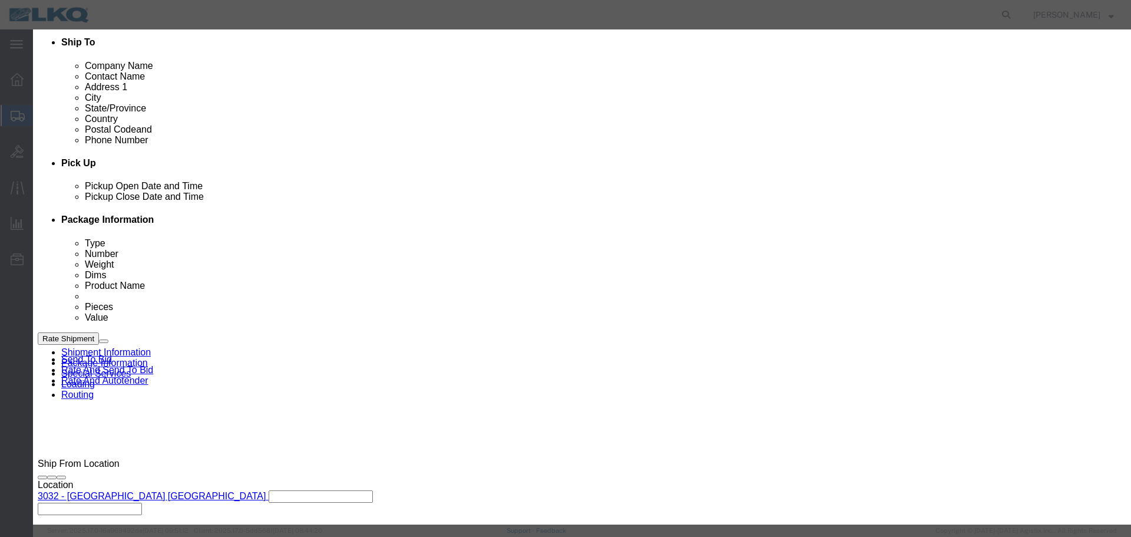
click select "Select 1760 - LKQ Best Core 1760 - Outbound Loads"
select select "1"
click select "Select 1760 - LKQ Best Core 1760 - Outbound Loads"
click div
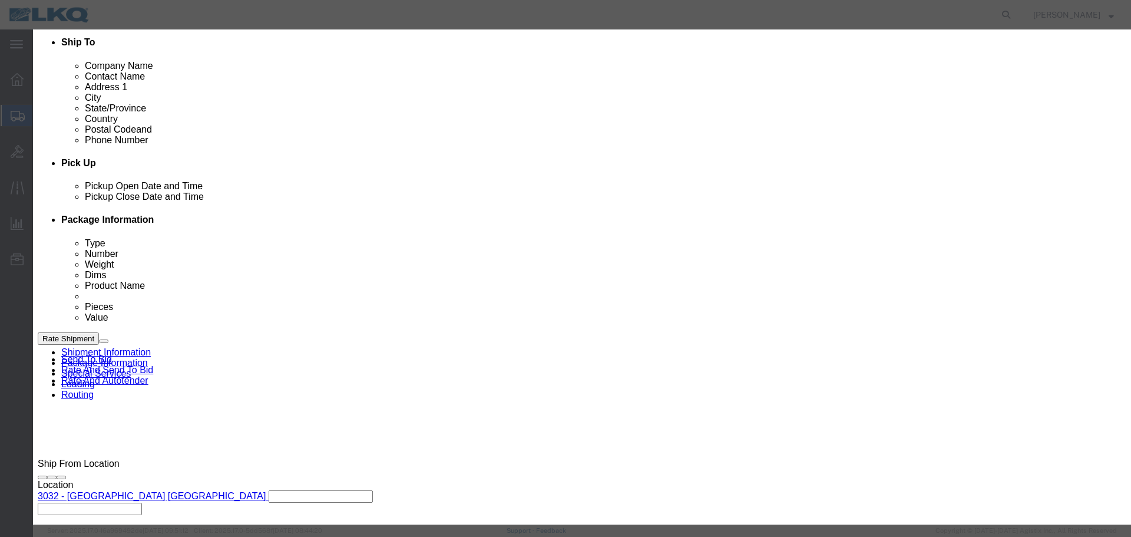
click input "08/18/2025"
click td "22"
type input "08/22/2025"
click input "2:00 PM"
type input "9:45 AM"
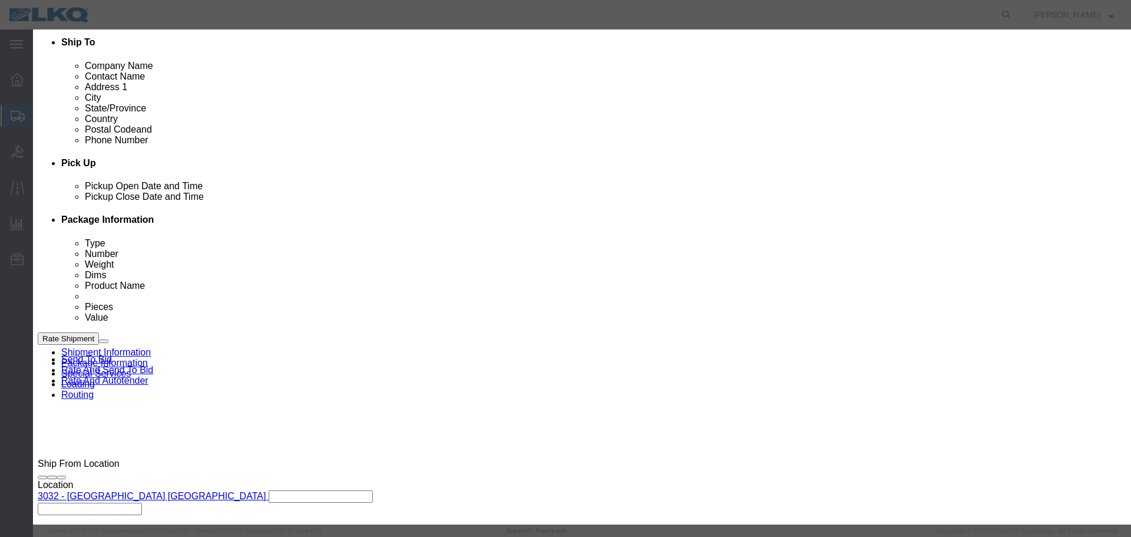
click select "Select 15 min 30 min 45 min 1 hr 2 hr 3 hr 4 hr"
select select "15"
click select "Select 15 min 30 min 45 min 1 hr 2 hr 3 hr 4 hr"
click button "Save"
click button "Ok"
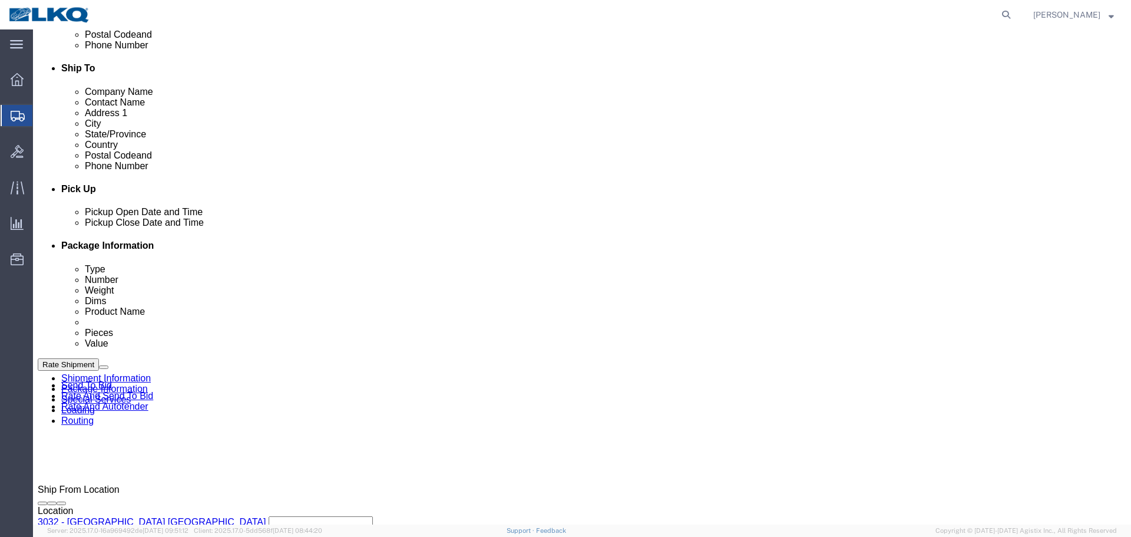
scroll to position [177, 0]
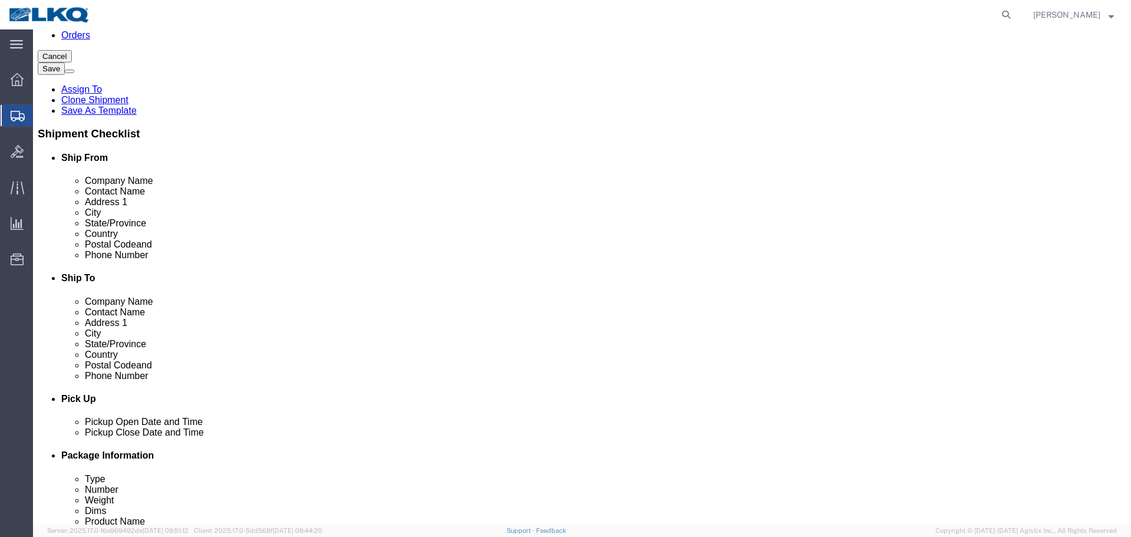
click input "Sumner"
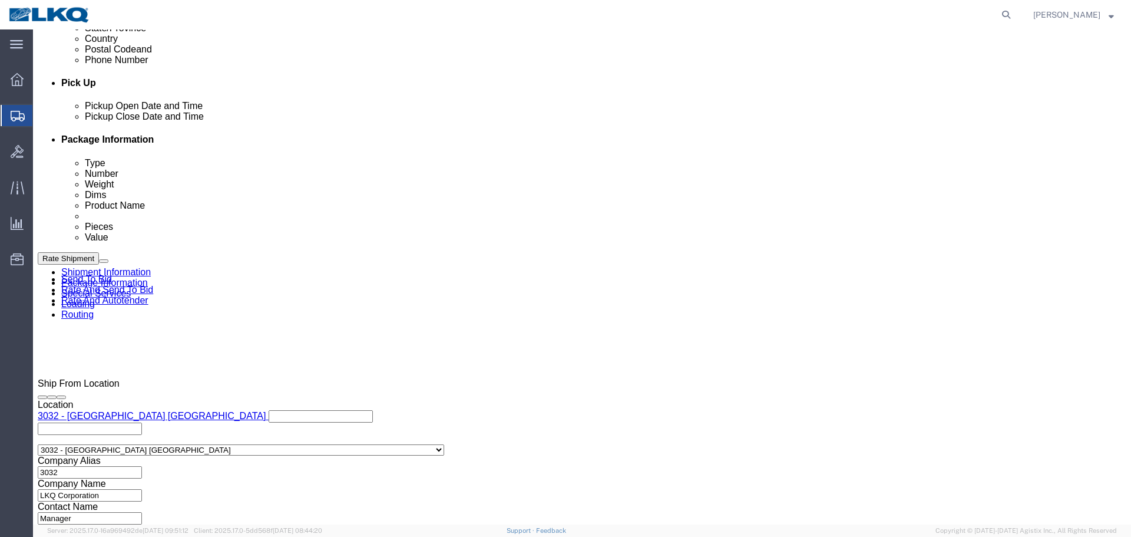
scroll to position [648, 0]
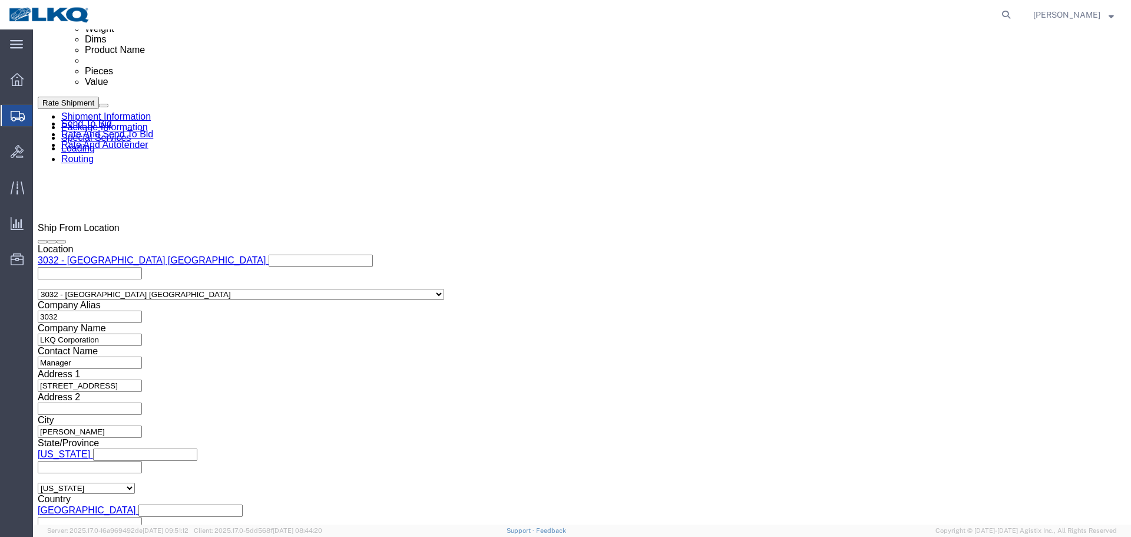
click button "Save"
click link "Send To Bid"
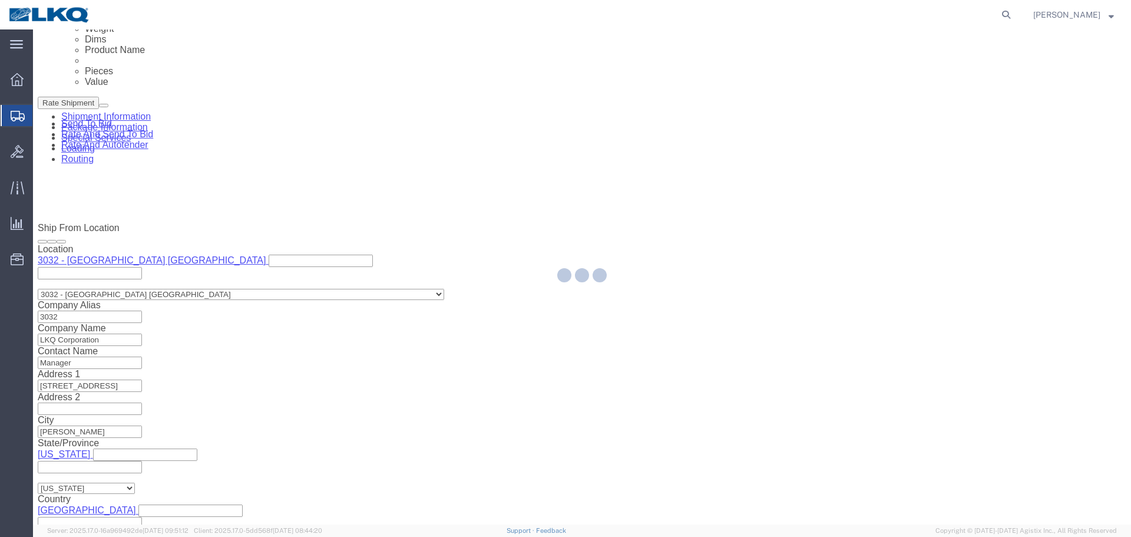
select select "28720"
select select "27634"
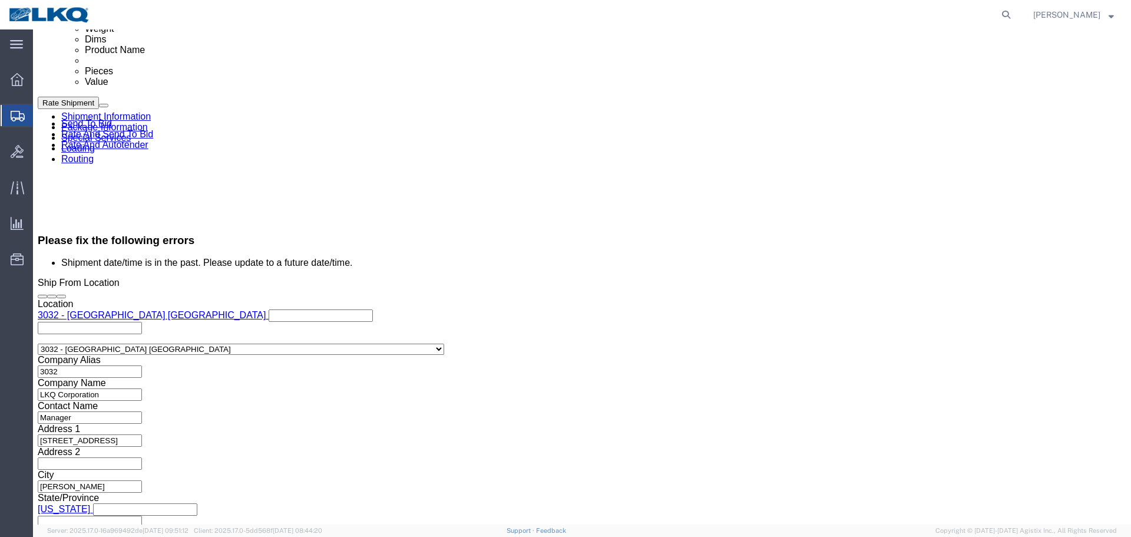
click link "Send To Bid"
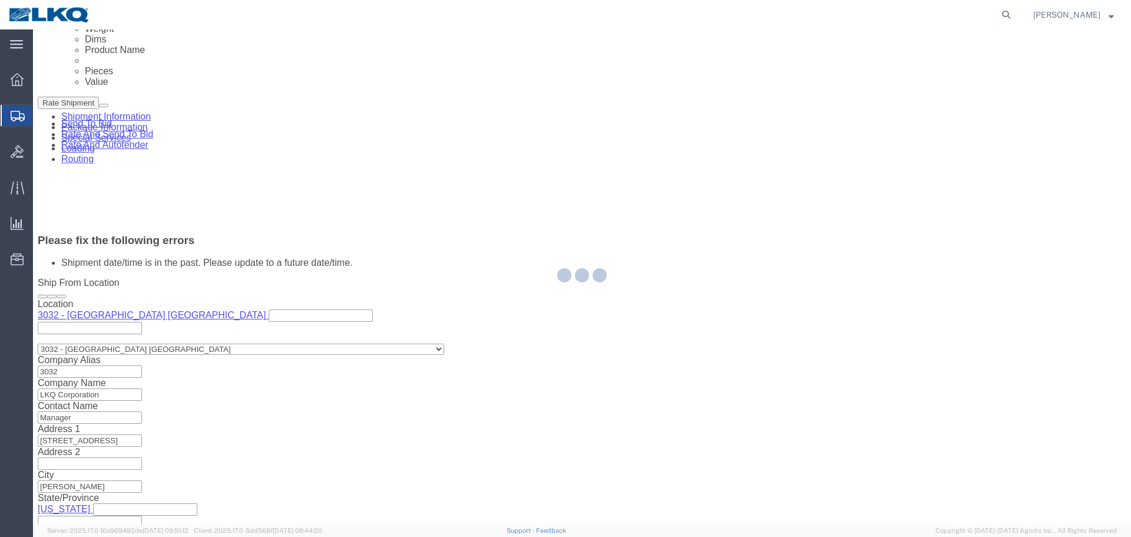
select select "TL"
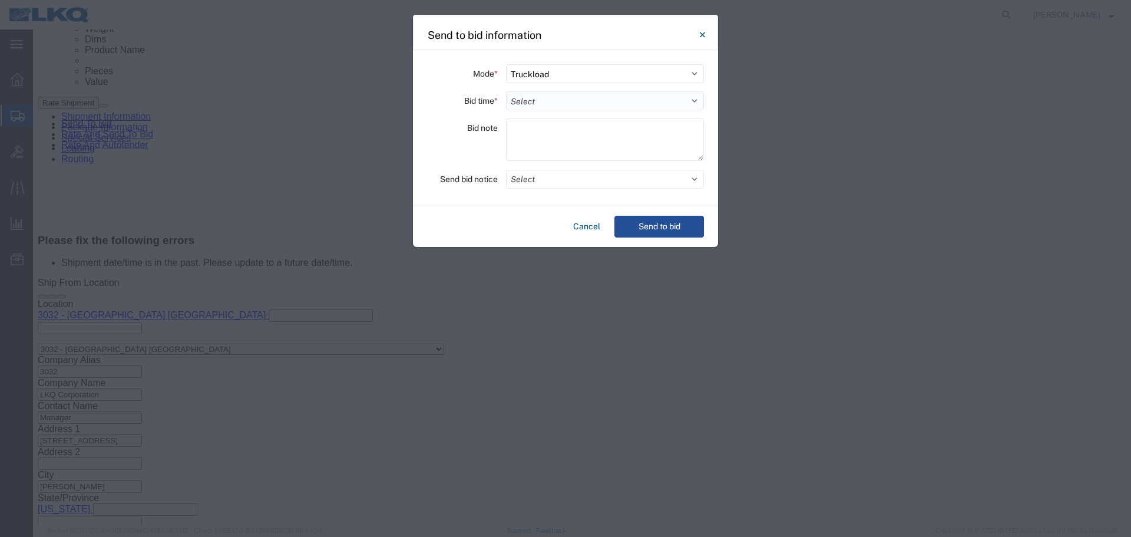
click at [541, 107] on select "Select 30 Min (Rush) 1 Hour (Rush) 2 Hours (Rush) 4 Hours (Rush) 8 Hours (Rush)…" at bounding box center [605, 100] width 198 height 19
select select "8"
click at [506, 91] on select "Select 30 Min (Rush) 1 Hour (Rush) 2 Hours (Rush) 4 Hours (Rush) 8 Hours (Rush)…" at bounding box center [605, 100] width 198 height 19
click at [654, 217] on button "Send to bid" at bounding box center [660, 227] width 90 height 22
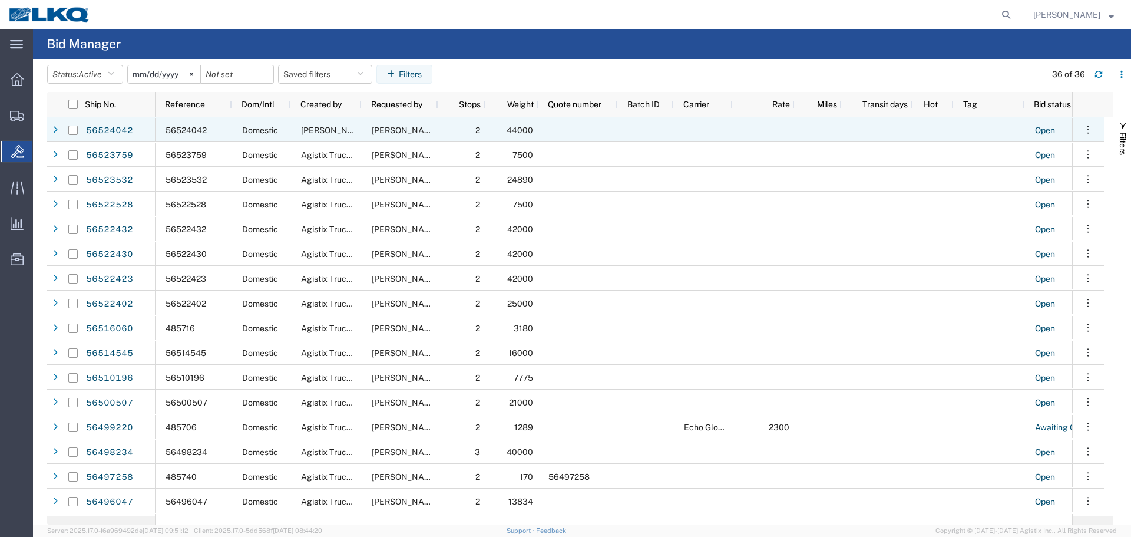
click at [108, 128] on link "56524042" at bounding box center [109, 130] width 48 height 19
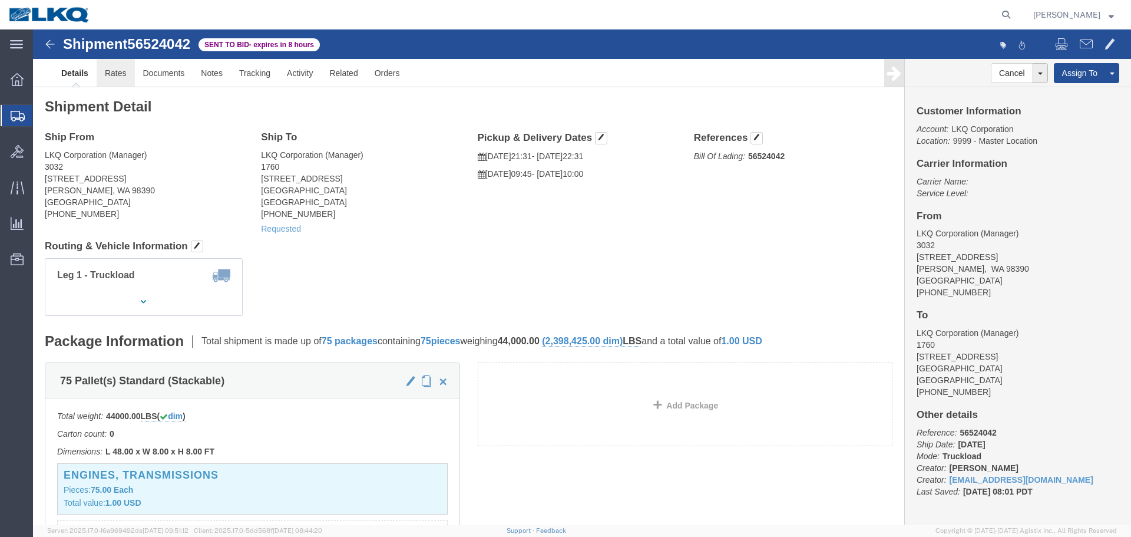
click link "Rates"
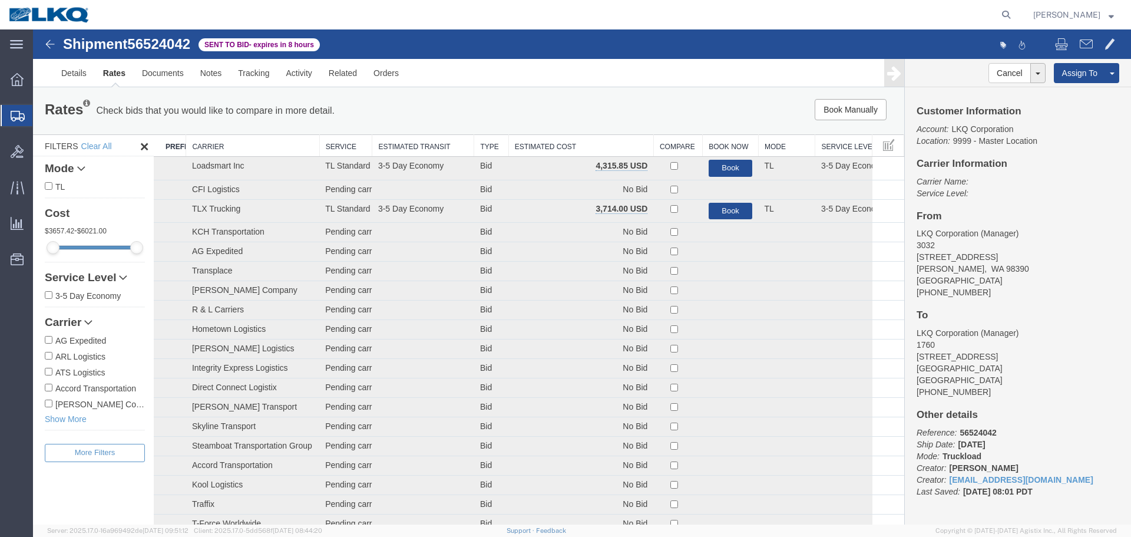
click at [599, 147] on th "Estimated Cost" at bounding box center [581, 146] width 145 height 22
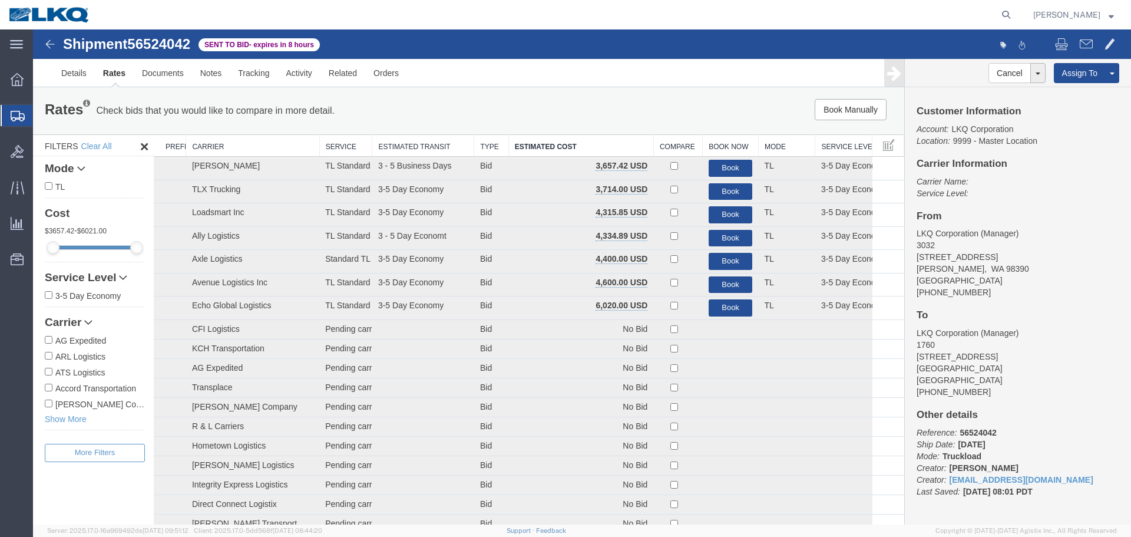
click at [952, 280] on span "[GEOGRAPHIC_DATA]" at bounding box center [960, 280] width 86 height 9
click at [1105, 43] on span at bounding box center [1110, 44] width 11 height 14
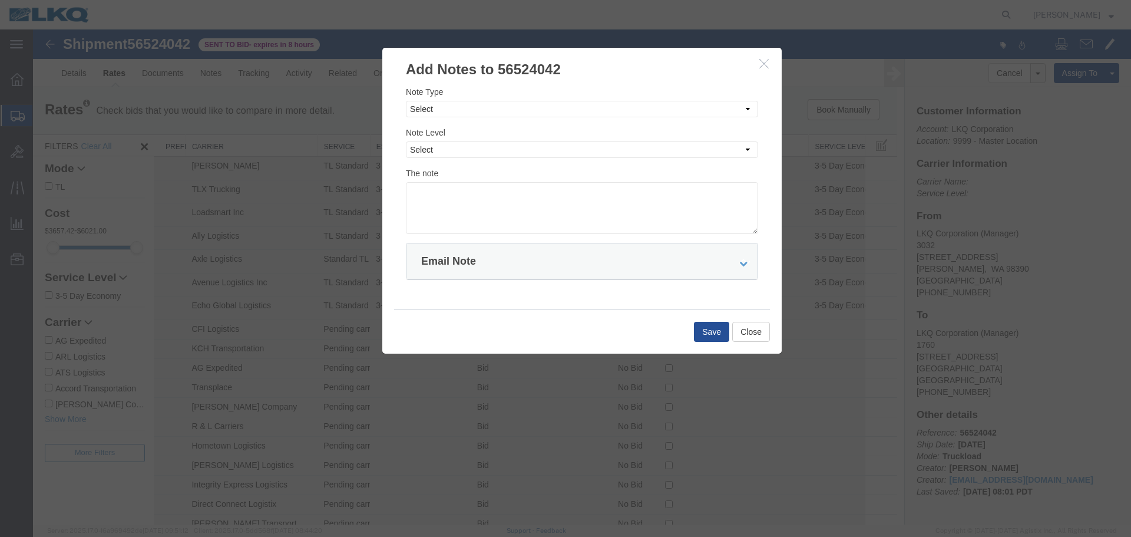
click at [542, 118] on div "Note Type Select Approval Bid Notes Carrier Change Notes Claim Notes Content Ha…" at bounding box center [582, 159] width 352 height 148
click at [529, 105] on select "Select Approval Bid Notes Carrier Change Notes Claim Notes Content Hazmat Notes…" at bounding box center [582, 109] width 352 height 16
select select "BID_NOTES"
click at [406, 101] on select "Select Approval Bid Notes Carrier Change Notes Claim Notes Content Hazmat Notes…" at bounding box center [582, 109] width 352 height 16
click at [478, 155] on select "Select Private to Account Private to Vendor Public" at bounding box center [582, 149] width 352 height 16
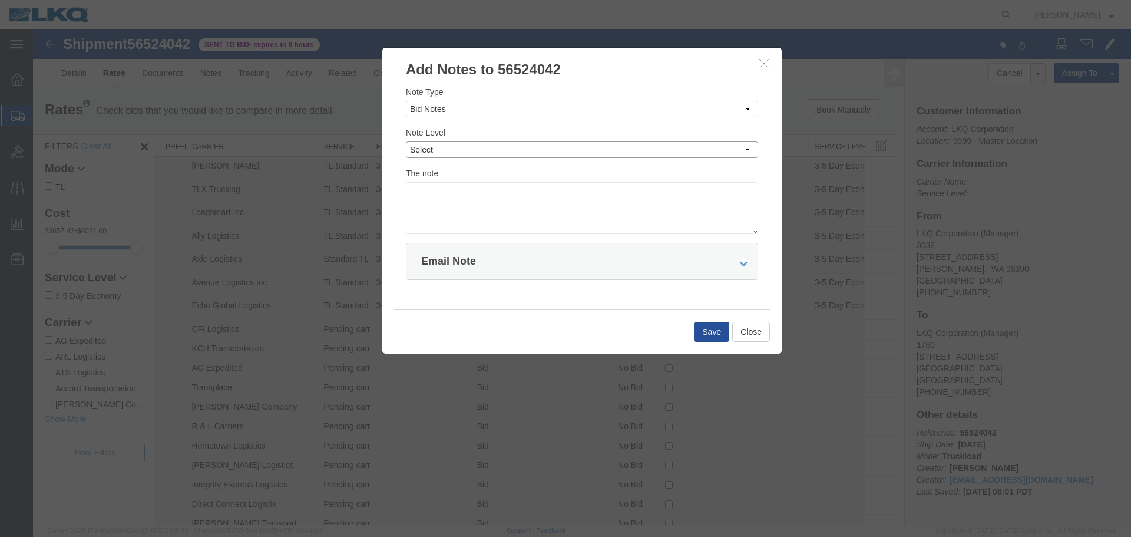
drag, startPoint x: 468, startPoint y: 148, endPoint x: 505, endPoint y: 146, distance: 37.2
click at [468, 148] on select "Select Private to Account Private to Vendor Public" at bounding box center [582, 149] width 352 height 16
click at [435, 157] on select "Select Private to Account Private to Vendor Public" at bounding box center [582, 149] width 352 height 16
click at [450, 152] on select "Select Private to Account Private to Vendor Public" at bounding box center [582, 149] width 352 height 16
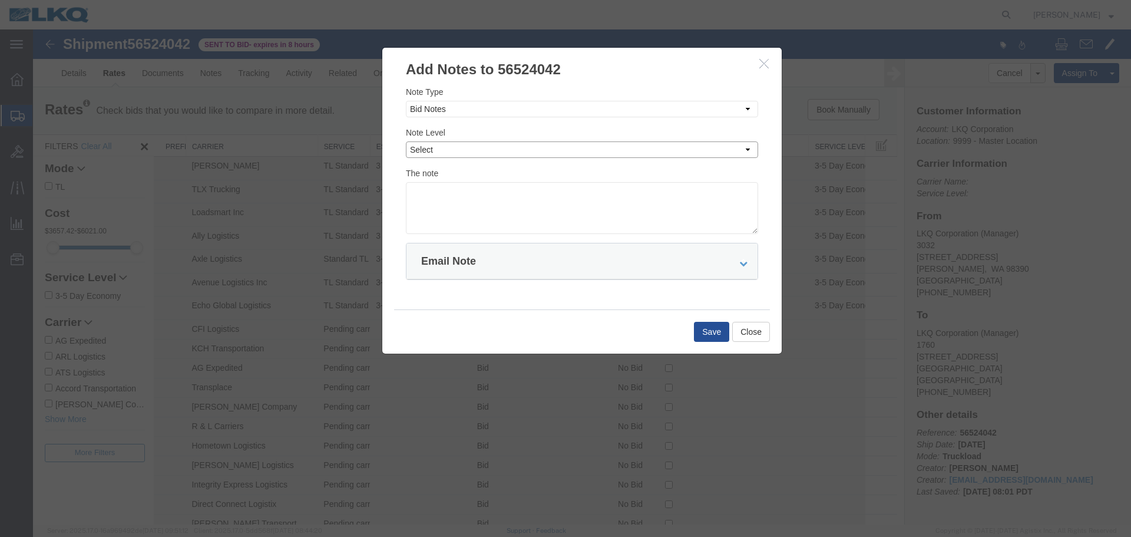
click at [458, 154] on select "Select Private to Account Private to Vendor Public" at bounding box center [582, 149] width 352 height 16
click at [484, 183] on textarea at bounding box center [582, 208] width 352 height 52
click at [505, 146] on select "Select Private to Account Private to Vendor Public" at bounding box center [582, 149] width 352 height 16
select select "PRIVATE_TO_ACCOUNT"
click at [406, 141] on select "Select Private to Account Private to Vendor Public" at bounding box center [582, 149] width 352 height 16
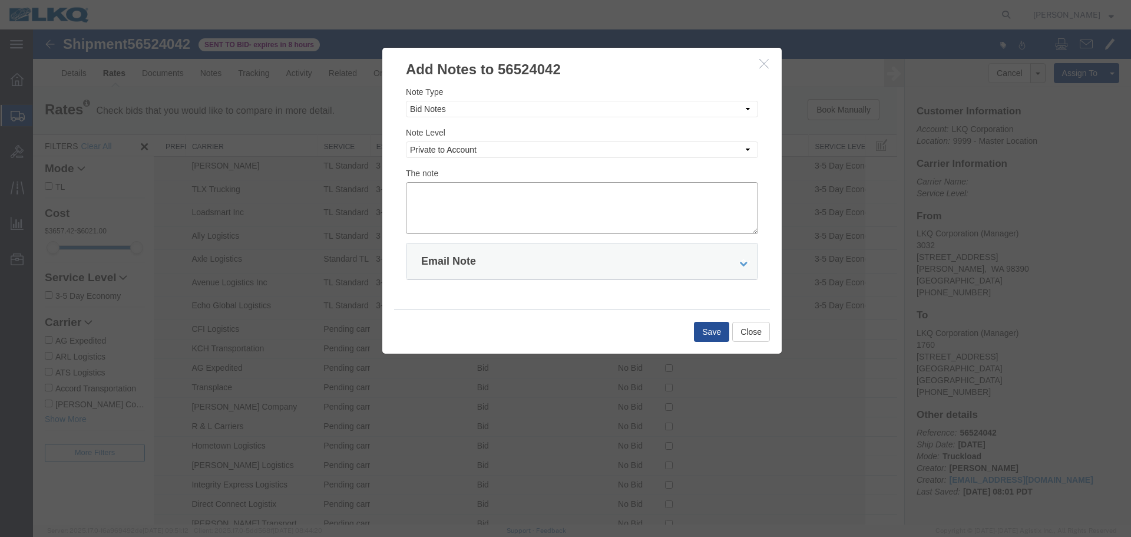
click at [484, 200] on textarea at bounding box center [582, 208] width 352 height 52
click at [440, 204] on textarea at bounding box center [582, 208] width 352 height 52
paste textarea "$4,041"
click at [437, 195] on textarea "DAT: $4,041" at bounding box center [582, 208] width 352 height 52
type textarea "DAT: $4041"
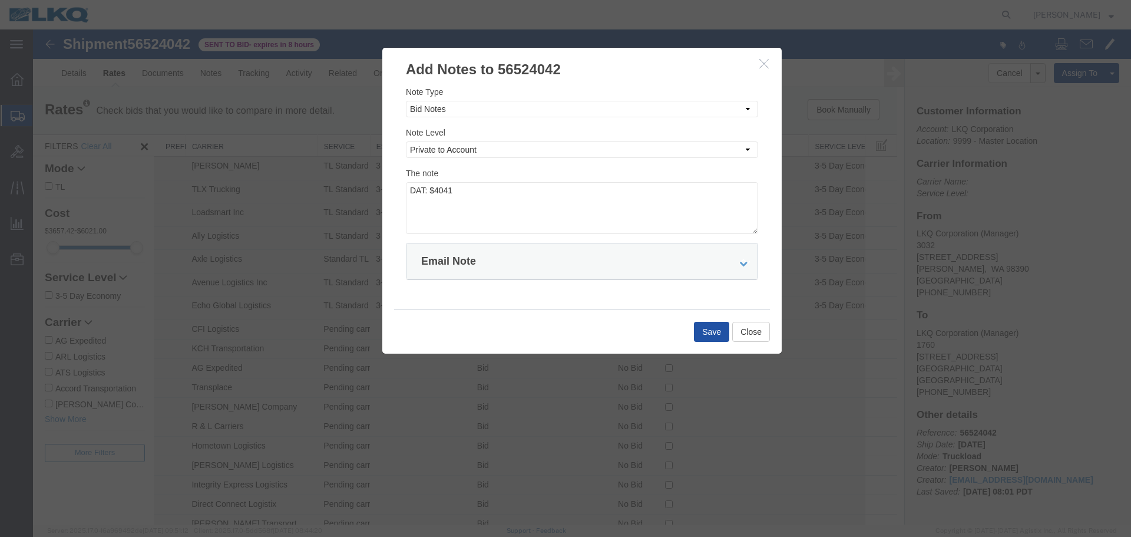
click at [718, 325] on button "Save" at bounding box center [711, 332] width 35 height 20
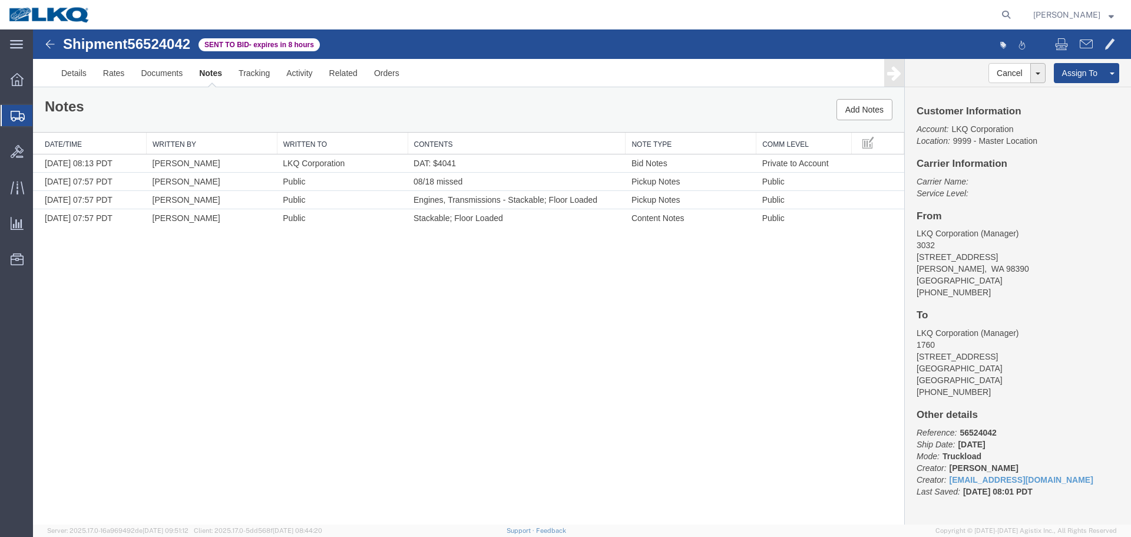
click at [534, 308] on div "Shipment 56524042 4 of 4 Sent to Bid - expires in 8 hours Details Rates Documen…" at bounding box center [582, 276] width 1098 height 495
click at [116, 68] on link "Rates" at bounding box center [114, 73] width 38 height 28
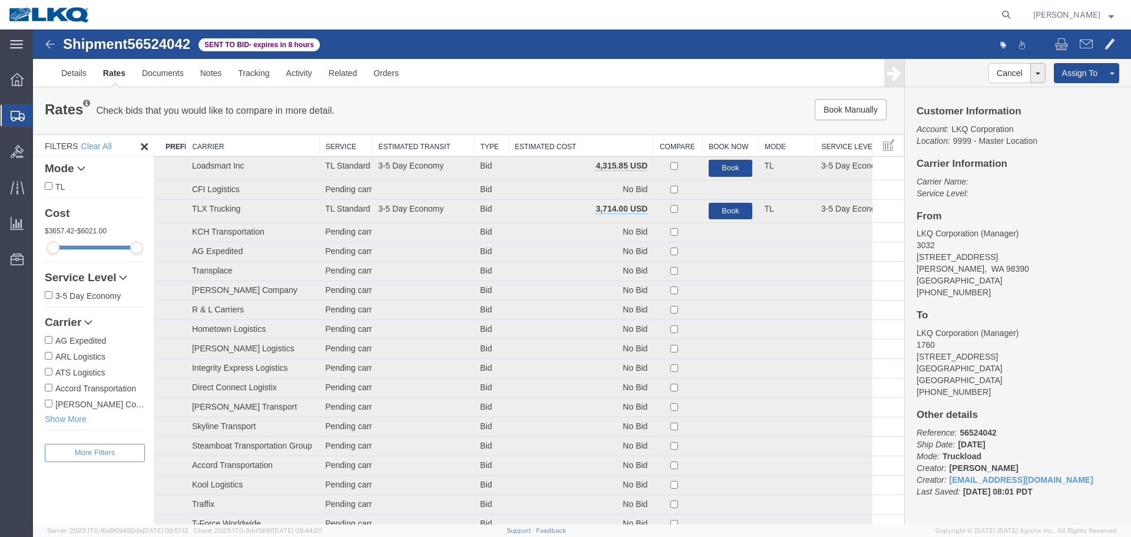
click at [626, 144] on th "Estimated Cost" at bounding box center [581, 146] width 145 height 22
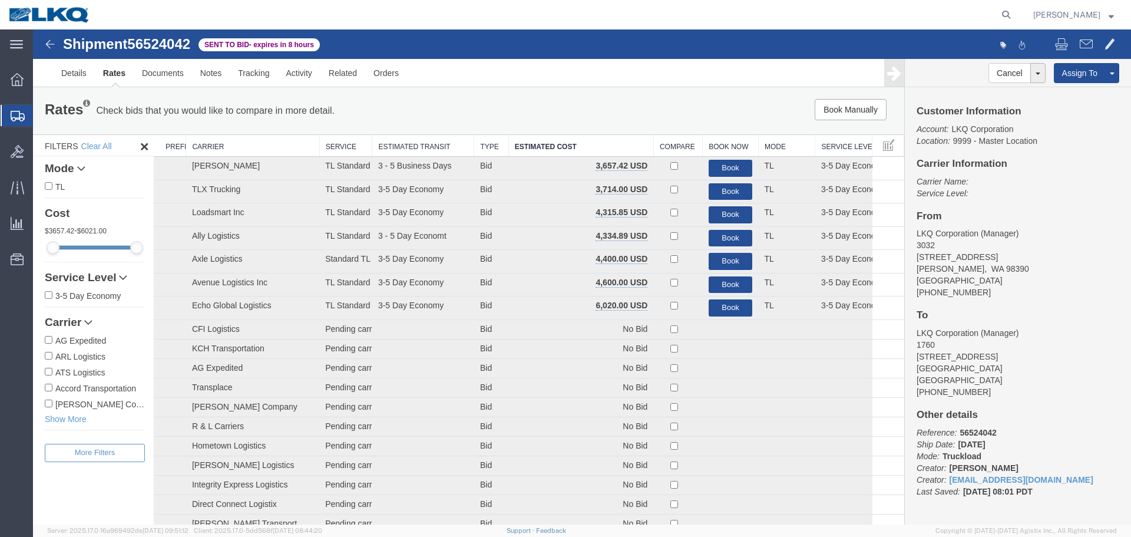
click at [610, 105] on div "Book Manually Pause Continue" at bounding box center [721, 109] width 361 height 21
click at [151, 73] on link "Documents" at bounding box center [163, 73] width 58 height 28
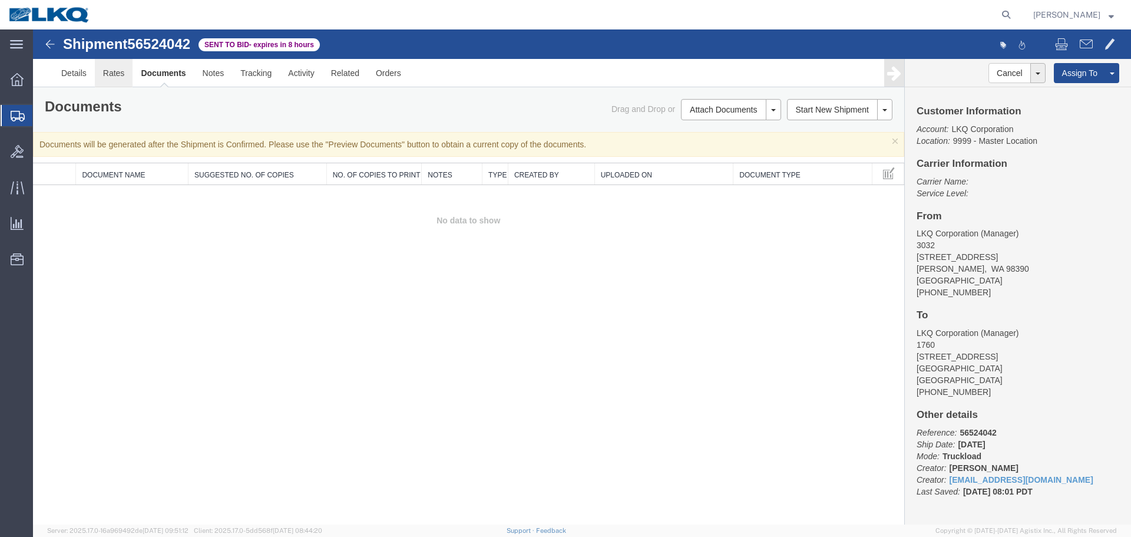
click at [117, 73] on link "Rates" at bounding box center [114, 73] width 38 height 28
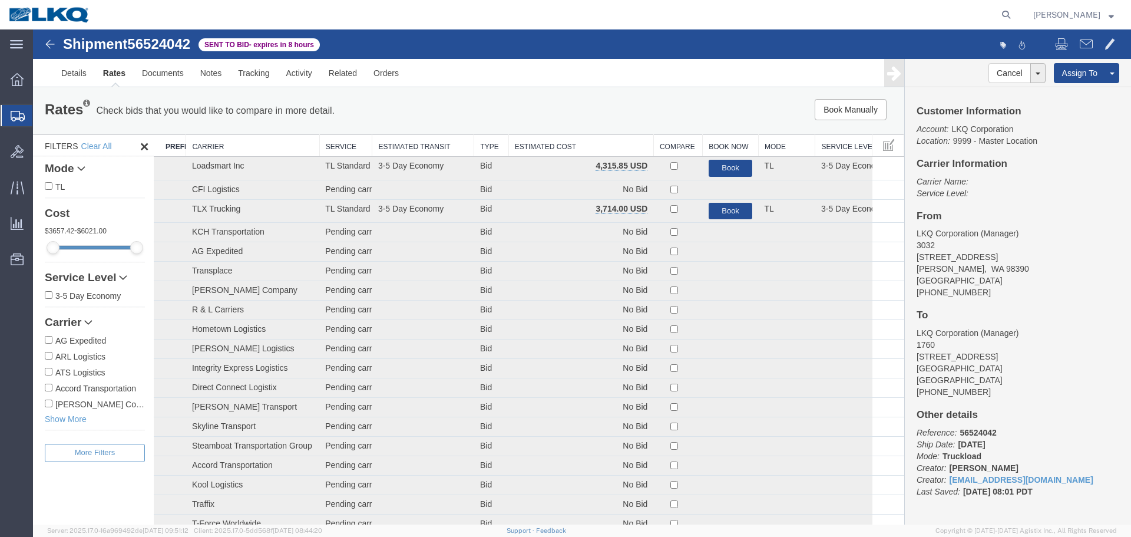
click at [570, 140] on th "Estimated Cost" at bounding box center [581, 146] width 145 height 22
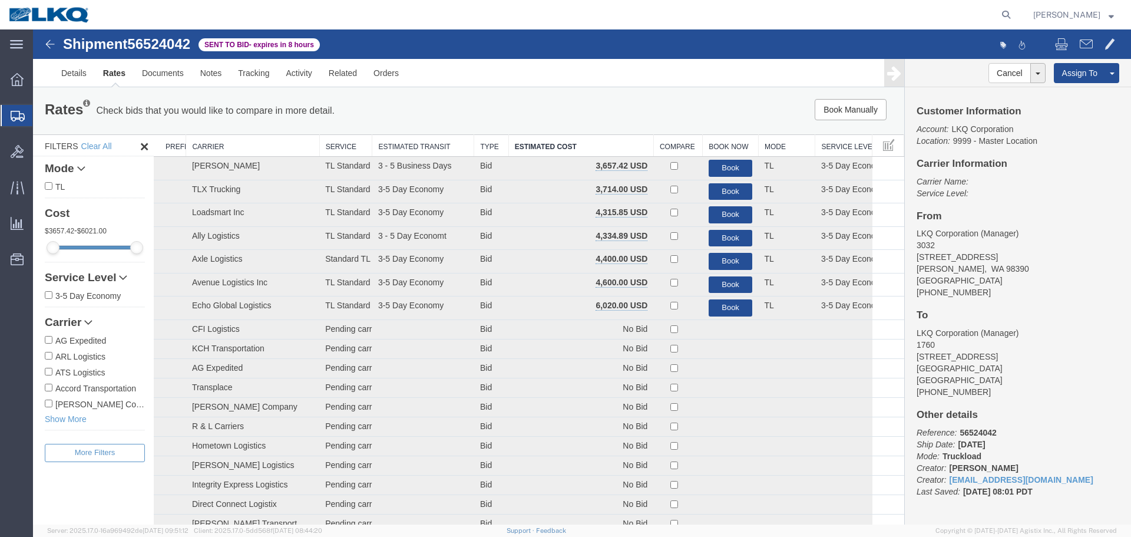
click at [567, 94] on div "Rates Check bids that you would like to compare in more detail. Compare Filter …" at bounding box center [468, 110] width 871 height 47
click at [746, 100] on div "Book Manually Pause Continue" at bounding box center [721, 109] width 361 height 21
click at [607, 105] on div "Book Manually Pause Continue" at bounding box center [721, 109] width 361 height 21
click at [78, 70] on link "Details" at bounding box center [74, 73] width 42 height 28
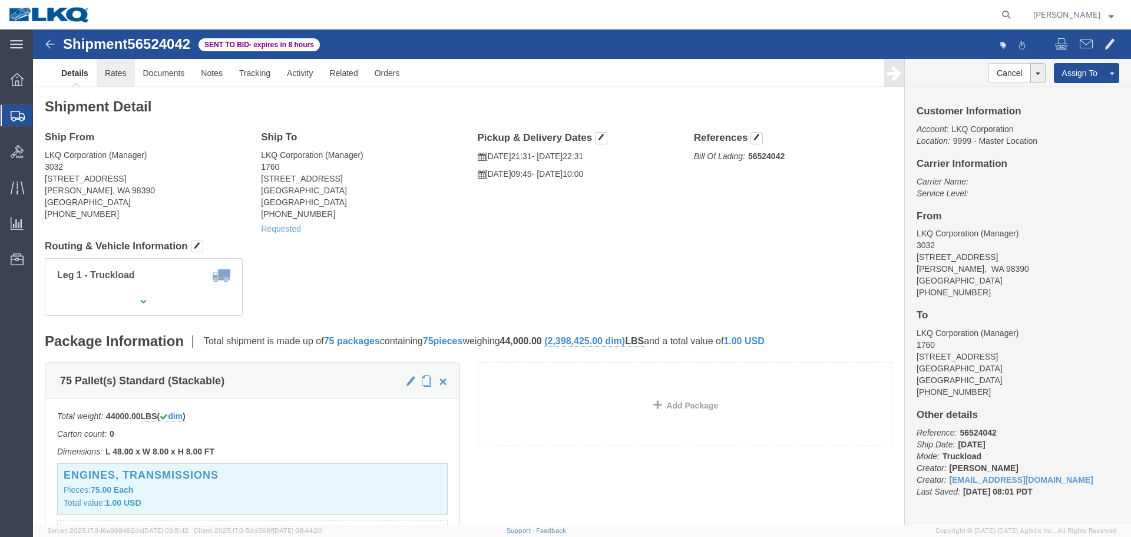
click link "Rates"
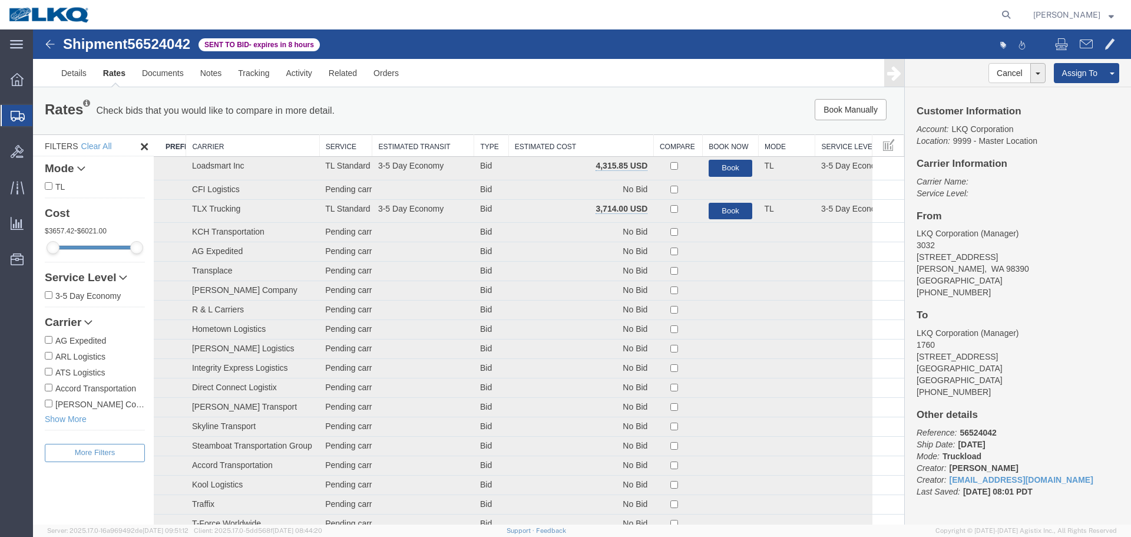
click at [577, 147] on th "Estimated Cost" at bounding box center [581, 146] width 145 height 22
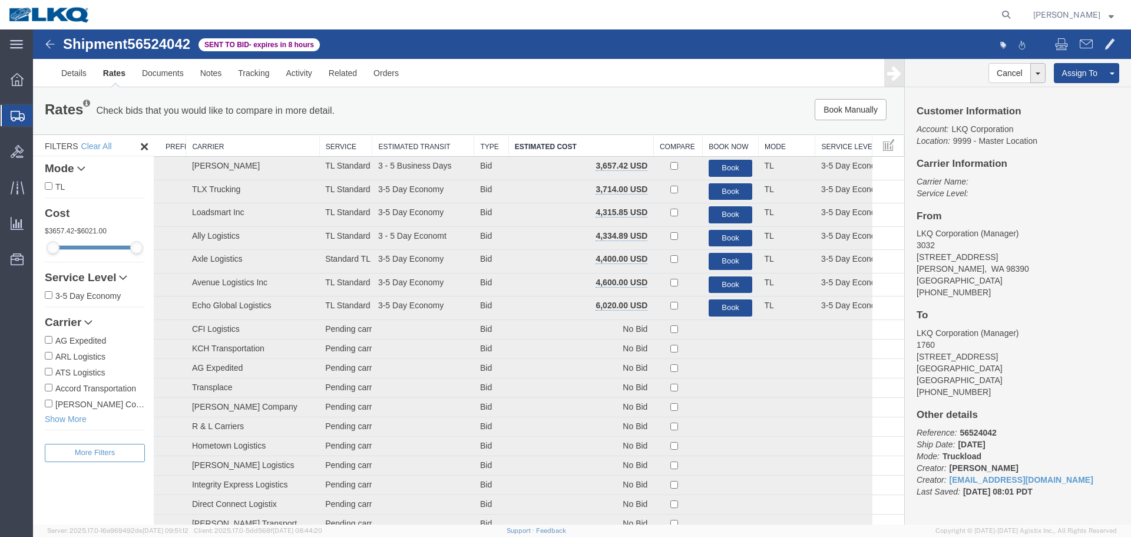
click at [574, 97] on div "Rates Check bids that you would like to compare in more detail. Compare Filter …" at bounding box center [468, 110] width 871 height 47
click at [138, 71] on link "Documents" at bounding box center [163, 73] width 58 height 28
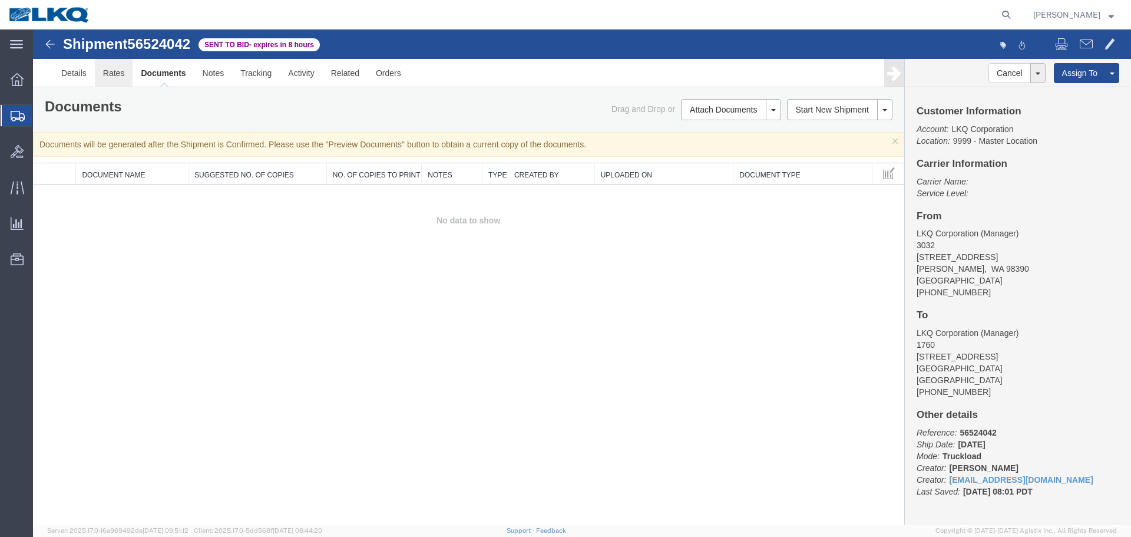
click at [111, 67] on link "Rates" at bounding box center [114, 73] width 38 height 28
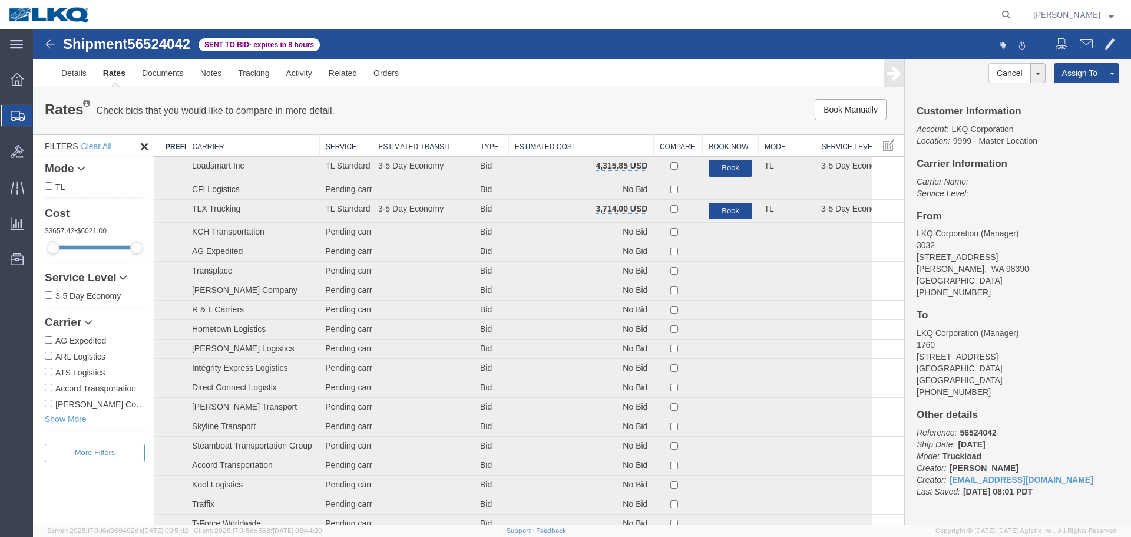
click at [625, 151] on th "Estimated Cost" at bounding box center [581, 146] width 145 height 22
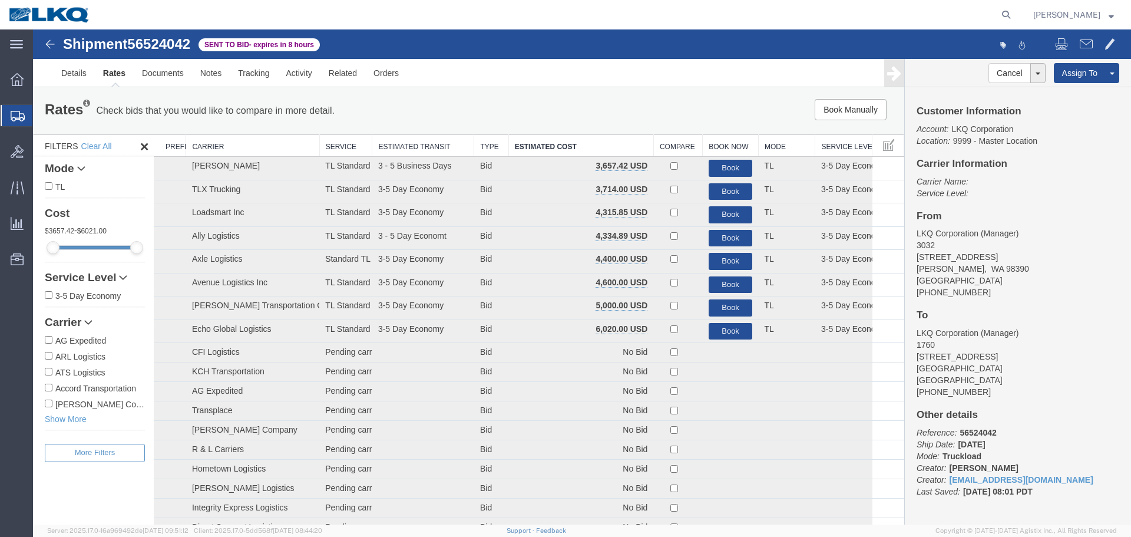
click at [621, 105] on div "Book Manually Pause Continue" at bounding box center [721, 109] width 361 height 21
click at [524, 147] on th "Estimated Cost" at bounding box center [581, 146] width 145 height 22
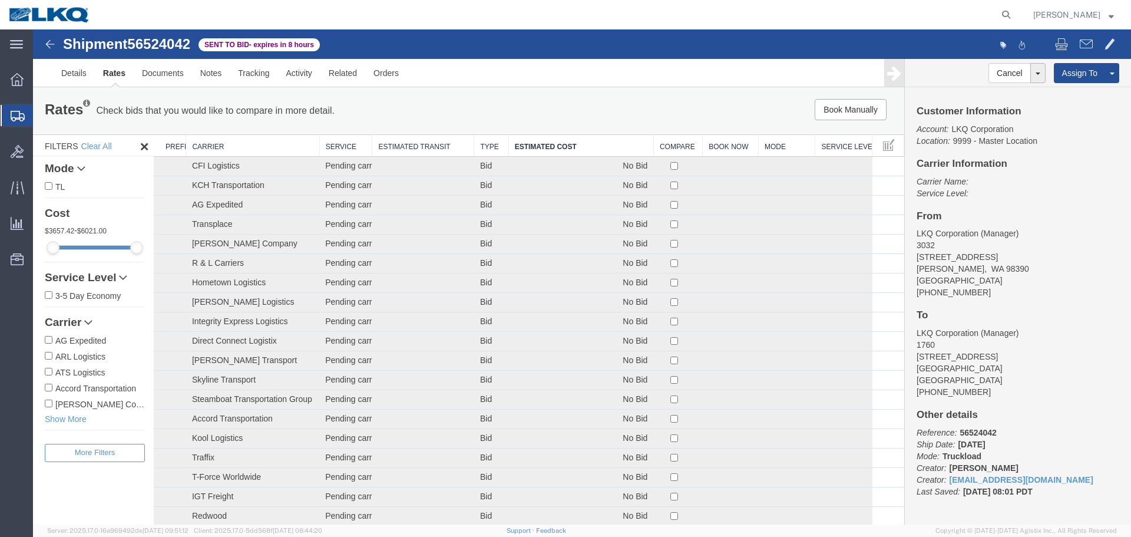
click at [524, 147] on th "Estimated Cost" at bounding box center [581, 146] width 145 height 22
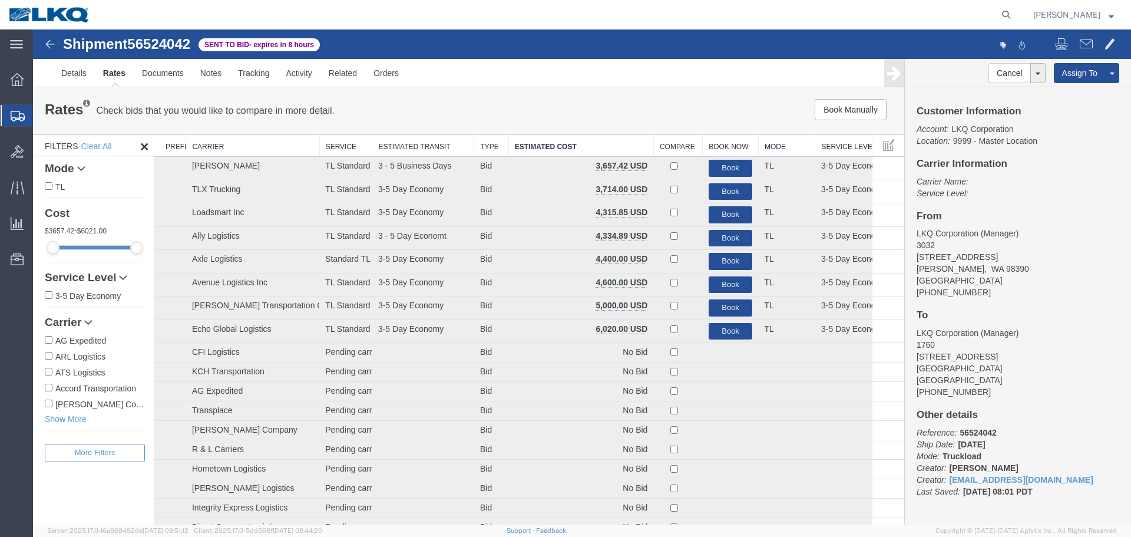
click at [133, 77] on link "Rates" at bounding box center [114, 73] width 39 height 28
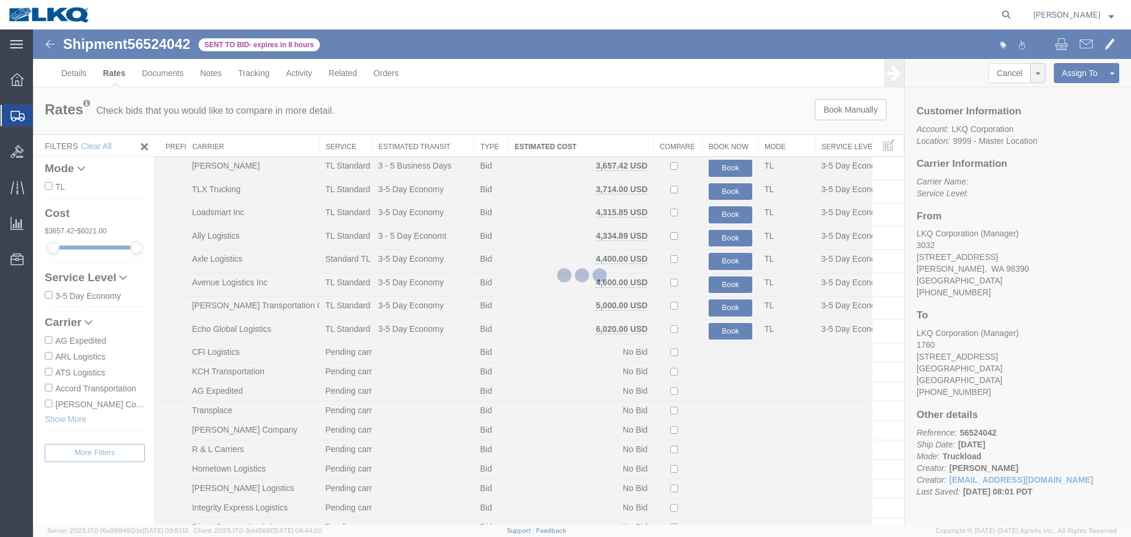
click at [143, 77] on div at bounding box center [582, 276] width 1098 height 495
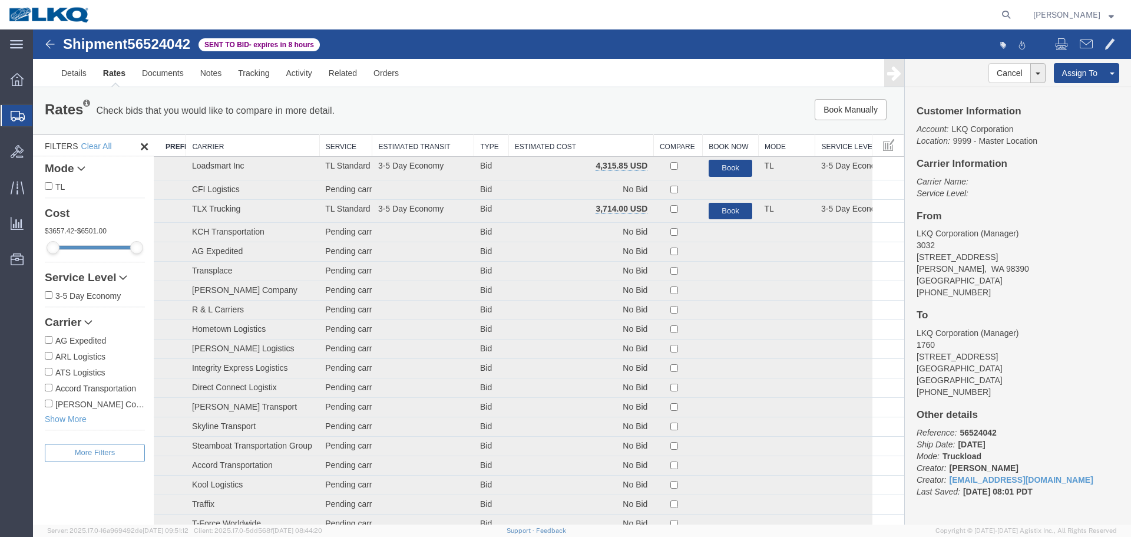
click at [600, 138] on th "Estimated Cost" at bounding box center [581, 146] width 145 height 22
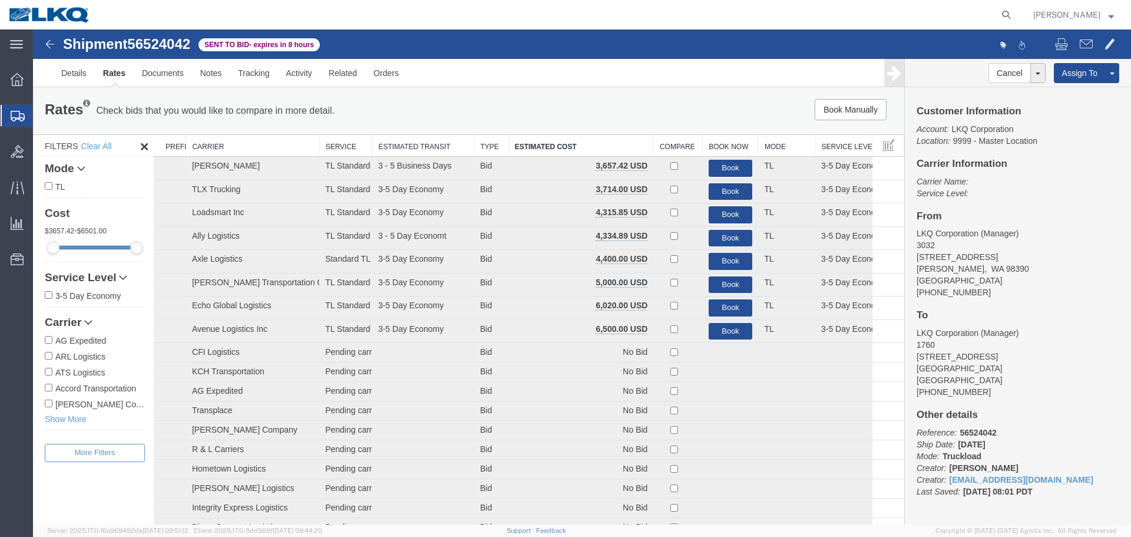
click at [589, 105] on div "Book Manually Pause Continue" at bounding box center [721, 109] width 361 height 21
click at [643, 87] on ul "Details Rates Documents Notes Tracking Activity Related Orders" at bounding box center [582, 73] width 1058 height 28
click at [70, 80] on link "Details" at bounding box center [74, 73] width 42 height 28
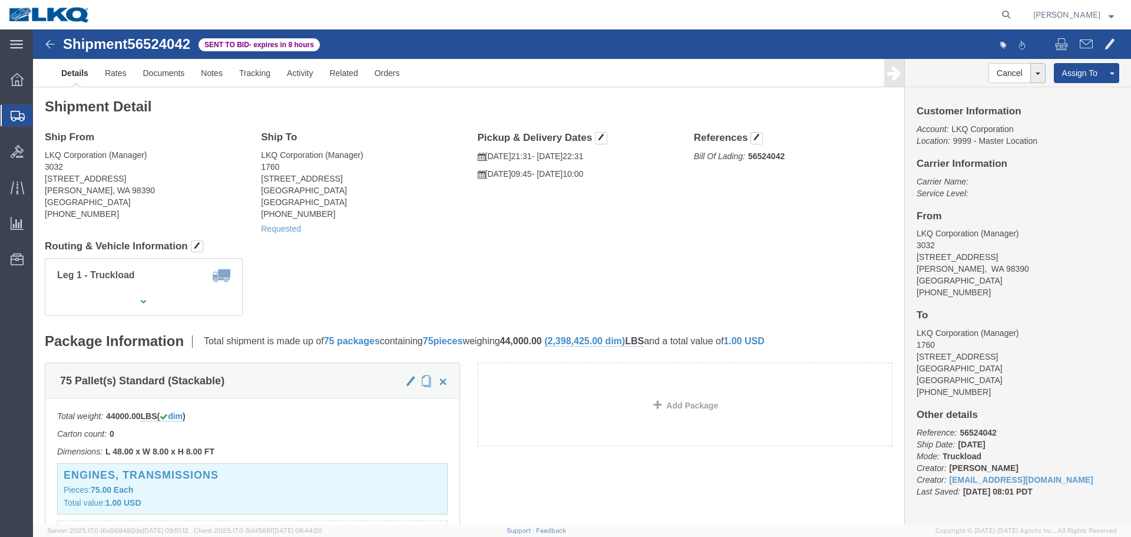
click div
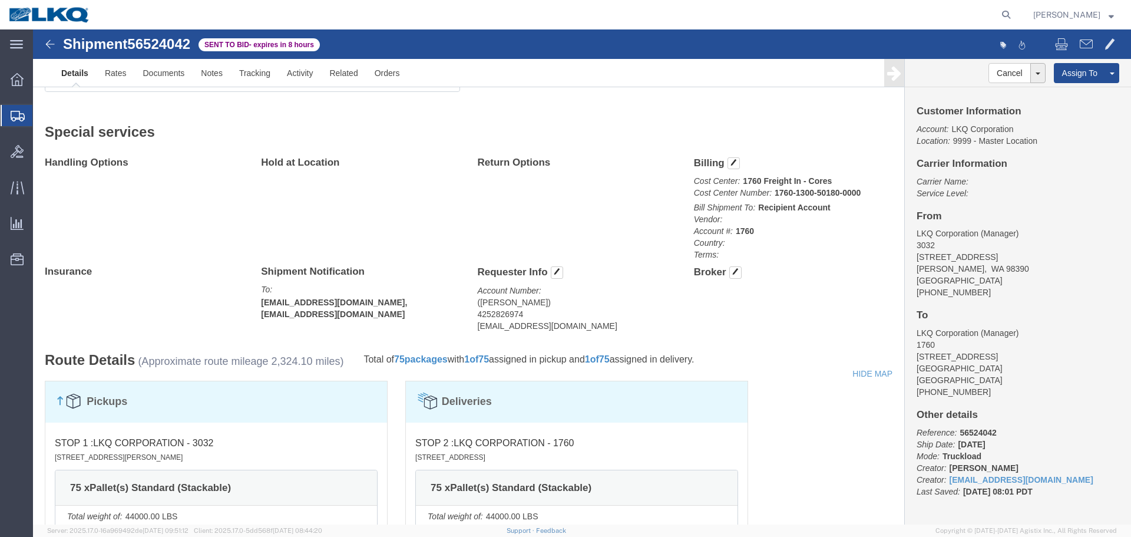
scroll to position [871, 0]
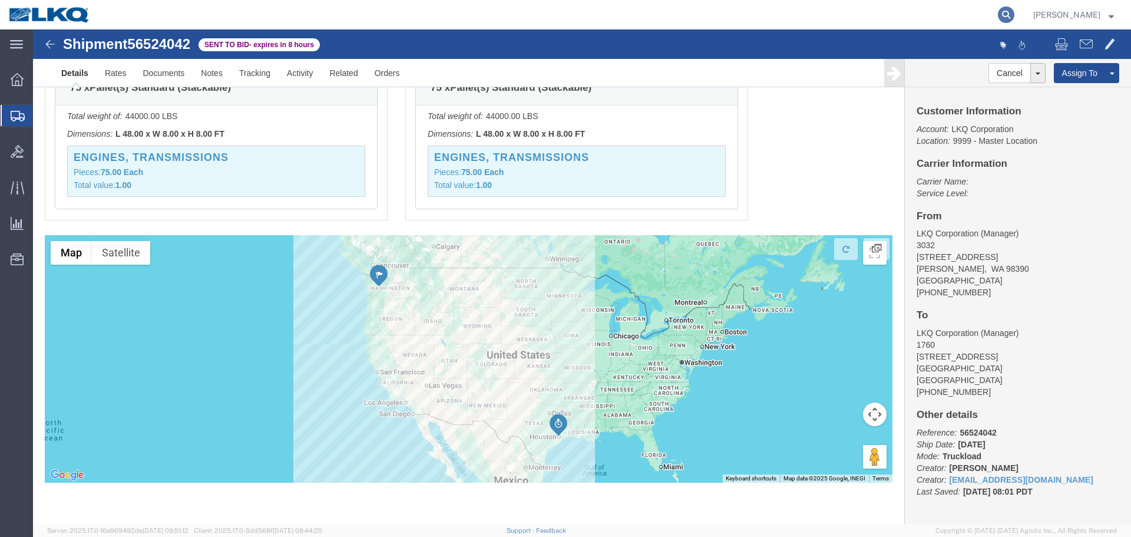
click at [1005, 12] on icon at bounding box center [1006, 14] width 16 height 16
click link "Rates"
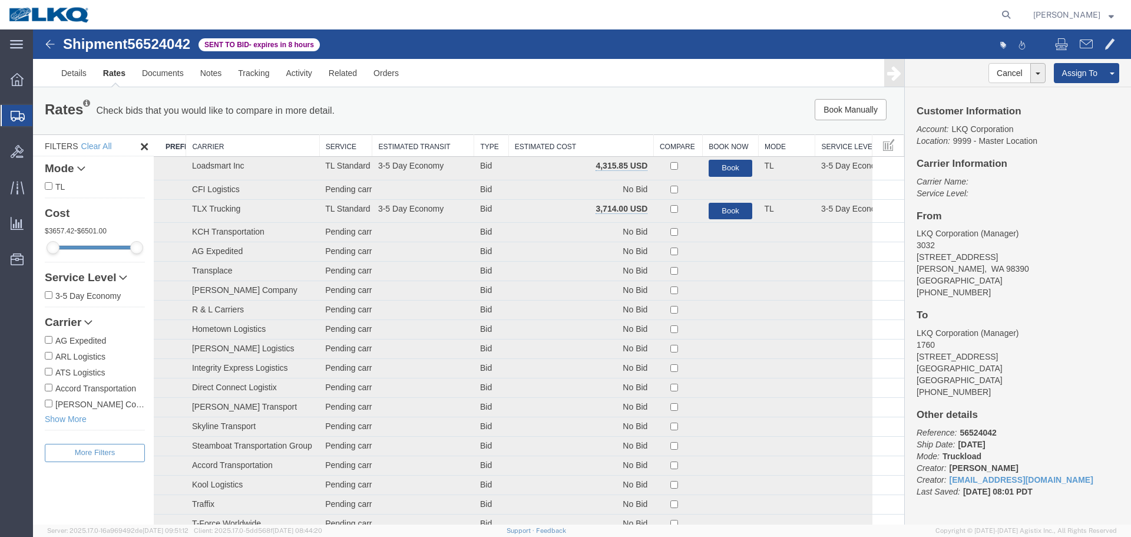
click at [628, 141] on th "Estimated Cost" at bounding box center [581, 146] width 145 height 22
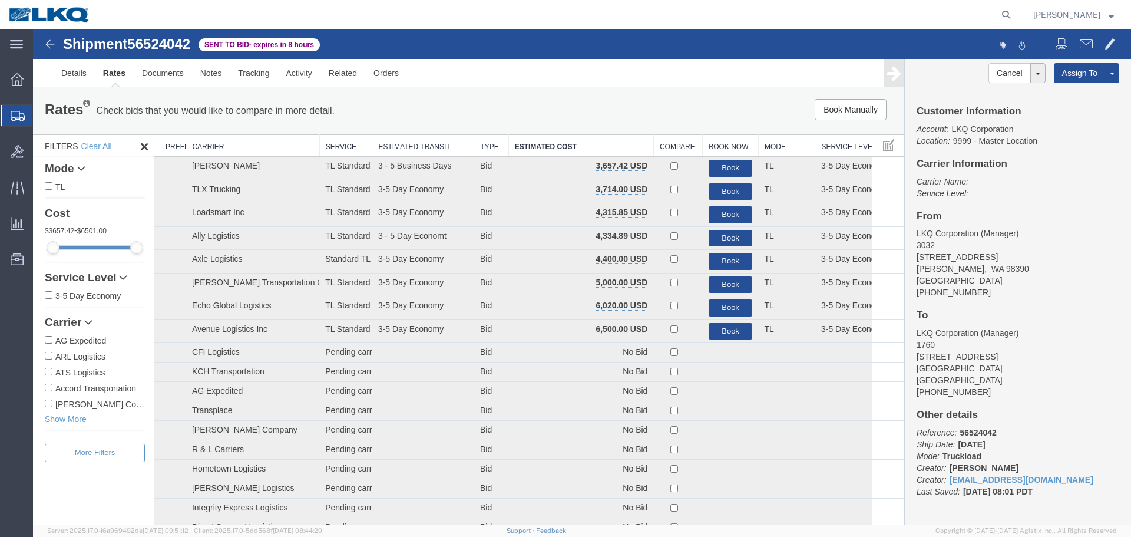
click at [597, 108] on div "Book Manually Pause Continue" at bounding box center [721, 109] width 361 height 21
click at [1008, 18] on icon at bounding box center [1006, 14] width 16 height 16
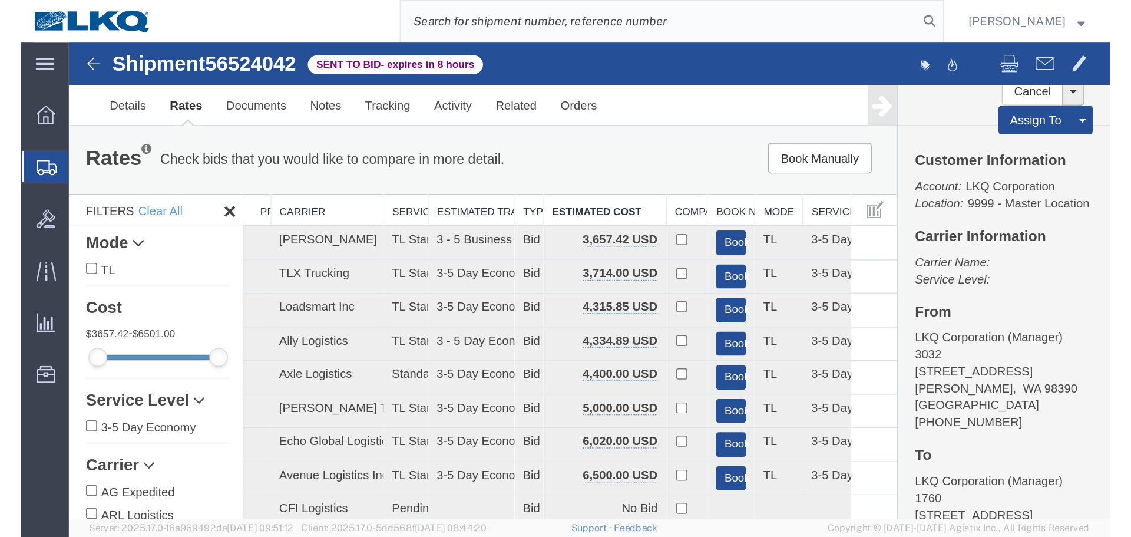
scroll to position [191, 0]
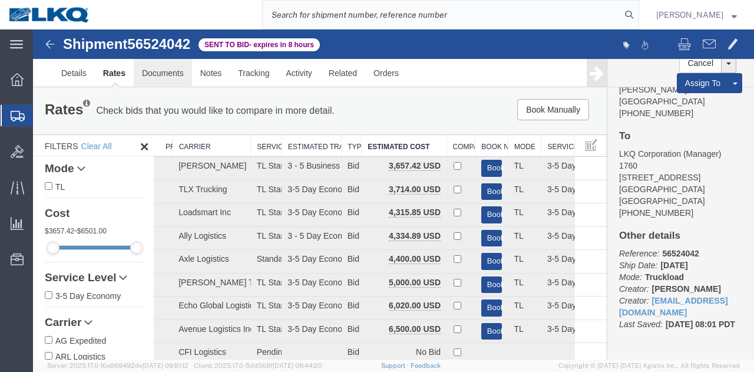
click at [181, 72] on link "Documents" at bounding box center [163, 73] width 58 height 28
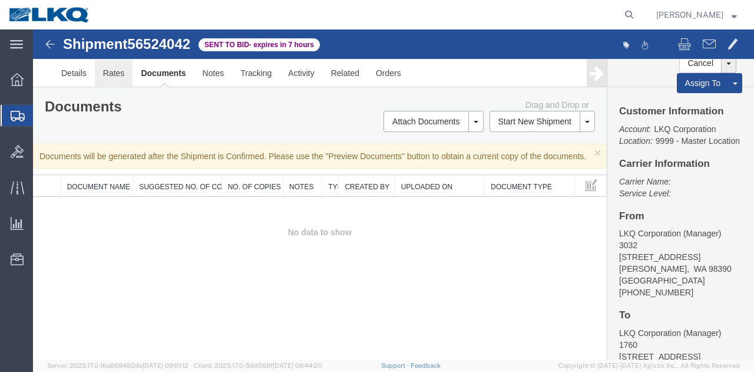
click at [115, 71] on link "Rates" at bounding box center [114, 73] width 38 height 28
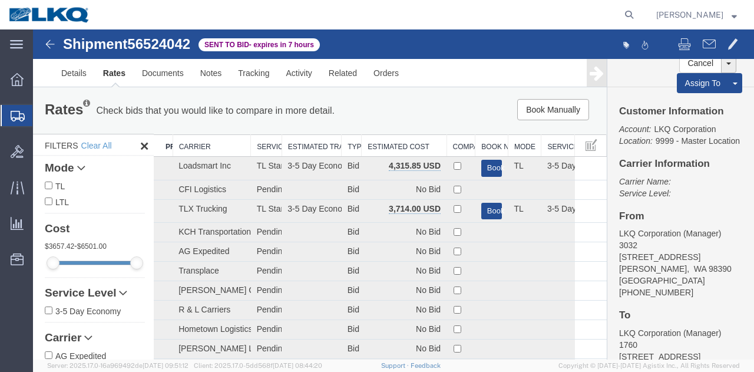
click at [377, 153] on th "Estimated Cost" at bounding box center [404, 146] width 85 height 22
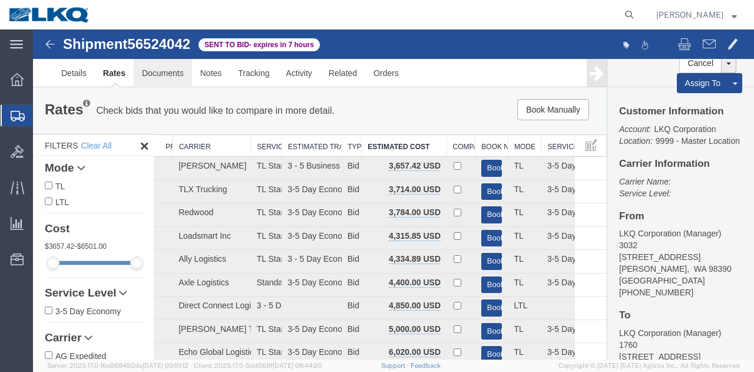
click at [151, 79] on link "Documents" at bounding box center [163, 73] width 58 height 28
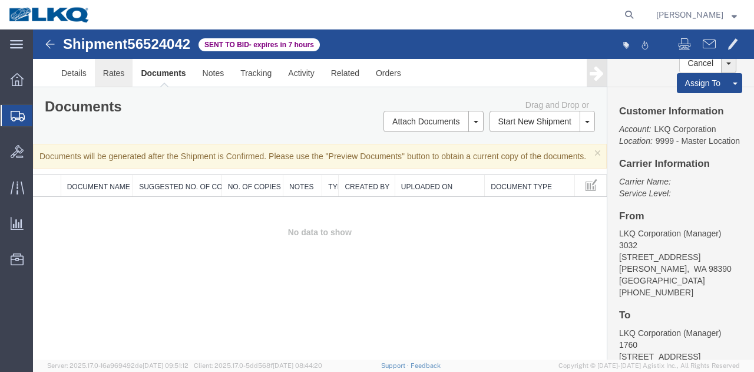
click at [115, 77] on link "Rates" at bounding box center [114, 73] width 38 height 28
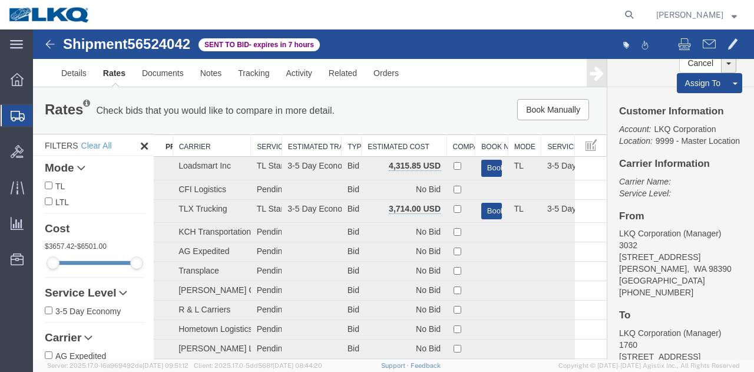
click at [404, 147] on th "Estimated Cost" at bounding box center [404, 146] width 85 height 22
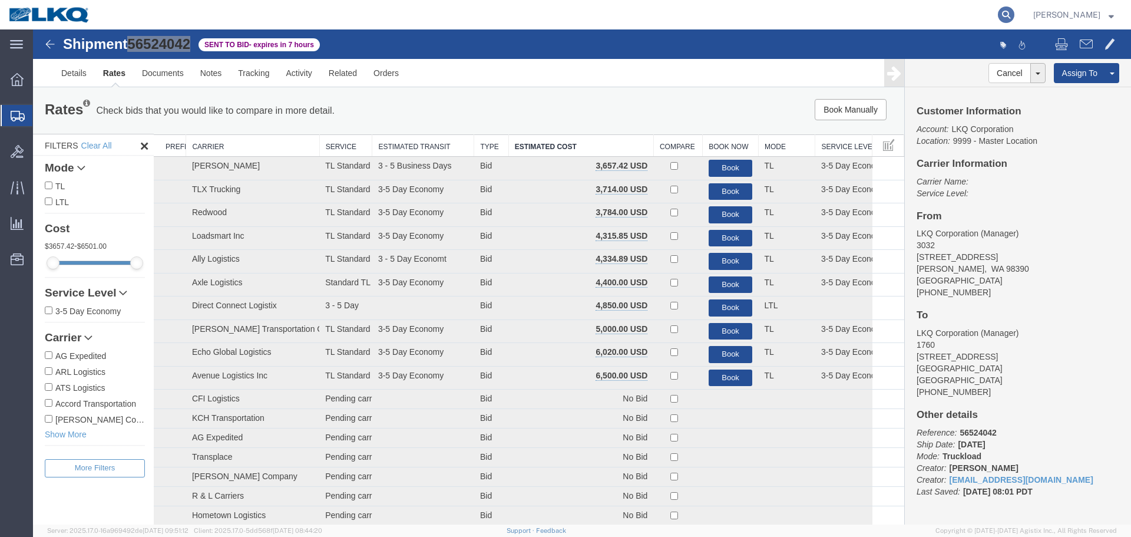
click at [1003, 20] on icon at bounding box center [1006, 14] width 16 height 16
paste input "56500055"
type input "56500055"
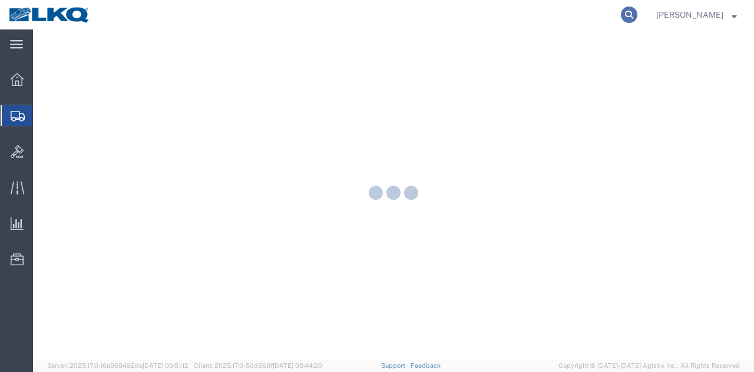
click at [629, 18] on icon at bounding box center [629, 14] width 16 height 16
paste input "56315655"
type input "56315655"
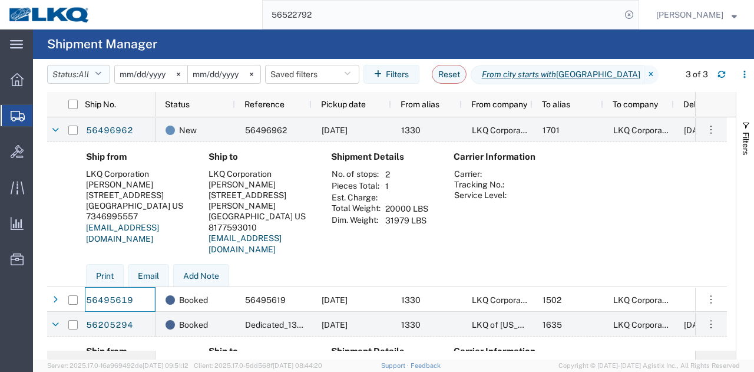
click at [100, 72] on icon "button" at bounding box center [98, 74] width 6 height 8
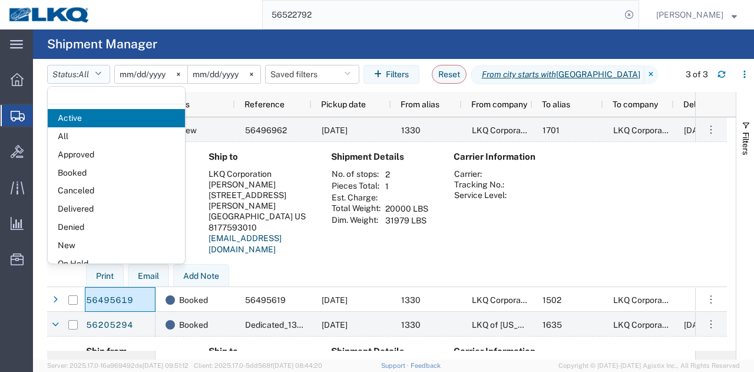
click at [100, 72] on icon "button" at bounding box center [98, 74] width 6 height 8
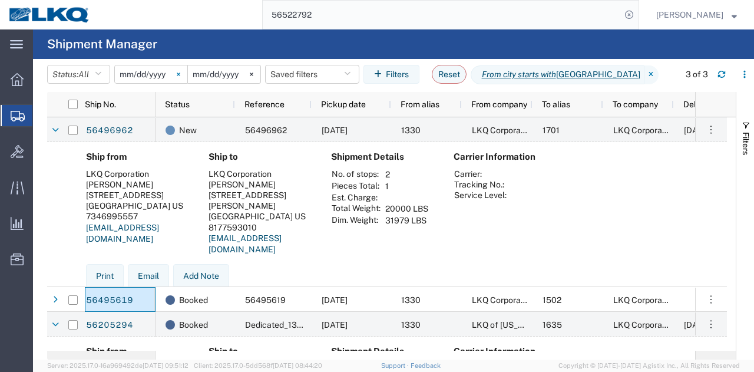
click at [180, 73] on svg-icon at bounding box center [179, 74] width 18 height 18
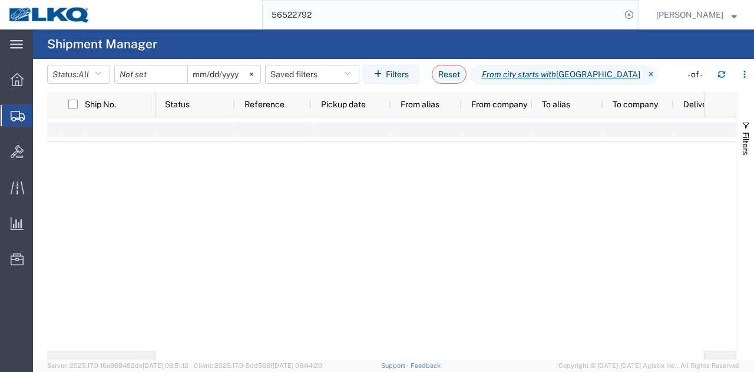
click at [180, 73] on div at bounding box center [151, 74] width 74 height 19
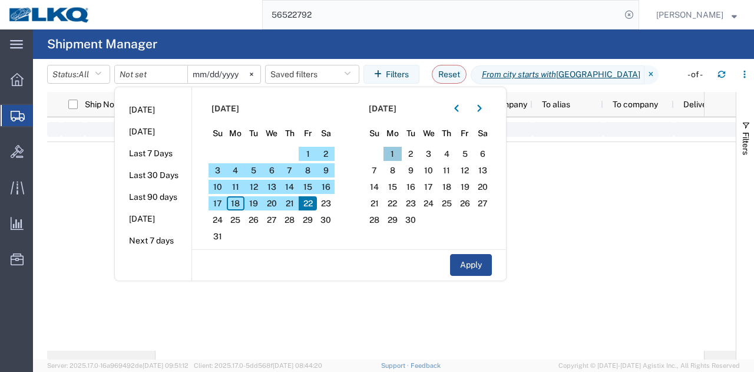
click at [401, 149] on span "1" at bounding box center [393, 154] width 18 height 14
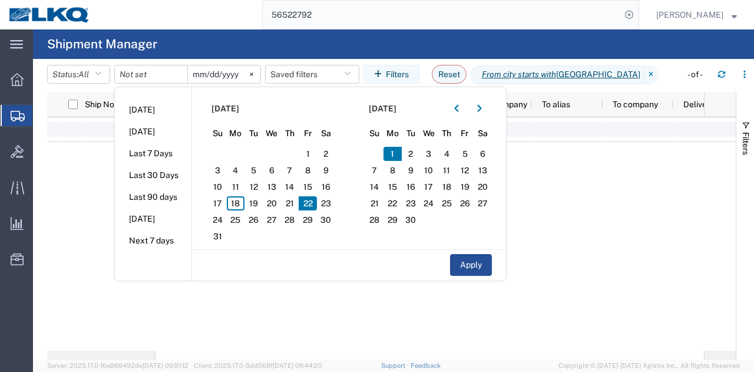
click at [396, 151] on span "1" at bounding box center [393, 154] width 18 height 14
click at [478, 254] on button "Apply" at bounding box center [471, 265] width 42 height 22
type input "[DATE]"
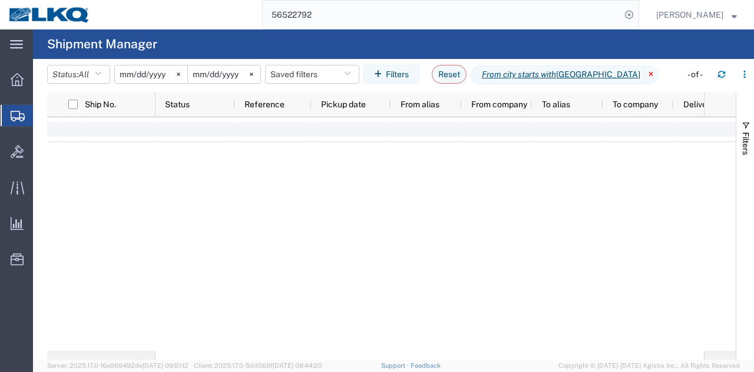
click at [645, 71] on icon at bounding box center [652, 74] width 14 height 19
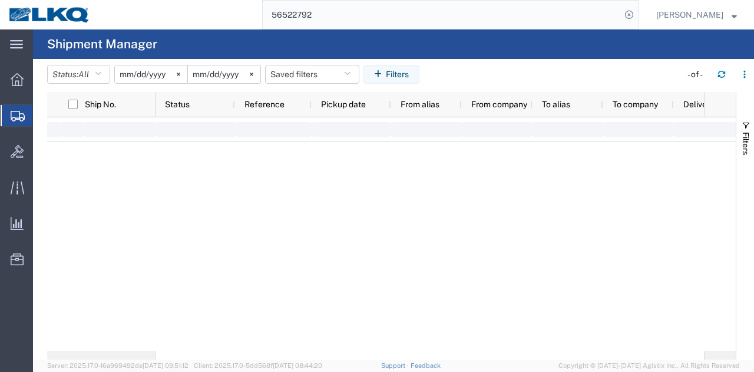
click at [607, 71] on agx-table-filter-chips "Status: All Active All Approved Booked Canceled Delivered Denied New On Hold Pe…" at bounding box center [361, 78] width 628 height 27
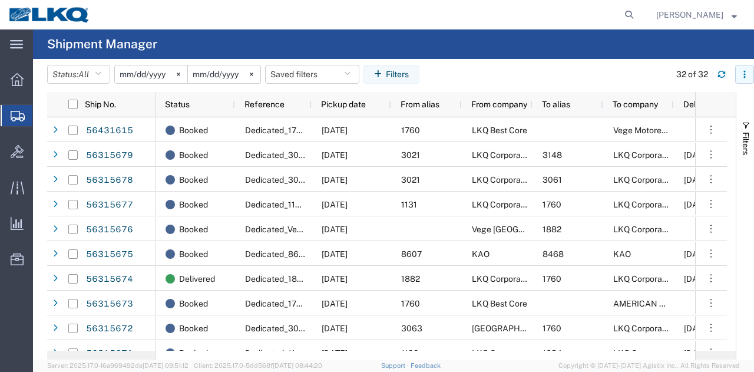
click at [746, 75] on icon "button" at bounding box center [745, 74] width 8 height 8
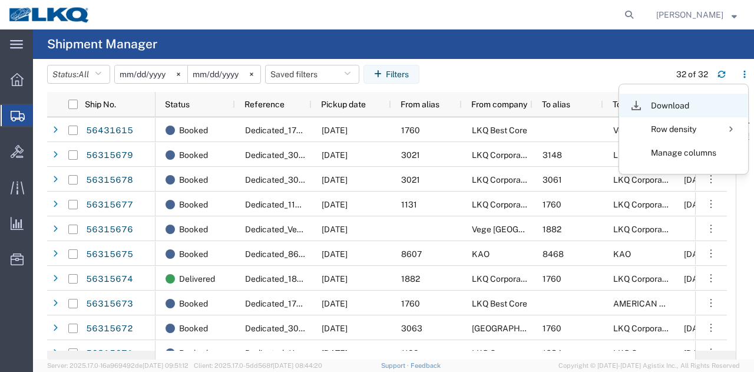
click at [669, 102] on div "Download" at bounding box center [683, 106] width 65 height 24
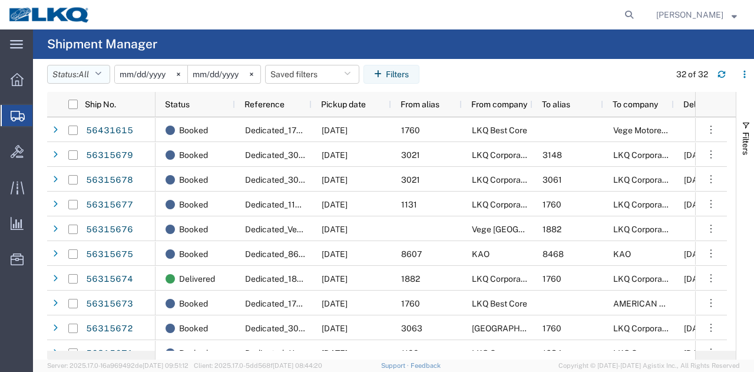
click at [95, 77] on button "Status: All" at bounding box center [78, 74] width 63 height 19
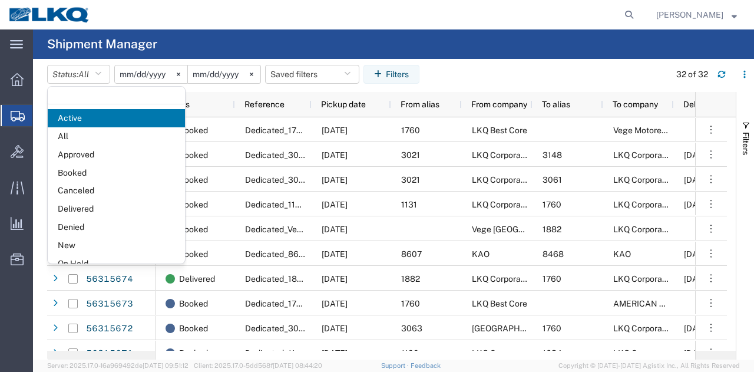
click at [529, 71] on agx-table-filter-chips "Status: All Active All Approved Booked Canceled Delivered Denied New On Hold Pe…" at bounding box center [355, 78] width 617 height 27
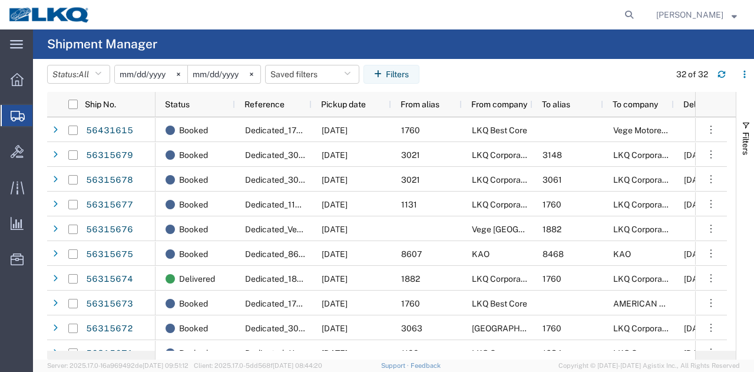
click at [417, 360] on div "Support Feedback" at bounding box center [411, 366] width 60 height 12
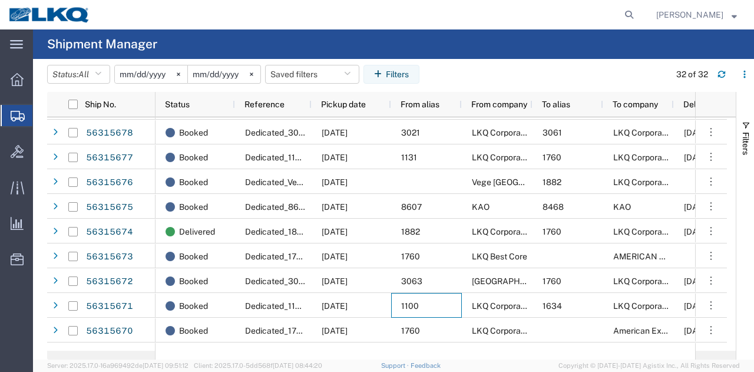
scroll to position [118, 0]
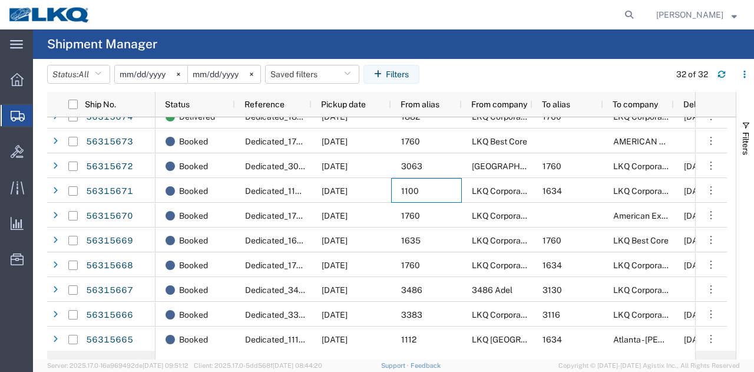
drag, startPoint x: 416, startPoint y: 348, endPoint x: 478, endPoint y: 358, distance: 63.2
click at [478, 358] on div "Ship No. Status Reference Pickup date From alias From company To alias To compa…" at bounding box center [391, 226] width 689 height 268
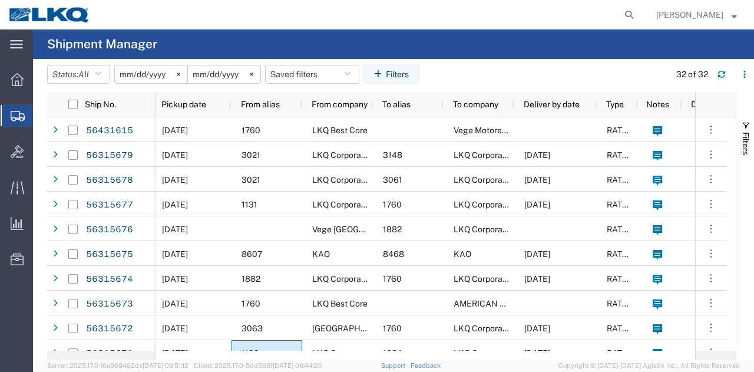
drag, startPoint x: 736, startPoint y: 183, endPoint x: 735, endPoint y: 214, distance: 31.3
click at [735, 214] on div "Ship No. Status Reference Pickup date From alias From company To alias To compa…" at bounding box center [400, 226] width 707 height 268
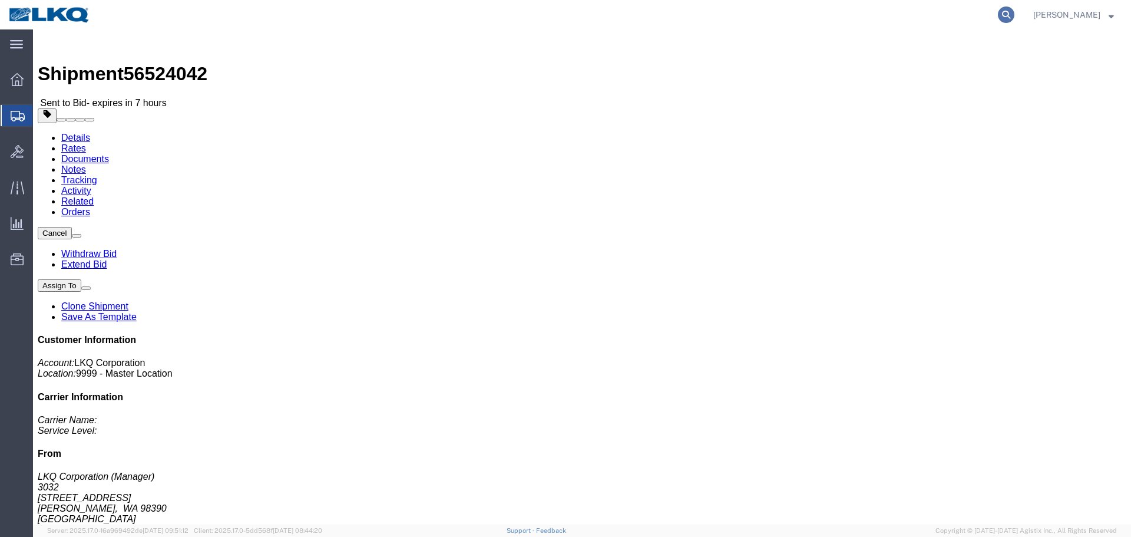
click at [1009, 12] on icon at bounding box center [1006, 14] width 16 height 16
paste input "56500095"
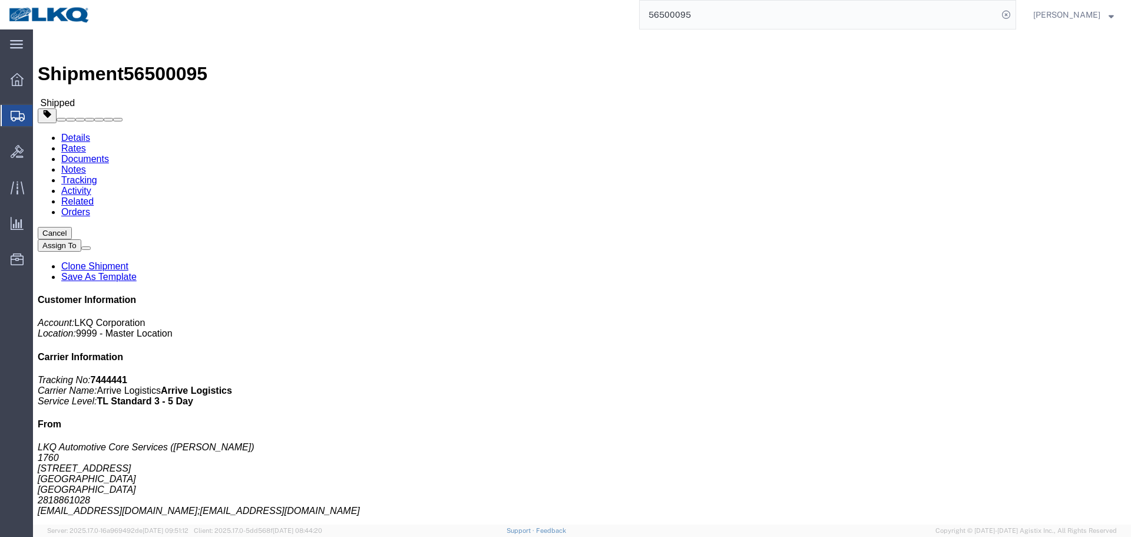
click div "Ship From LKQ Automotive Core Services ([PERSON_NAME]) 1760 [STREET_ADDRESS] 28…"
click at [744, 8] on input "56500095" at bounding box center [819, 15] width 358 height 28
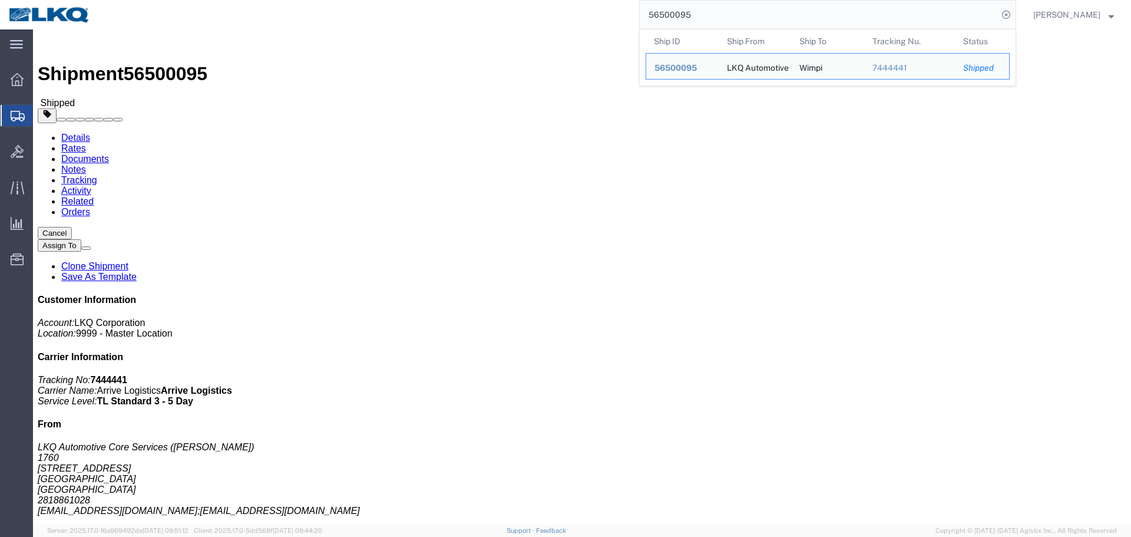
paste input "5"
paste input "24042"
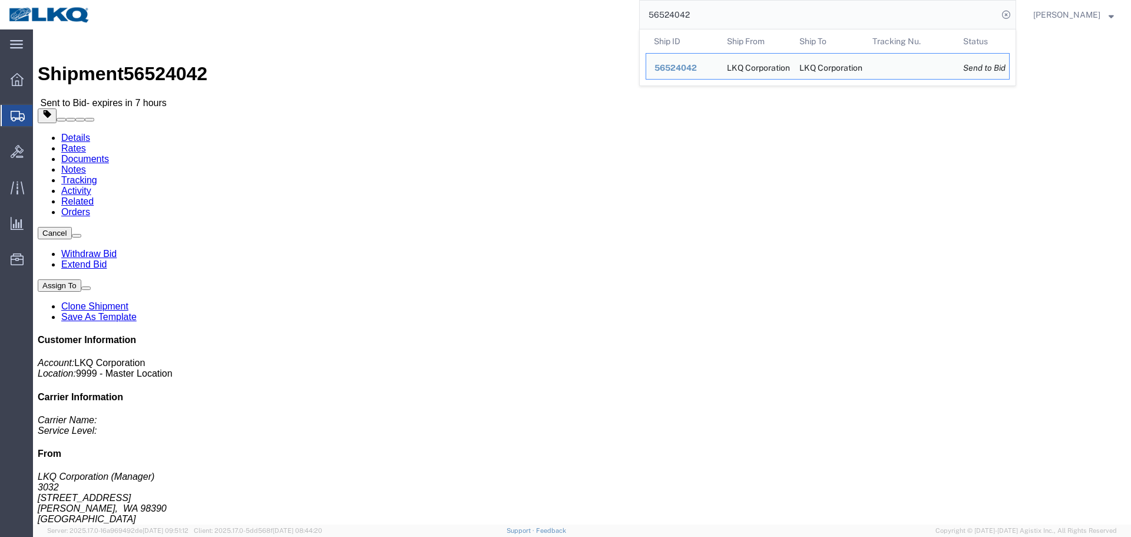
click link "Rates"
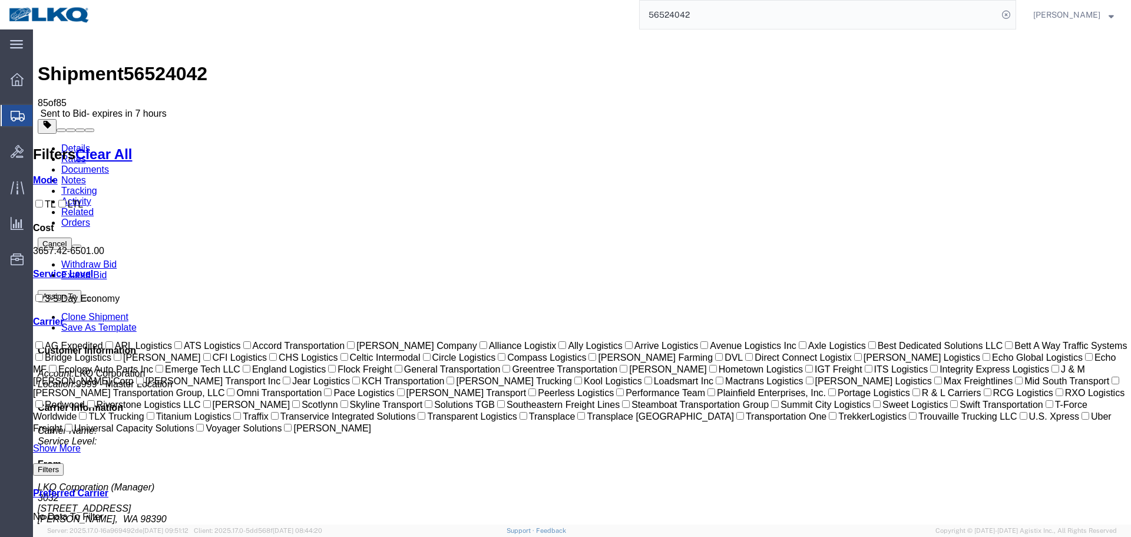
click at [772, 14] on input "56524042" at bounding box center [819, 15] width 358 height 28
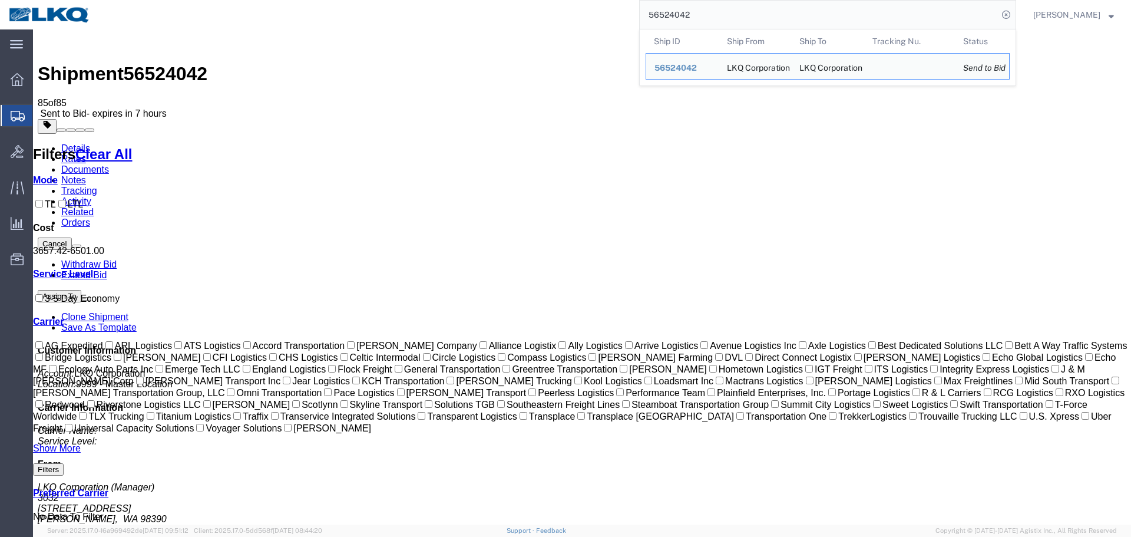
paste input "00055"
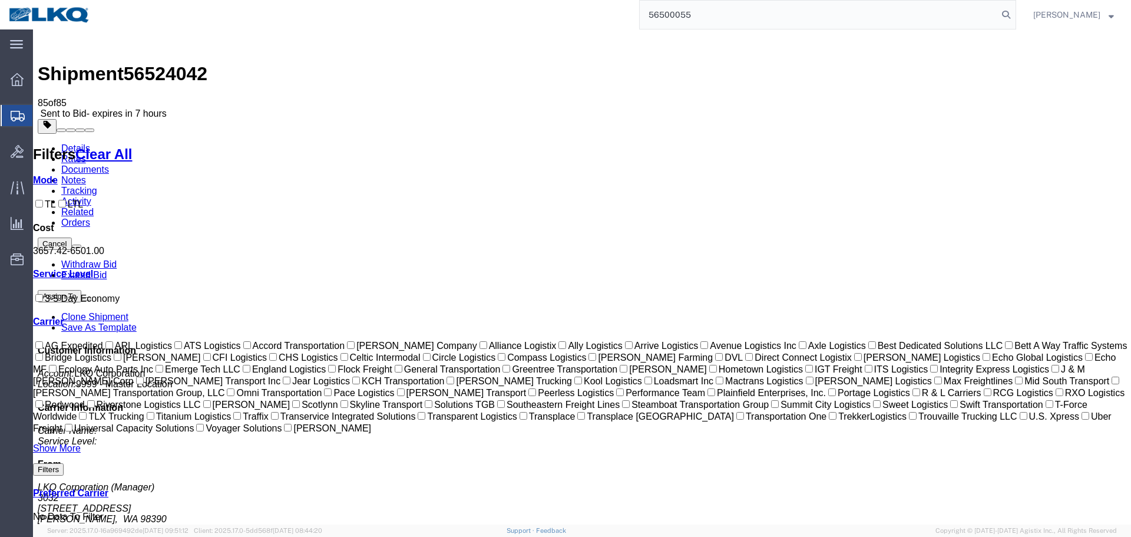
click at [744, 16] on input "56500055" at bounding box center [819, 15] width 358 height 28
click at [719, 8] on input "56500055" at bounding box center [819, 15] width 358 height 28
paste input "397692"
type input "56397692"
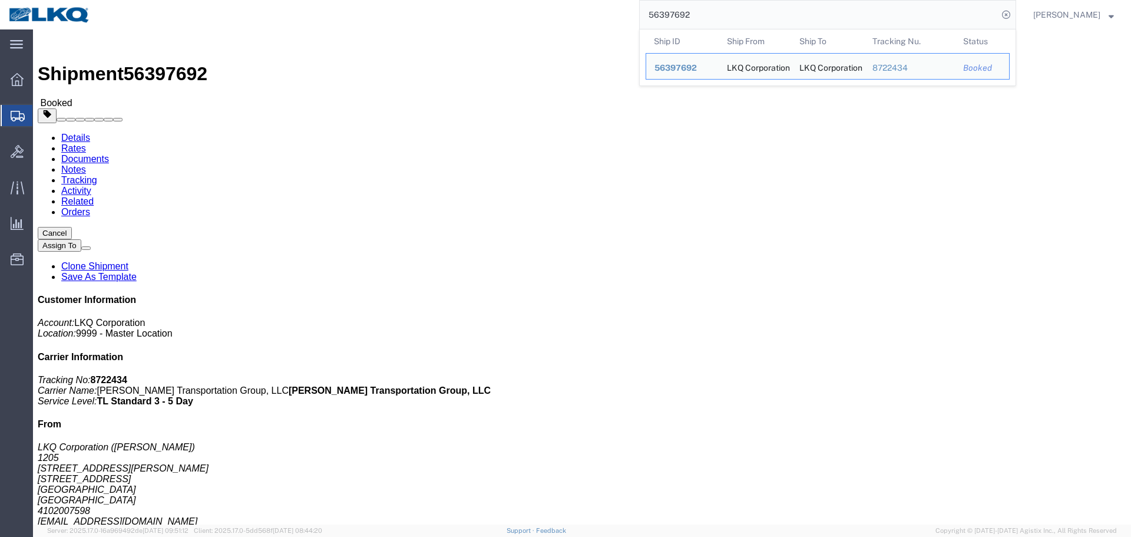
click div "Shipment Detail Ship From LKQ Corporation ([PERSON_NAME]) 1205 [STREET_ADDRESS]…"
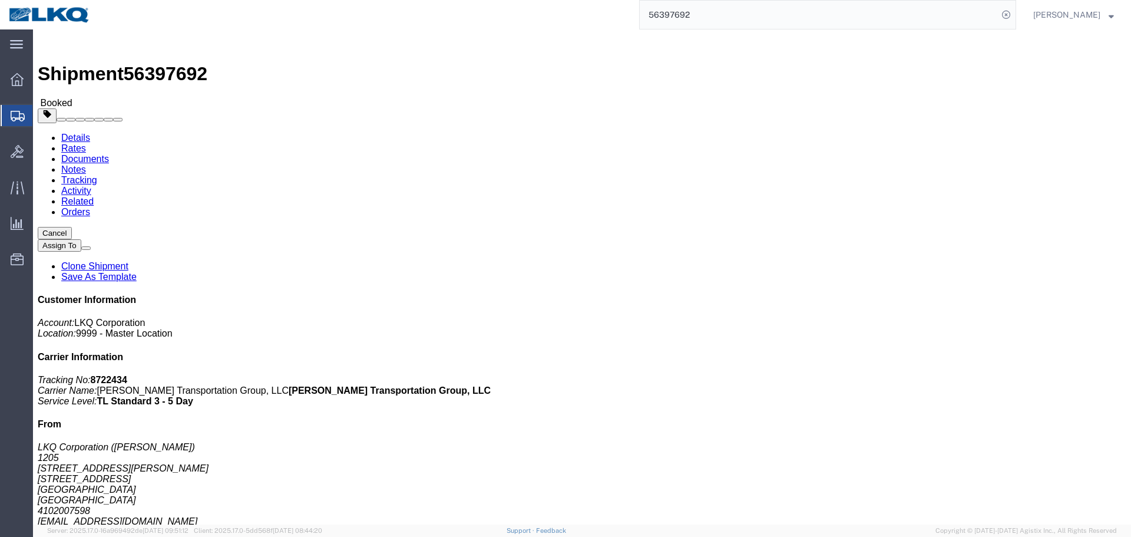
click h4 "Routing & Vehicle Information"
click div "Leg 1 - Truckload Vehicle 1: Standard Dry Van (53 Feet) Number of trucks: 1"
click link "Requested"
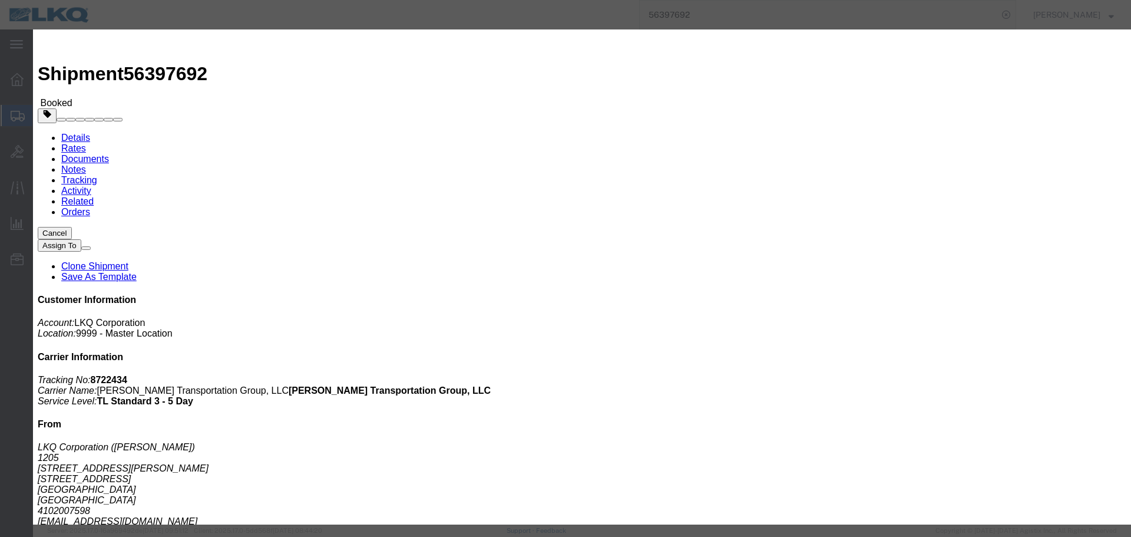
click input "[DATE]"
click td "2"
click icon "button"
